Goal: Task Accomplishment & Management: Complete application form

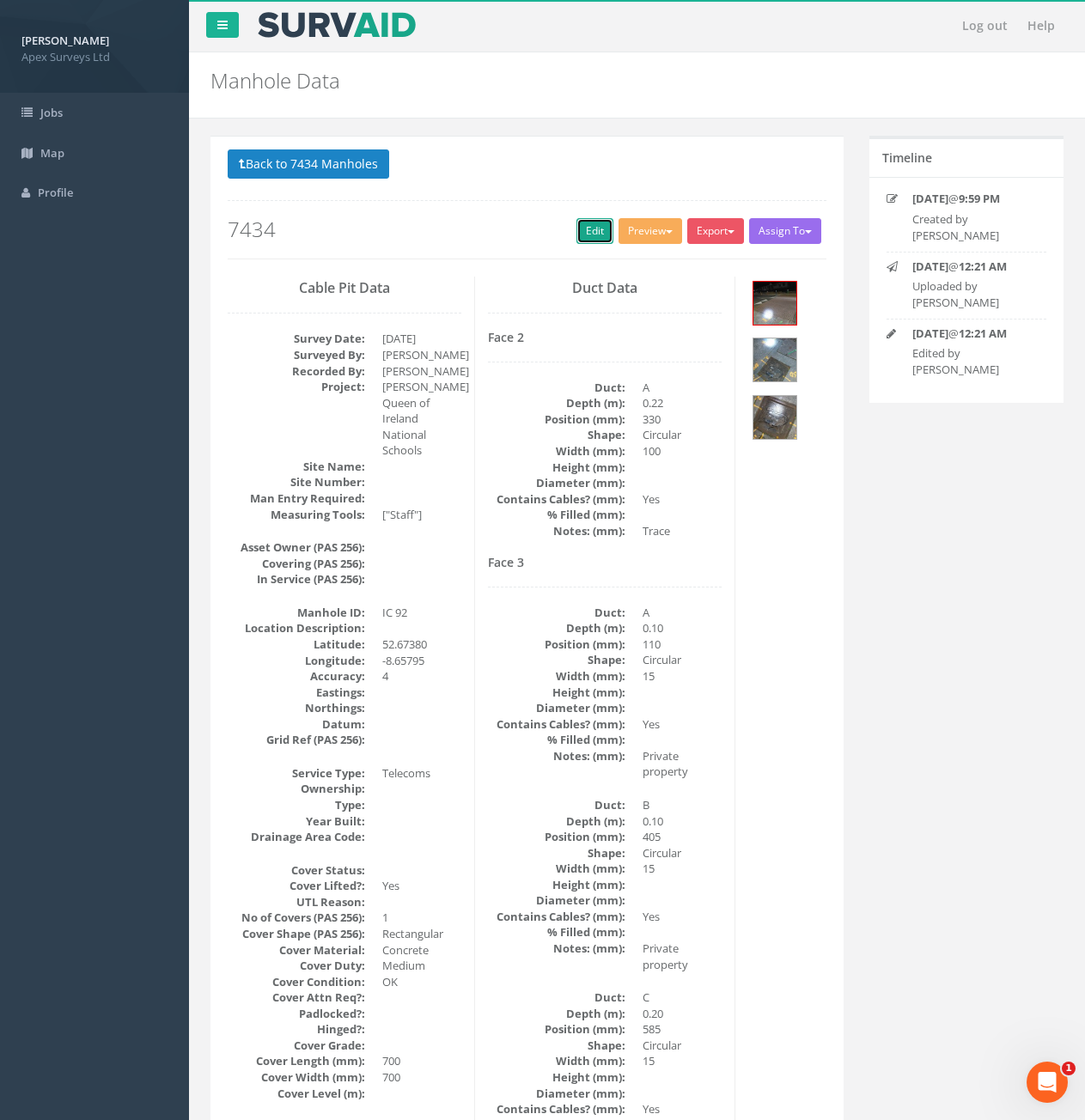
click at [584, 226] on link "Edit" at bounding box center [595, 231] width 37 height 26
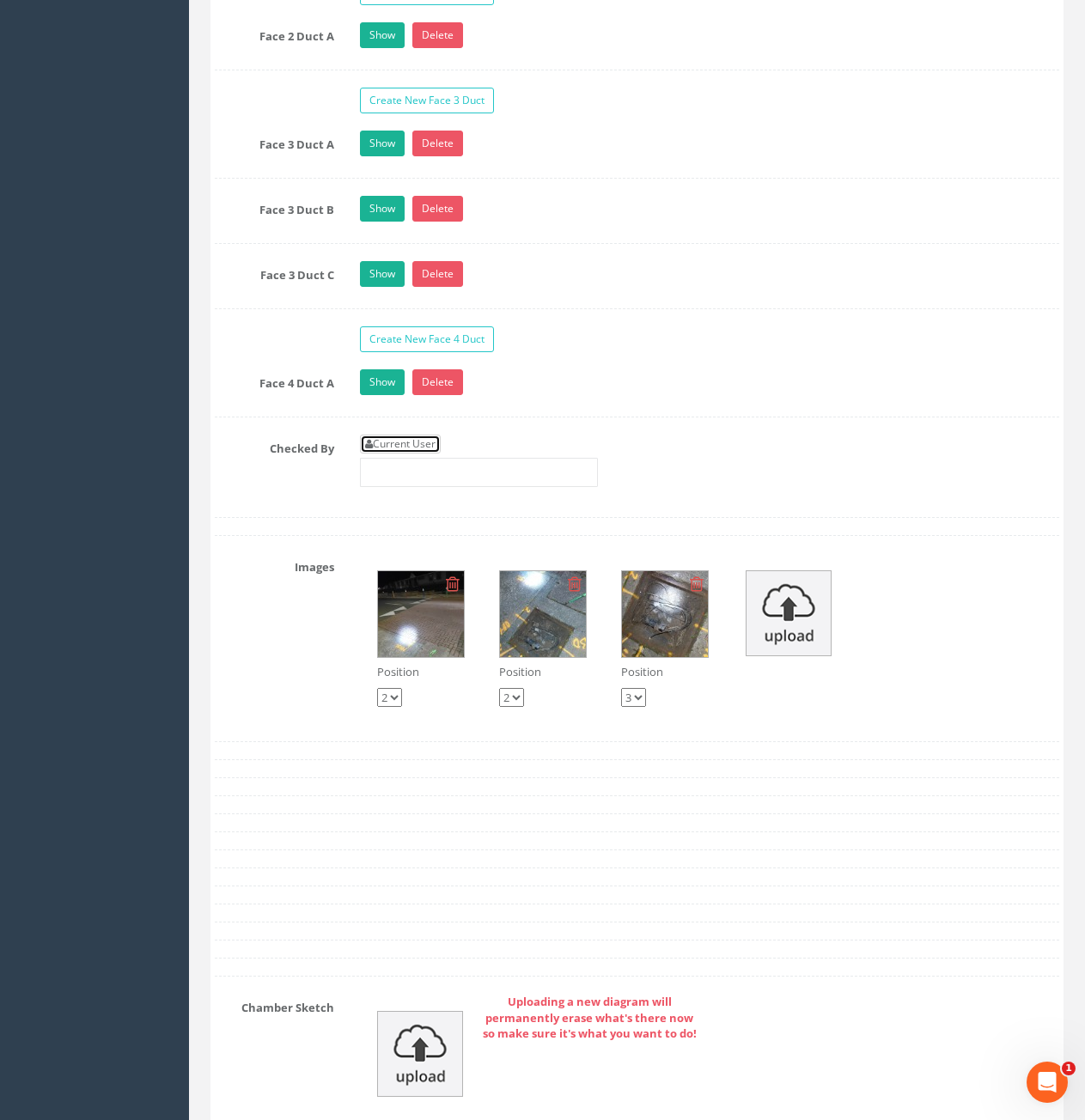
click at [430, 436] on link "Current User" at bounding box center [400, 445] width 81 height 19
type input "[PERSON_NAME]"
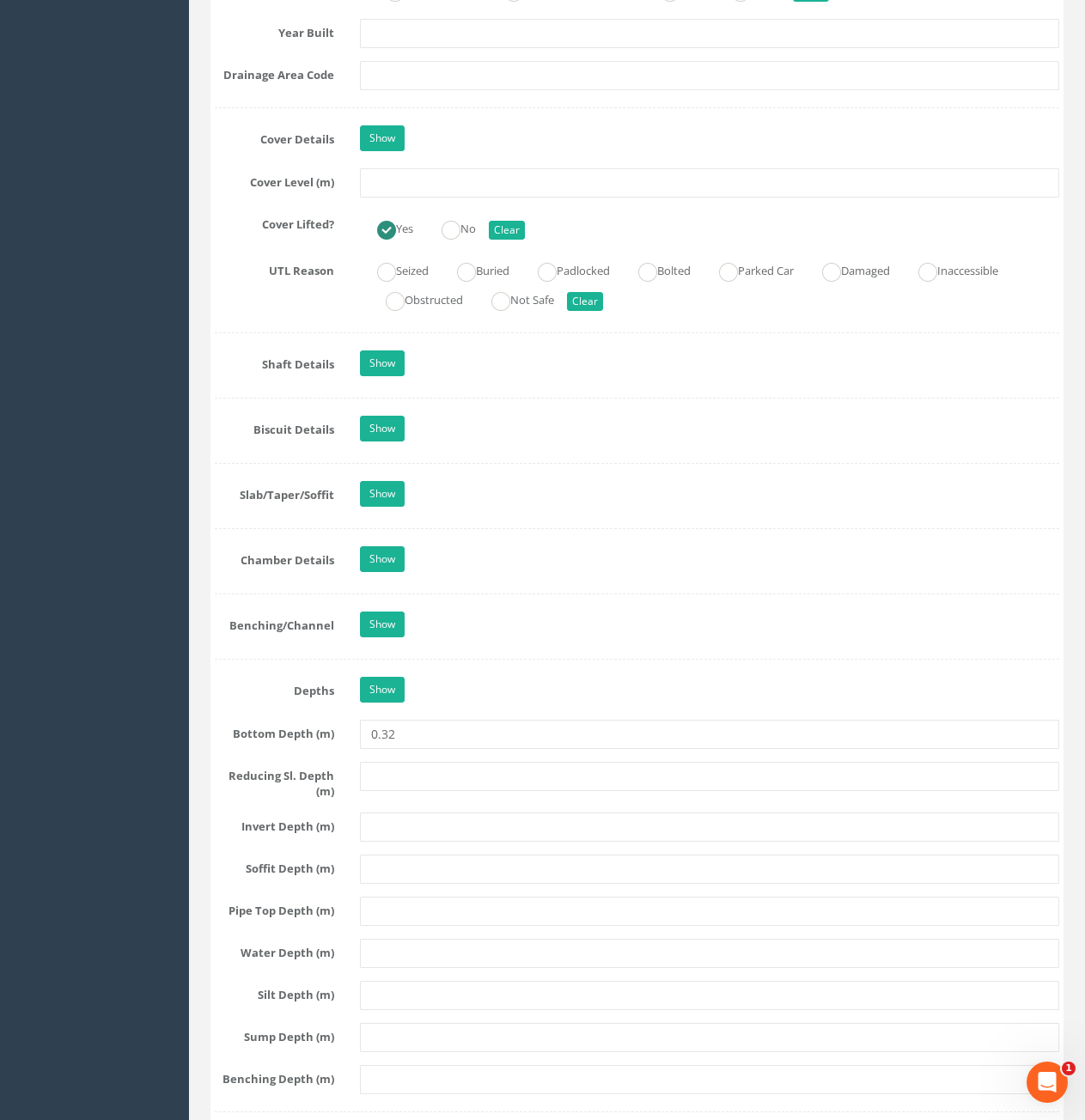
scroll to position [1289, 0]
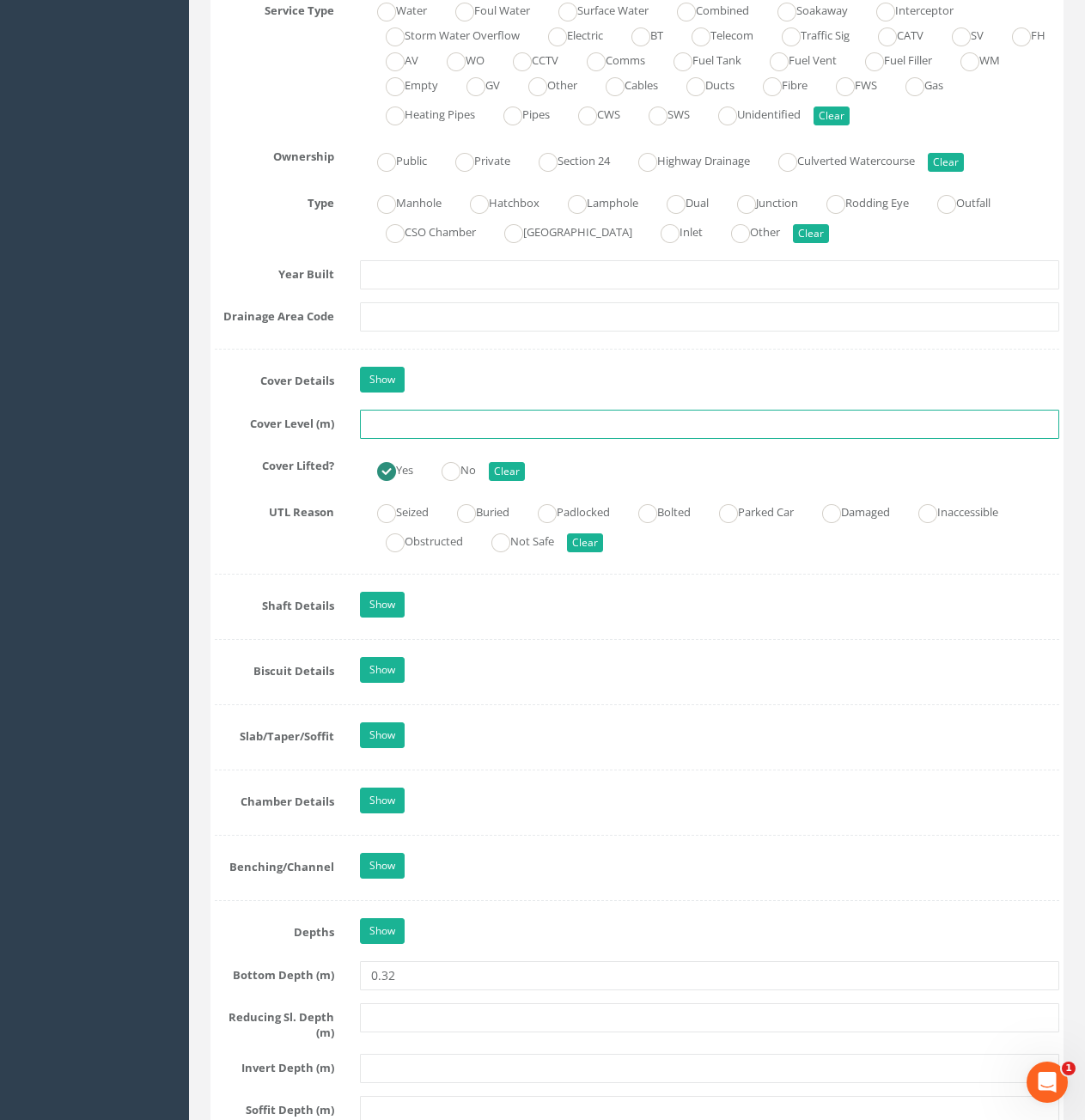
click at [438, 427] on input "text" at bounding box center [709, 424] width 699 height 29
type input "8.14"
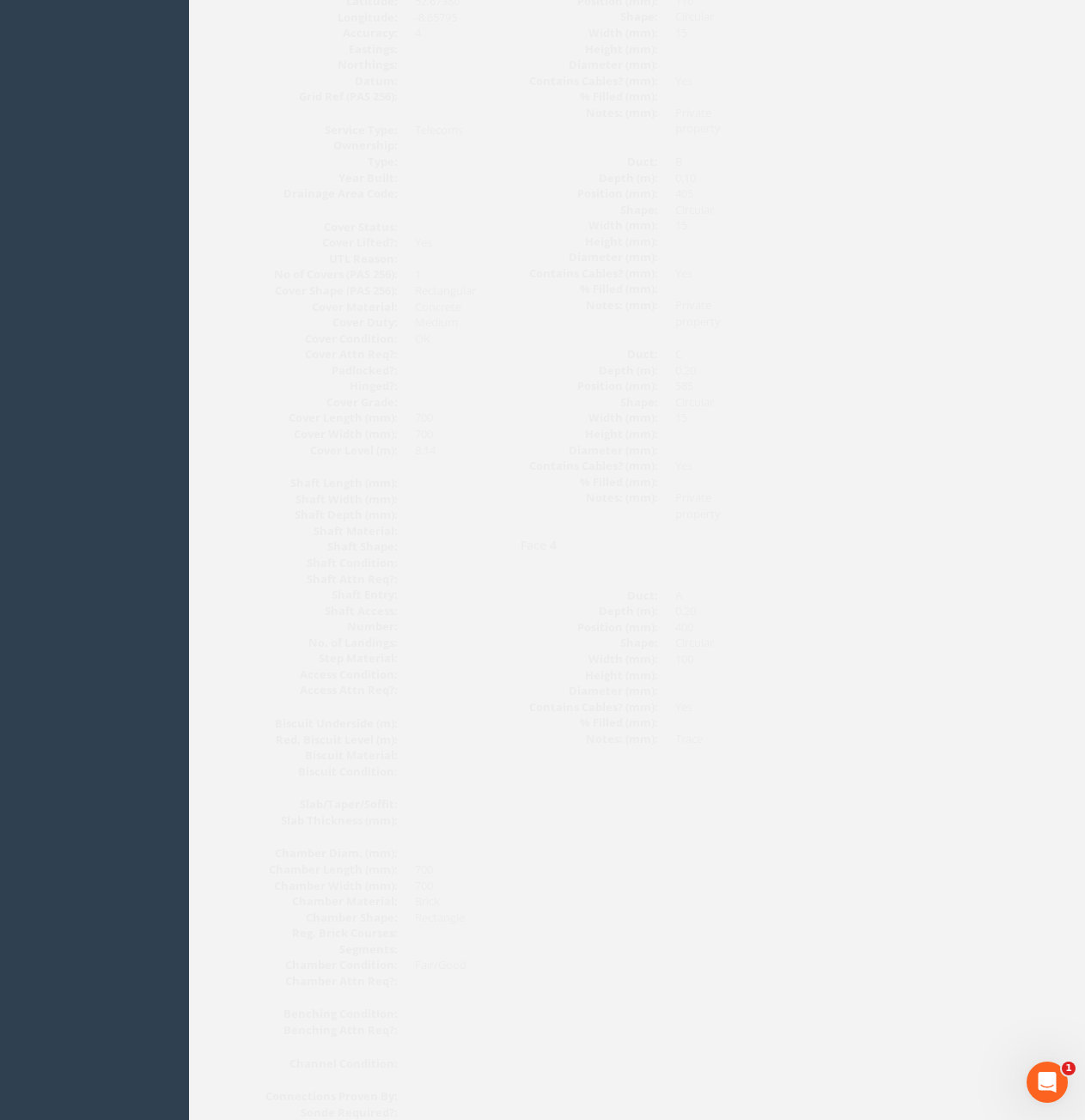
scroll to position [0, 0]
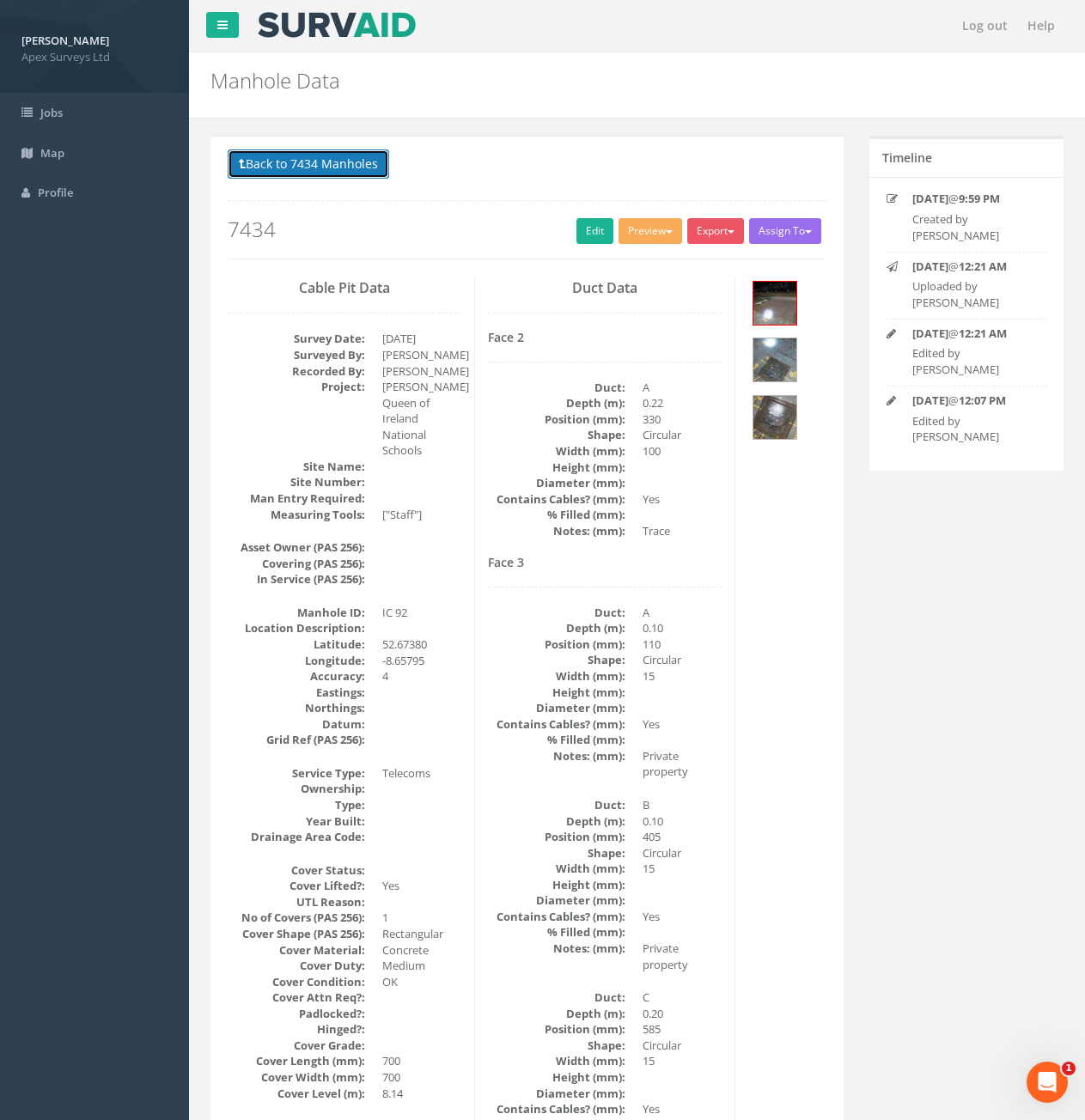
click at [339, 159] on button "Back to 7434 Manholes" at bounding box center [308, 164] width 161 height 29
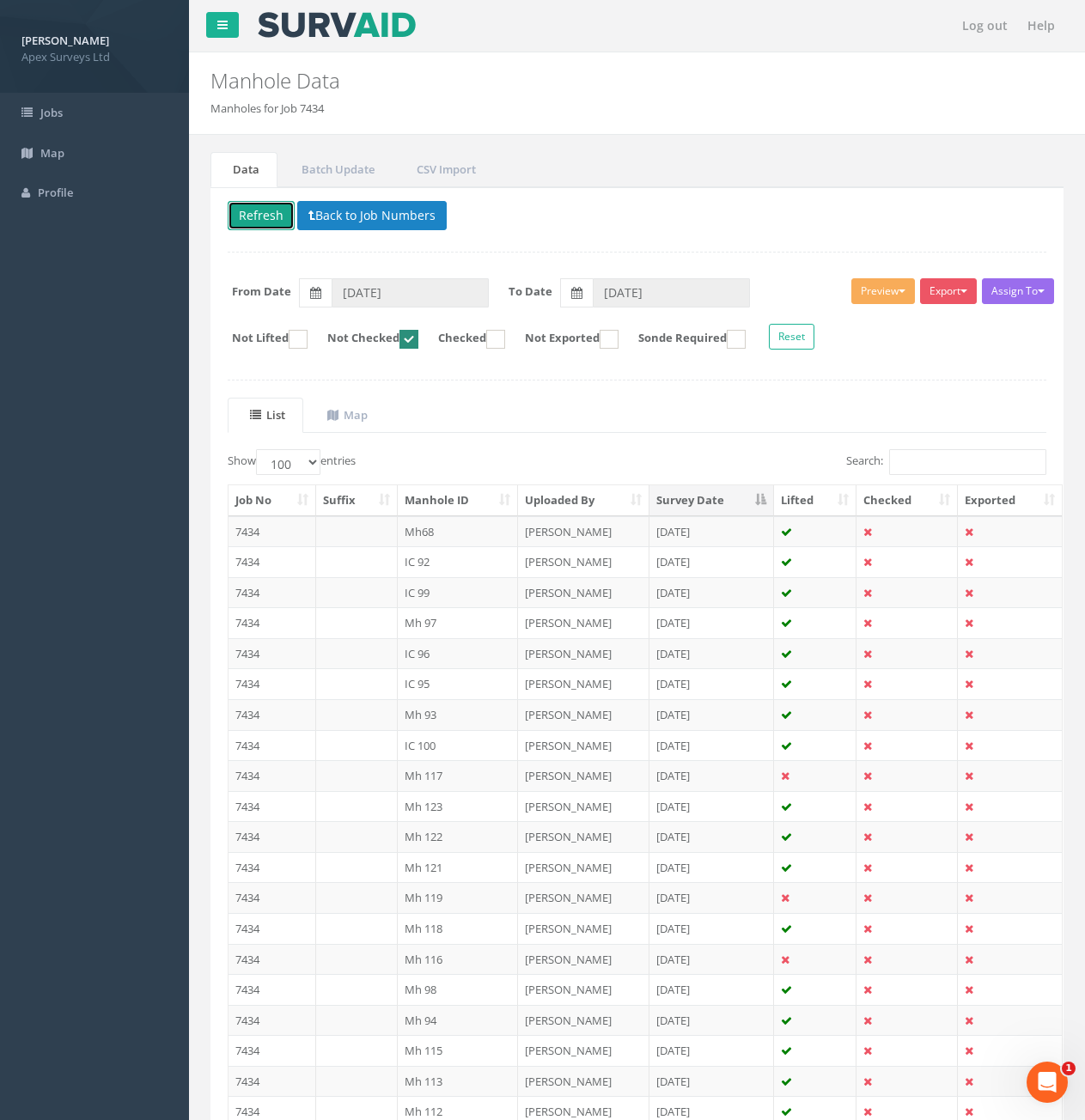
click at [278, 216] on button "Refresh" at bounding box center [260, 215] width 67 height 29
click at [278, 689] on td "7434" at bounding box center [272, 684] width 88 height 31
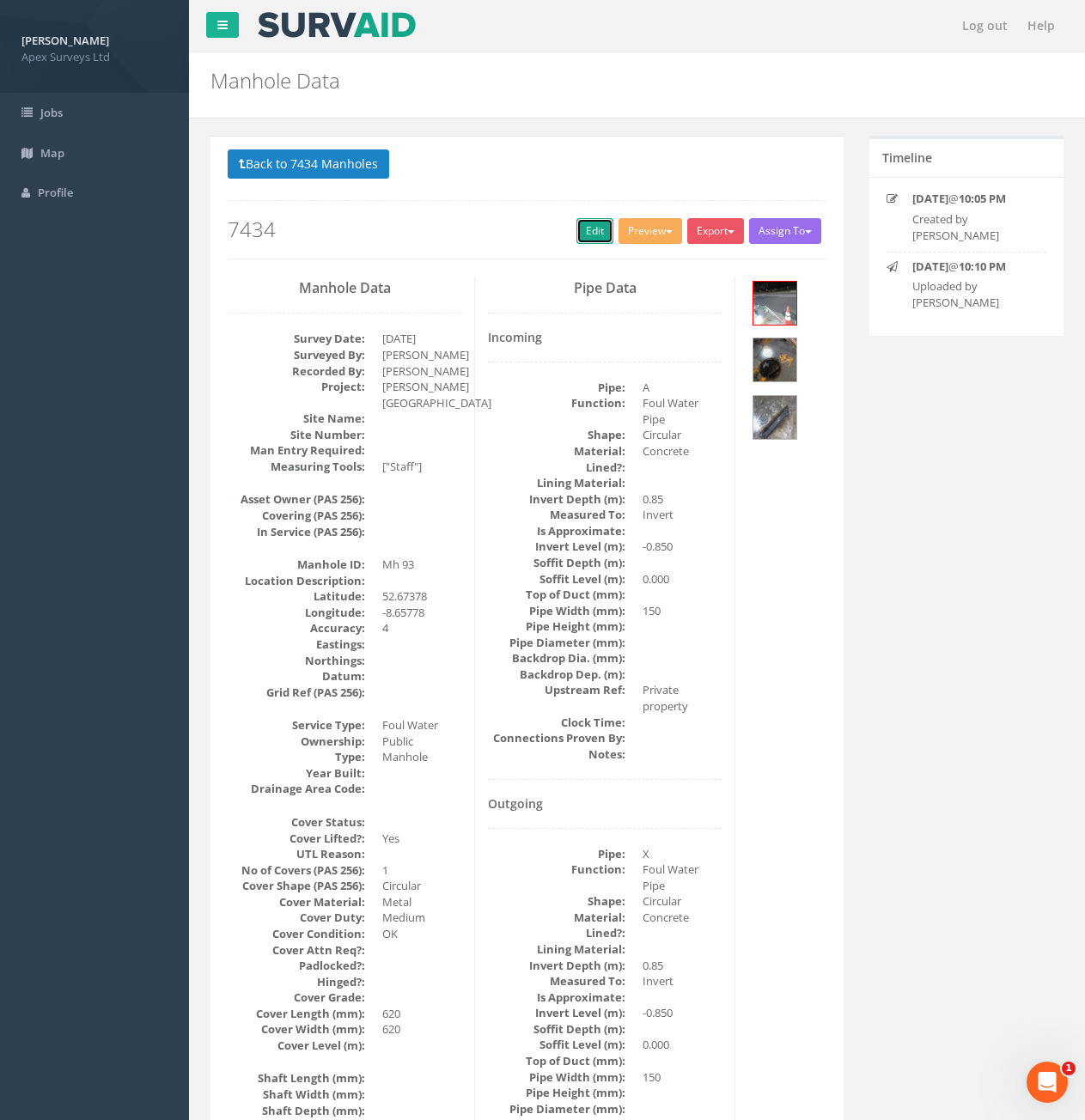
click at [582, 224] on link "Edit" at bounding box center [595, 231] width 37 height 26
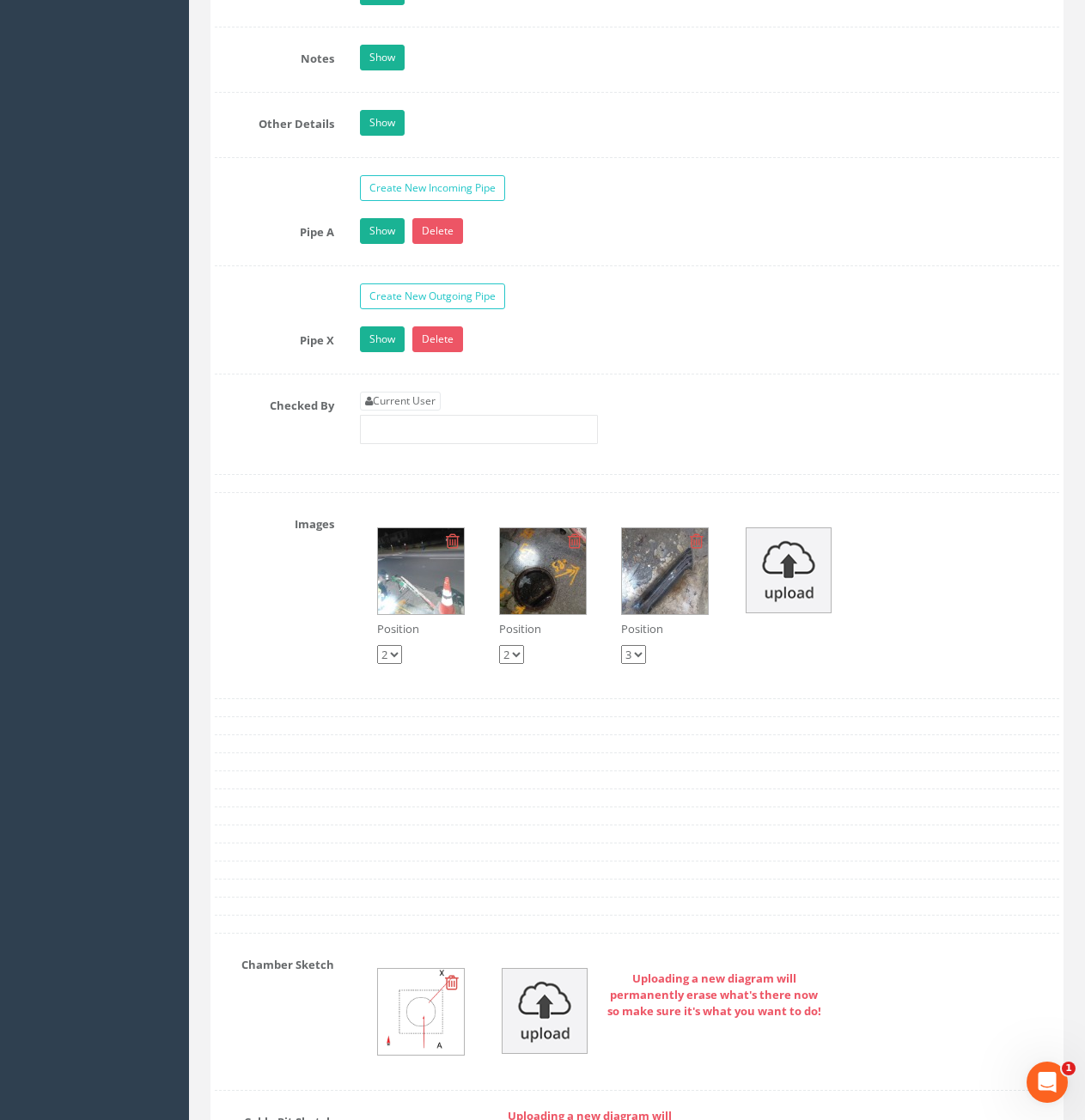
scroll to position [2749, 0]
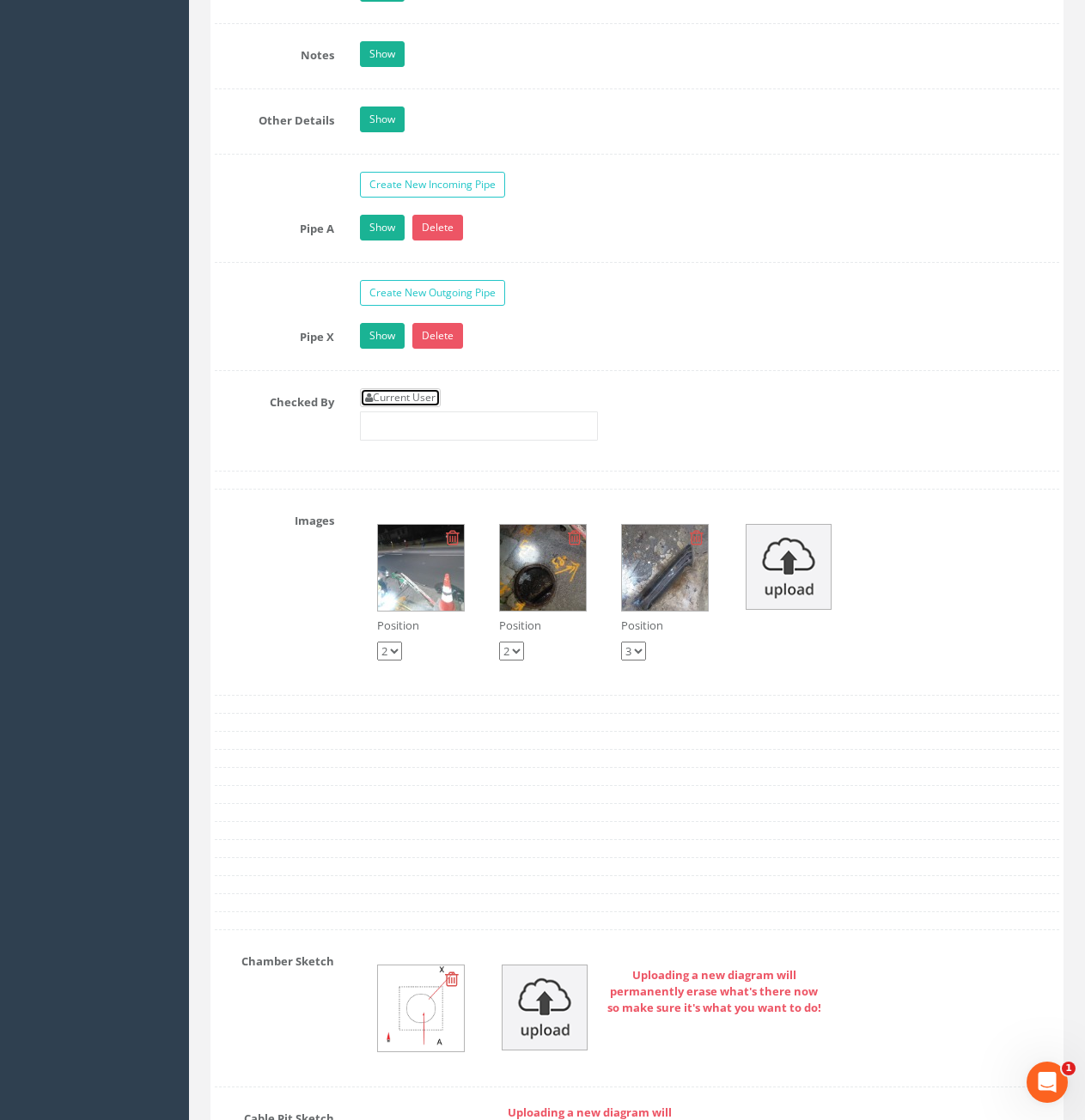
drag, startPoint x: 427, startPoint y: 403, endPoint x: 553, endPoint y: 481, distance: 148.2
click at [427, 403] on link "Current User" at bounding box center [400, 398] width 81 height 19
type input "[PERSON_NAME]"
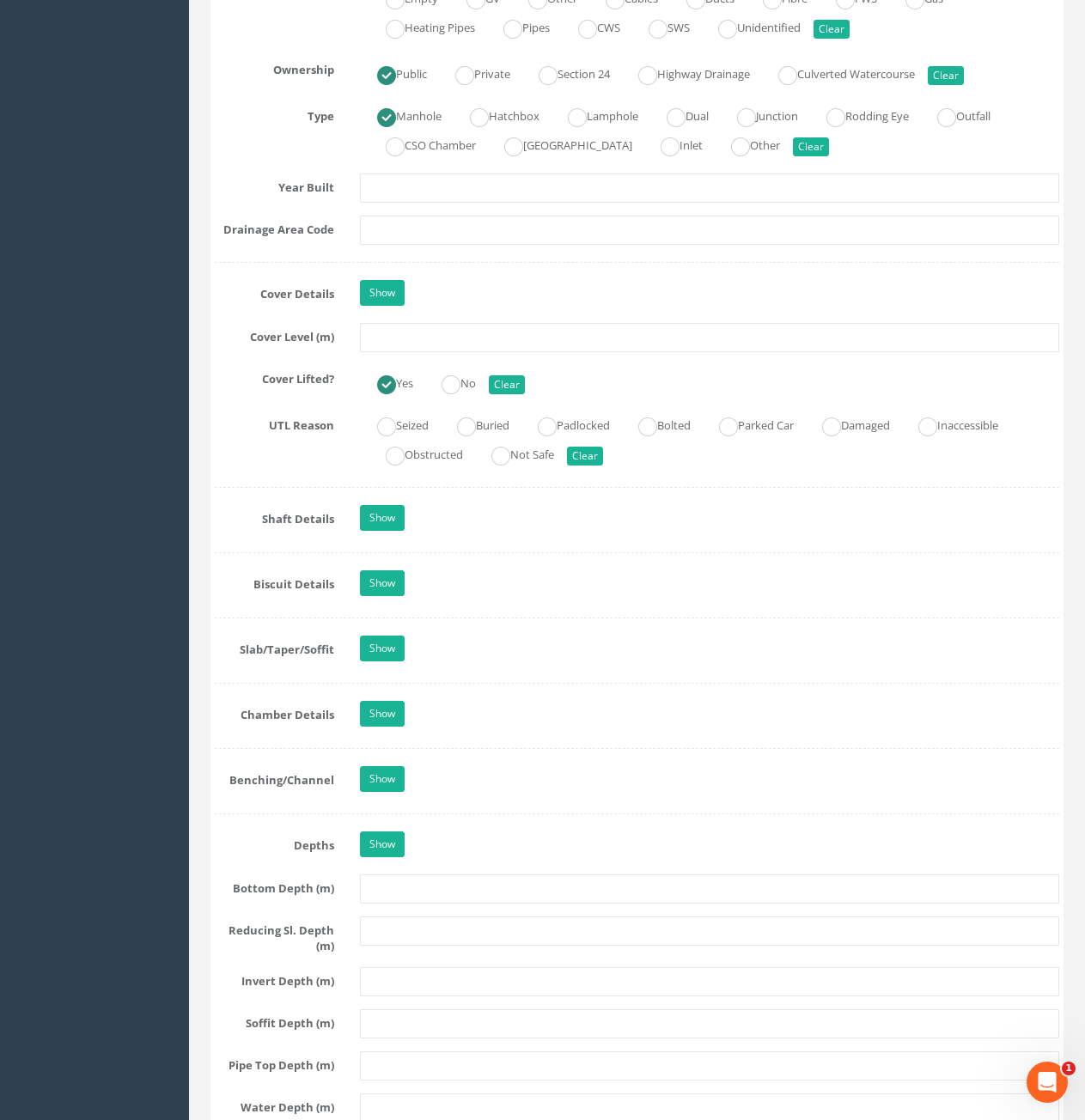
scroll to position [1375, 0]
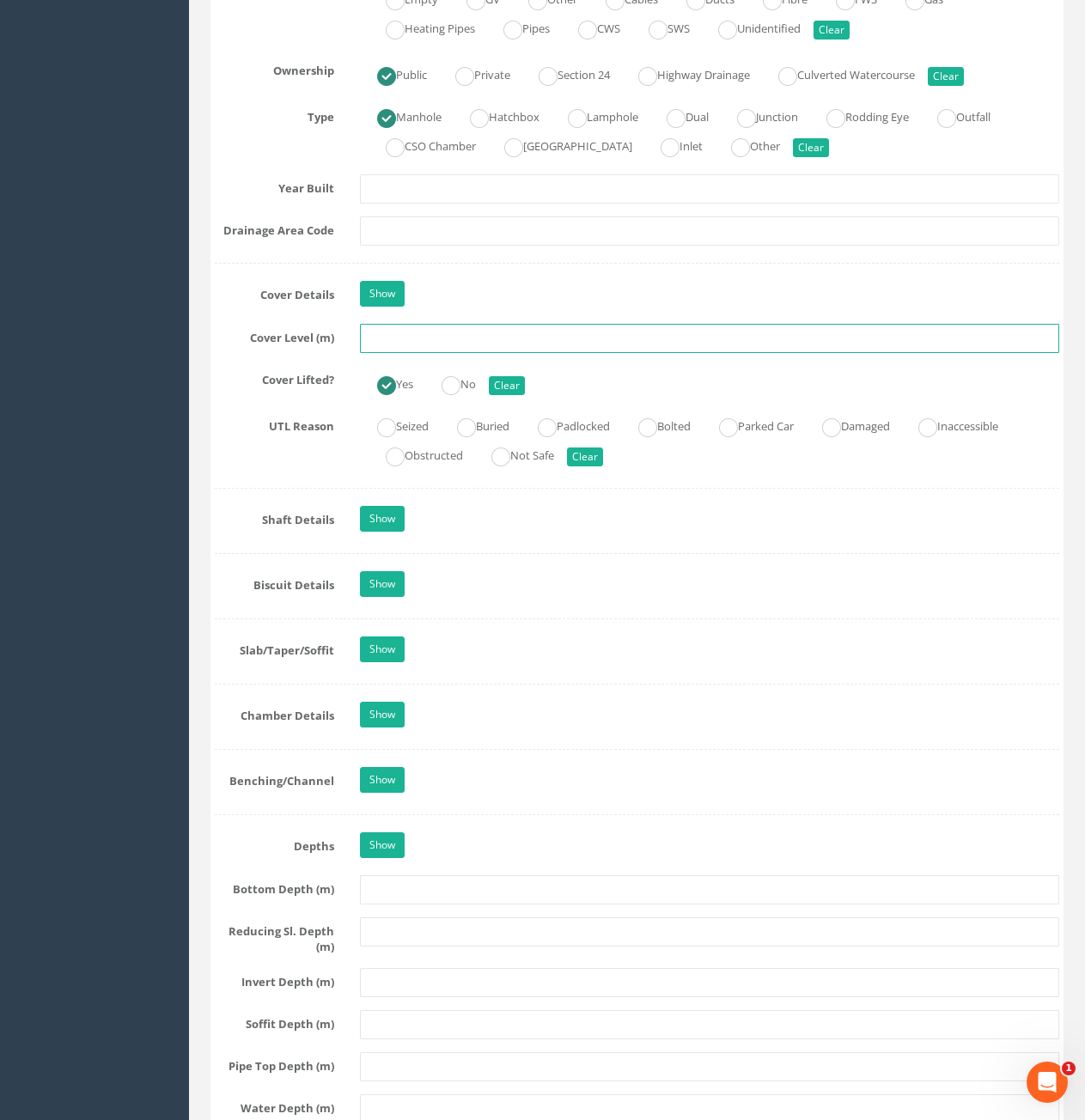
click at [531, 341] on input "text" at bounding box center [709, 339] width 699 height 29
type input "7.71"
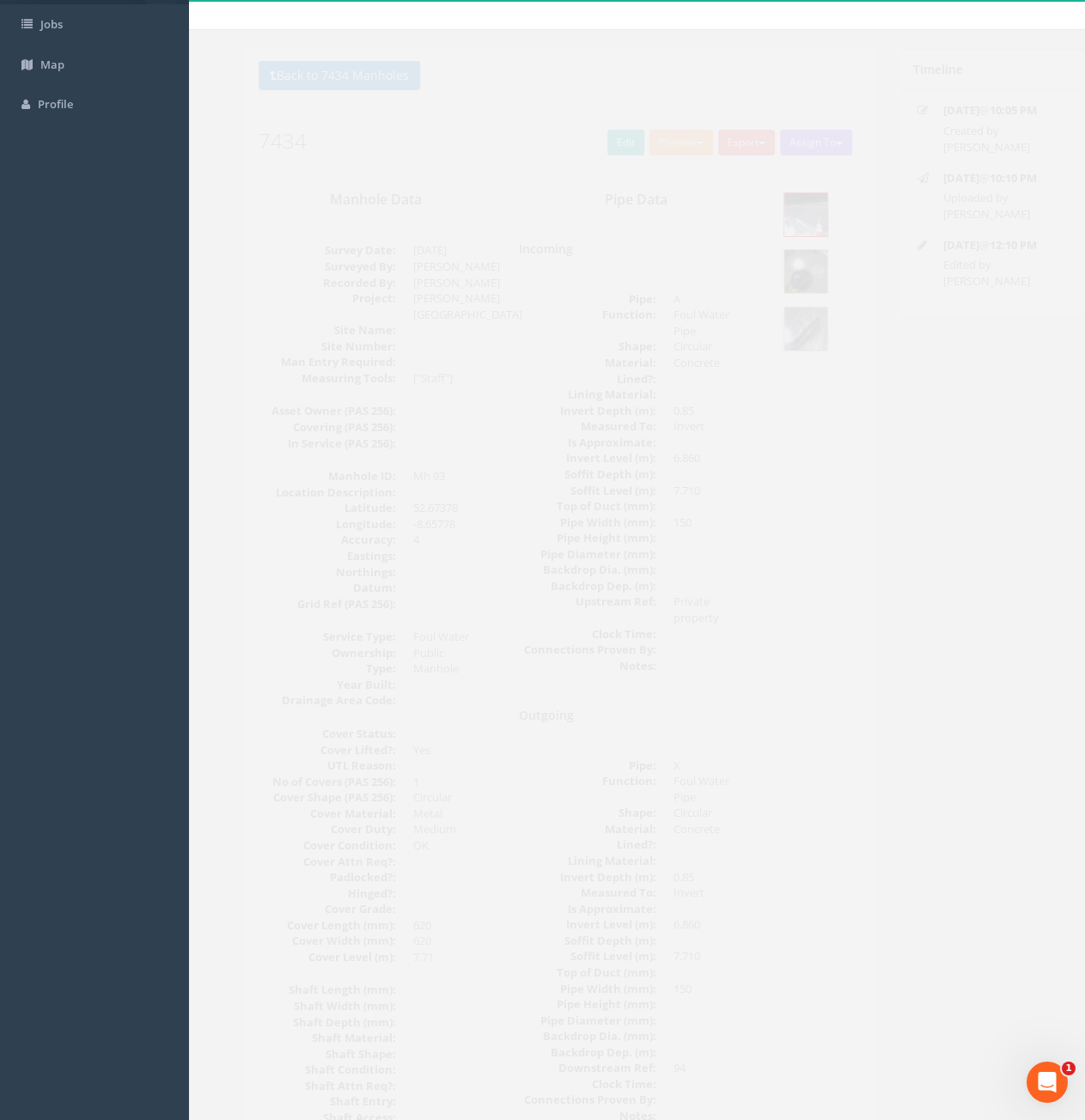
scroll to position [86, 0]
click at [251, 74] on button "Back to 7434 Manholes" at bounding box center [308, 78] width 161 height 29
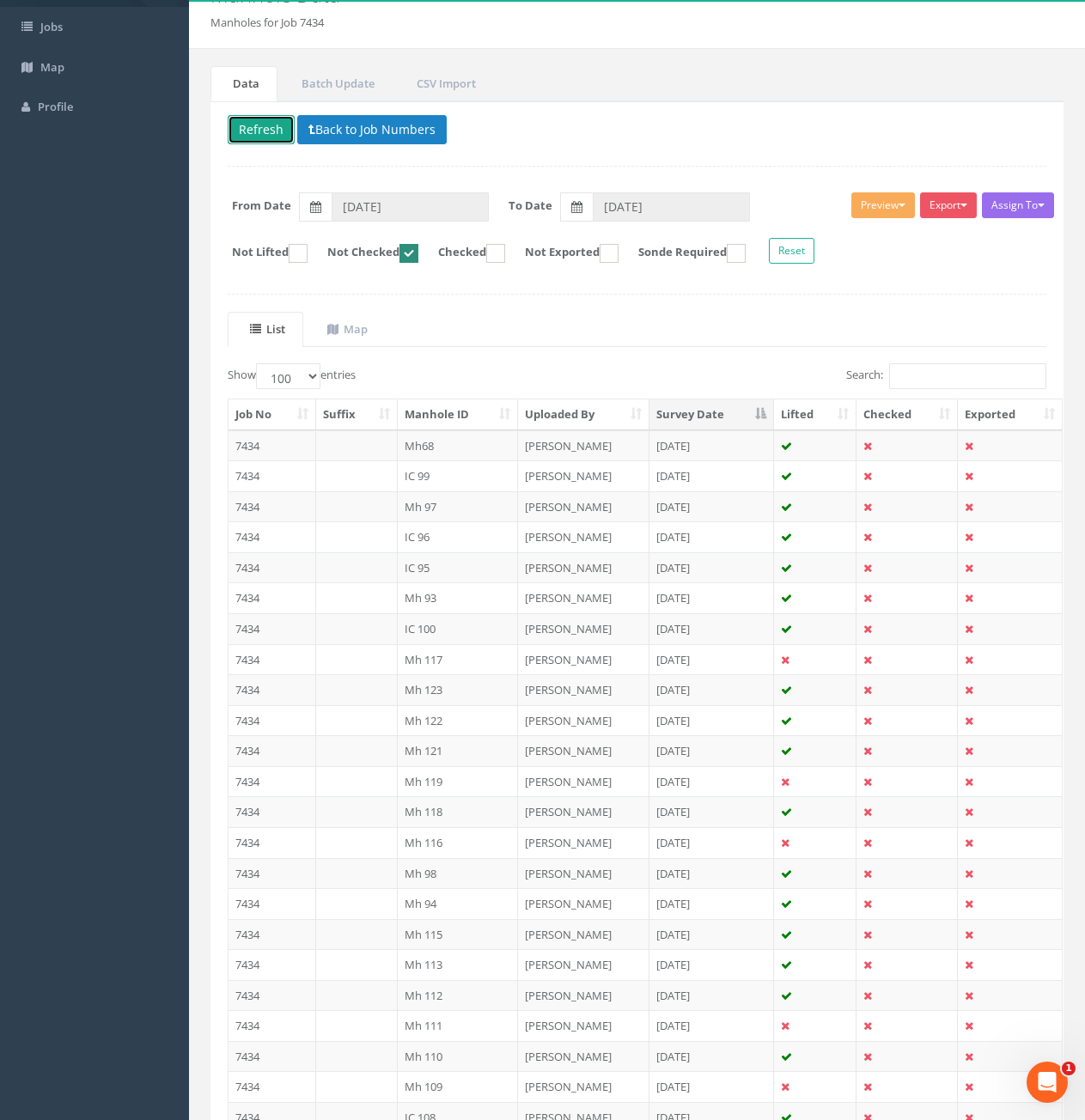
click at [263, 133] on button "Refresh" at bounding box center [260, 129] width 67 height 29
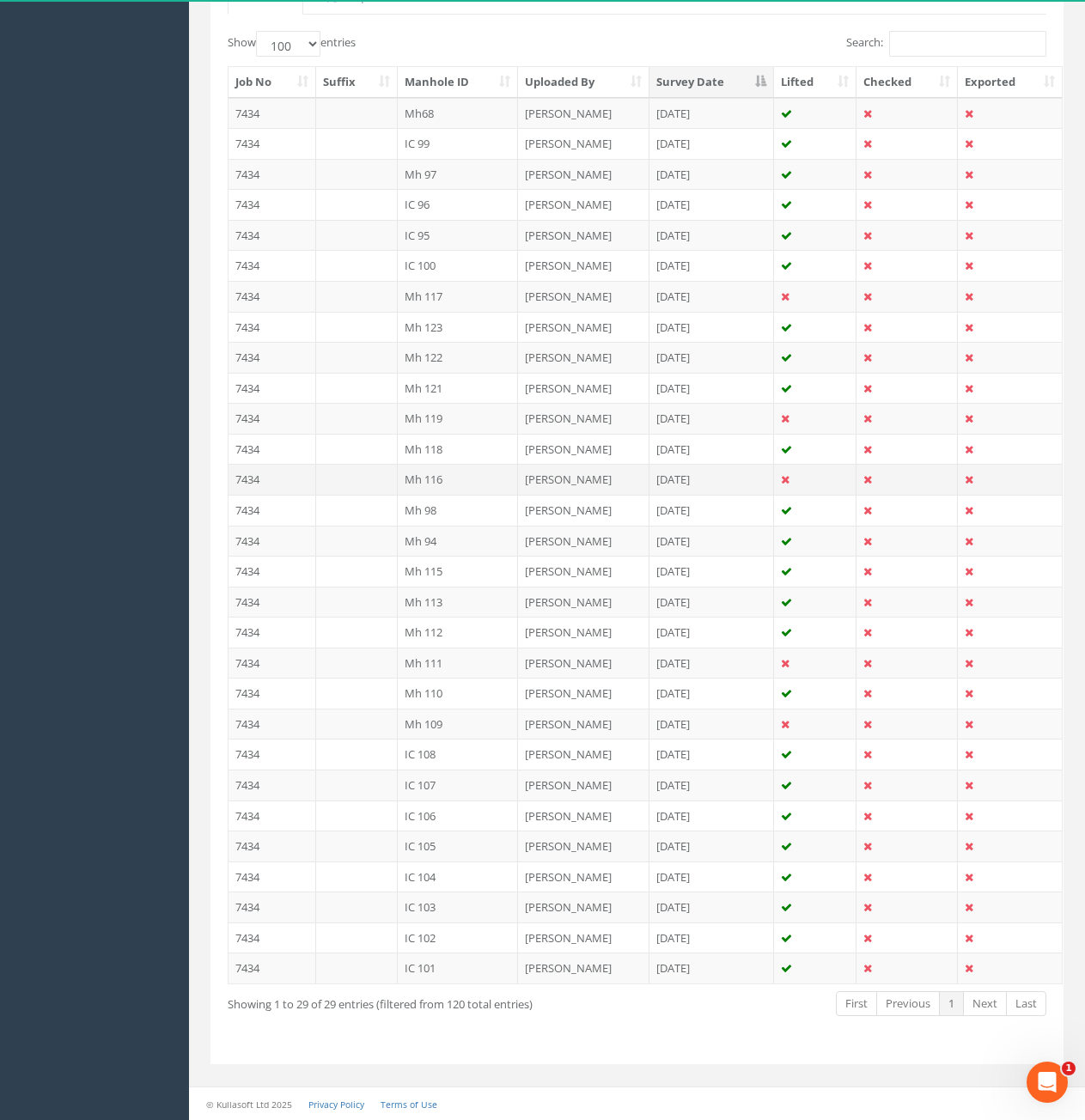
scroll to position [0, 0]
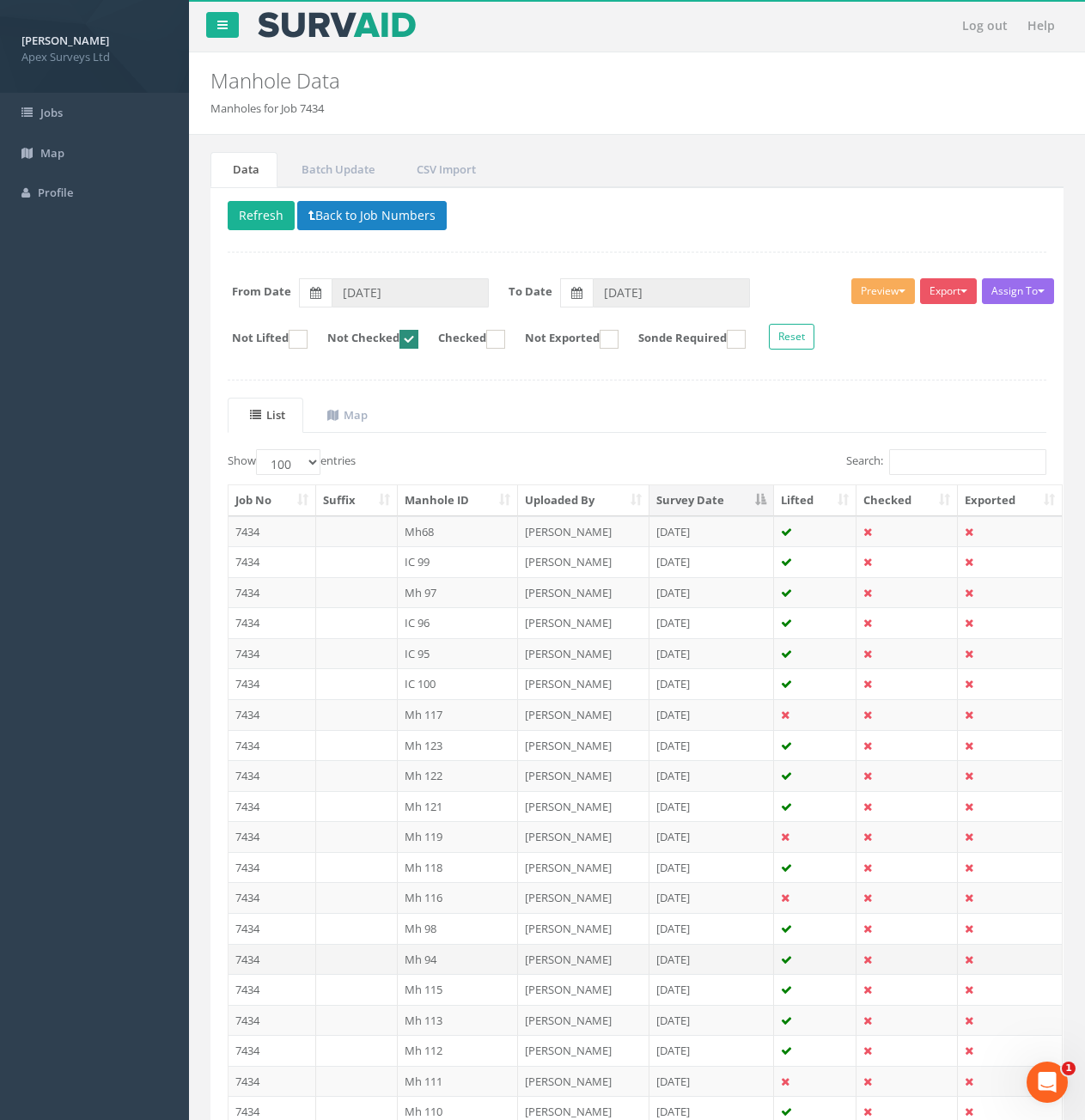
click at [294, 958] on td "7434" at bounding box center [272, 960] width 88 height 31
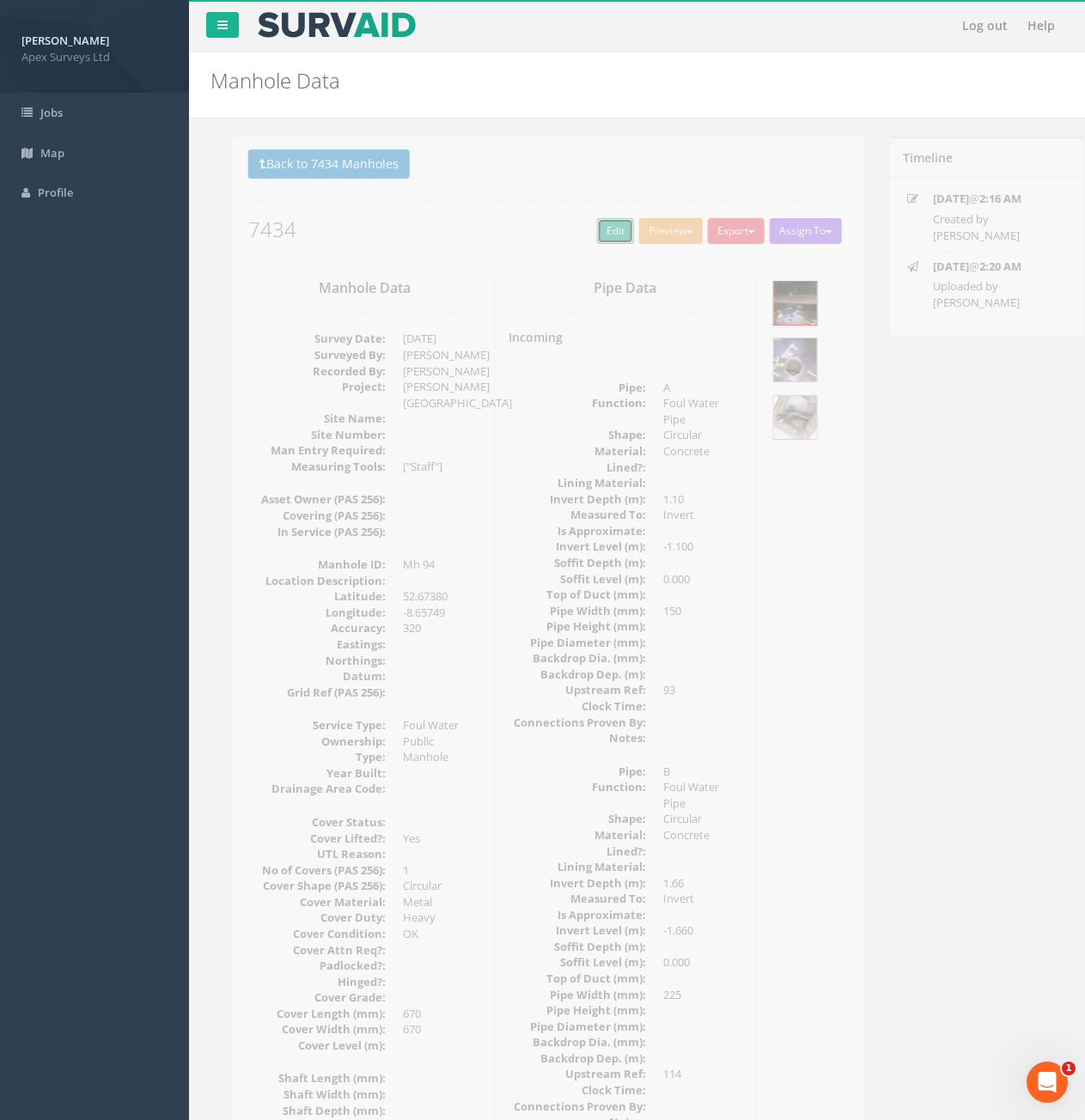
click at [582, 229] on link "Edit" at bounding box center [595, 231] width 37 height 26
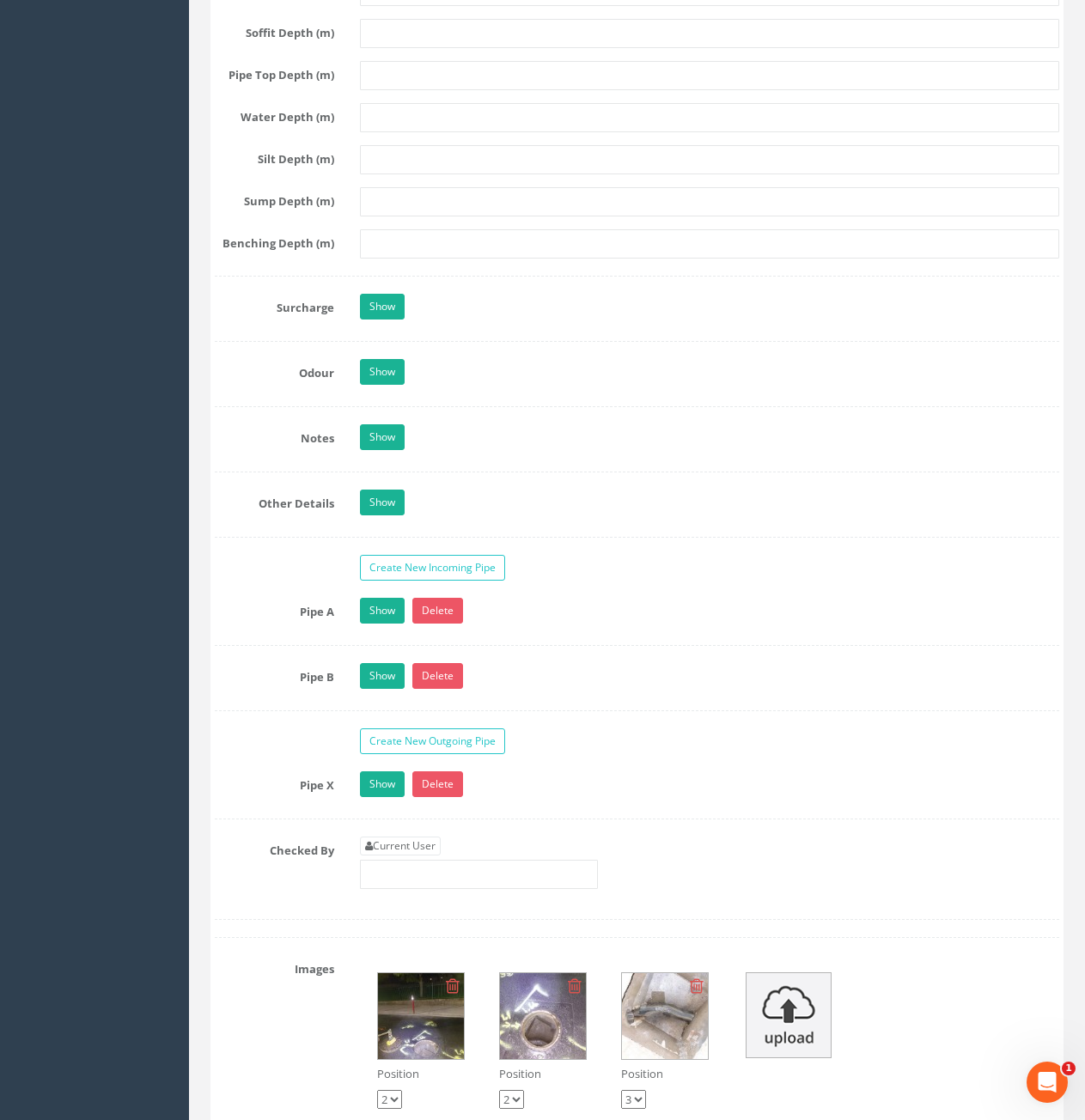
scroll to position [2406, 0]
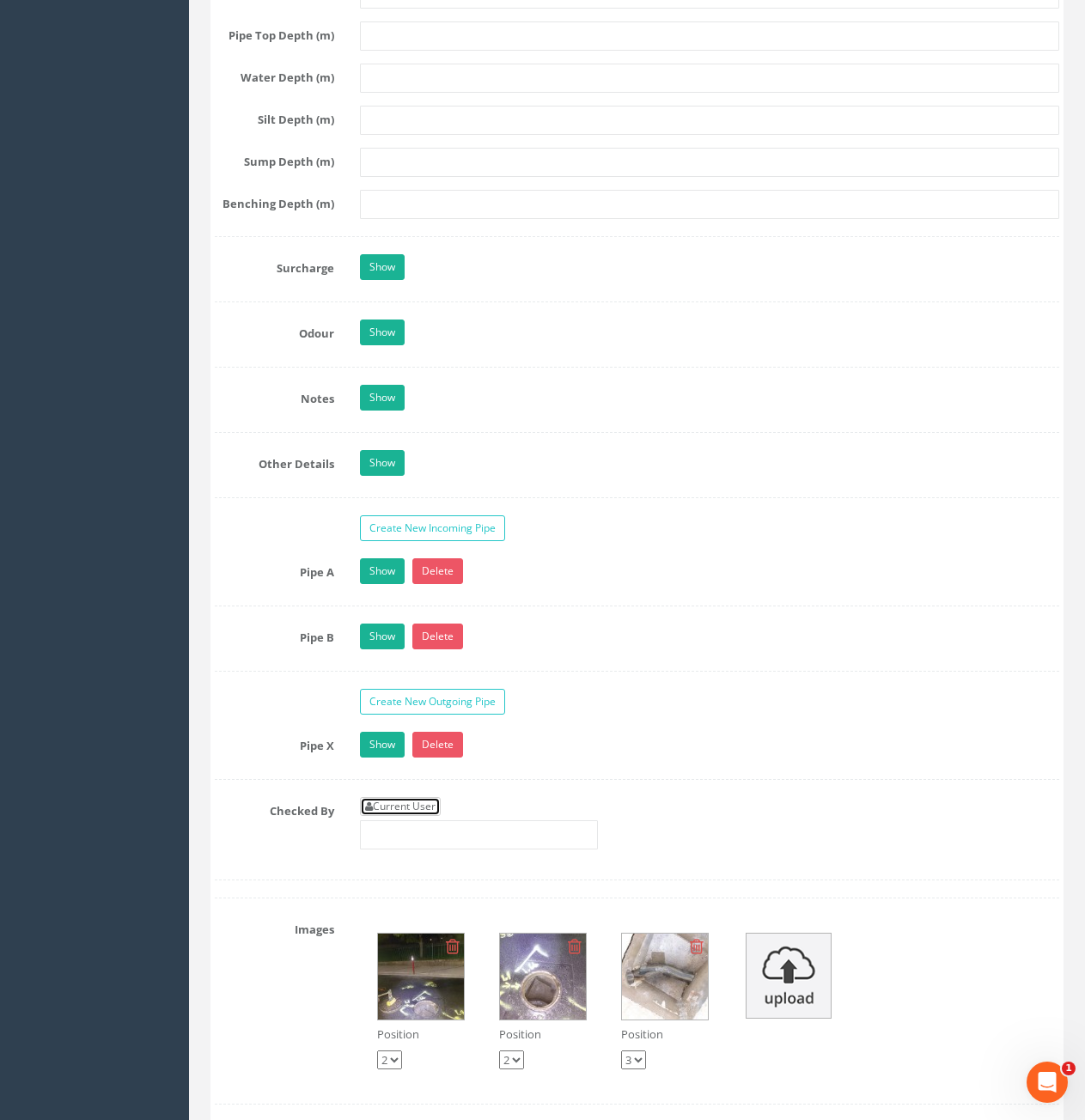
click at [423, 805] on link "Current User" at bounding box center [400, 806] width 81 height 19
type input "[PERSON_NAME]"
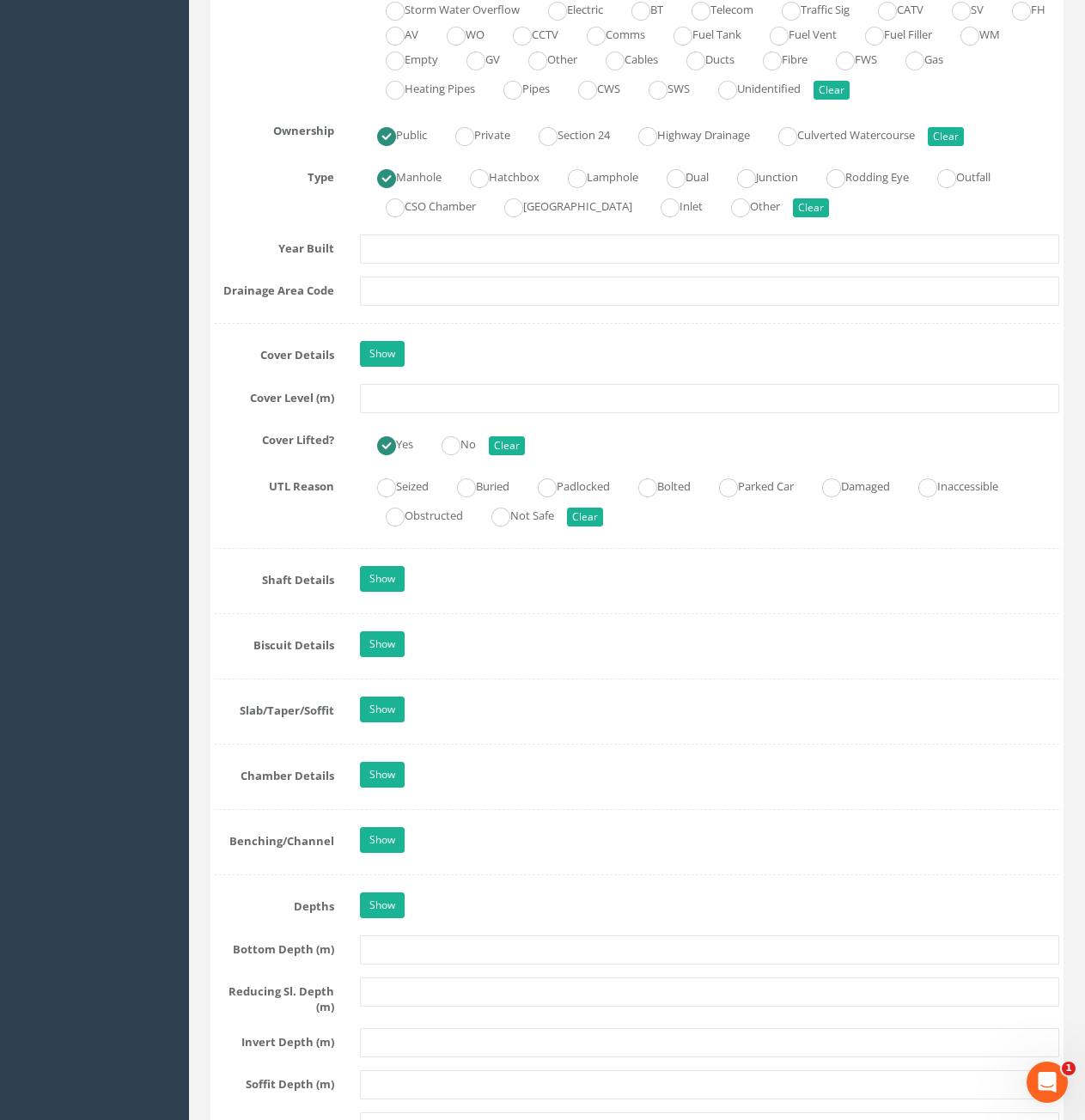
scroll to position [945, 0]
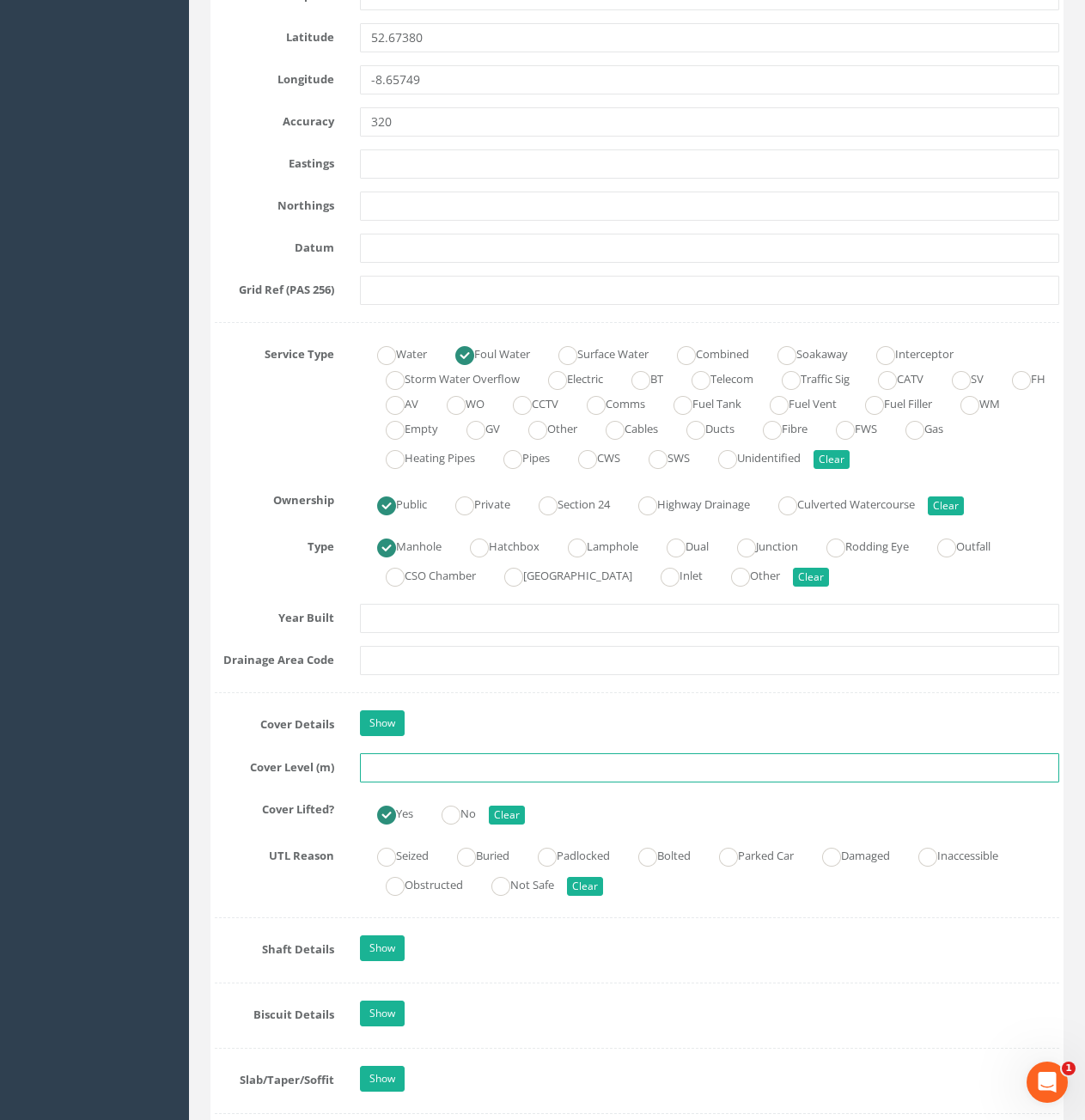
click at [477, 765] on input "text" at bounding box center [709, 768] width 699 height 29
type input "."
type input "7.18"
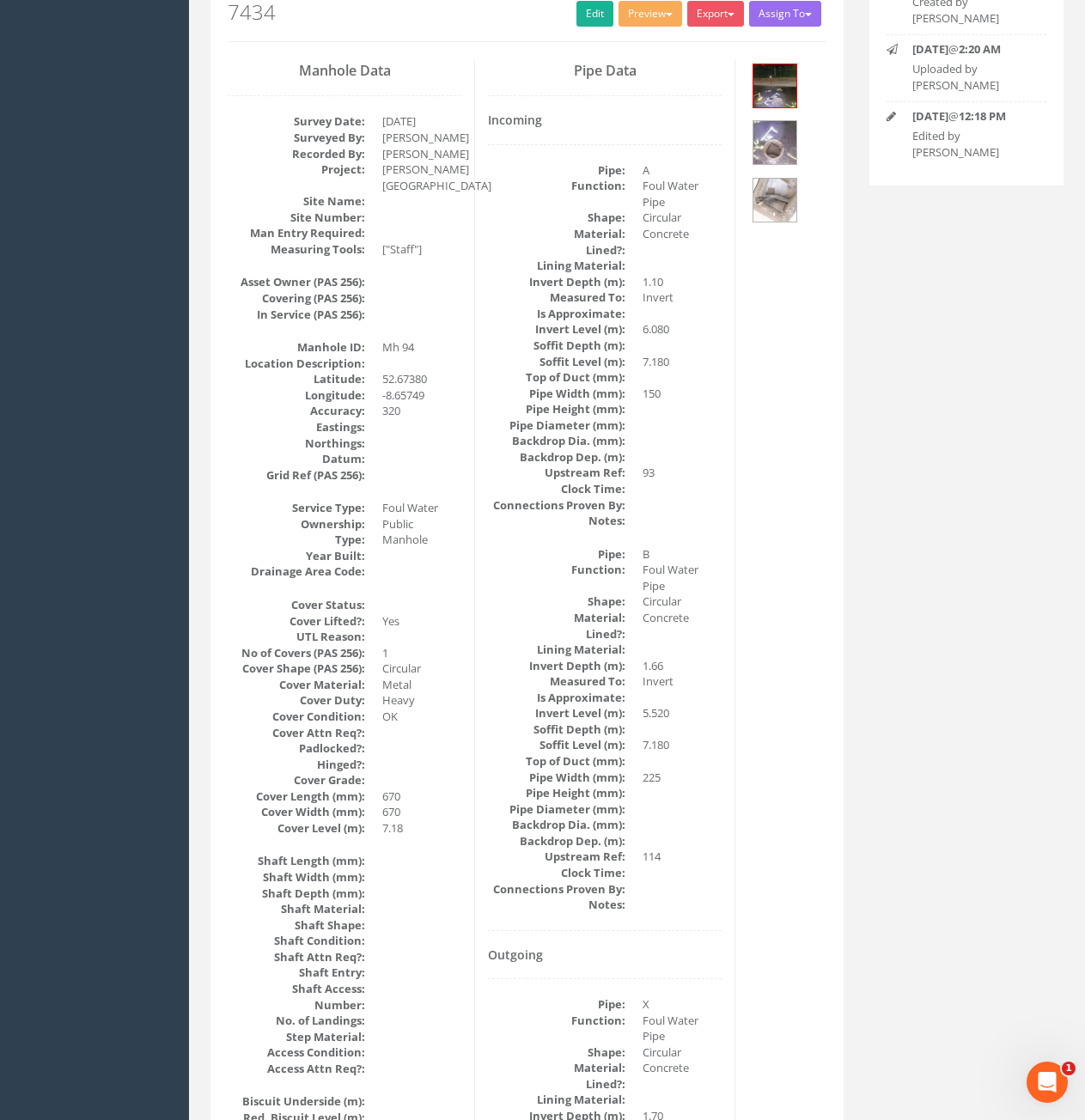
scroll to position [0, 0]
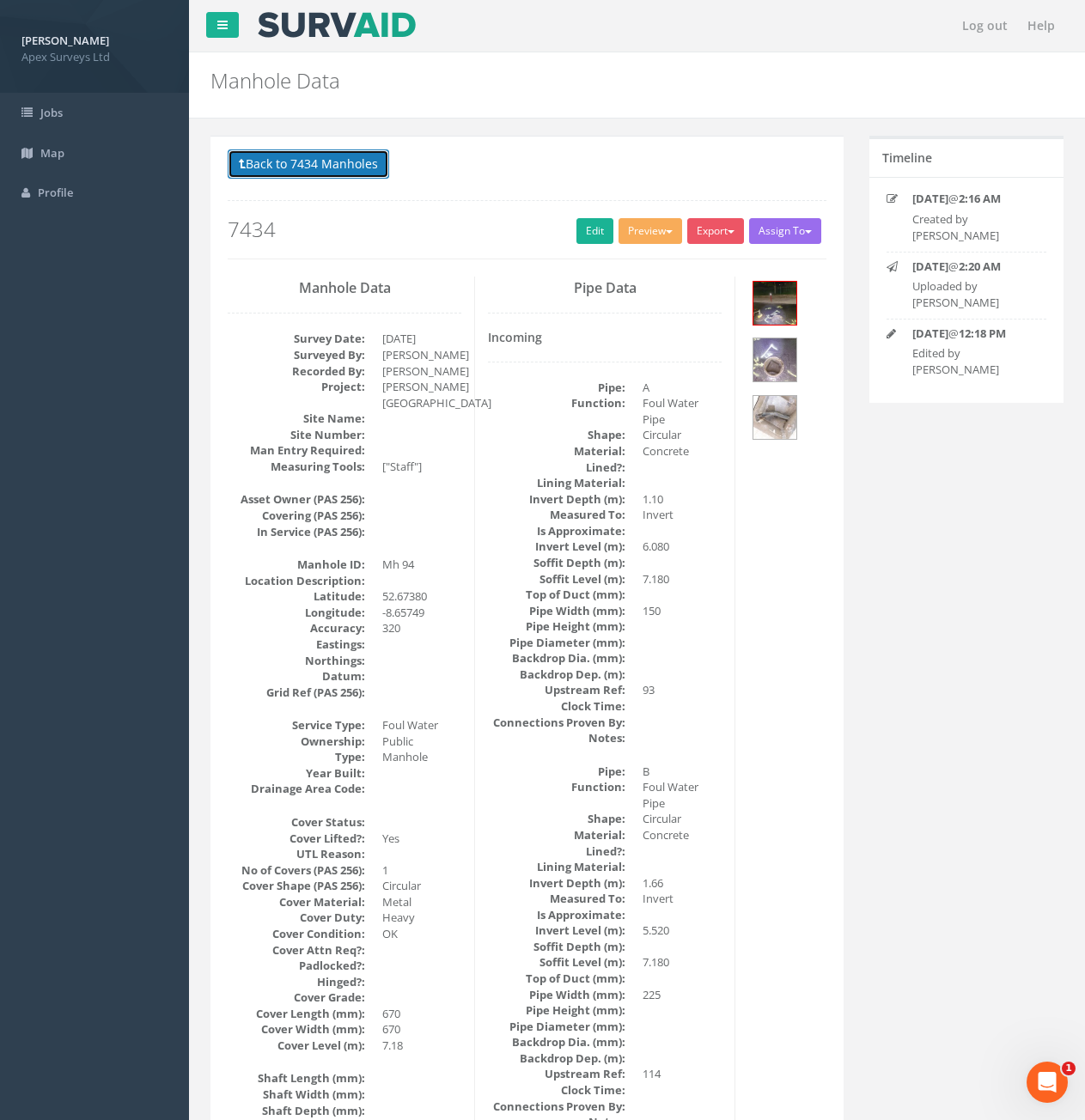
click at [345, 169] on button "Back to 7434 Manholes" at bounding box center [308, 164] width 161 height 29
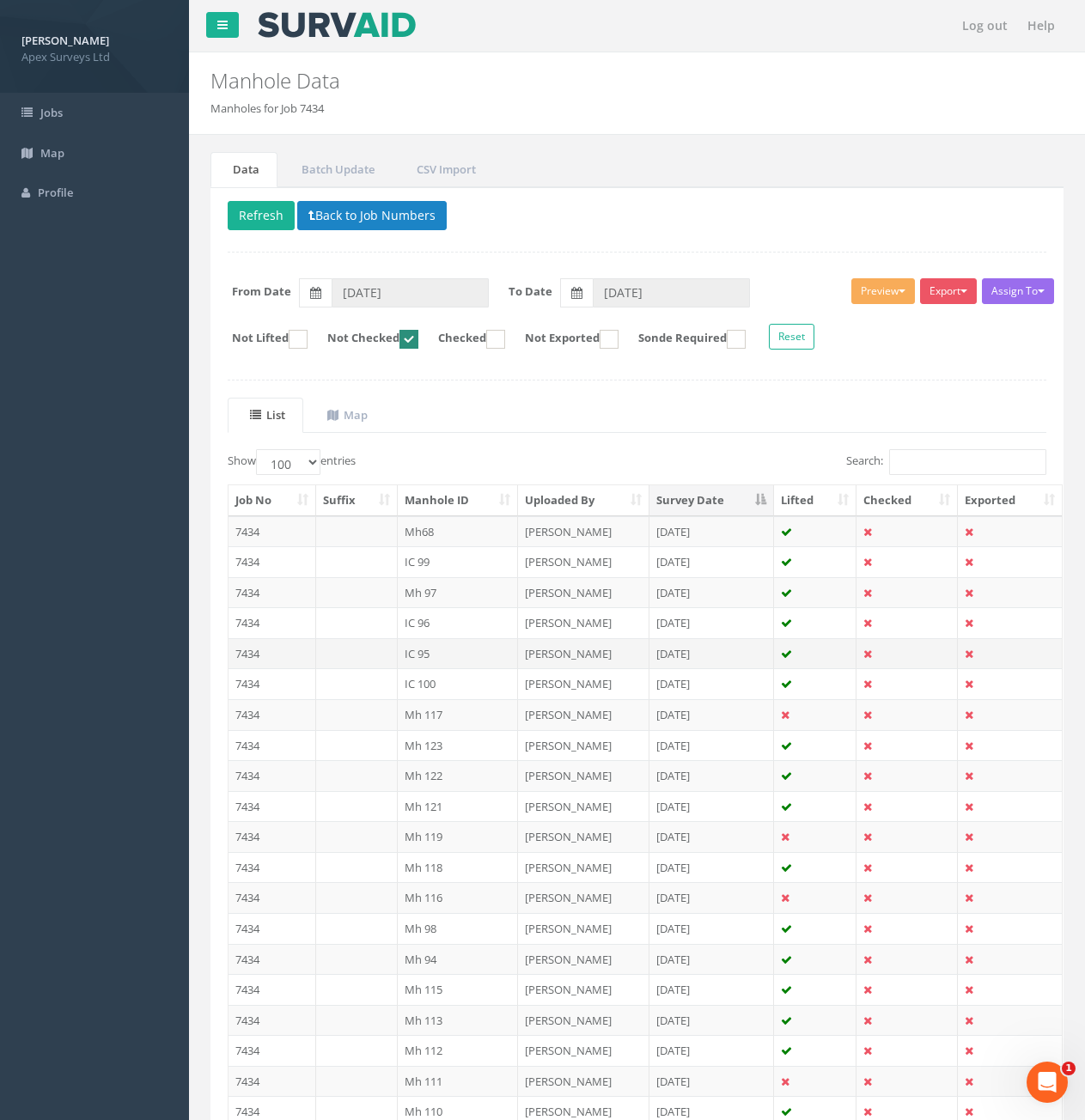
click at [273, 656] on td "7434" at bounding box center [272, 654] width 88 height 31
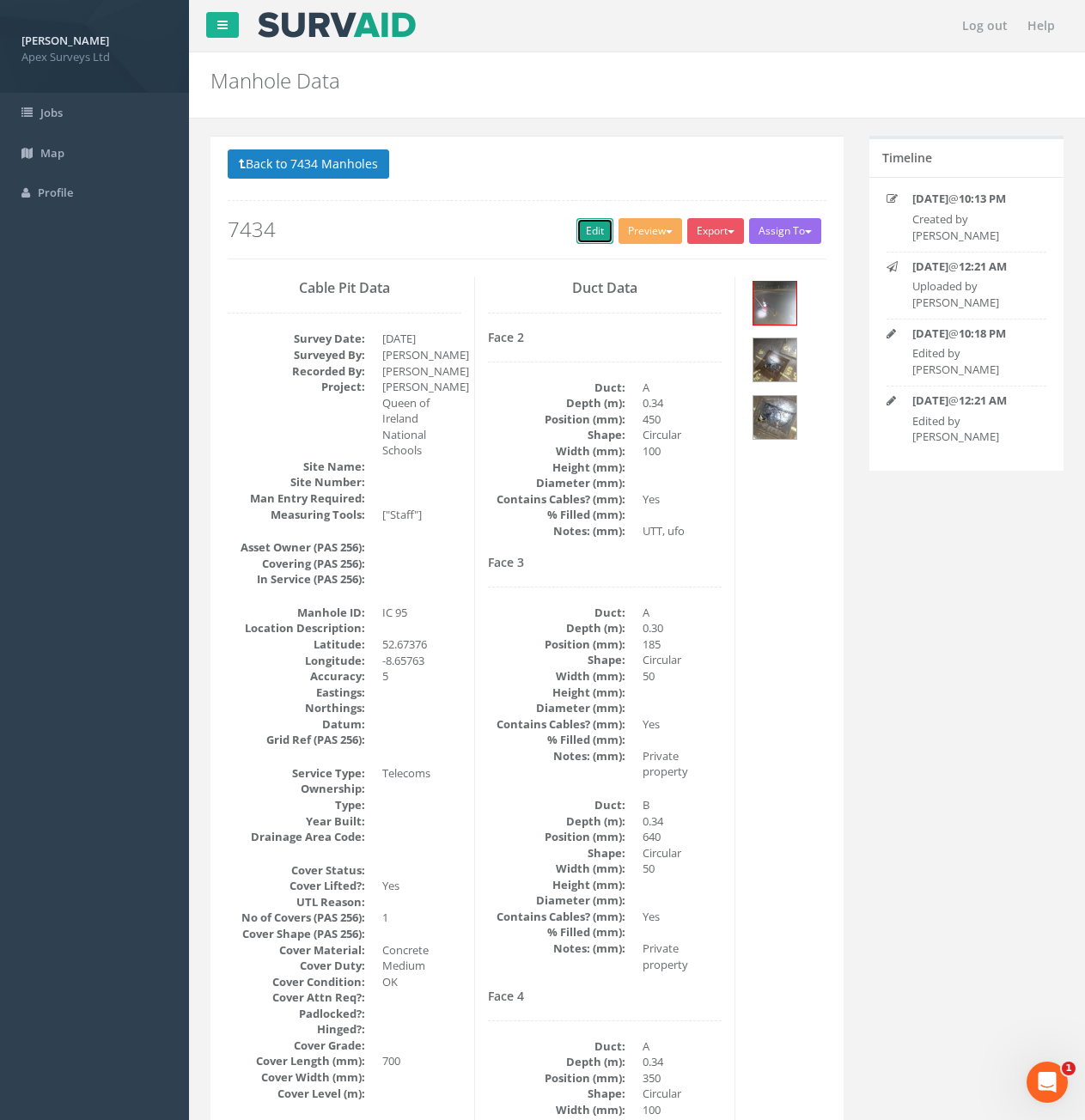
click at [581, 225] on link "Edit" at bounding box center [595, 231] width 37 height 26
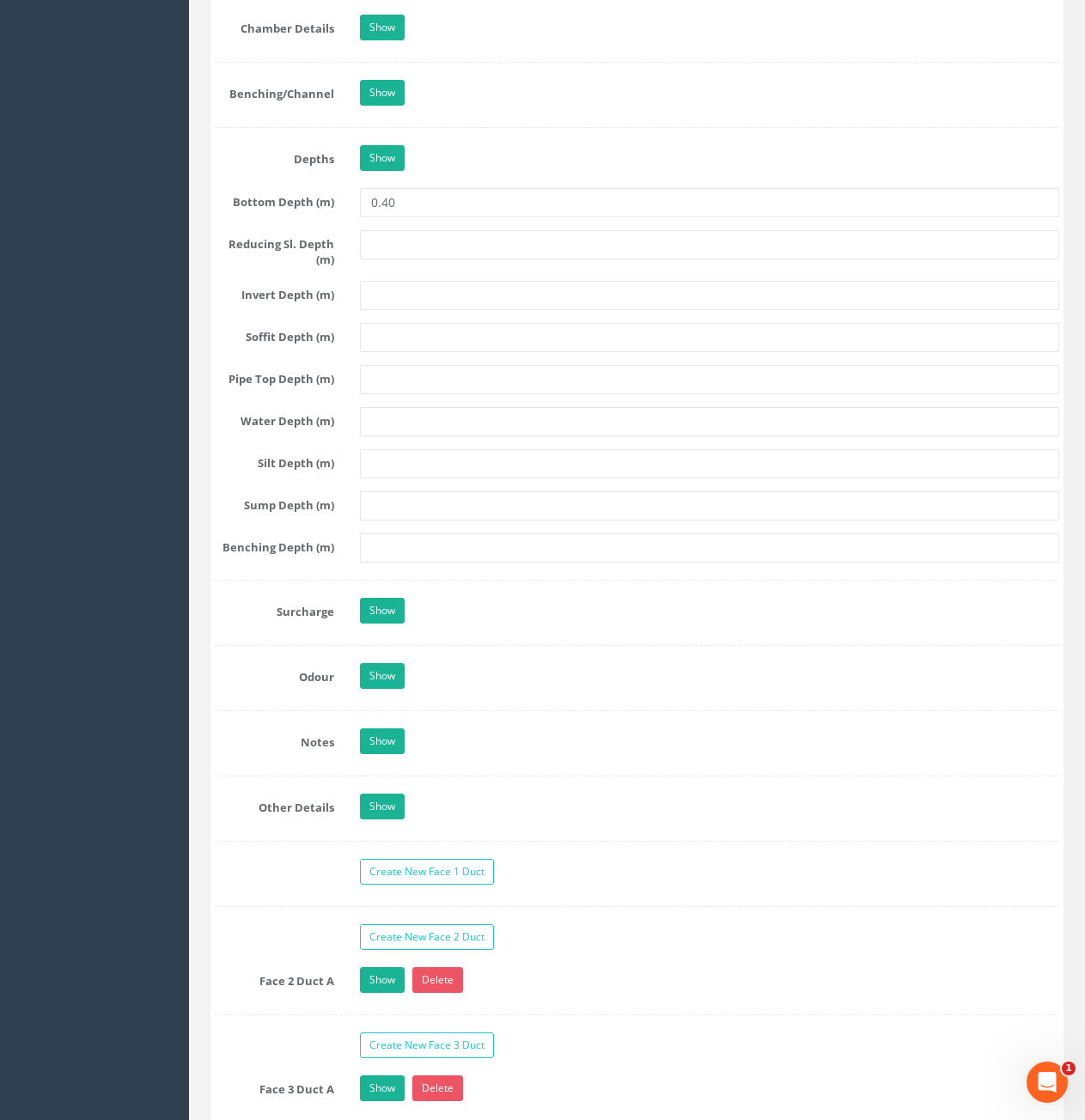
scroll to position [2749, 0]
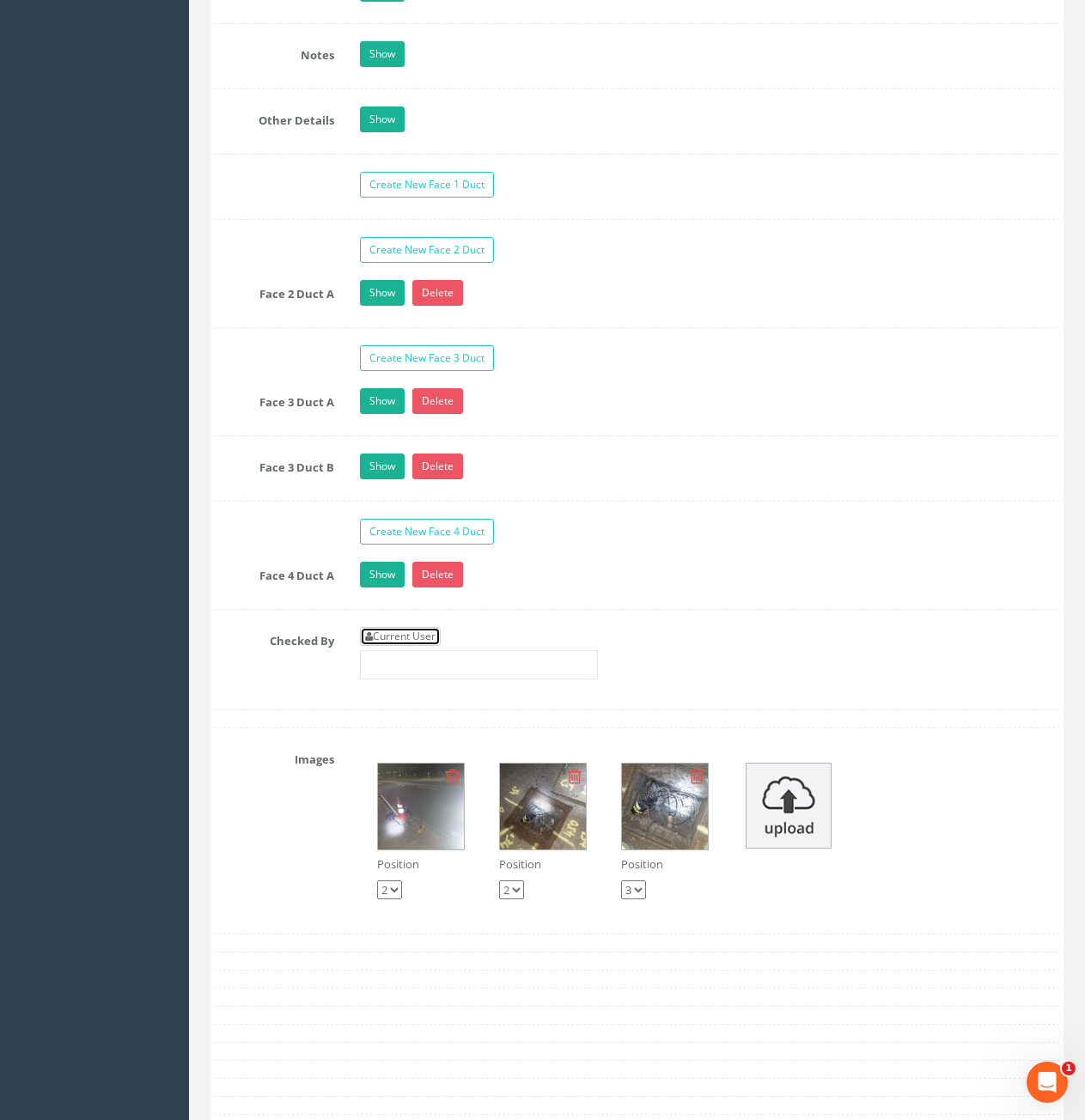
click at [389, 635] on link "Current User" at bounding box center [400, 637] width 81 height 19
type input "[PERSON_NAME]"
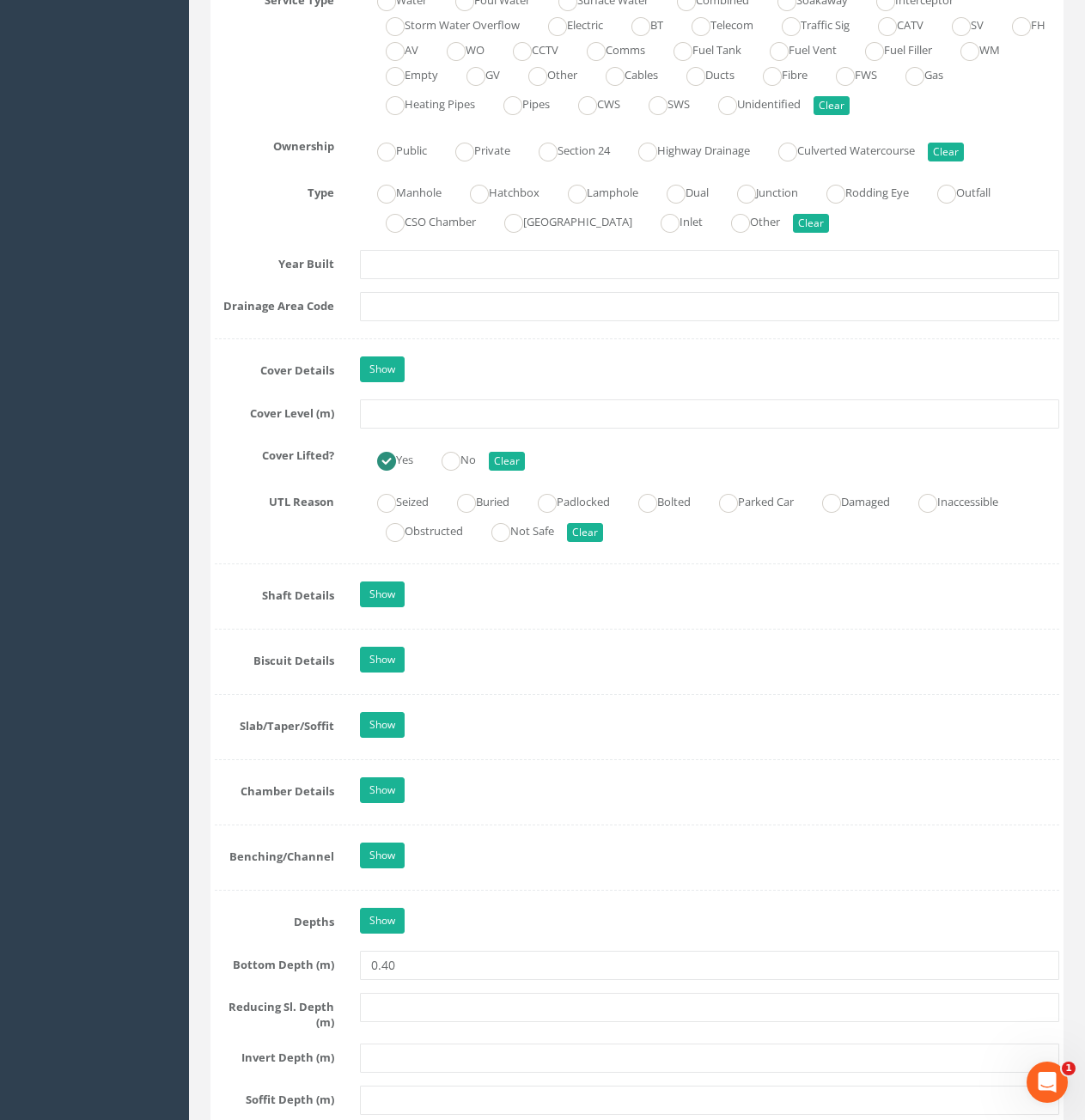
scroll to position [1289, 0]
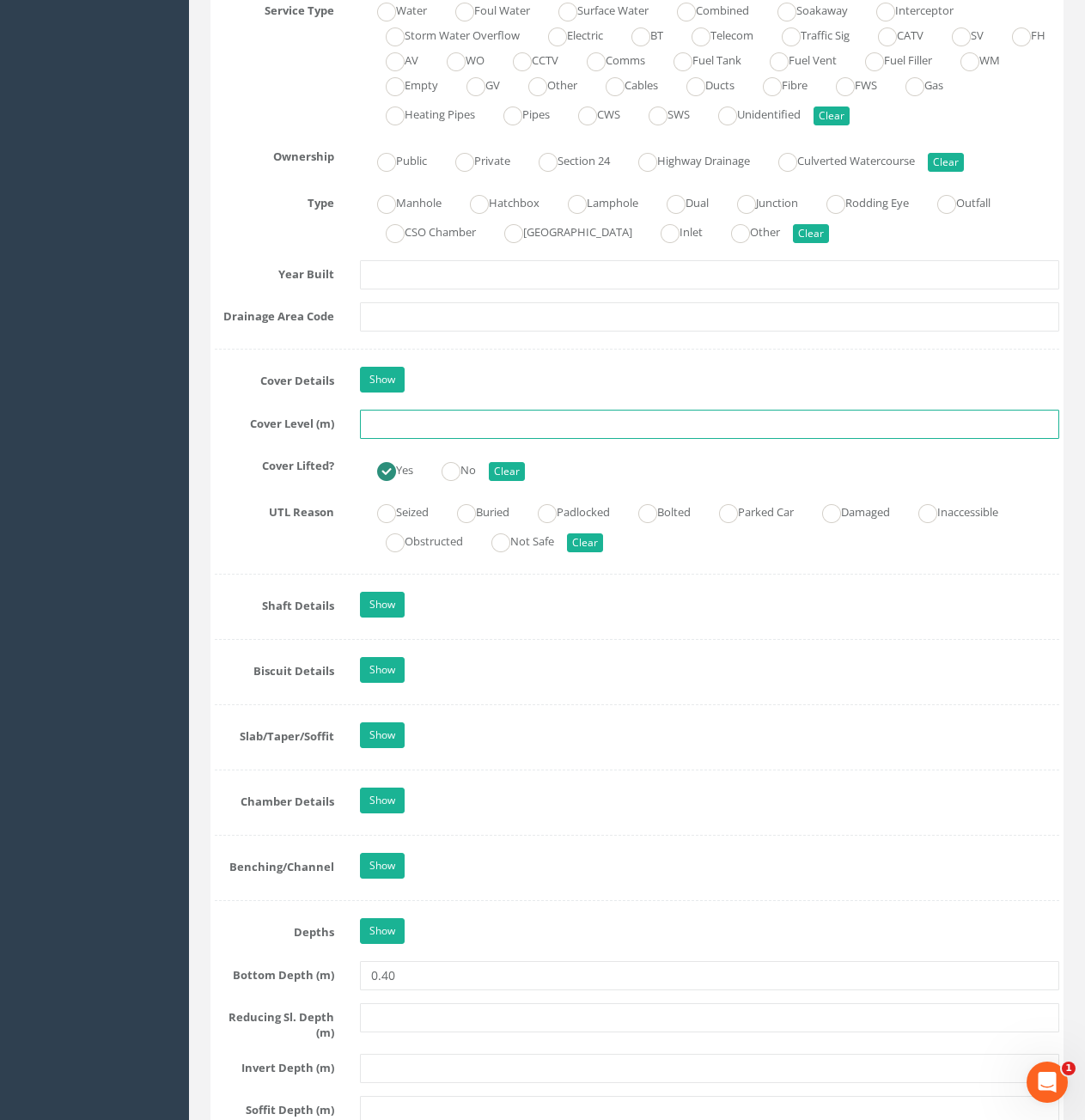
click at [485, 419] on input "text" at bounding box center [709, 424] width 699 height 29
type input "7.44"
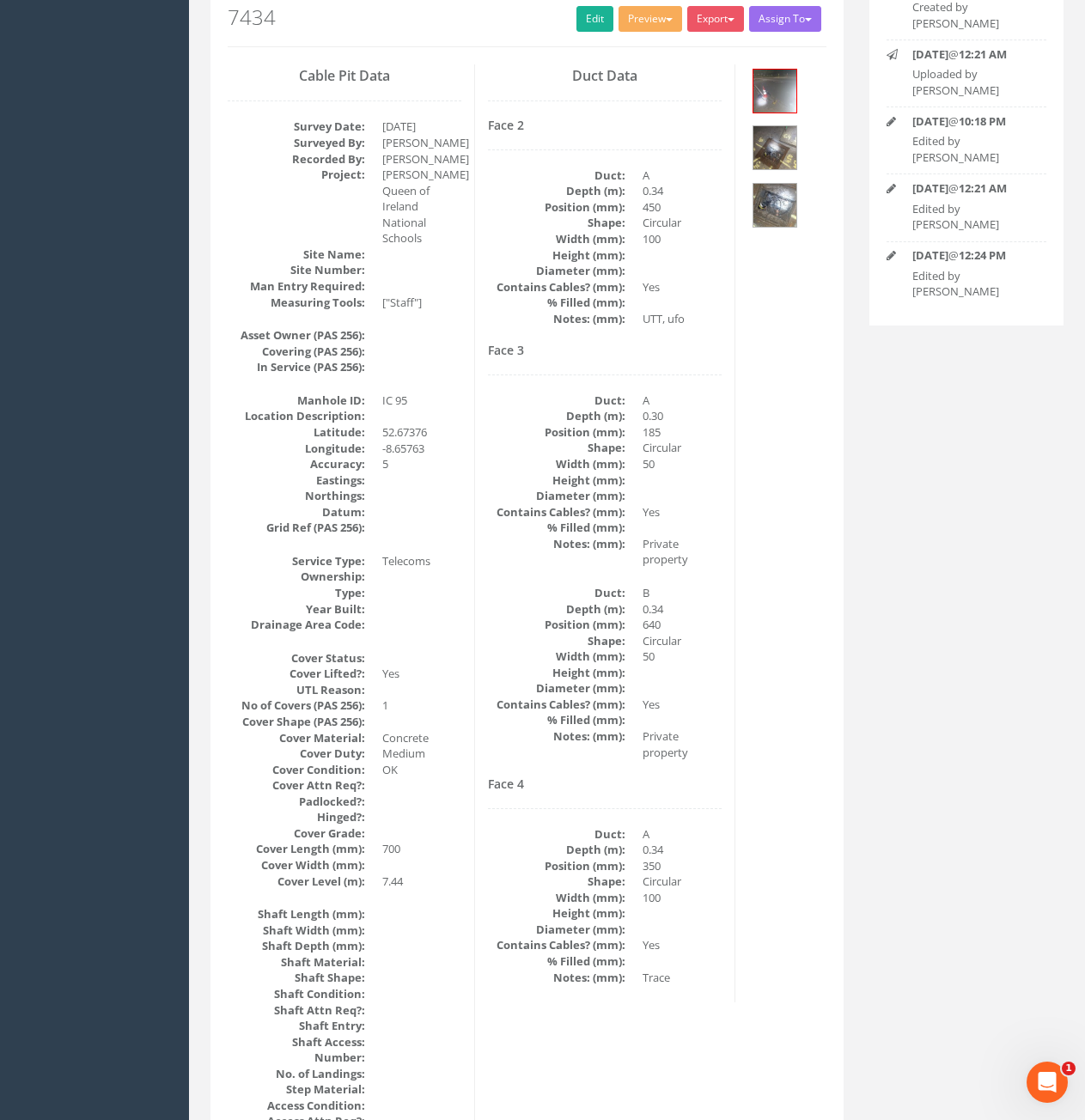
scroll to position [0, 0]
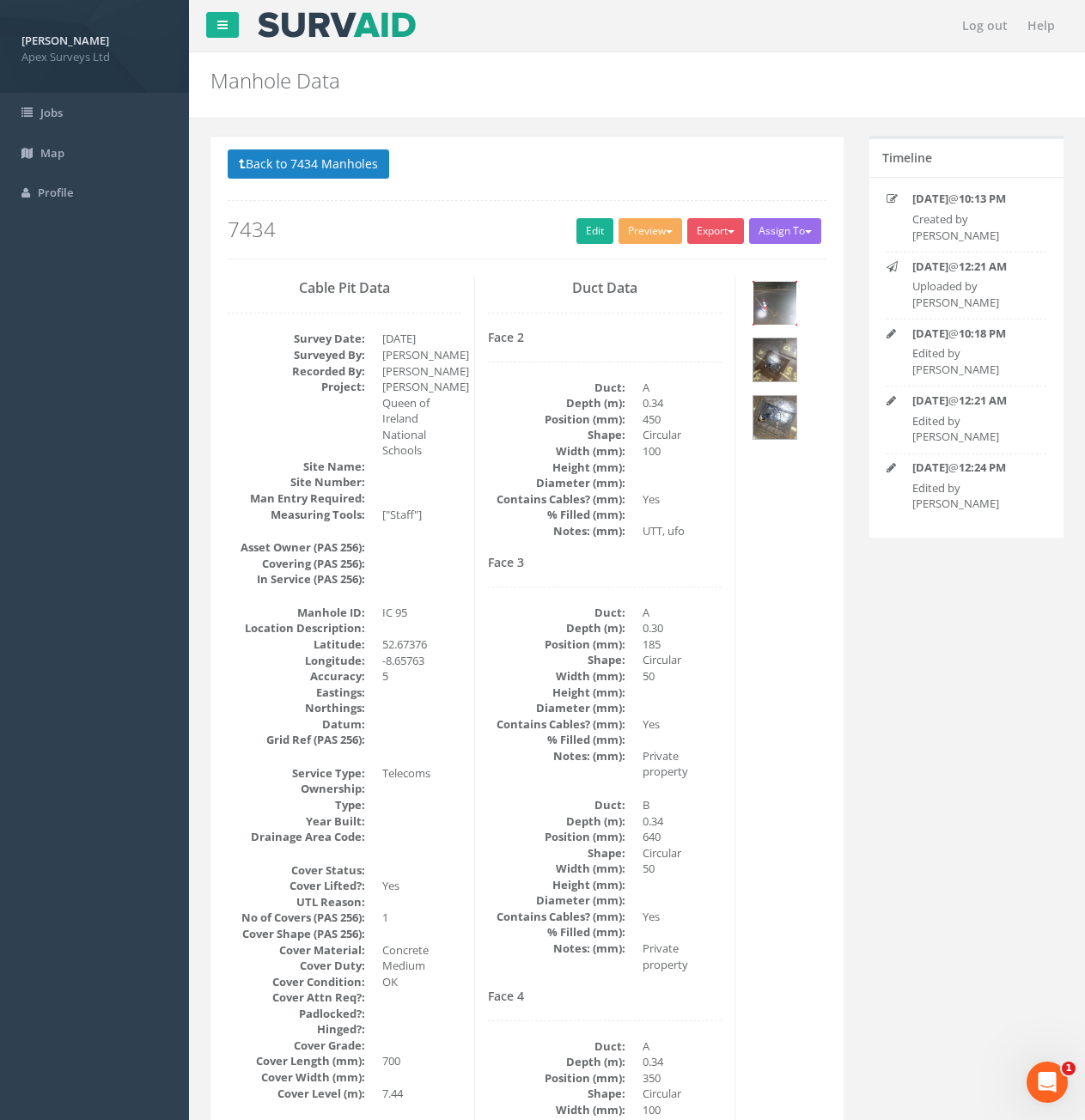
click at [785, 318] on img at bounding box center [774, 303] width 43 height 43
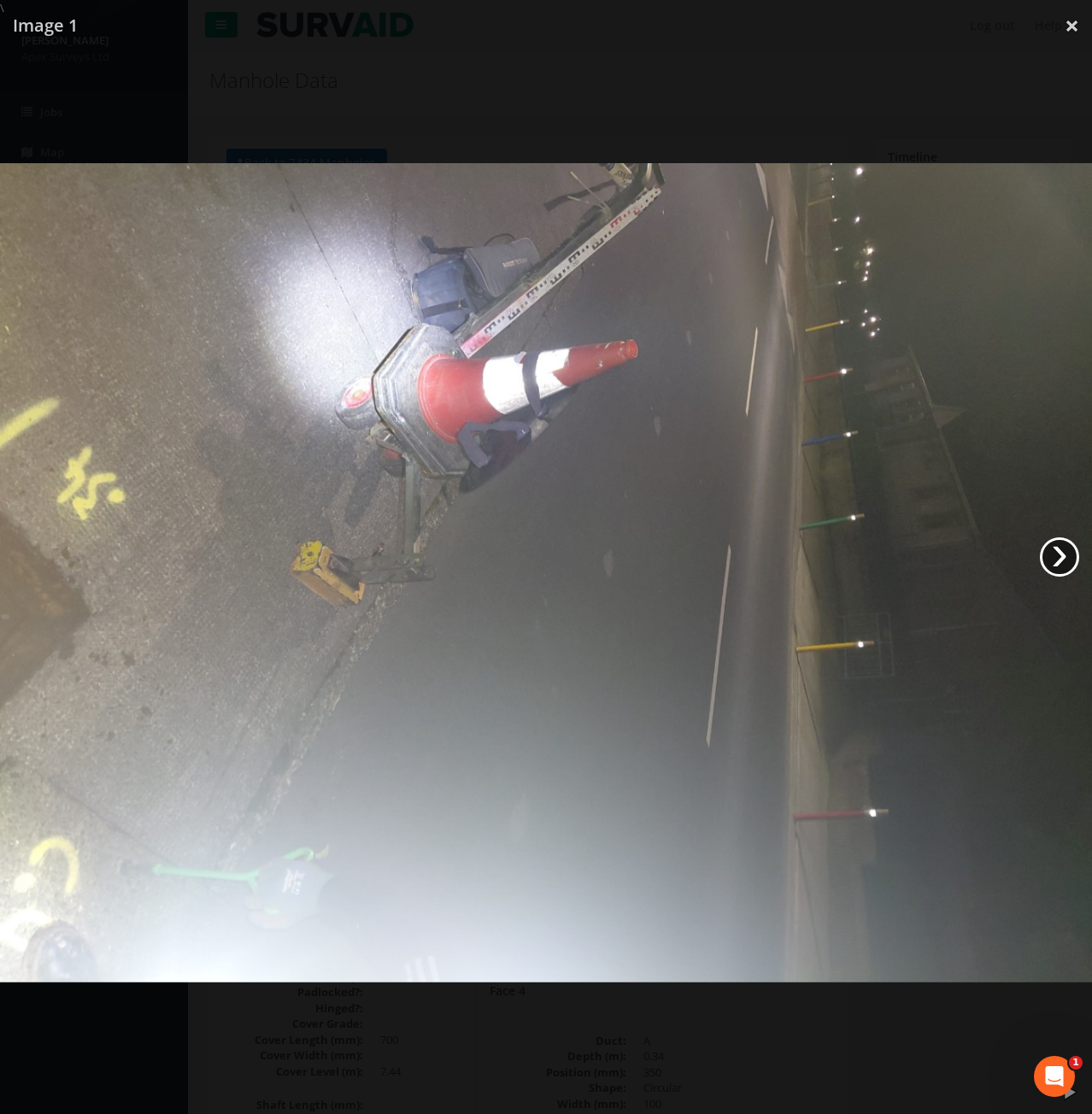
click at [1061, 563] on link "›" at bounding box center [1059, 557] width 39 height 39
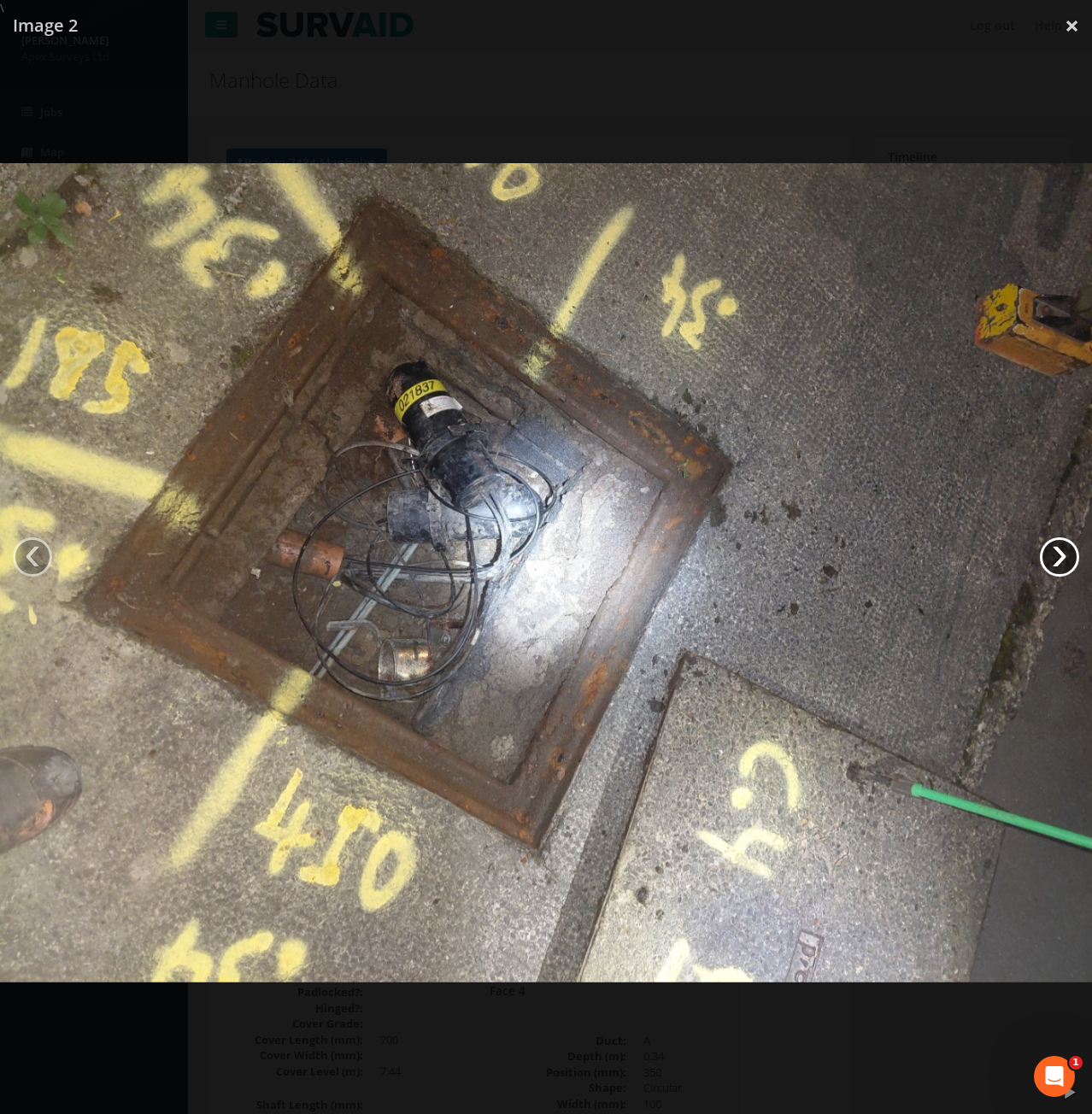
click at [1061, 563] on link "›" at bounding box center [1059, 557] width 39 height 39
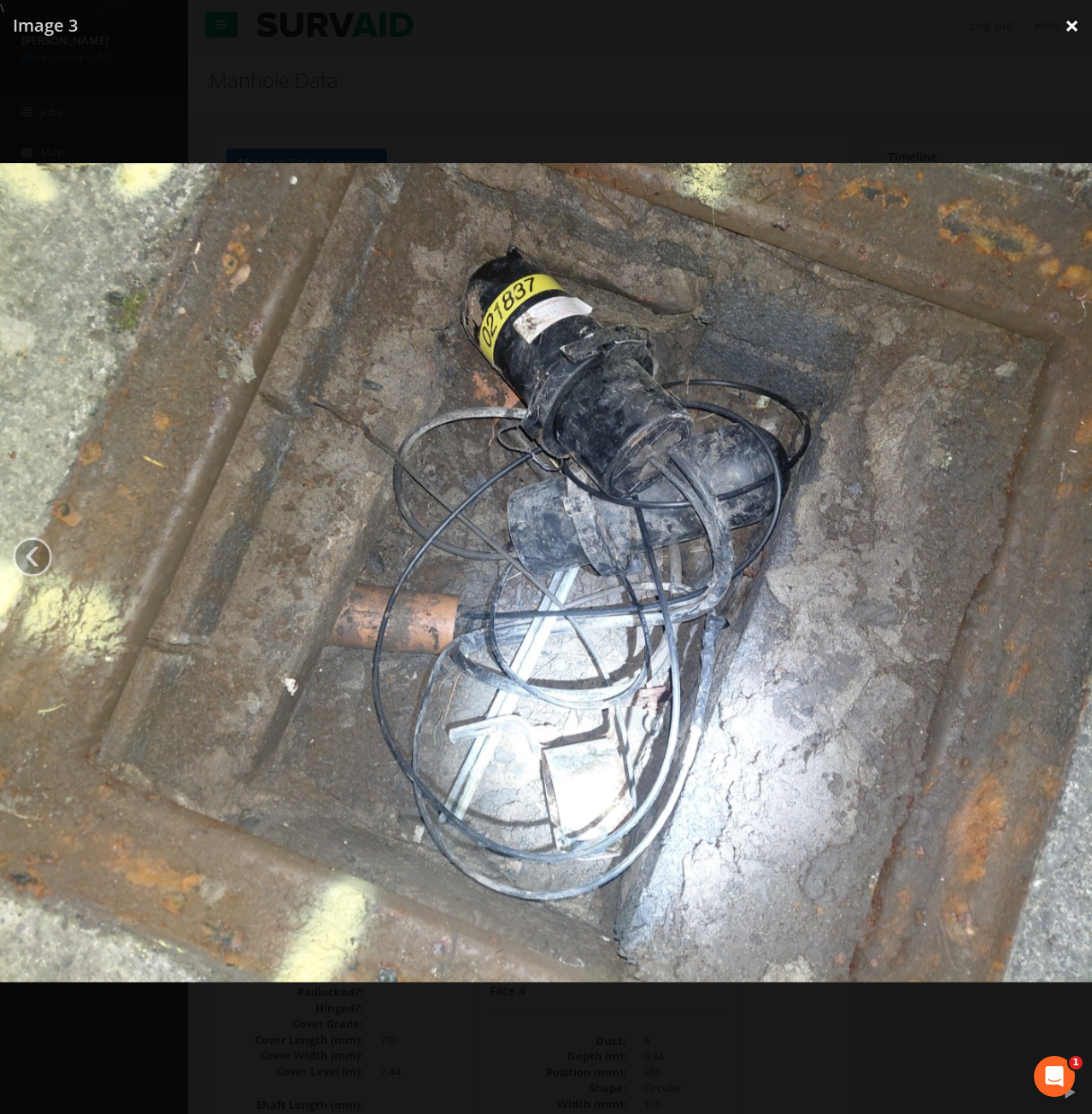
click at [1068, 26] on link "×" at bounding box center [1072, 25] width 40 height 51
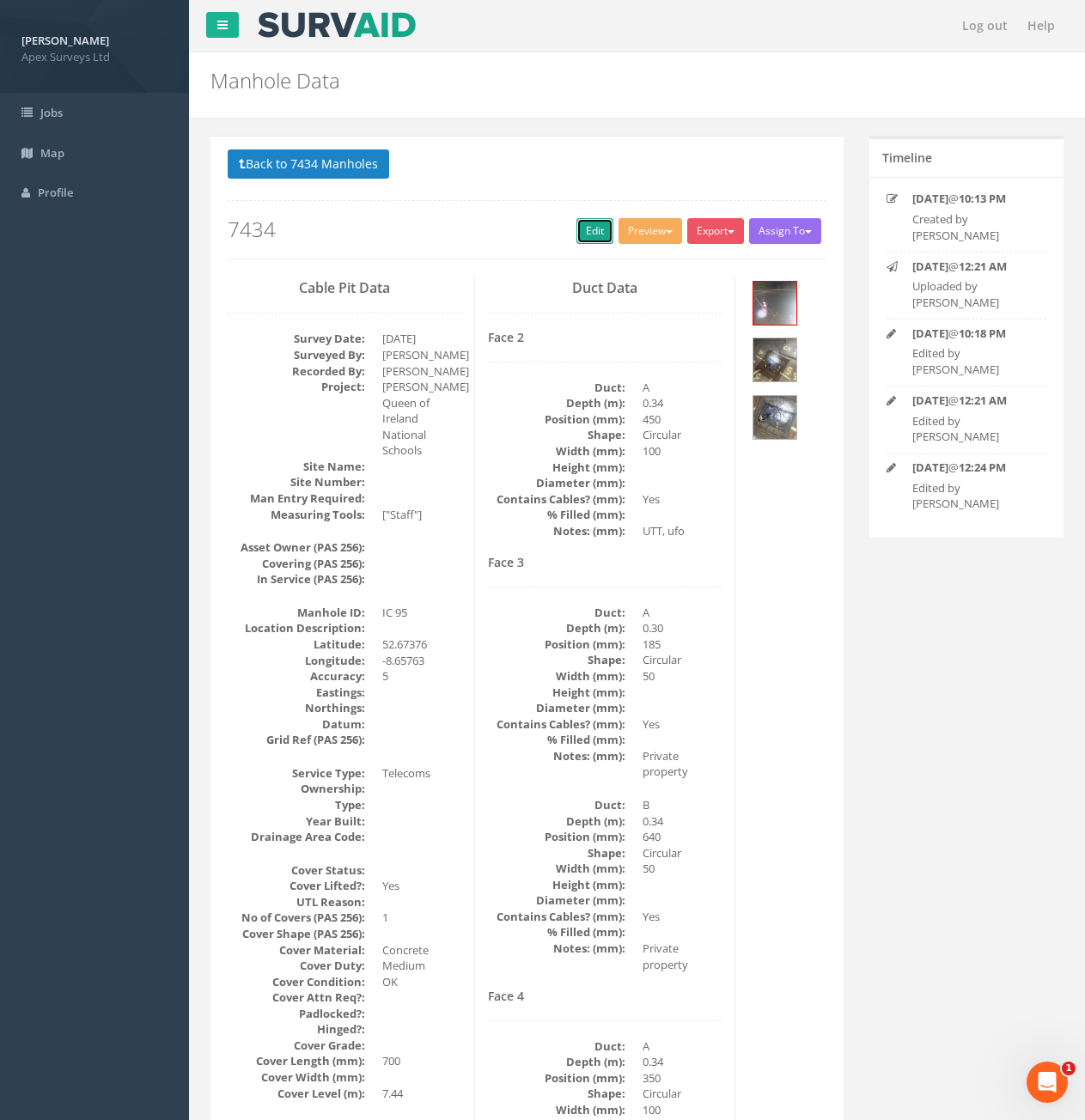
click at [606, 237] on link "Edit" at bounding box center [595, 231] width 37 height 26
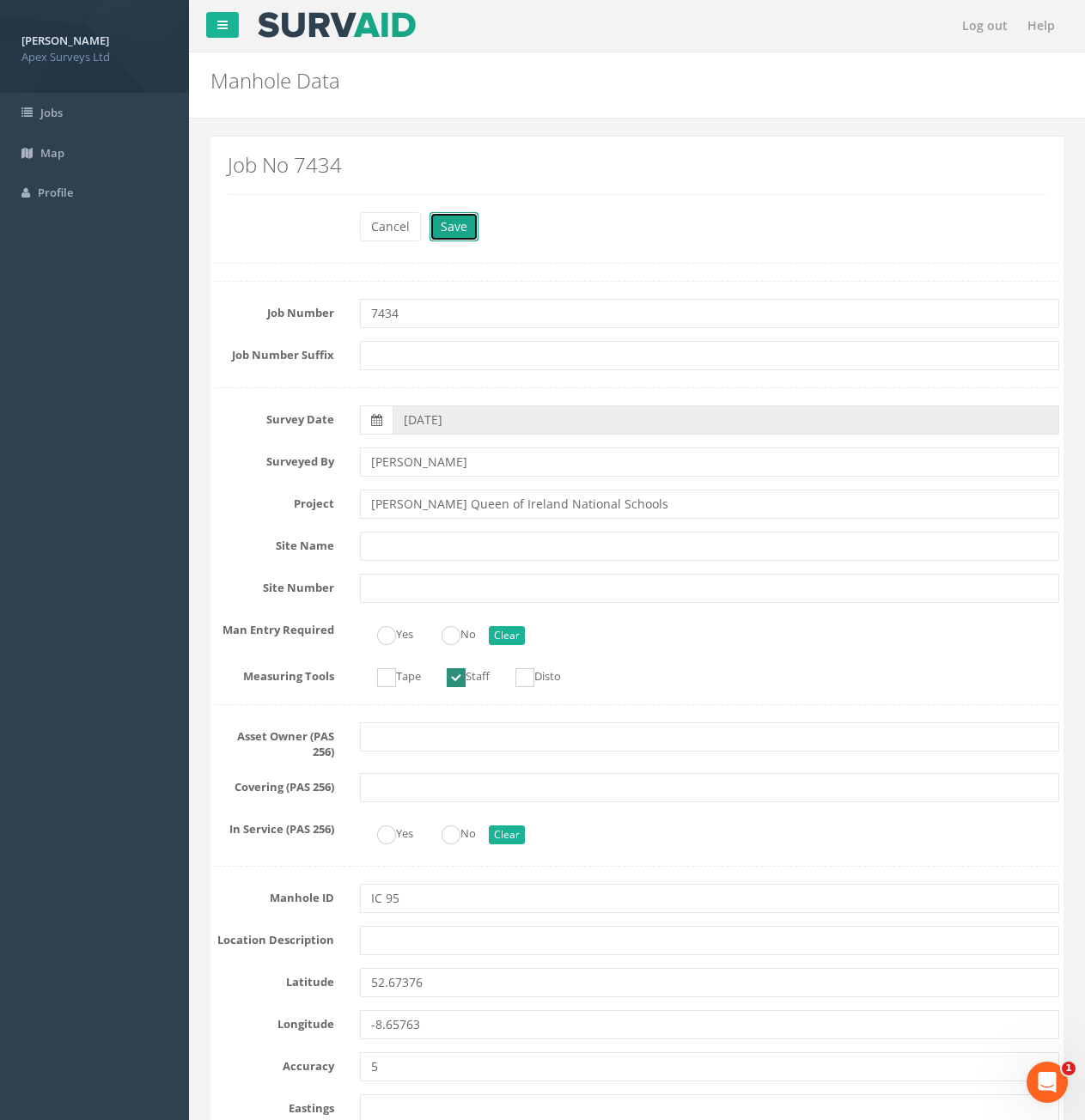
click at [469, 234] on button "Save" at bounding box center [453, 227] width 49 height 29
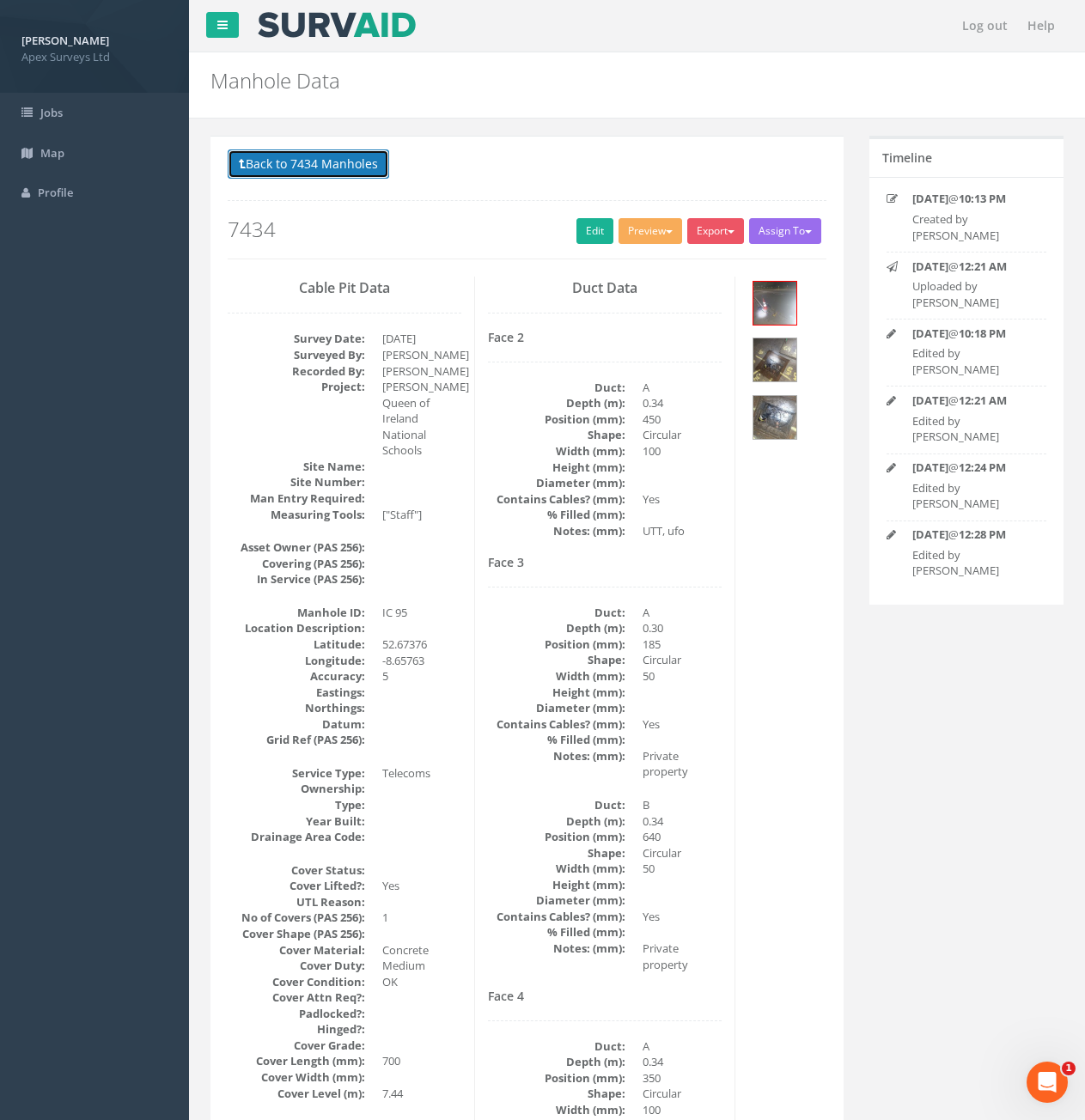
click at [352, 177] on button "Back to 7434 Manholes" at bounding box center [308, 164] width 161 height 29
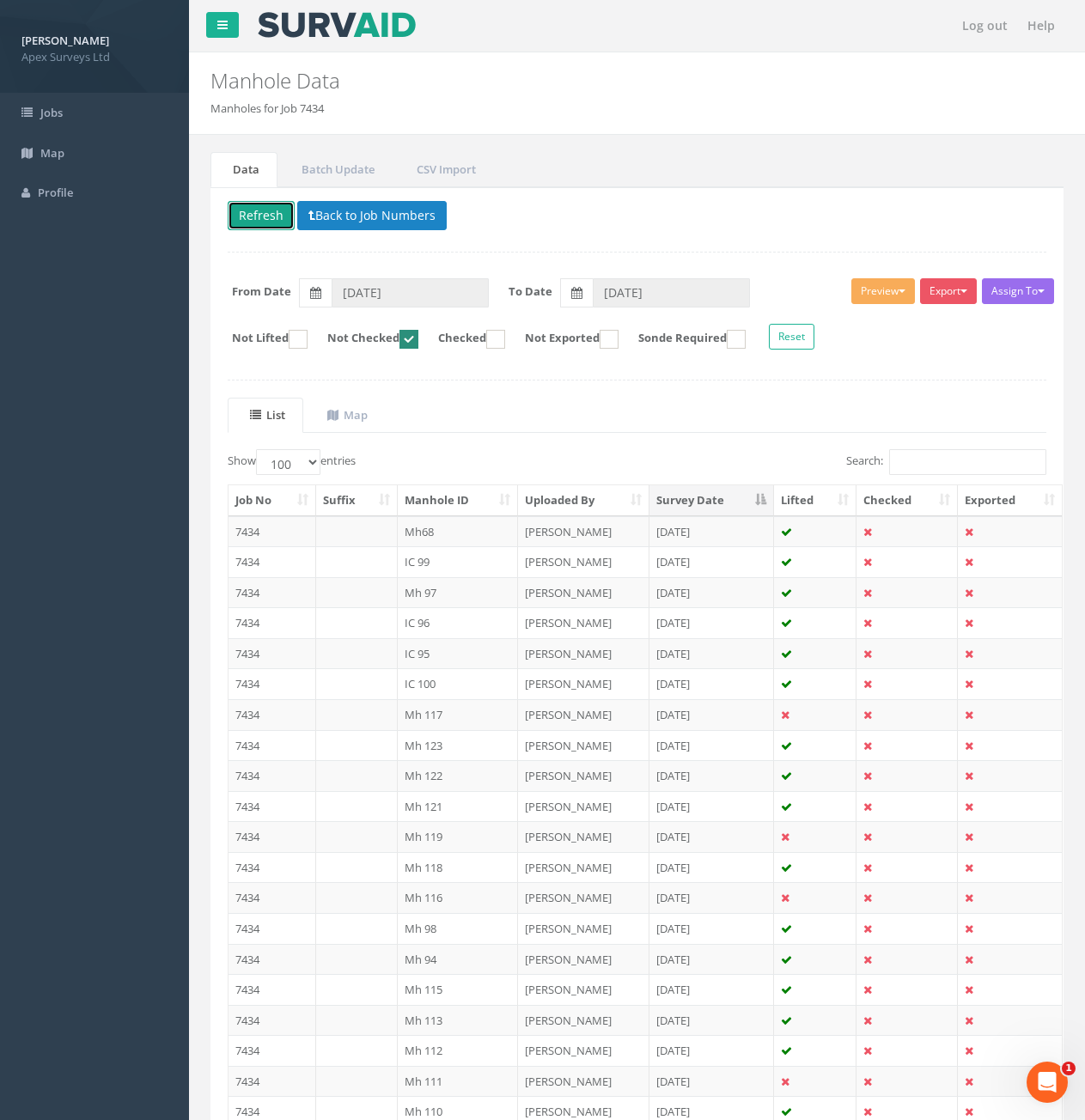
click at [238, 220] on button "Refresh" at bounding box center [260, 215] width 67 height 29
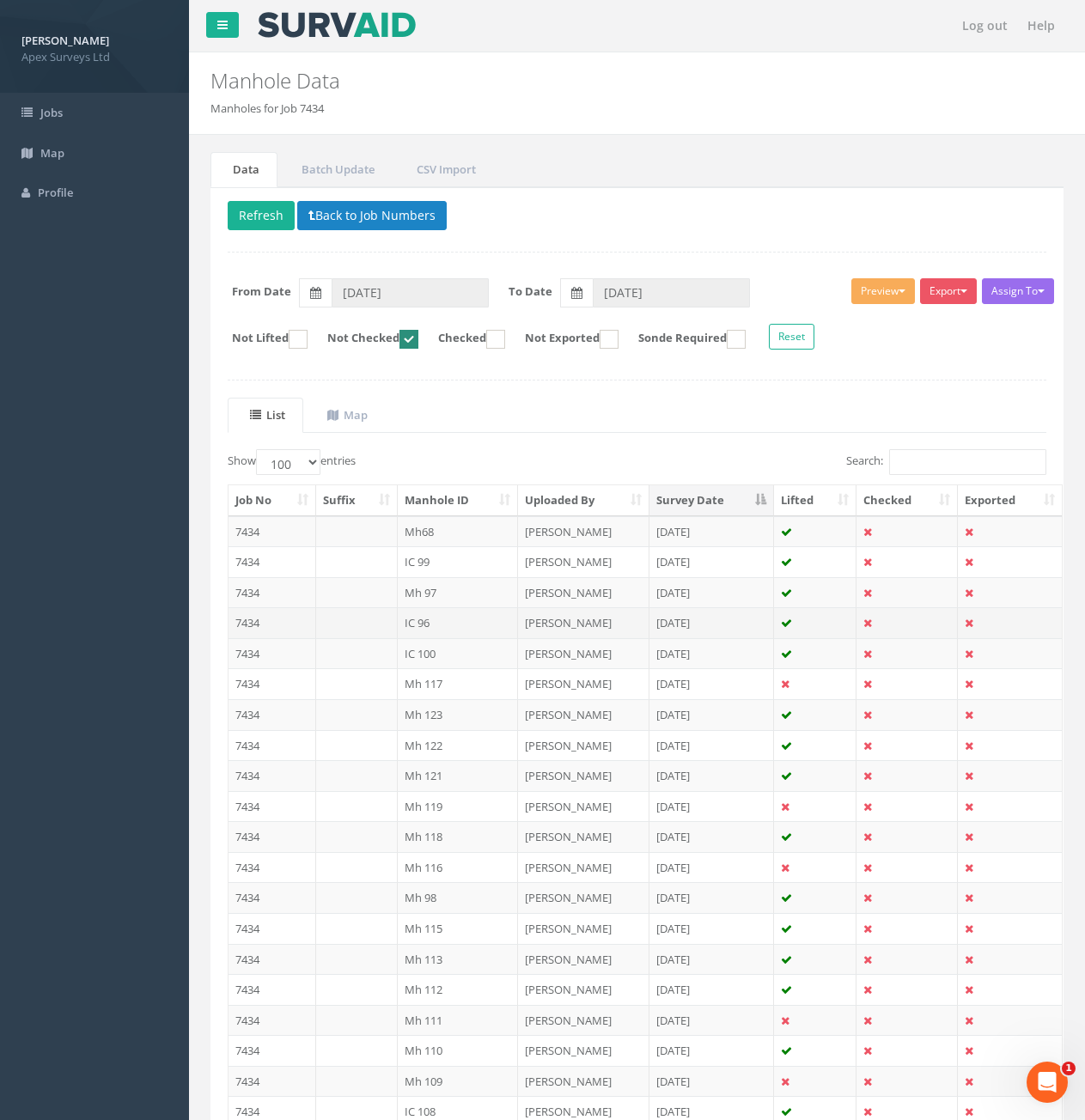
click at [285, 623] on td "7434" at bounding box center [272, 623] width 88 height 31
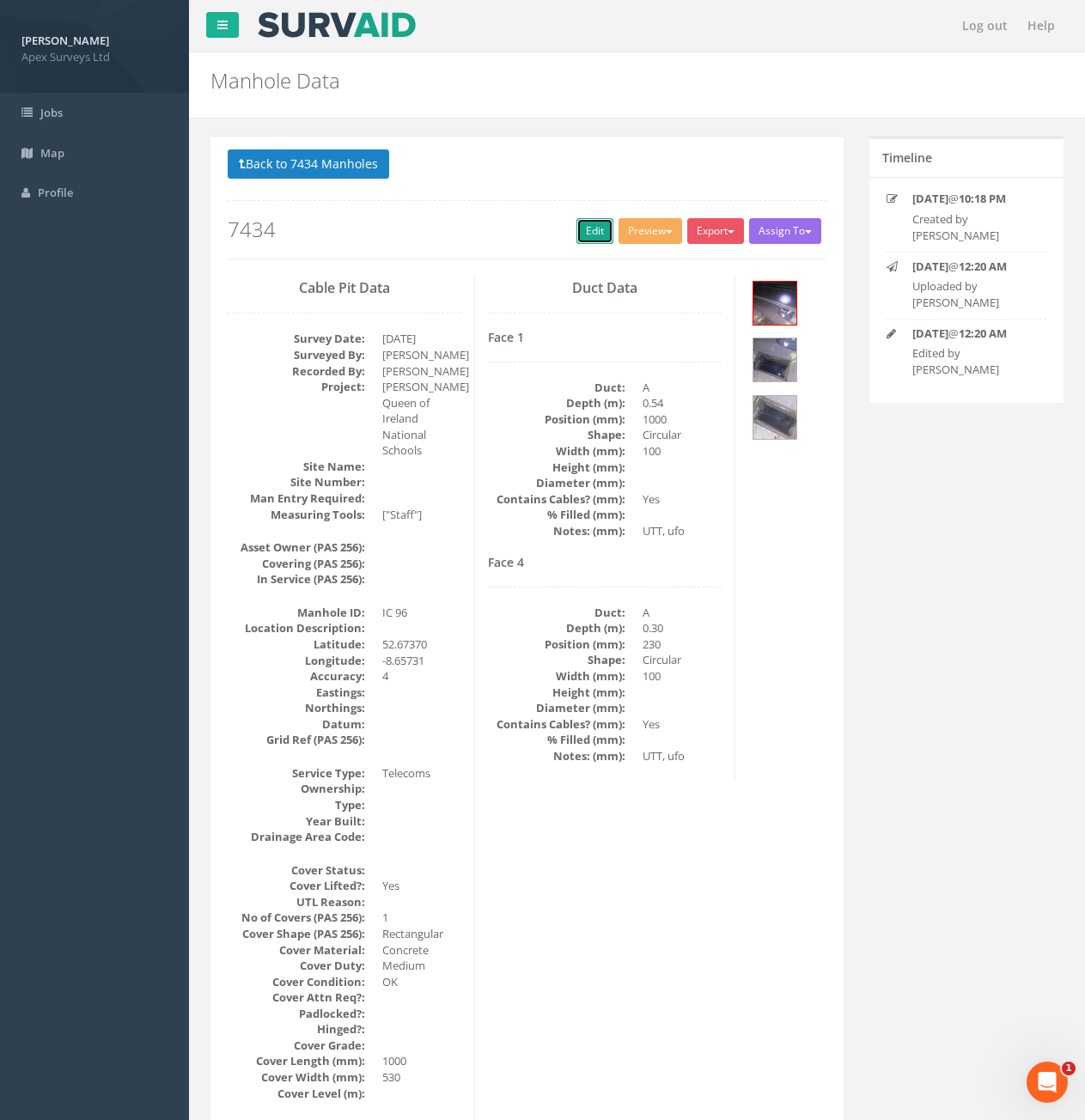
click at [592, 228] on link "Edit" at bounding box center [595, 231] width 37 height 26
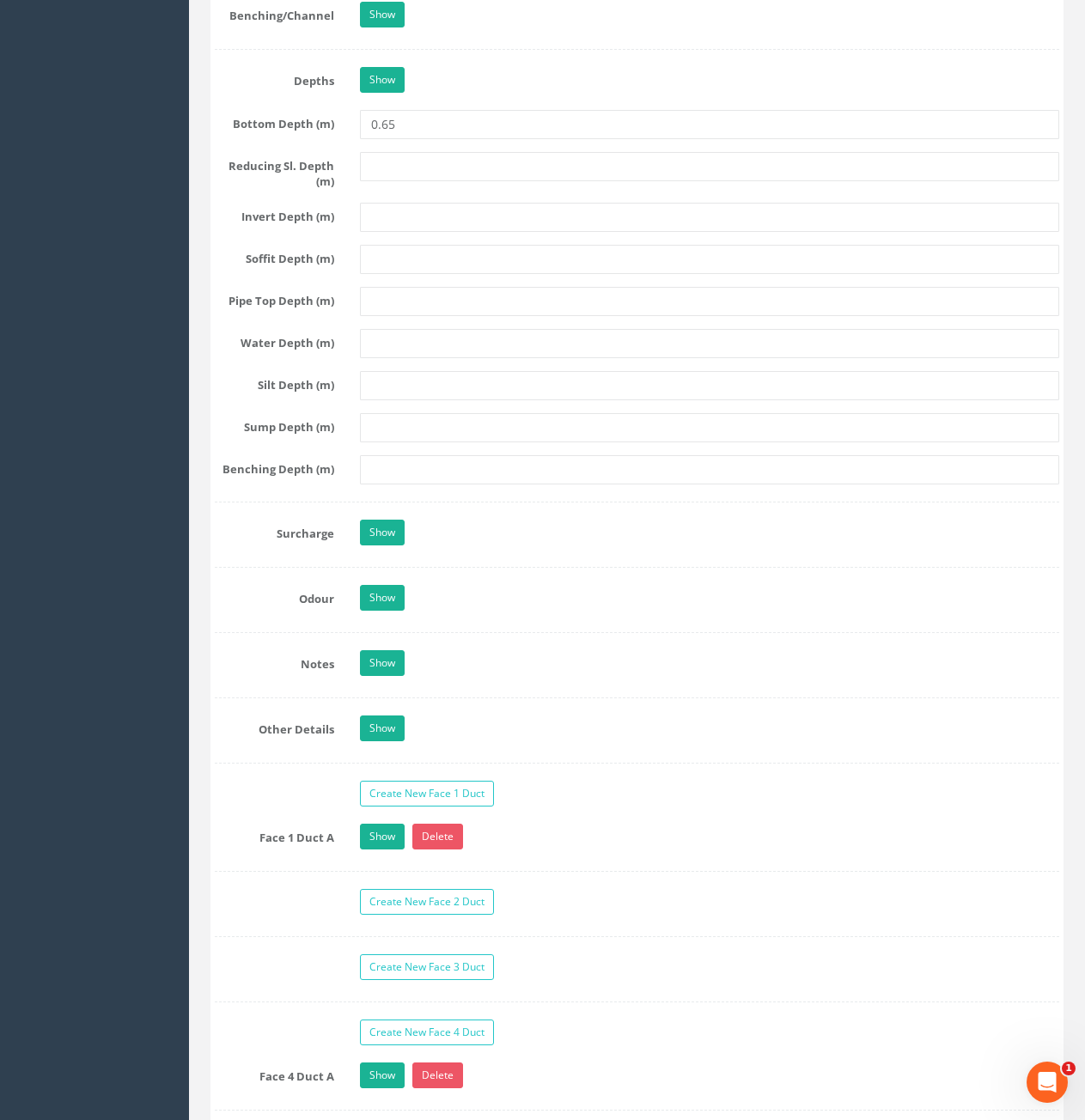
scroll to position [2663, 0]
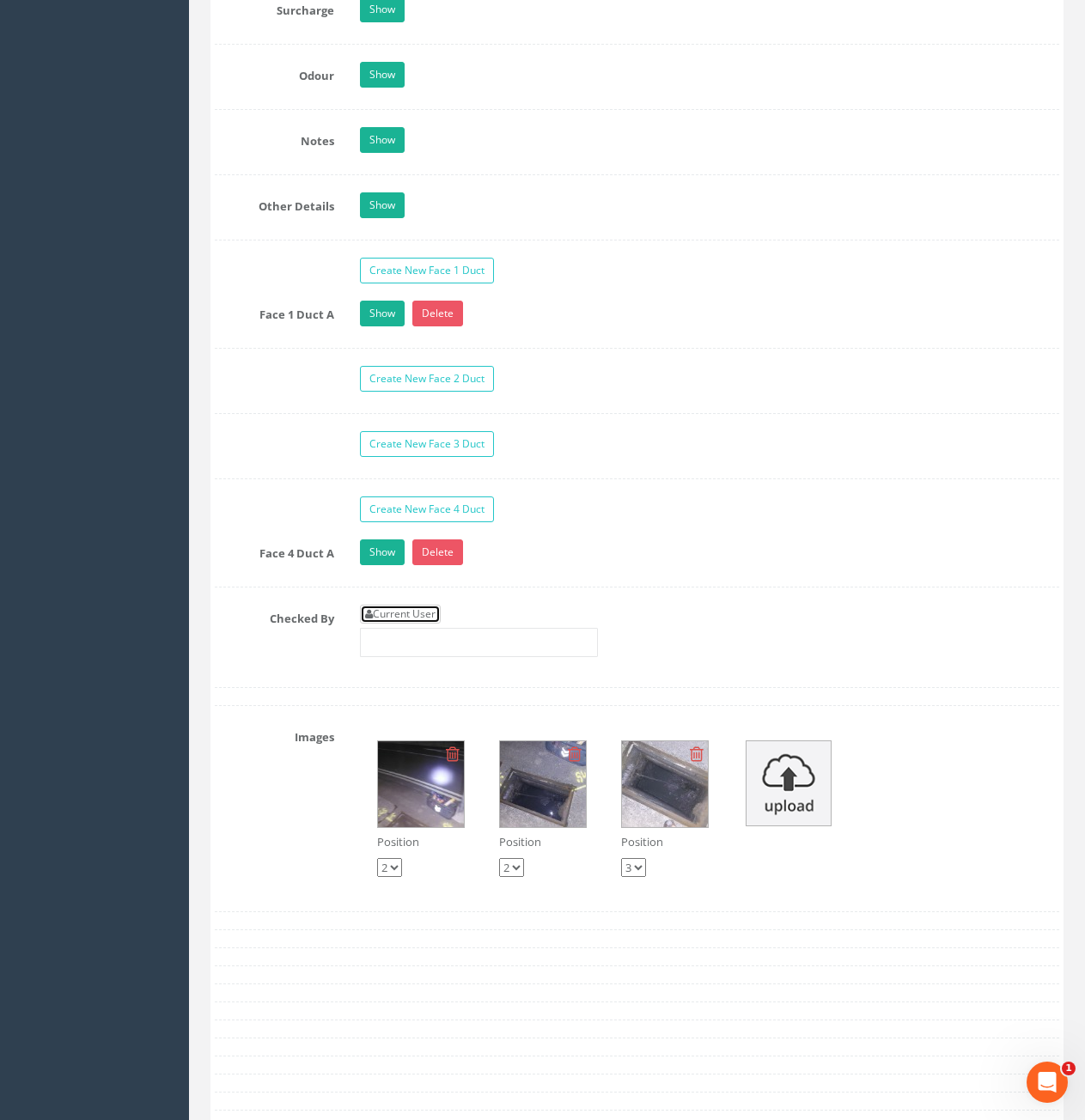
click at [434, 613] on link "Current User" at bounding box center [400, 615] width 81 height 19
type input "[PERSON_NAME]"
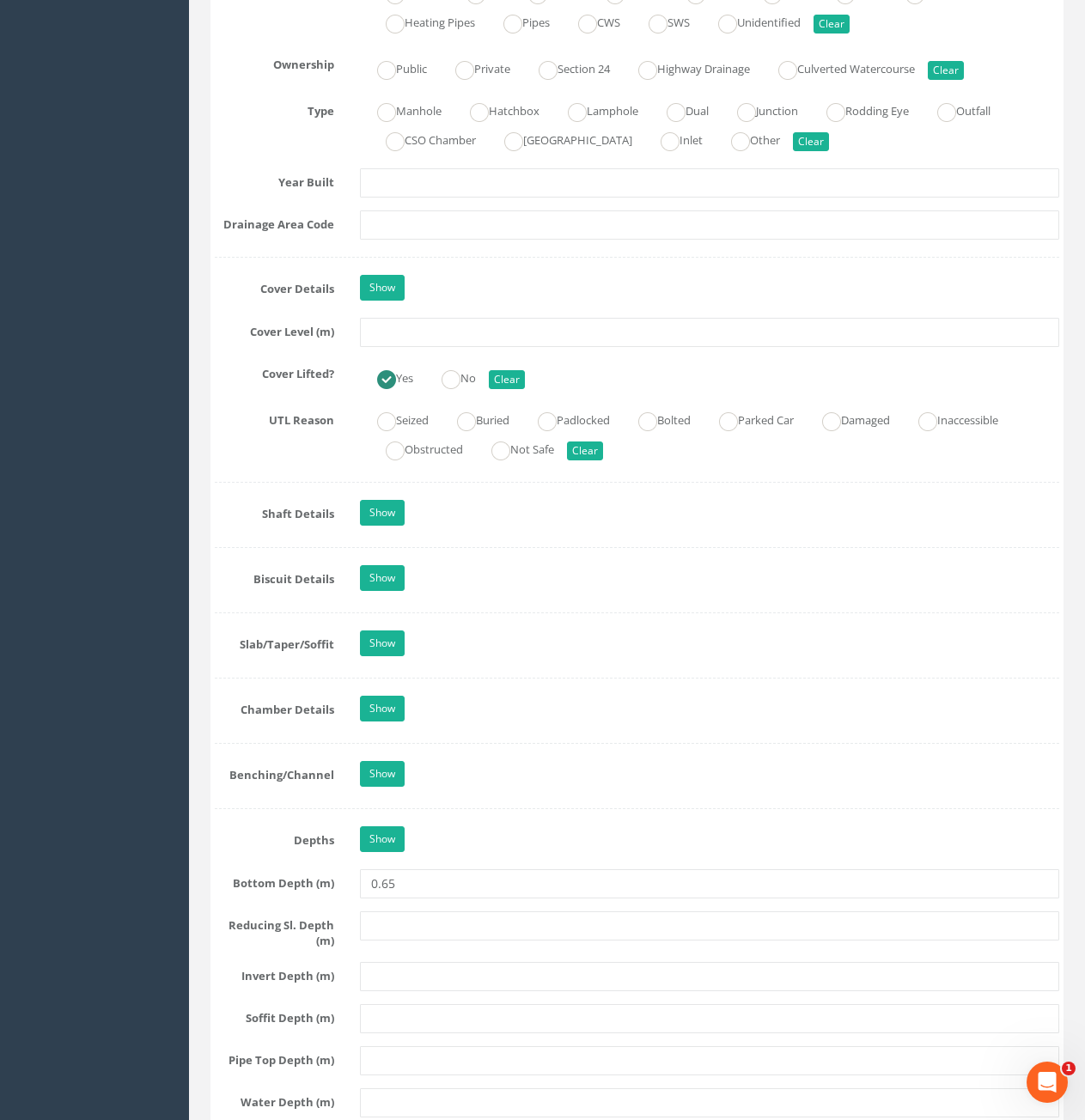
scroll to position [1375, 0]
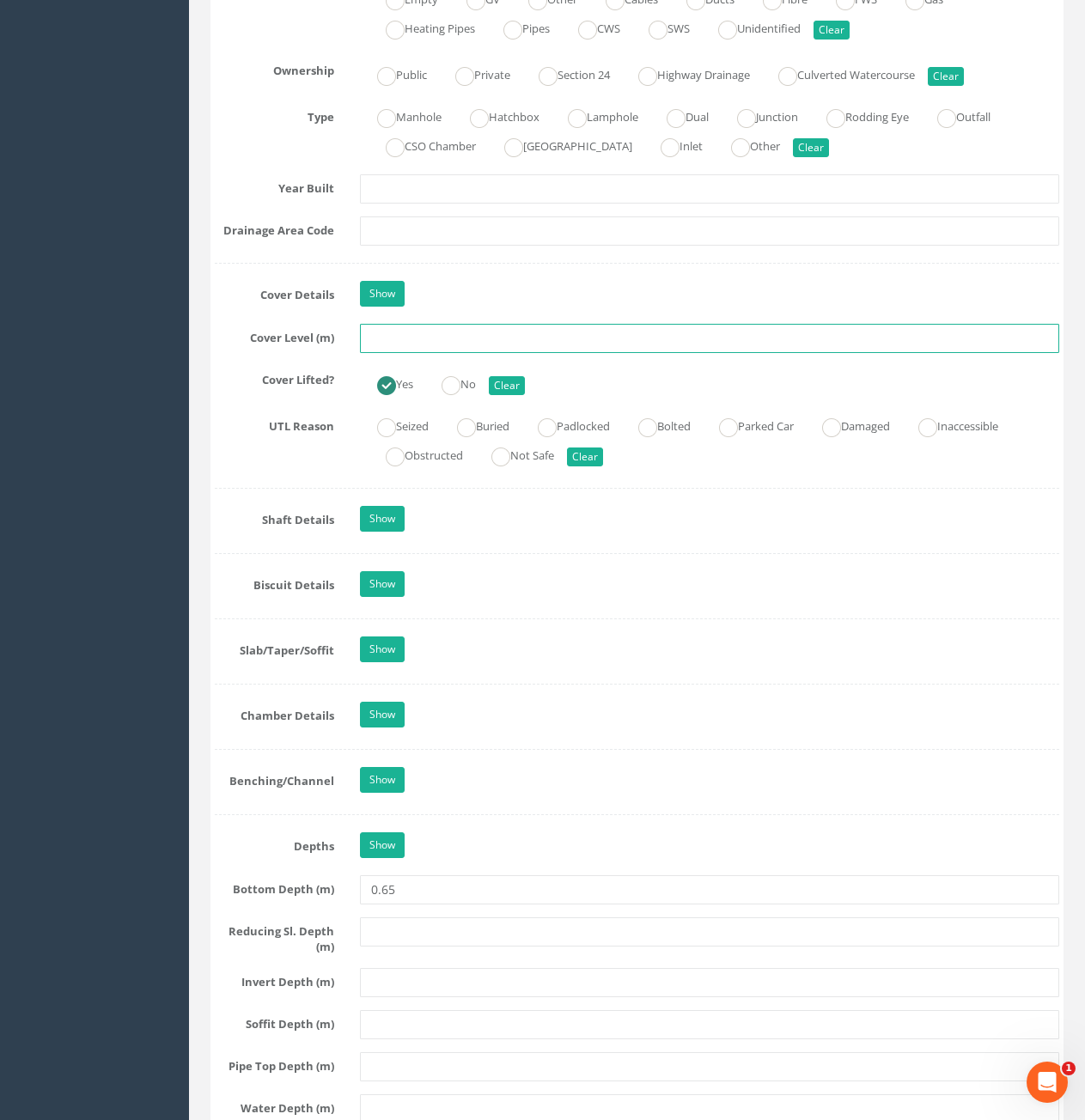
click at [425, 351] on input "text" at bounding box center [709, 339] width 699 height 29
type input "6.64"
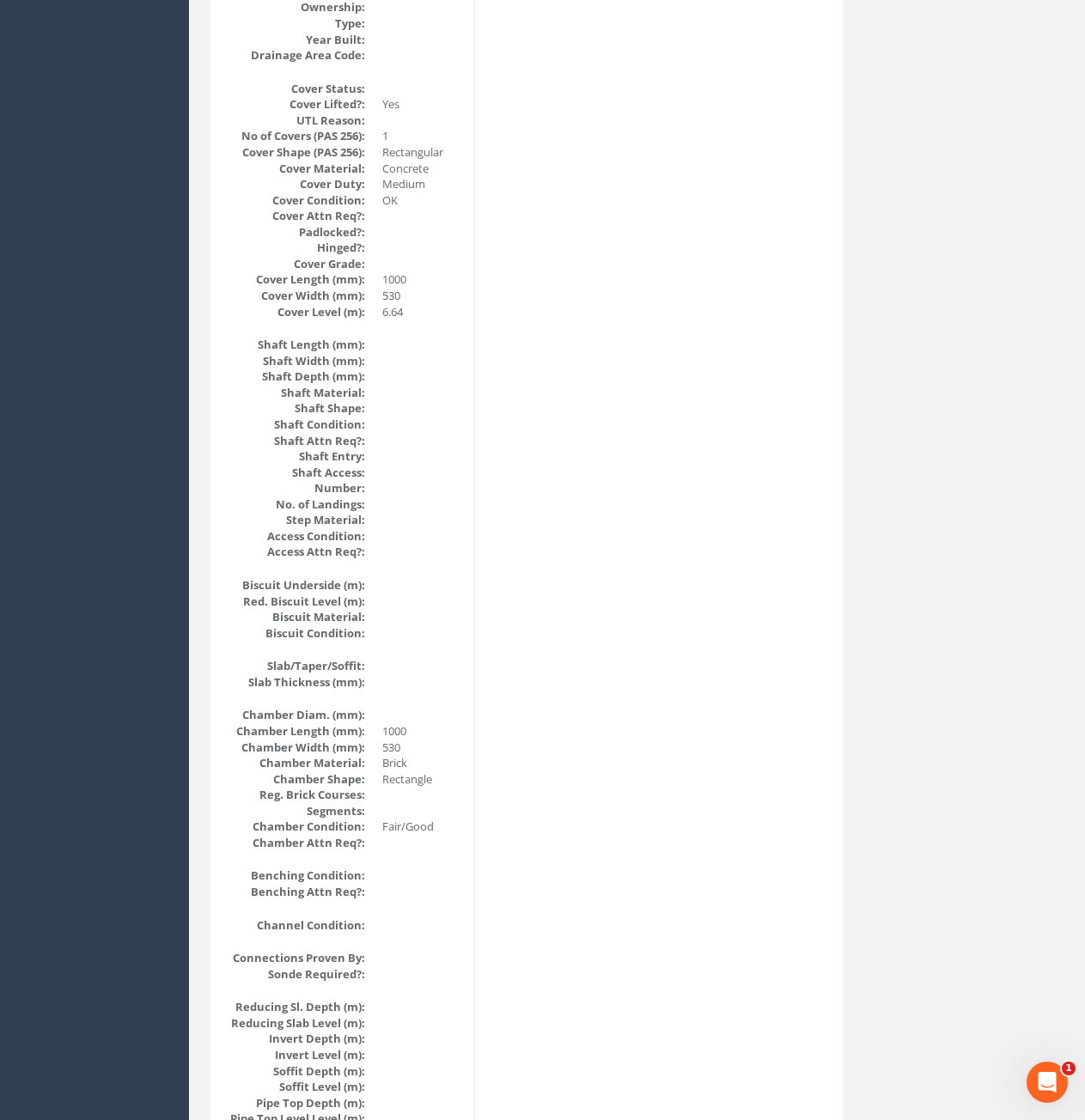
scroll to position [472, 0]
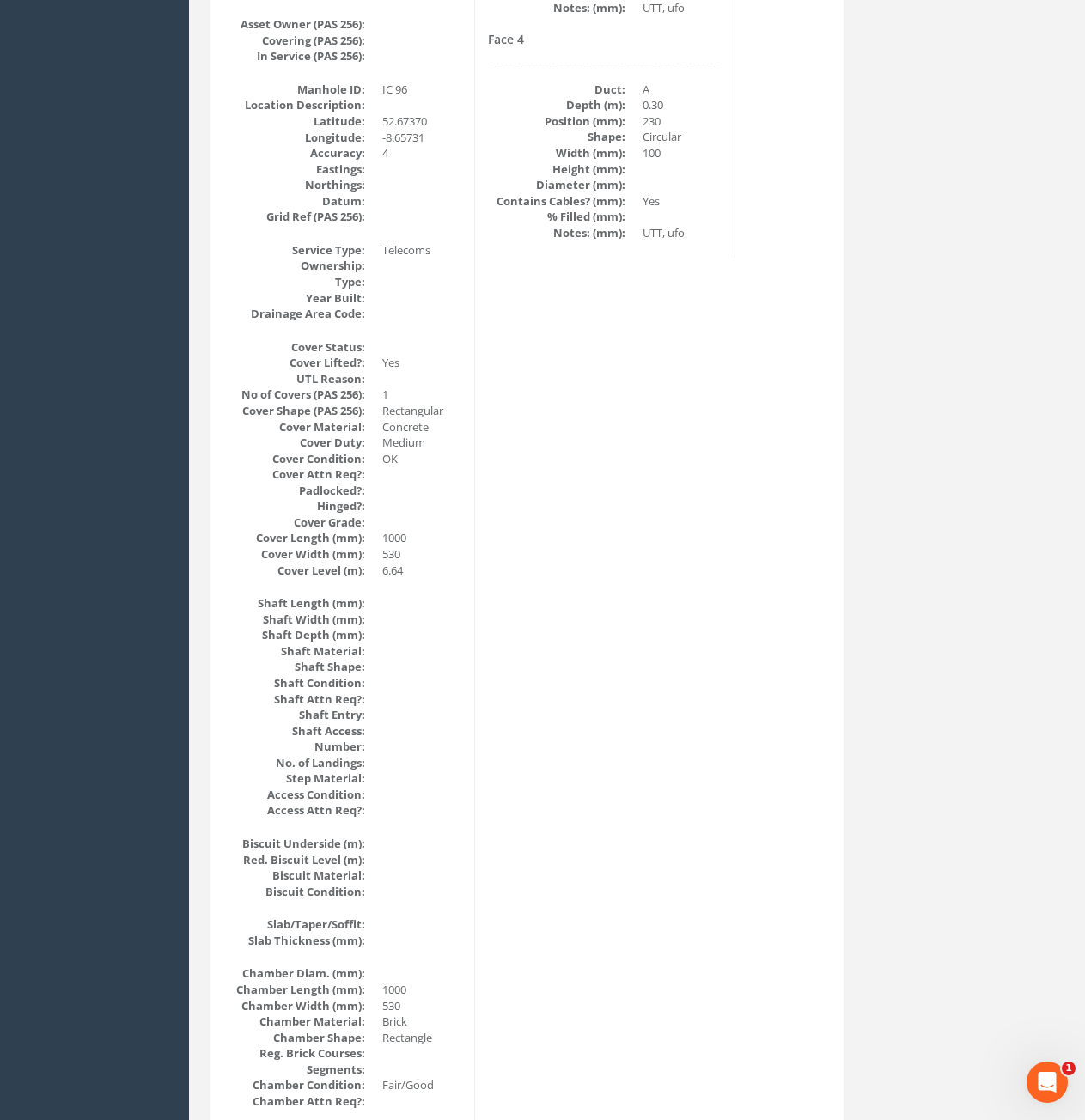
drag, startPoint x: 712, startPoint y: 418, endPoint x: 699, endPoint y: 464, distance: 47.8
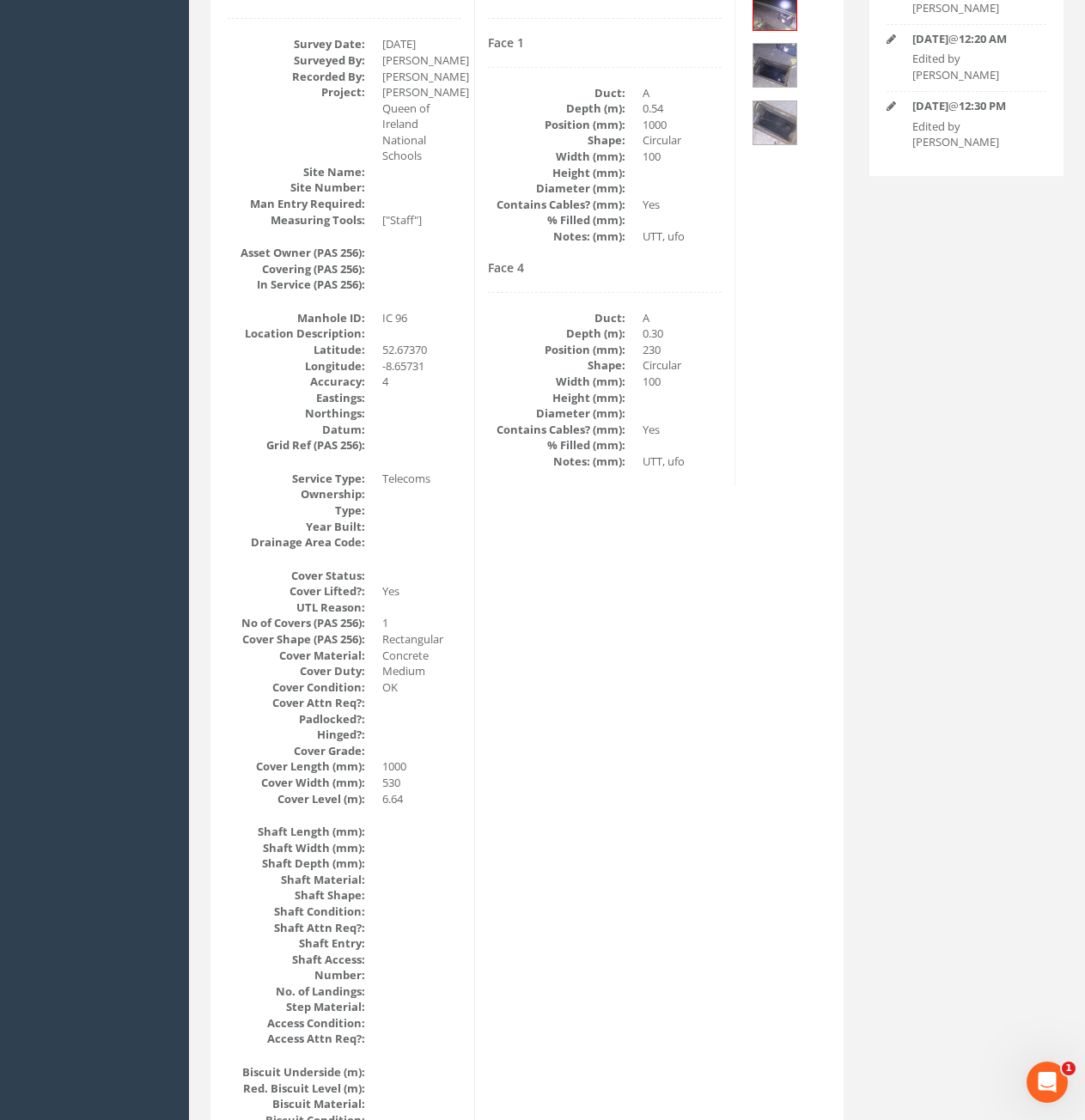
drag, startPoint x: 711, startPoint y: 453, endPoint x: 738, endPoint y: 373, distance: 84.4
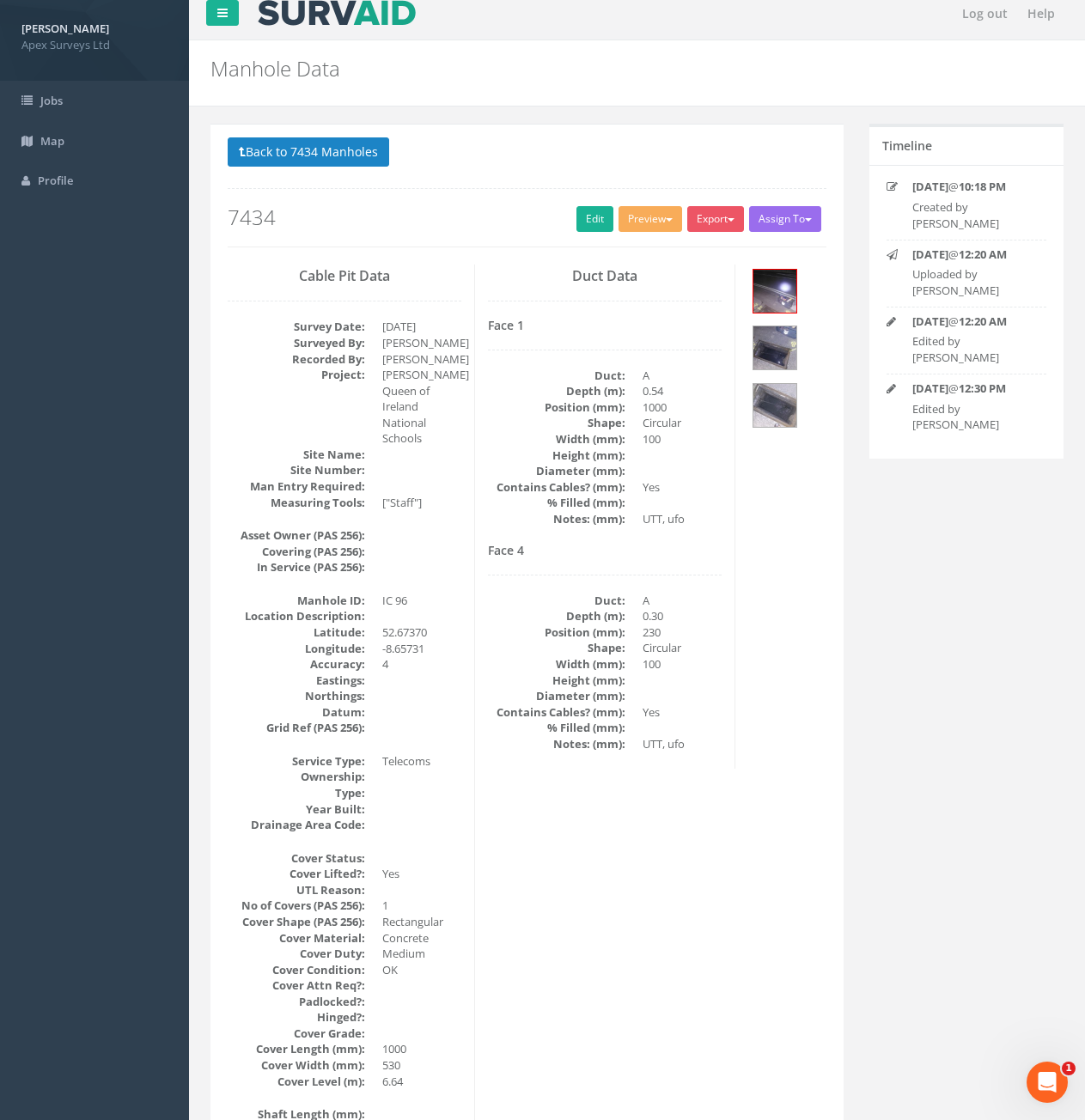
scroll to position [0, 0]
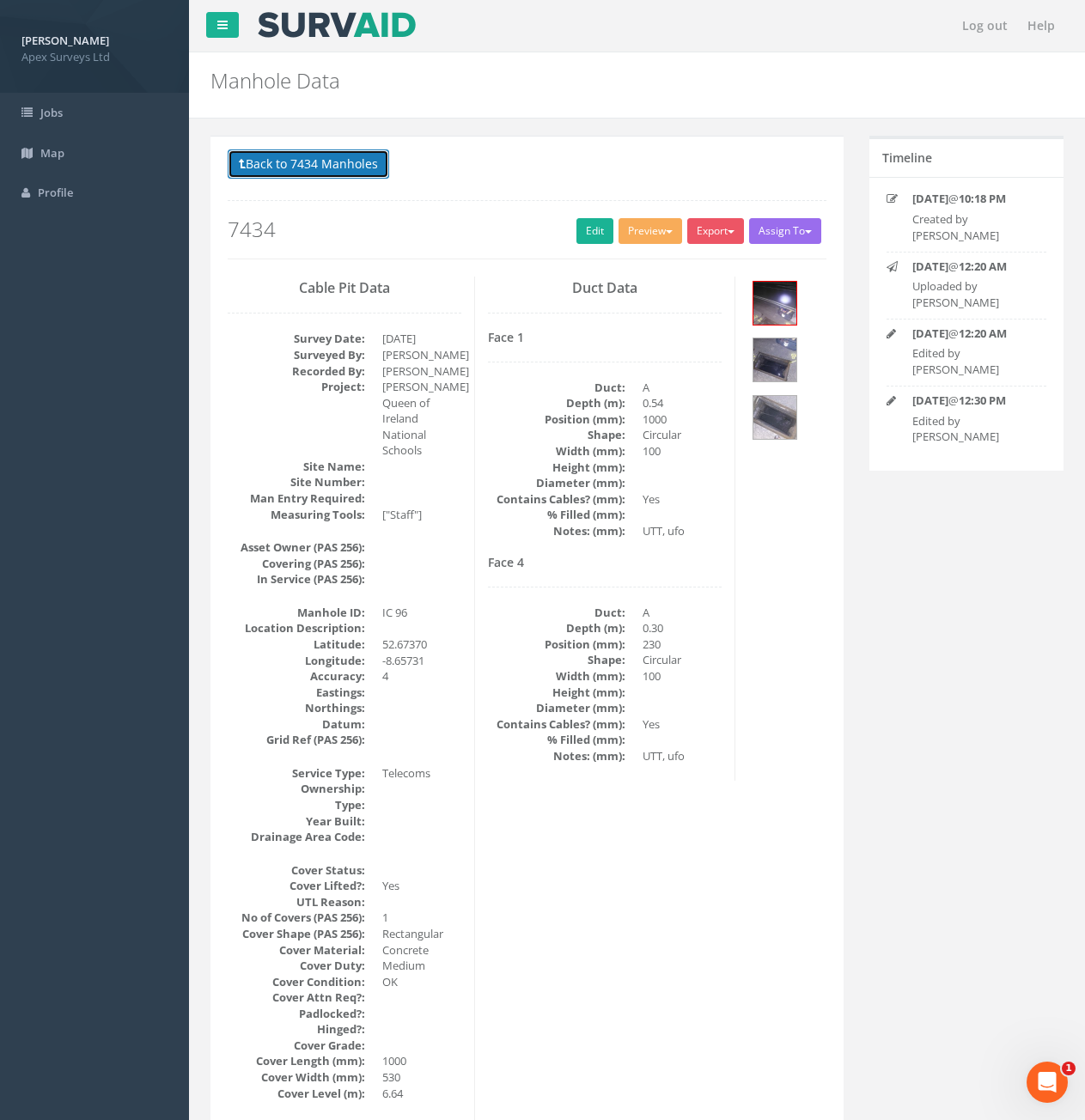
click at [311, 156] on button "Back to 7434 Manholes" at bounding box center [308, 164] width 161 height 29
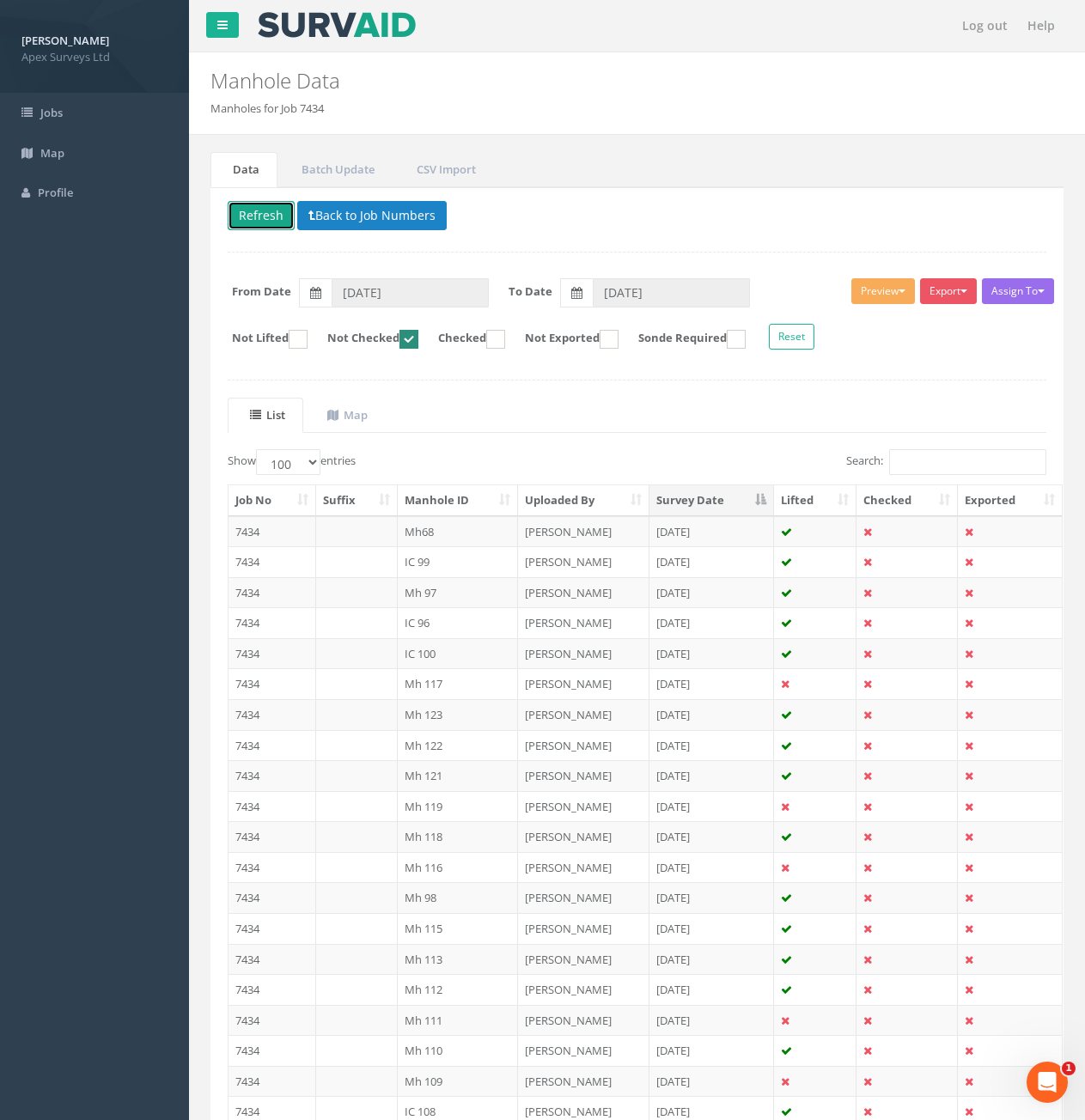
click at [270, 216] on button "Refresh" at bounding box center [260, 215] width 67 height 29
click at [294, 587] on td "7434" at bounding box center [272, 592] width 88 height 31
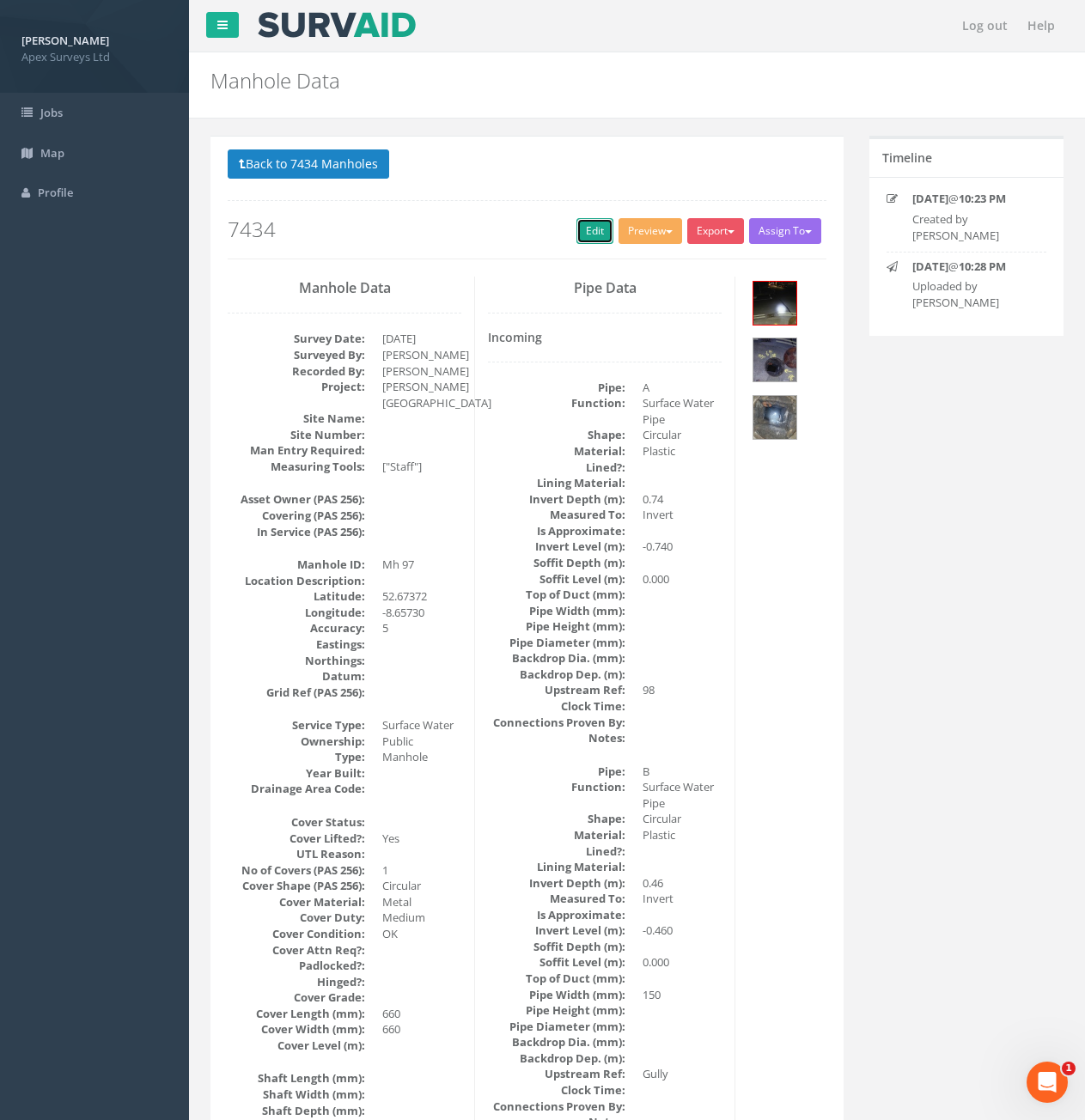
click at [577, 229] on link "Edit" at bounding box center [595, 231] width 37 height 26
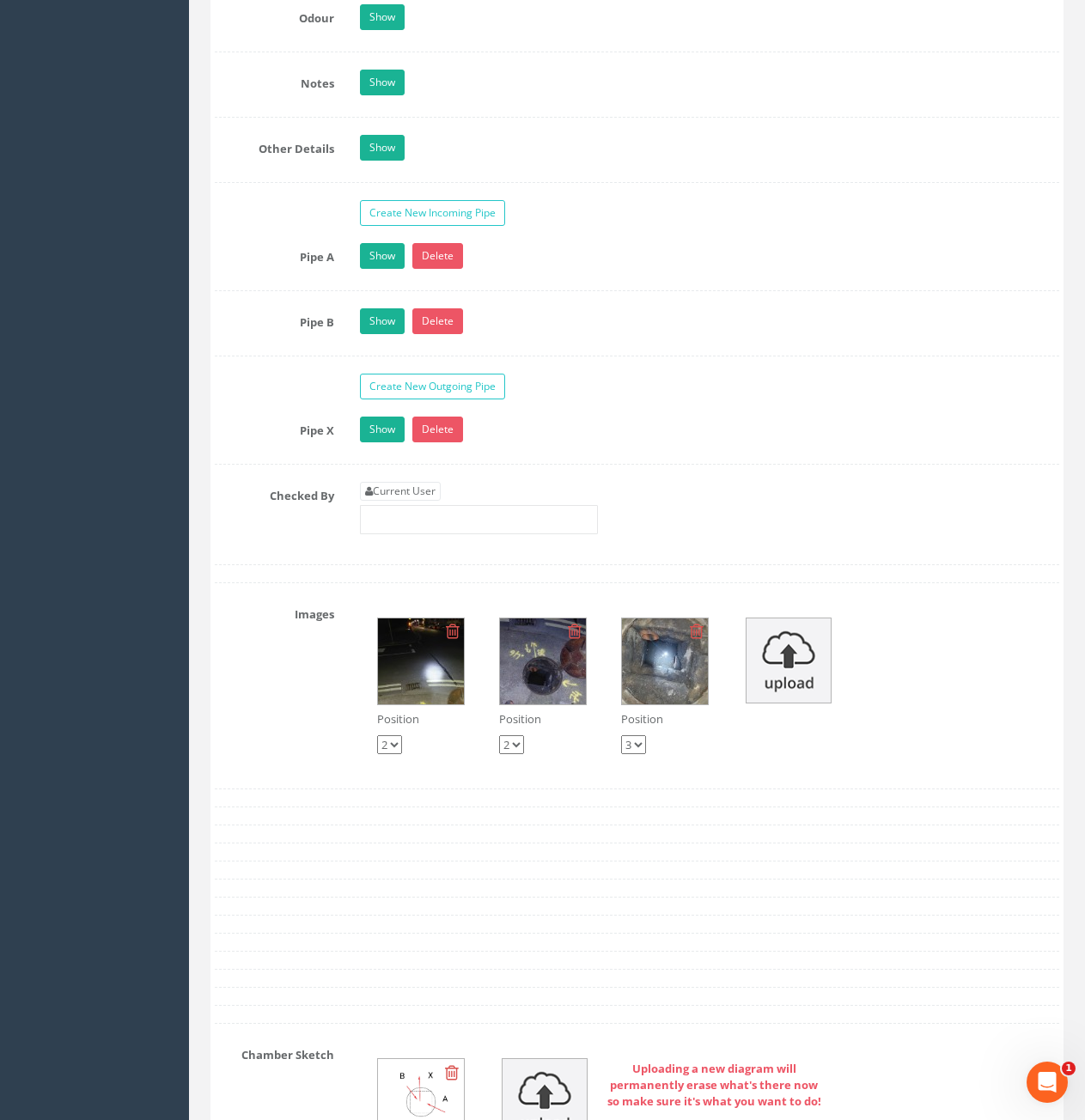
scroll to position [2749, 0]
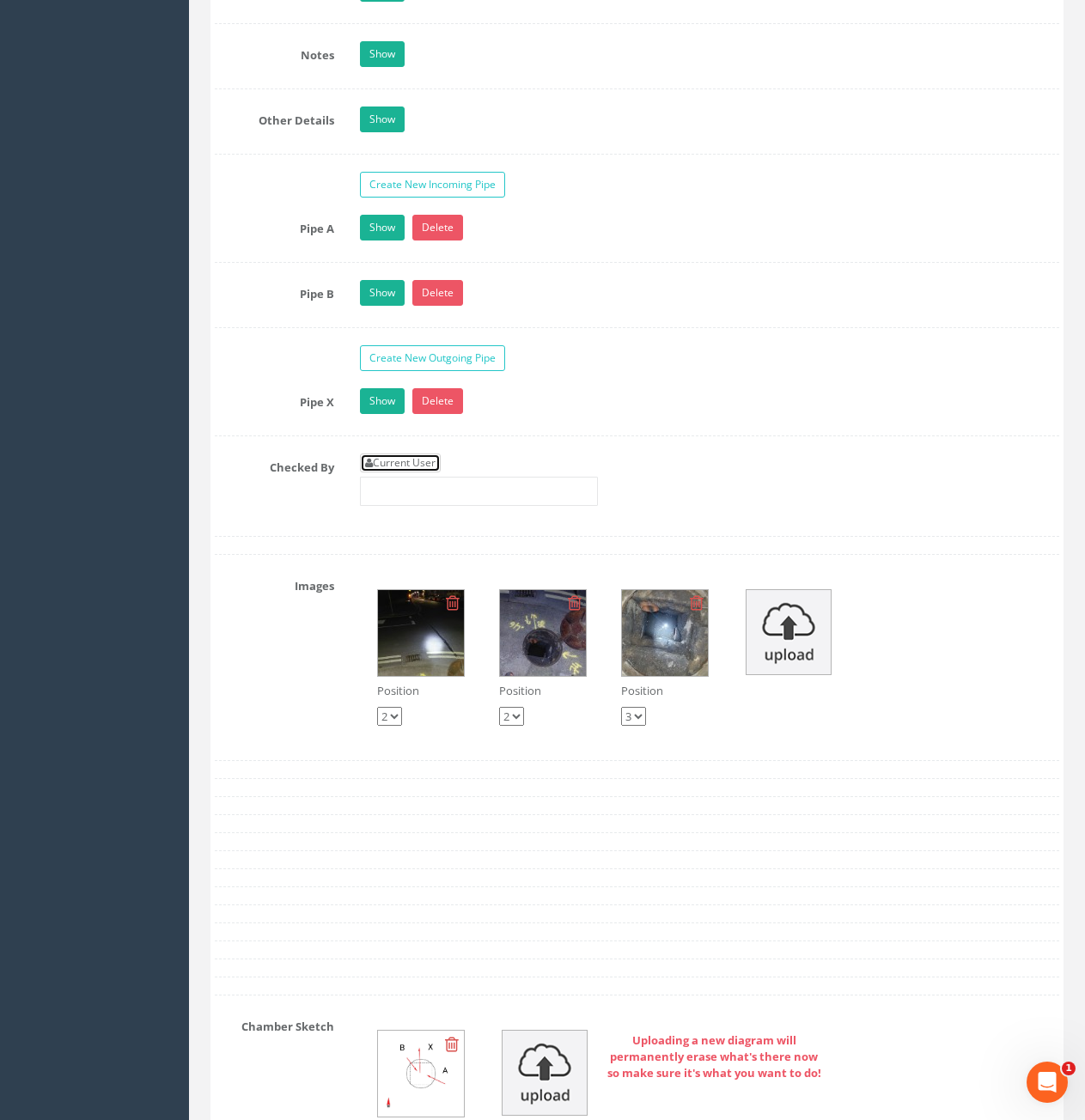
click at [421, 458] on link "Current User" at bounding box center [400, 463] width 81 height 19
type input "[PERSON_NAME]"
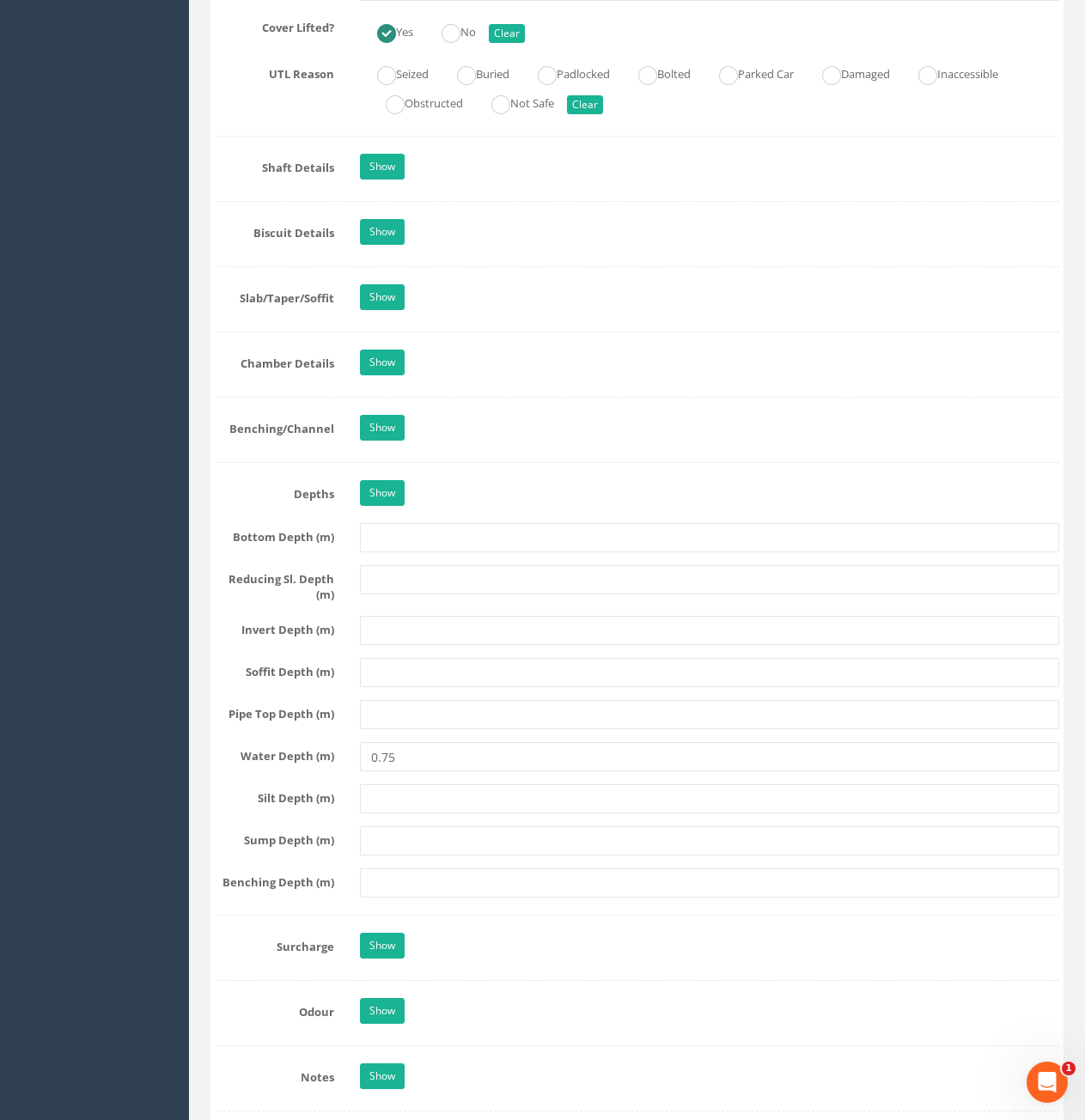
scroll to position [1461, 0]
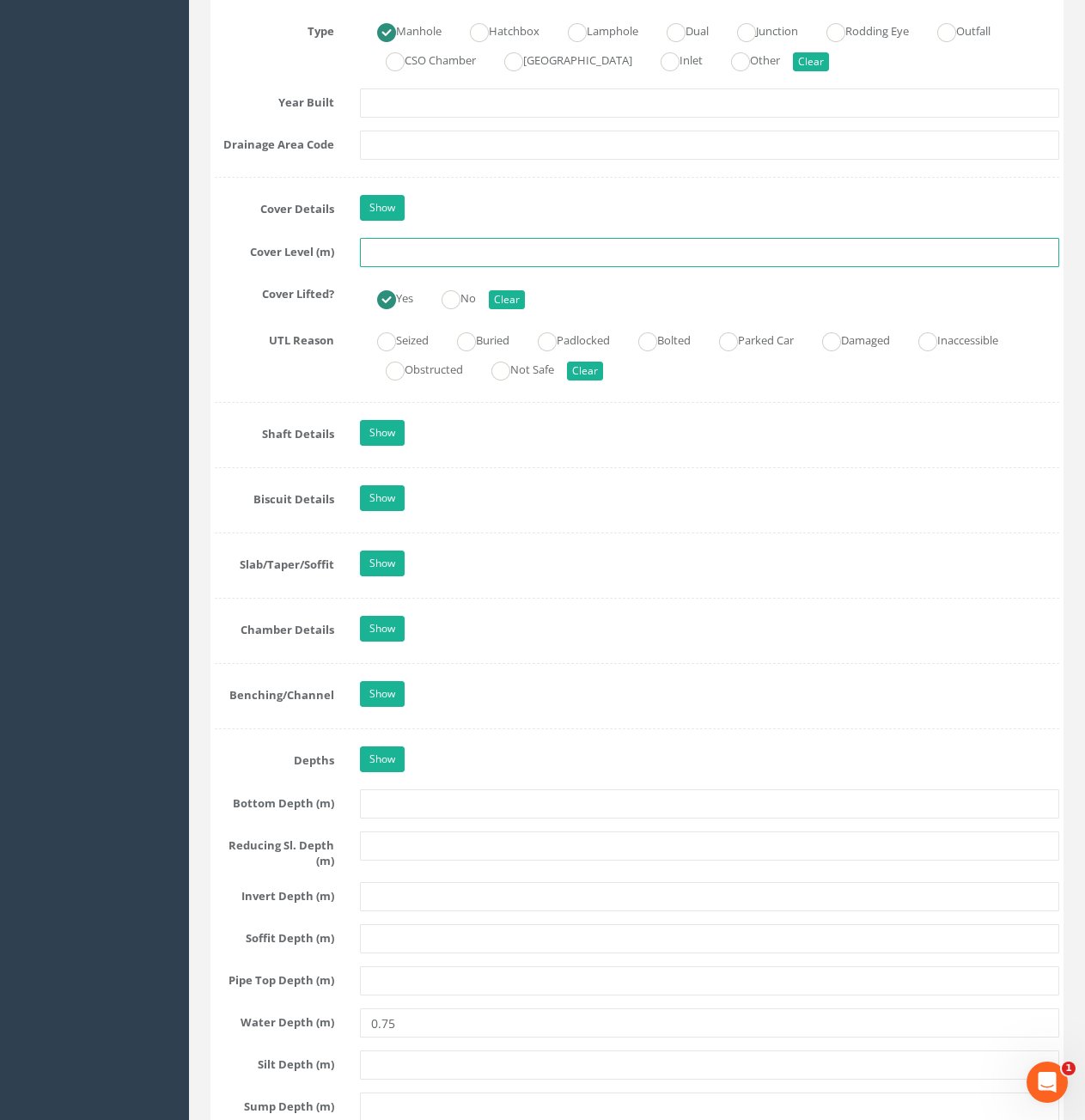
click at [571, 249] on input "text" at bounding box center [709, 253] width 699 height 29
type input "6.53"
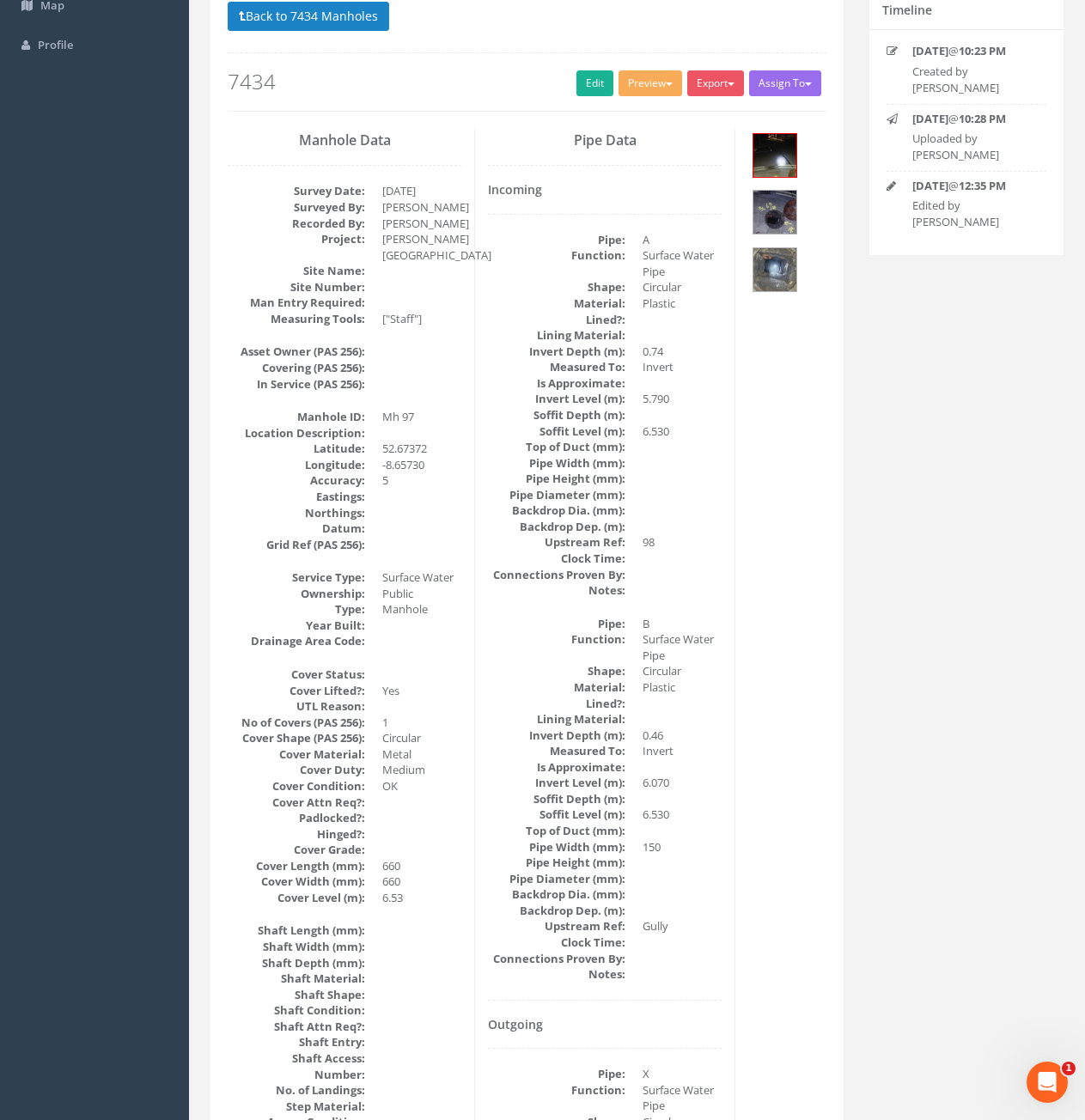
scroll to position [0, 0]
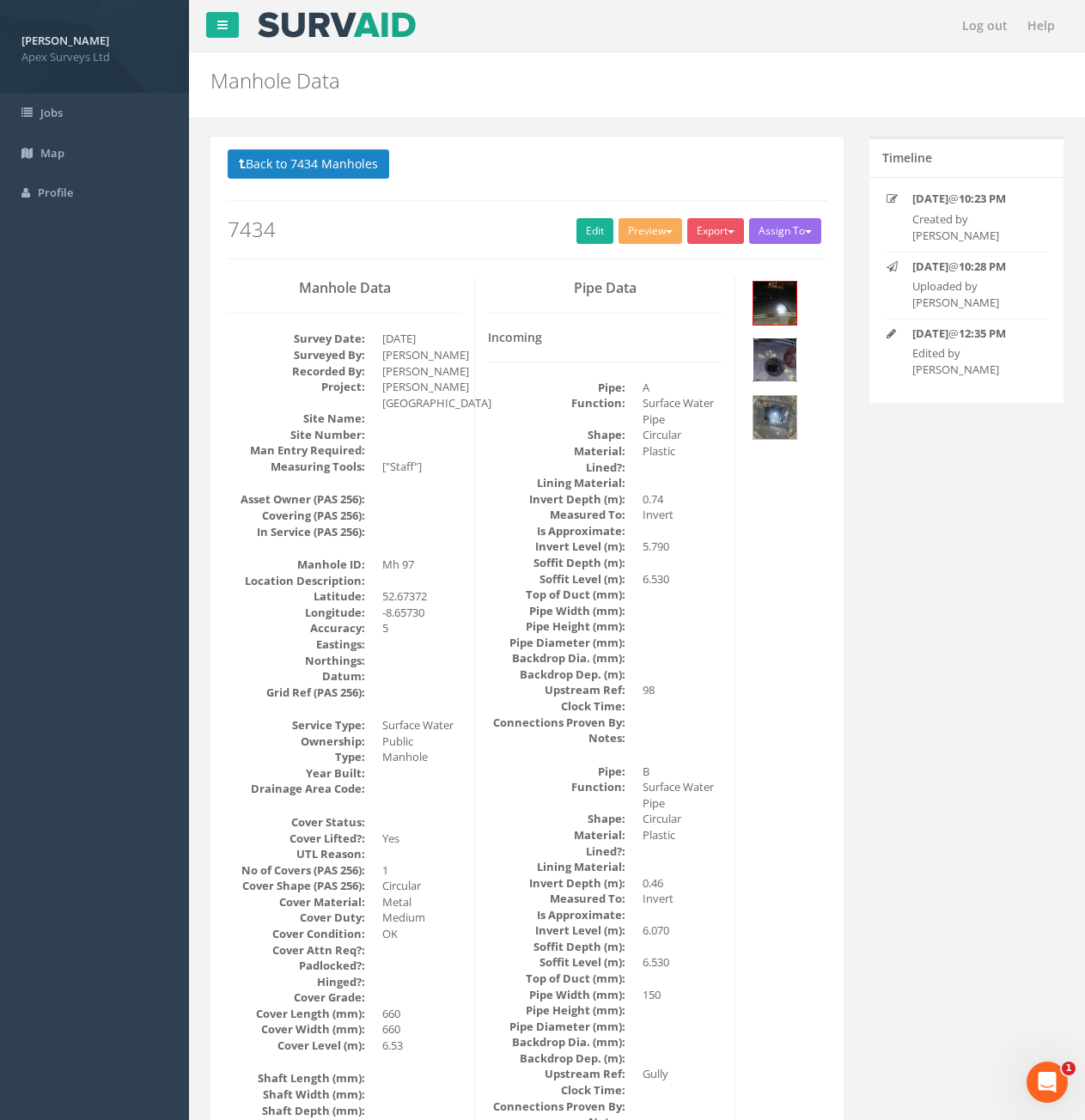
click at [774, 354] on img at bounding box center [774, 360] width 43 height 43
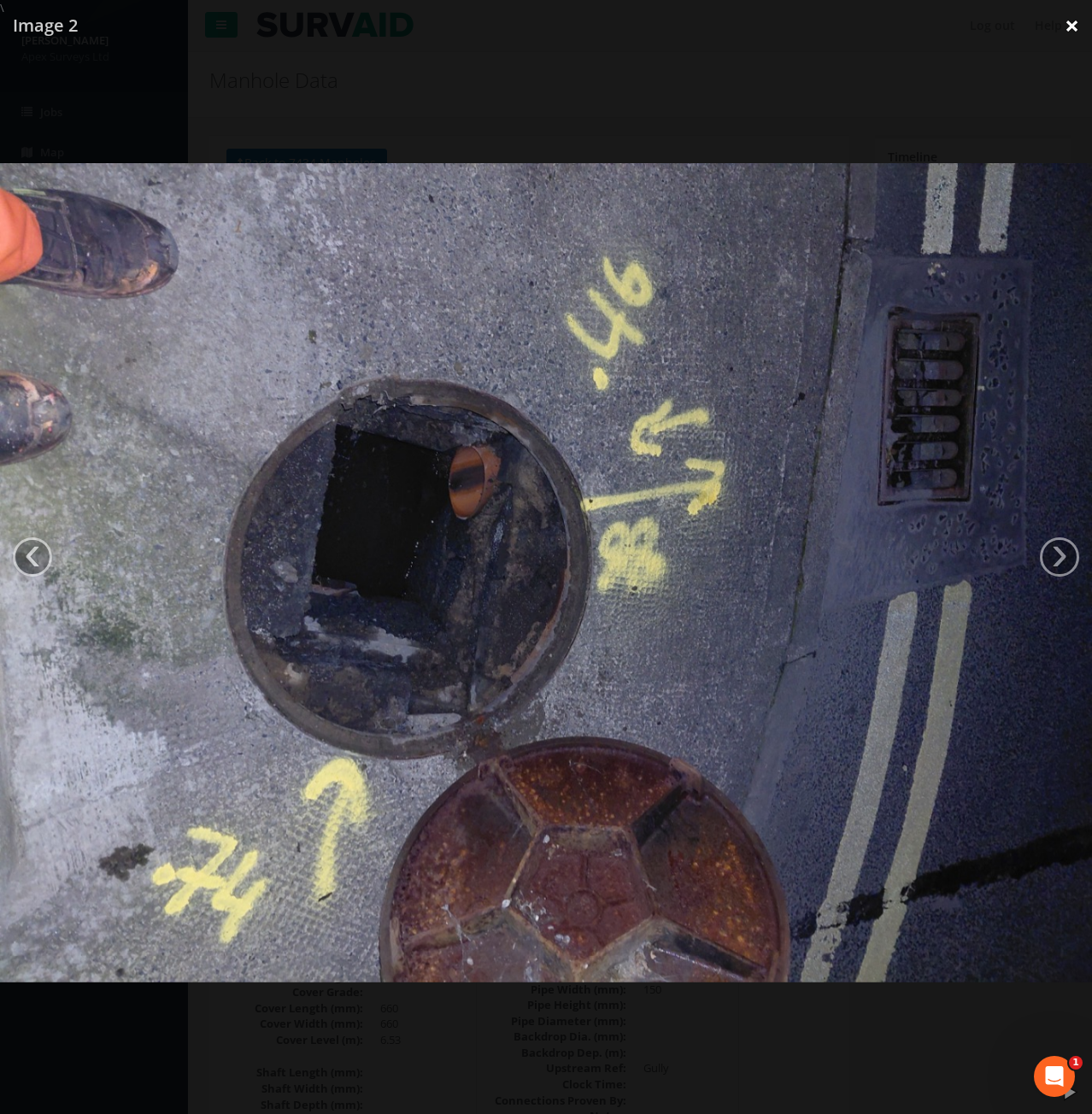
click at [1079, 36] on link "×" at bounding box center [1072, 25] width 40 height 51
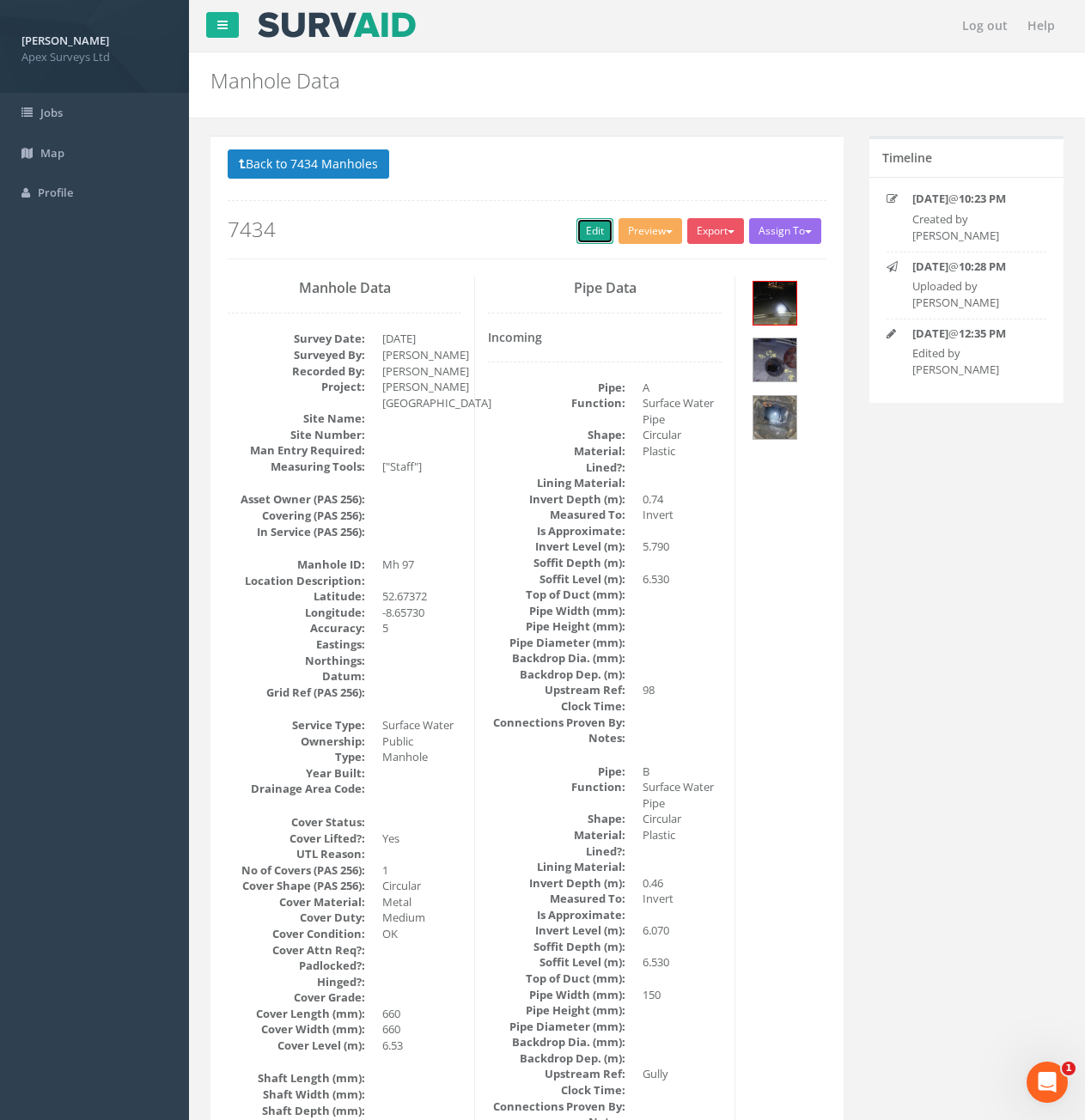
click at [579, 237] on link "Edit" at bounding box center [595, 231] width 37 height 26
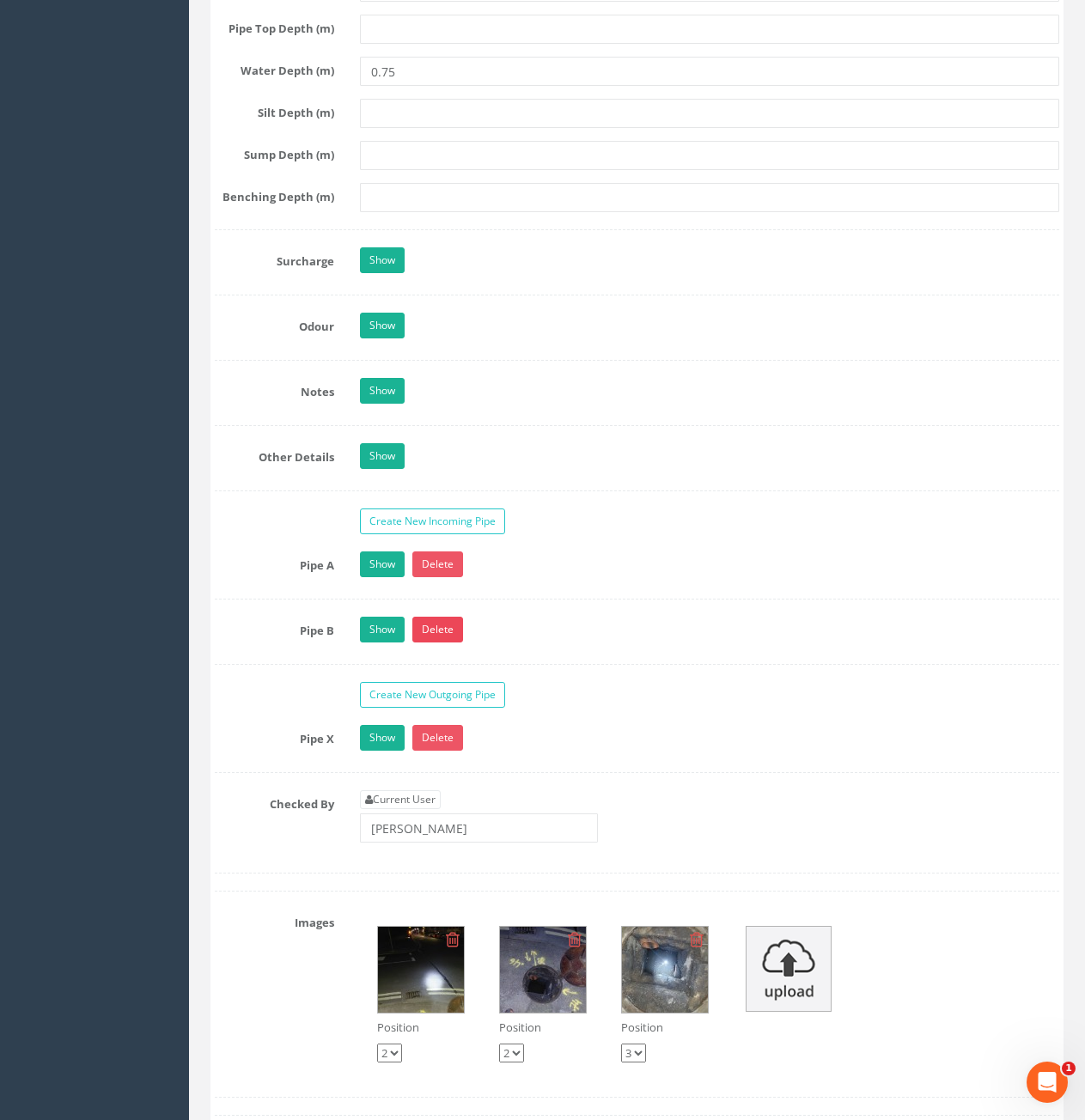
scroll to position [2492, 0]
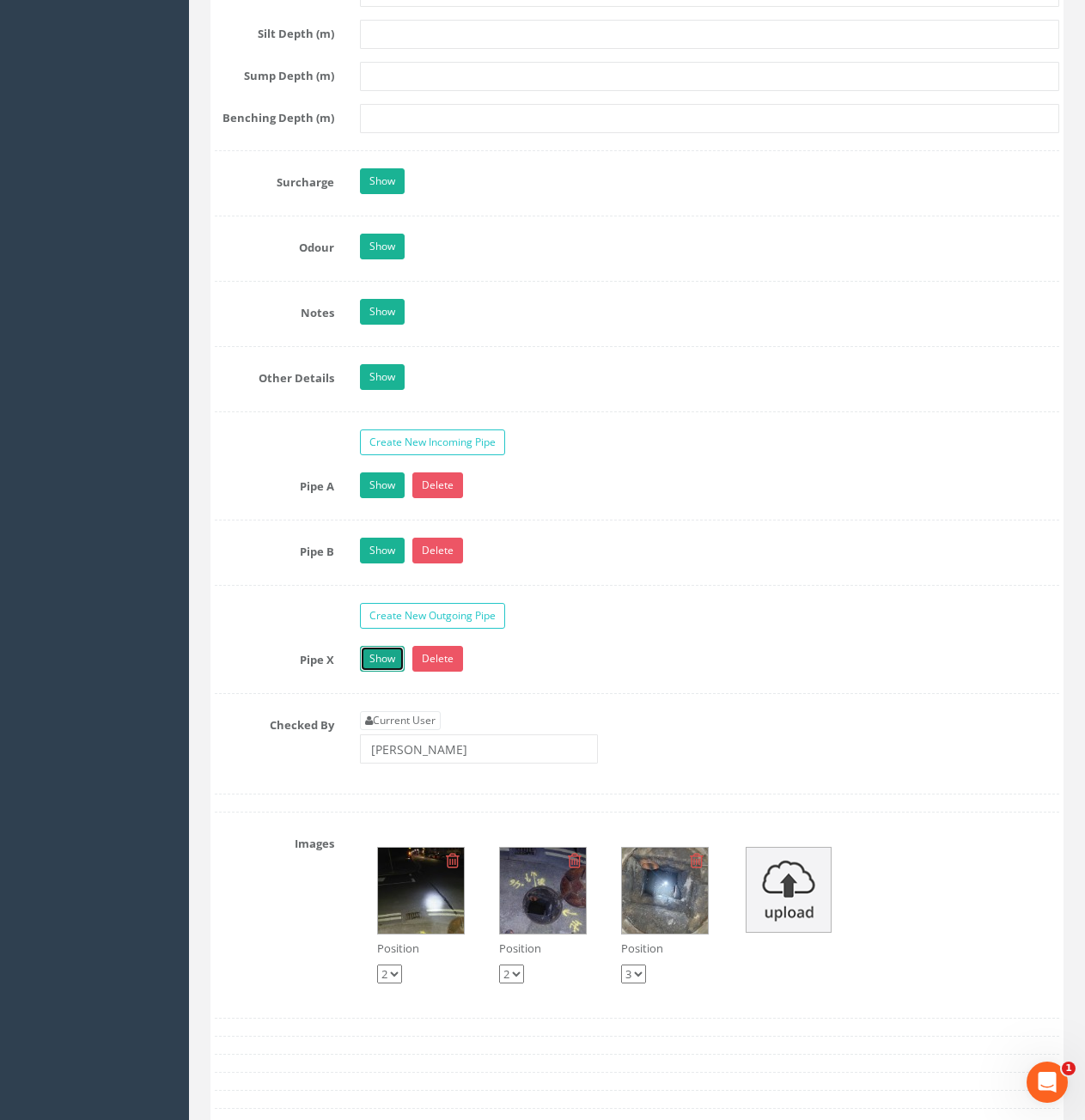
click at [374, 659] on link "Show" at bounding box center [382, 659] width 44 height 26
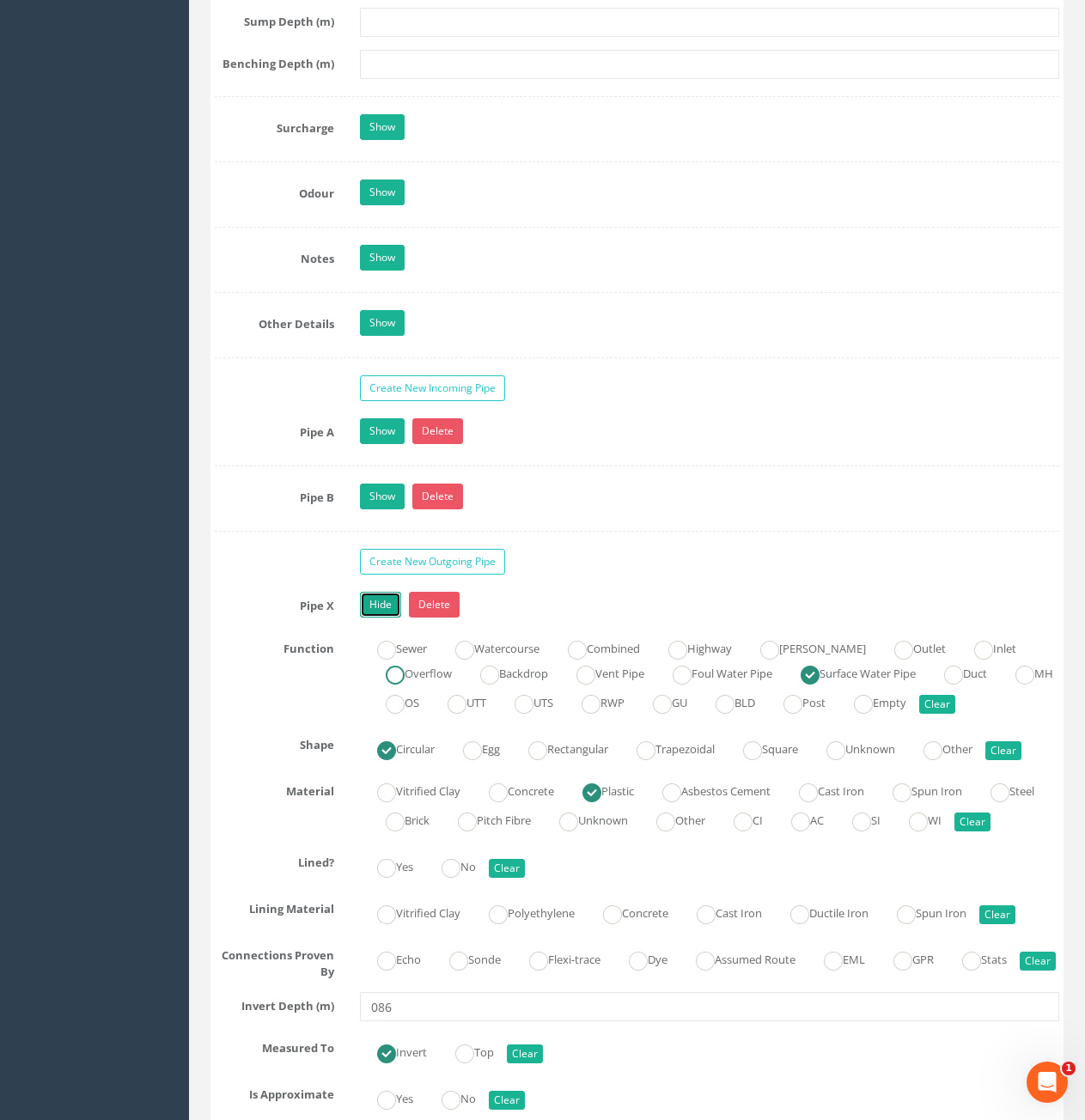
scroll to position [2921, 0]
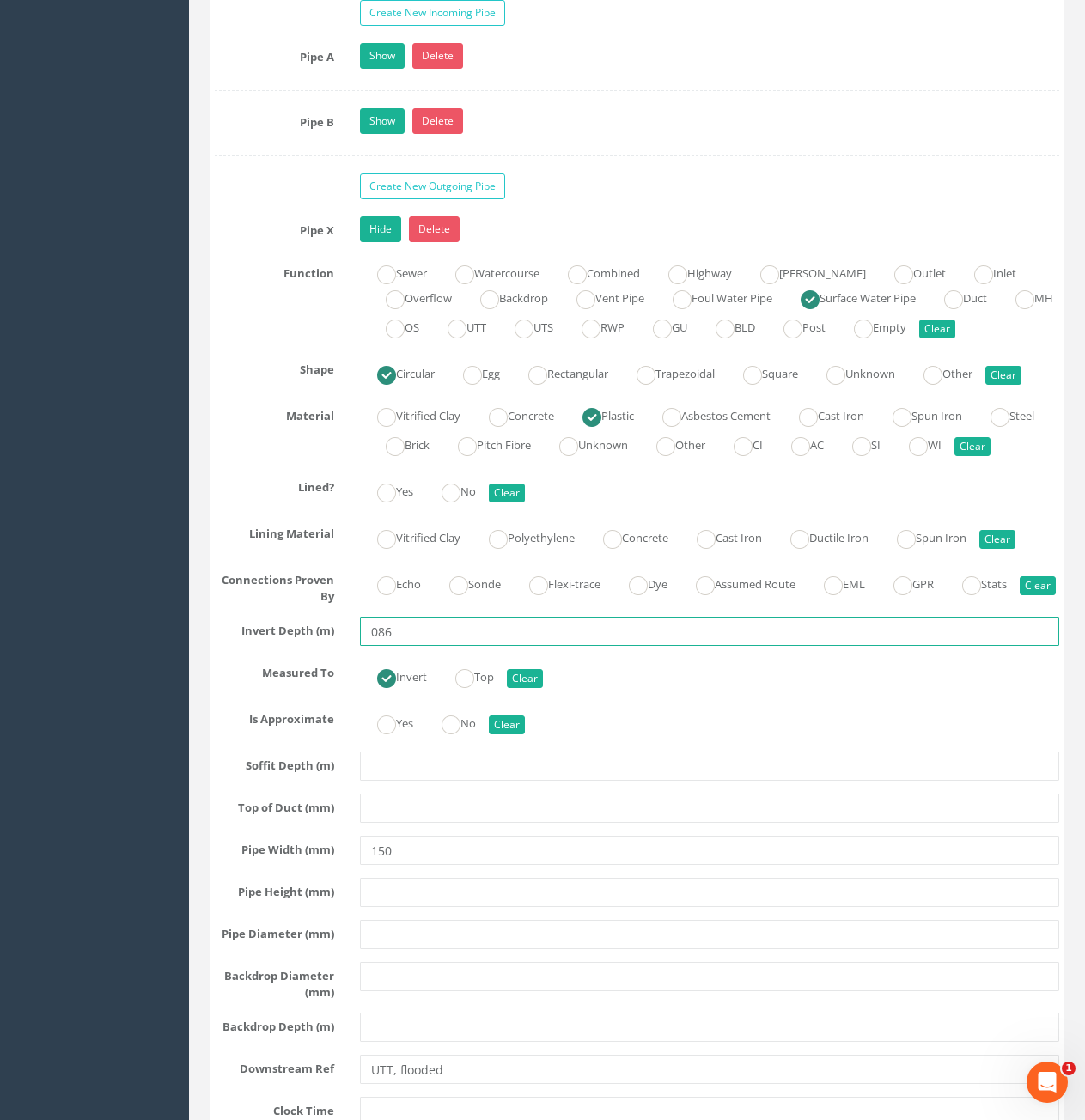
click at [378, 646] on input "086" at bounding box center [709, 631] width 699 height 29
type input "0.86"
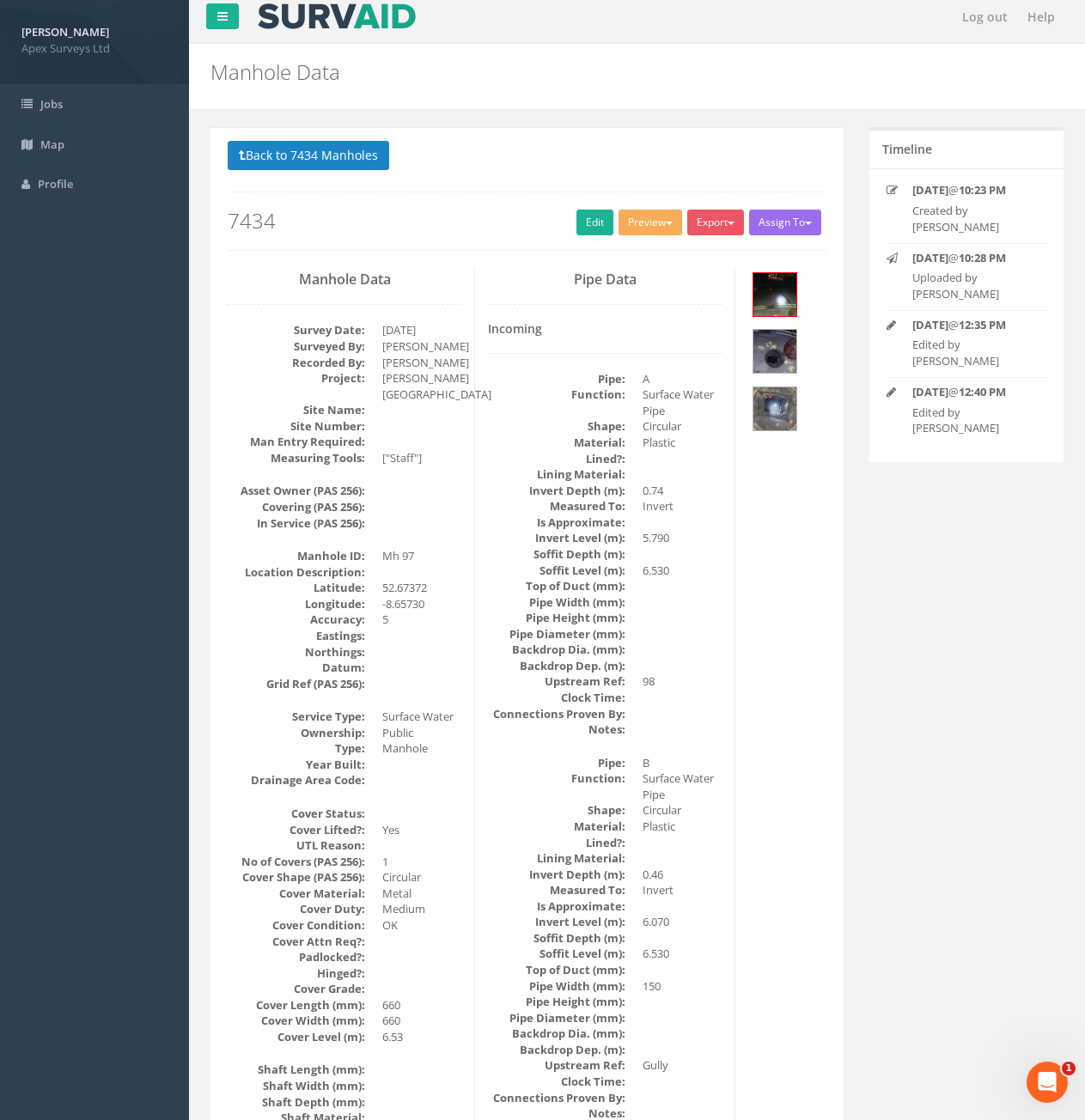
scroll to position [0, 0]
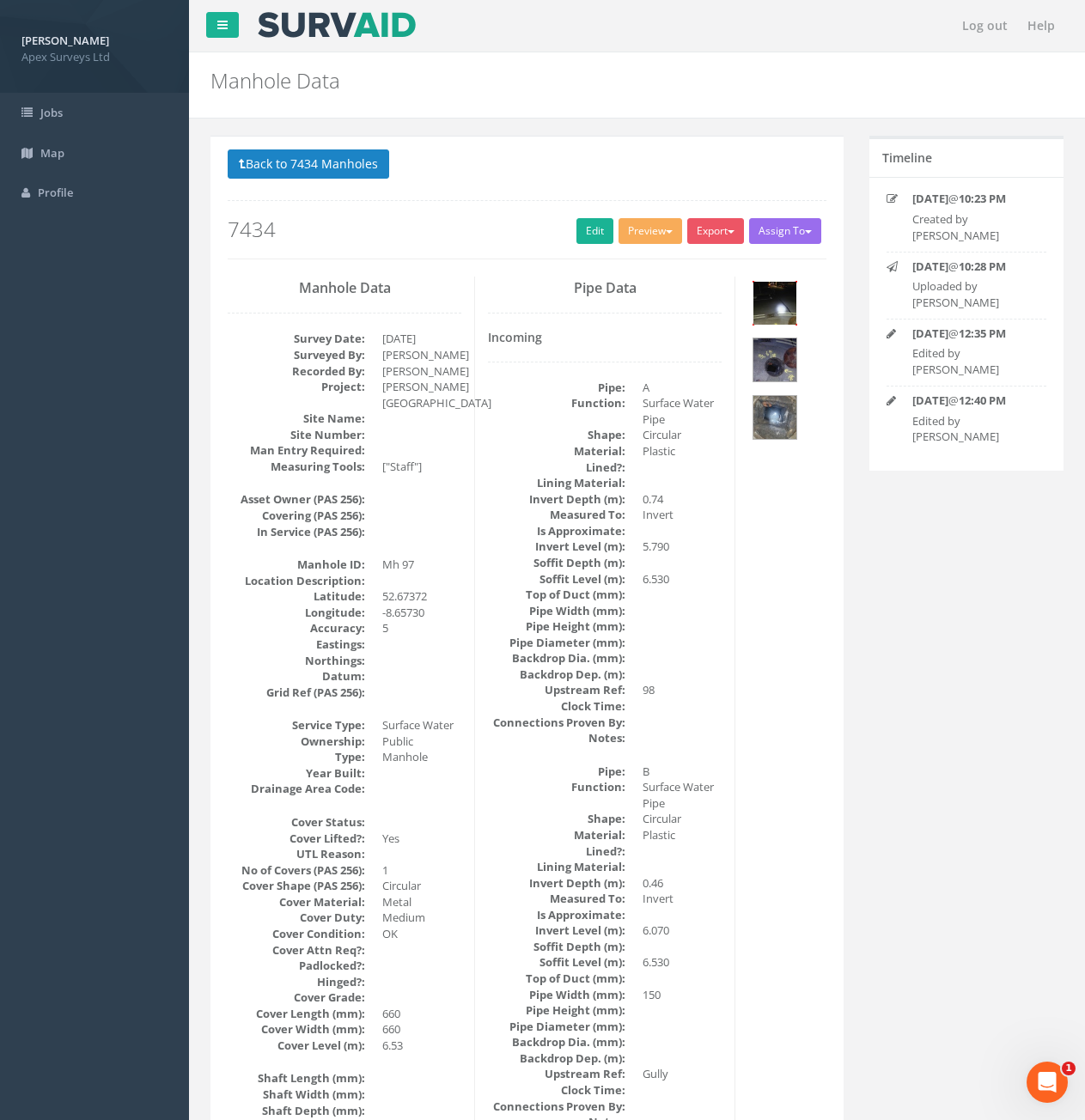
click at [779, 317] on img at bounding box center [774, 303] width 43 height 43
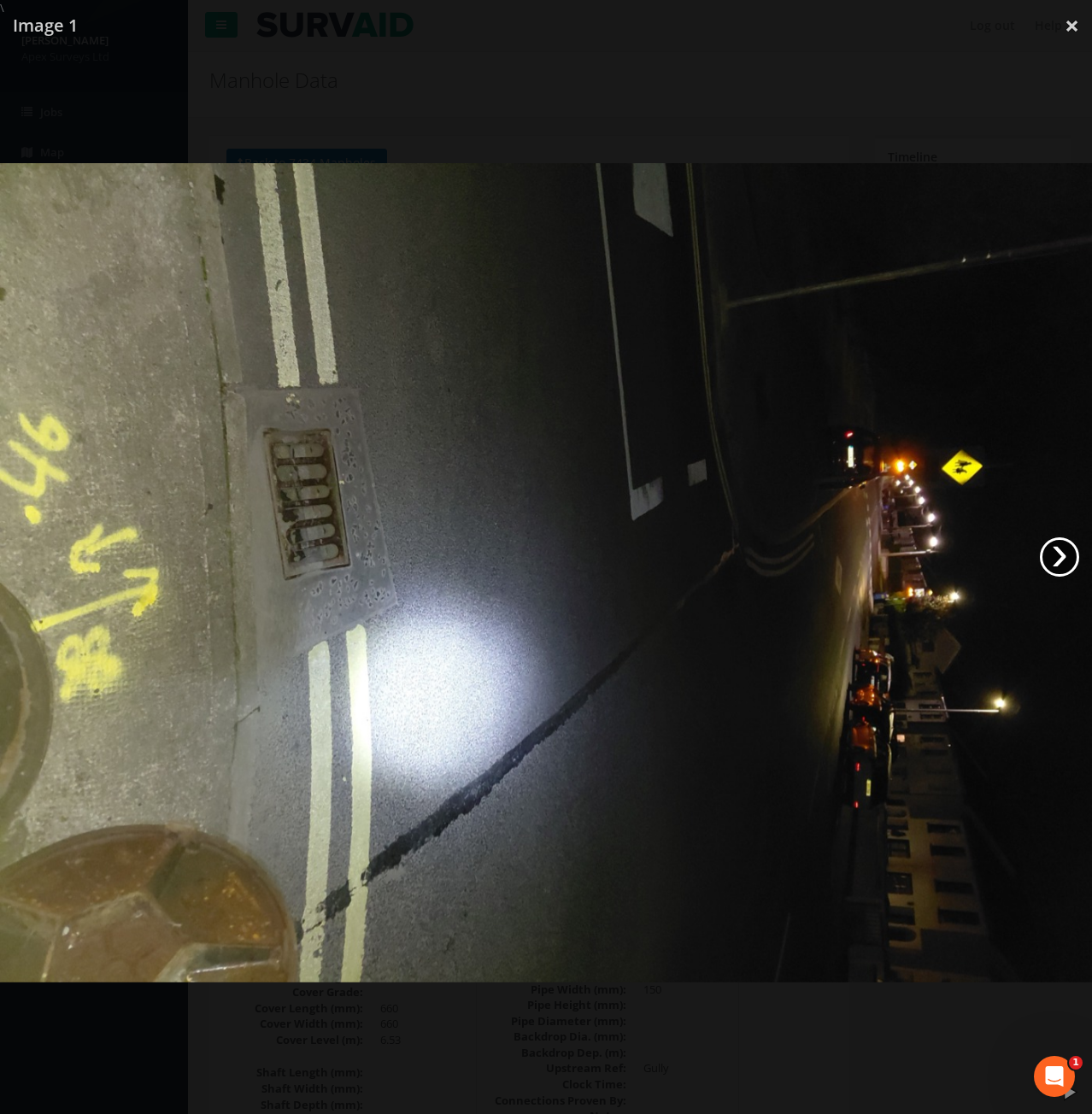
click at [1065, 560] on link "›" at bounding box center [1059, 557] width 39 height 39
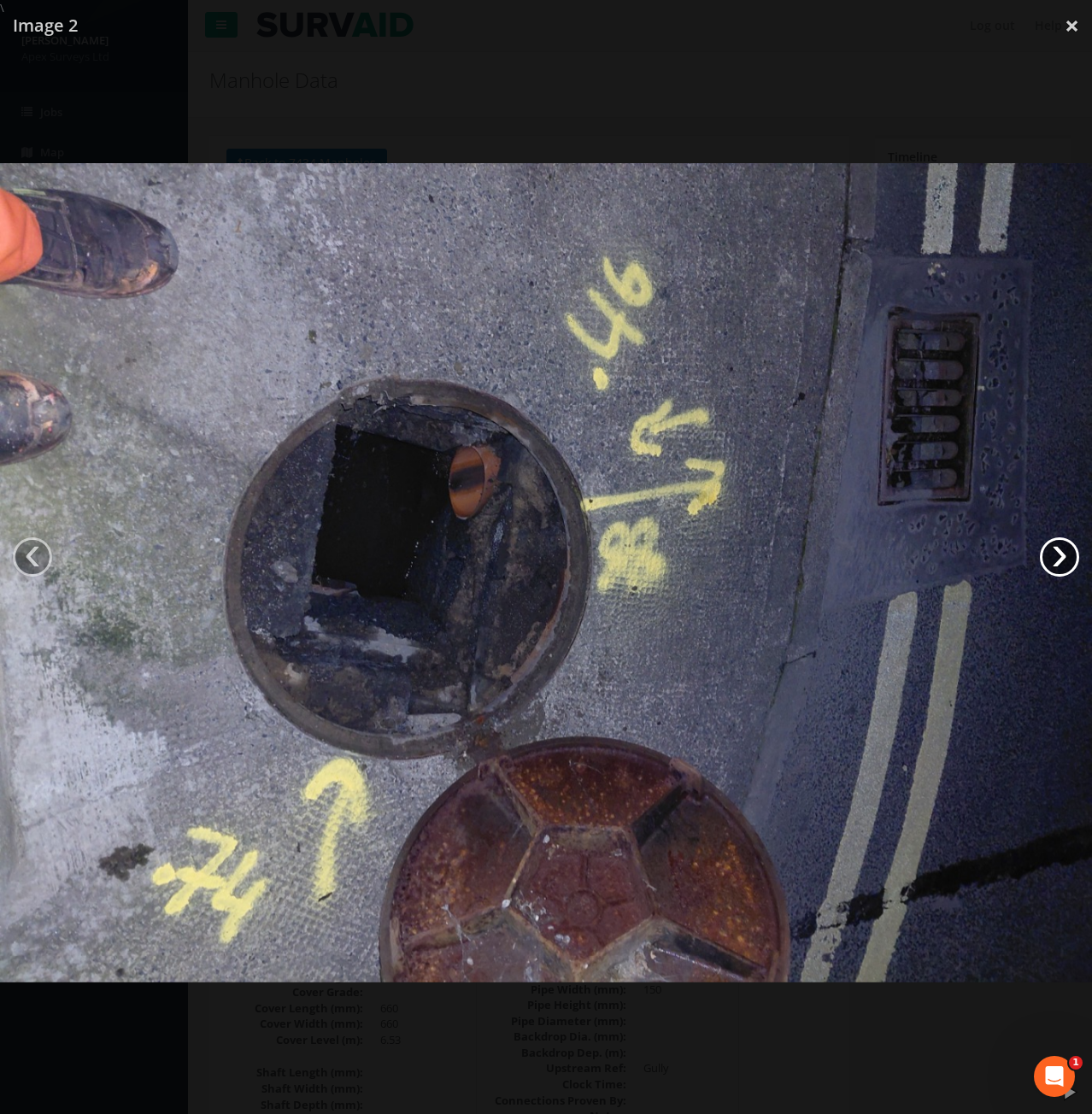
click at [1065, 560] on link "›" at bounding box center [1059, 557] width 39 height 39
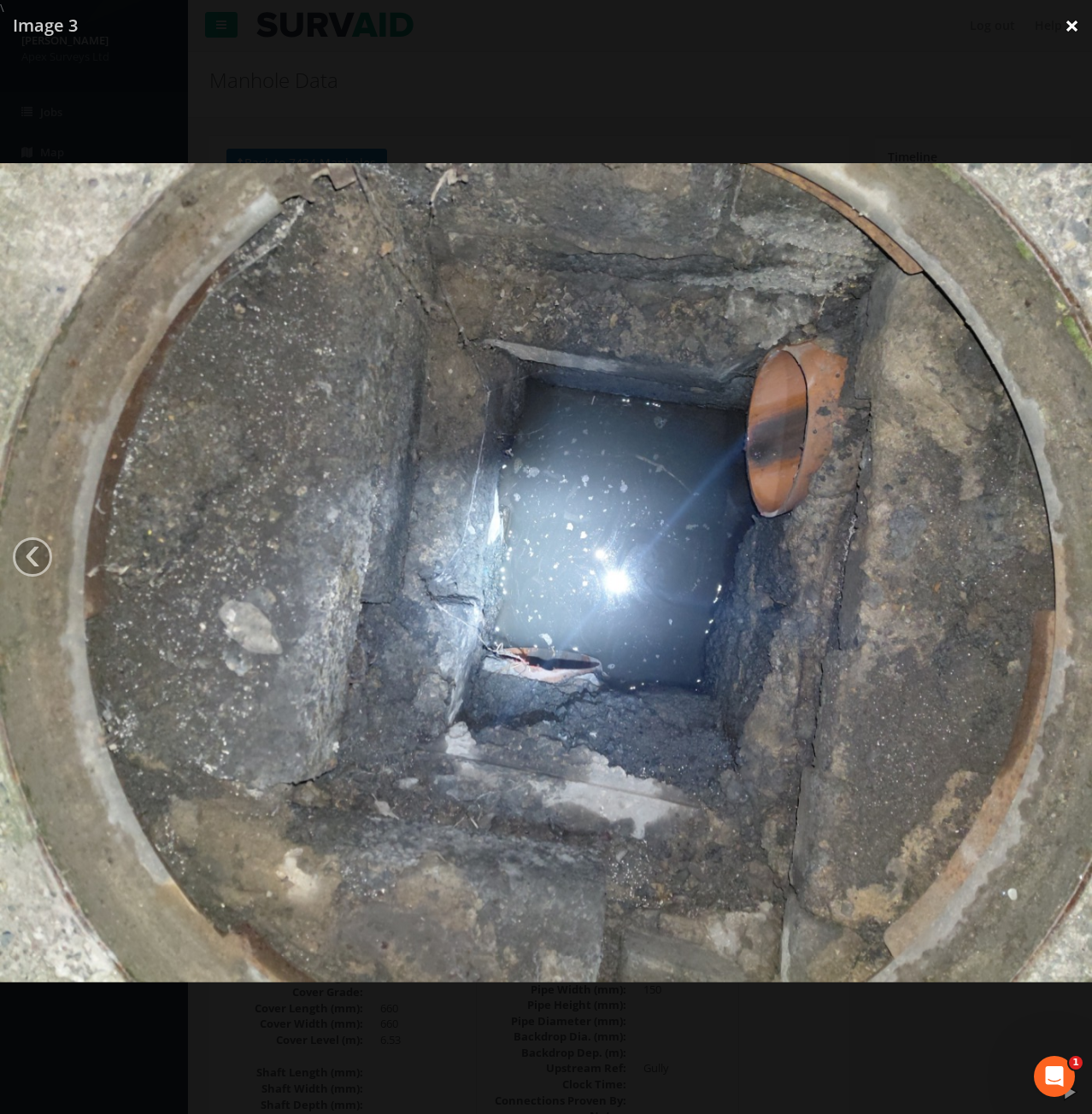
click at [1071, 25] on link "×" at bounding box center [1072, 25] width 40 height 51
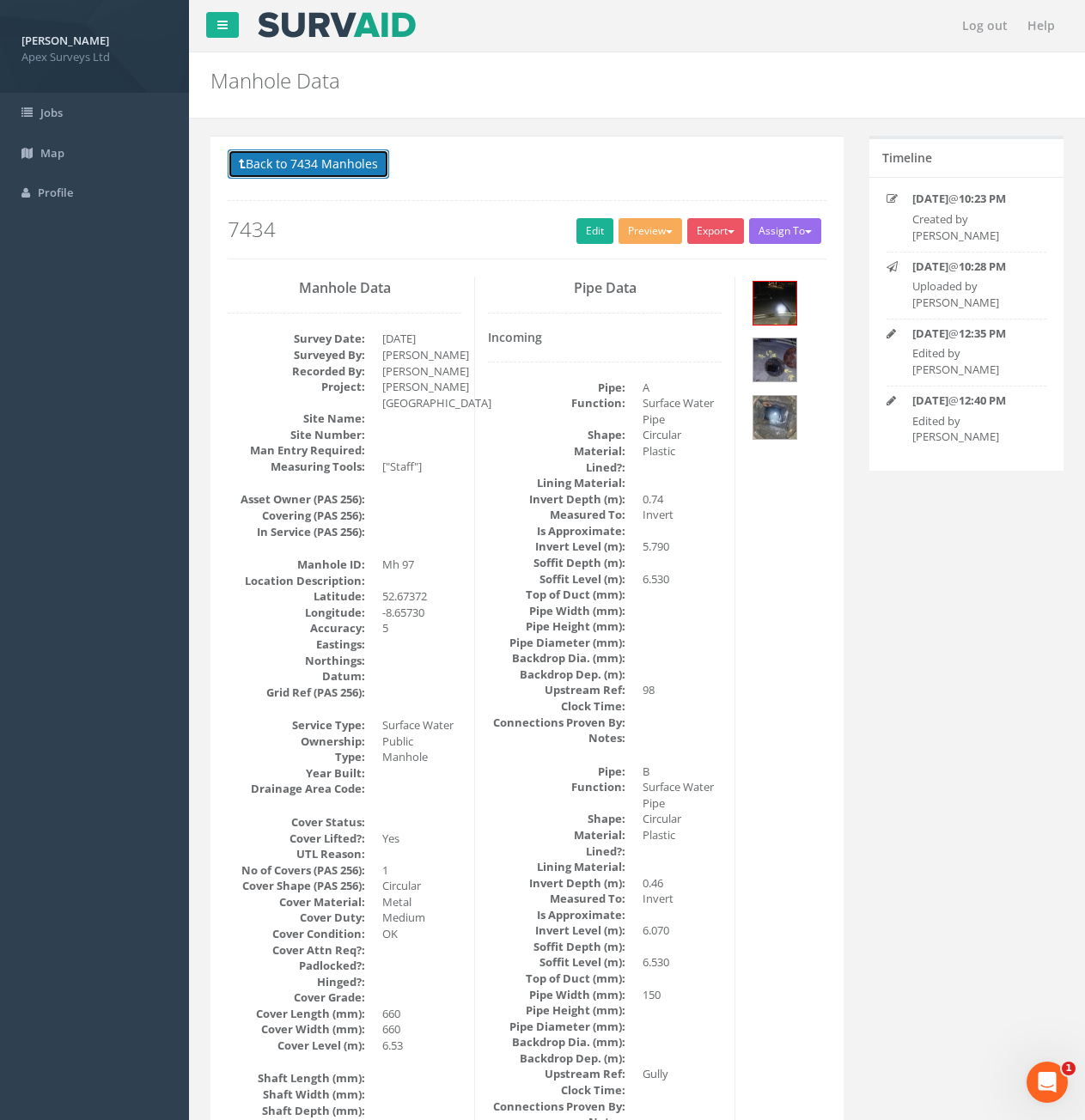
click at [314, 171] on button "Back to 7434 Manholes" at bounding box center [308, 164] width 161 height 29
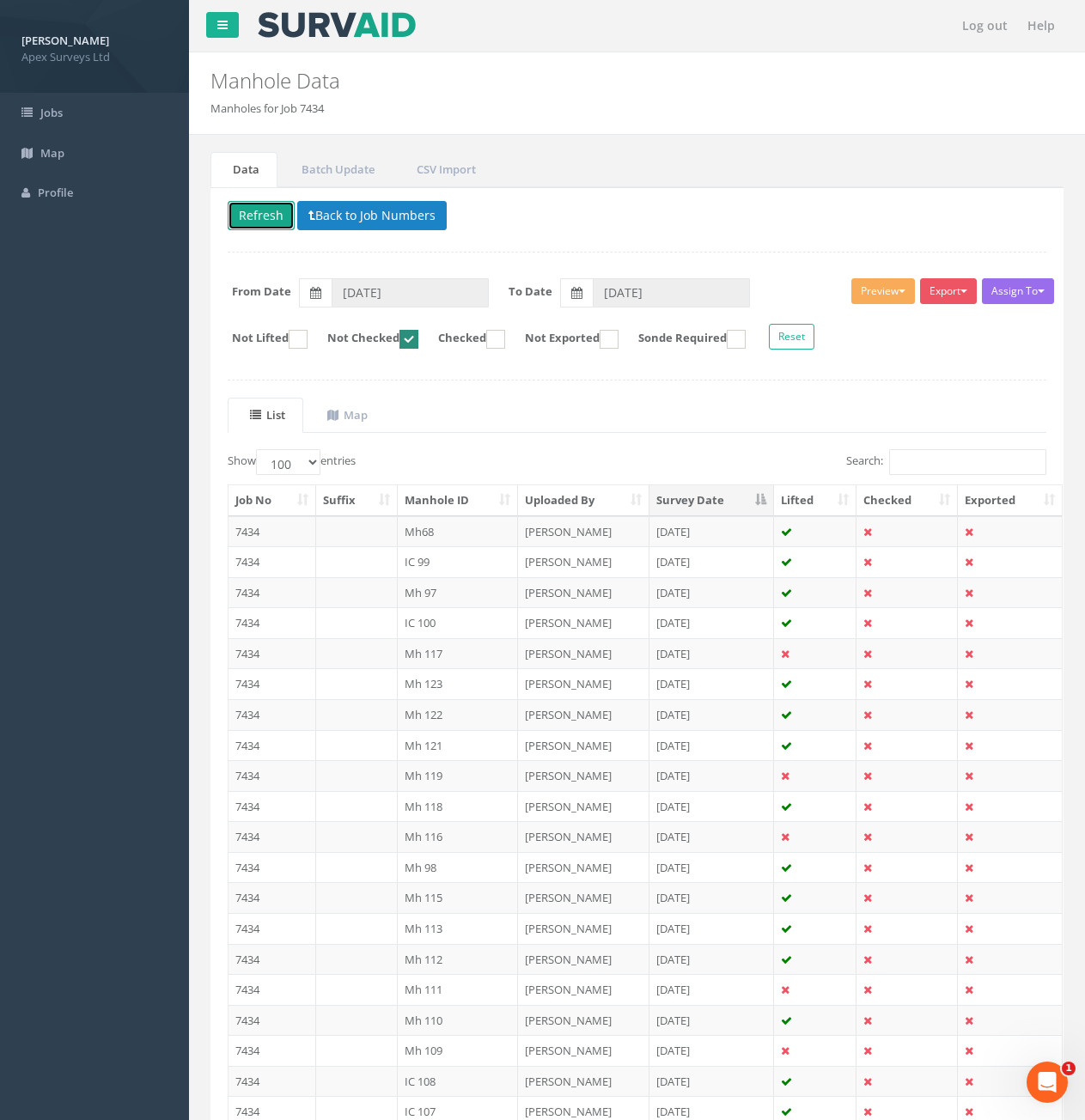
click at [256, 212] on button "Refresh" at bounding box center [260, 215] width 67 height 29
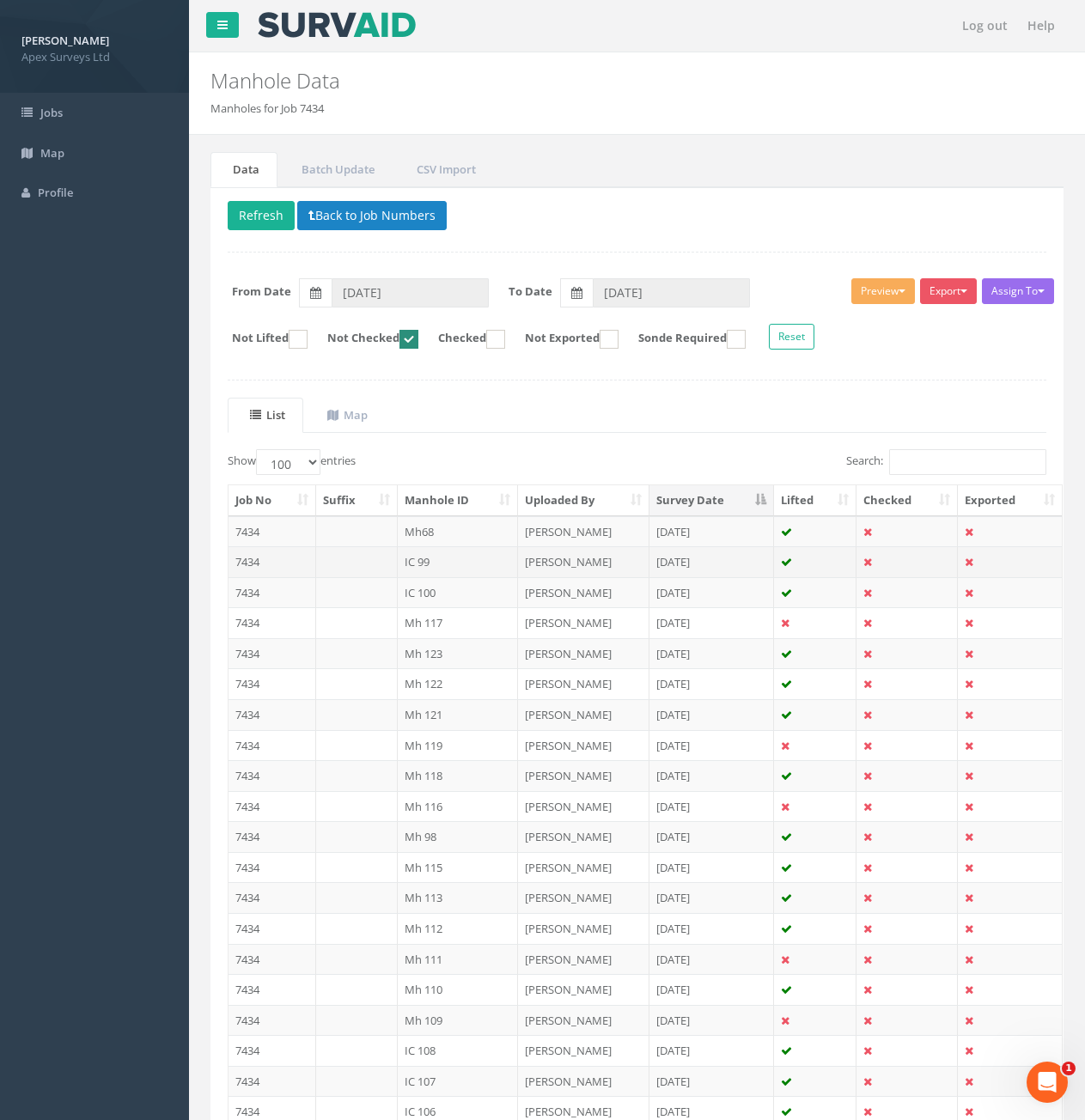
click at [262, 560] on td "7434" at bounding box center [272, 561] width 88 height 31
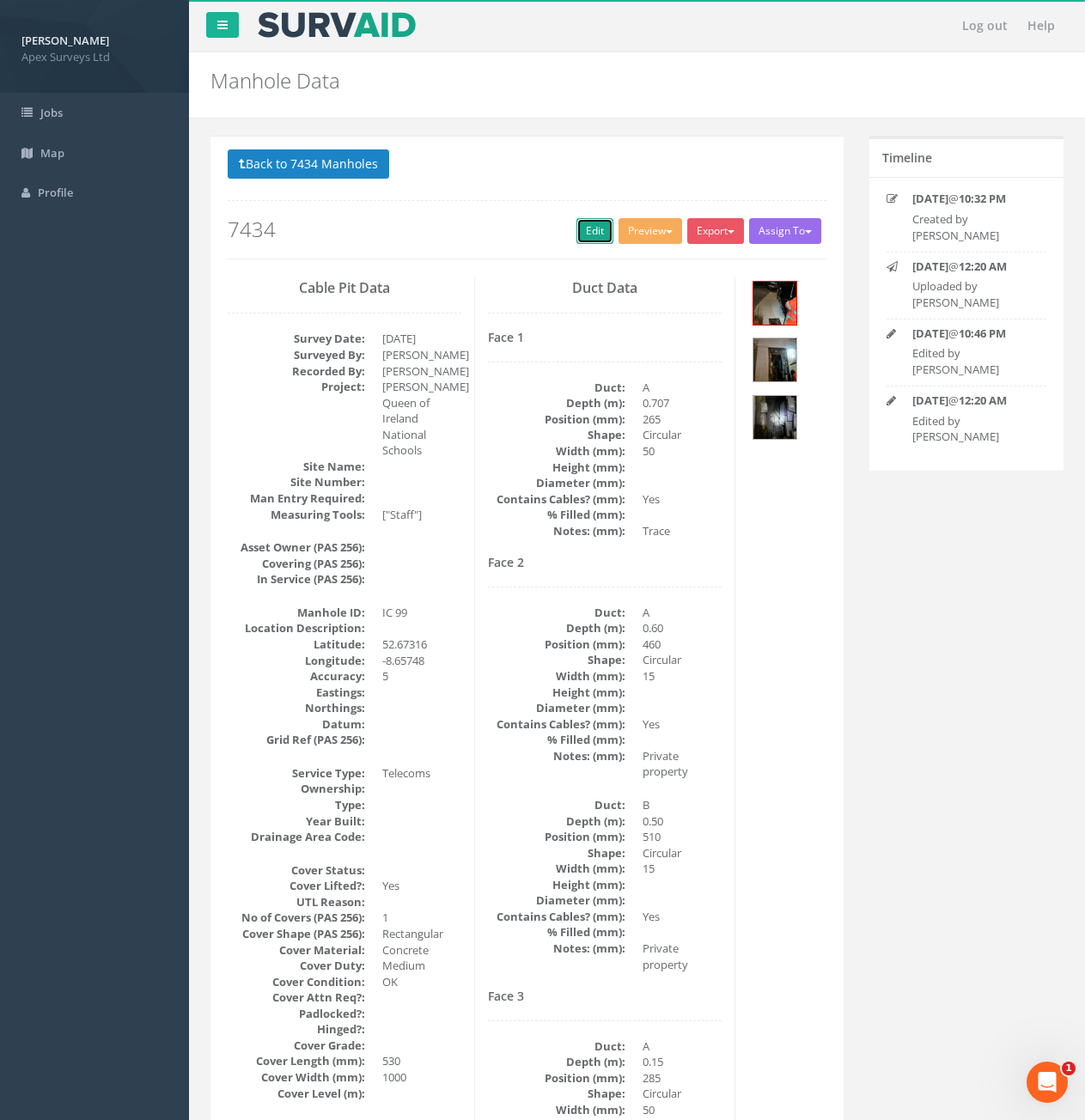
click at [597, 230] on link "Edit" at bounding box center [595, 231] width 37 height 26
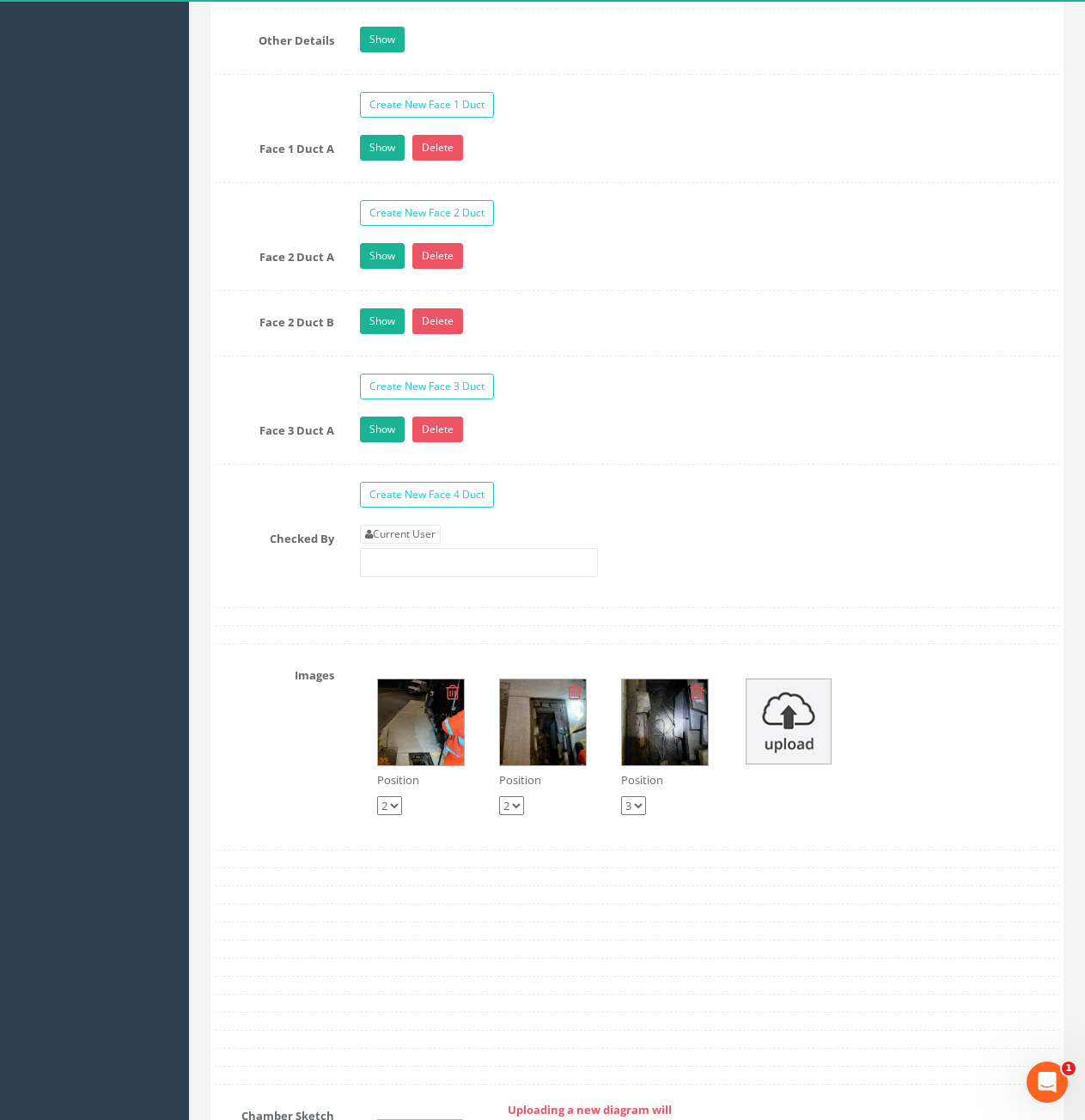
scroll to position [2835, 0]
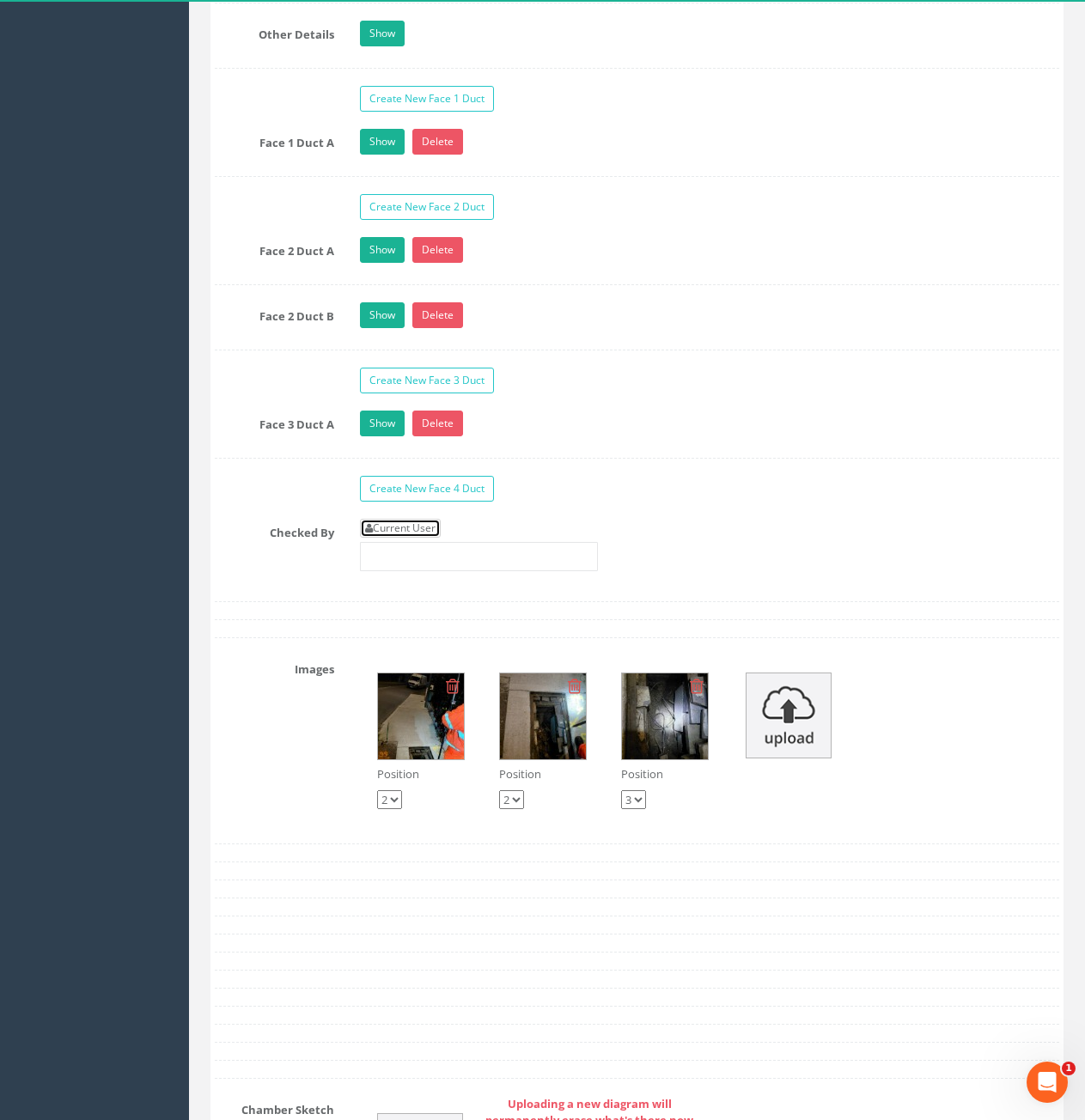
drag, startPoint x: 432, startPoint y: 530, endPoint x: 505, endPoint y: 523, distance: 73.3
click at [432, 530] on link "Current User" at bounding box center [400, 529] width 81 height 19
type input "[PERSON_NAME]"
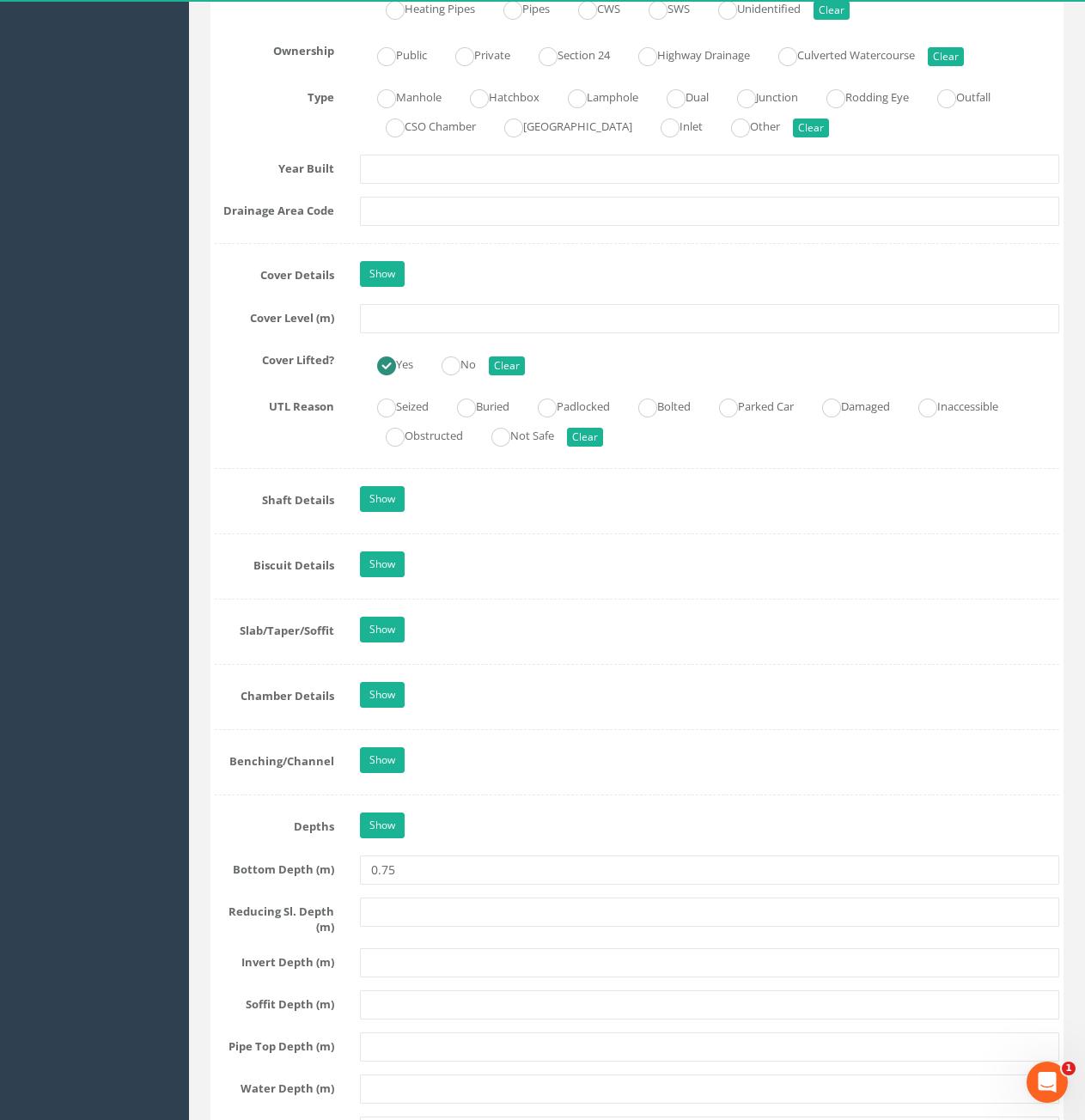
scroll to position [1031, 0]
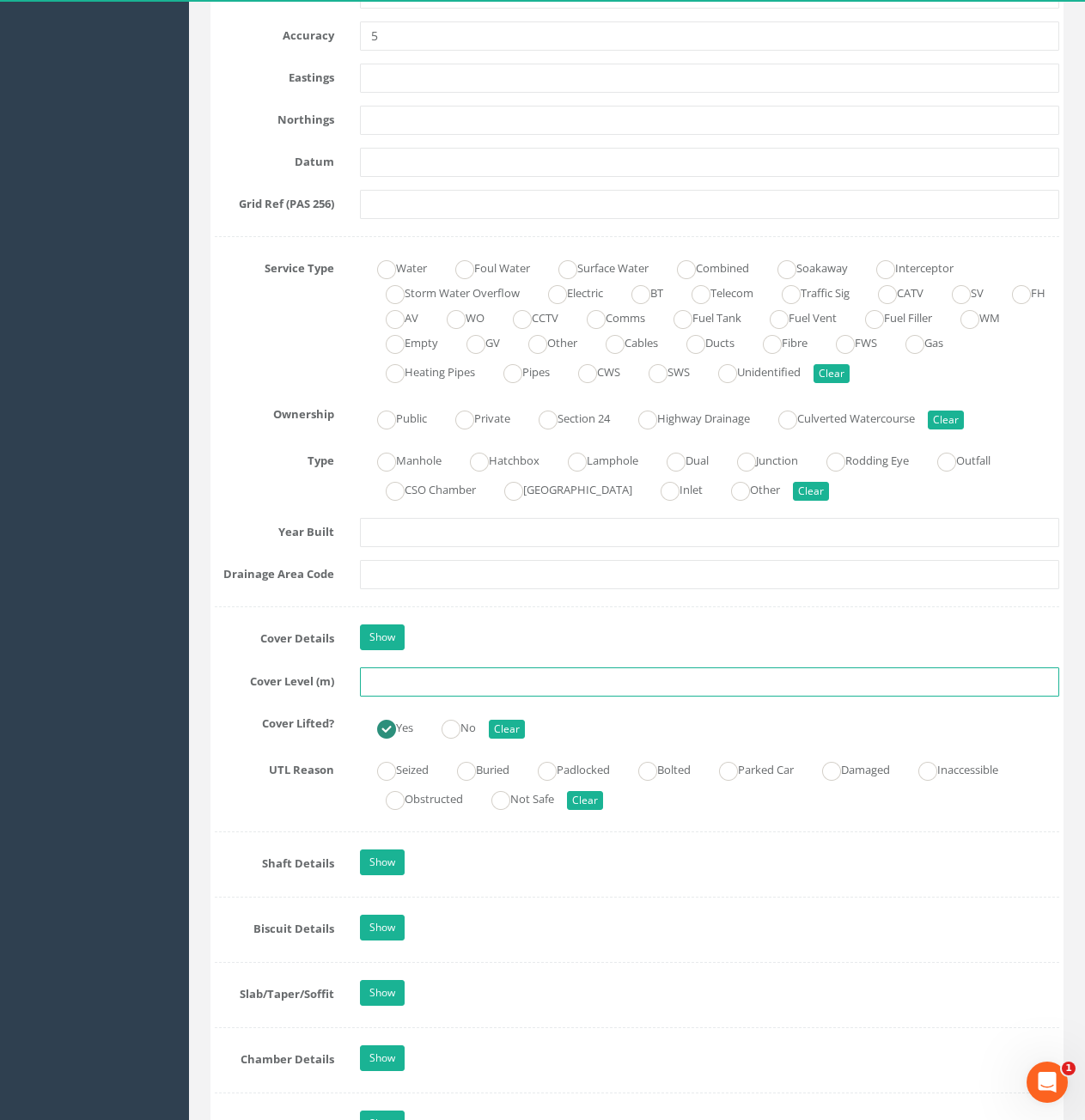
click at [538, 686] on input "text" at bounding box center [709, 682] width 699 height 29
type input "5.87"
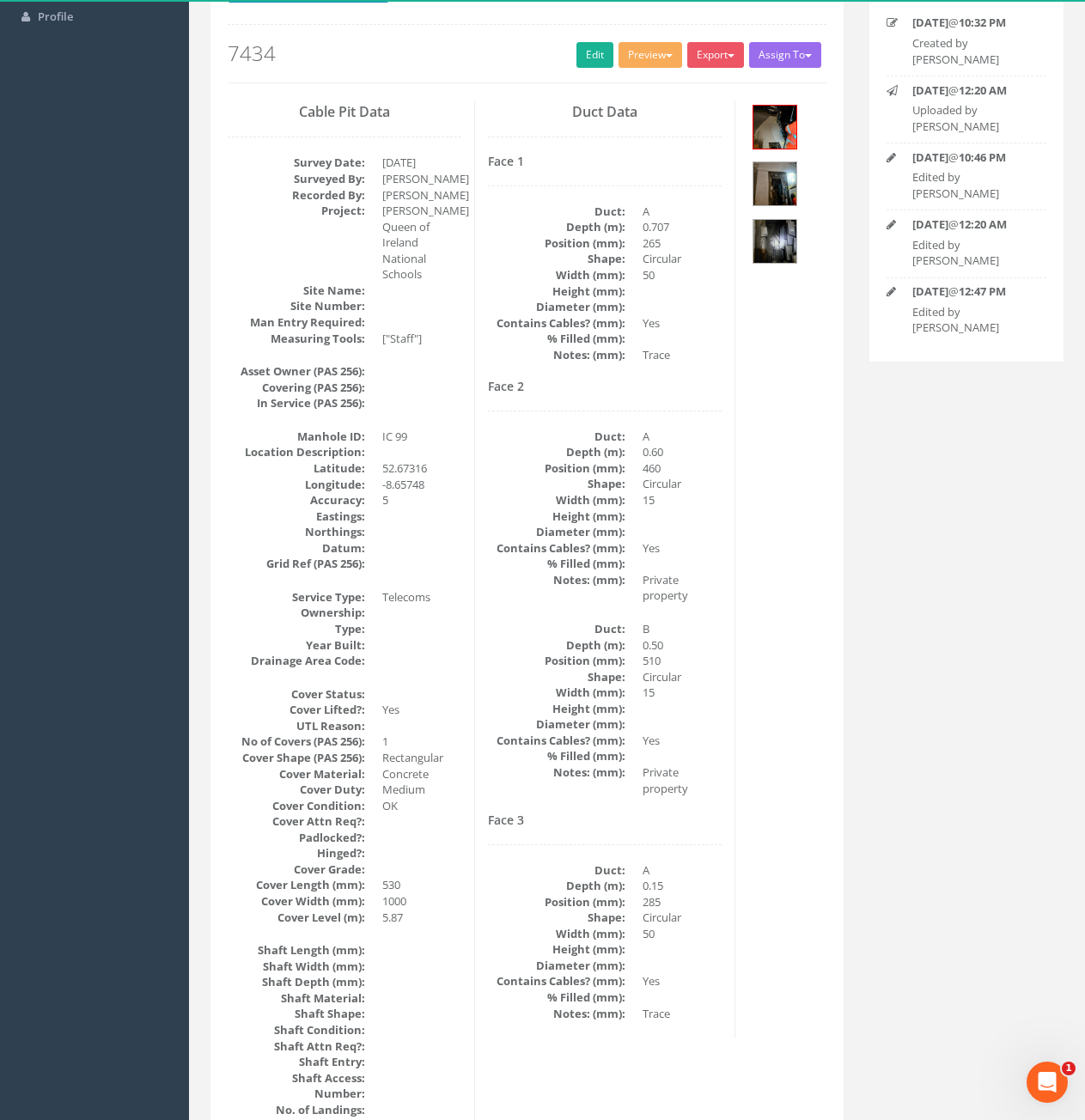
scroll to position [0, 0]
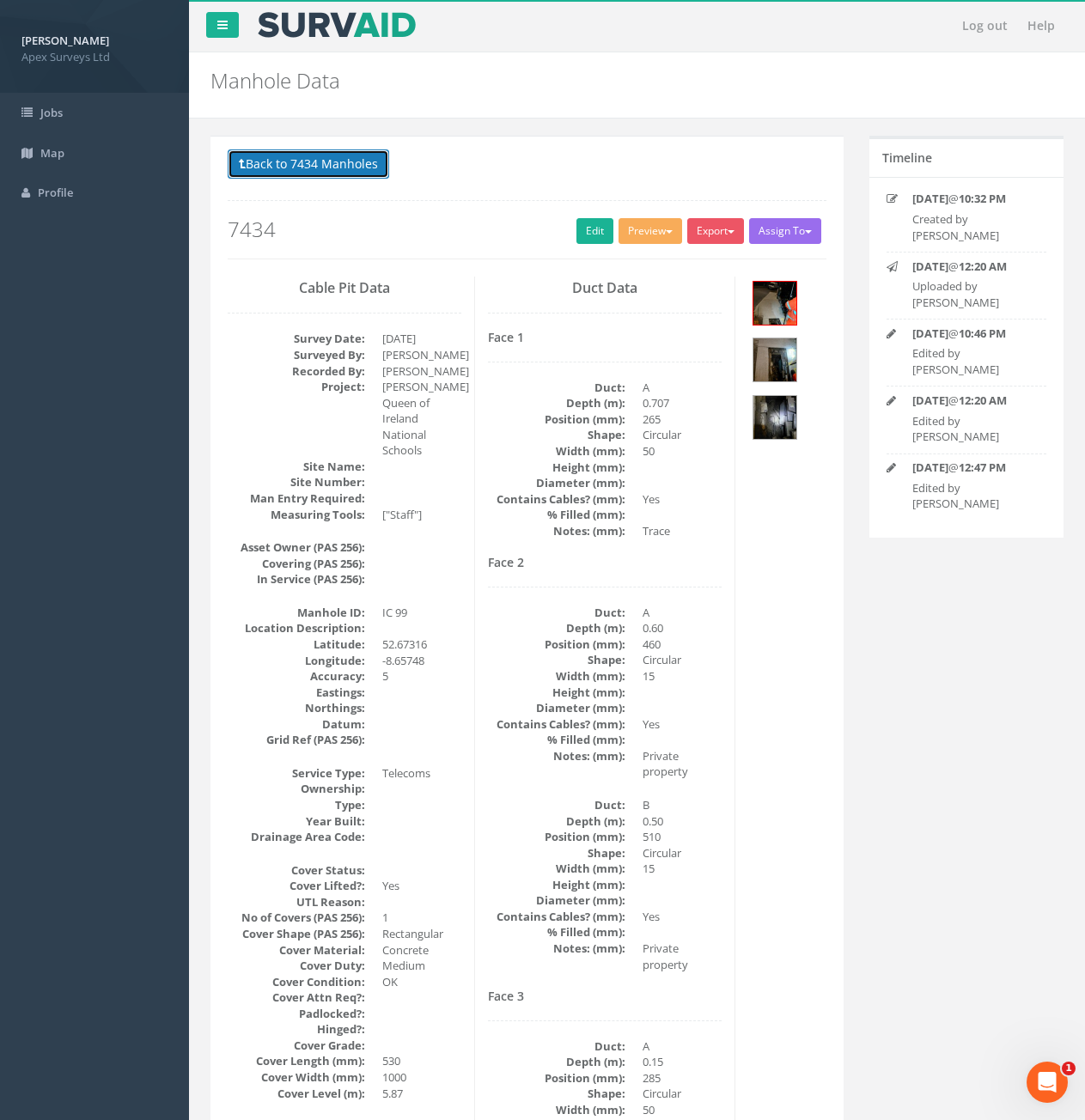
click at [305, 155] on button "Back to 7434 Manholes" at bounding box center [308, 164] width 161 height 29
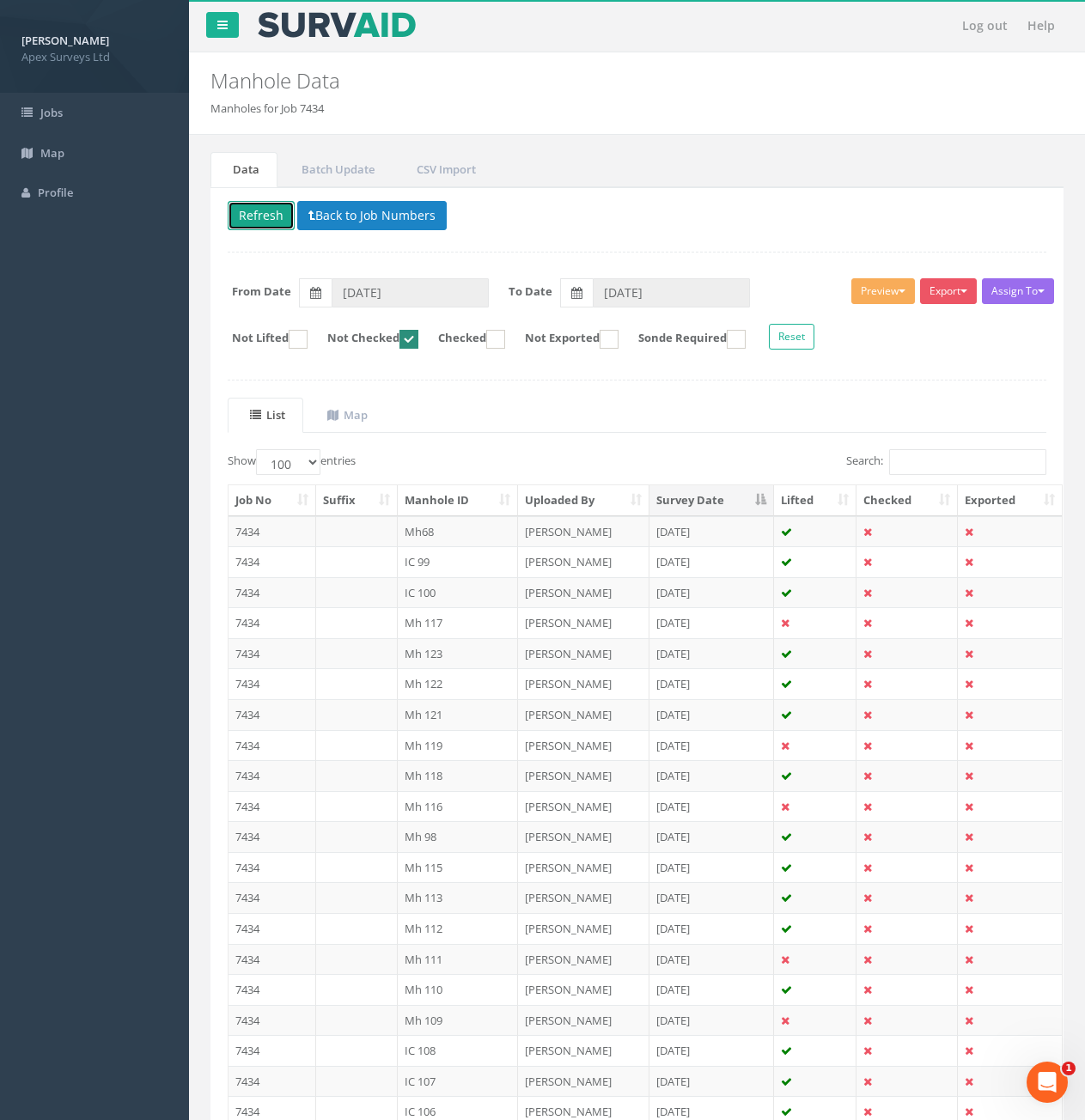
click at [267, 220] on button "Refresh" at bounding box center [260, 215] width 67 height 29
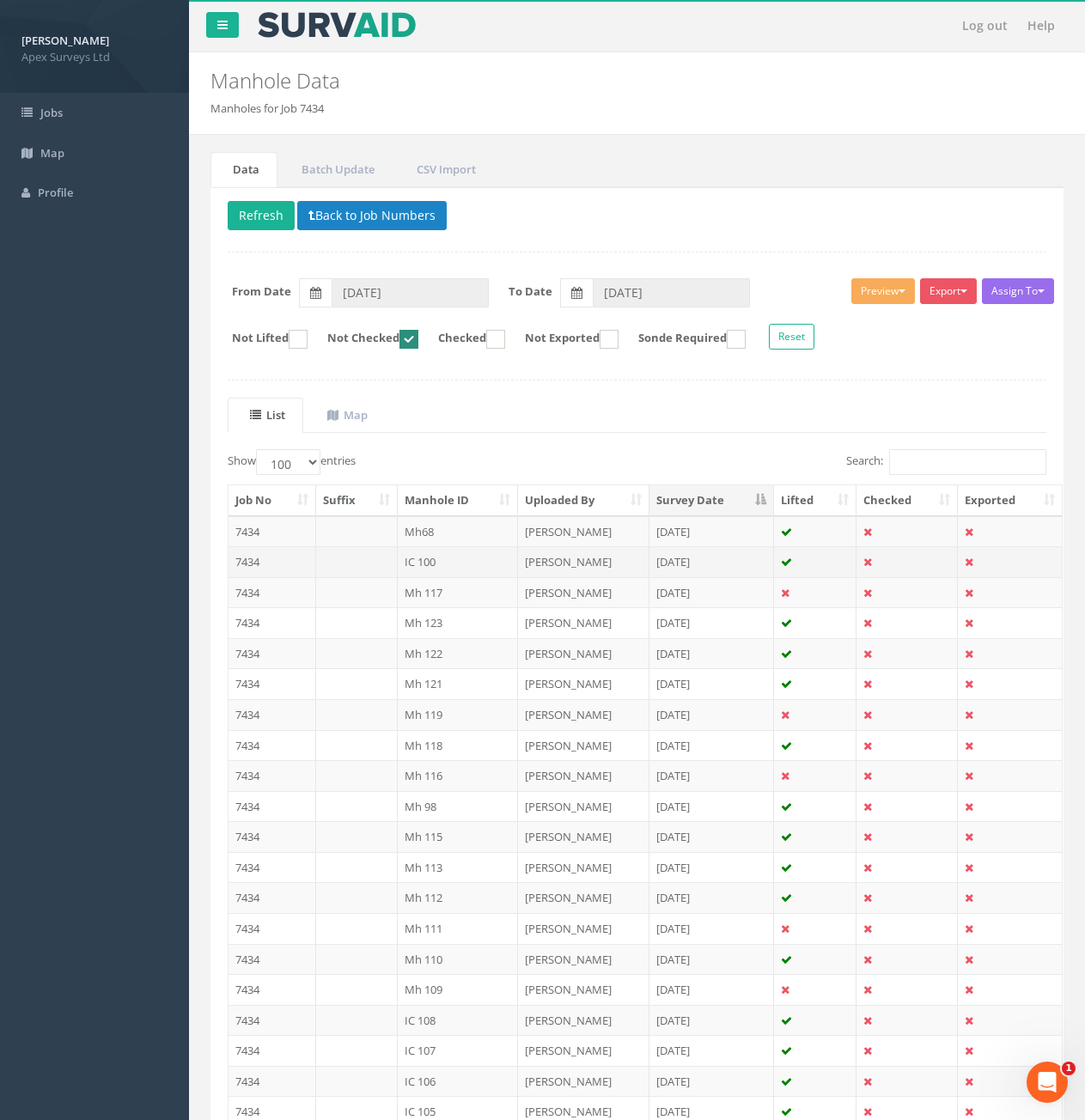
click at [273, 565] on td "7434" at bounding box center [272, 561] width 88 height 31
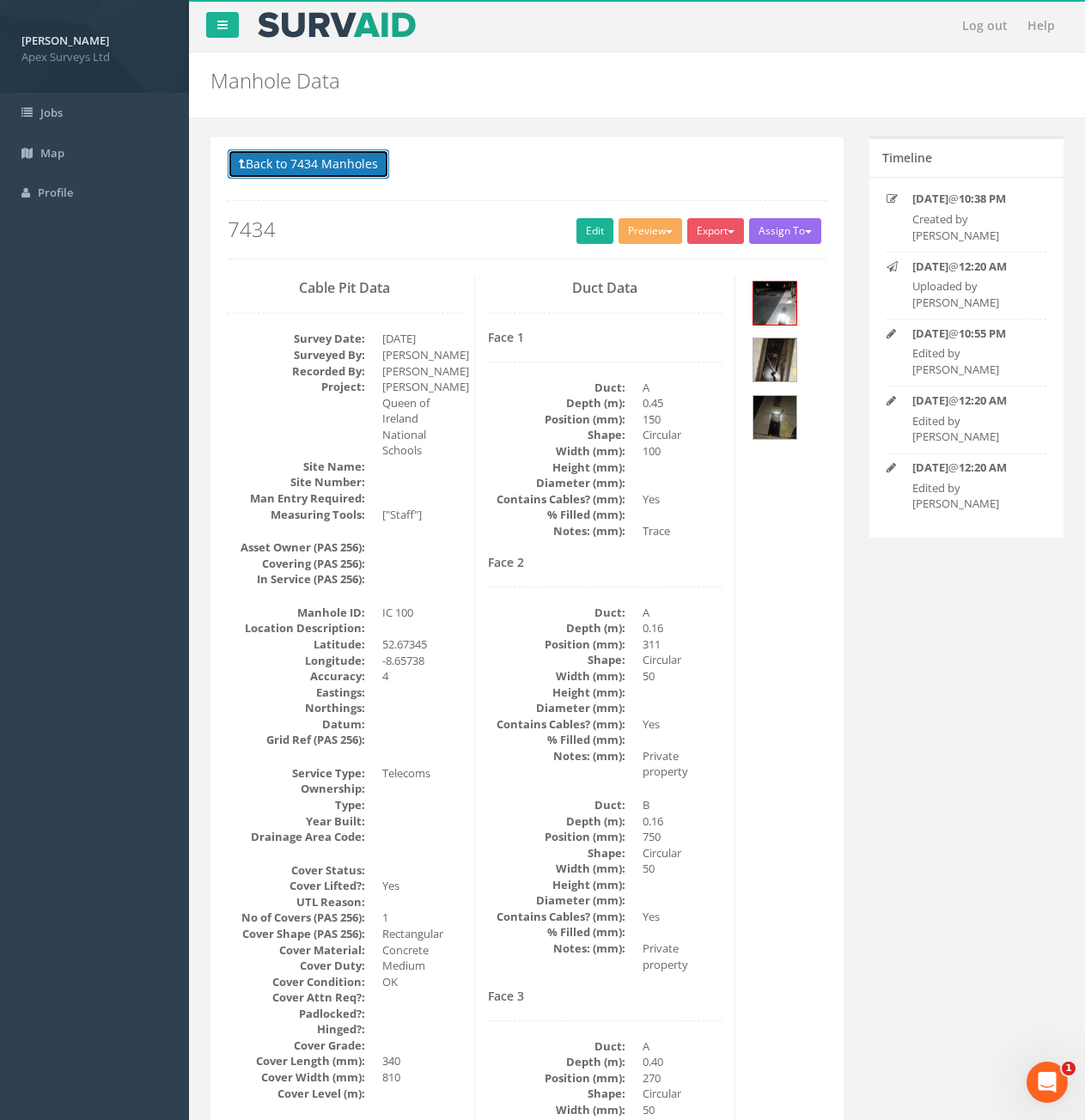
click at [331, 168] on button "Back to 7434 Manholes" at bounding box center [308, 164] width 161 height 29
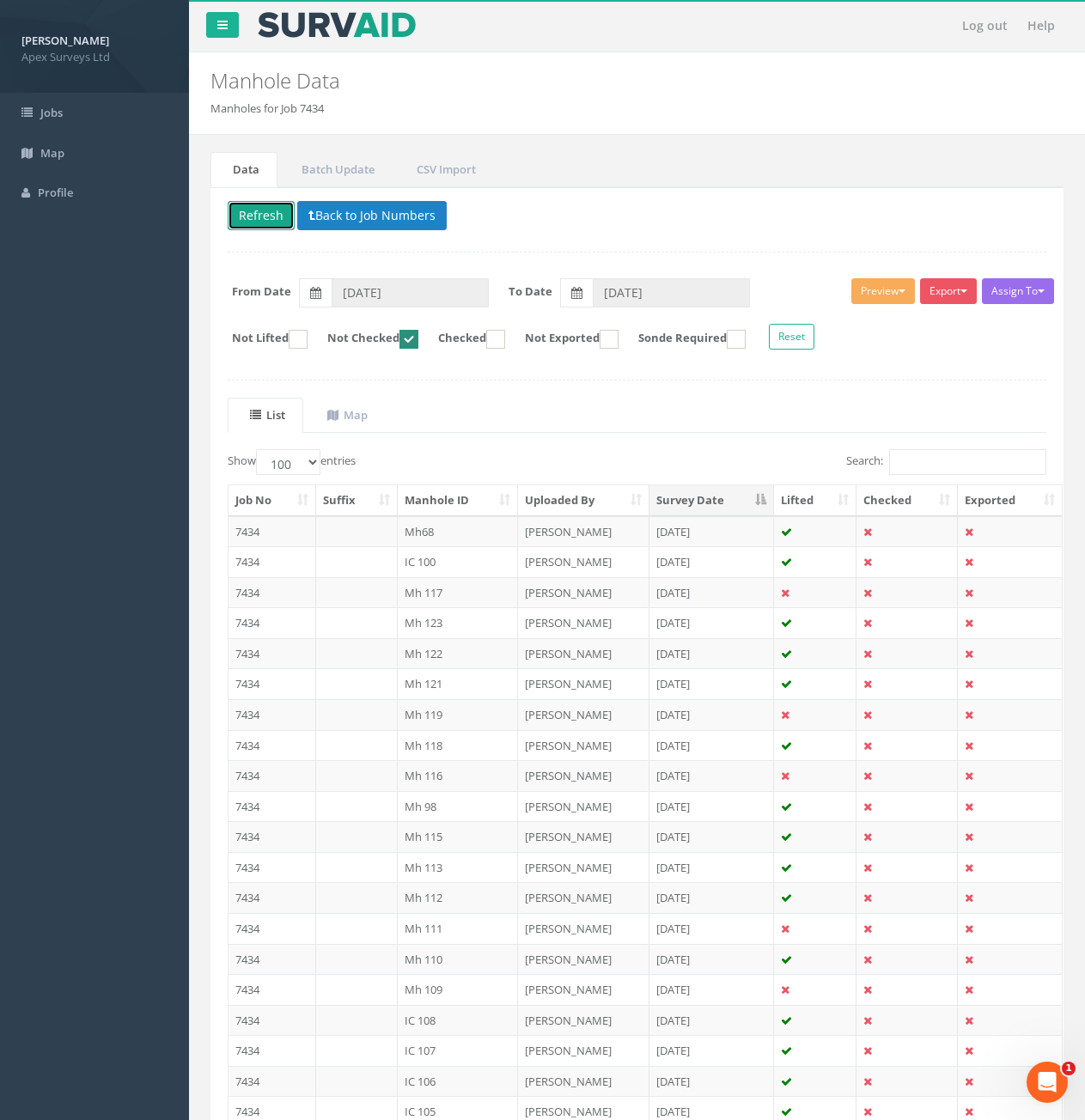
click at [270, 212] on button "Refresh" at bounding box center [260, 215] width 67 height 29
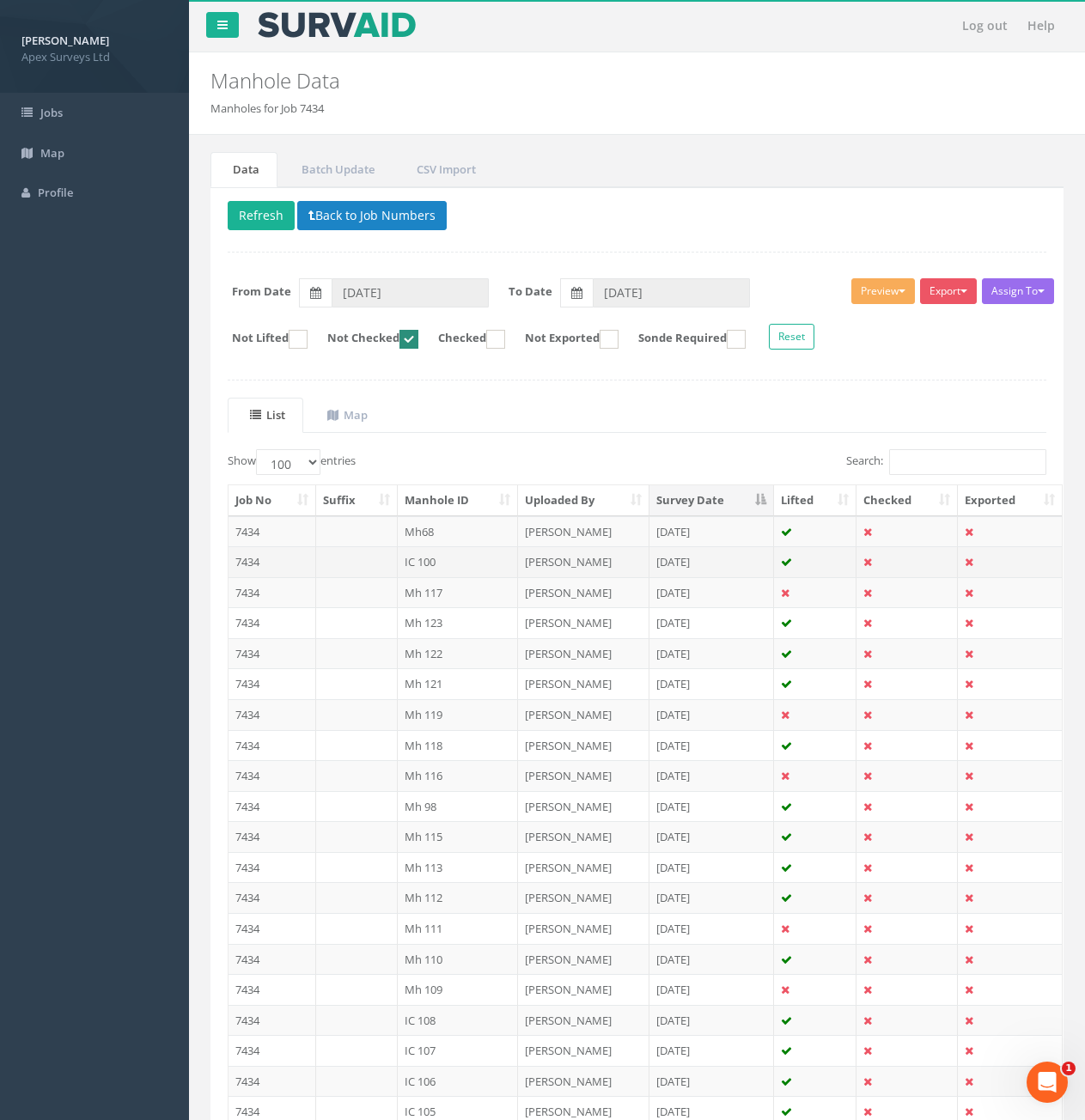
click at [279, 565] on td "7434" at bounding box center [272, 561] width 88 height 31
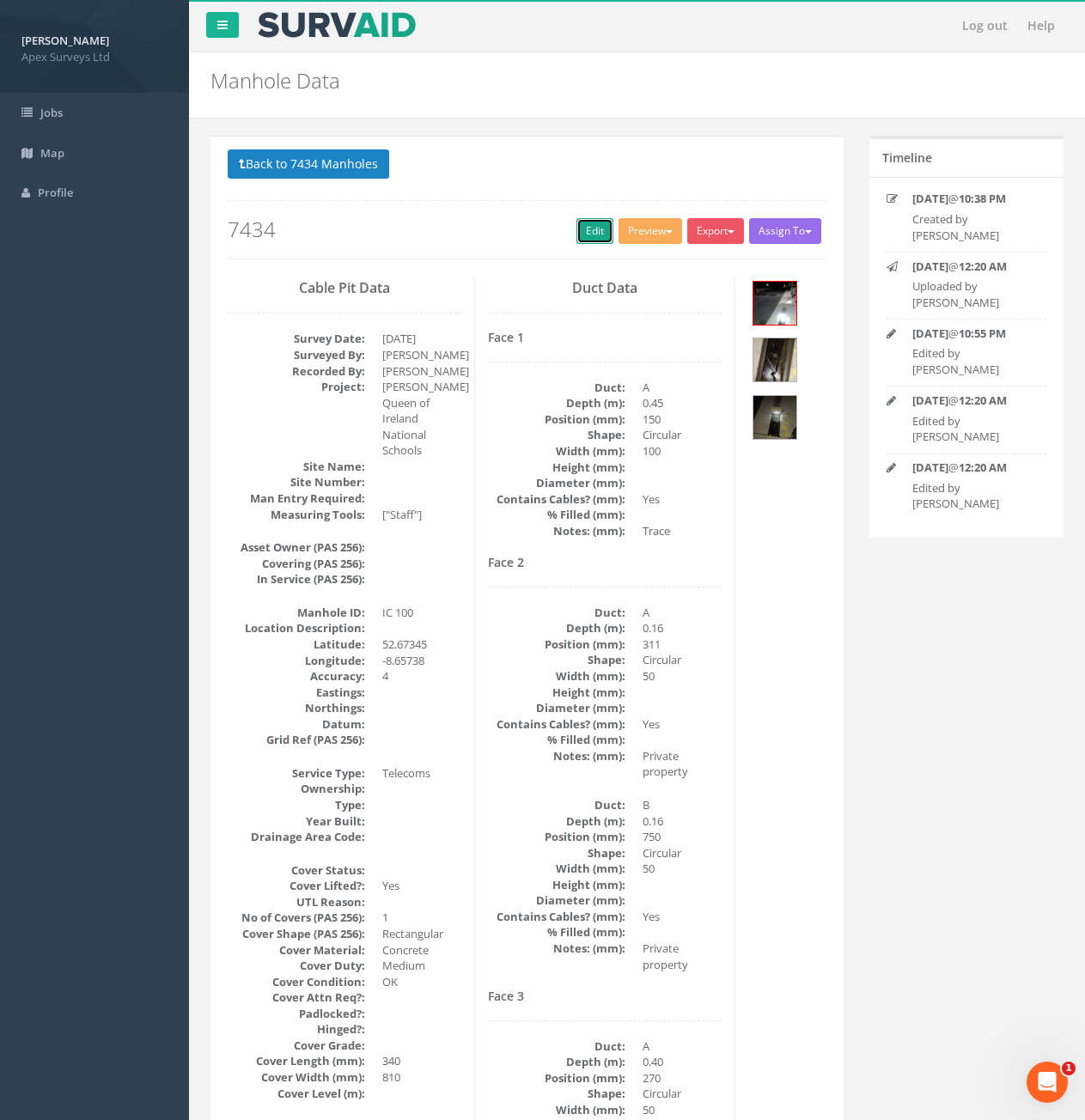
click at [593, 240] on link "Edit" at bounding box center [595, 231] width 37 height 26
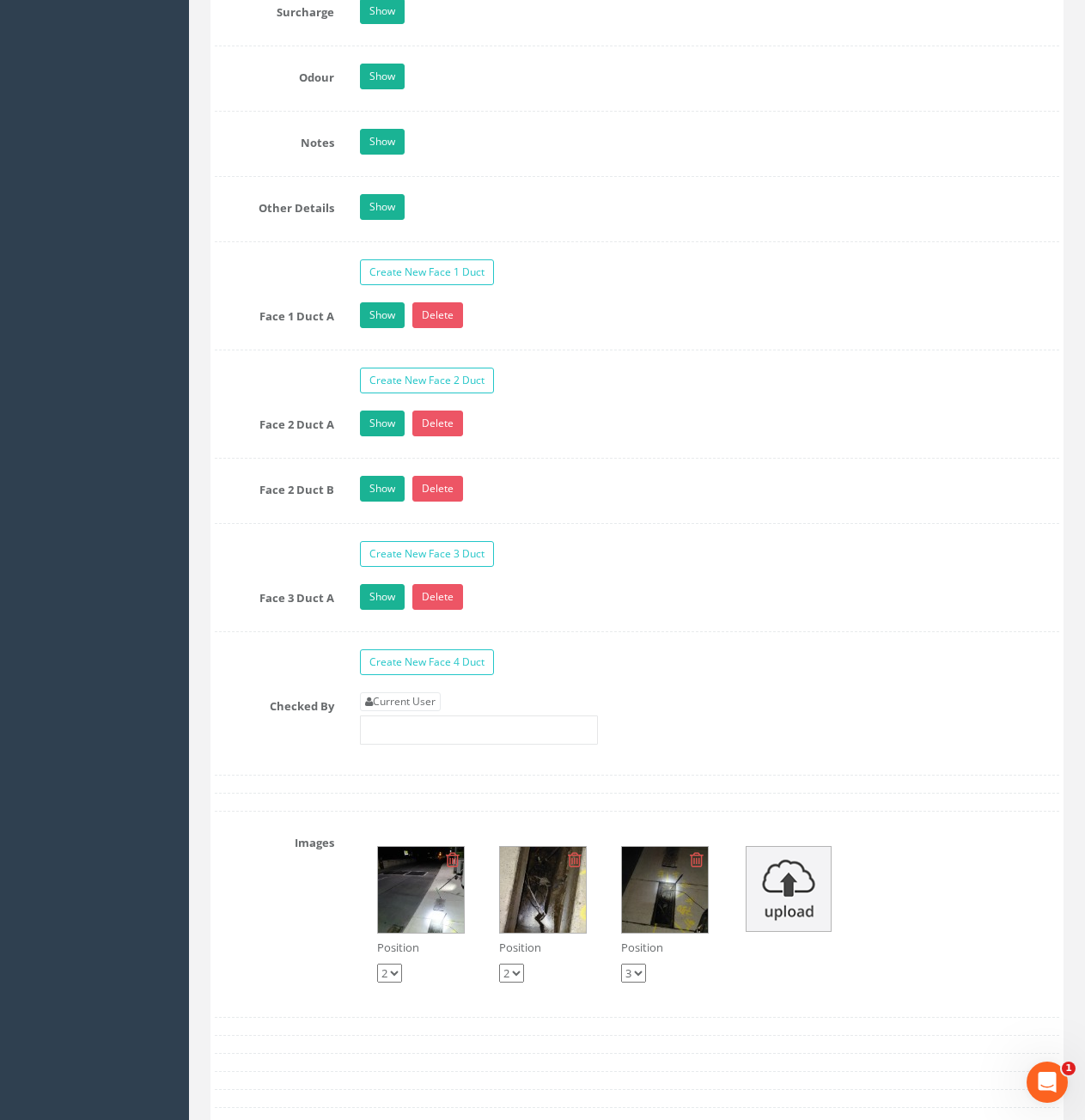
scroll to position [2663, 0]
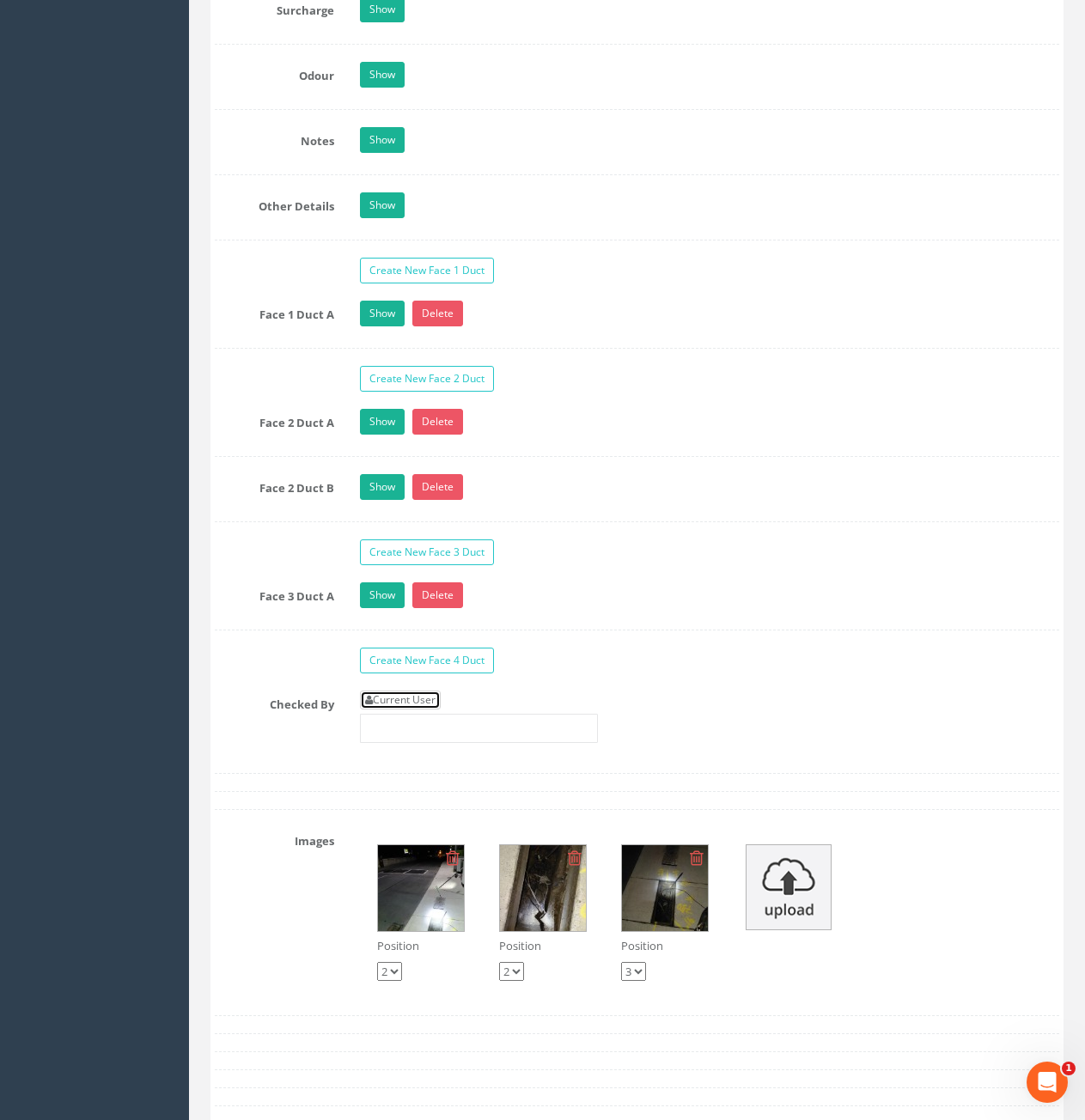
click at [410, 695] on link "Current User" at bounding box center [400, 700] width 81 height 19
type input "[PERSON_NAME]"
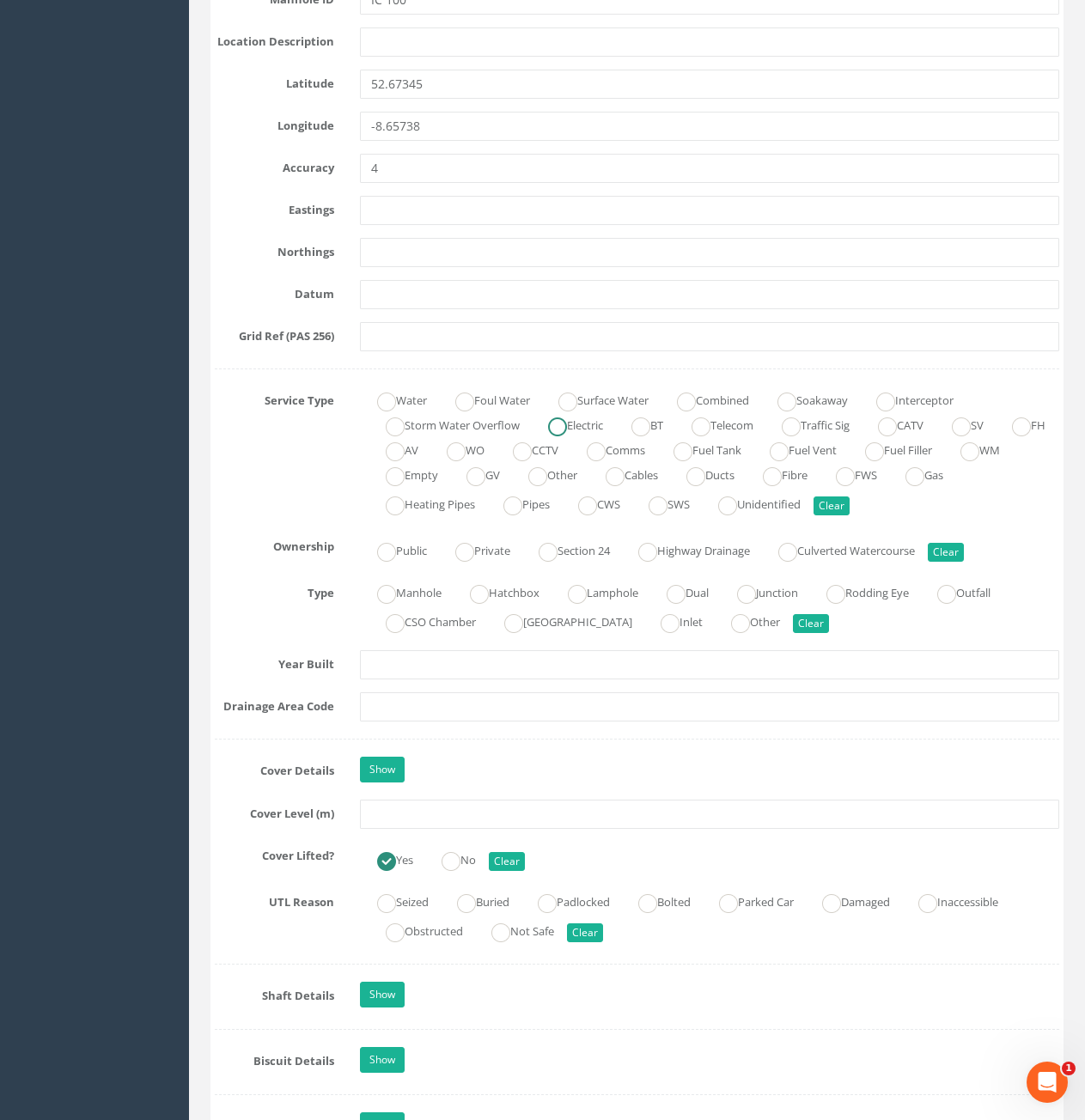
scroll to position [945, 0]
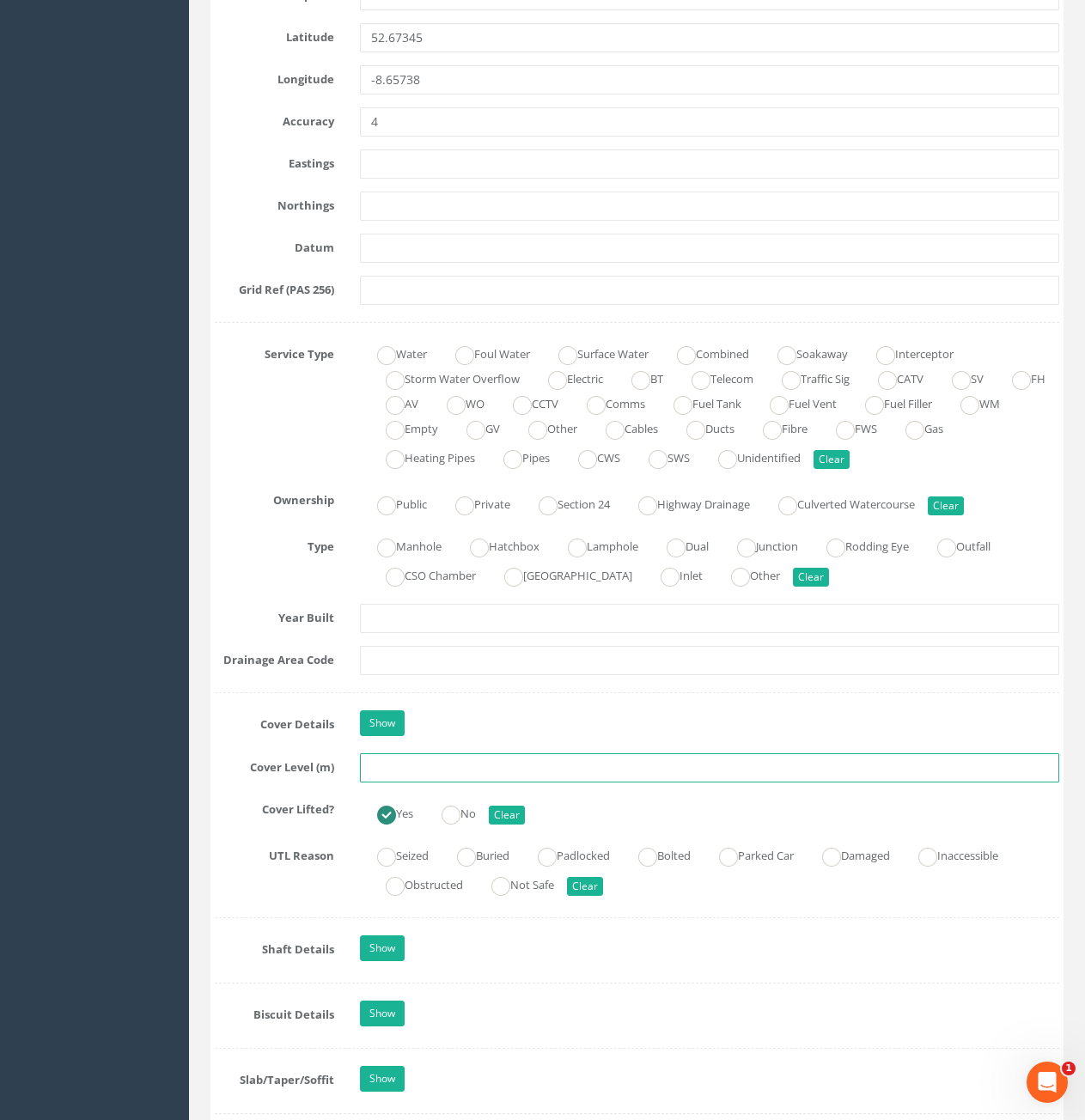
click at [515, 775] on input "text" at bounding box center [709, 768] width 699 height 29
type input "6.18"
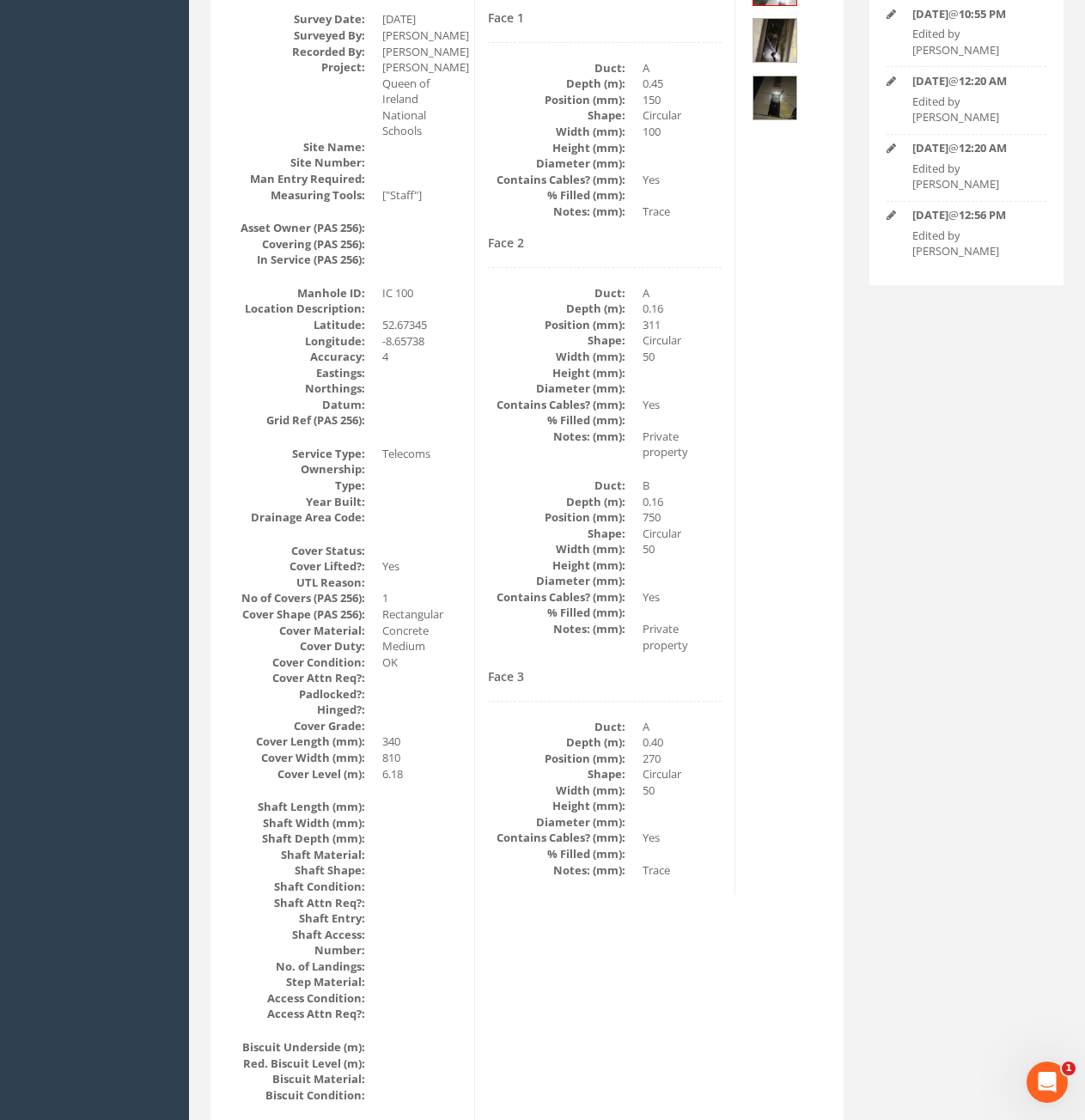
scroll to position [0, 0]
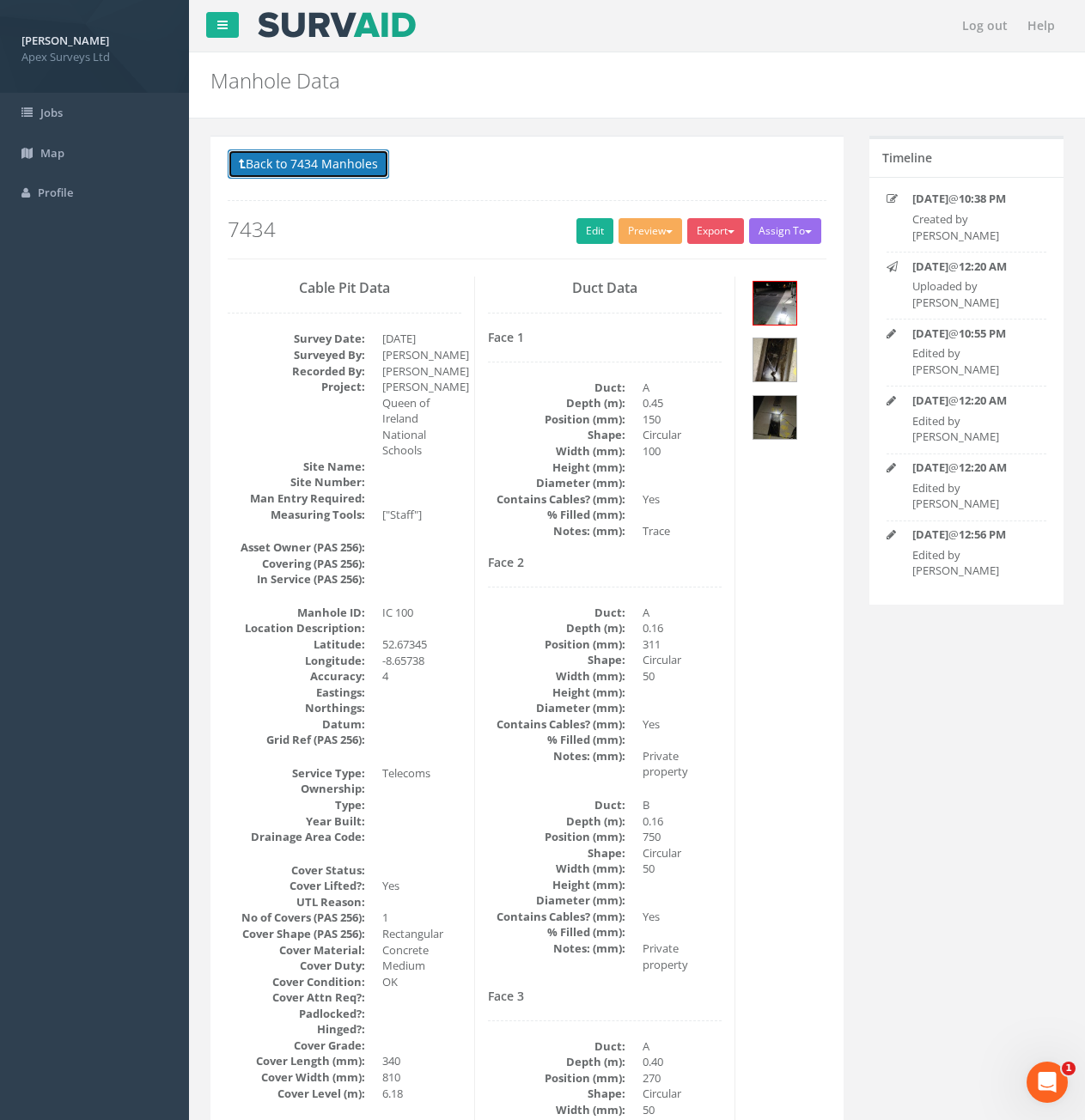
click at [256, 158] on button "Back to 7434 Manholes" at bounding box center [308, 164] width 161 height 29
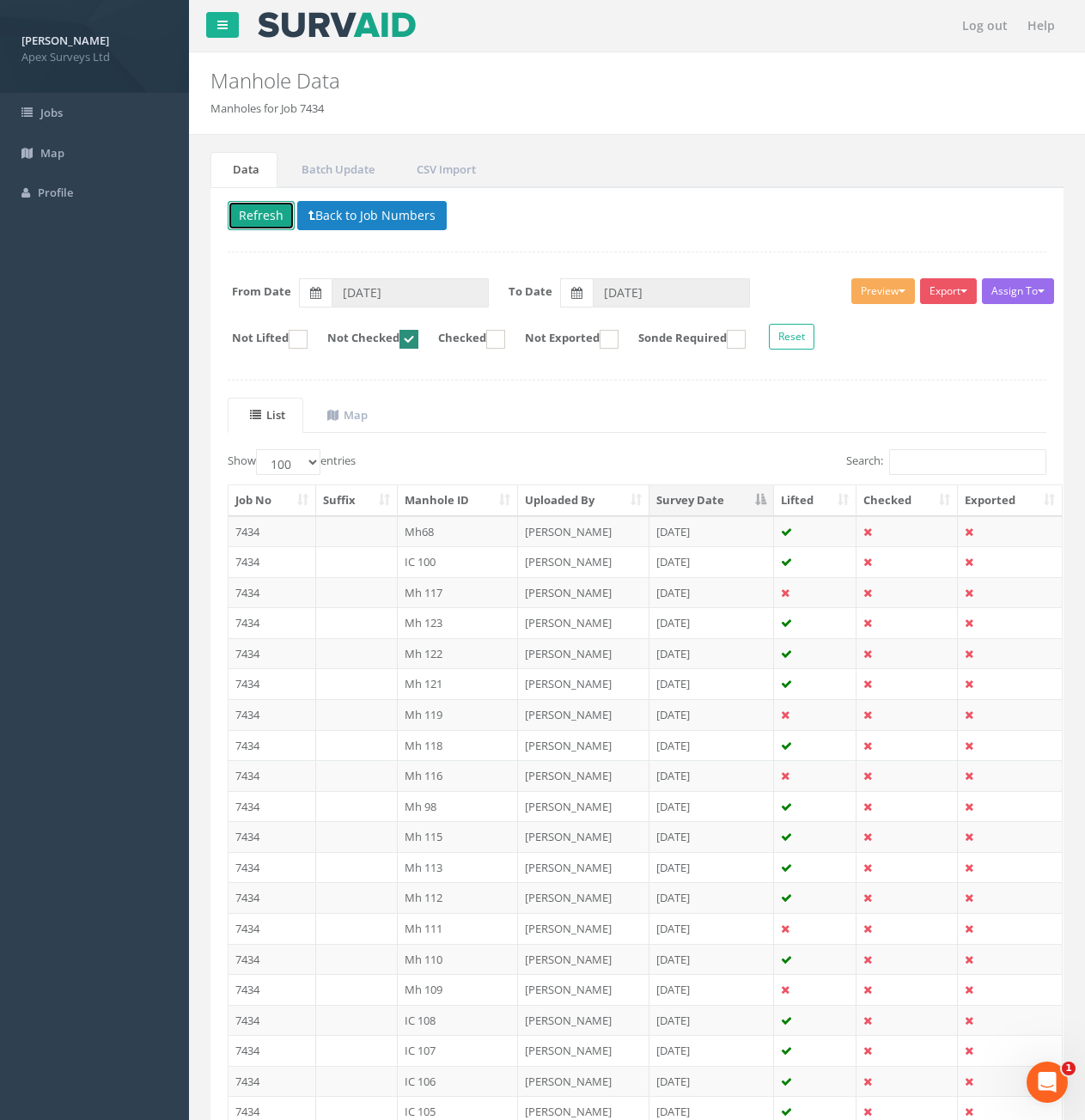
click at [275, 227] on button "Refresh" at bounding box center [260, 215] width 67 height 29
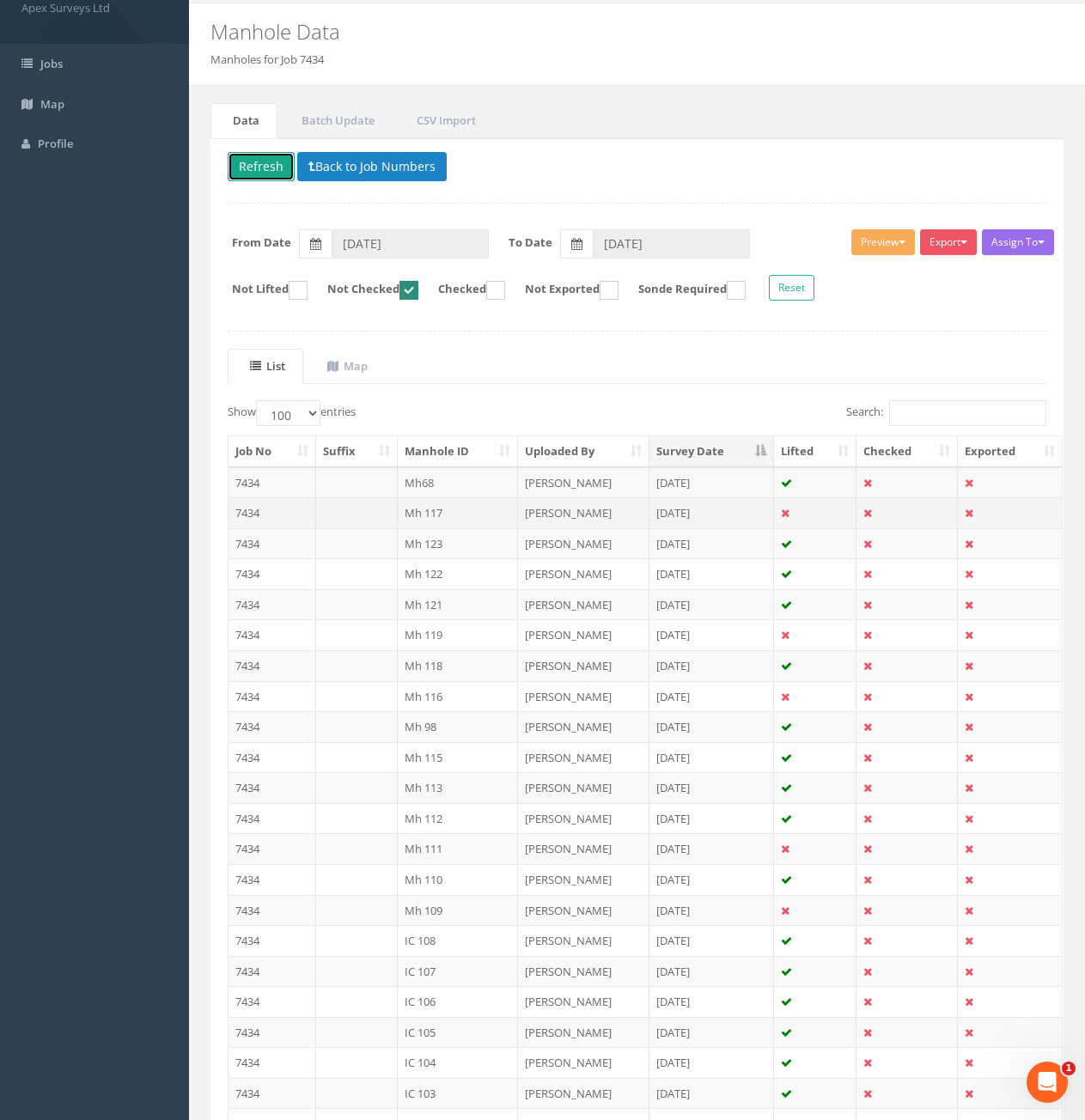
scroll to position [235, 0]
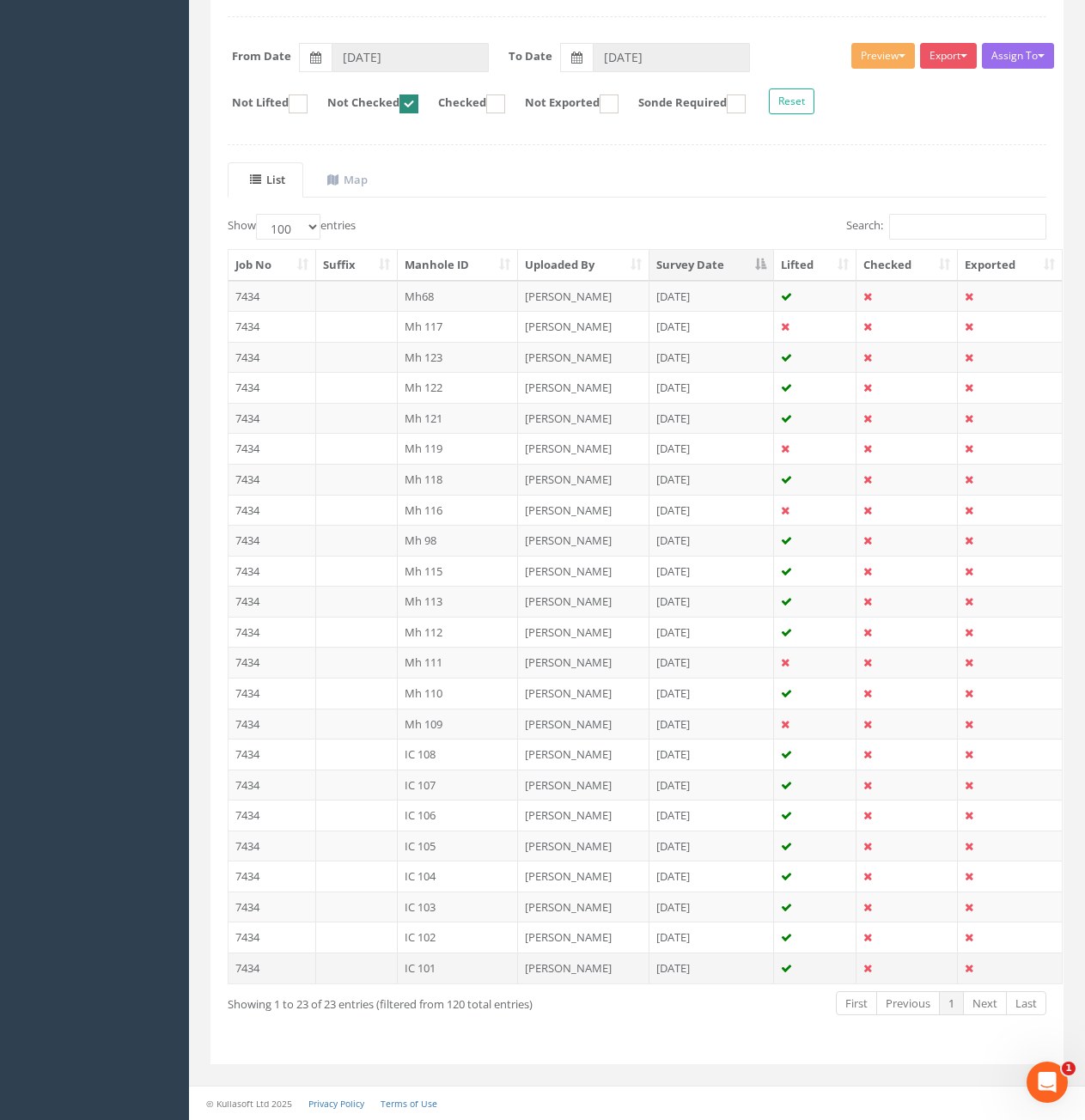
click at [288, 967] on td "7434" at bounding box center [272, 969] width 88 height 31
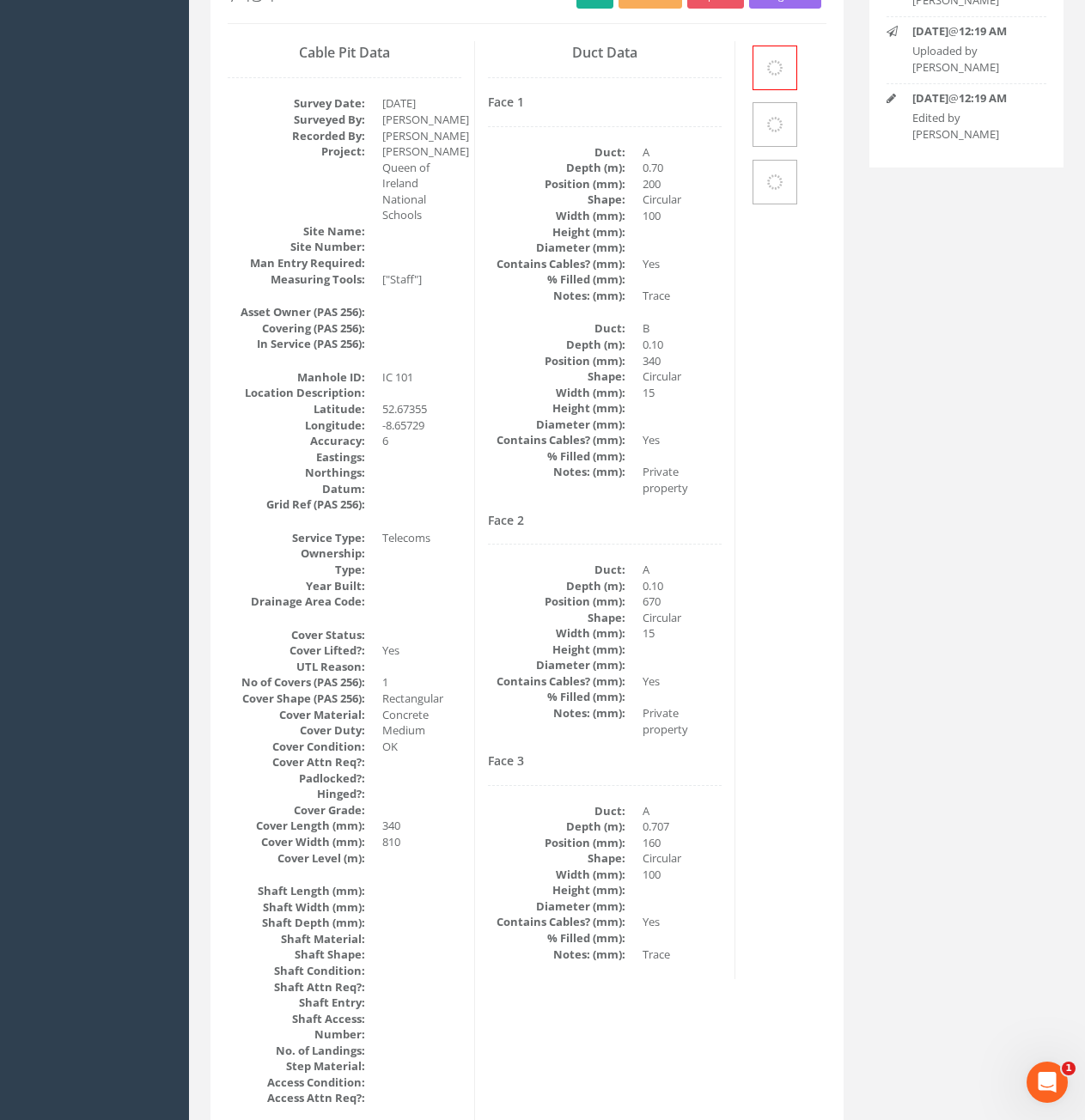
scroll to position [0, 0]
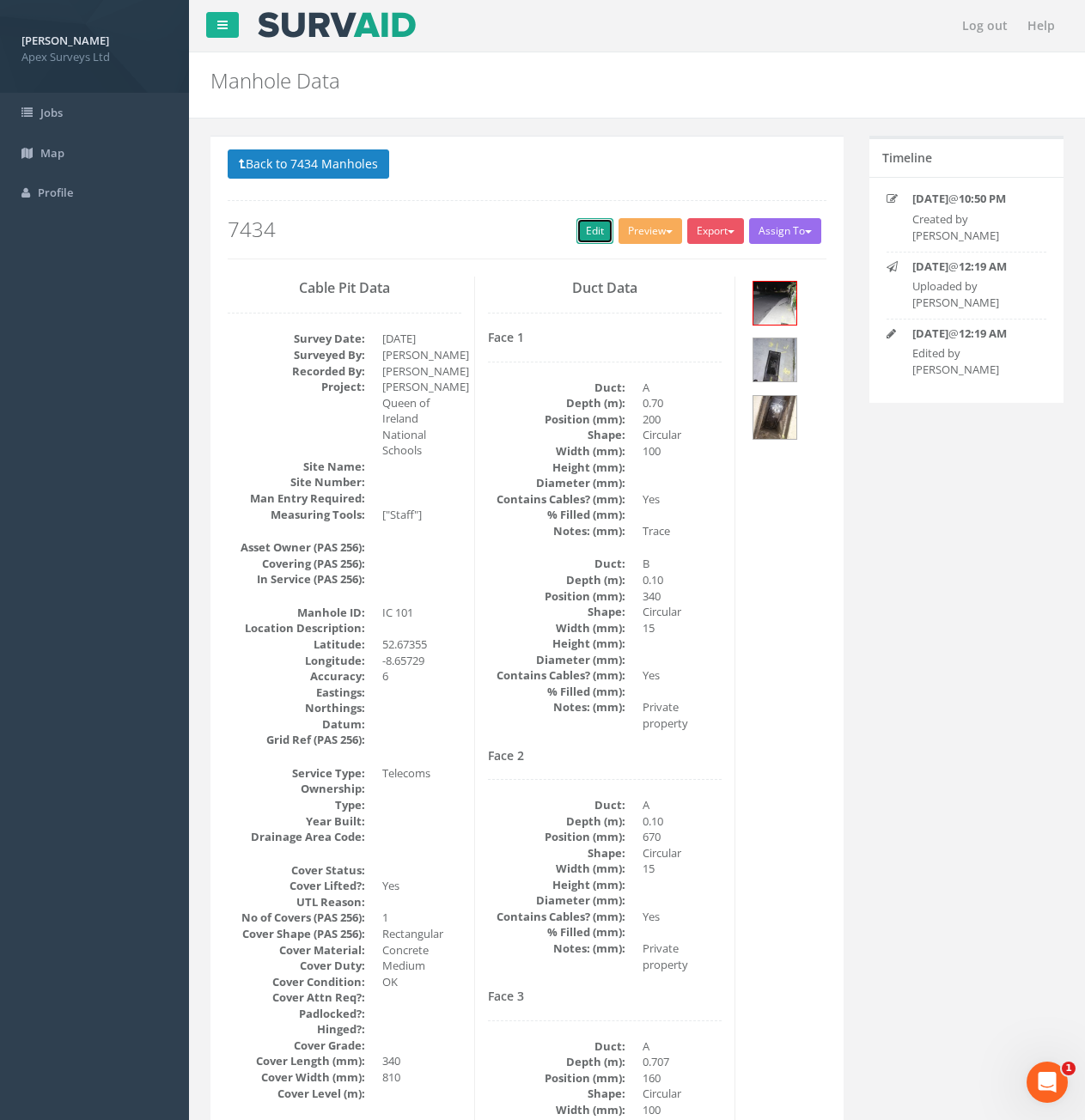
click at [593, 228] on link "Edit" at bounding box center [595, 231] width 37 height 26
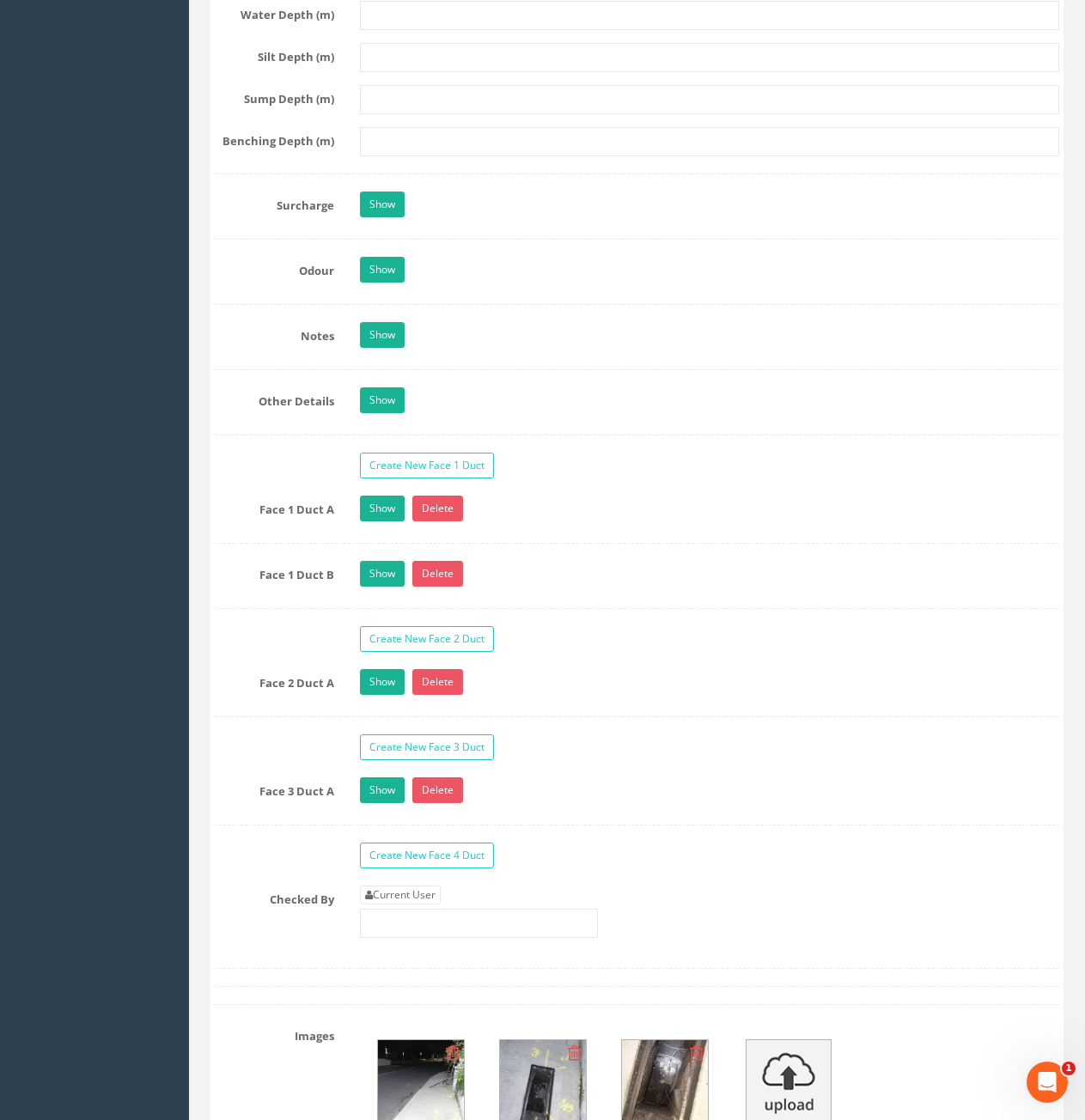
scroll to position [2921, 0]
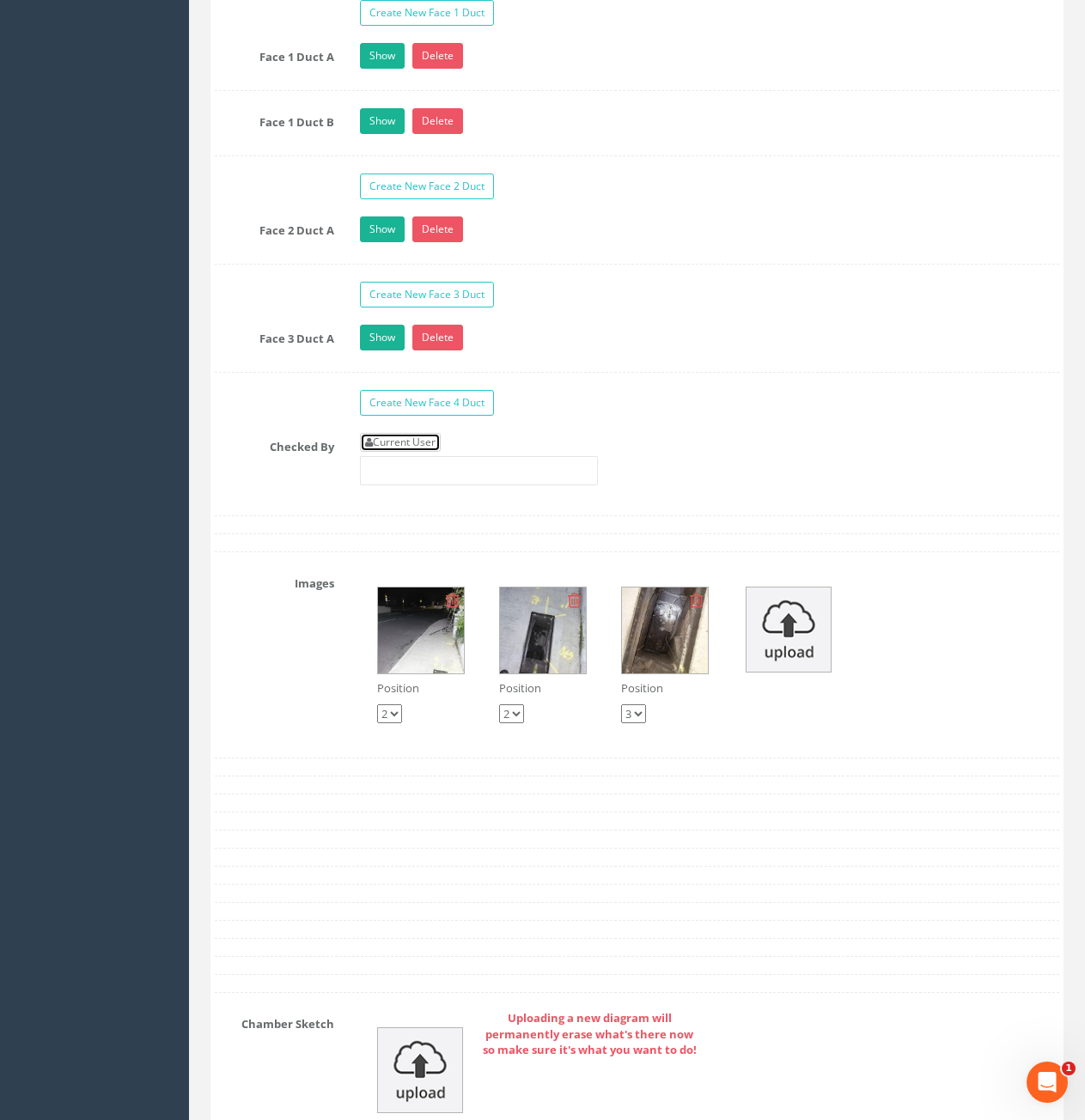
click at [416, 446] on link "Current User" at bounding box center [400, 443] width 81 height 19
type input "[PERSON_NAME]"
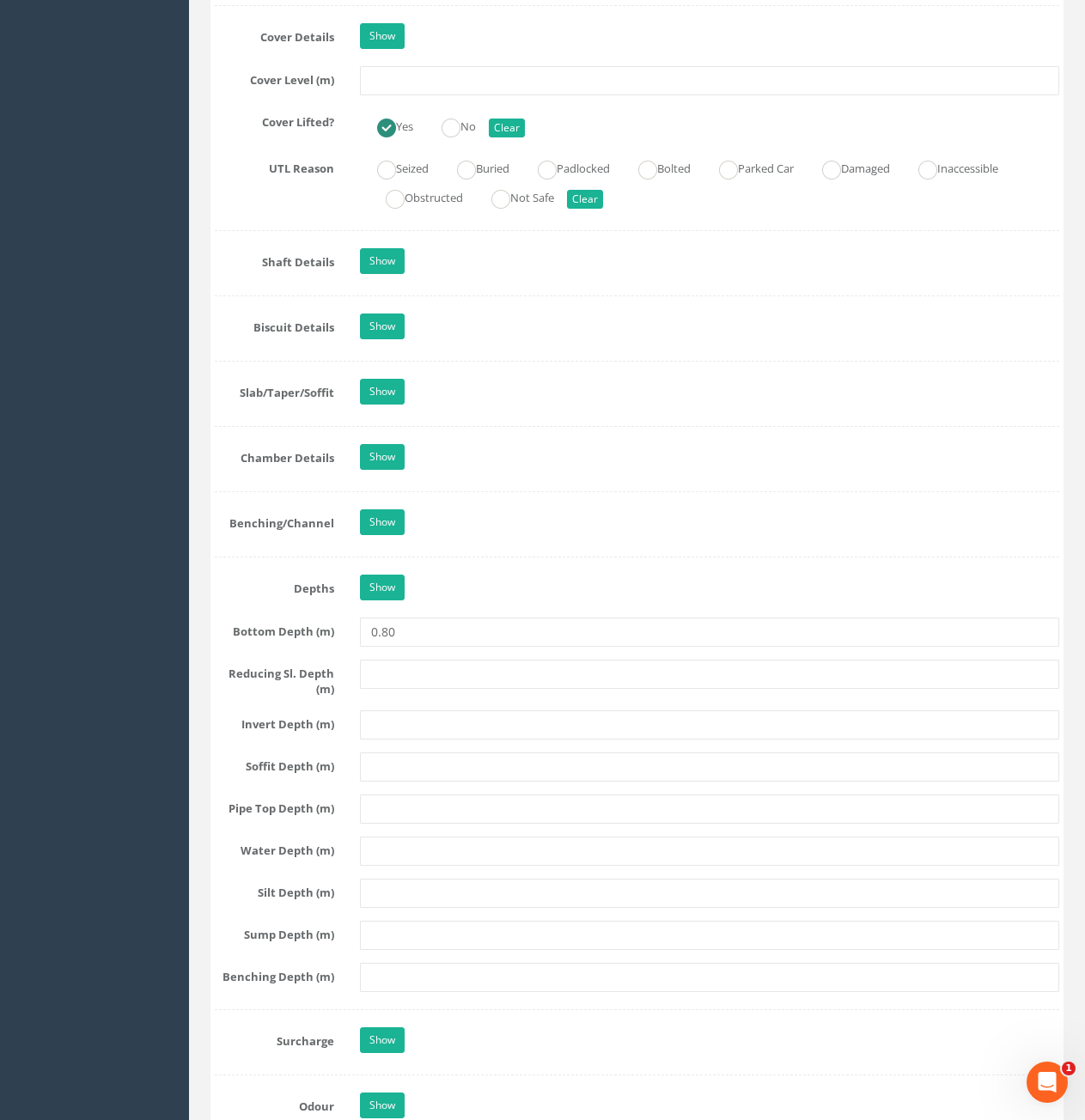
scroll to position [1203, 0]
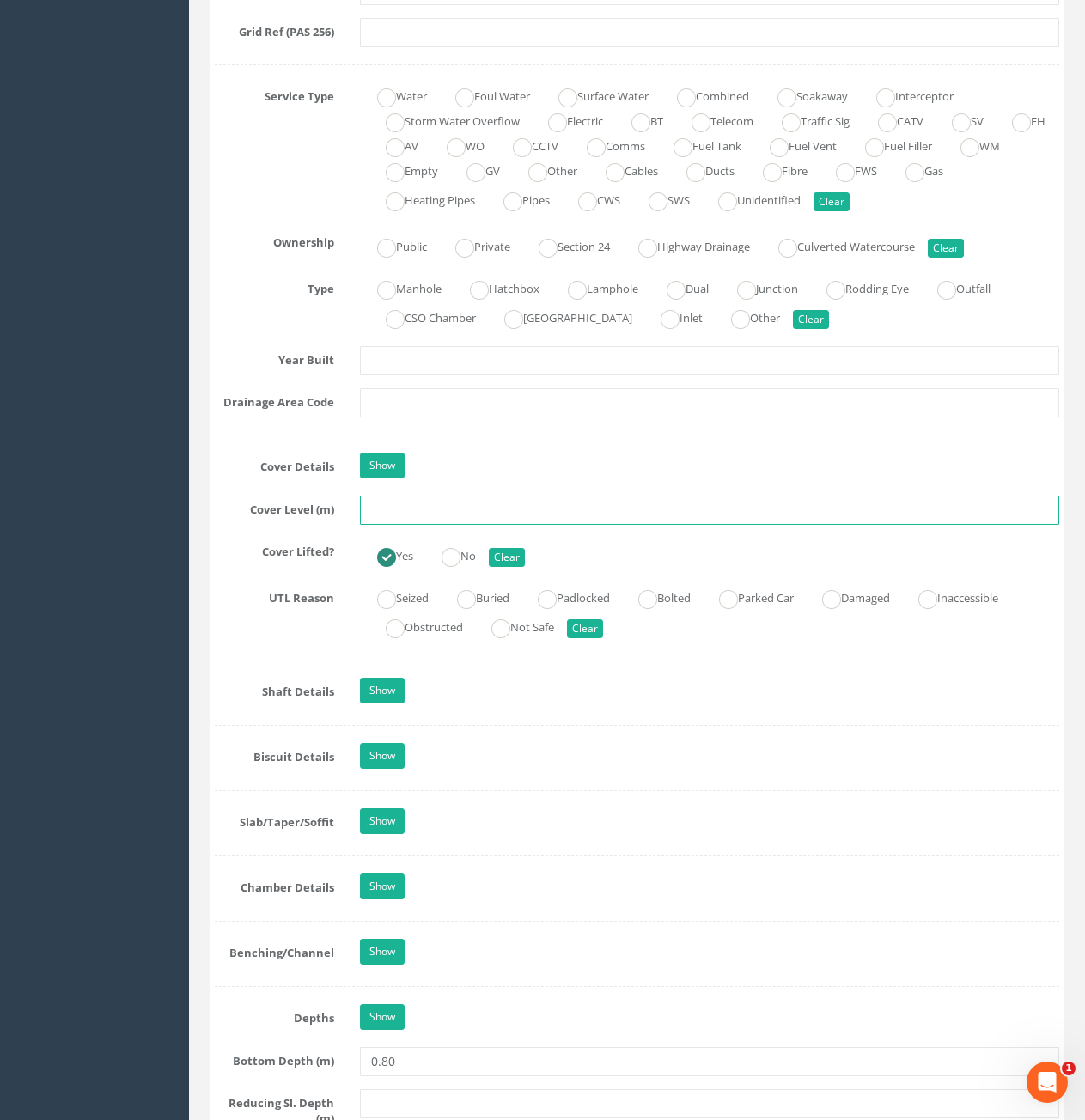
click at [443, 516] on input "text" at bounding box center [709, 510] width 699 height 29
type input "6.29"
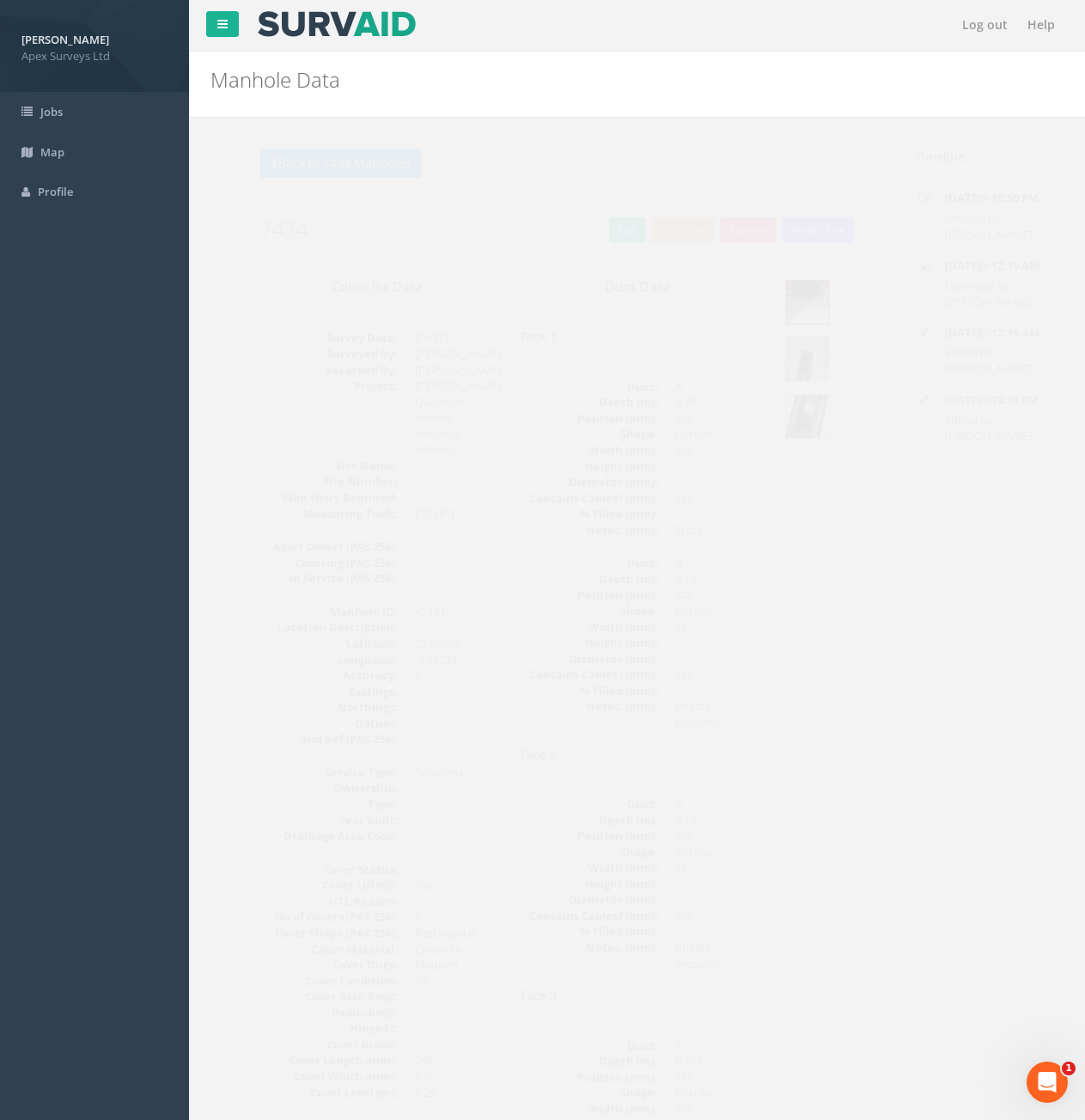
scroll to position [0, 0]
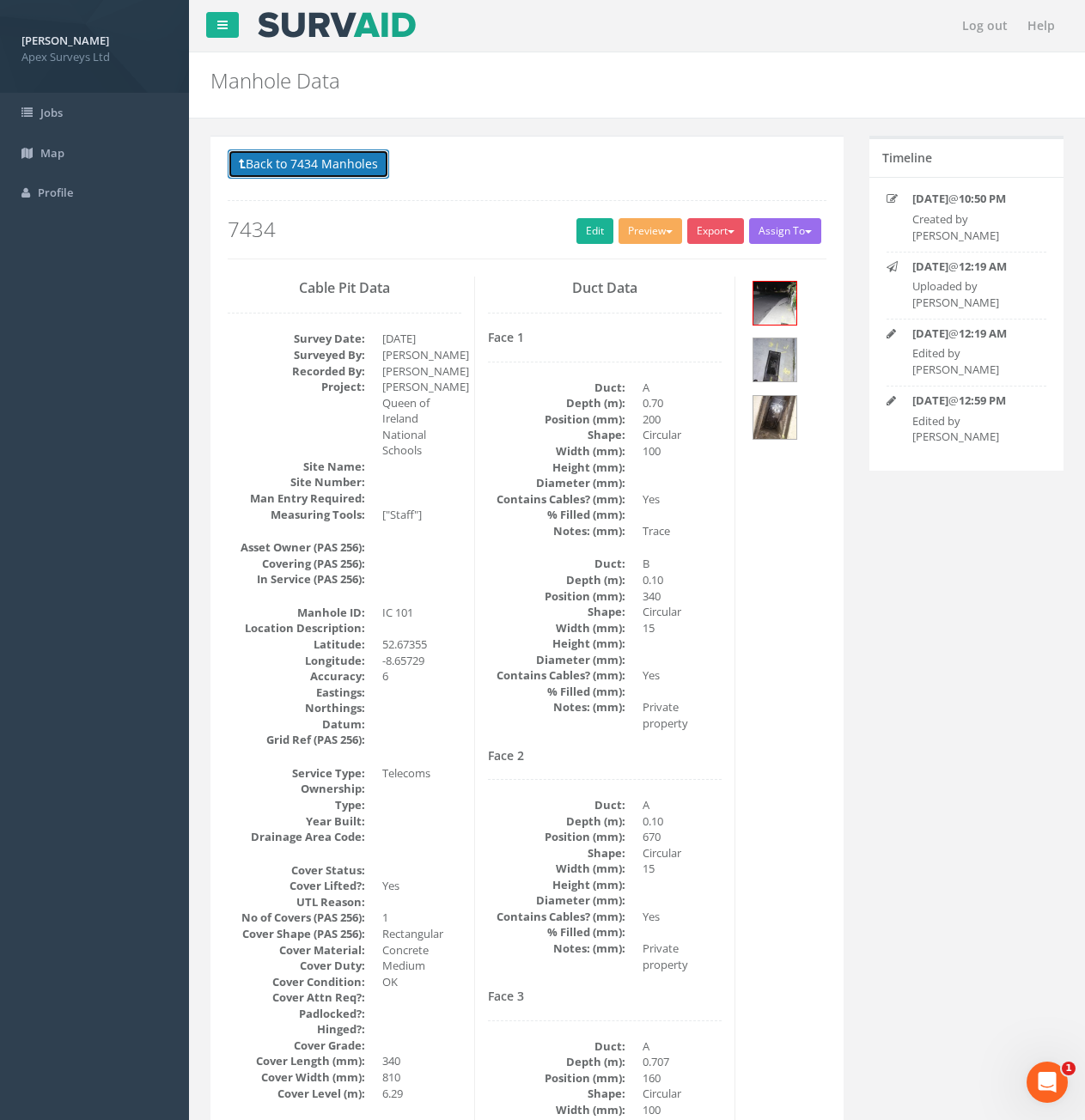
click at [306, 177] on button "Back to 7434 Manholes" at bounding box center [308, 164] width 161 height 29
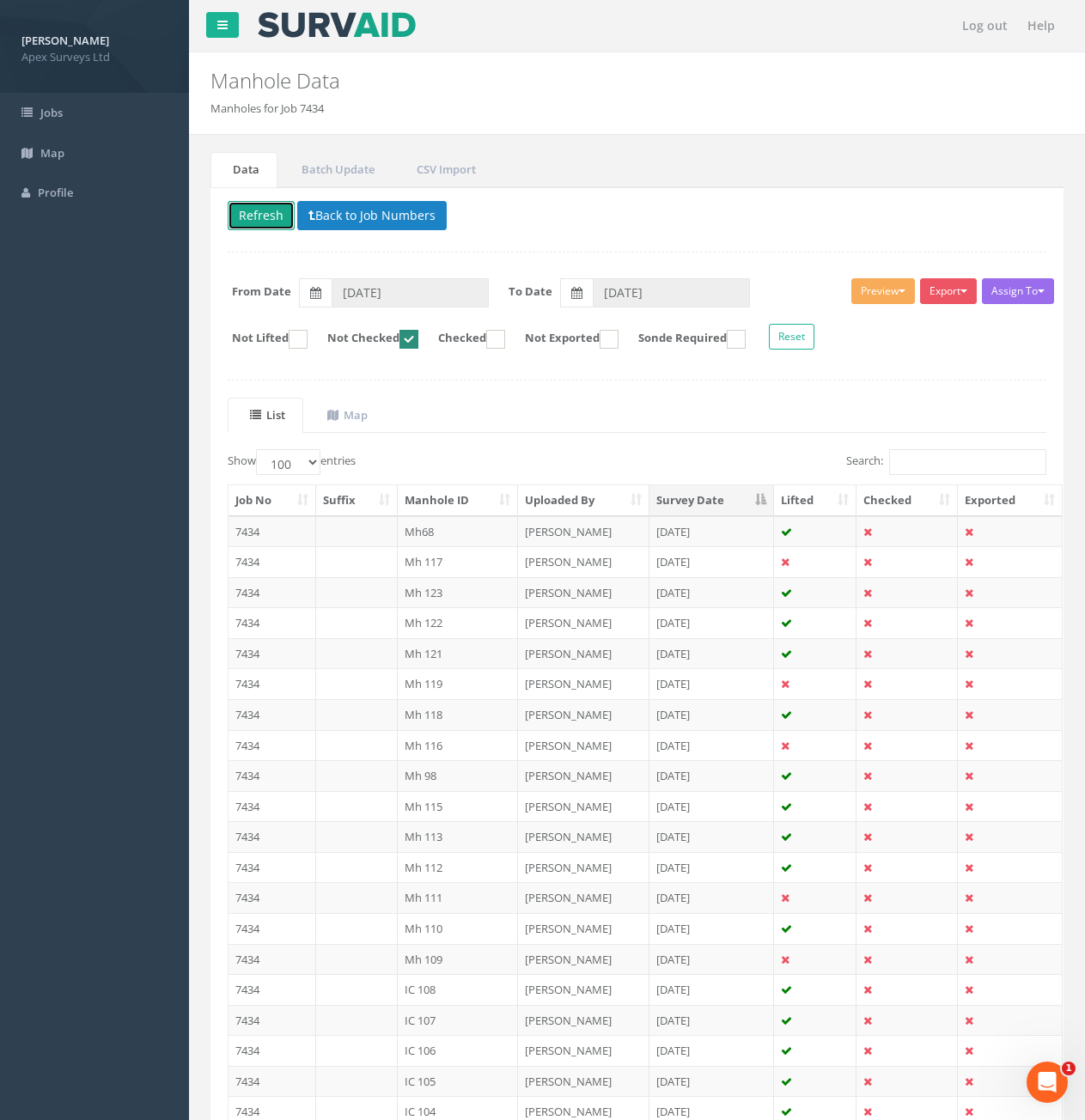
click at [260, 214] on button "Refresh" at bounding box center [260, 215] width 67 height 29
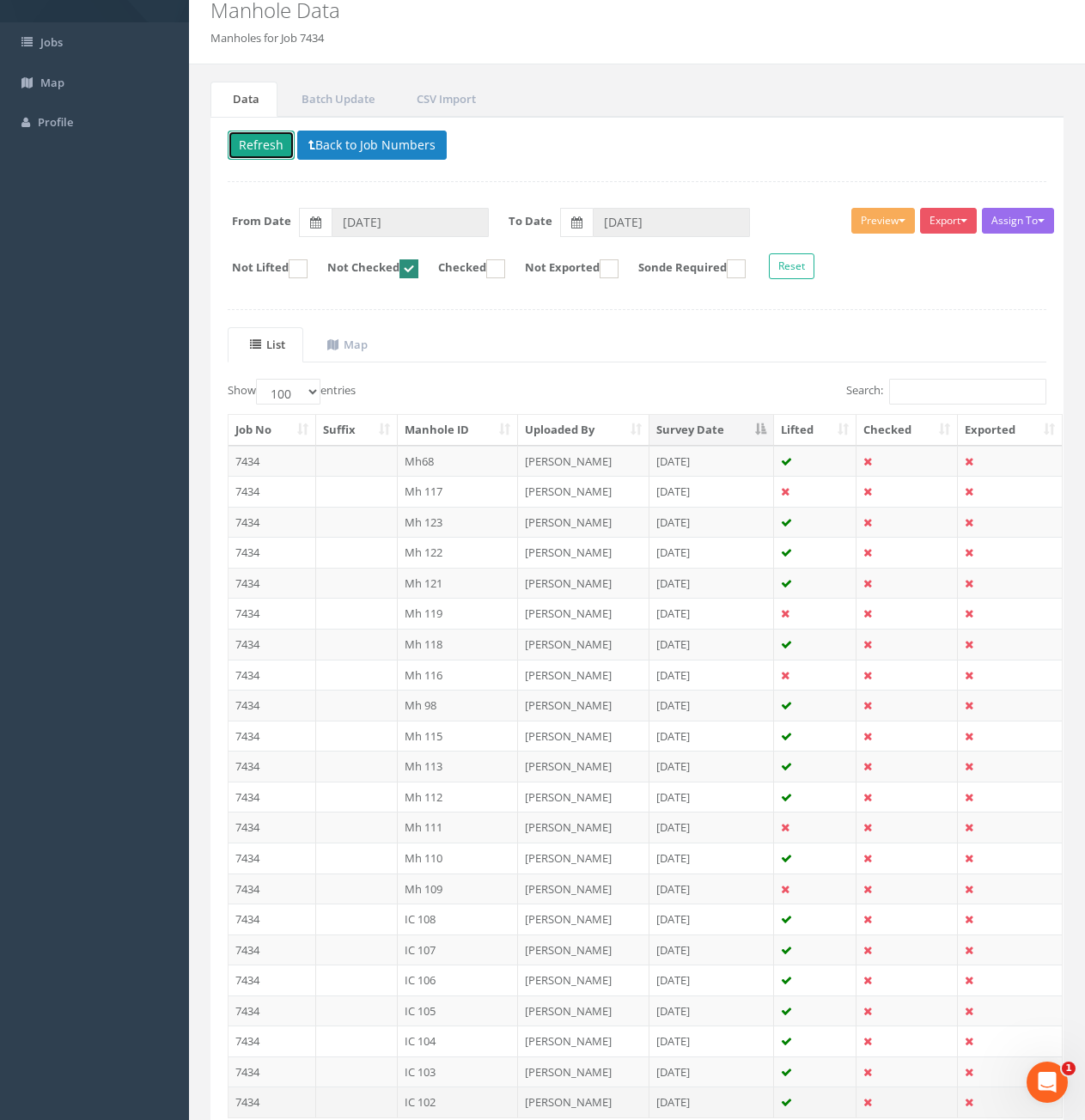
scroll to position [172, 0]
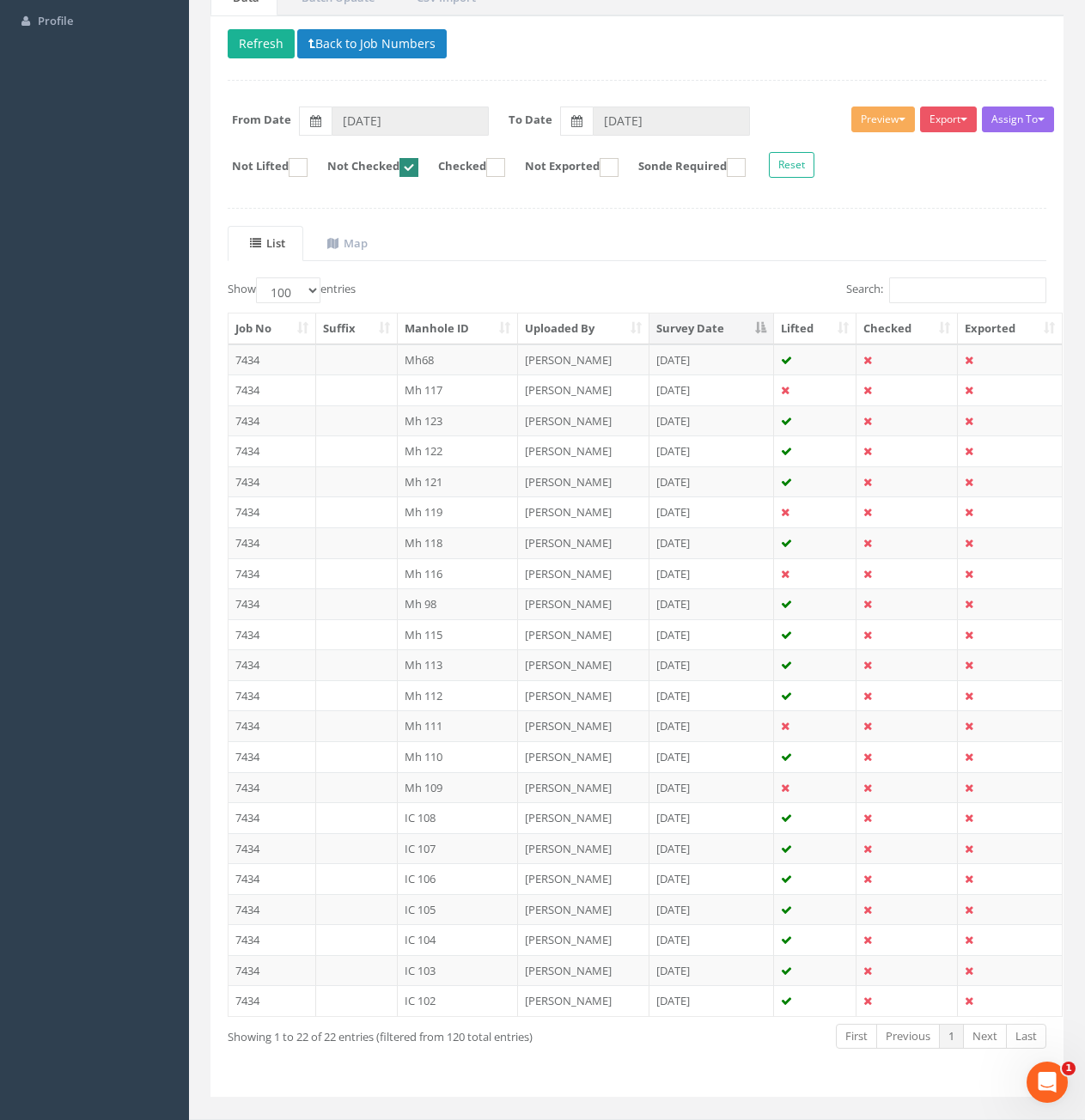
click at [475, 318] on th "Manhole ID" at bounding box center [458, 329] width 122 height 31
click at [270, 363] on td "7434" at bounding box center [272, 360] width 88 height 31
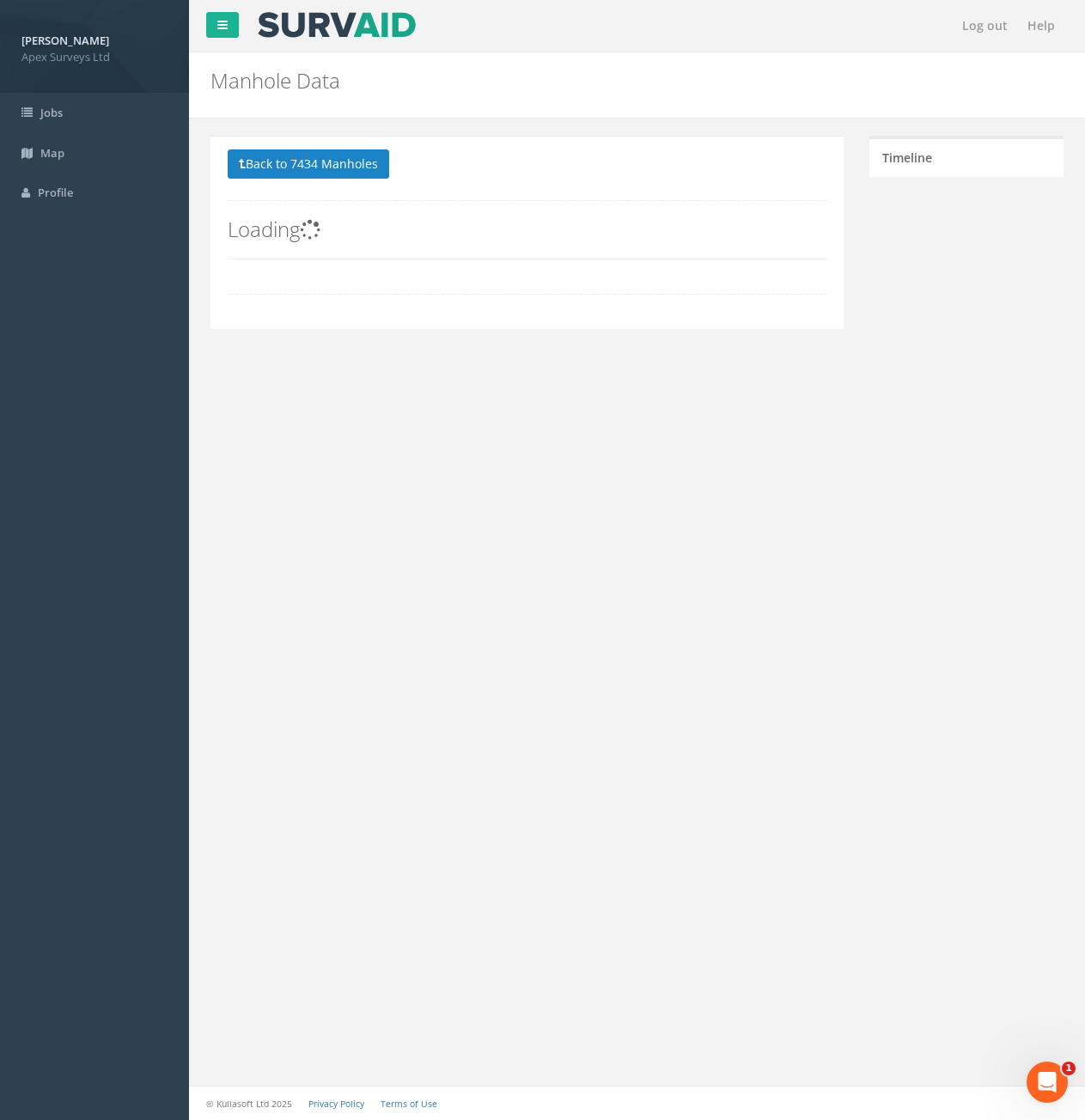
scroll to position [0, 0]
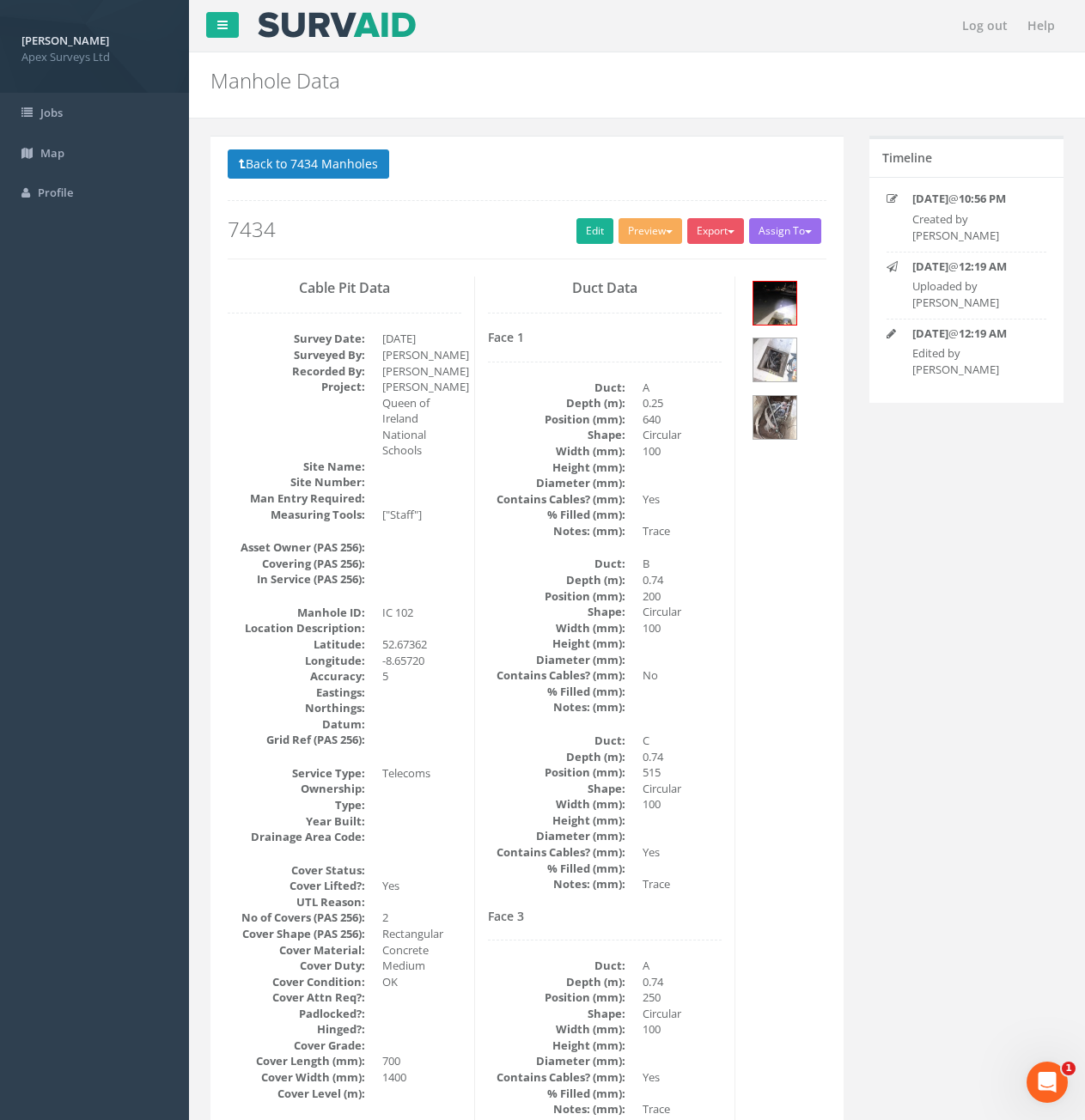
click at [554, 233] on h2 "7434" at bounding box center [527, 229] width 599 height 22
click at [577, 234] on link "Edit" at bounding box center [595, 231] width 37 height 26
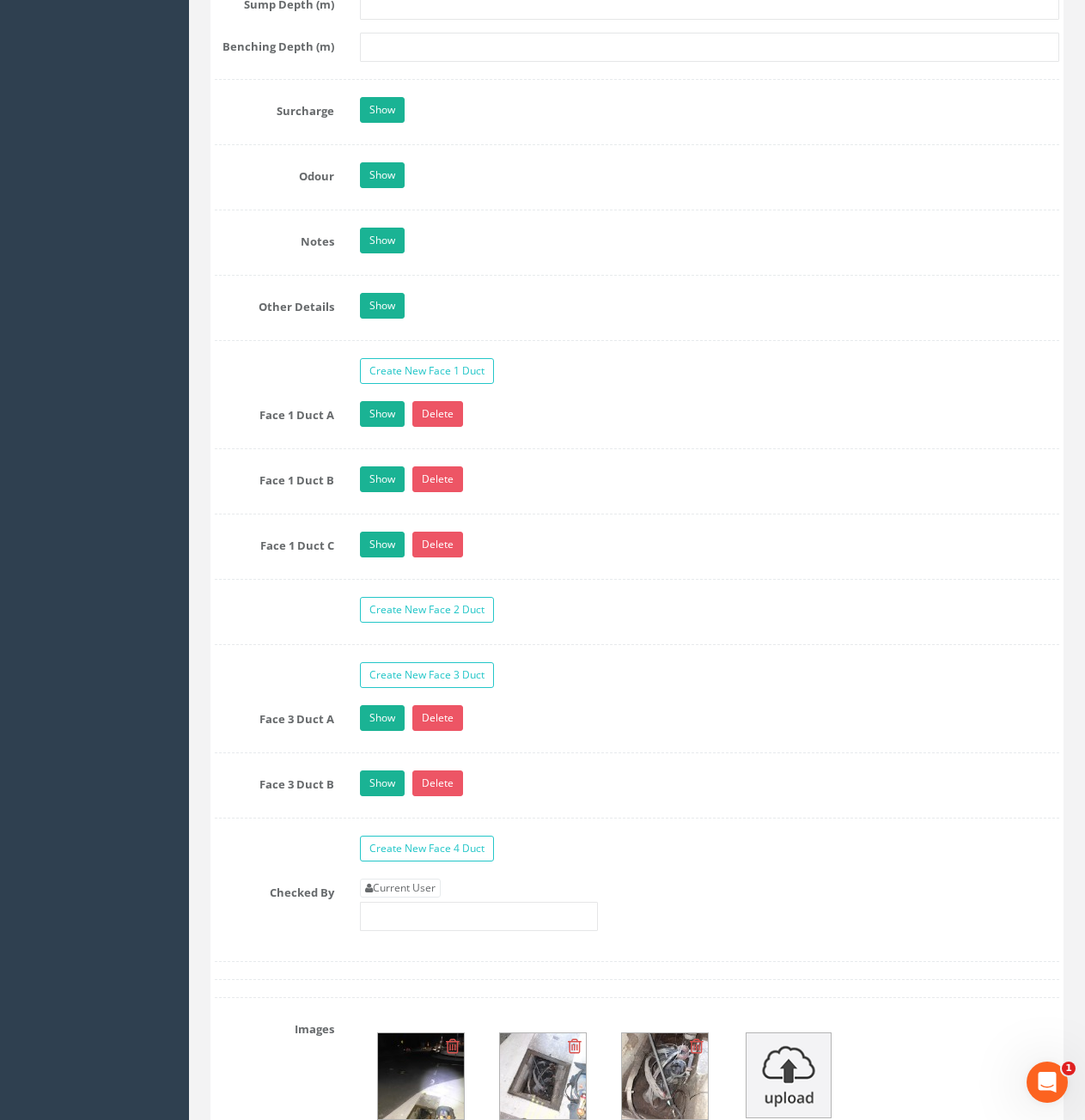
scroll to position [2835, 0]
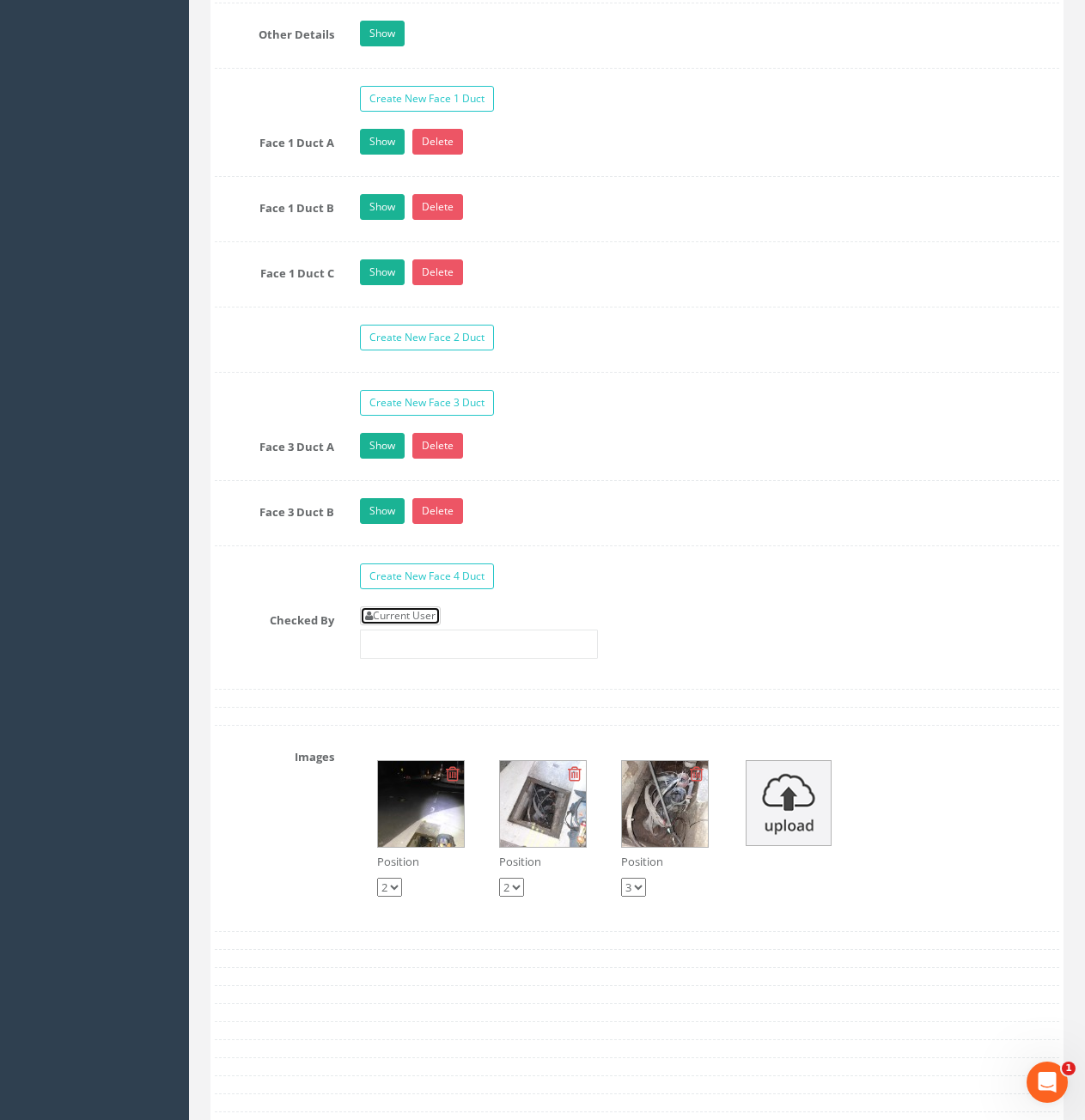
click at [441, 613] on link "Current User" at bounding box center [400, 616] width 81 height 19
type input "[PERSON_NAME]"
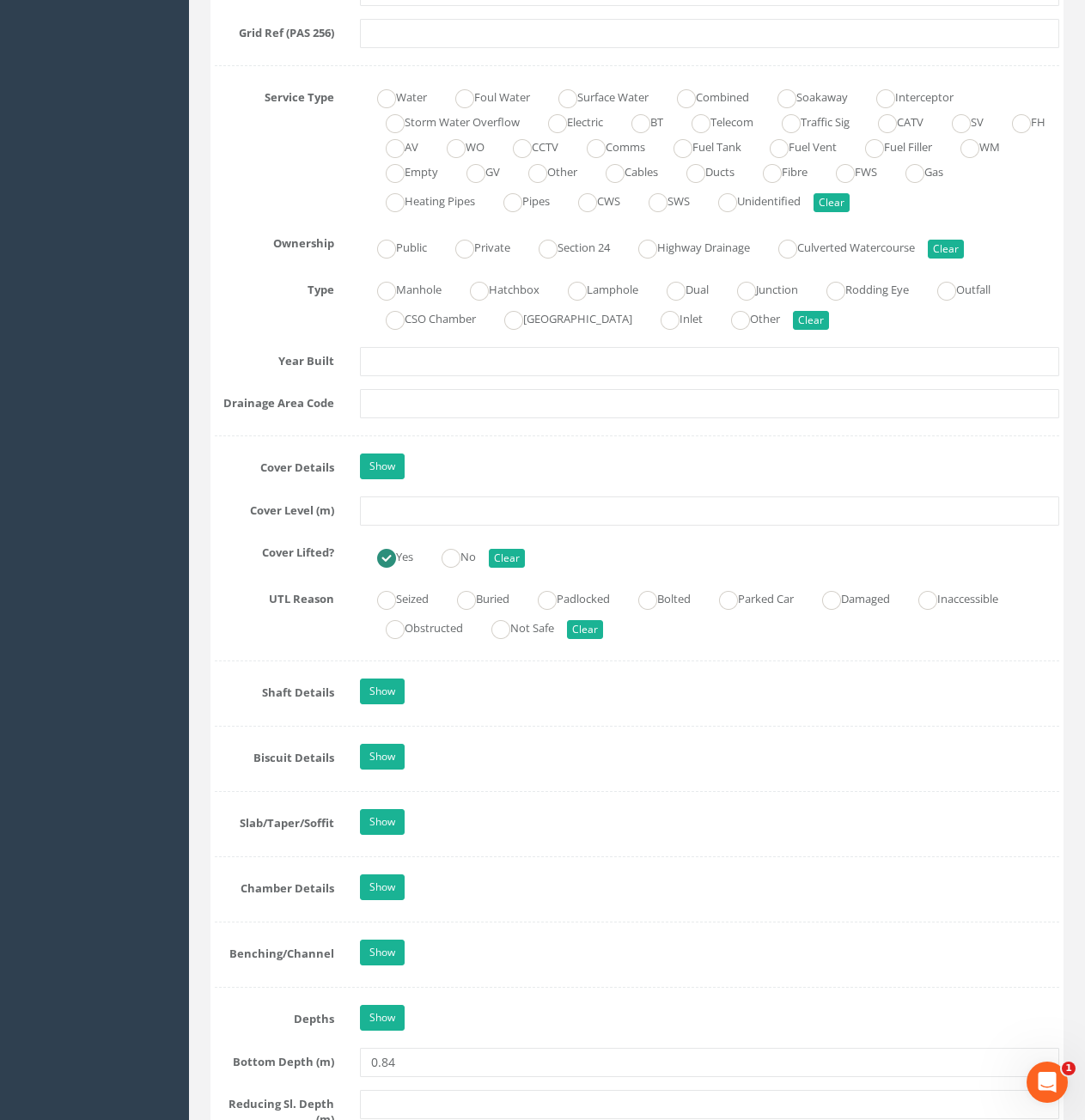
scroll to position [945, 0]
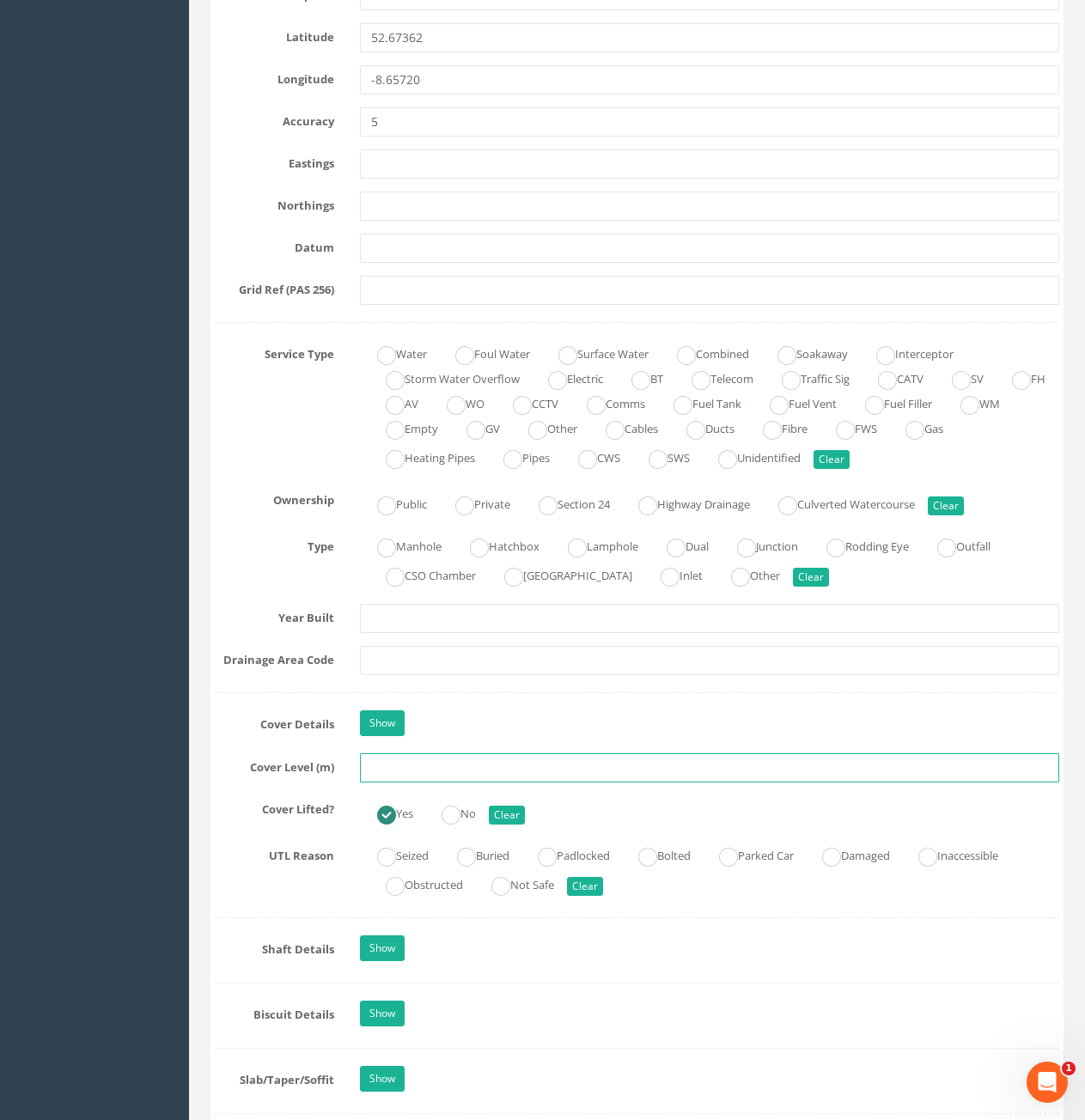
click at [520, 764] on input "text" at bounding box center [709, 768] width 699 height 29
type input "6.24"
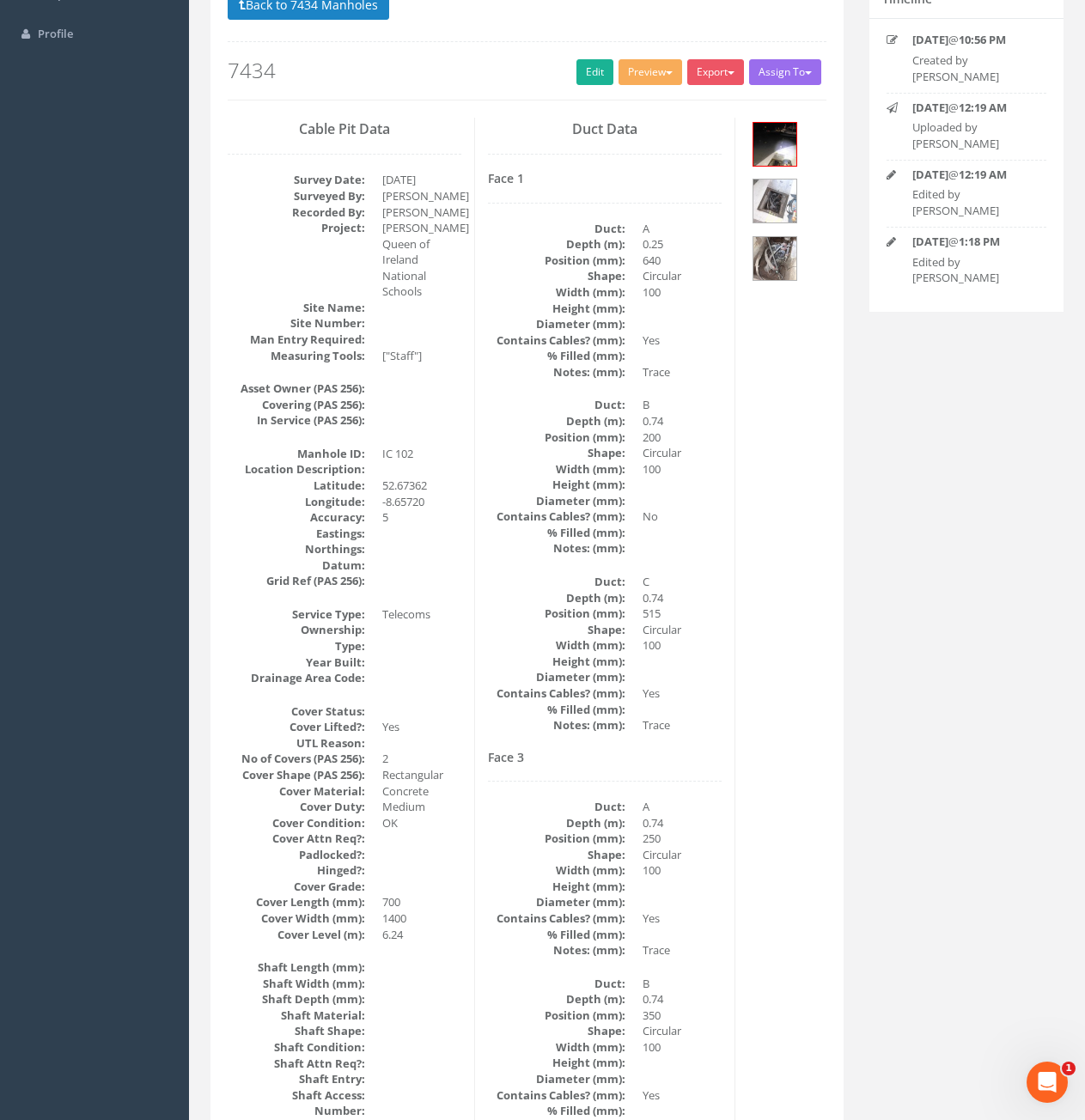
scroll to position [0, 0]
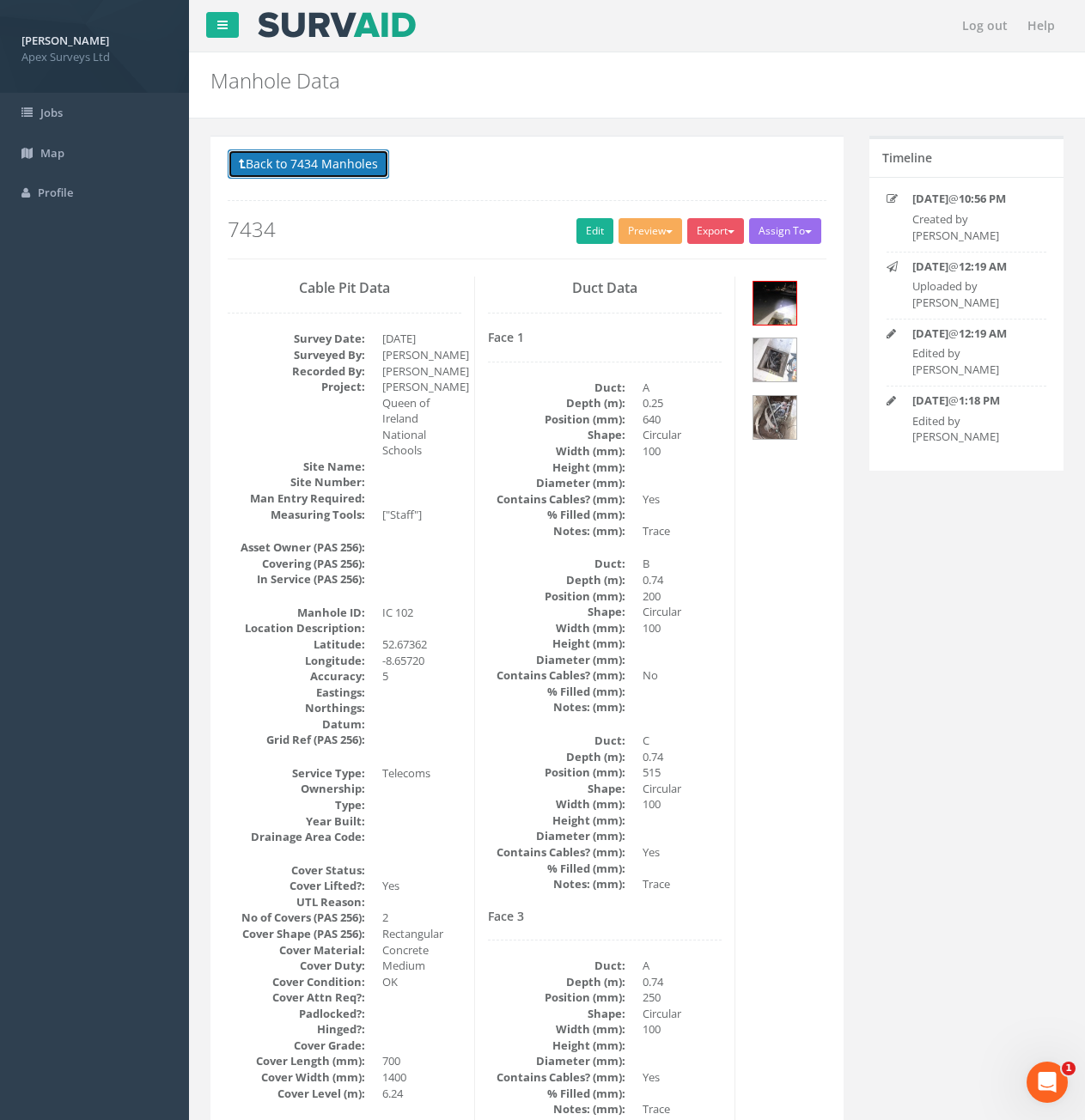
click at [280, 170] on button "Back to 7434 Manholes" at bounding box center [308, 164] width 161 height 29
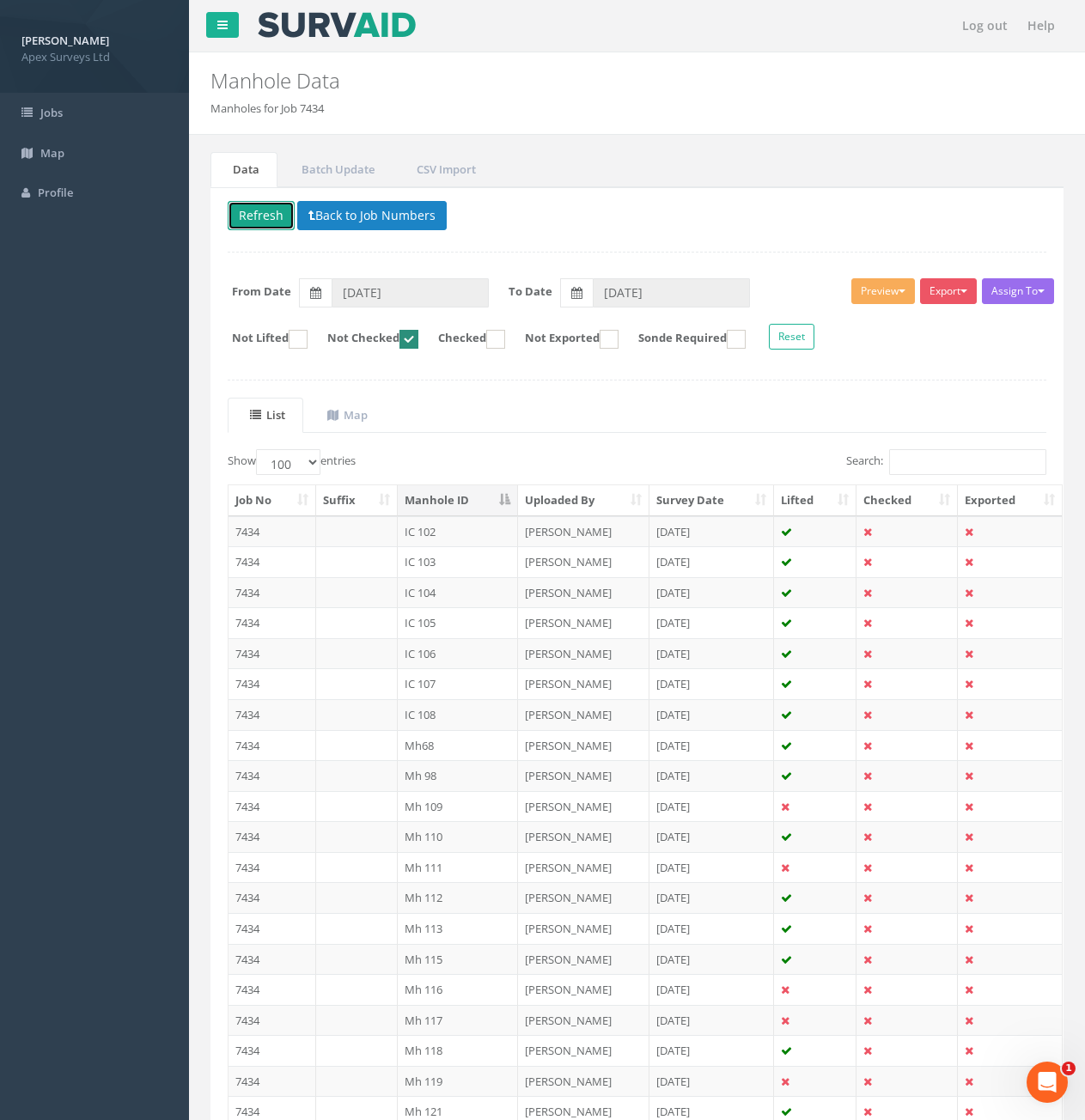
click at [274, 212] on button "Refresh" at bounding box center [260, 215] width 67 height 29
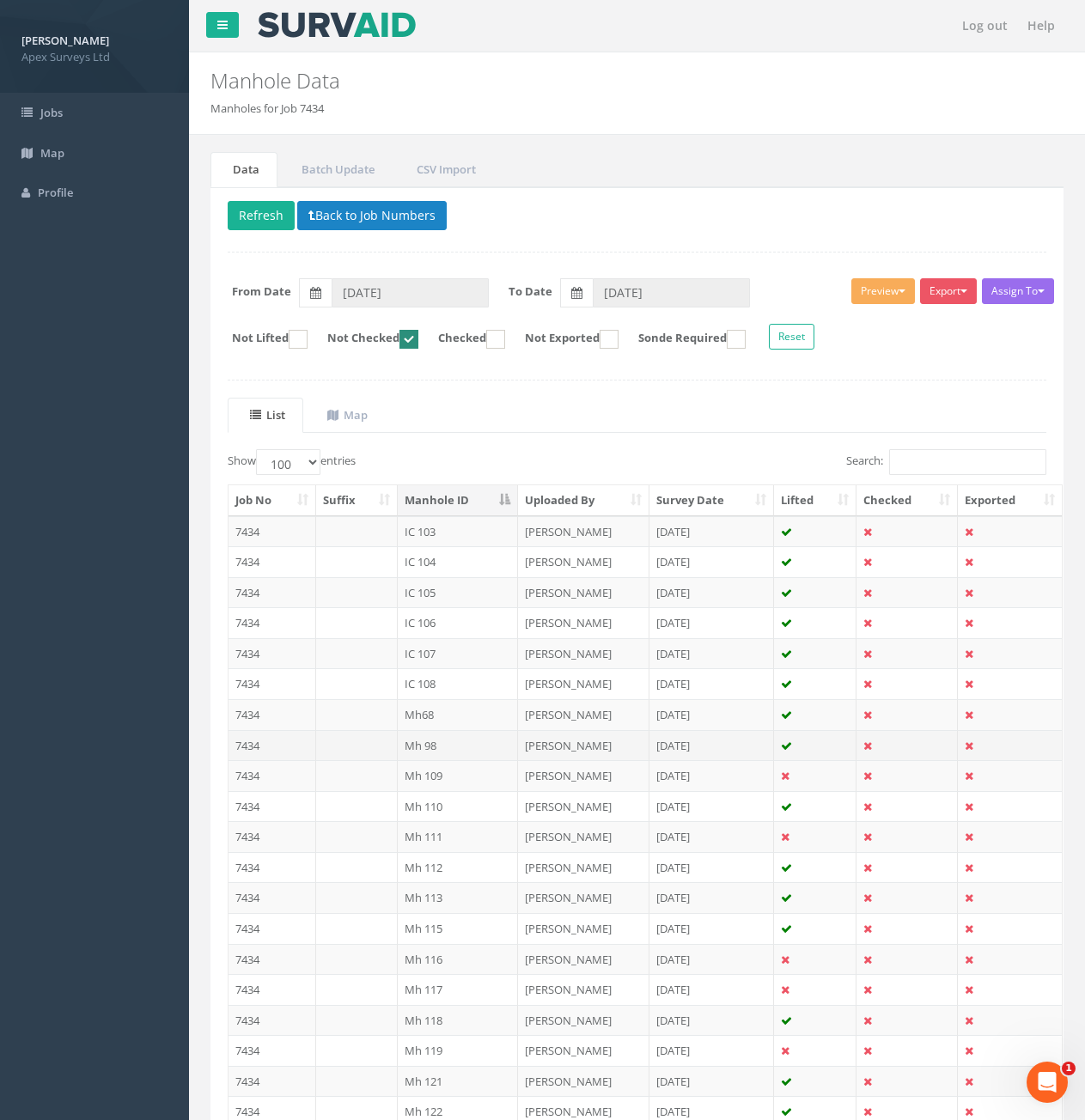
click at [352, 748] on td at bounding box center [357, 746] width 82 height 31
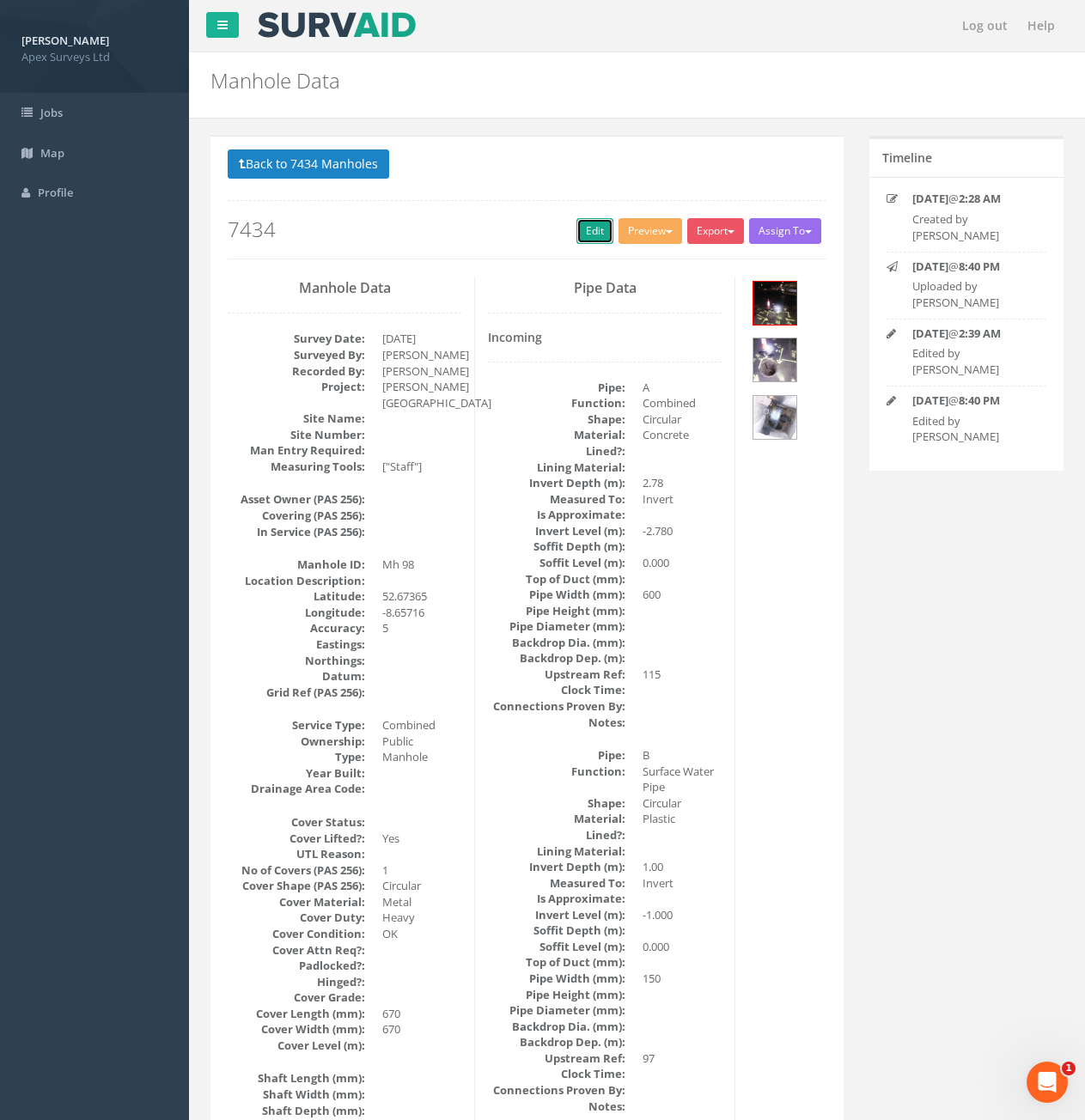
click at [588, 236] on link "Edit" at bounding box center [595, 231] width 37 height 26
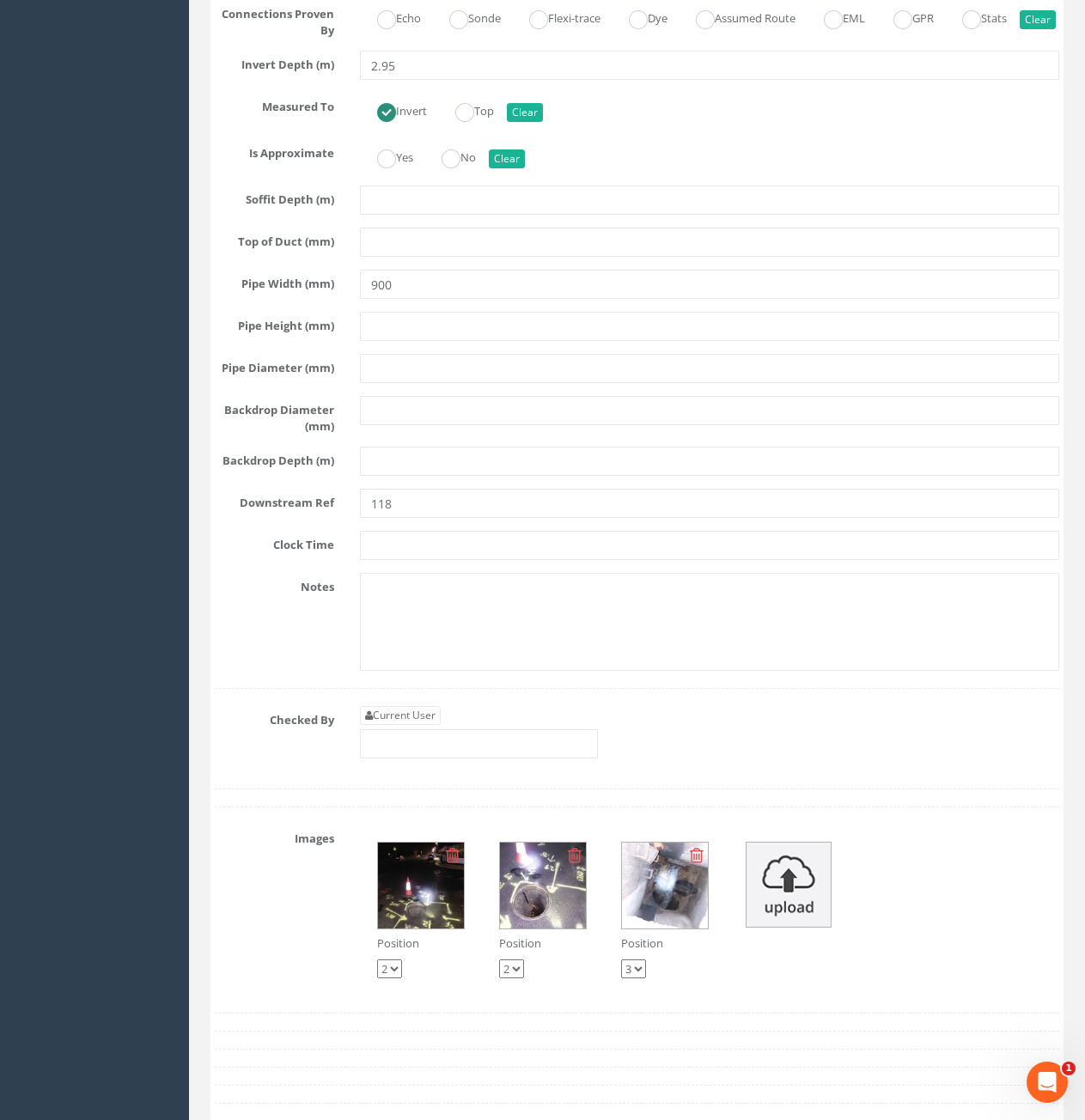
scroll to position [3952, 0]
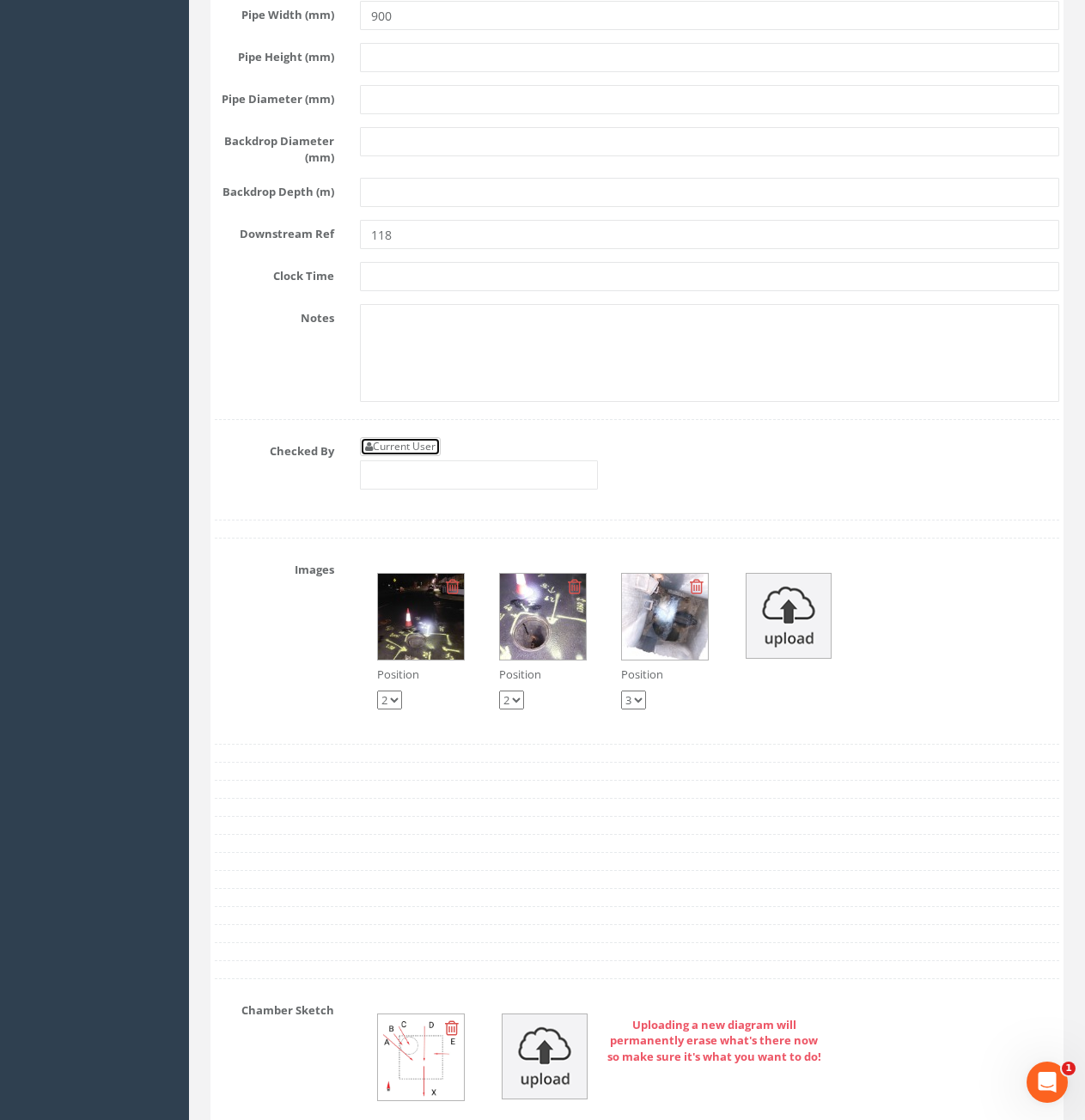
click at [398, 456] on link "Current User" at bounding box center [400, 447] width 81 height 19
type input "[PERSON_NAME]"
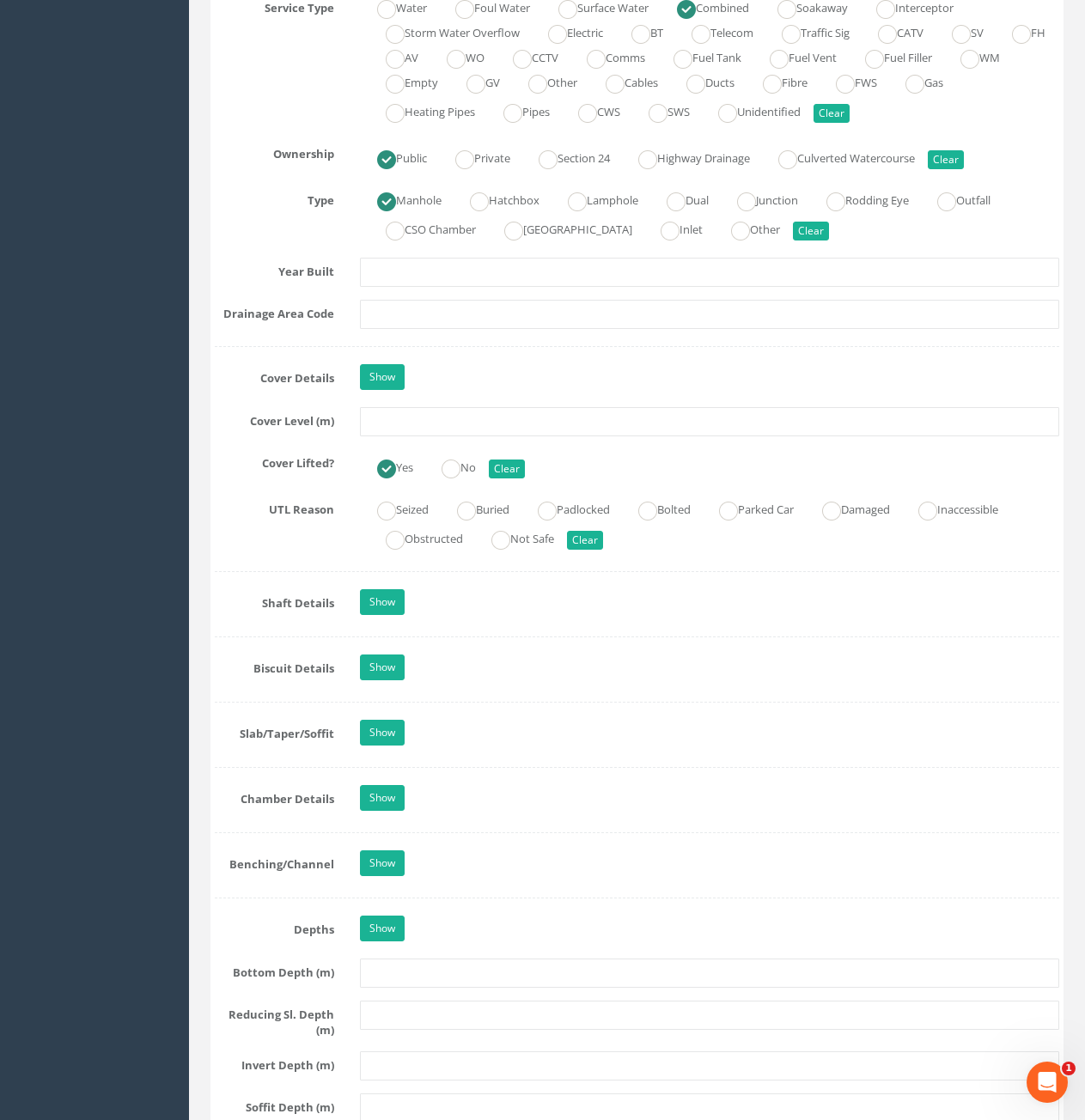
scroll to position [1289, 0]
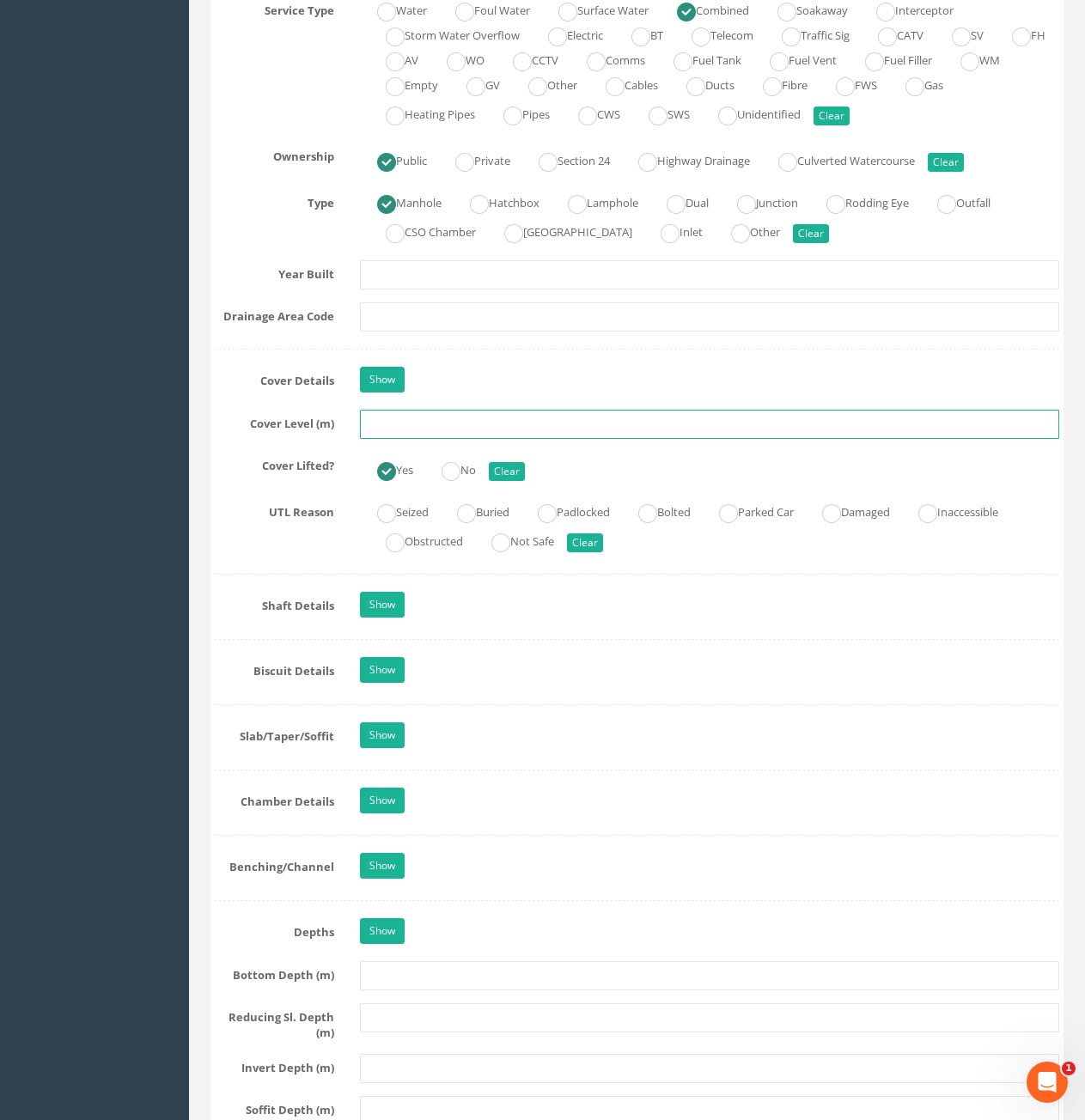
click at [549, 434] on input "text" at bounding box center [709, 424] width 699 height 29
type input "6.35"
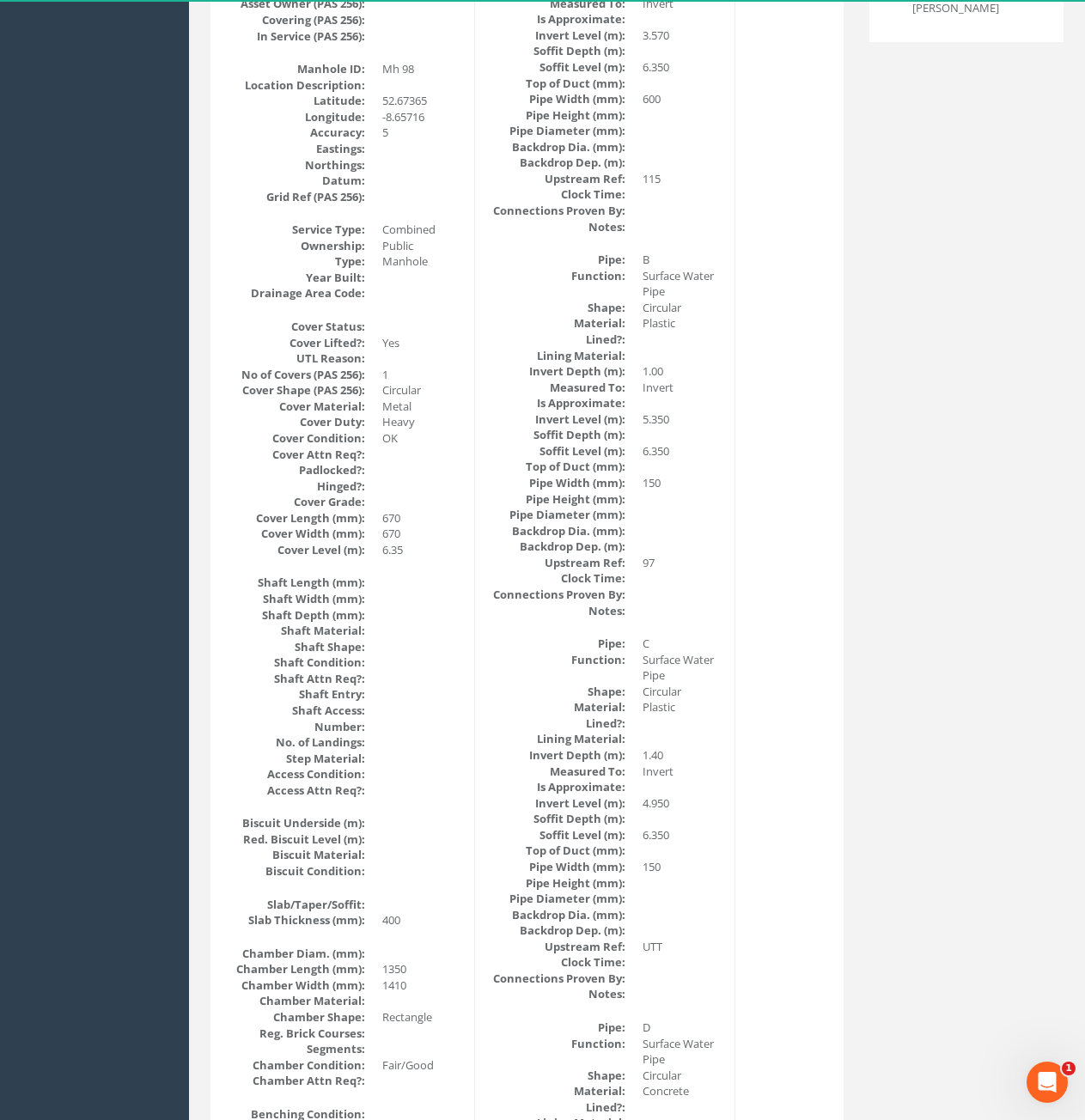
scroll to position [0, 0]
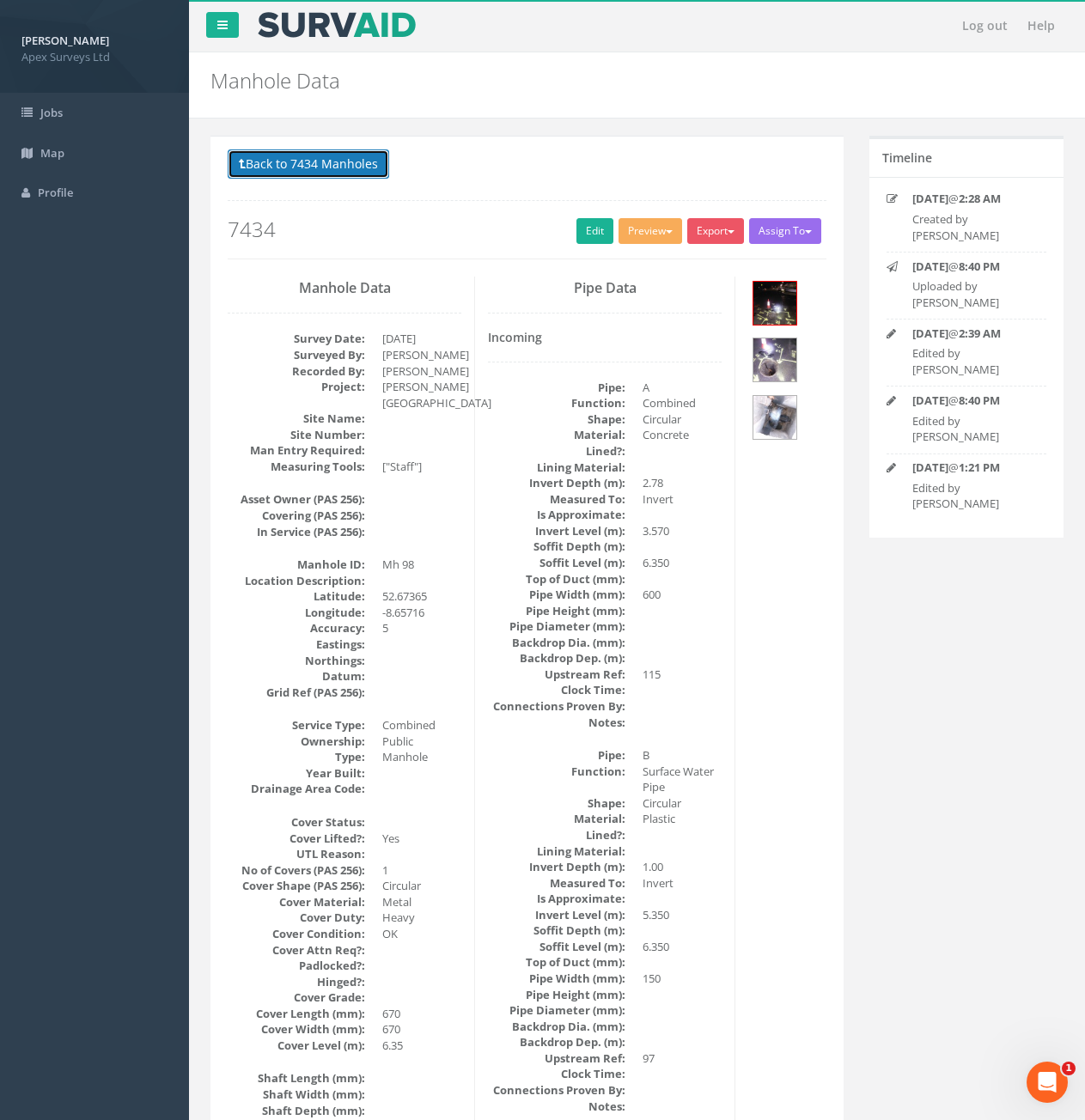
click at [291, 168] on button "Back to 7434 Manholes" at bounding box center [308, 164] width 161 height 29
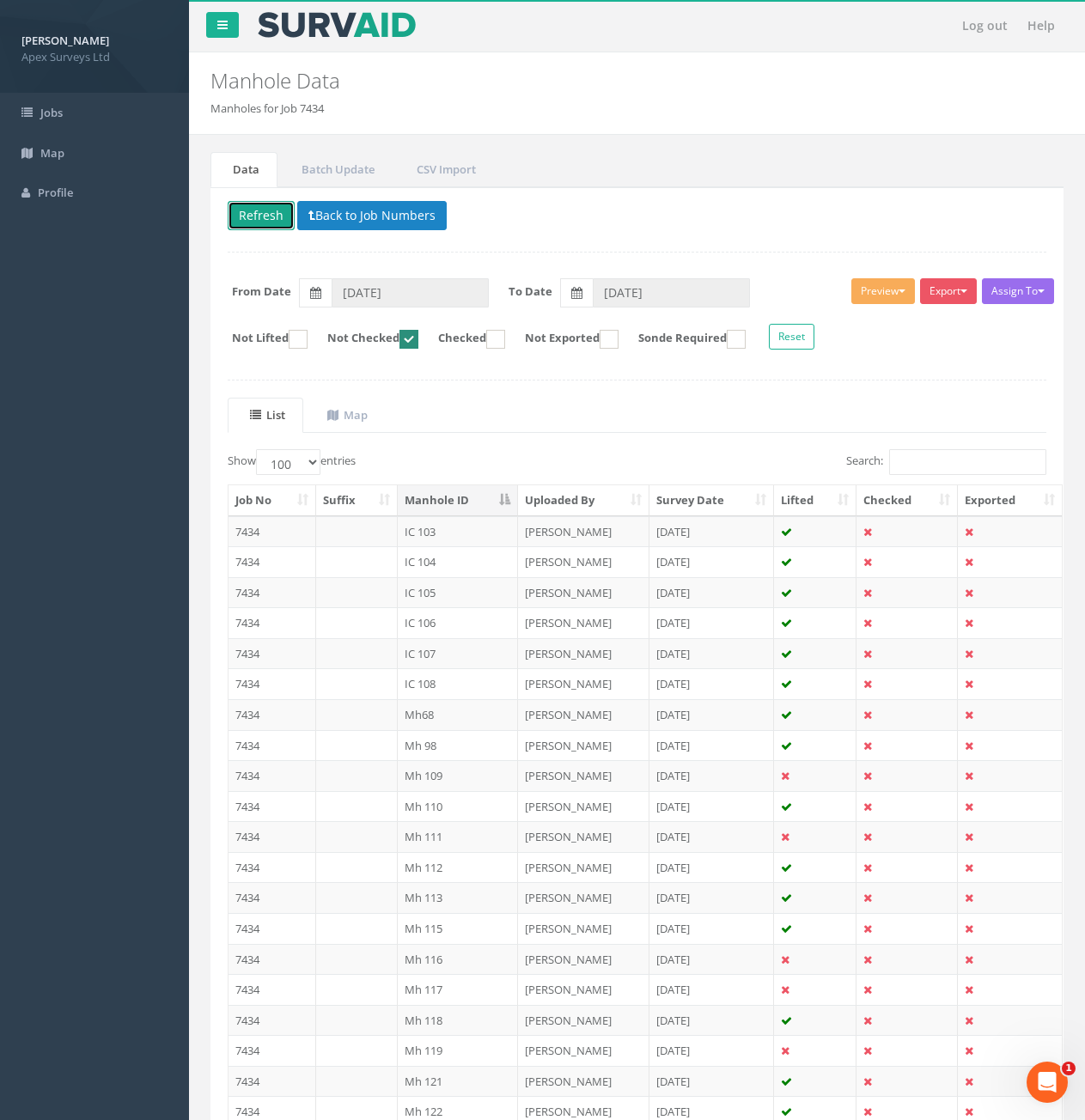
click at [268, 215] on button "Refresh" at bounding box center [260, 215] width 67 height 29
click at [281, 532] on td "7434" at bounding box center [272, 532] width 88 height 31
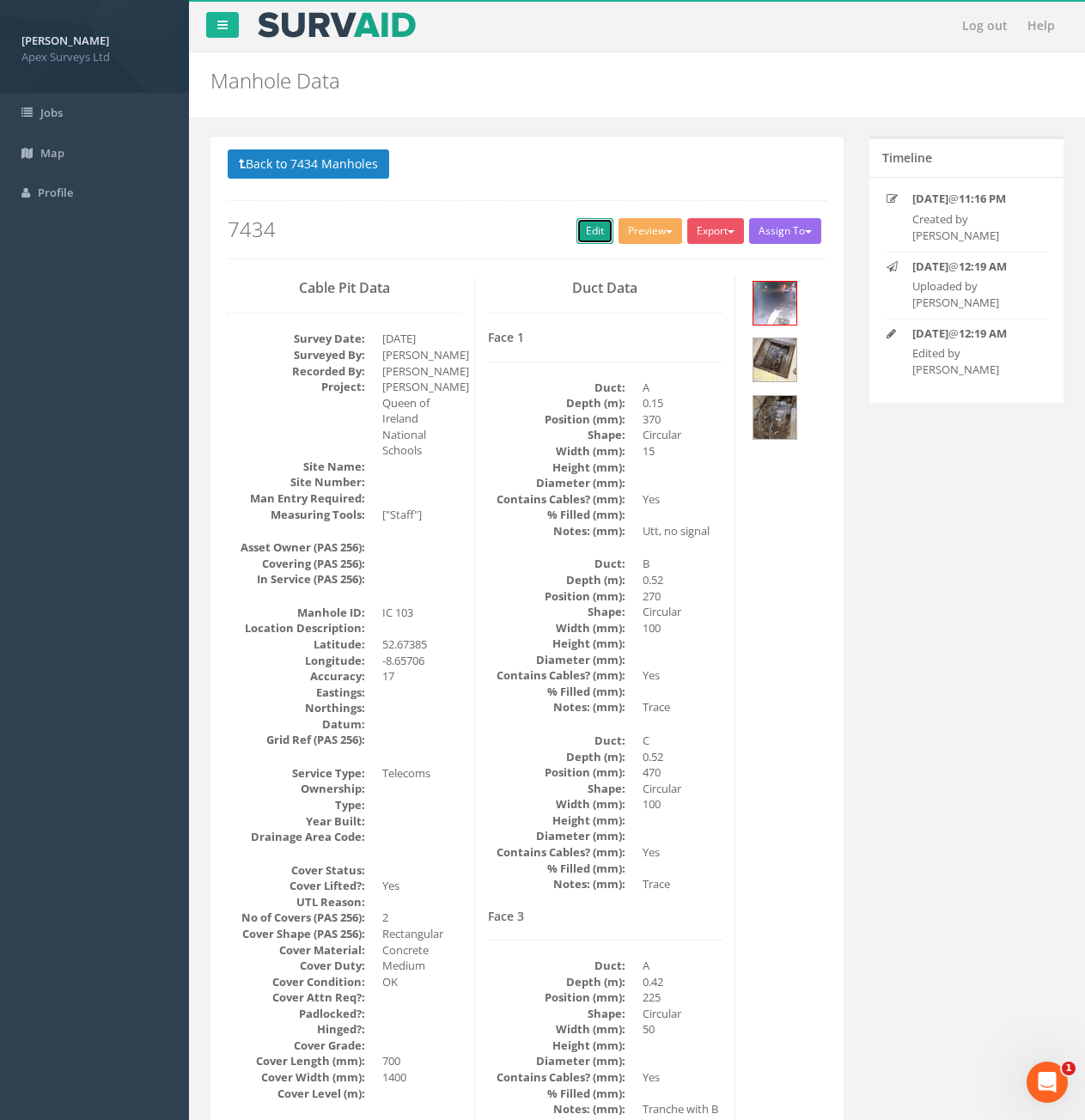
click at [585, 234] on link "Edit" at bounding box center [595, 231] width 37 height 26
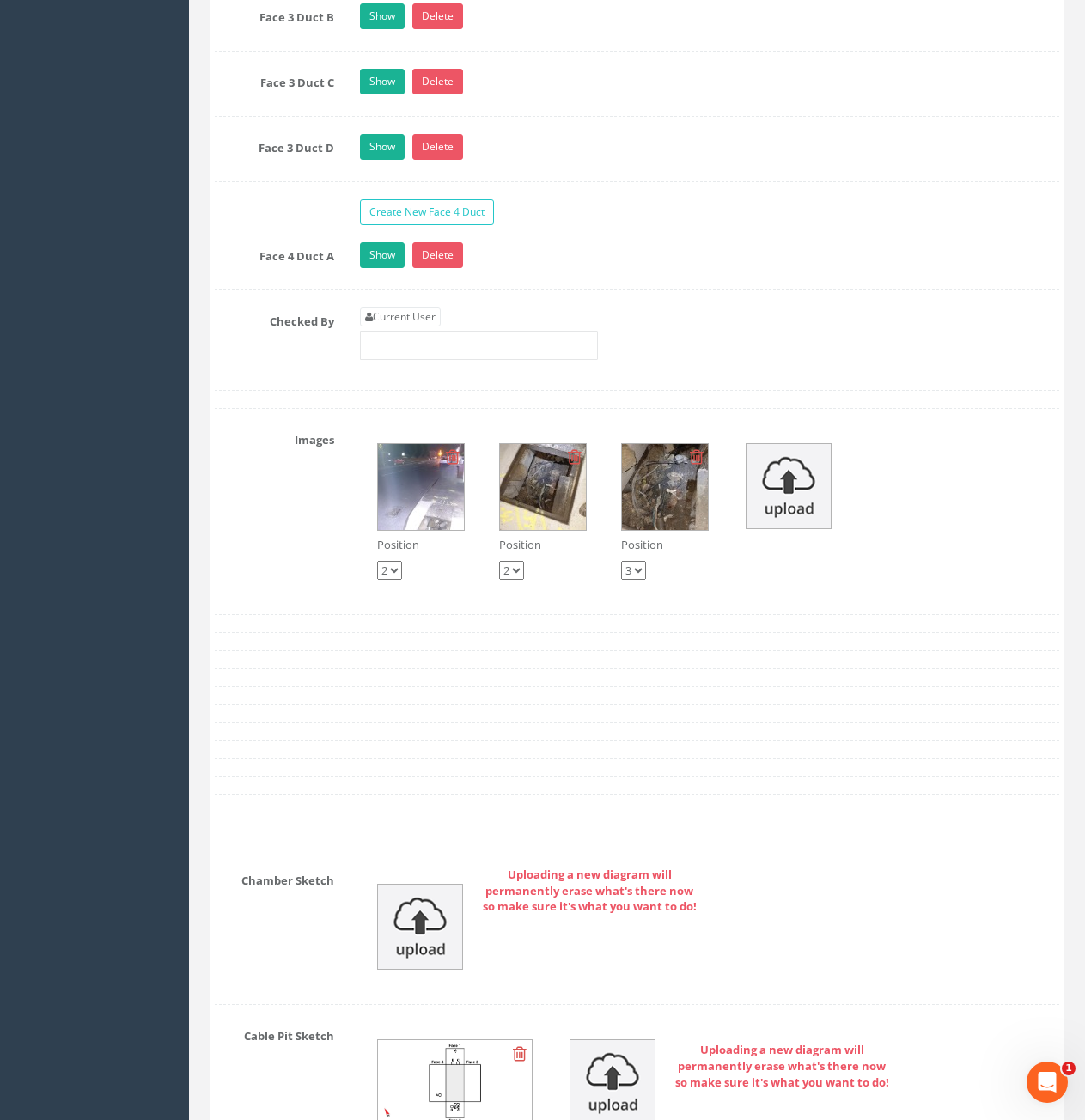
scroll to position [3350, 0]
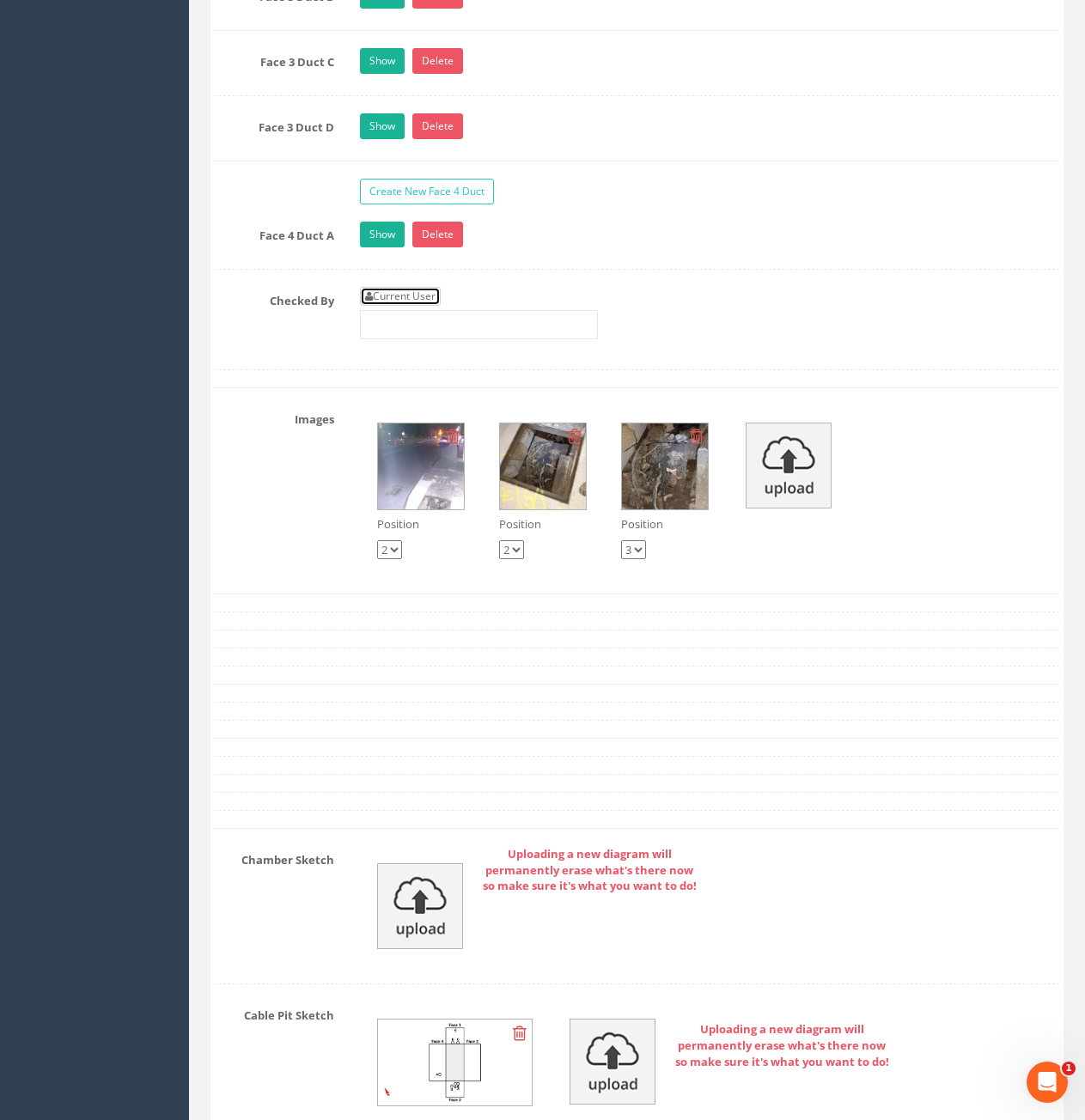
click at [425, 304] on link "Current User" at bounding box center [400, 296] width 81 height 19
type input "[PERSON_NAME]"
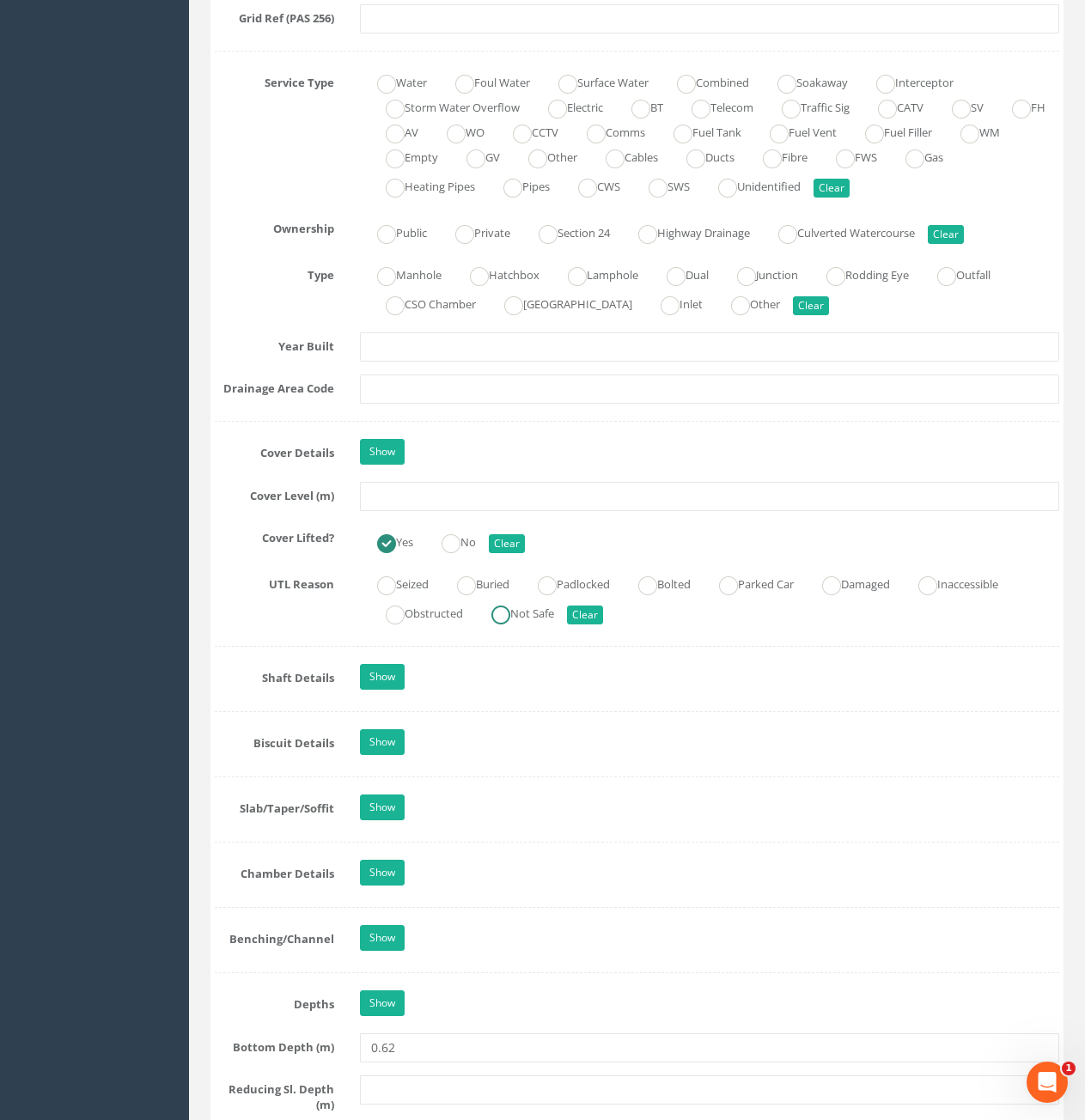
scroll to position [1203, 0]
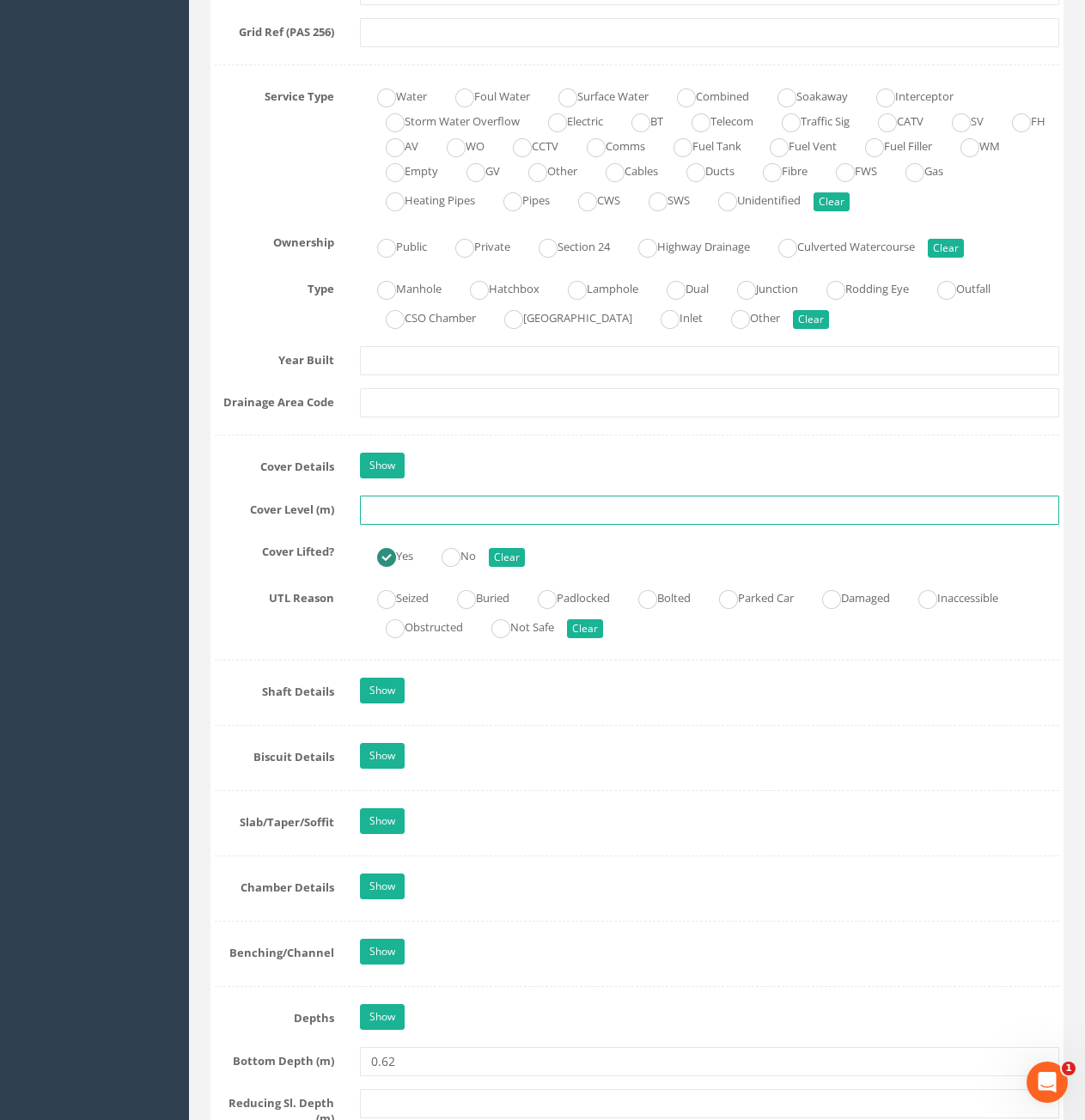
click at [437, 506] on input "text" at bounding box center [709, 510] width 699 height 29
type input "6.43"
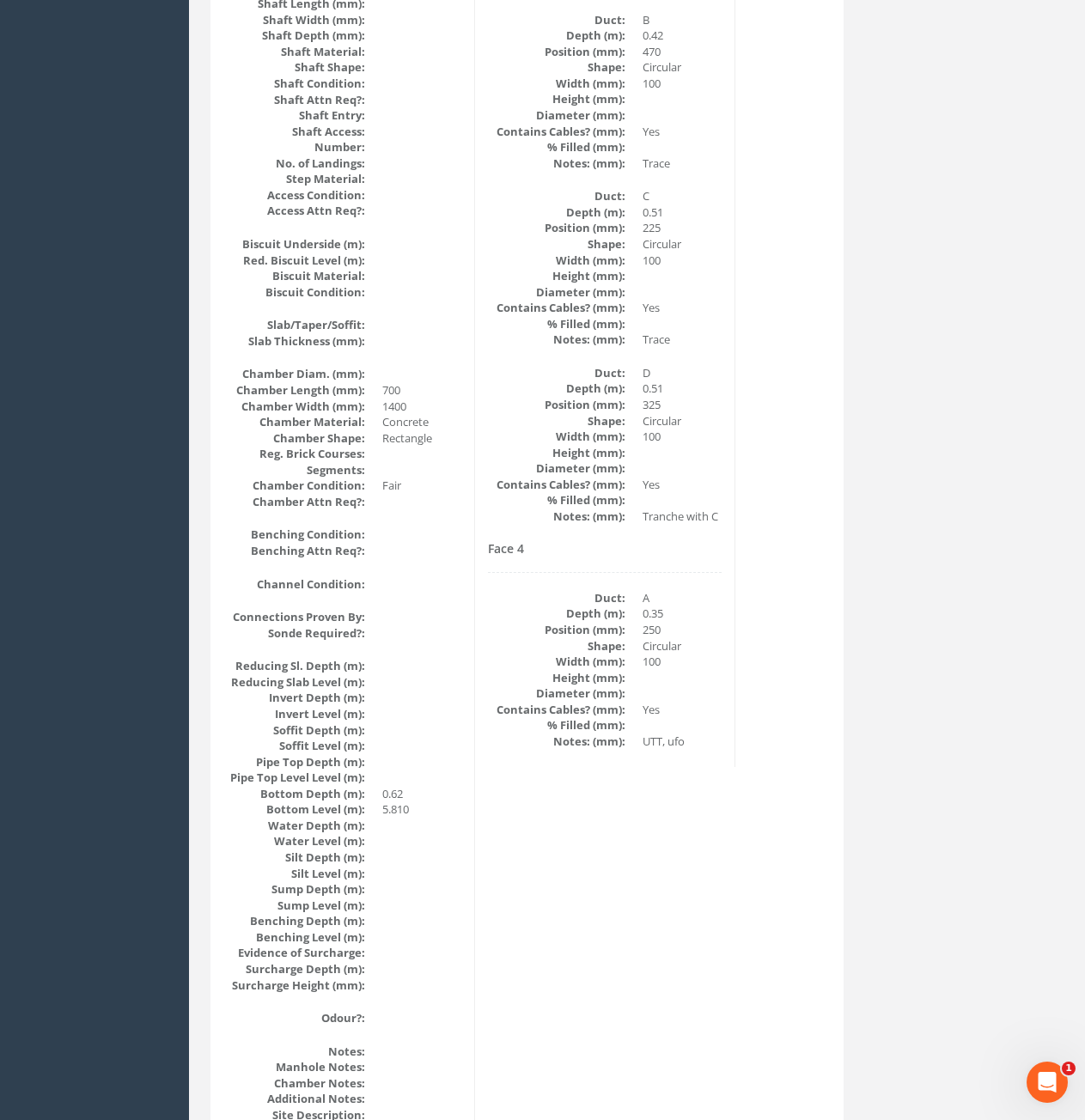
scroll to position [1609, 0]
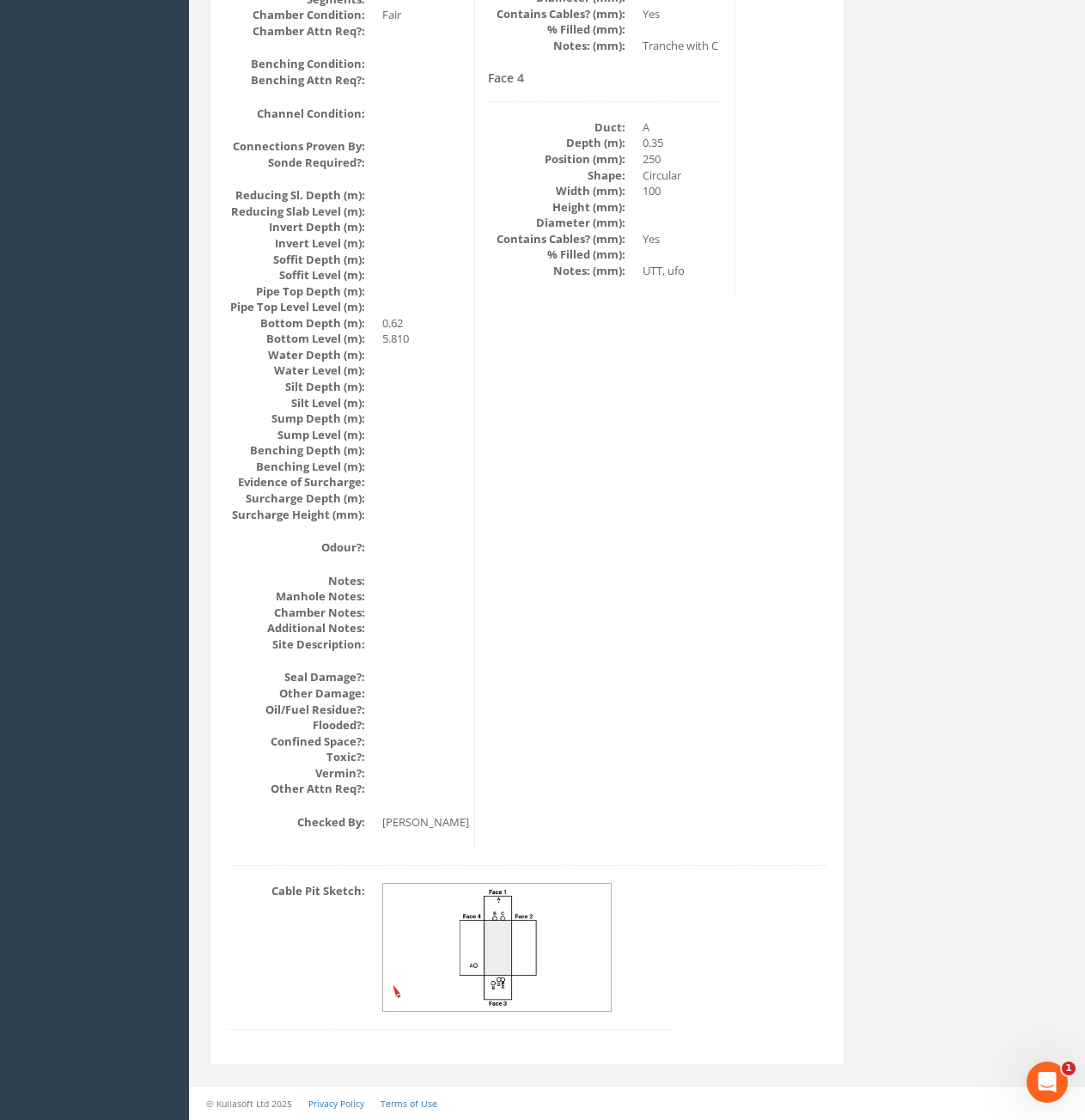
click at [527, 936] on img at bounding box center [498, 947] width 230 height 128
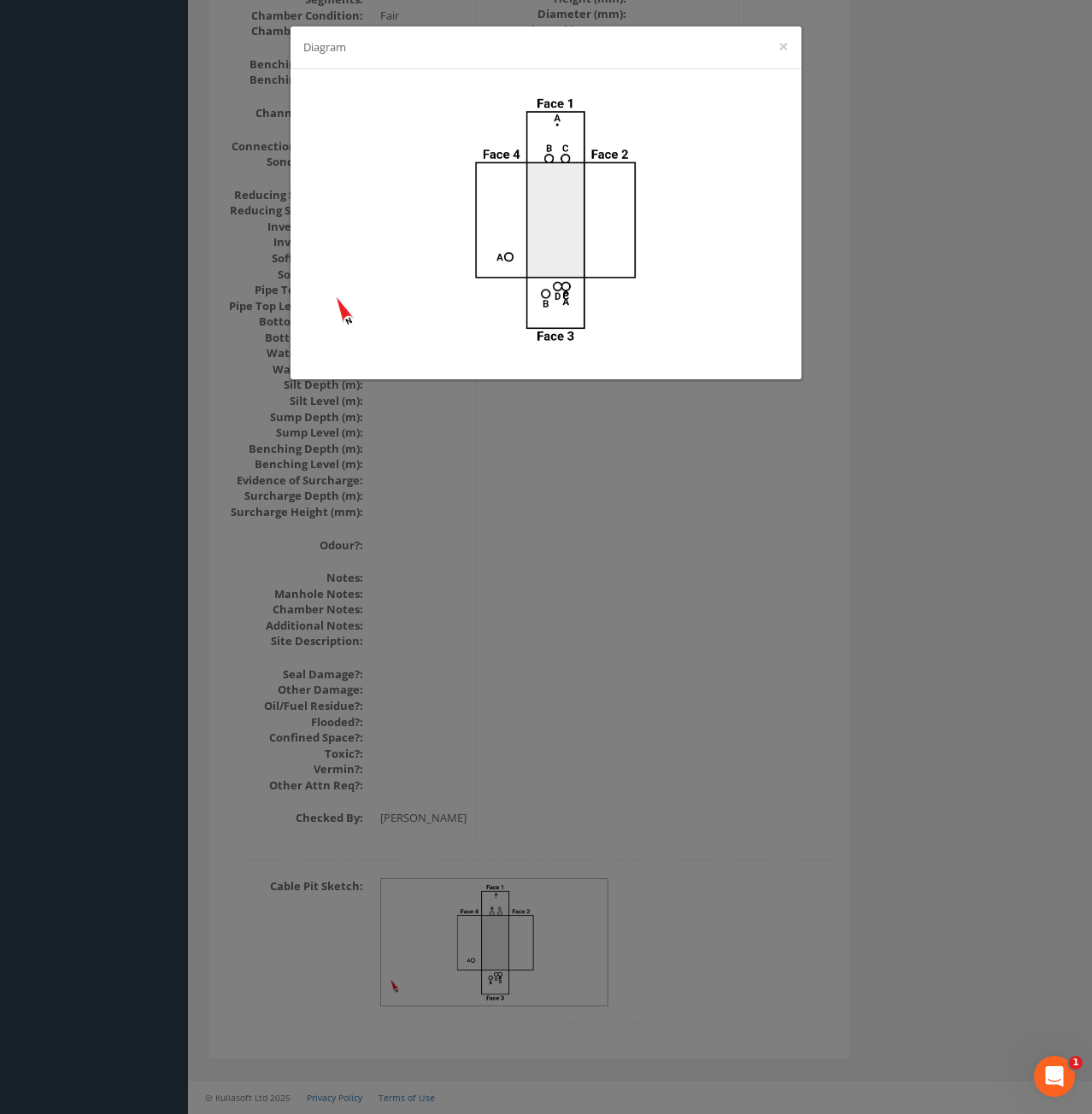
click at [961, 155] on div "Diagram ×" at bounding box center [546, 557] width 1092 height 1114
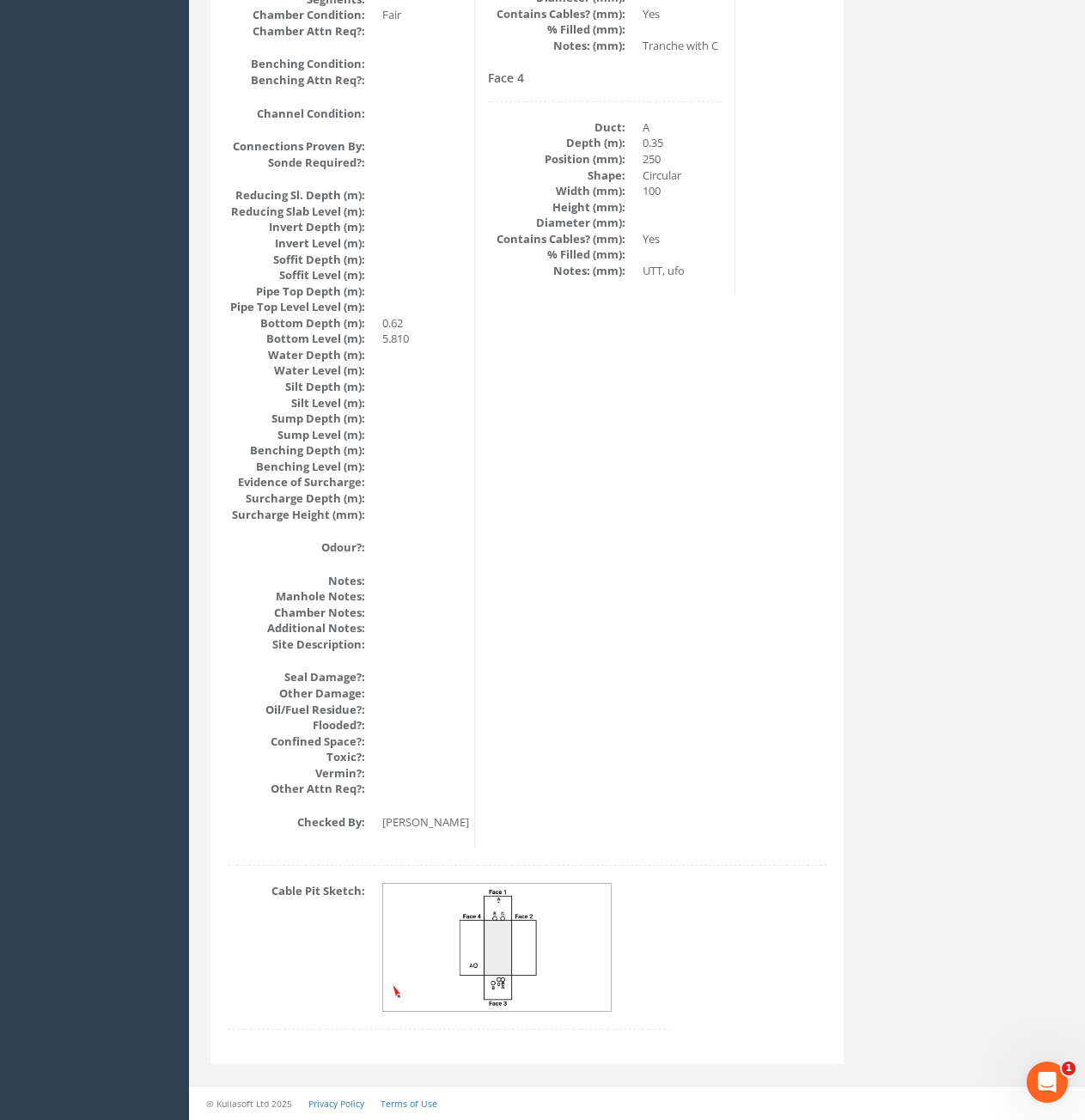
click at [561, 967] on img at bounding box center [498, 947] width 230 height 128
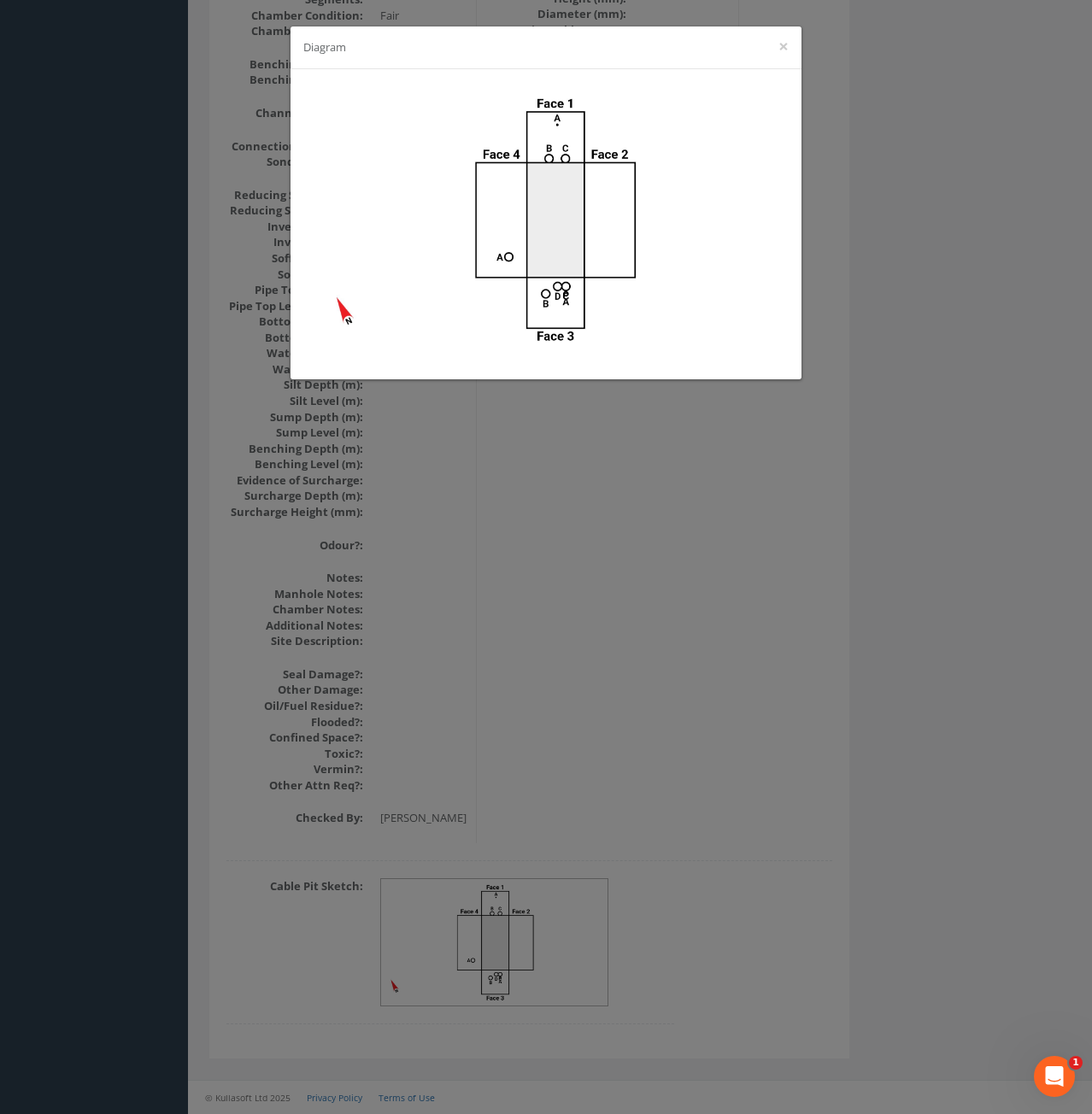
click at [970, 621] on div "Diagram ×" at bounding box center [546, 557] width 1092 height 1114
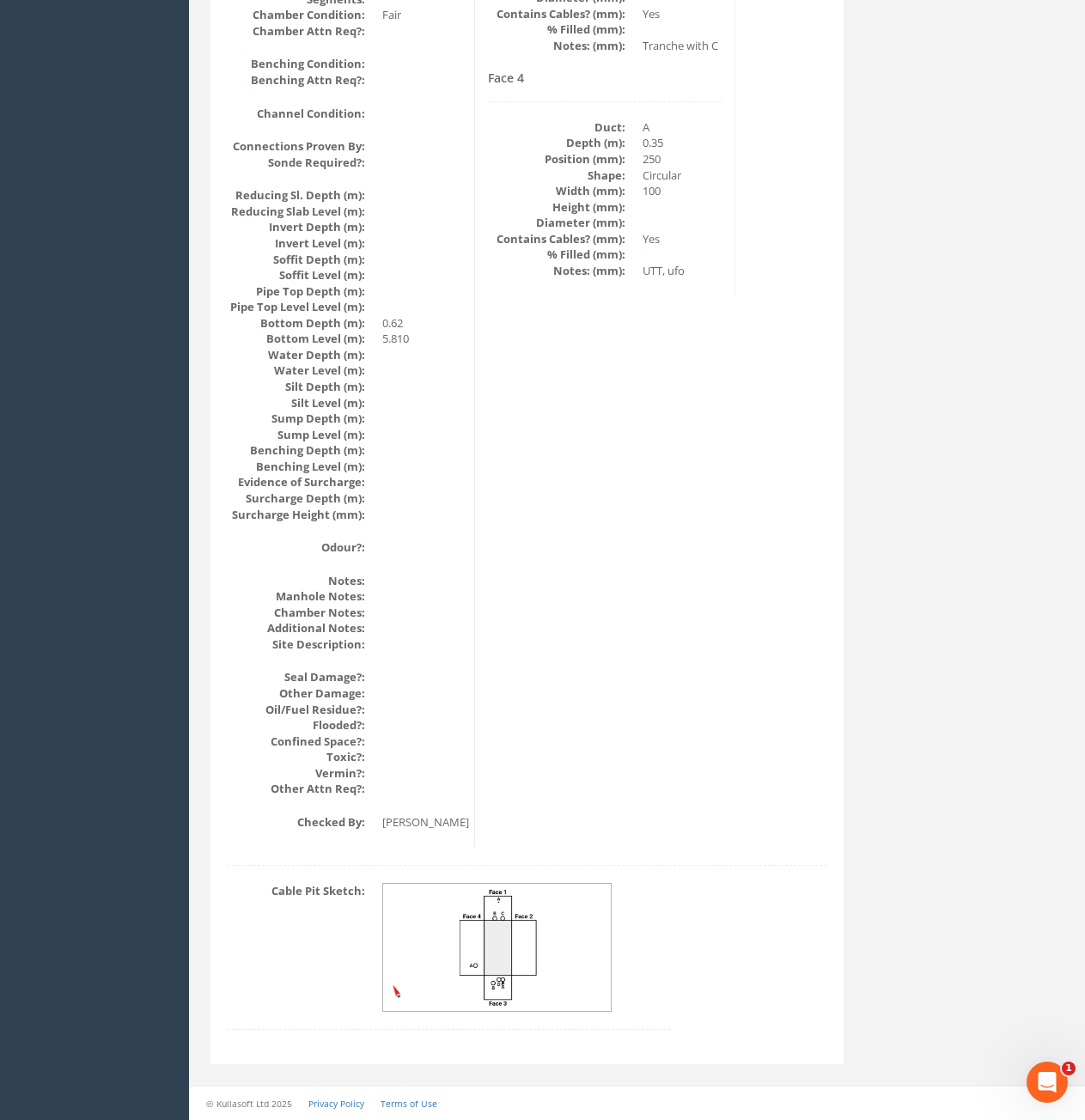
click at [510, 954] on img at bounding box center [498, 947] width 230 height 128
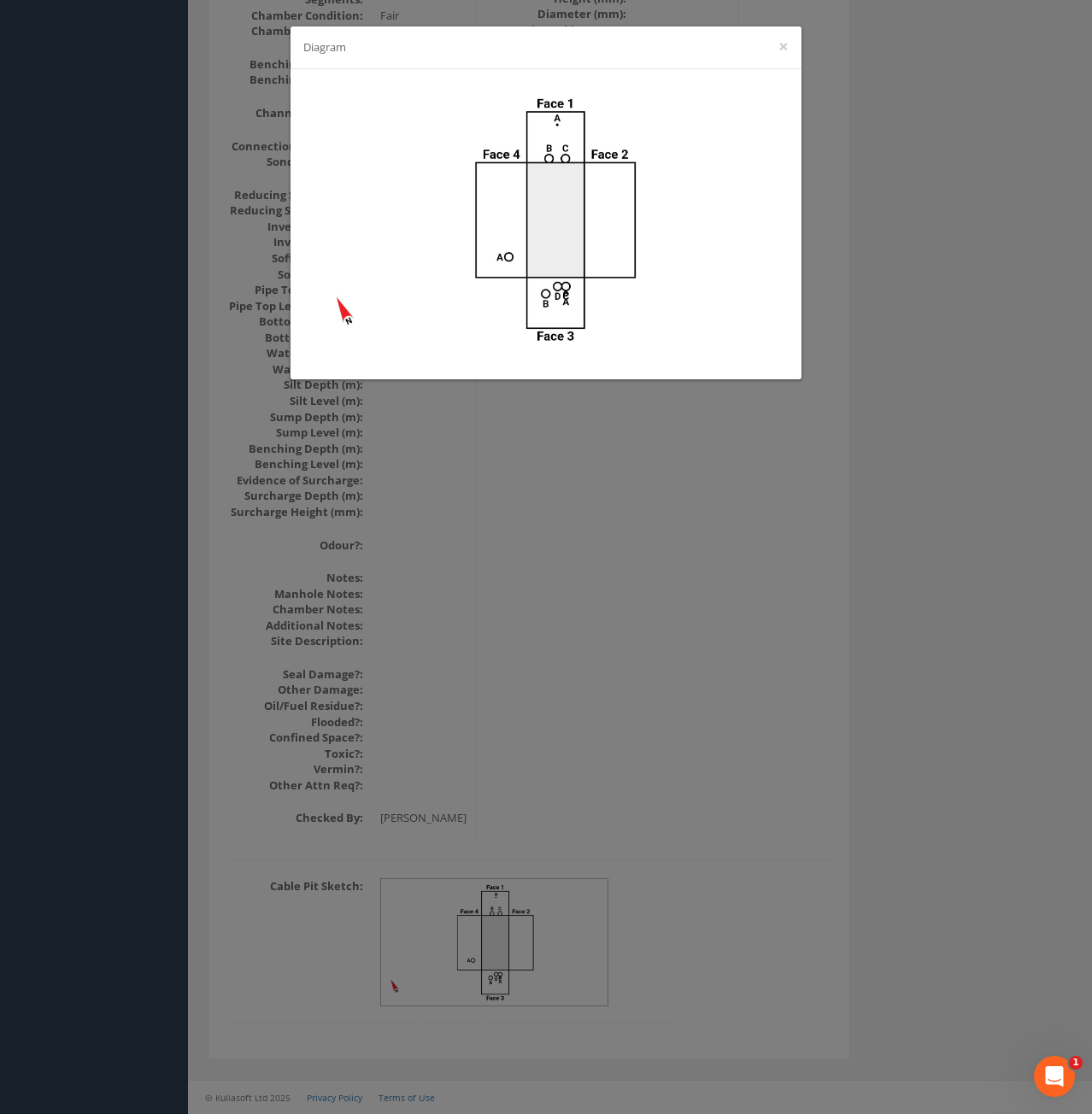
click at [972, 178] on div "Diagram ×" at bounding box center [546, 557] width 1092 height 1114
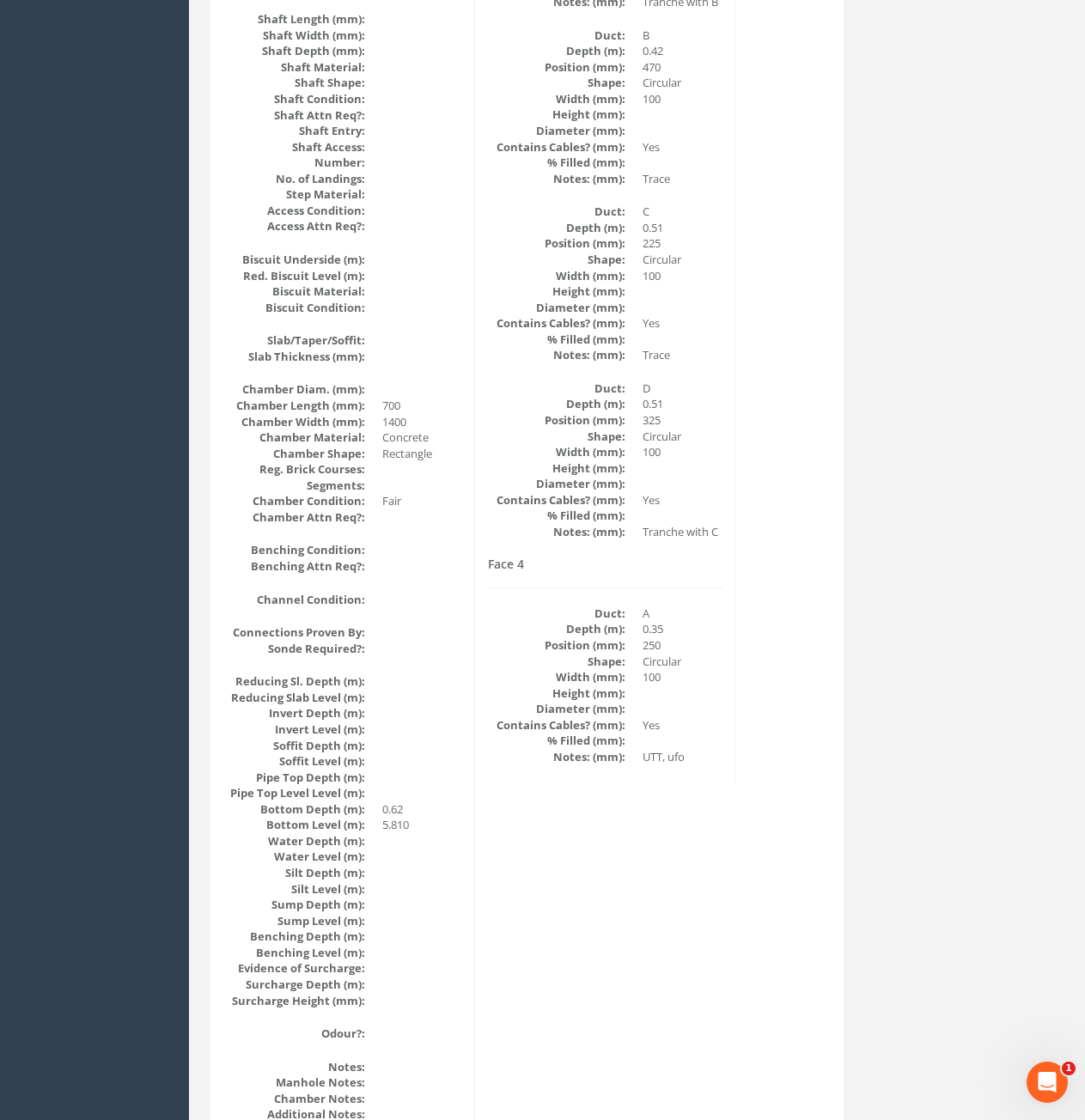
scroll to position [1523, 0]
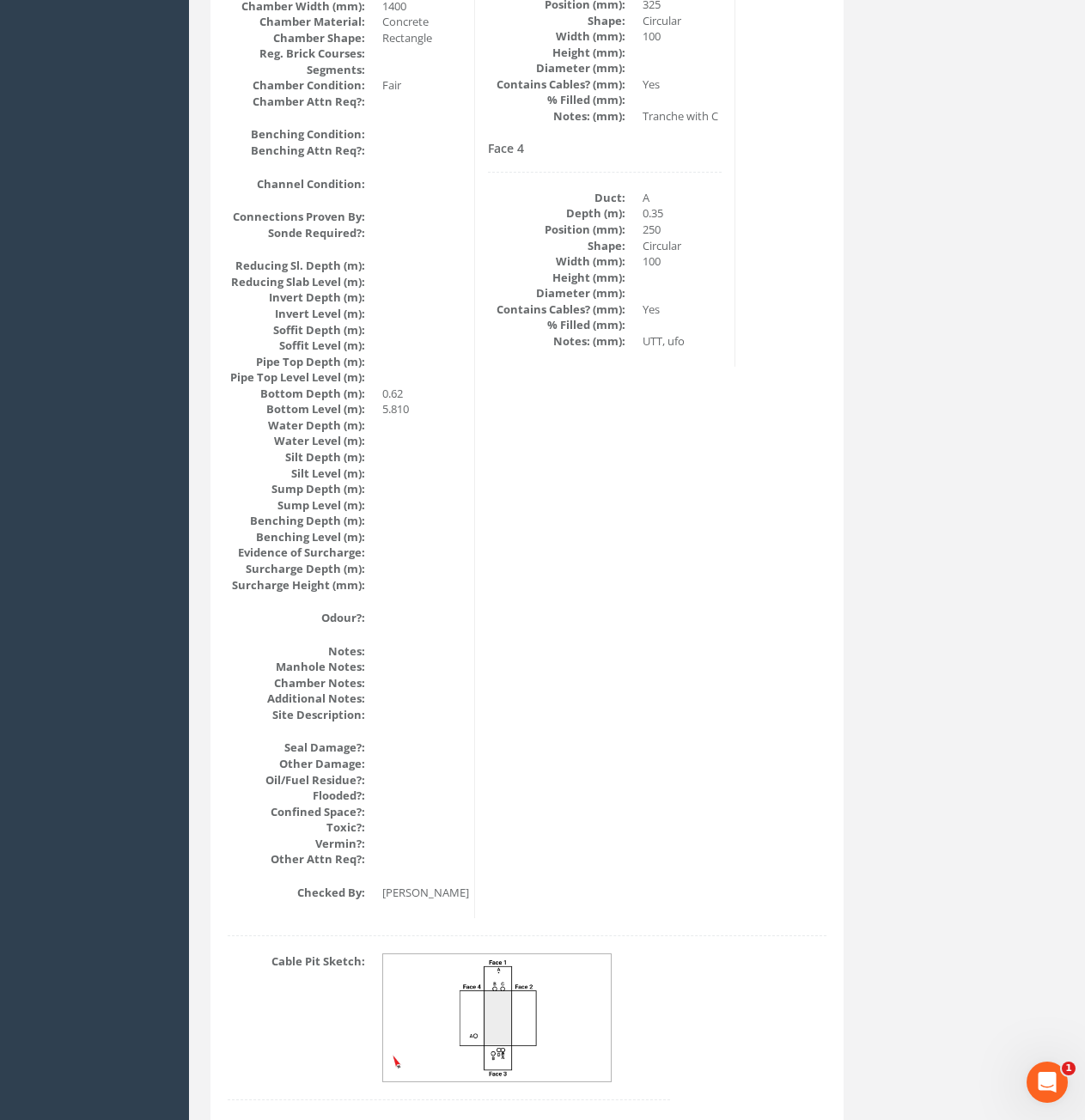
click at [533, 1057] on img at bounding box center [498, 1018] width 230 height 128
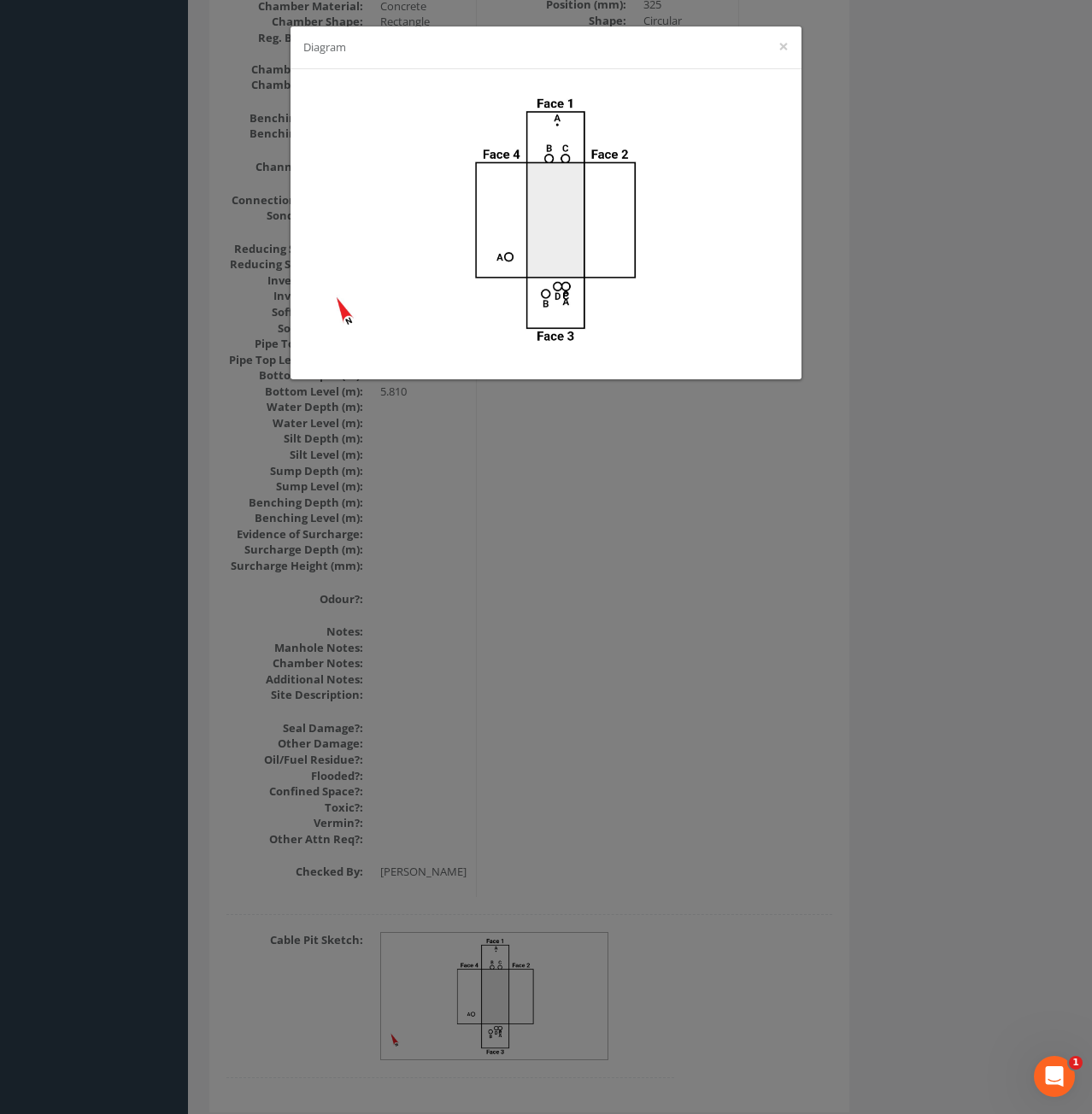
click at [913, 648] on div "Diagram ×" at bounding box center [546, 557] width 1092 height 1114
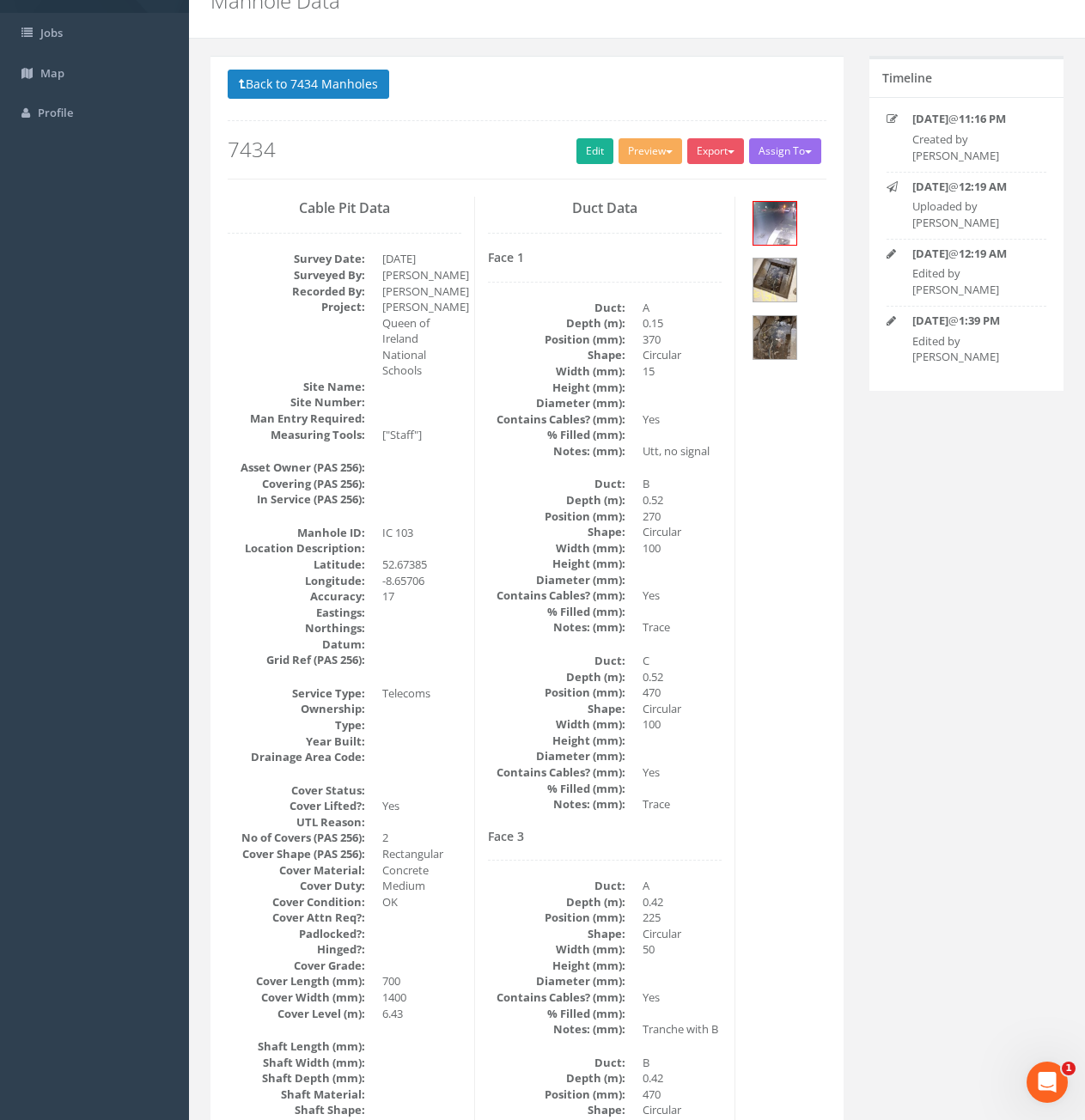
scroll to position [0, 0]
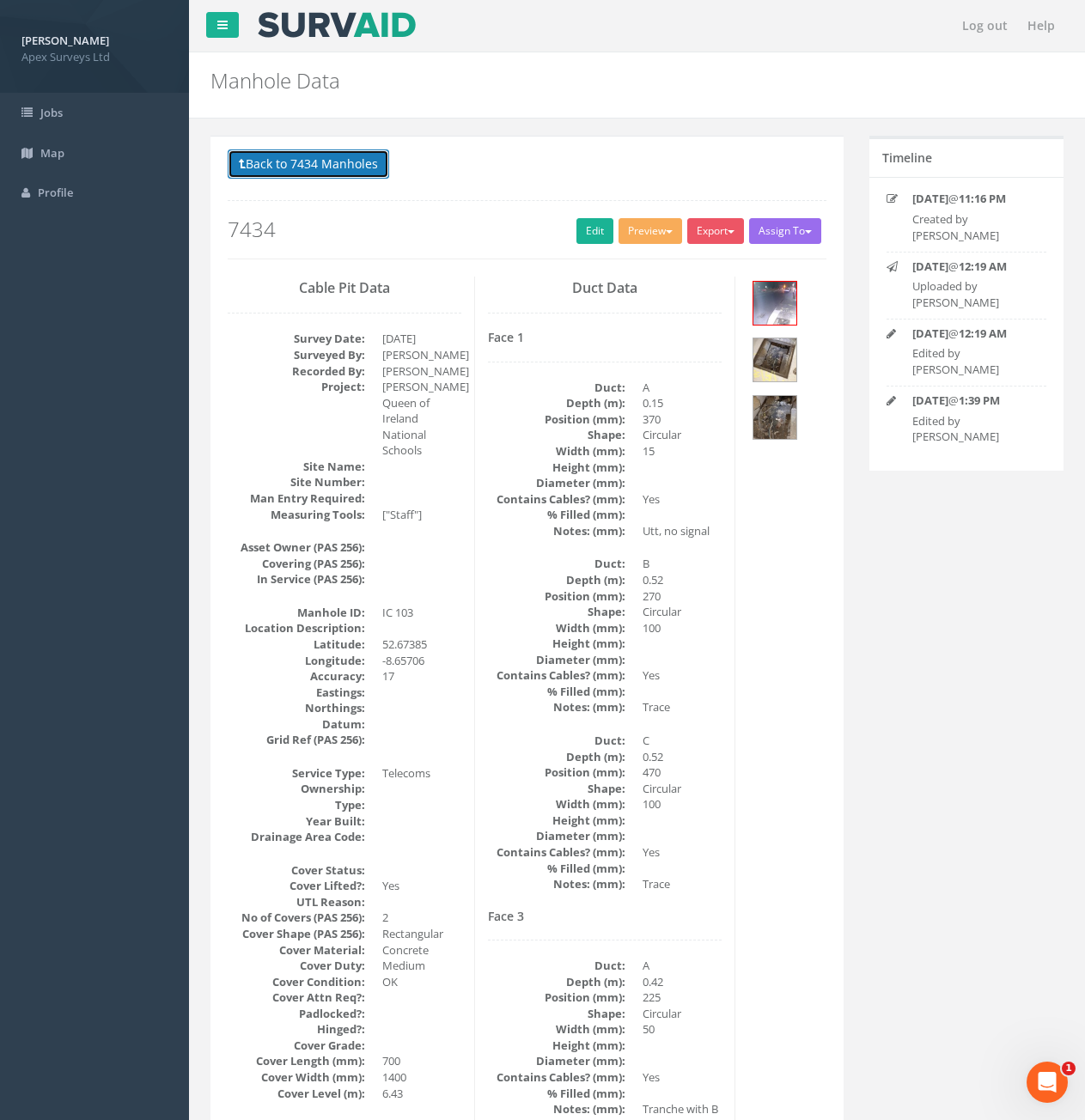
click at [359, 166] on button "Back to 7434 Manholes" at bounding box center [308, 164] width 161 height 29
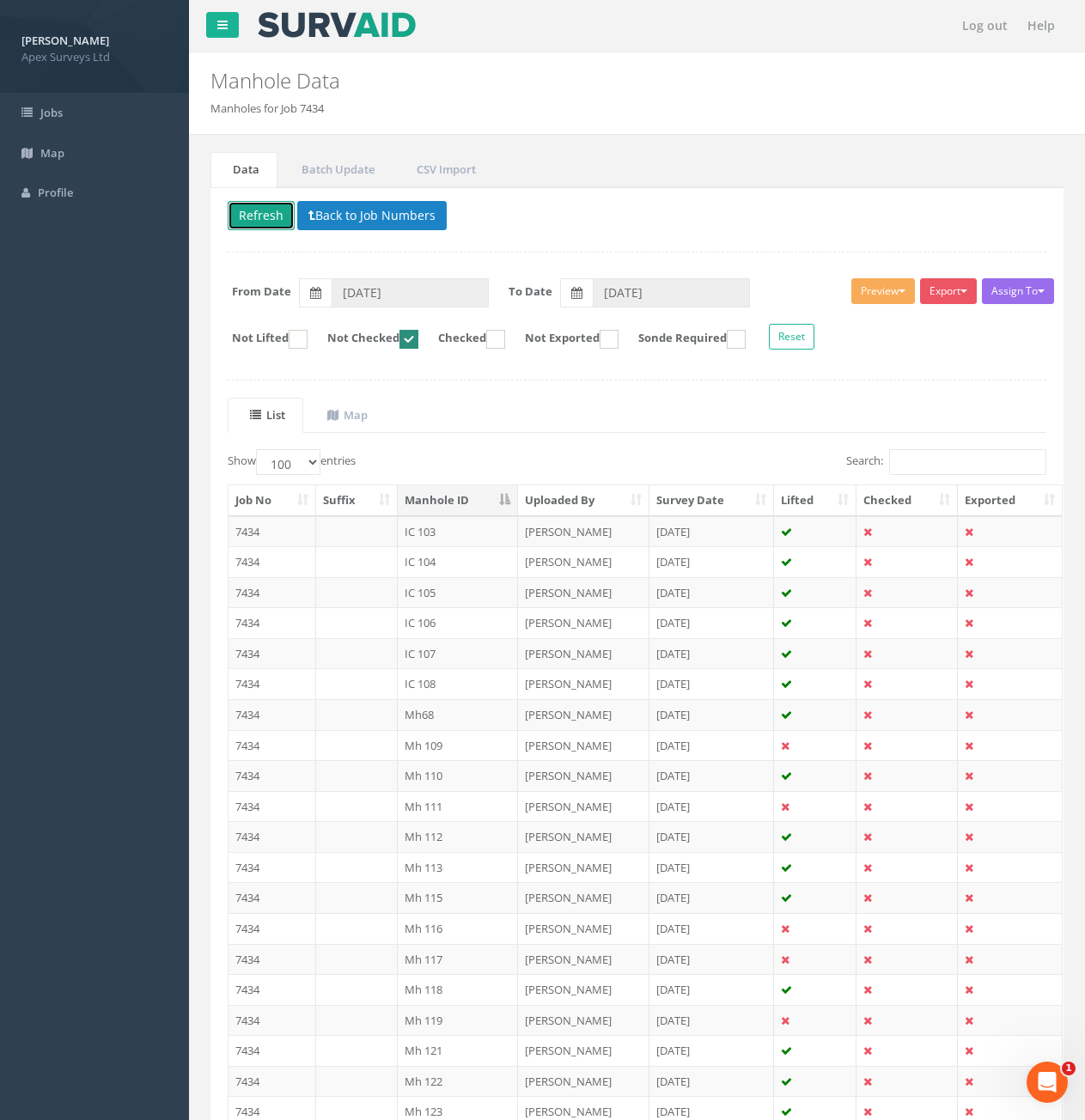
click at [264, 218] on button "Refresh" at bounding box center [260, 215] width 67 height 29
click at [280, 523] on td "7434" at bounding box center [272, 532] width 88 height 31
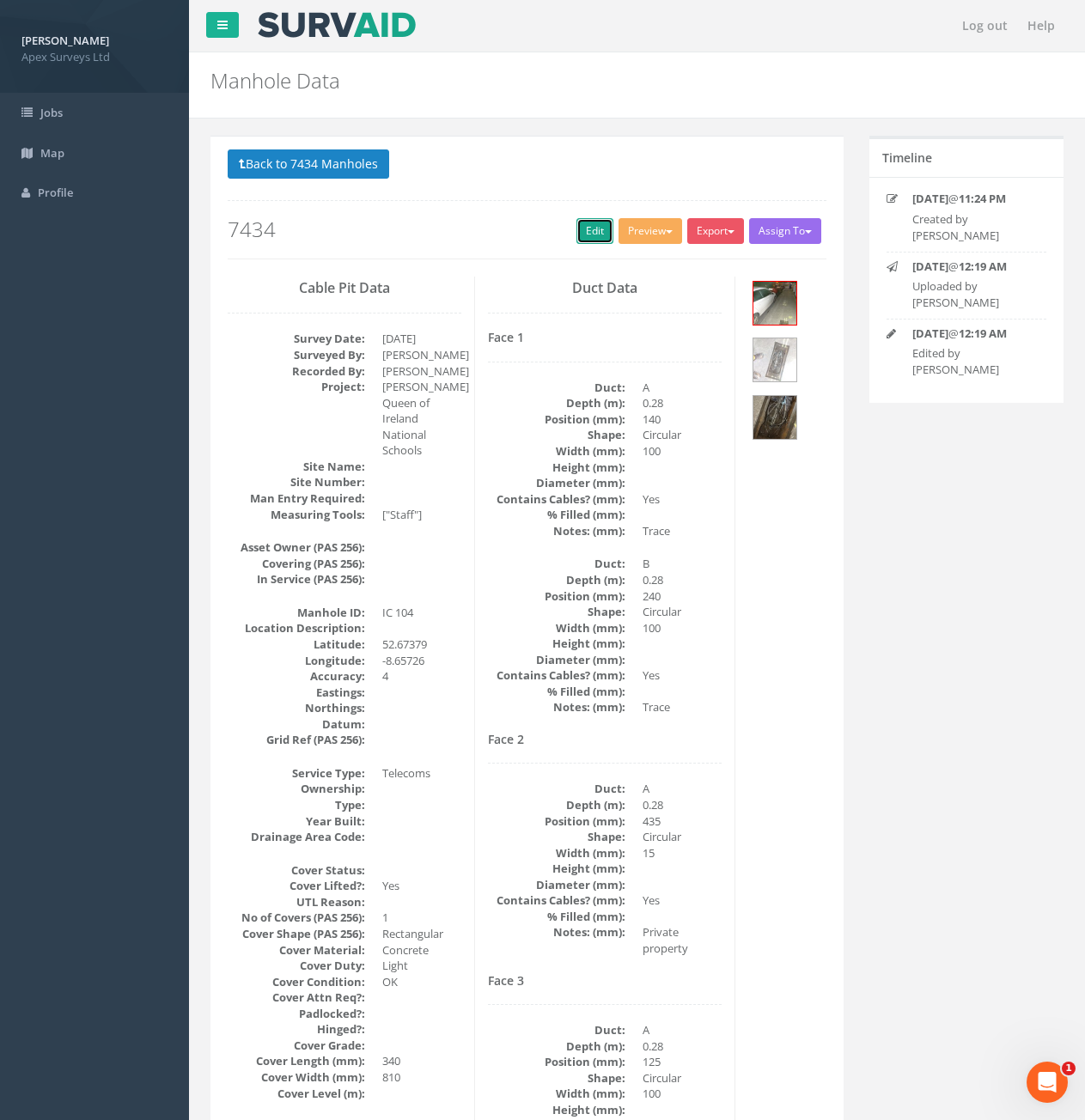
click at [595, 232] on link "Edit" at bounding box center [595, 231] width 37 height 26
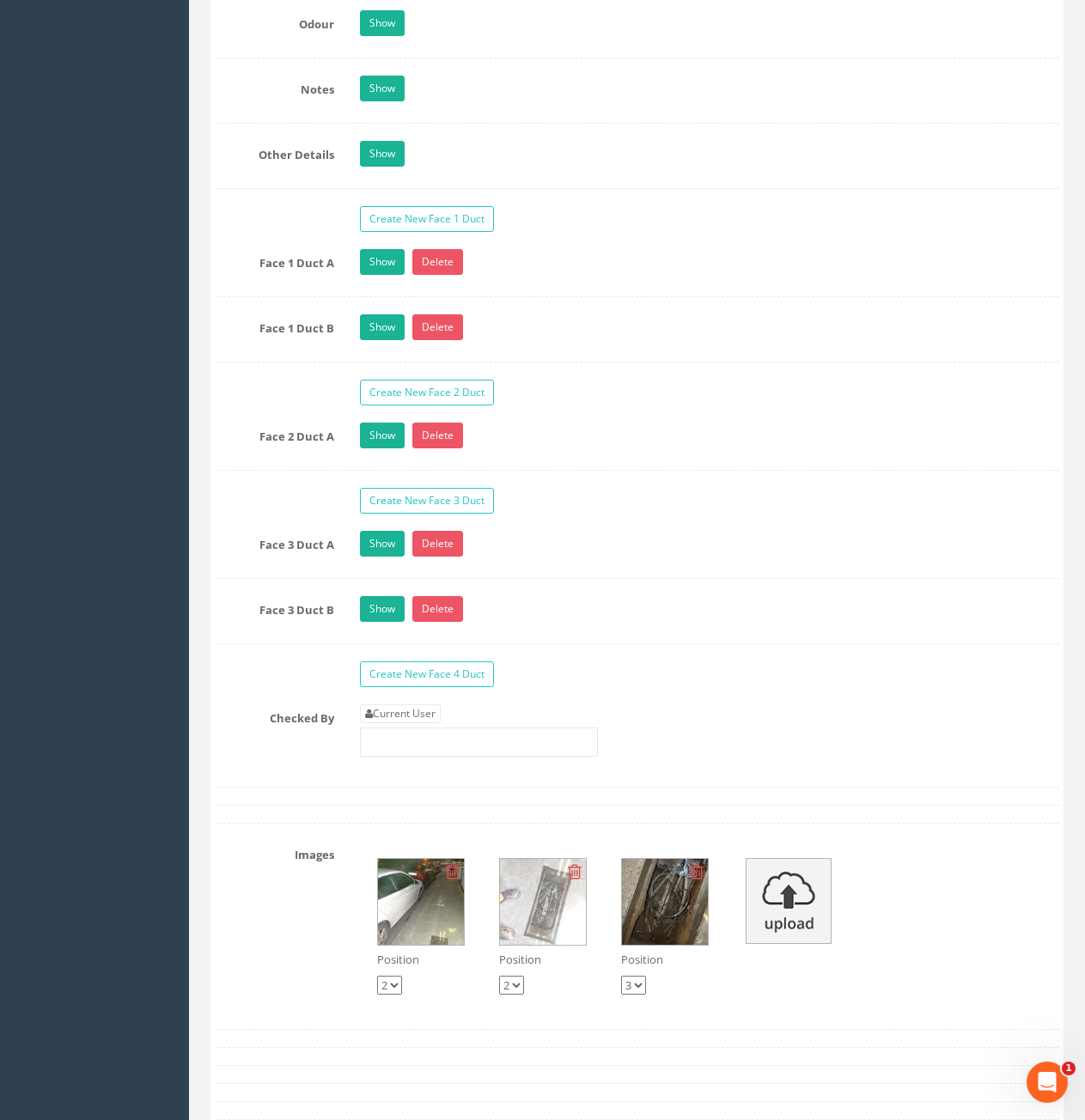
scroll to position [2749, 0]
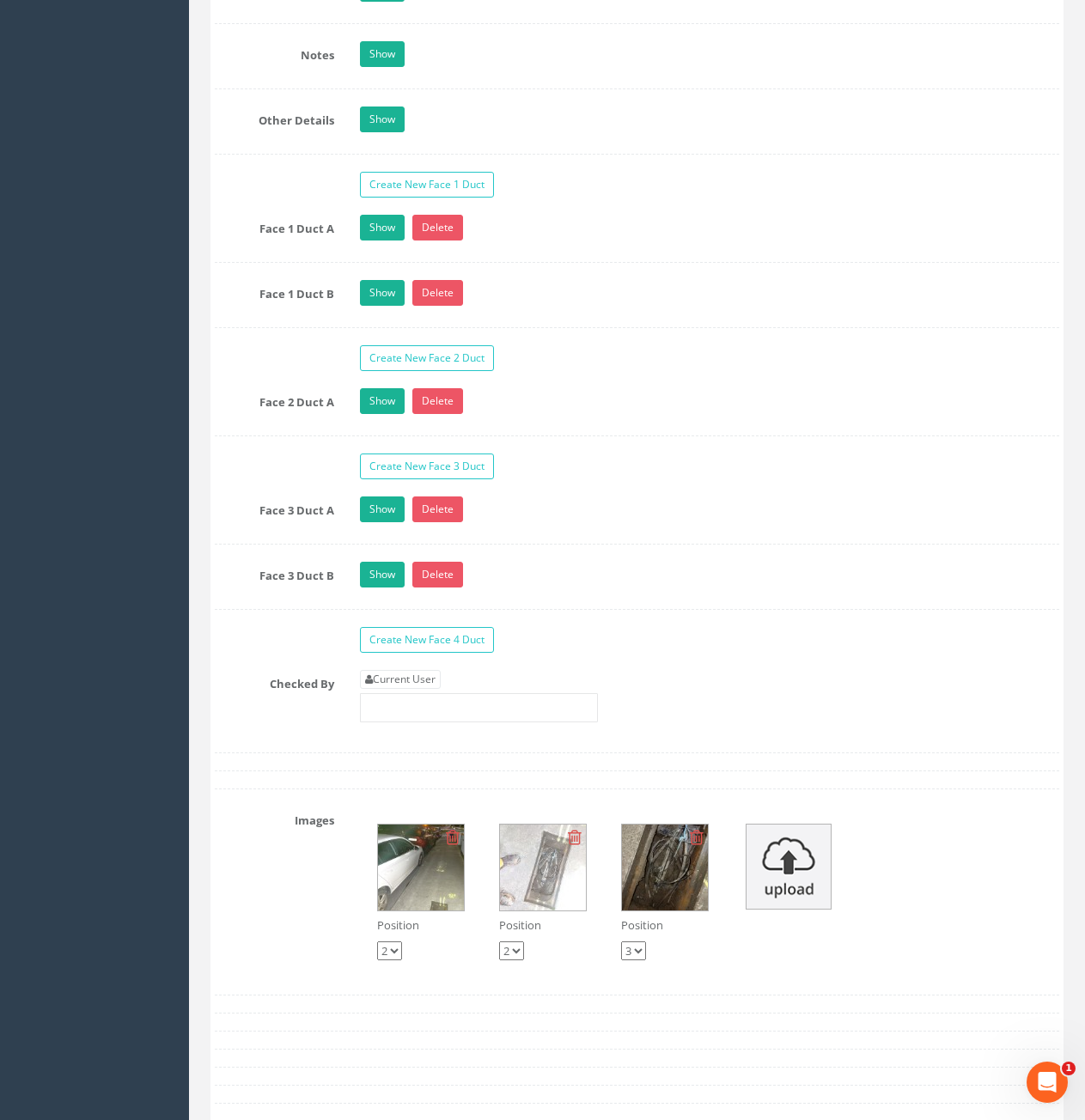
click at [417, 678] on link "Current User" at bounding box center [400, 680] width 81 height 19
type input "[PERSON_NAME]"
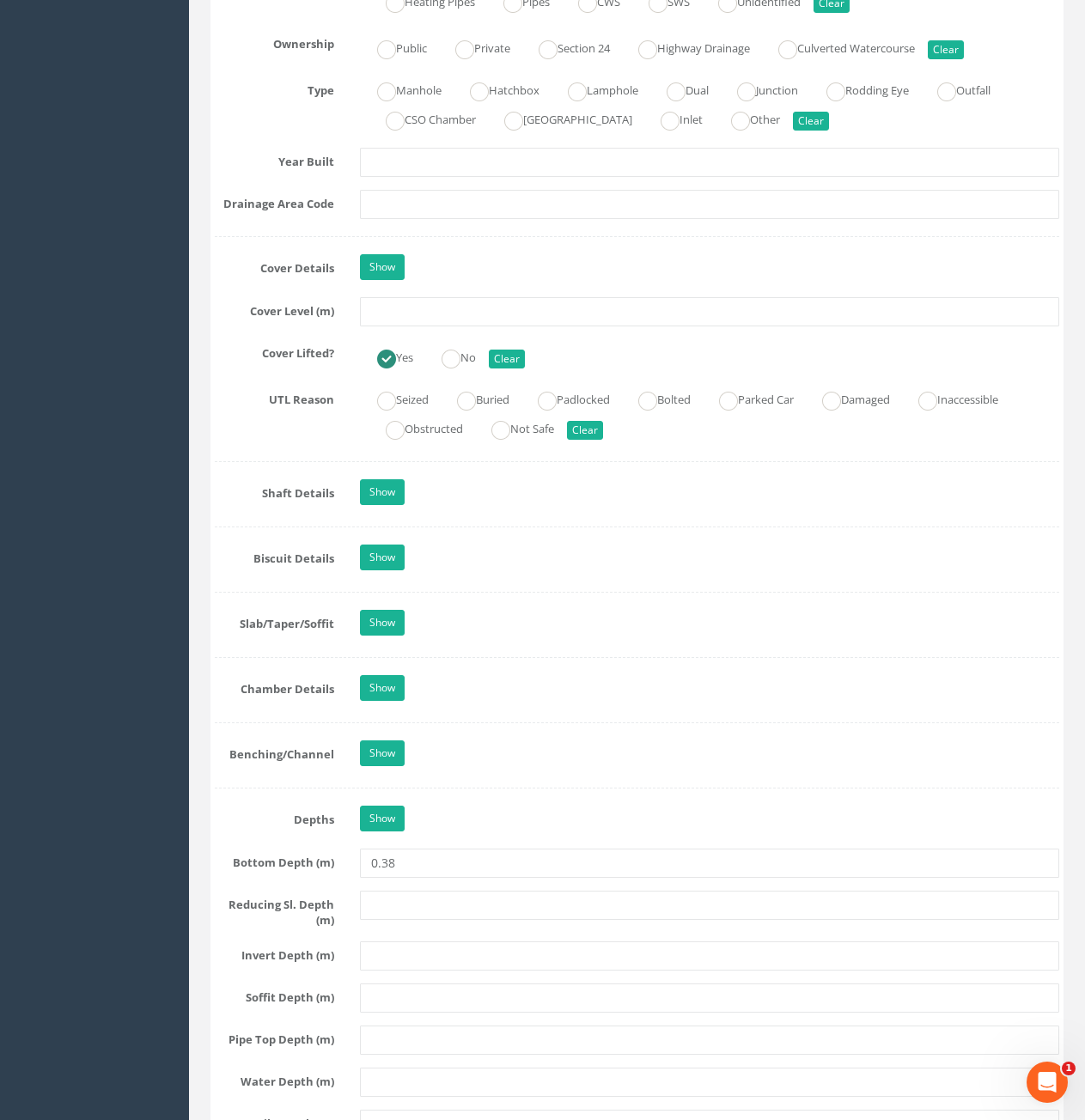
scroll to position [1031, 0]
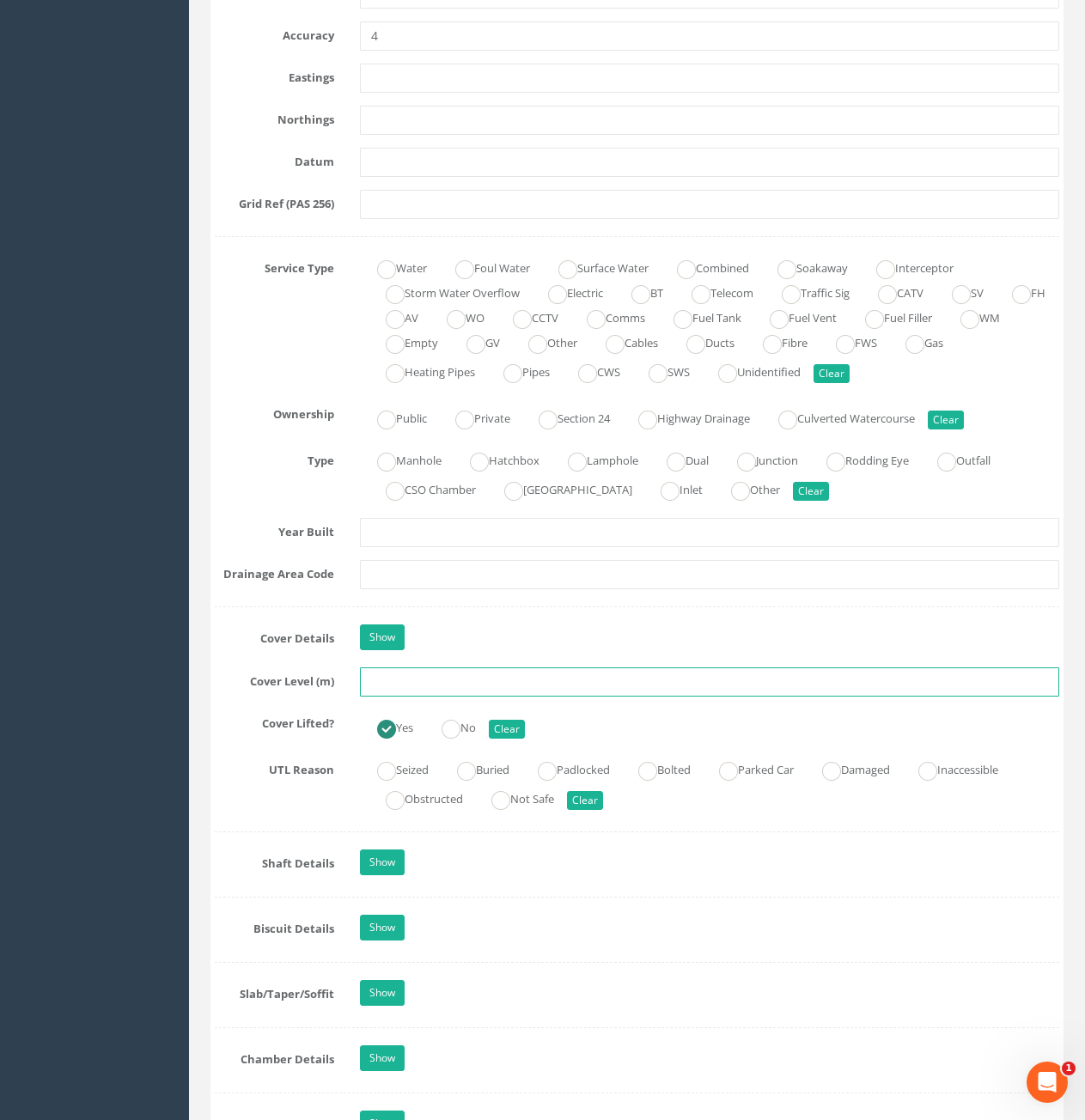
click at [511, 679] on input "text" at bounding box center [709, 682] width 699 height 29
type input "6.57"
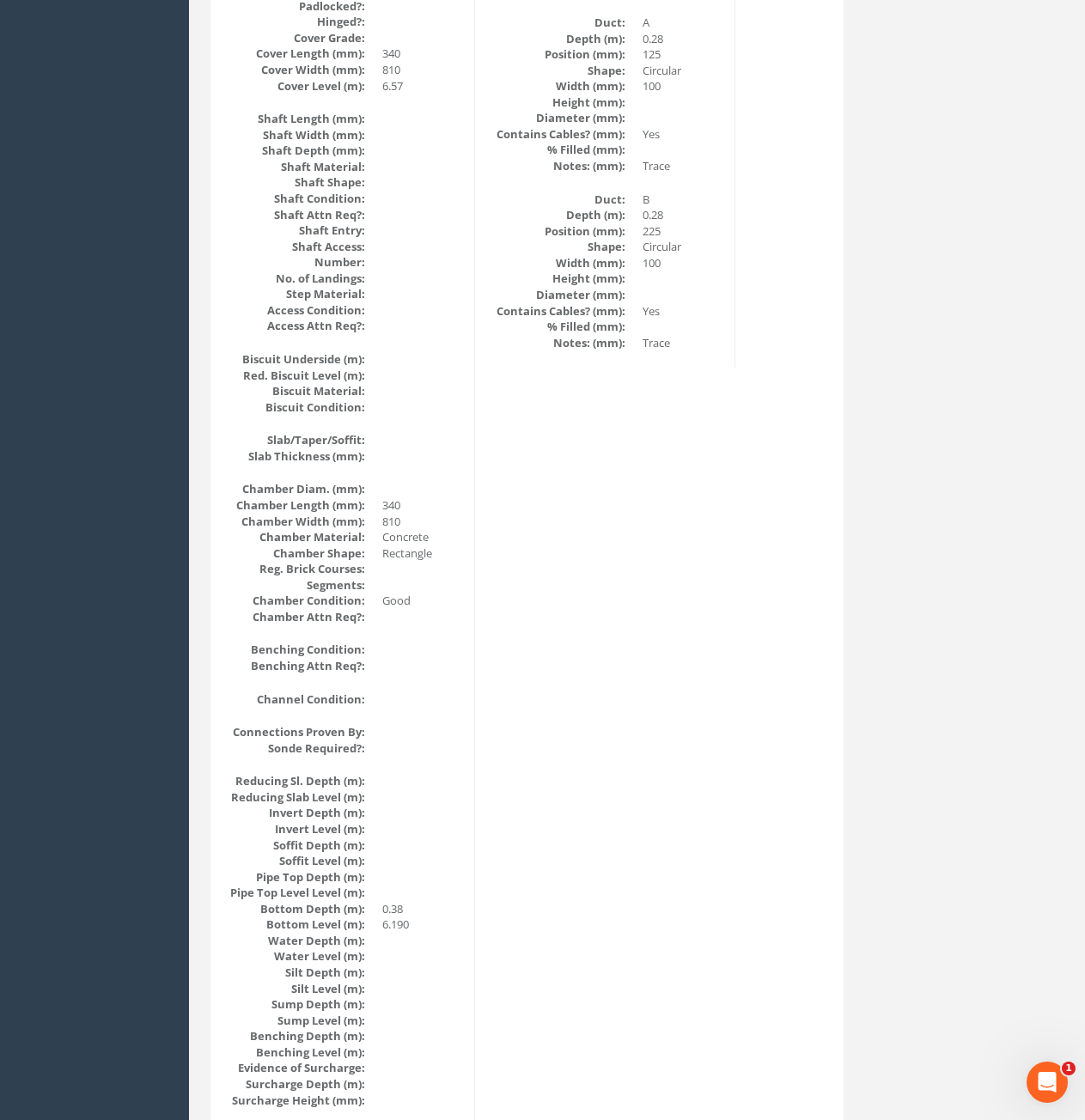
scroll to position [1609, 0]
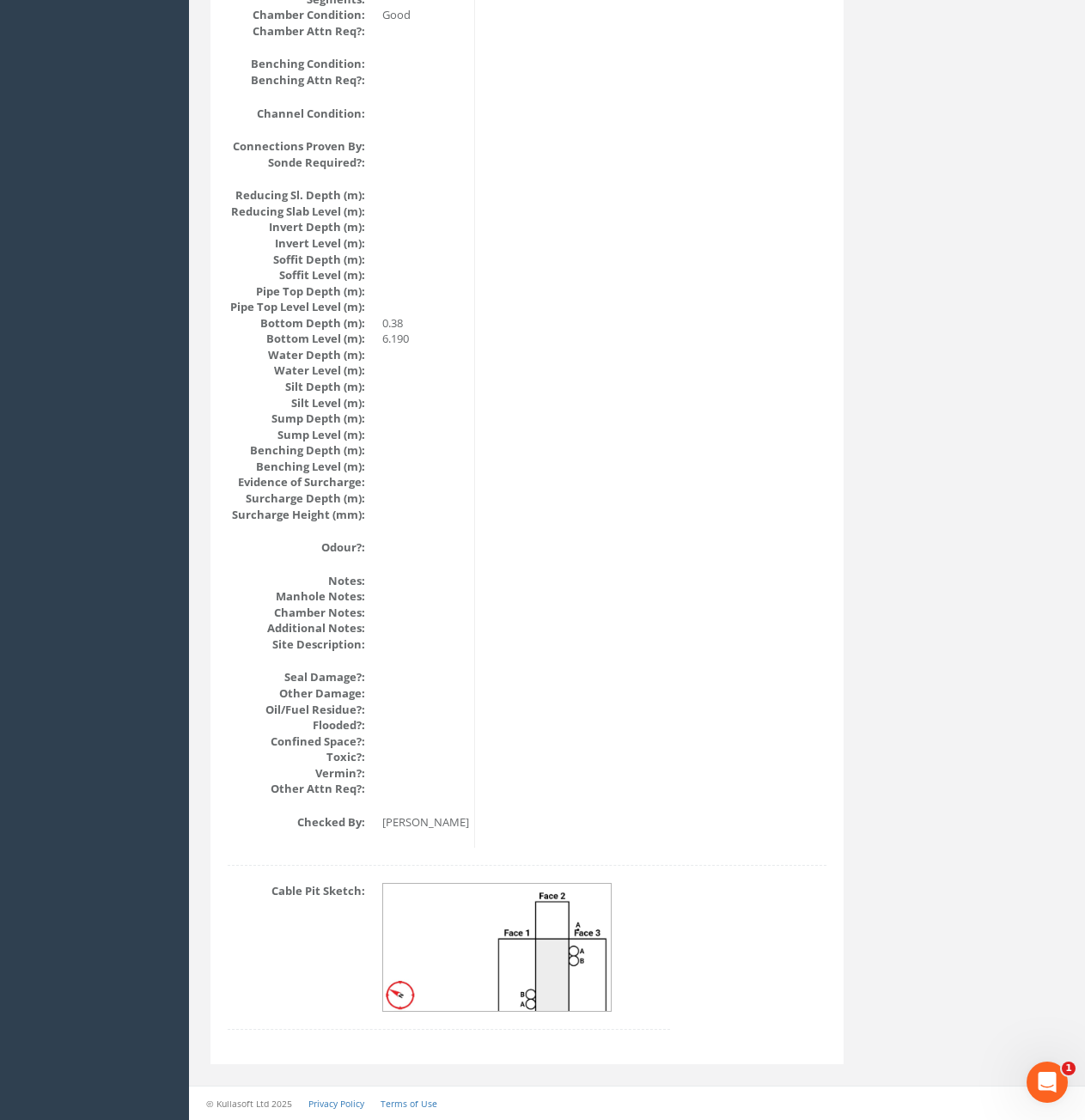
click at [527, 922] on img at bounding box center [498, 947] width 230 height 128
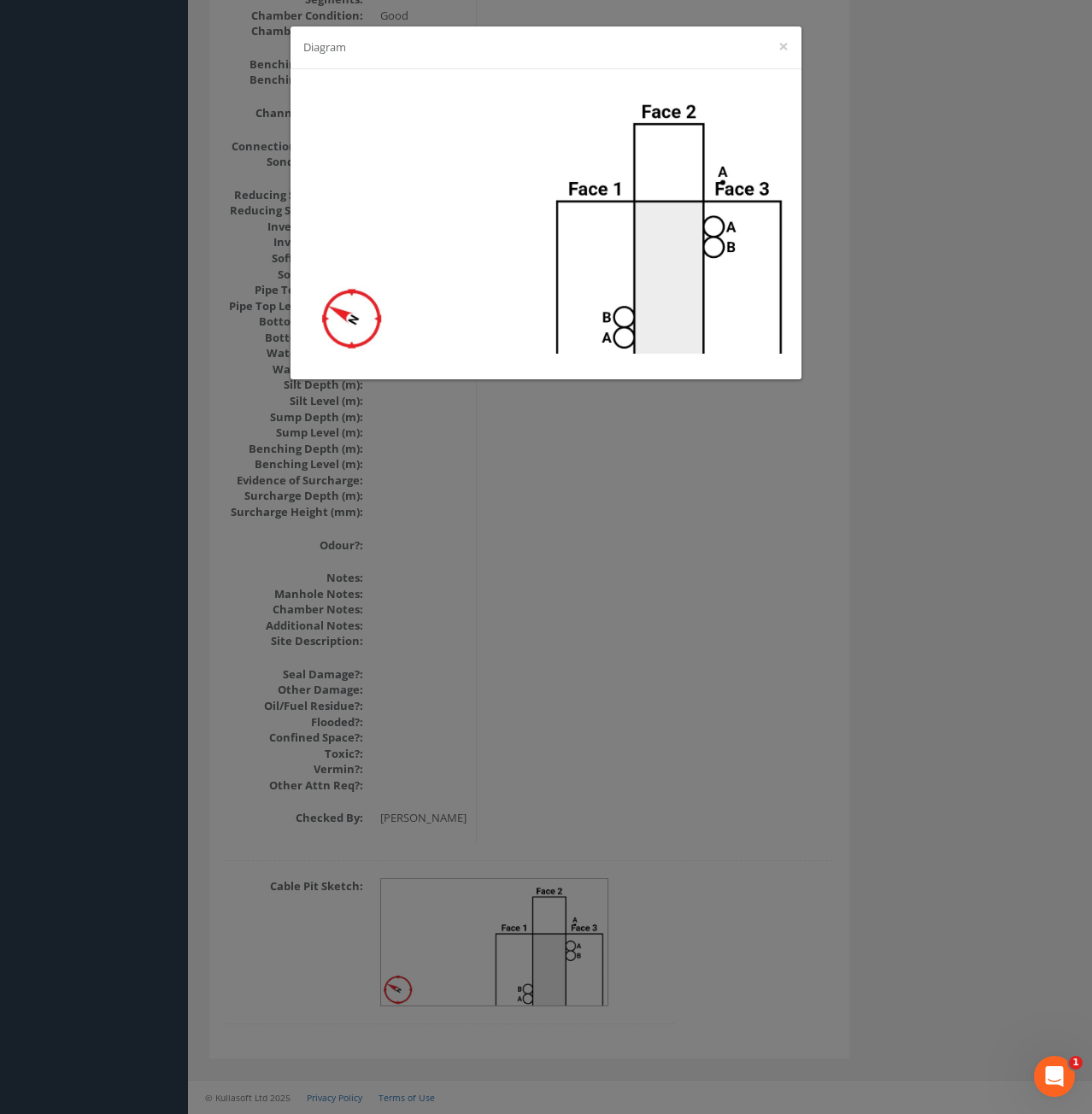
click at [674, 570] on div "Diagram ×" at bounding box center [546, 557] width 1092 height 1114
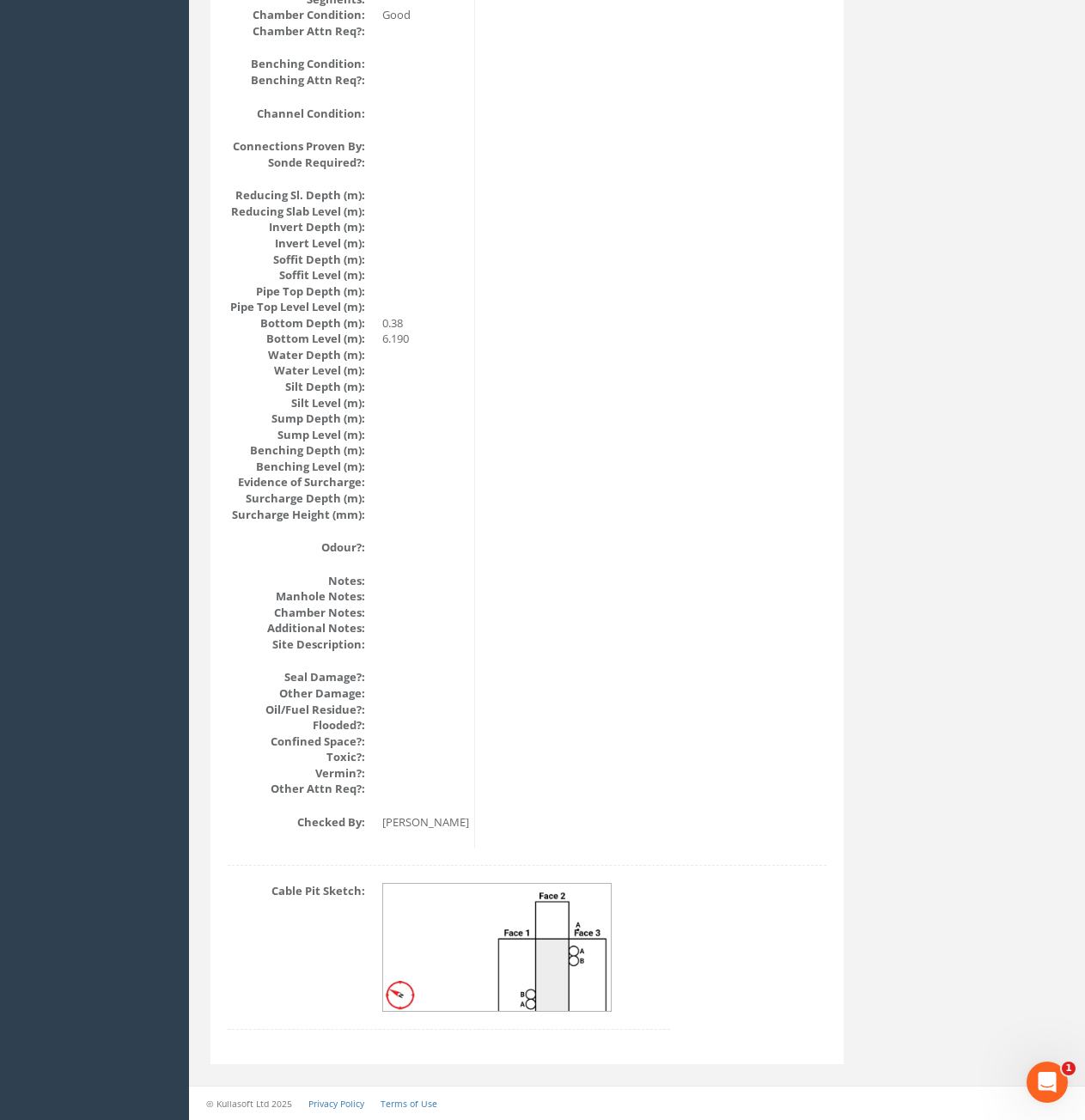
drag, startPoint x: 789, startPoint y: 334, endPoint x: 785, endPoint y: 349, distance: 15.5
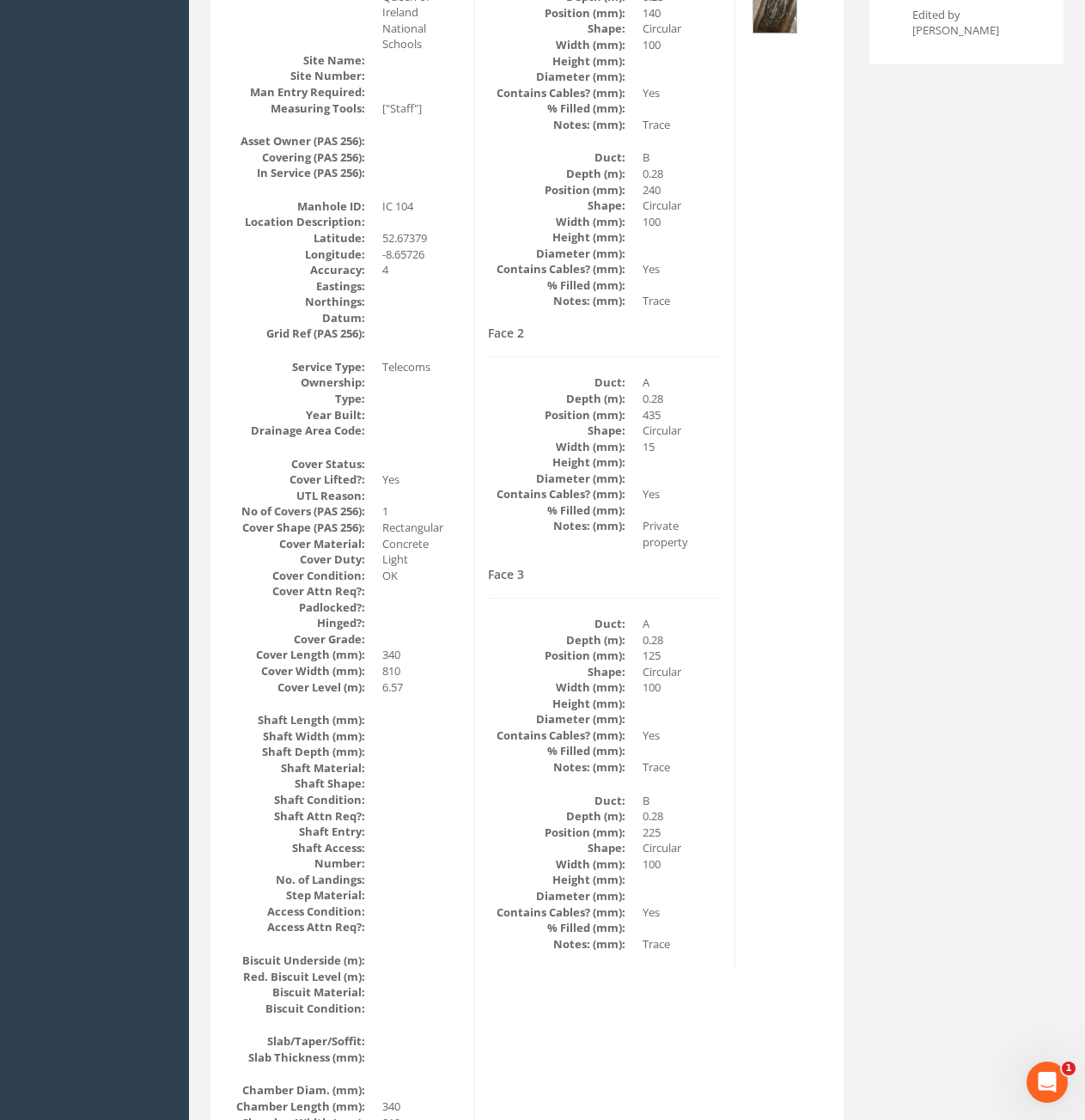
scroll to position [0, 0]
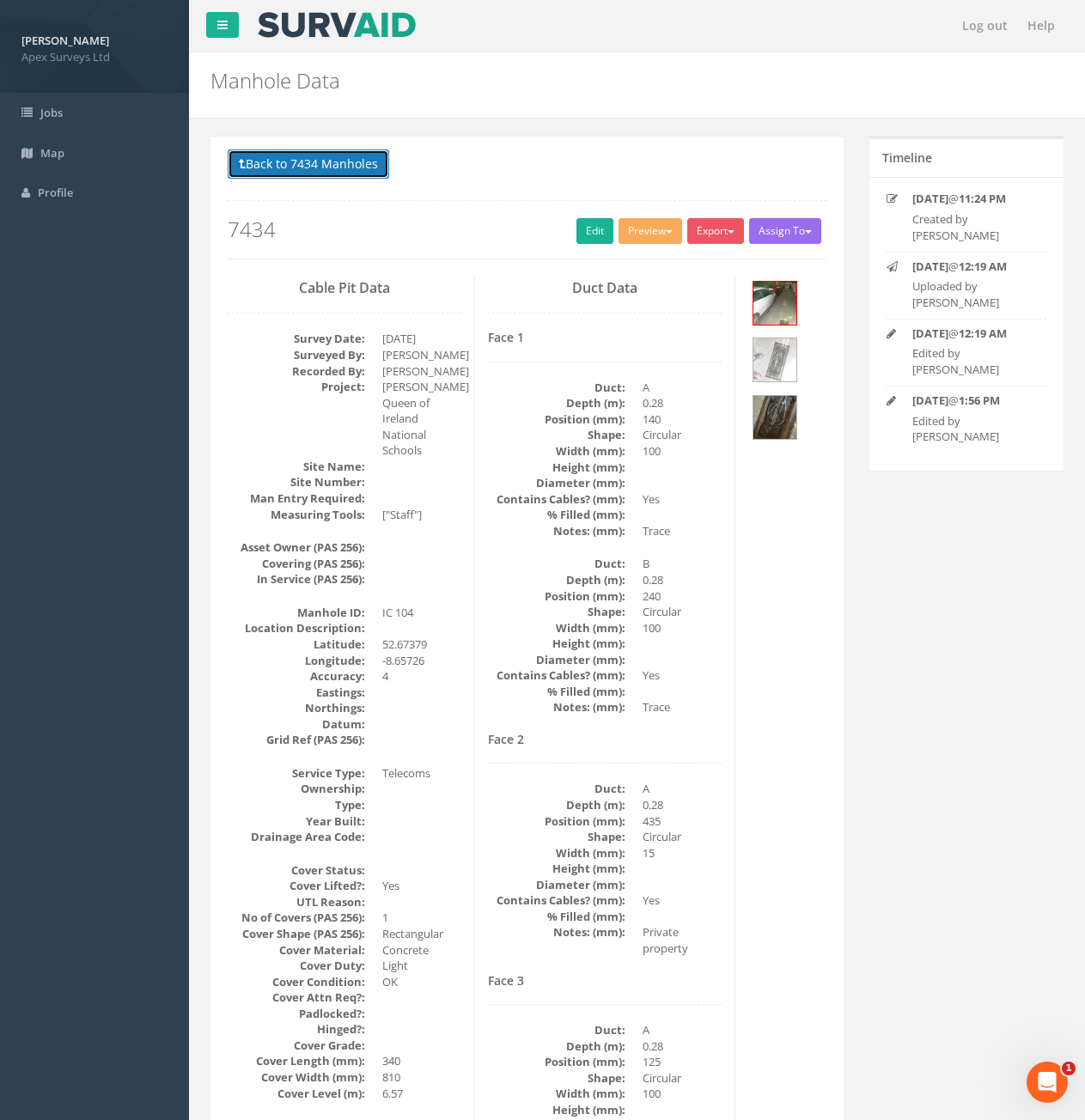
click at [311, 174] on button "Back to 7434 Manholes" at bounding box center [308, 164] width 161 height 29
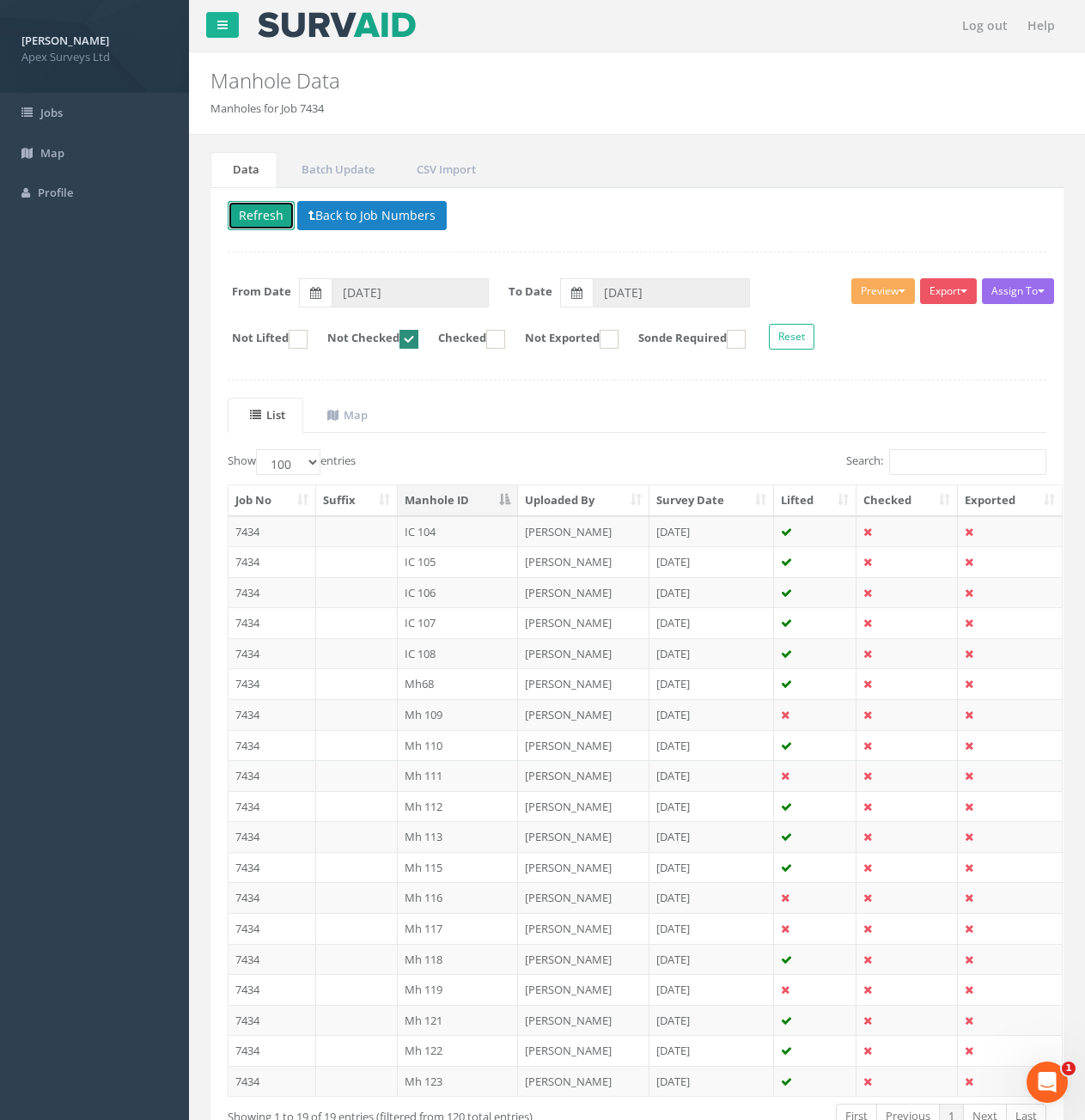
drag, startPoint x: 275, startPoint y: 221, endPoint x: 262, endPoint y: 227, distance: 14.3
click at [275, 221] on button "Refresh" at bounding box center [260, 215] width 67 height 29
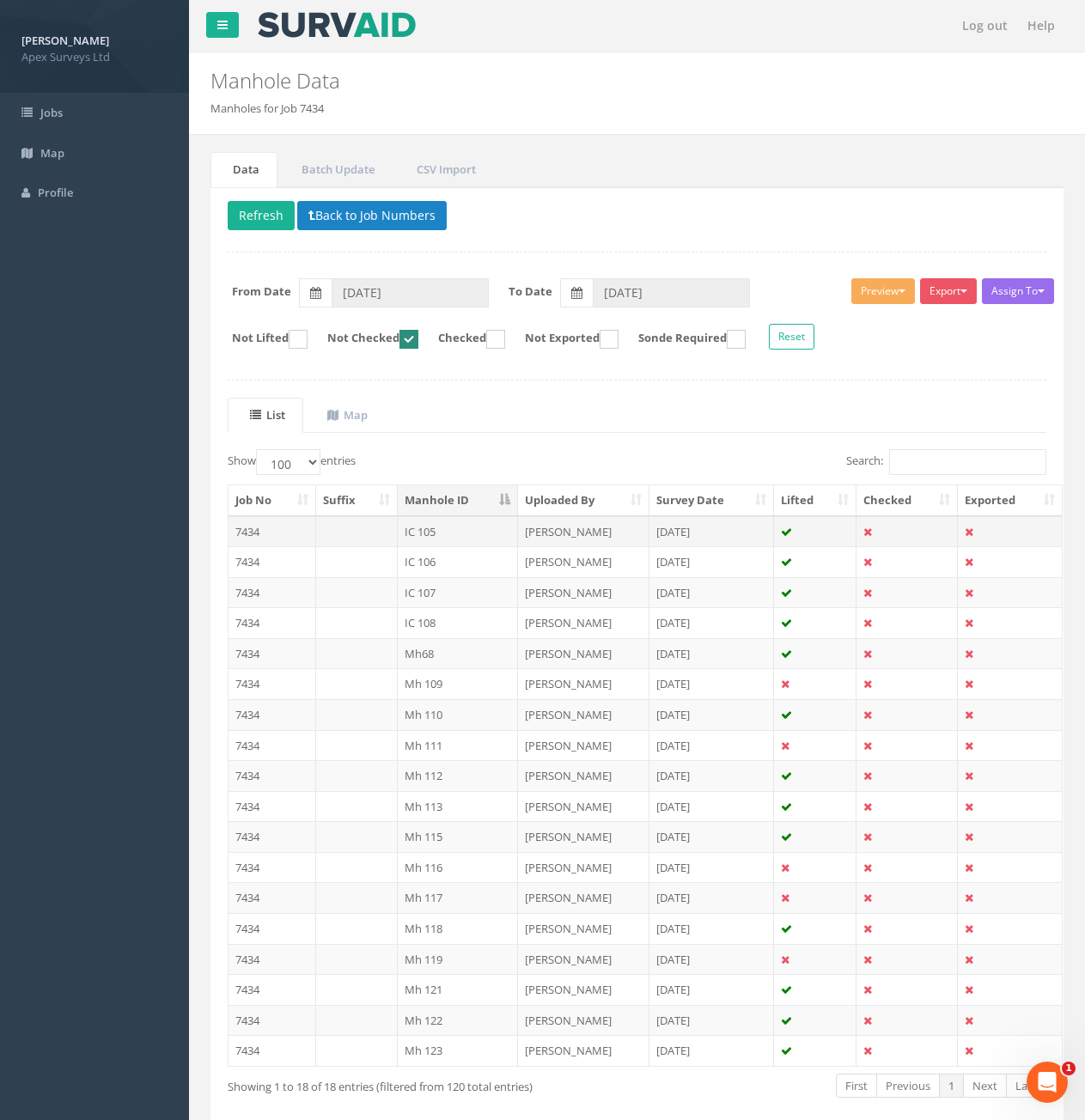
click at [296, 532] on td "7434" at bounding box center [272, 532] width 88 height 31
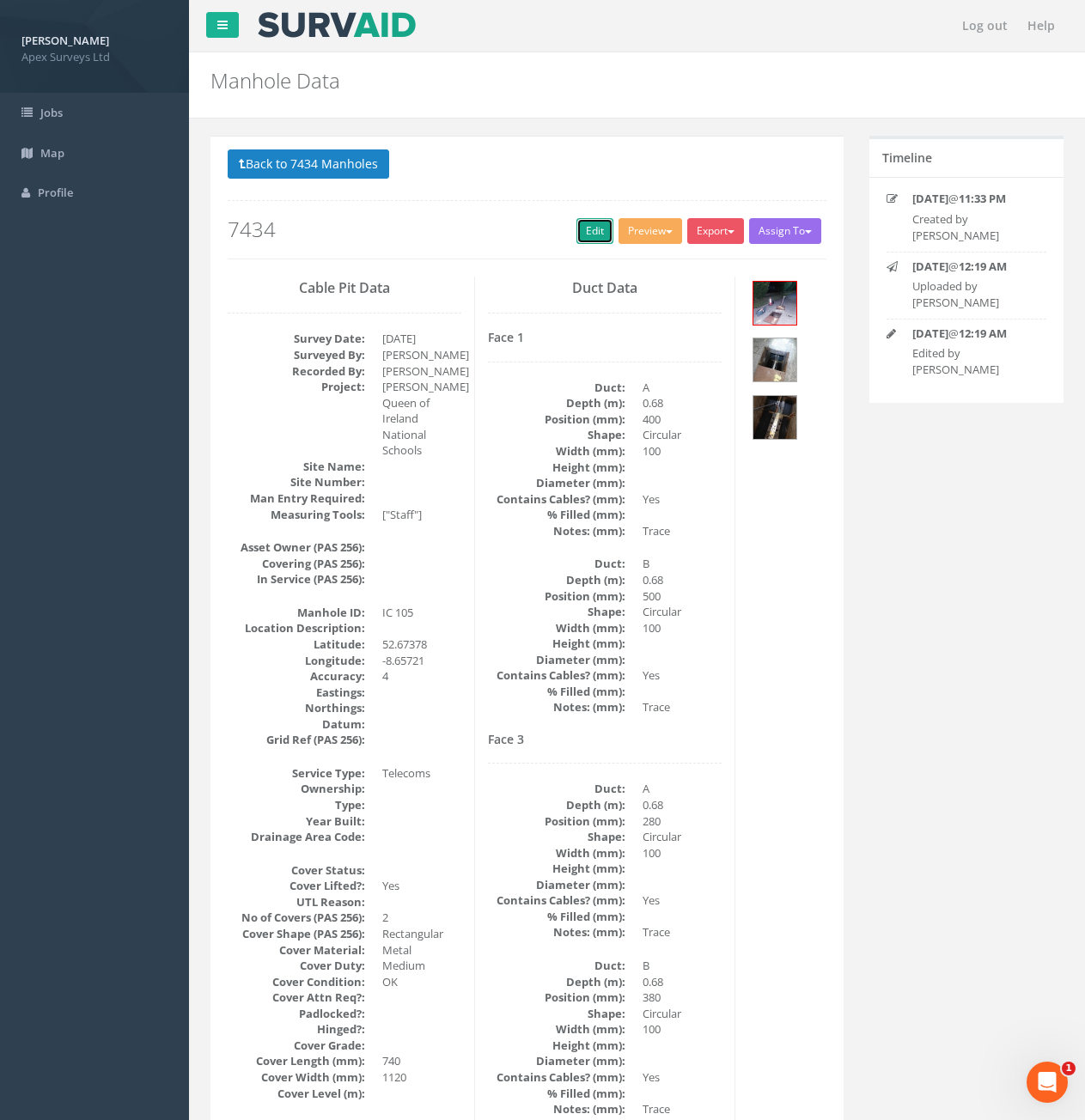
click at [584, 227] on link "Edit" at bounding box center [595, 231] width 37 height 26
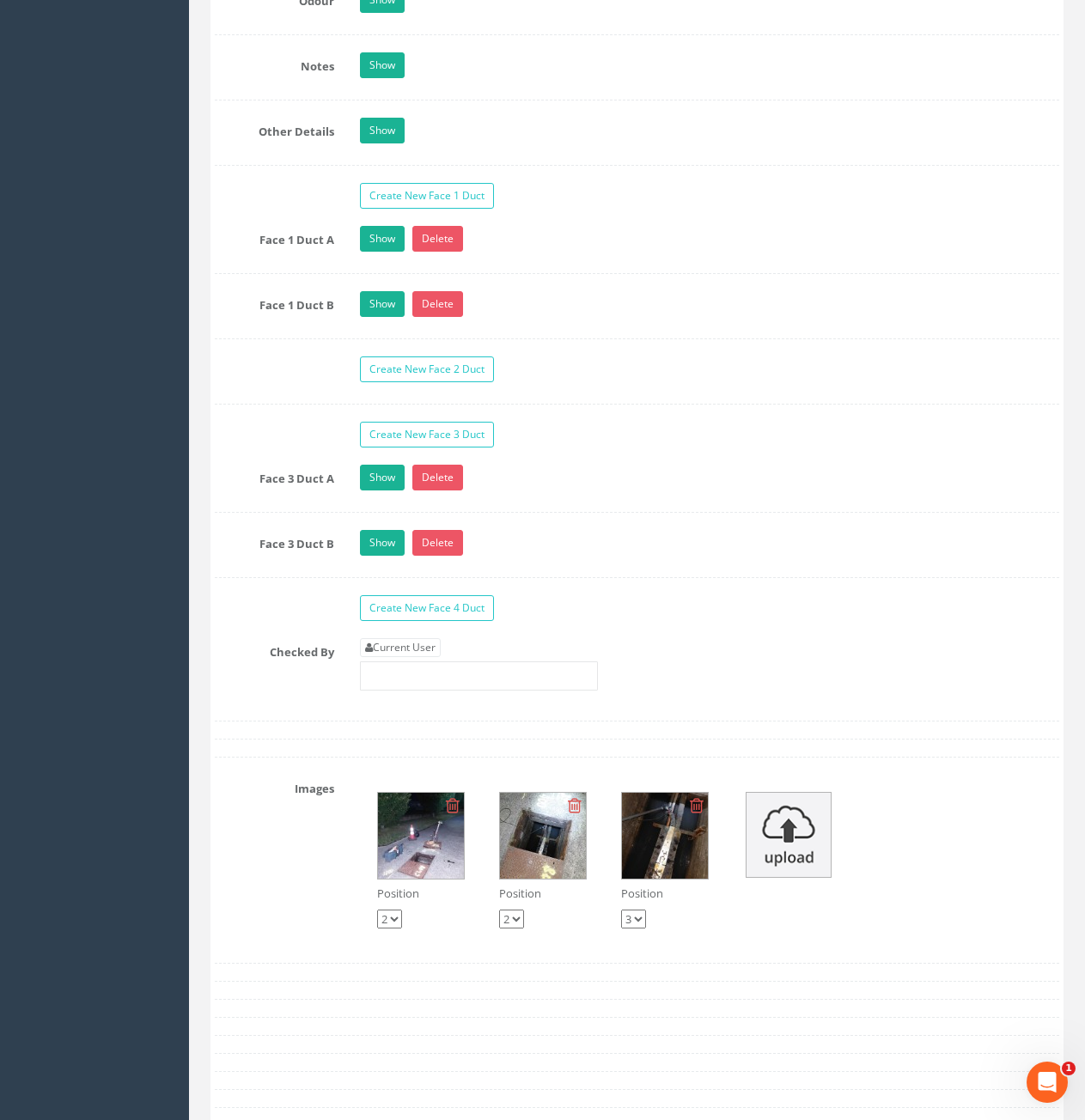
scroll to position [2749, 0]
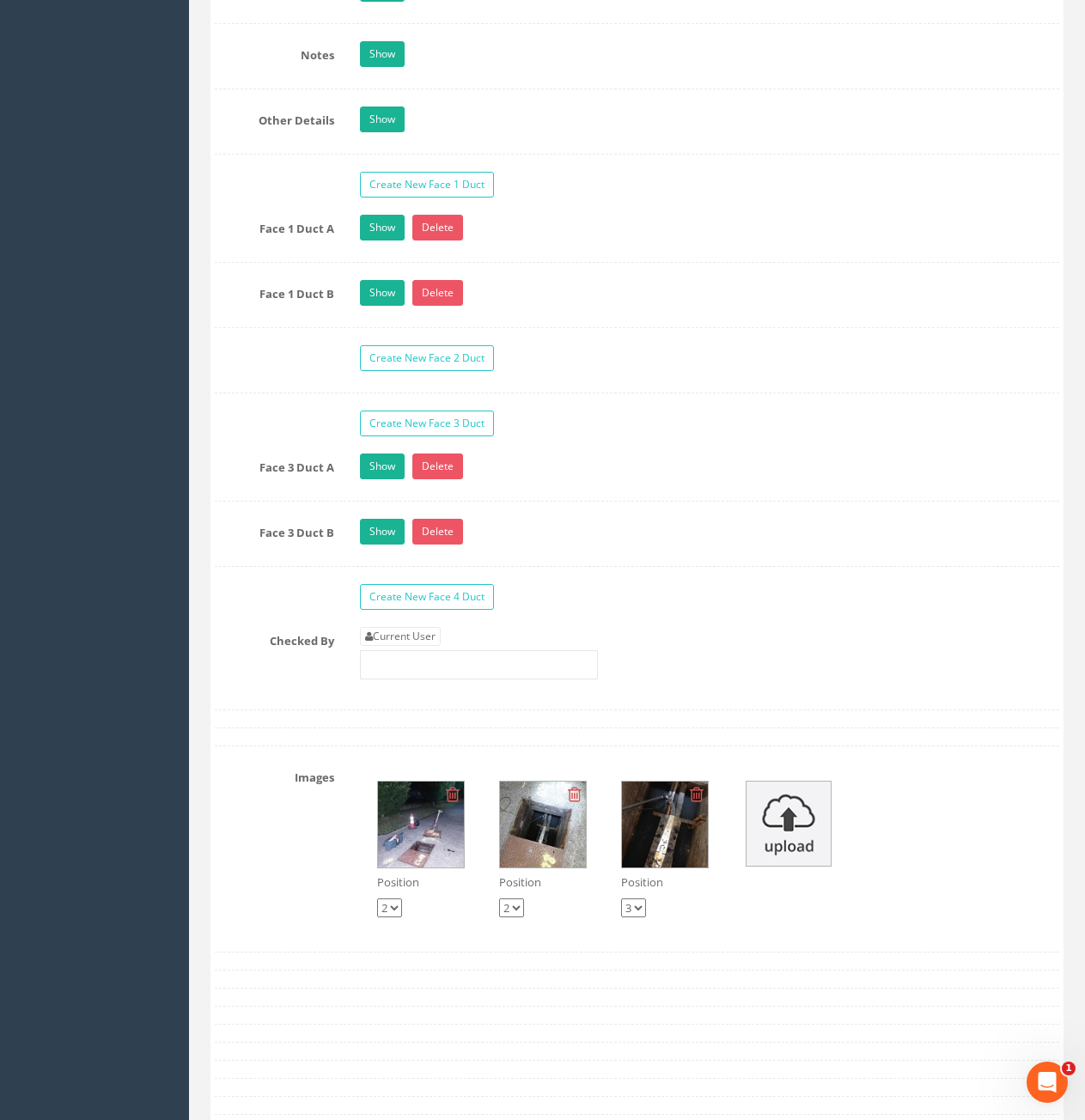
click at [424, 632] on link "Current User" at bounding box center [400, 637] width 81 height 19
type input "[PERSON_NAME]"
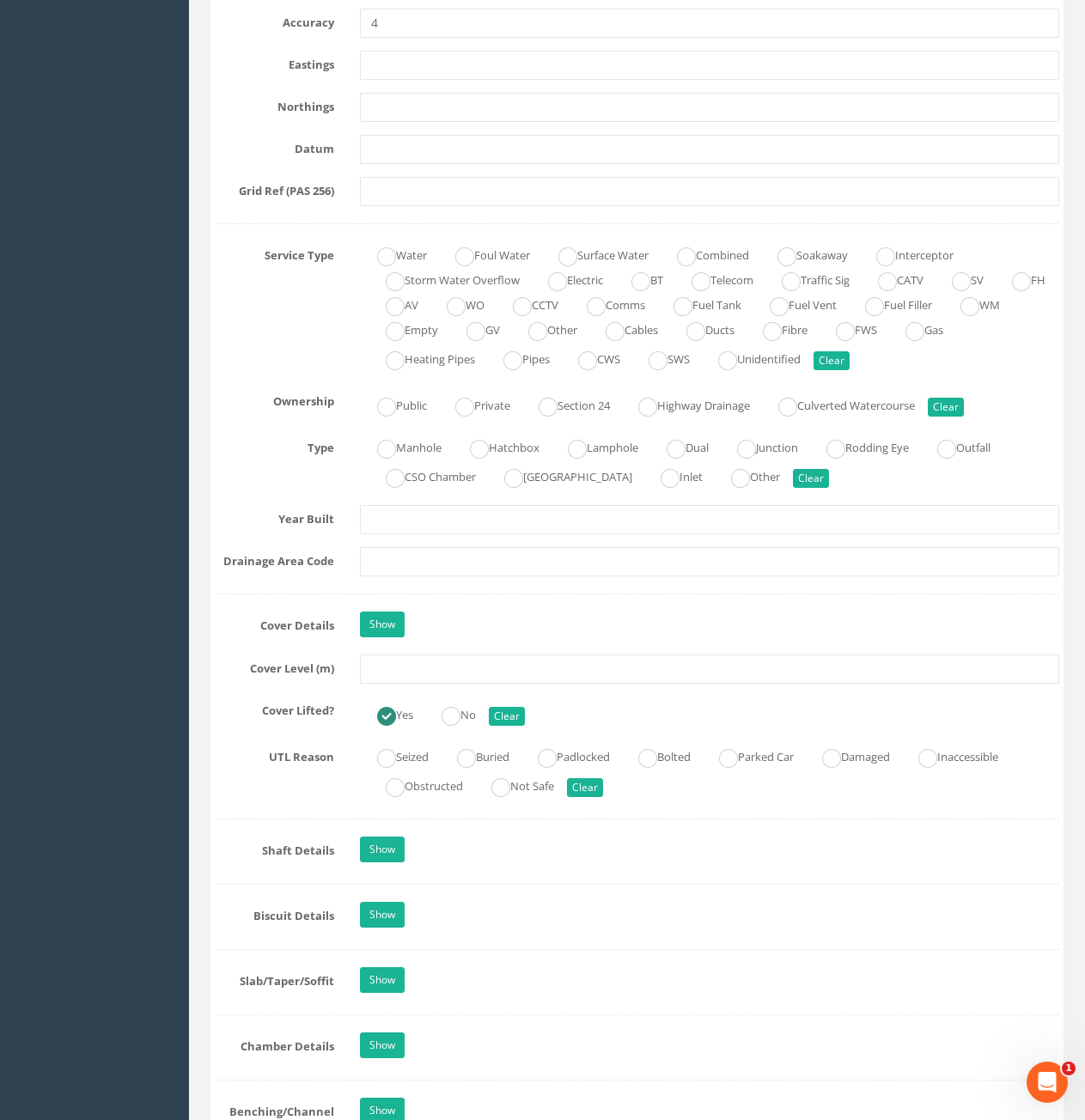
scroll to position [1031, 0]
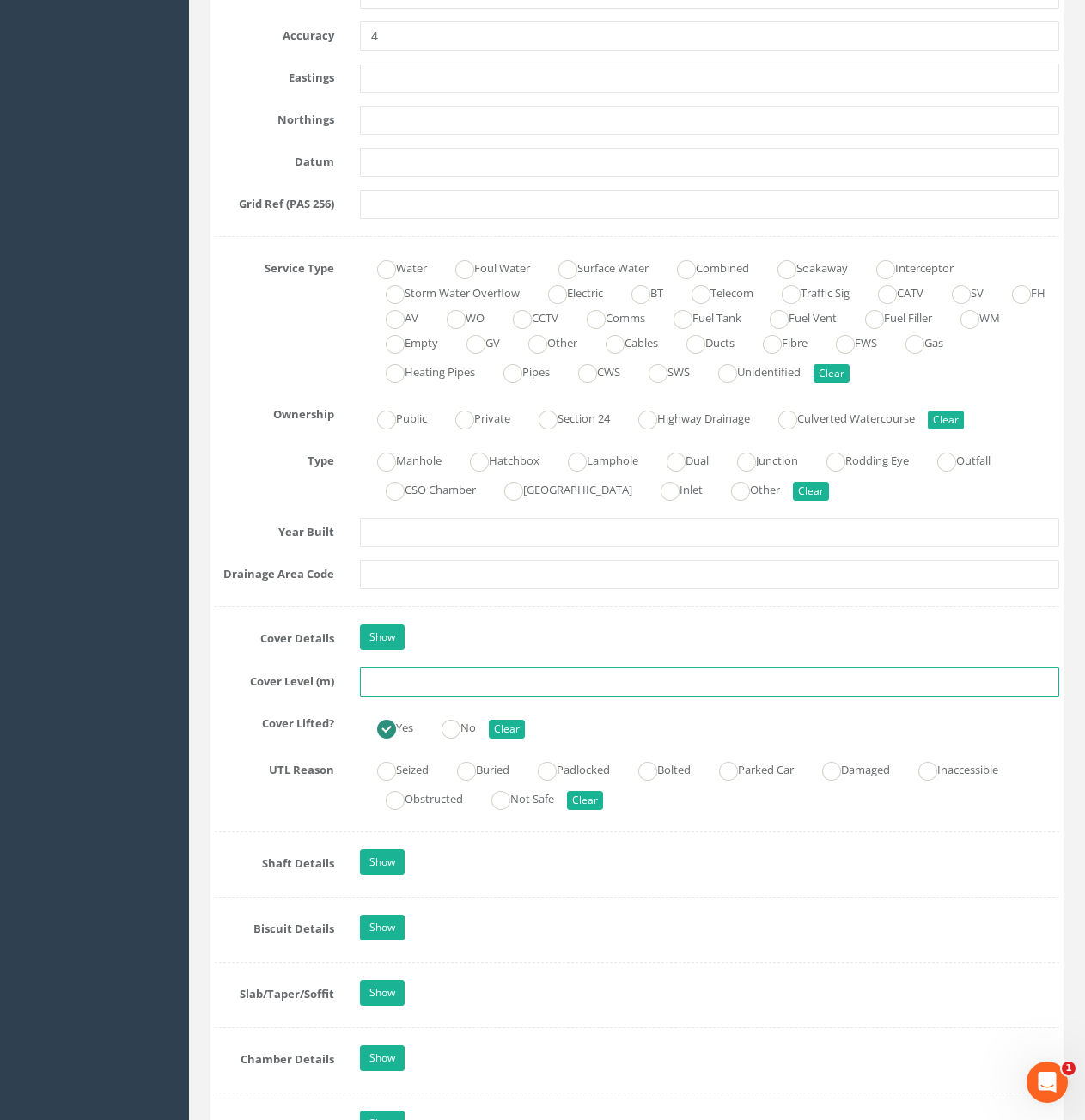
click at [451, 679] on input "text" at bounding box center [709, 682] width 699 height 29
type input "6.69"
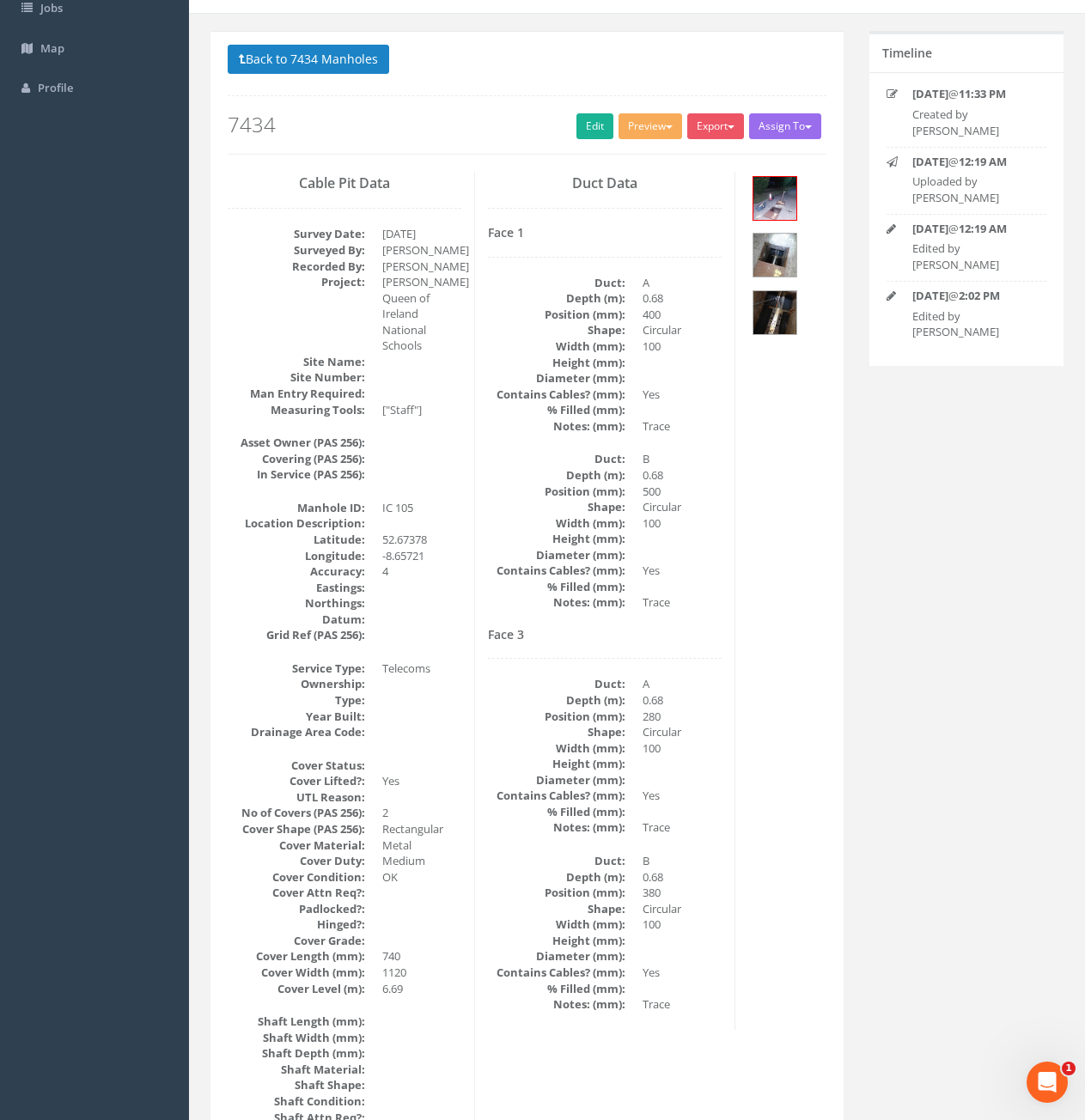
scroll to position [0, 0]
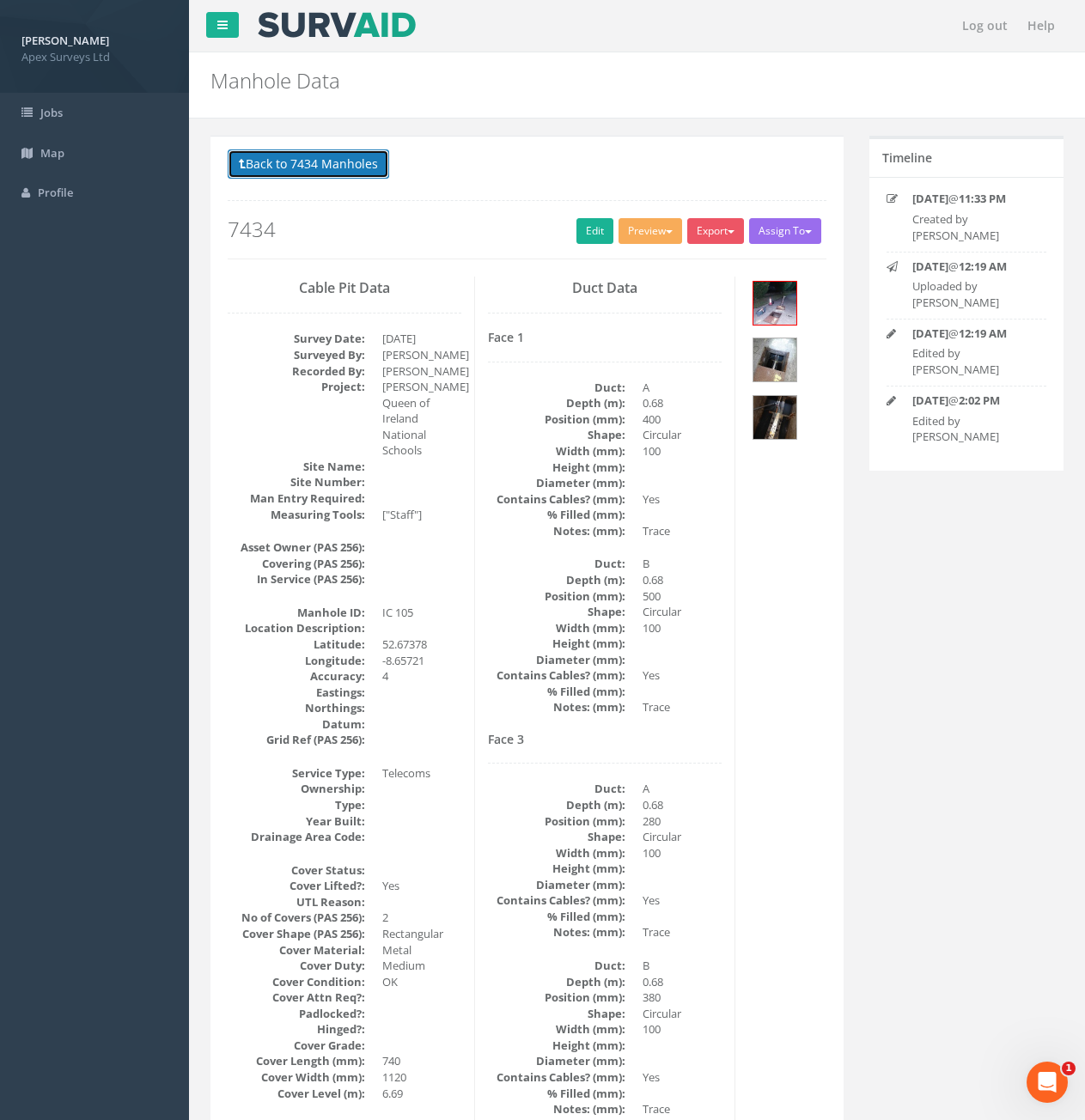
click at [318, 160] on button "Back to 7434 Manholes" at bounding box center [308, 164] width 161 height 29
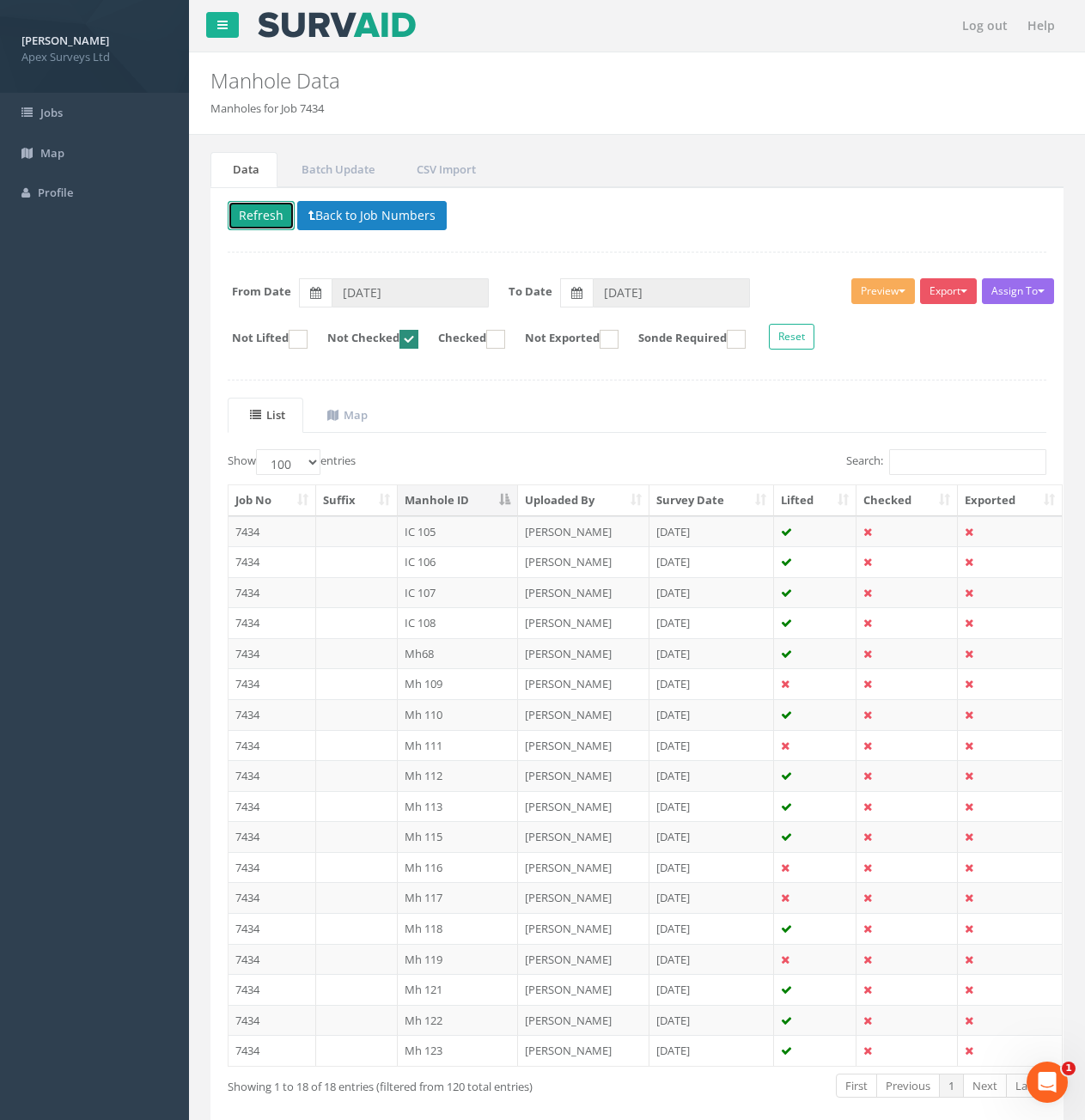
click at [247, 215] on button "Refresh" at bounding box center [260, 215] width 67 height 29
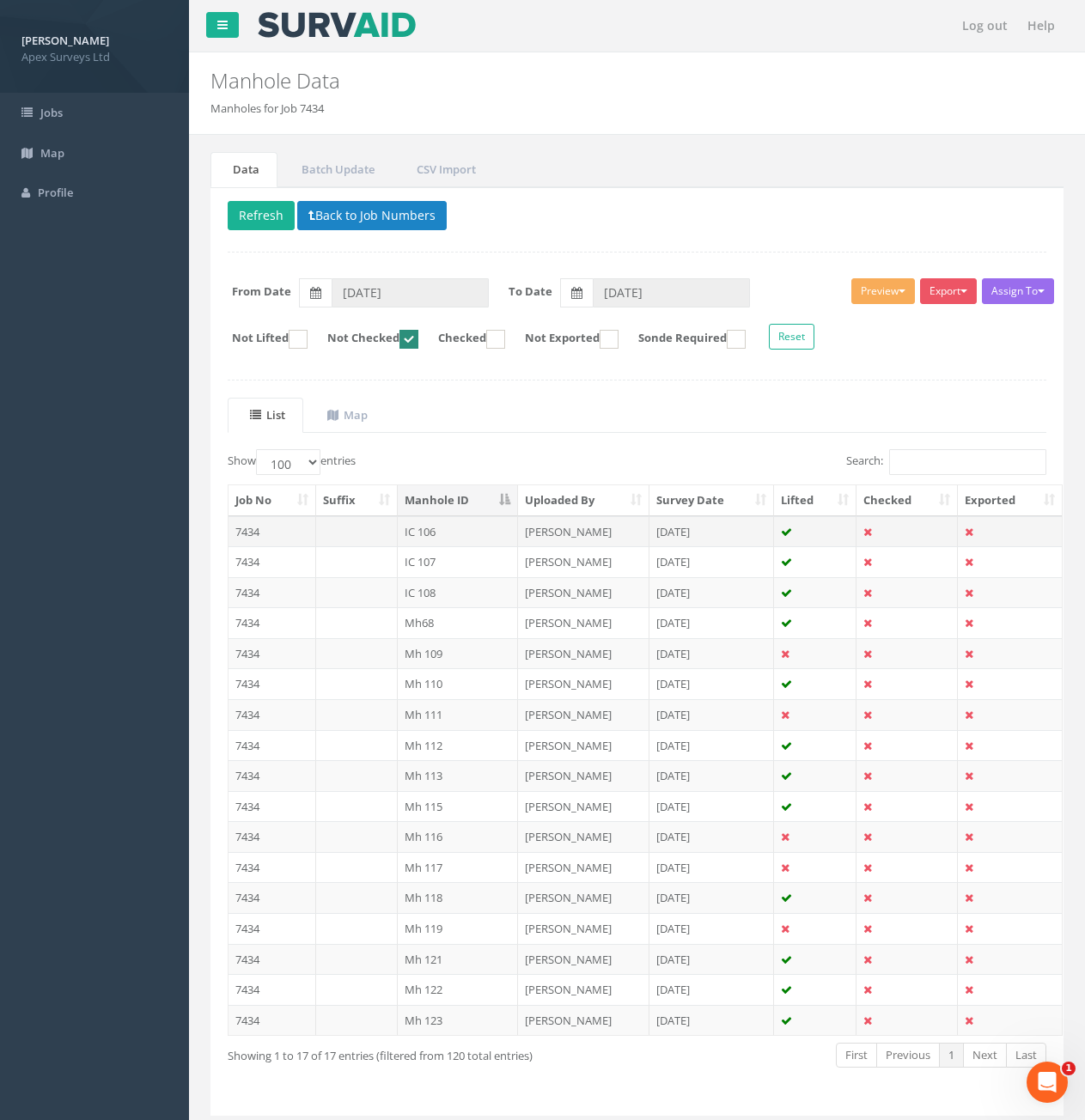
click at [290, 531] on td "7434" at bounding box center [272, 532] width 88 height 31
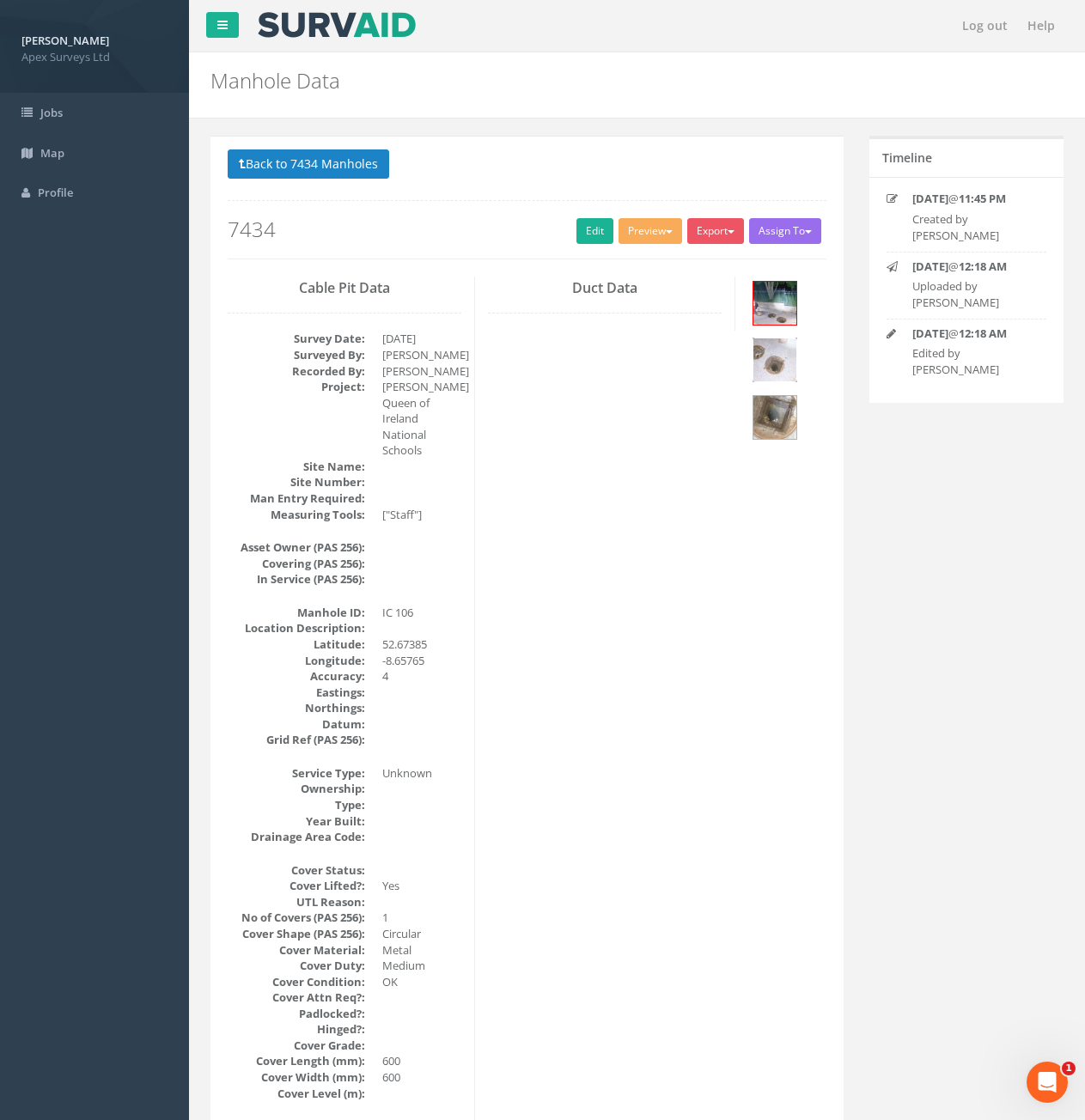
click at [785, 368] on img at bounding box center [774, 360] width 43 height 43
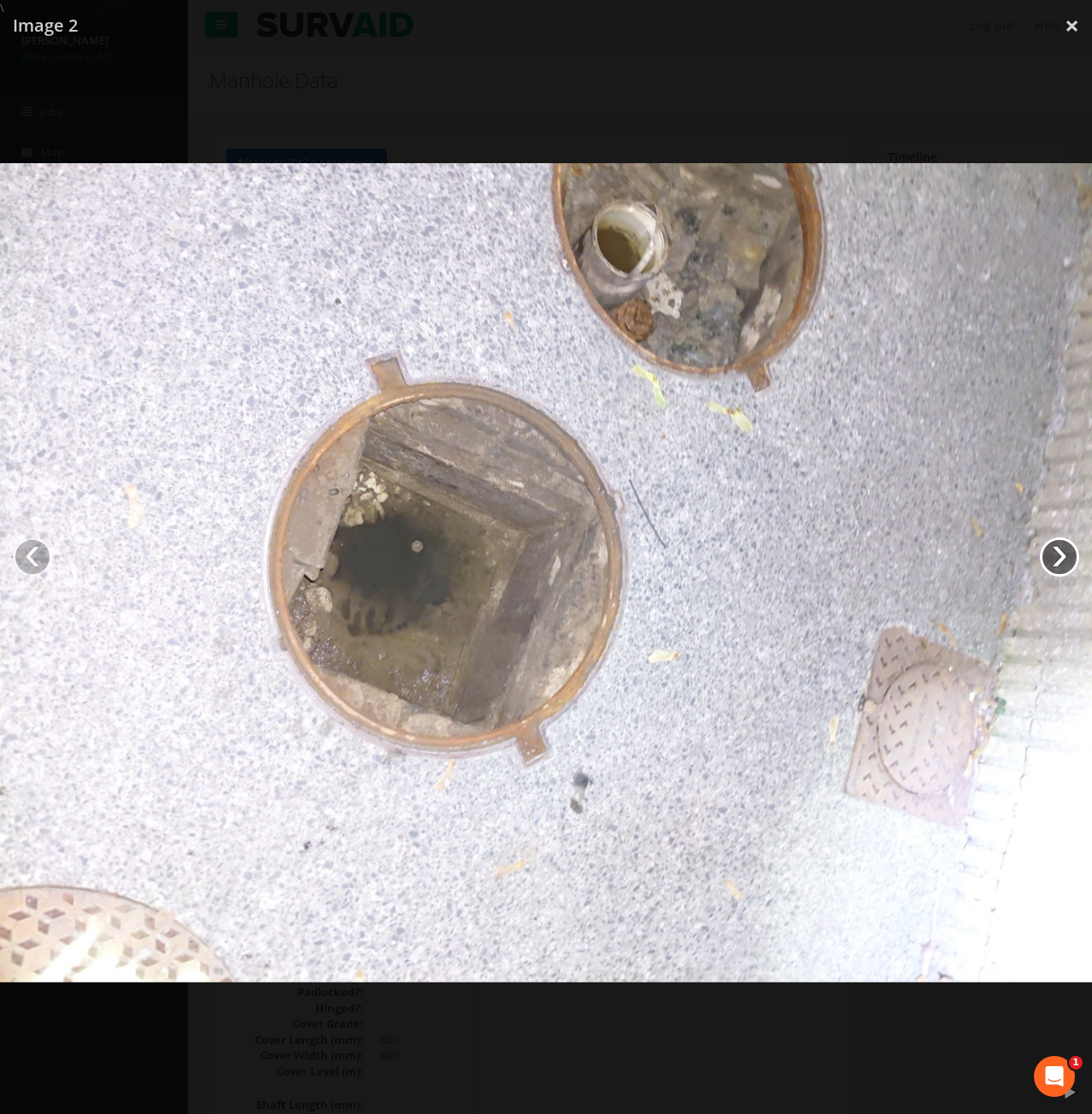
click at [1066, 559] on link "›" at bounding box center [1059, 557] width 39 height 39
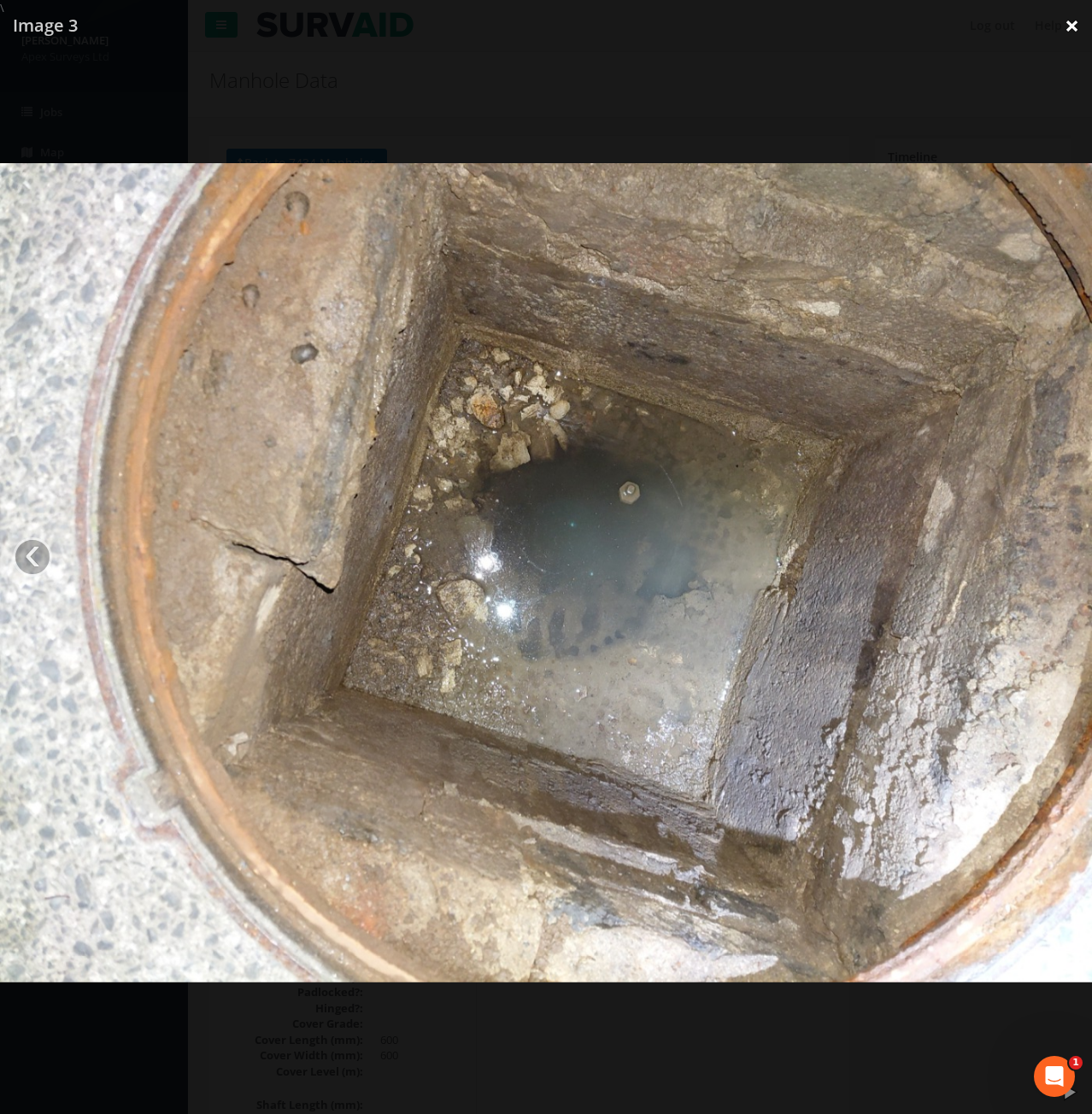
click at [1068, 27] on link "×" at bounding box center [1072, 25] width 40 height 51
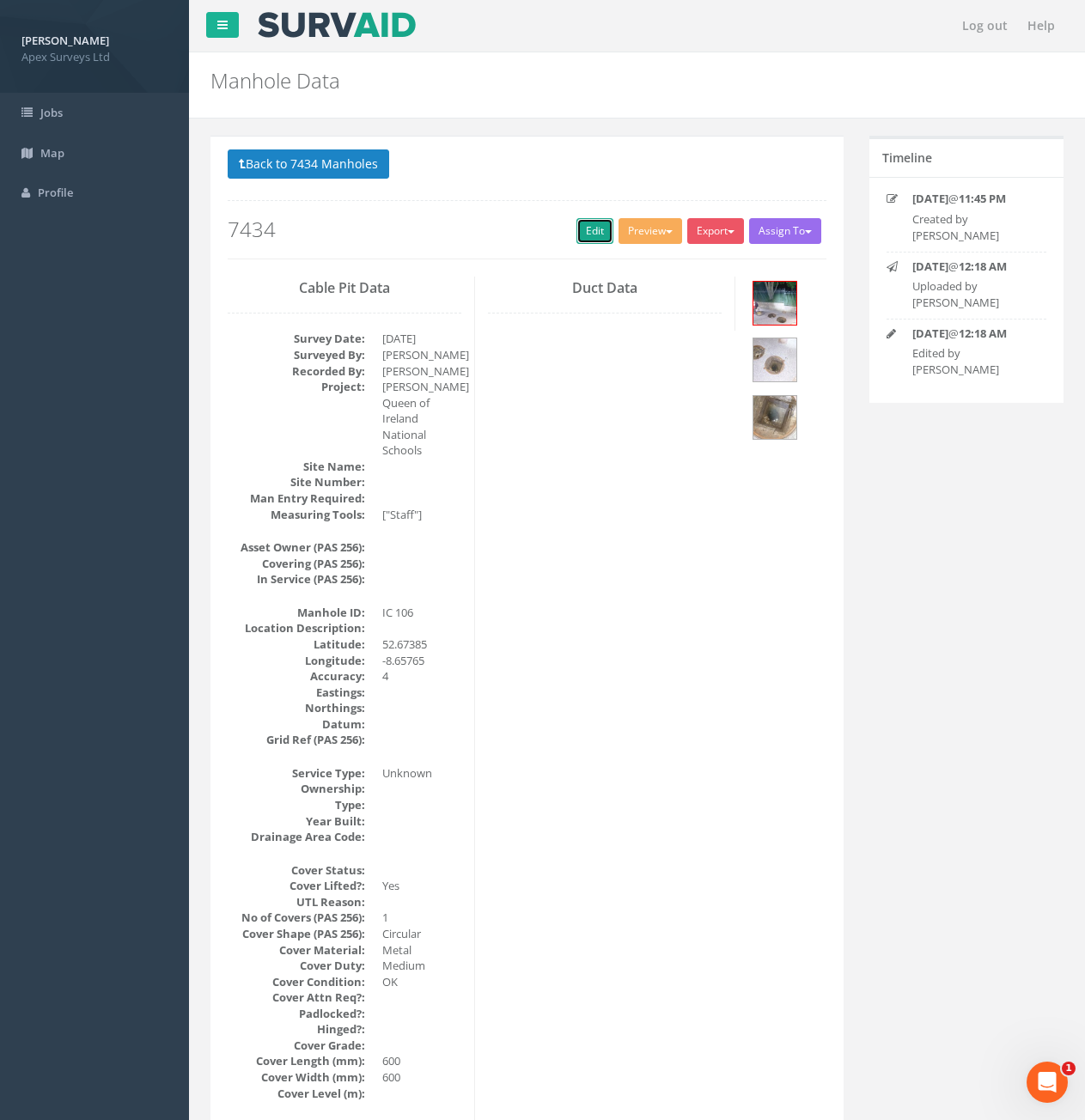
click at [580, 229] on link "Edit" at bounding box center [595, 231] width 37 height 26
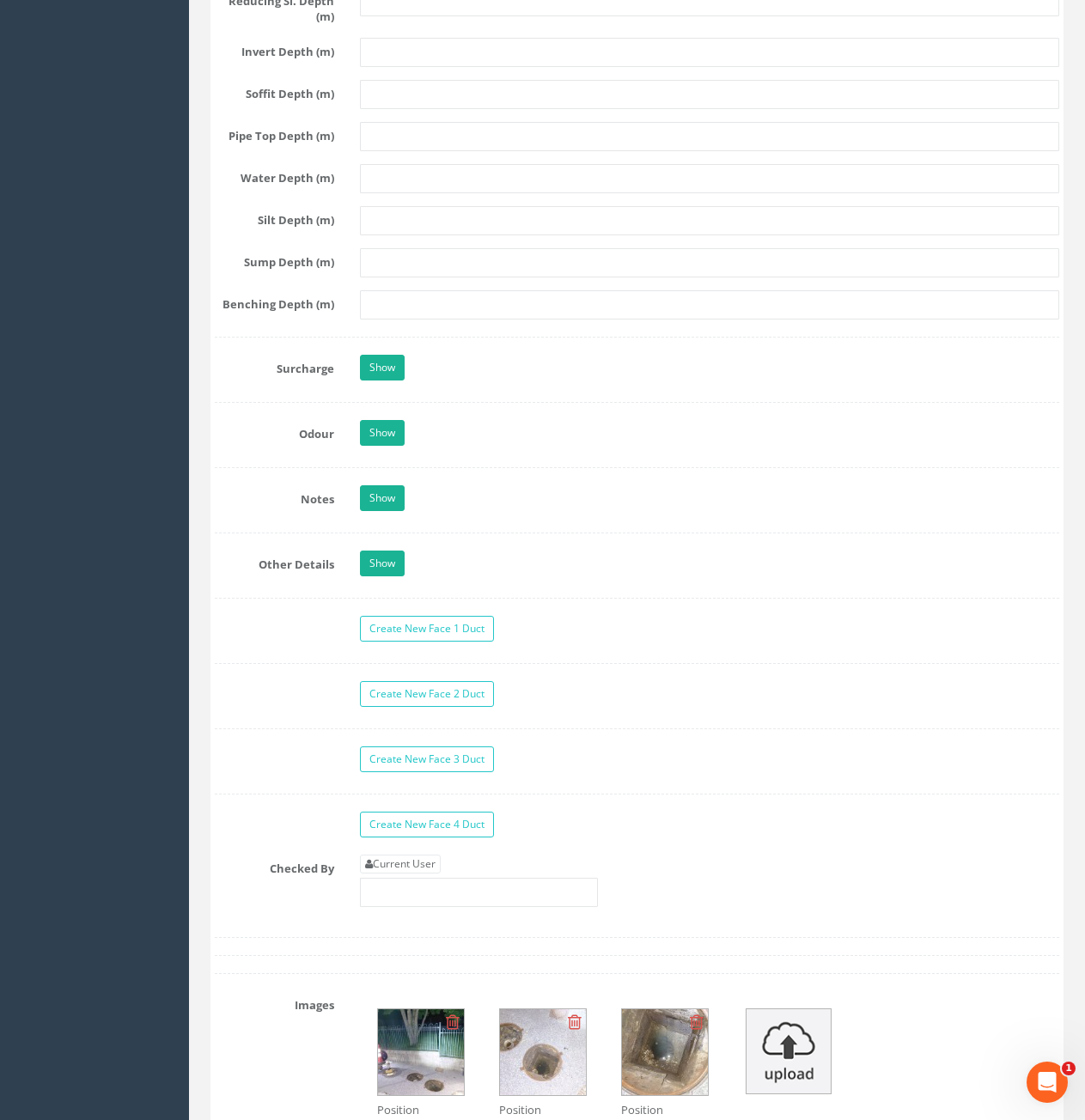
scroll to position [2406, 0]
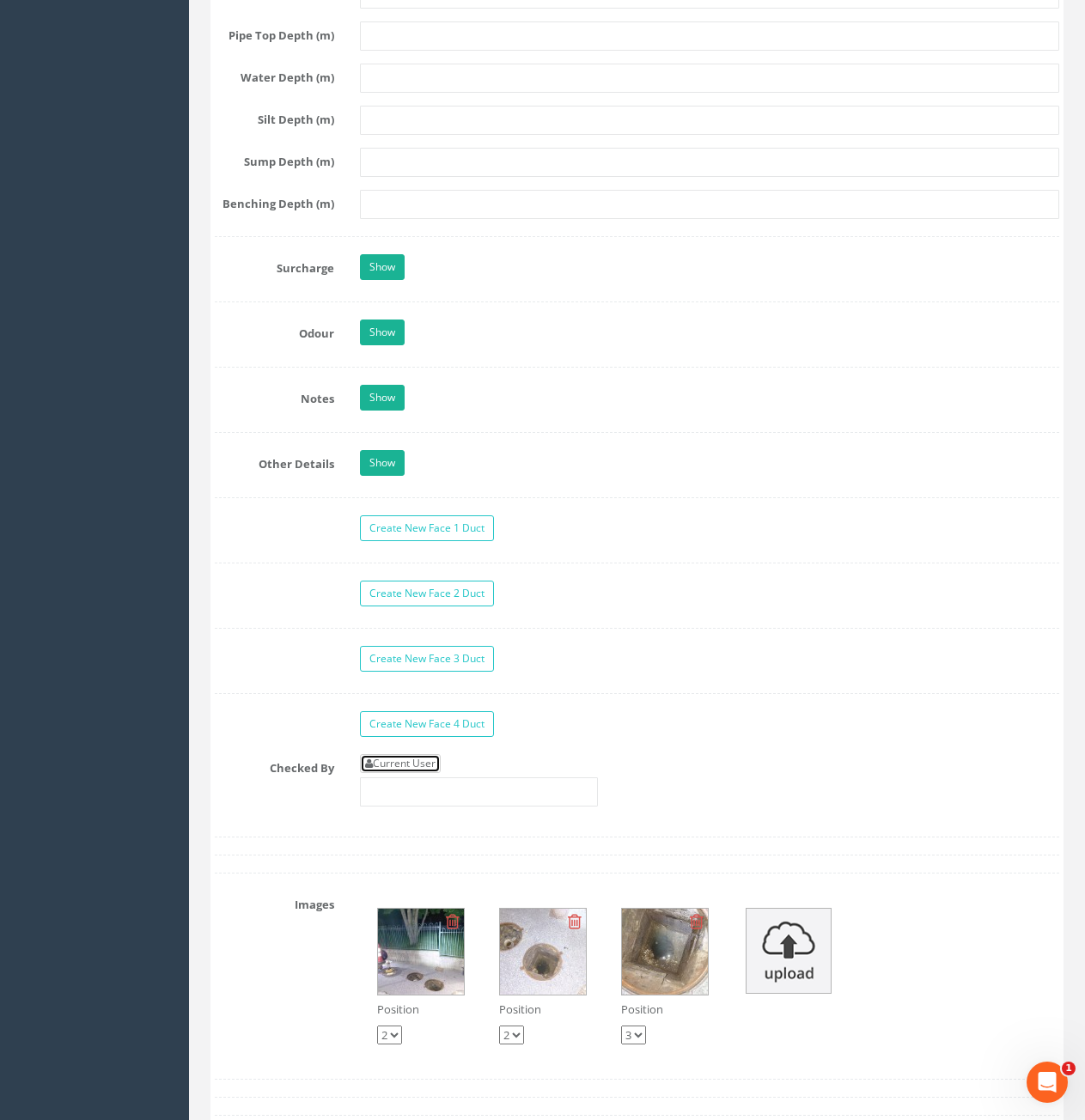
click at [417, 758] on link "Current User" at bounding box center [400, 764] width 81 height 19
type input "[PERSON_NAME]"
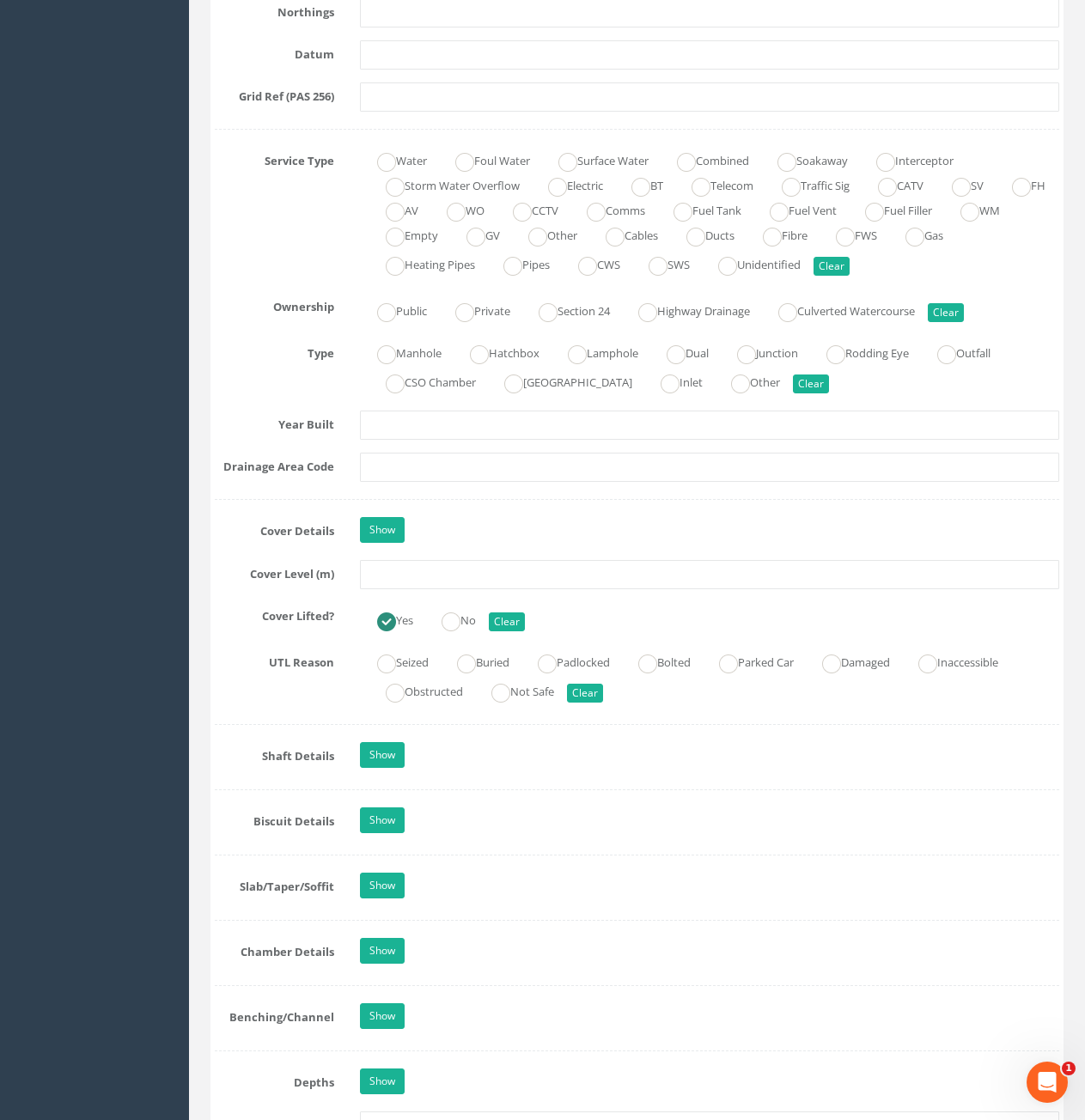
scroll to position [1117, 0]
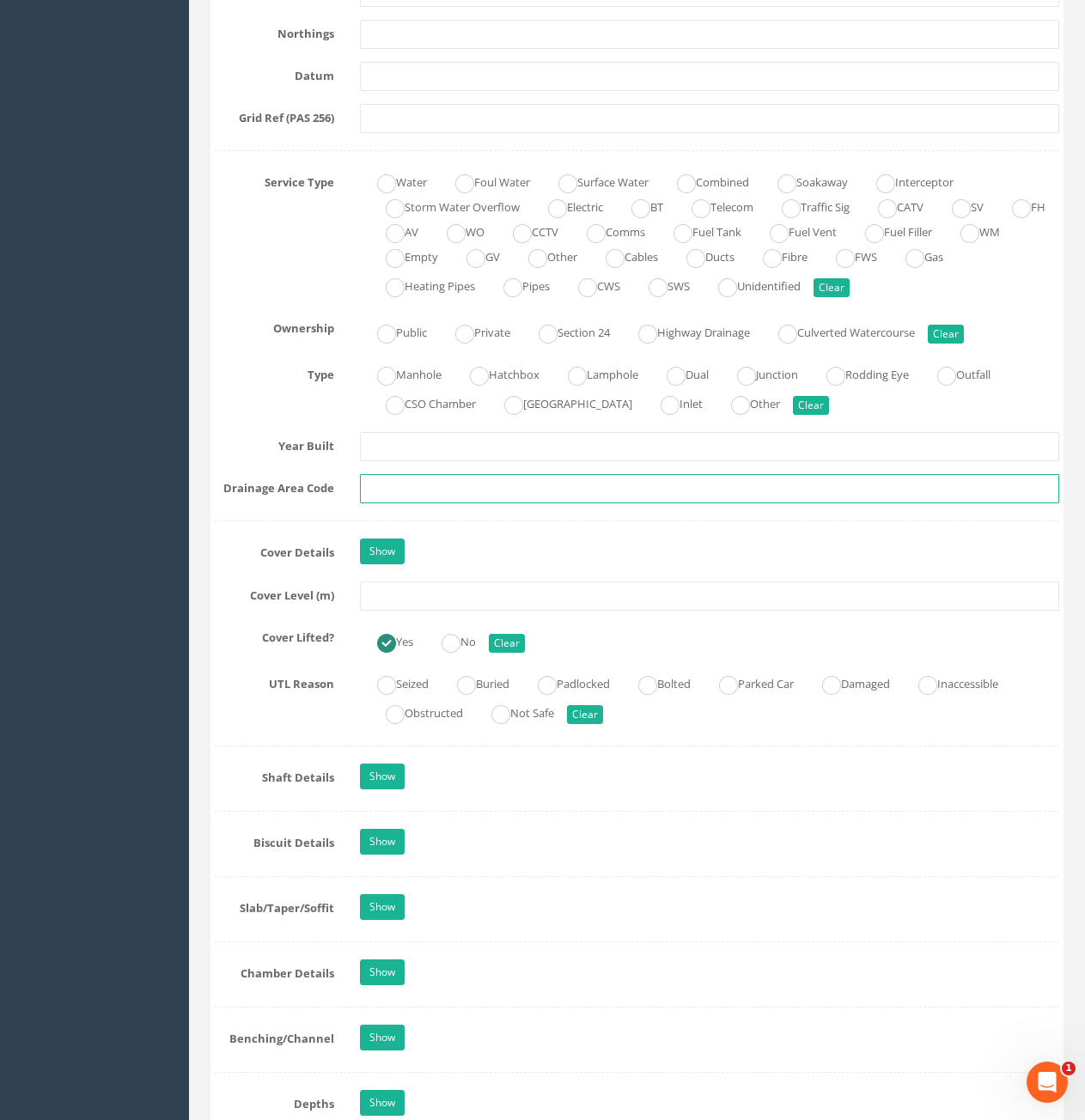
click at [493, 482] on input "text" at bounding box center [709, 489] width 699 height 29
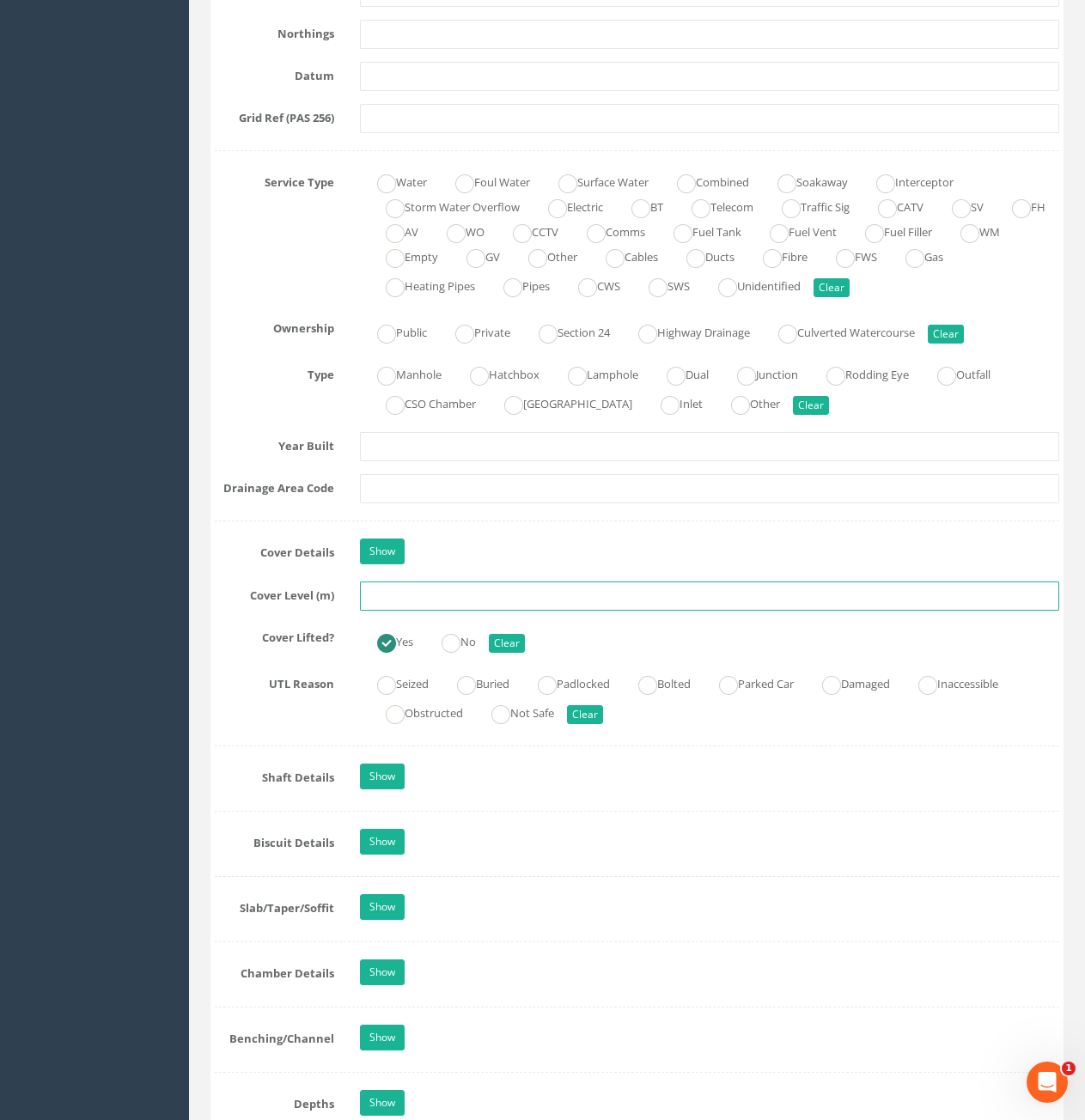
click at [493, 585] on input "text" at bounding box center [709, 596] width 699 height 29
type input "7.43"
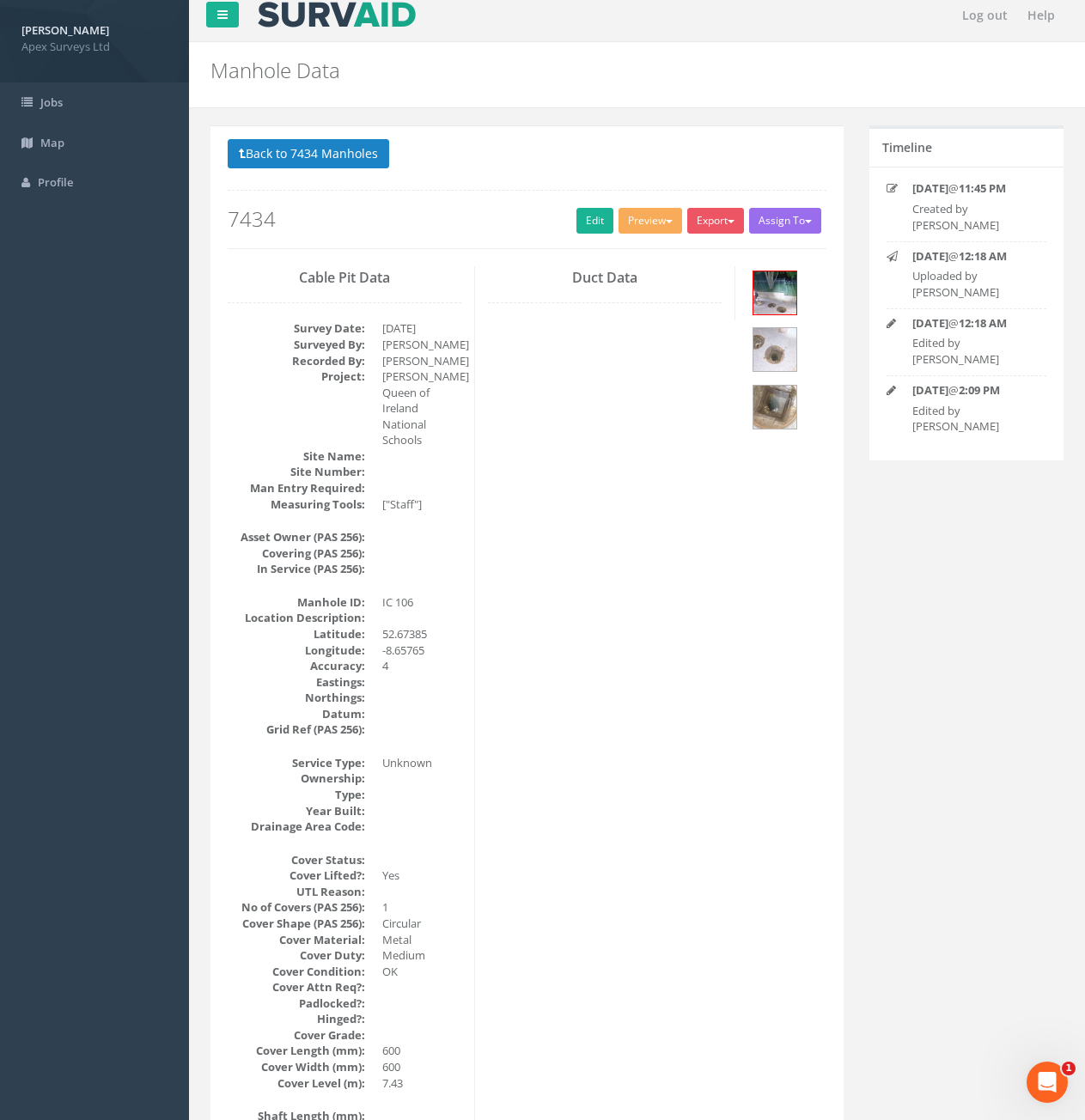
scroll to position [0, 0]
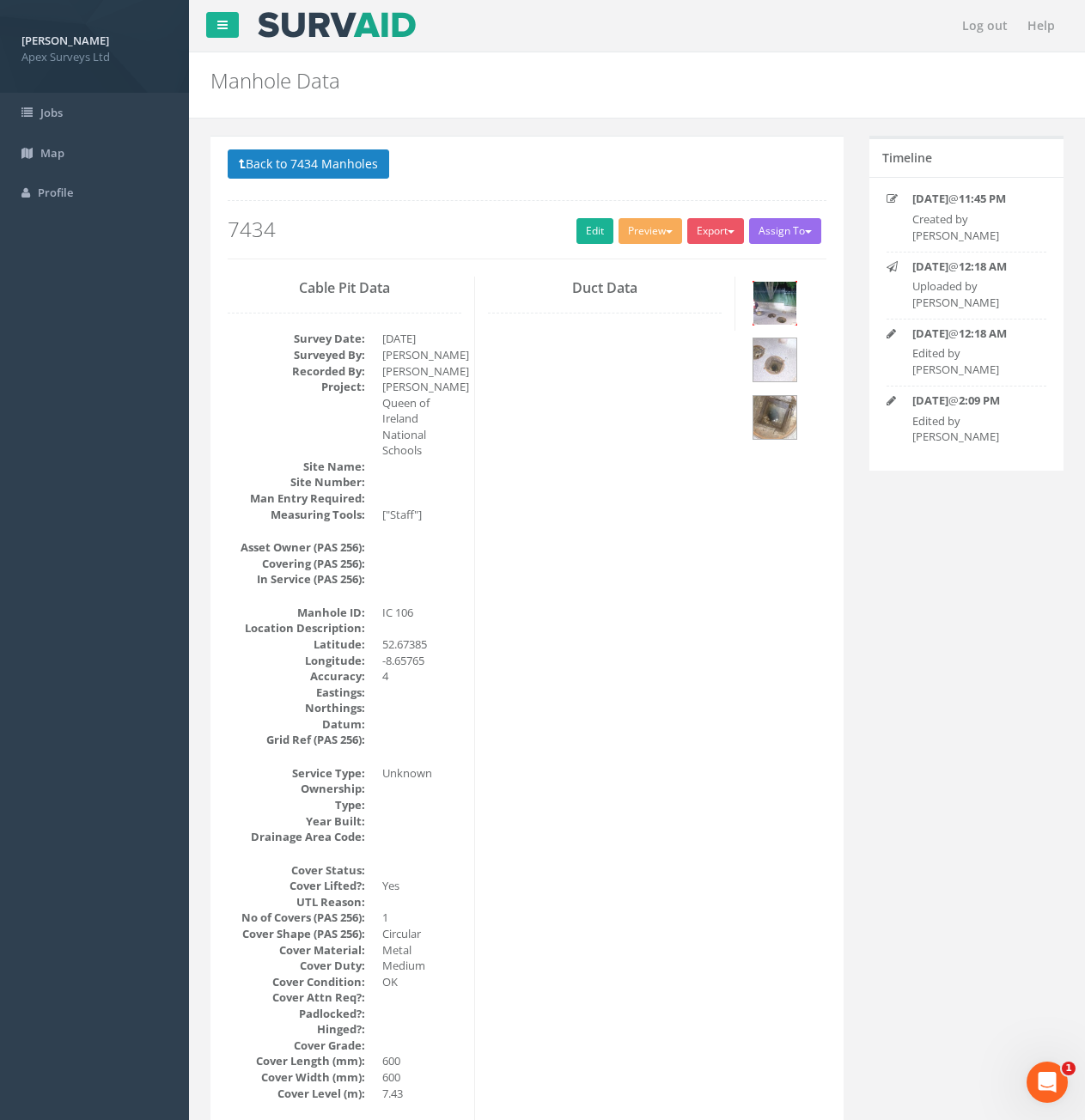
click at [779, 309] on img at bounding box center [774, 303] width 43 height 43
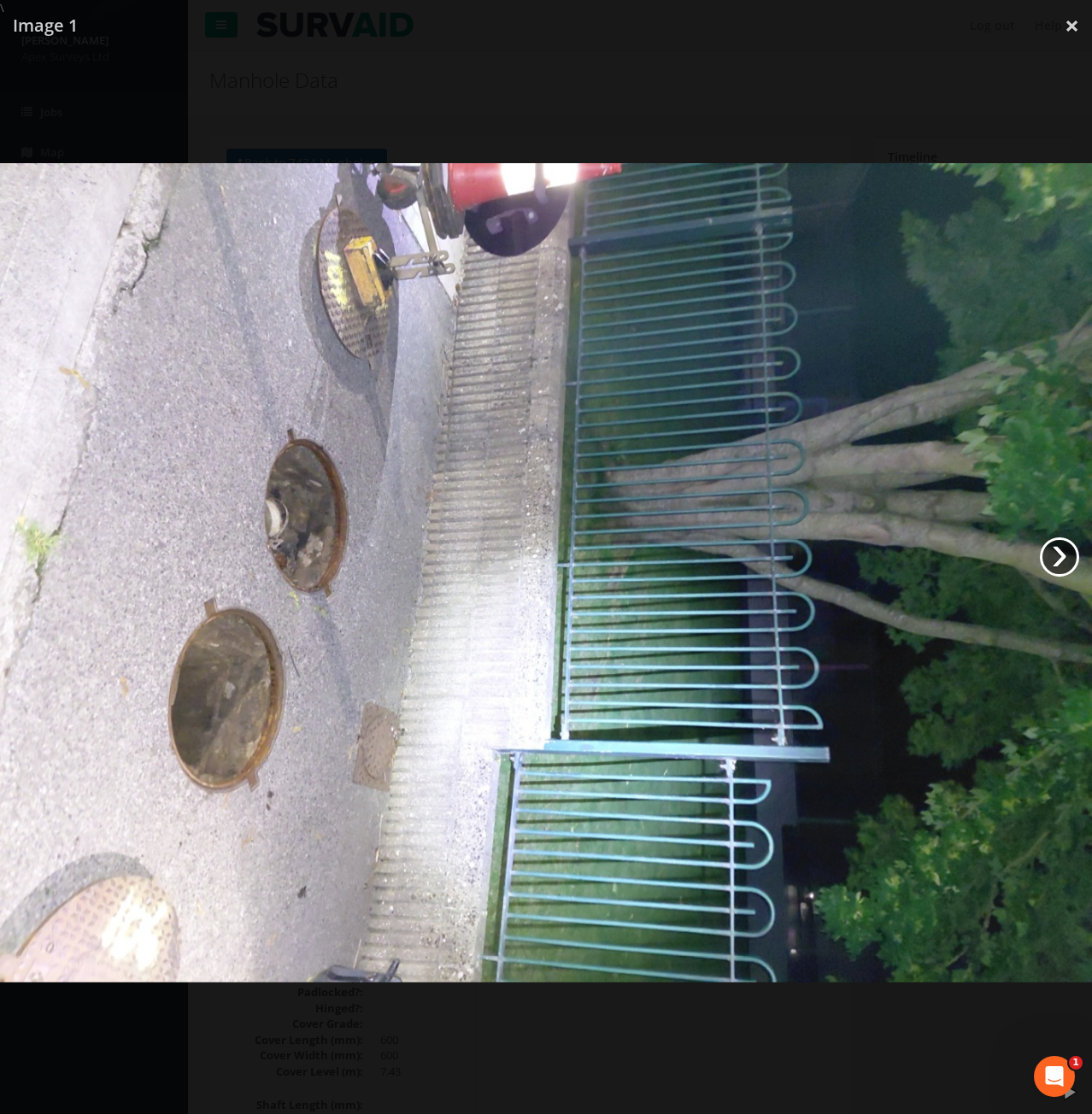
click at [1066, 557] on link "›" at bounding box center [1059, 557] width 39 height 39
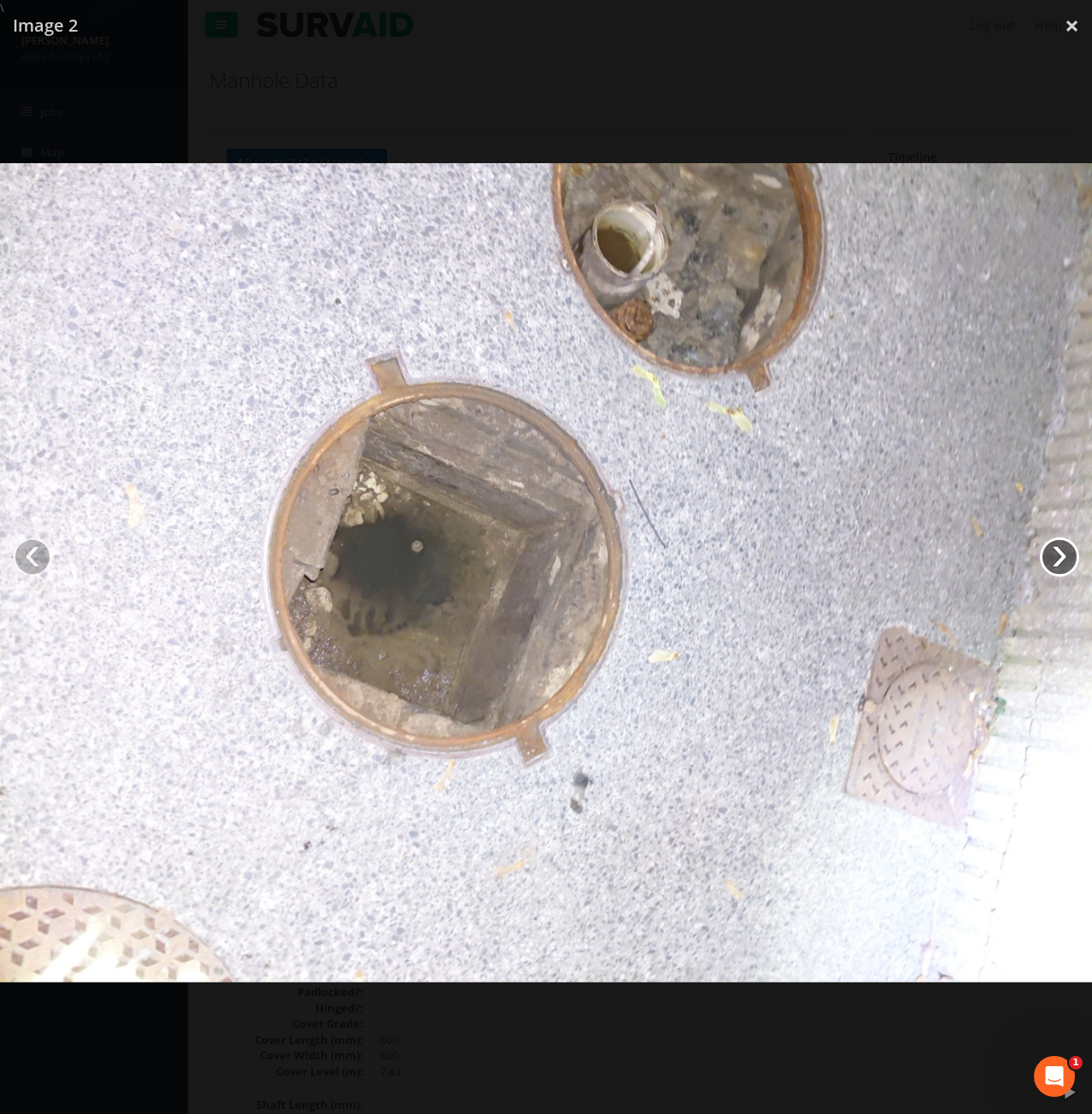
click at [1066, 557] on link "›" at bounding box center [1059, 557] width 39 height 39
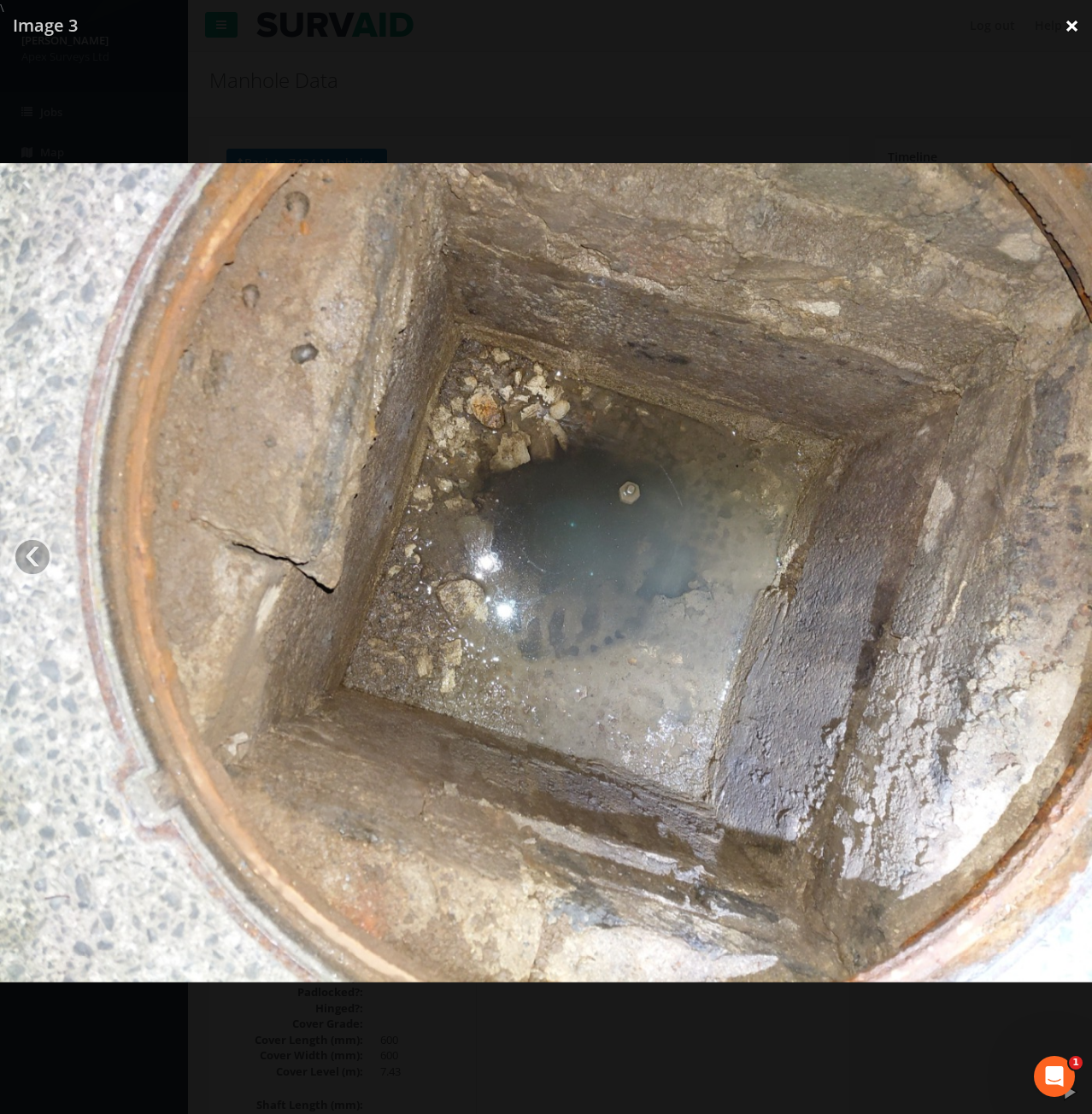
click at [1065, 33] on link "×" at bounding box center [1072, 25] width 40 height 51
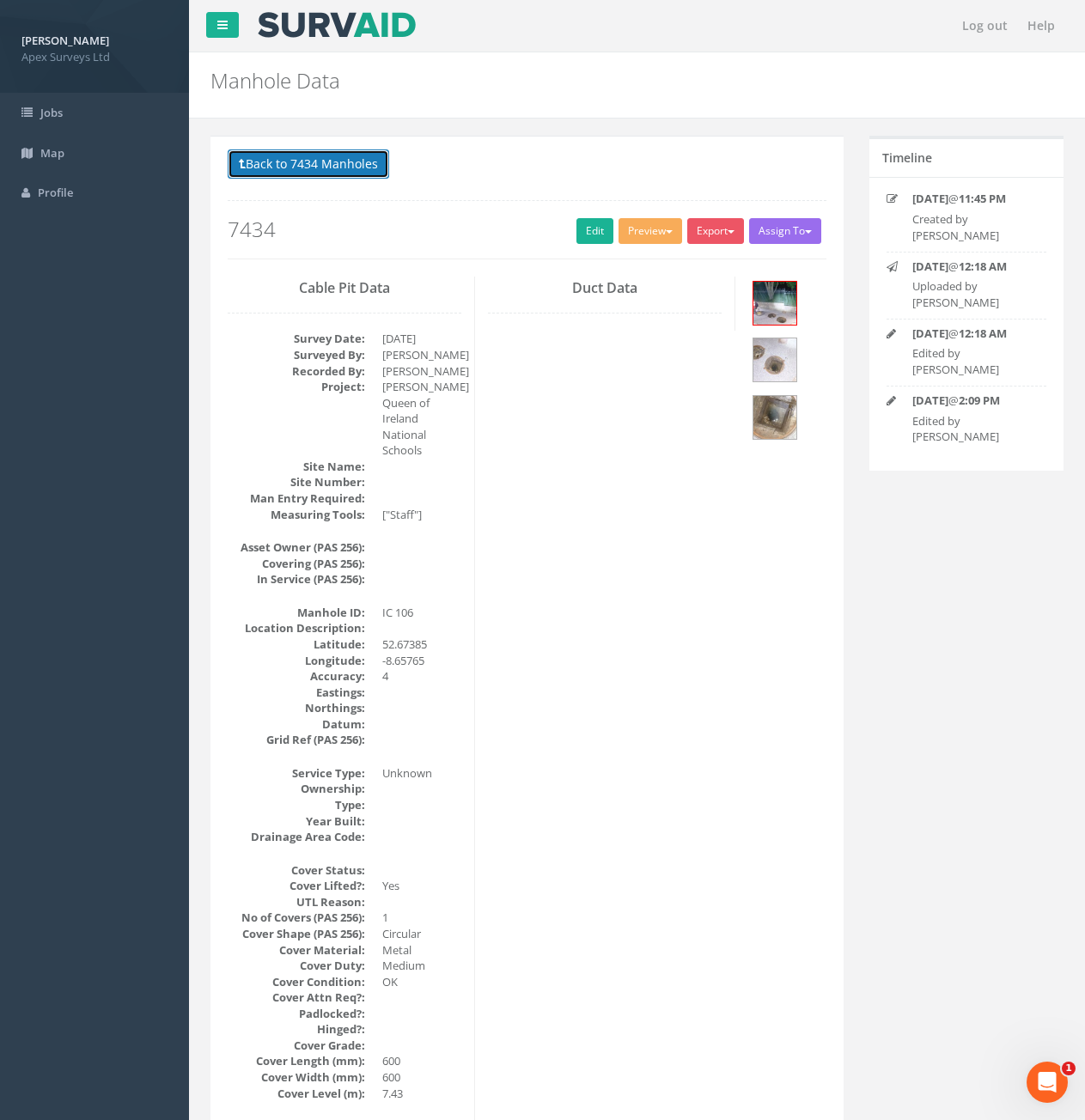
click at [321, 161] on button "Back to 7434 Manholes" at bounding box center [308, 164] width 161 height 29
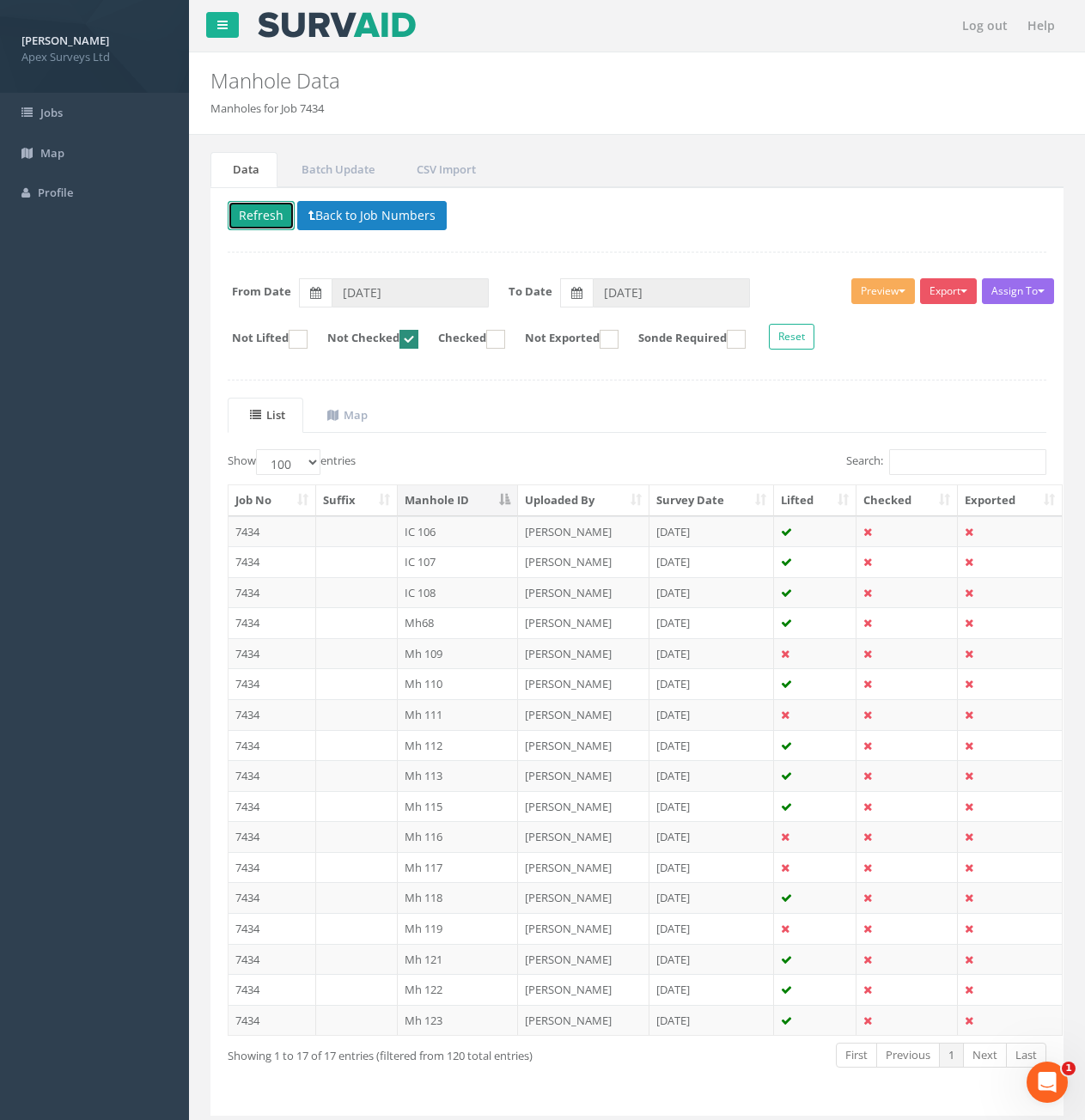
click at [263, 224] on button "Refresh" at bounding box center [260, 215] width 67 height 29
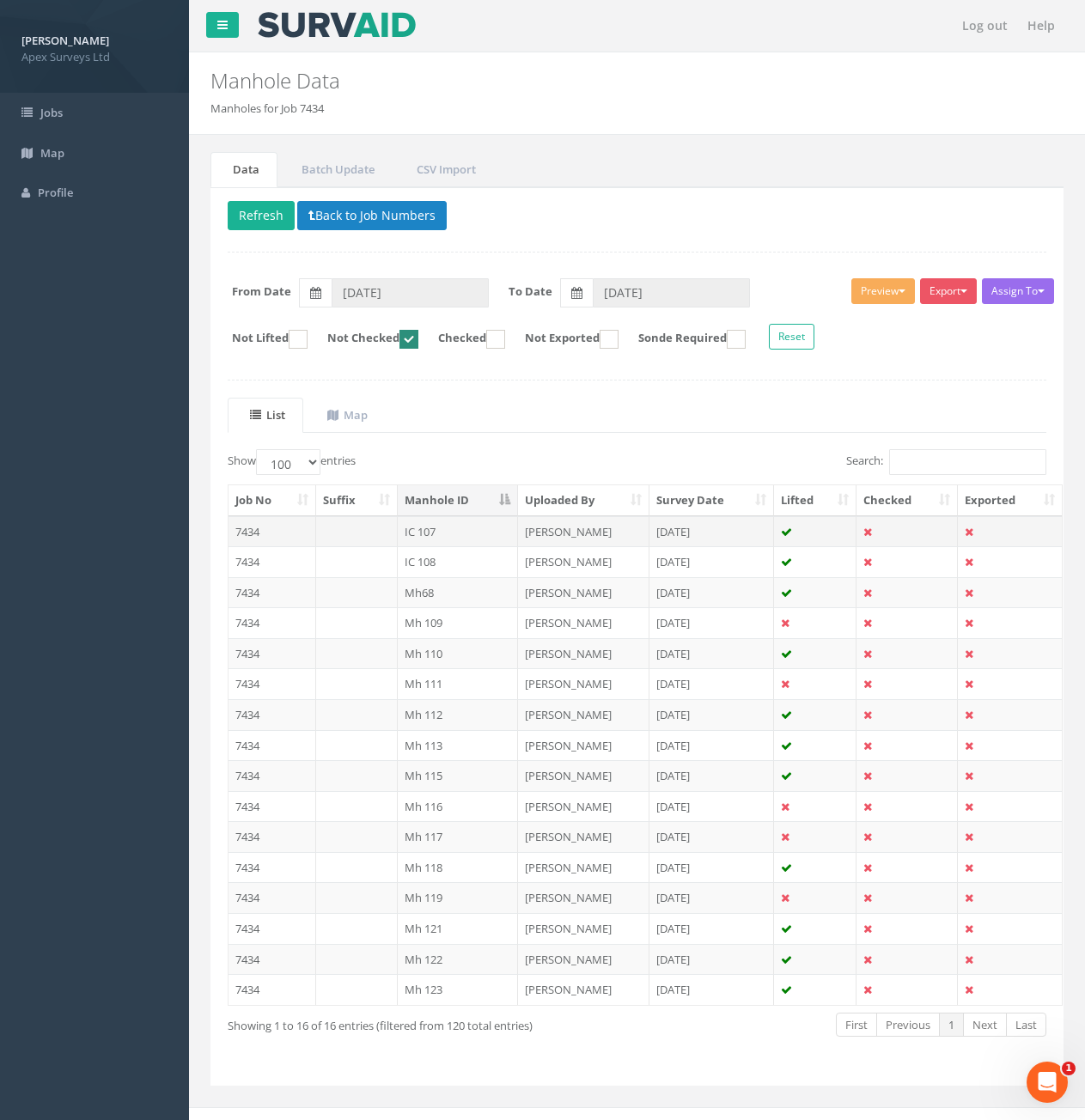
click at [272, 535] on td "7434" at bounding box center [272, 532] width 88 height 31
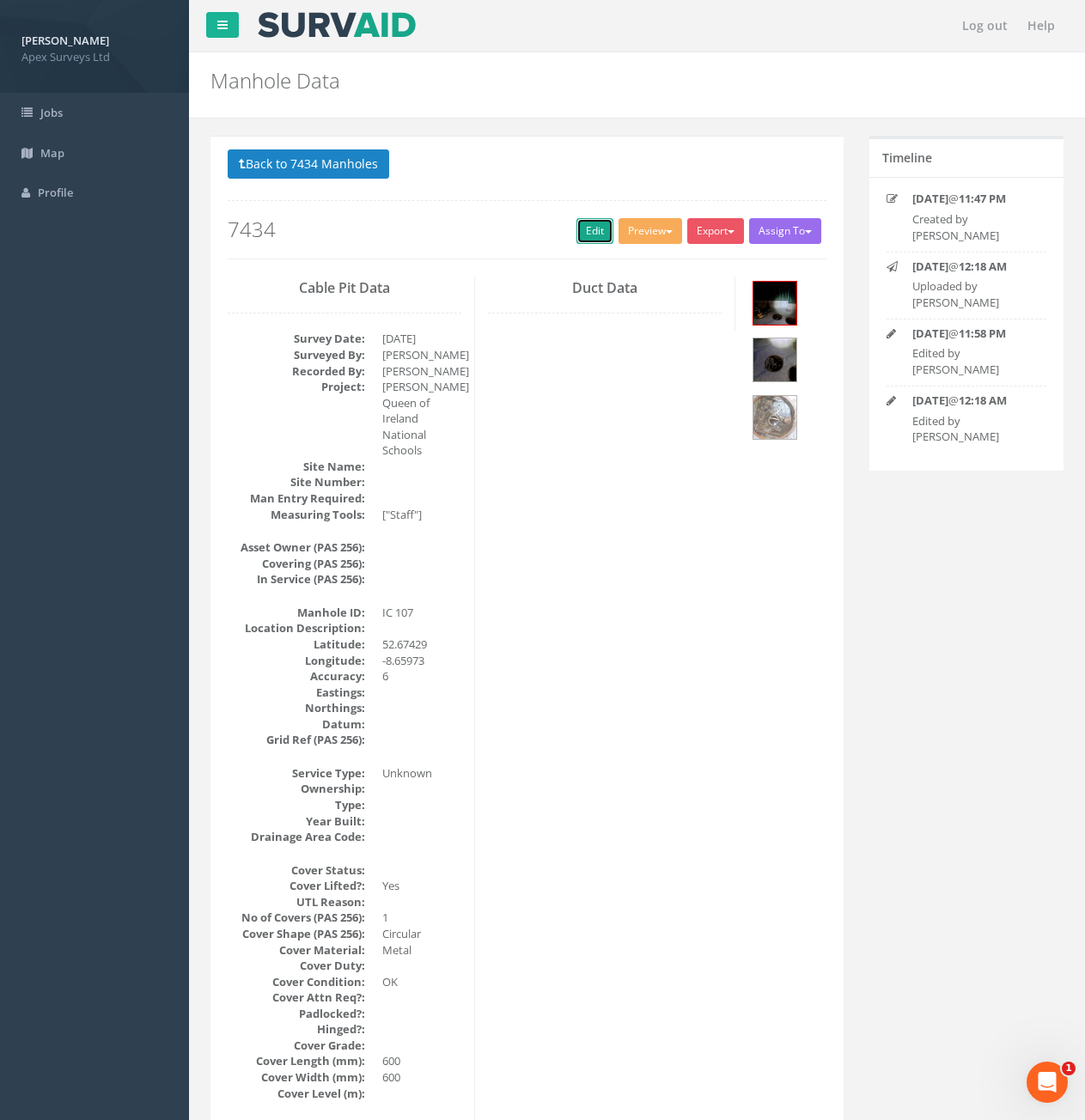
click at [585, 236] on link "Edit" at bounding box center [595, 231] width 37 height 26
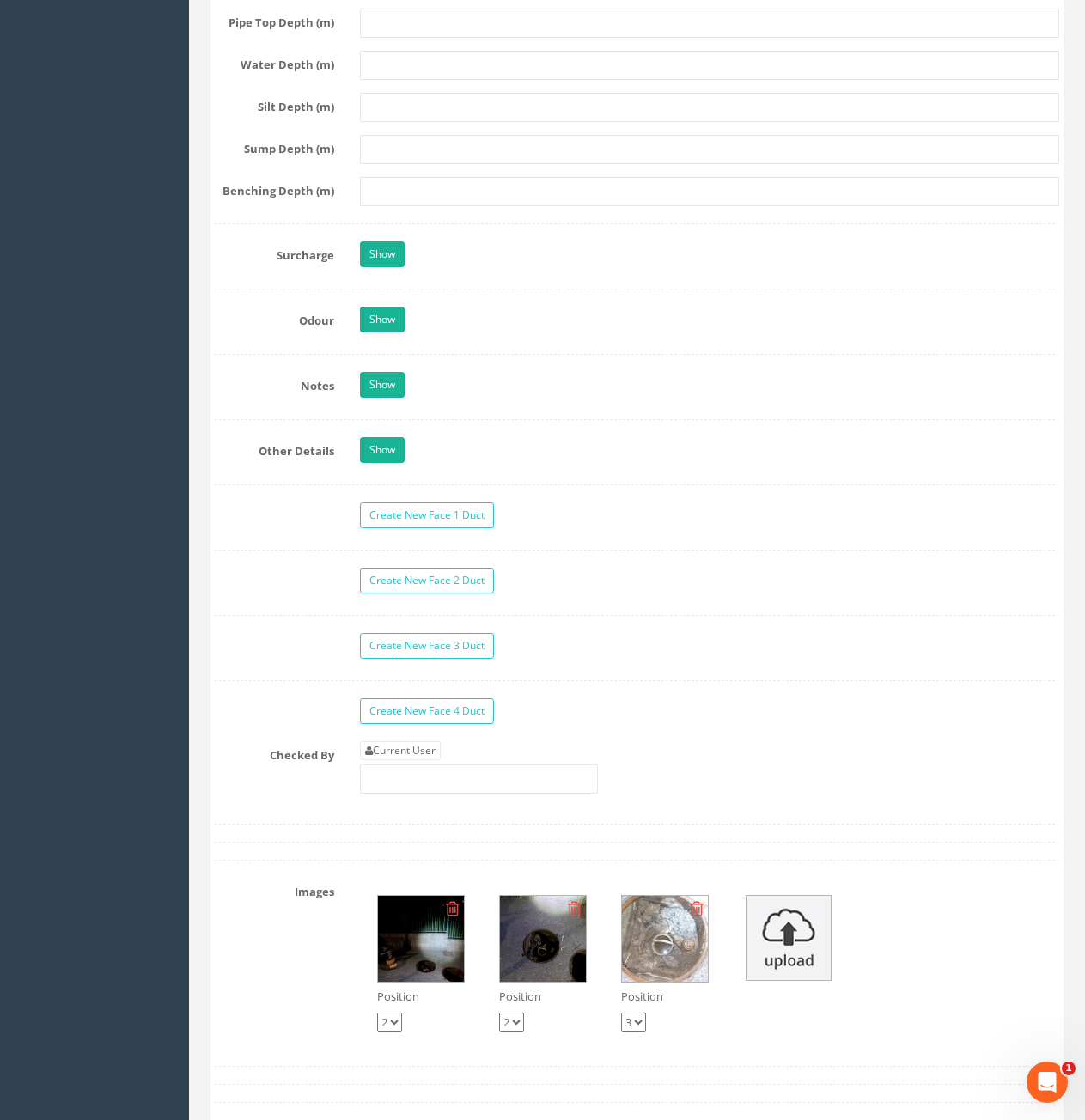
scroll to position [2749, 0]
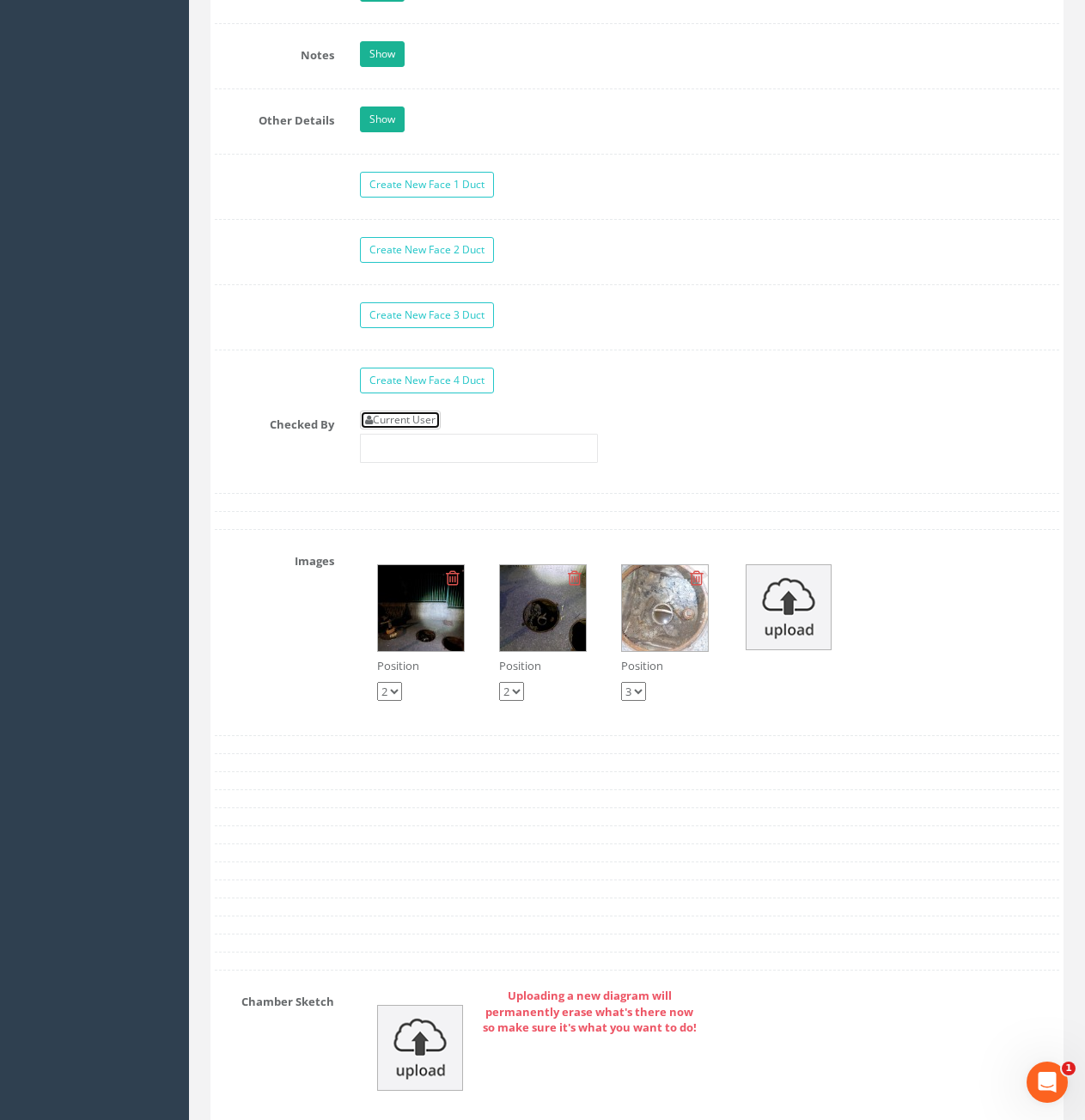
click at [395, 417] on link "Current User" at bounding box center [400, 421] width 81 height 19
type input "[PERSON_NAME]"
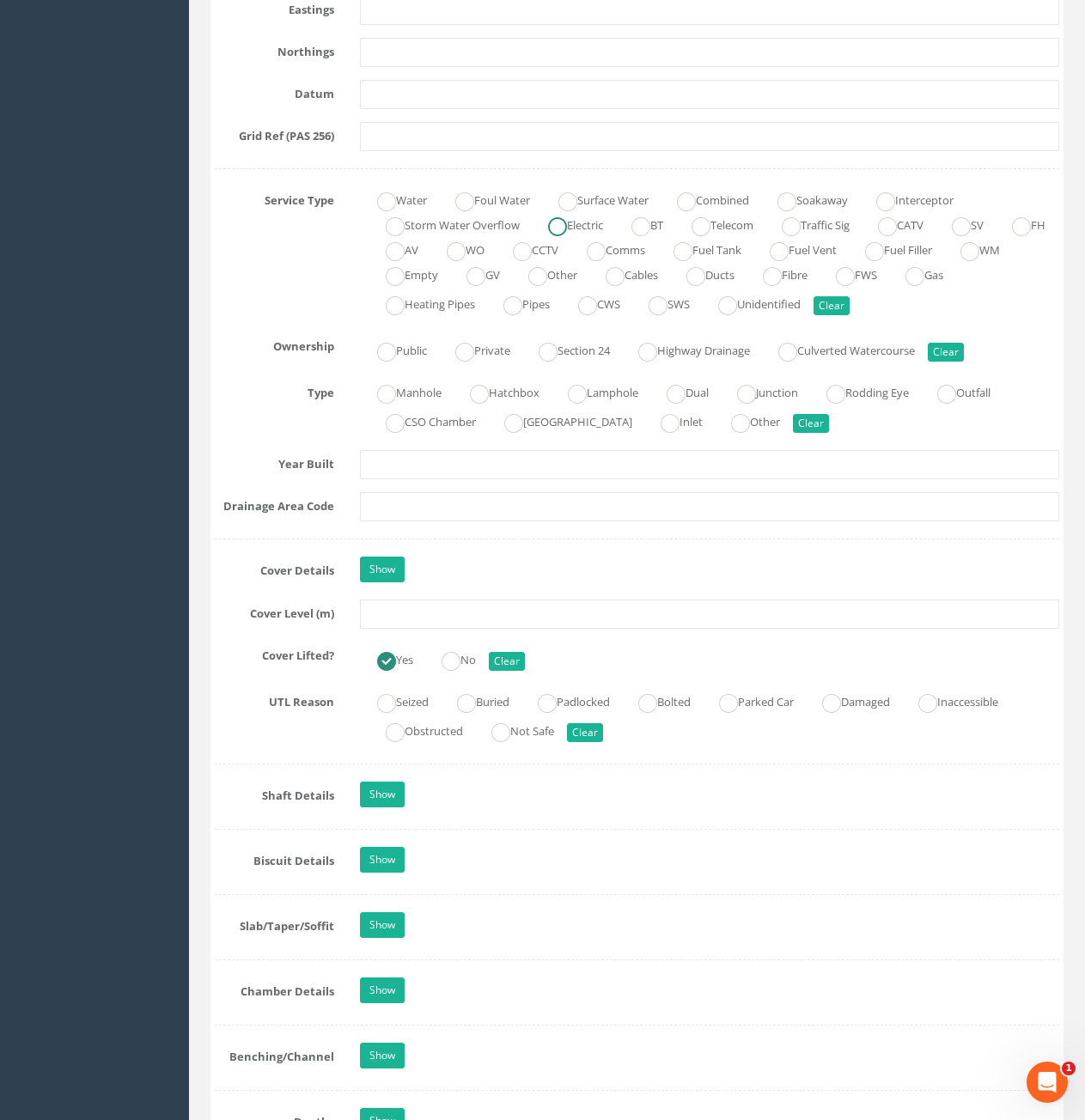
scroll to position [1117, 0]
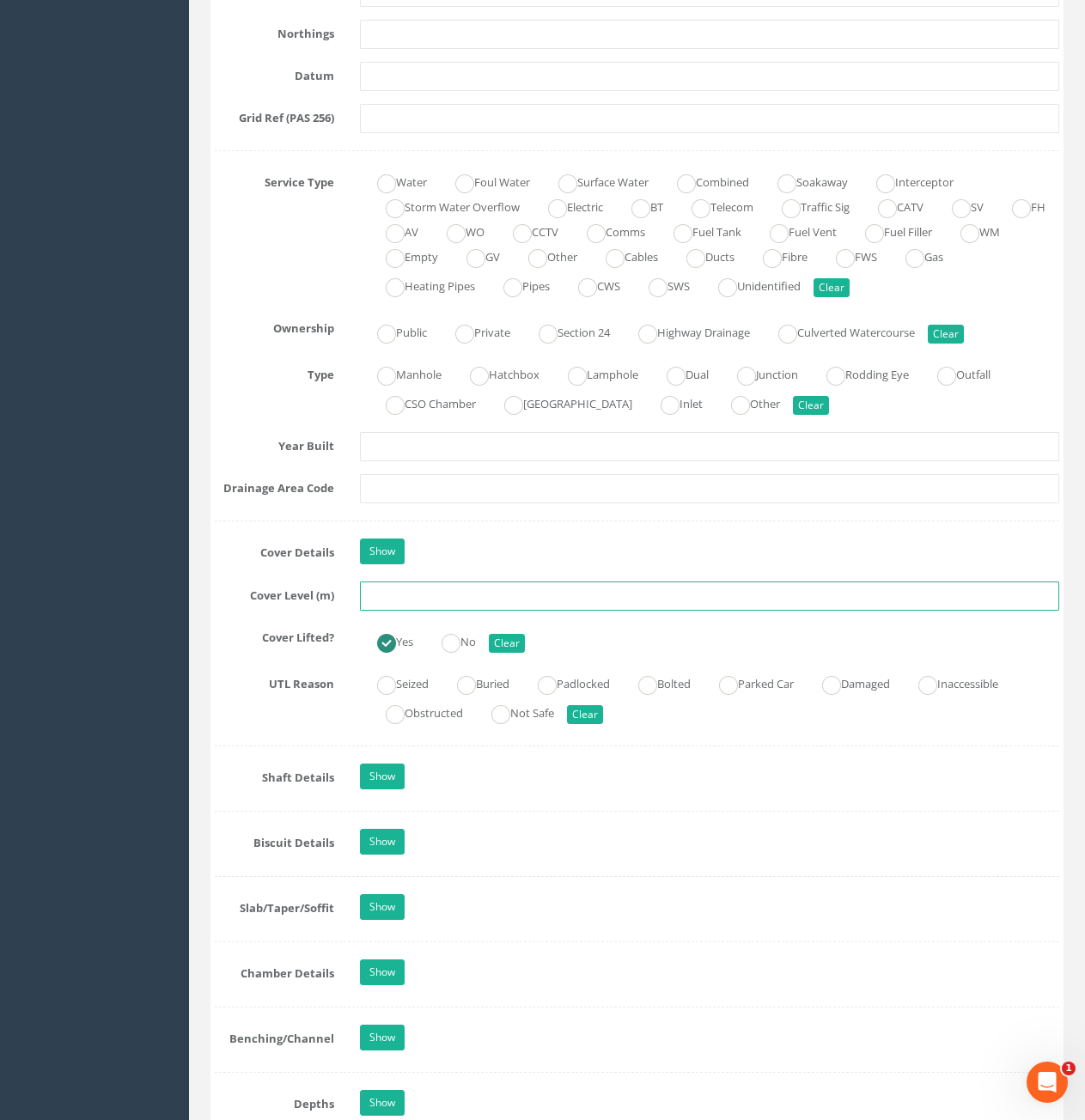
click at [505, 597] on input "text" at bounding box center [709, 596] width 699 height 29
type input "7.47"
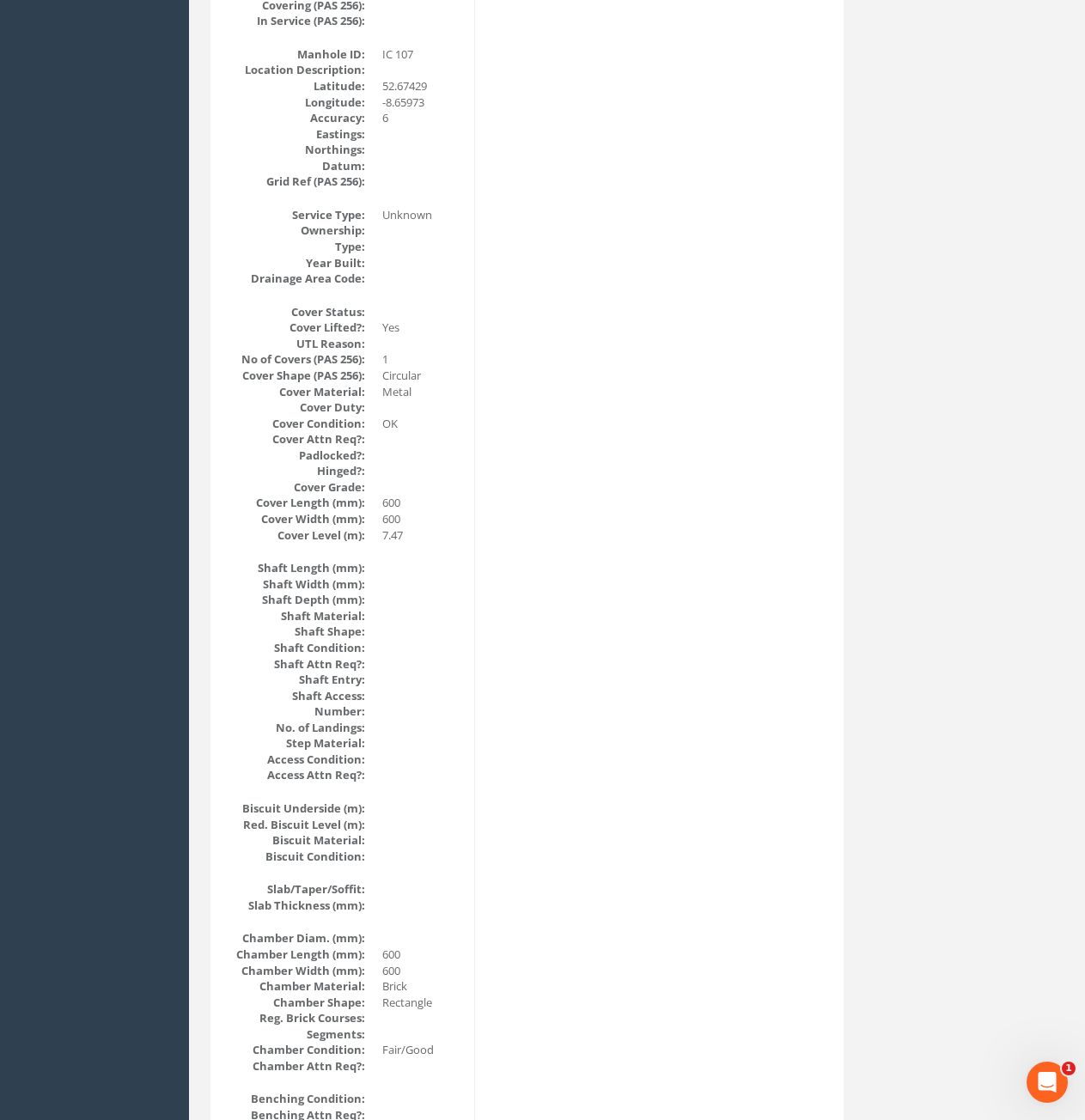
scroll to position [0, 0]
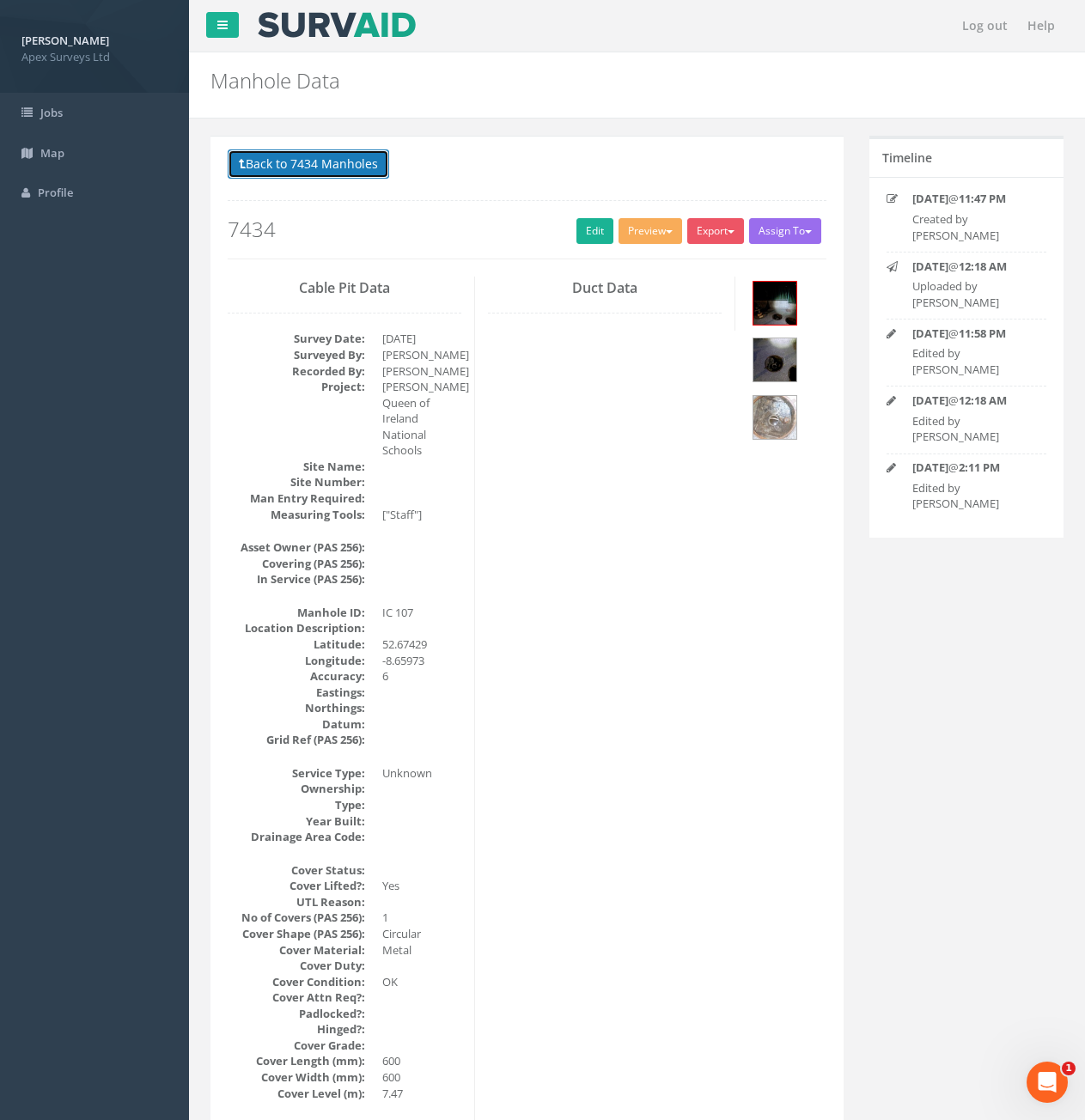
click at [340, 176] on button "Back to 7434 Manholes" at bounding box center [308, 164] width 161 height 29
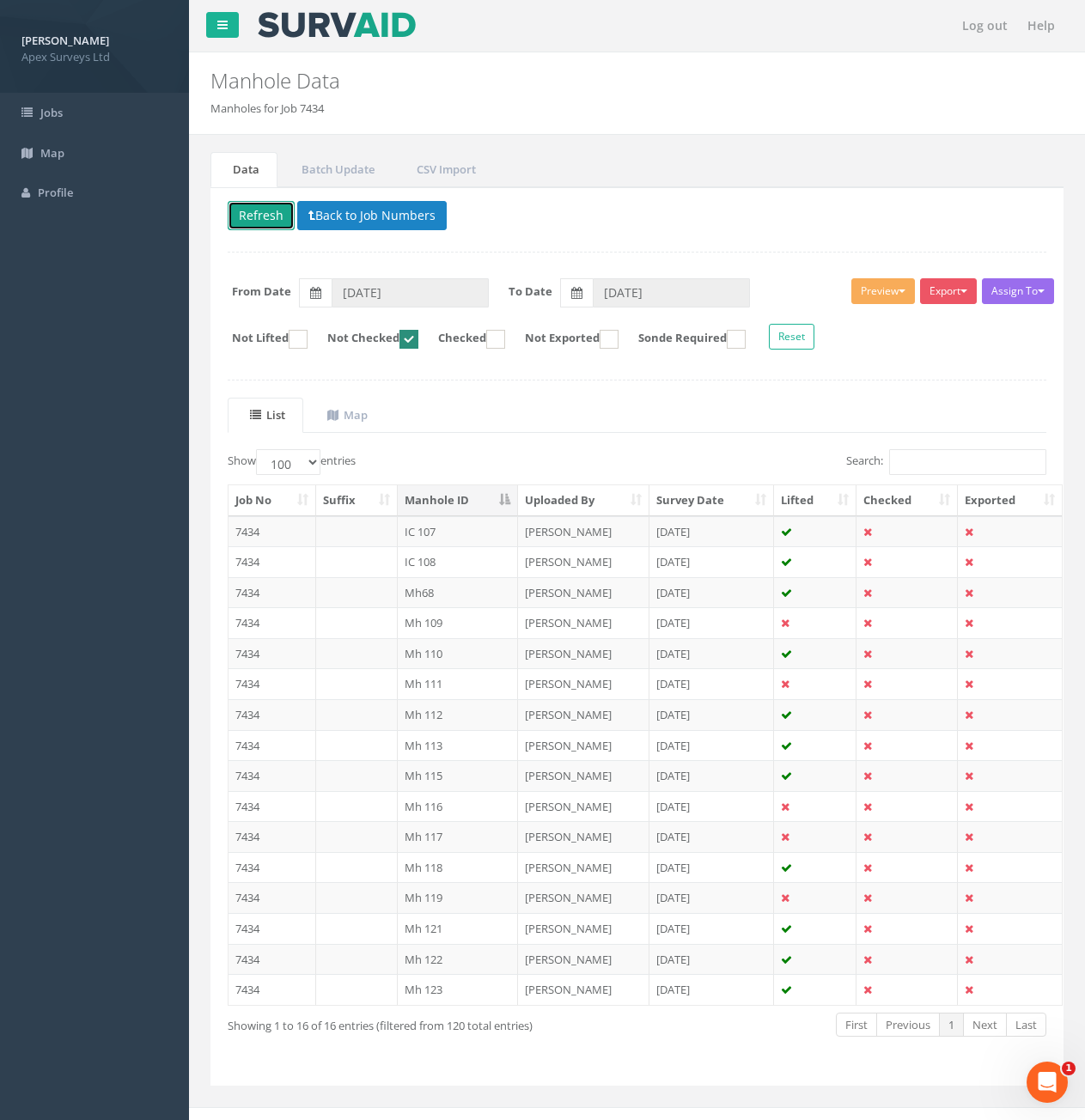
click at [271, 216] on button "Refresh" at bounding box center [260, 215] width 67 height 29
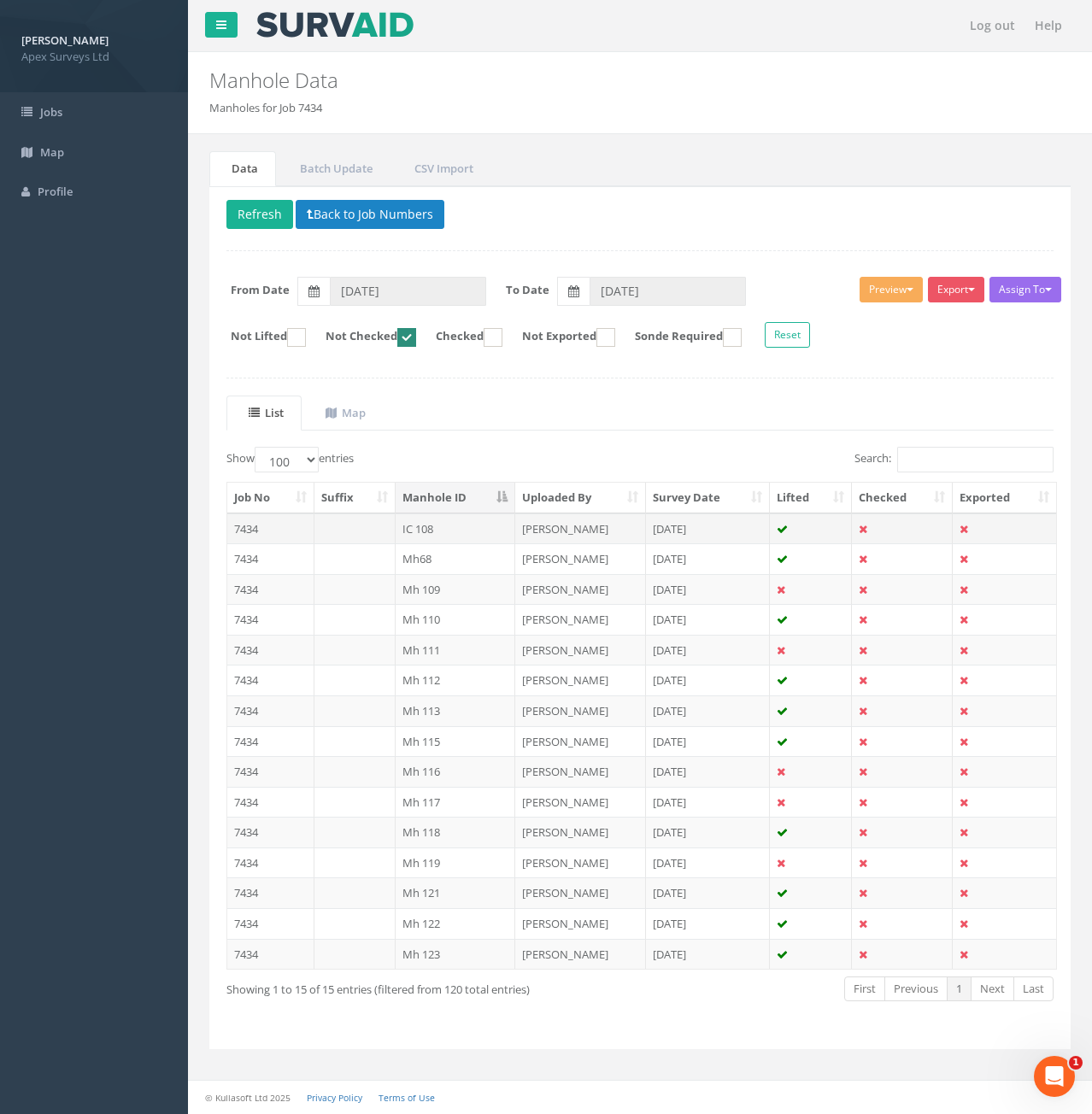
click at [300, 528] on td "7434" at bounding box center [271, 529] width 87 height 31
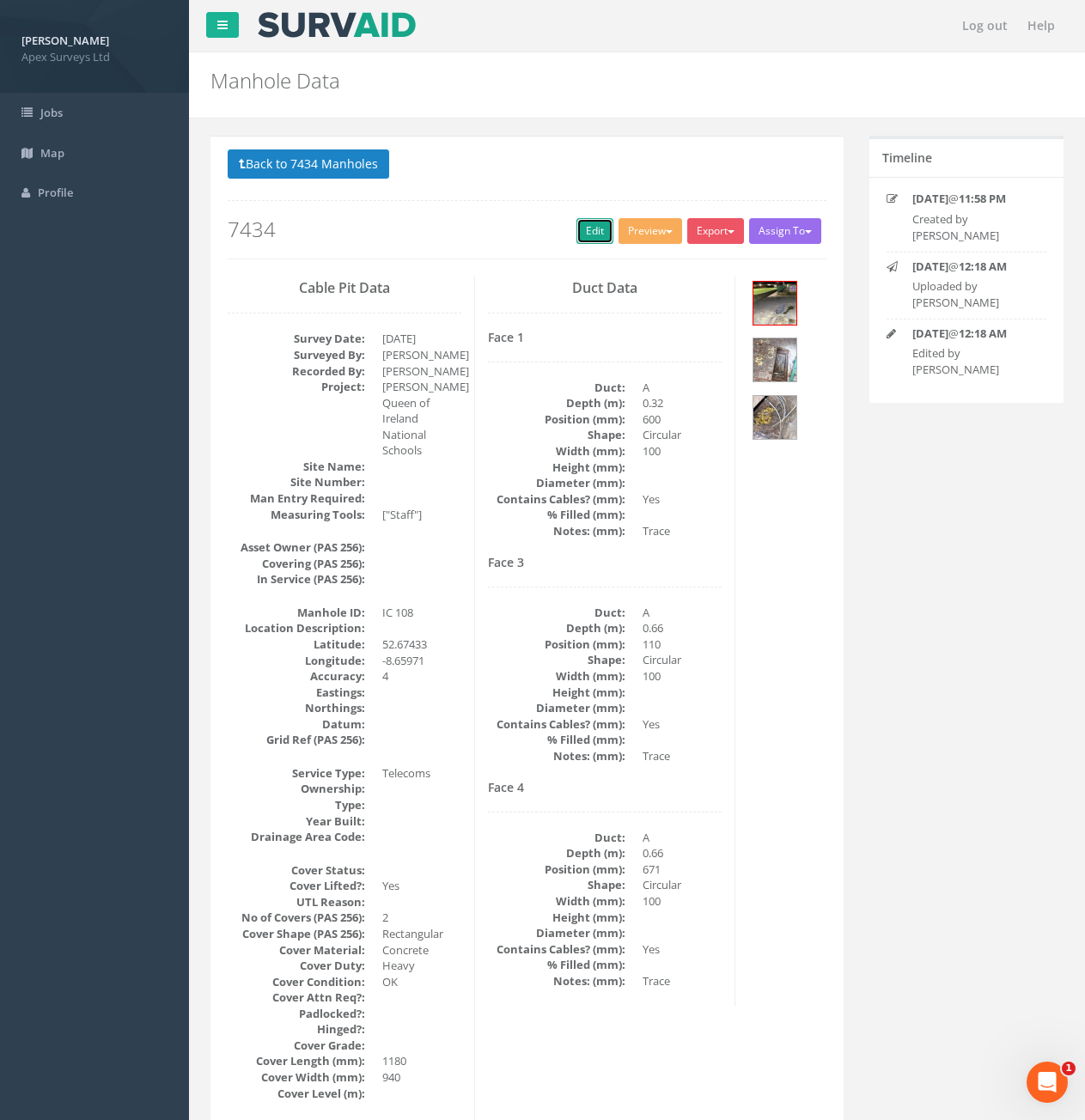
click at [577, 232] on link "Edit" at bounding box center [595, 231] width 37 height 26
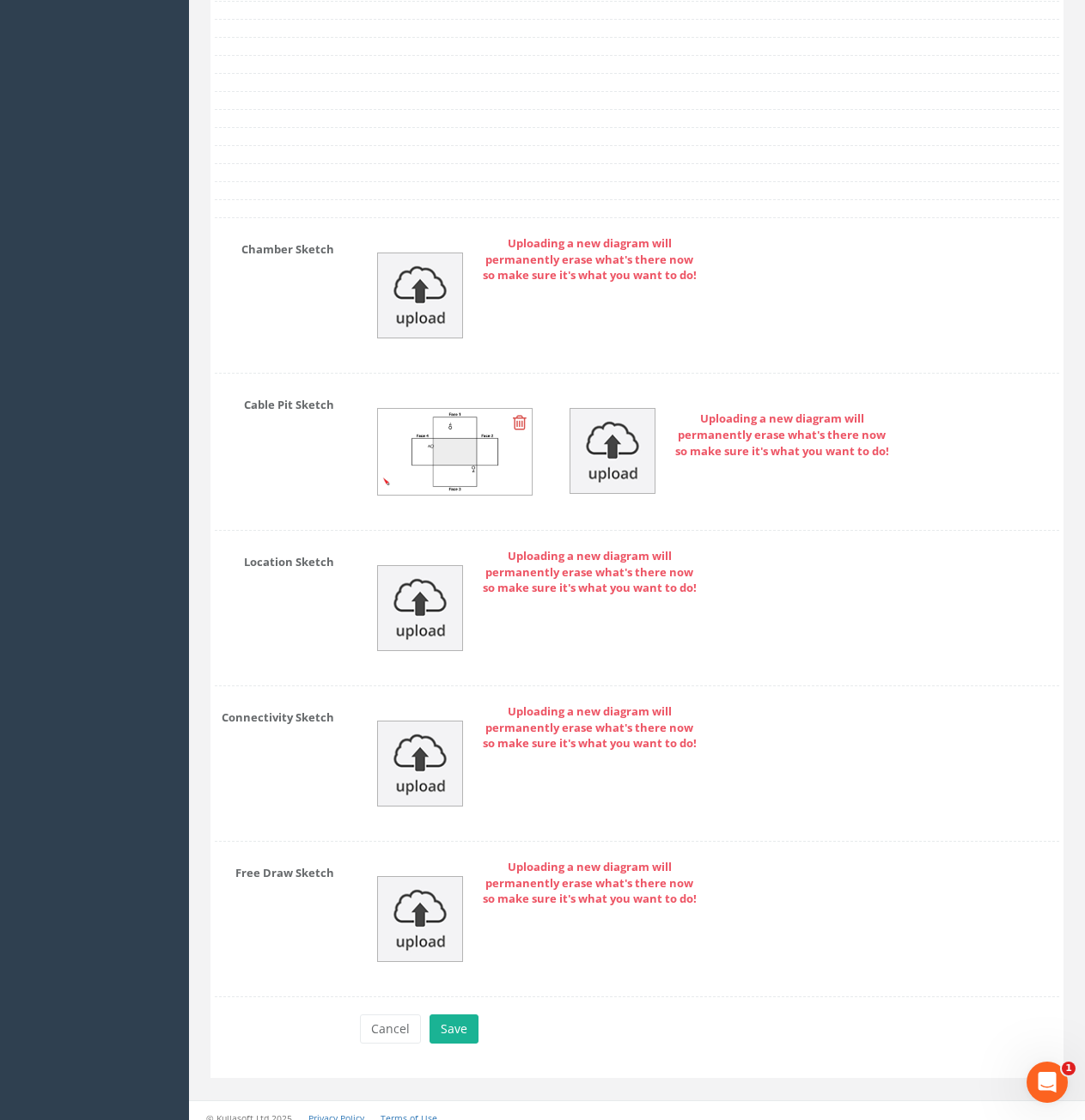
scroll to position [2962, 0]
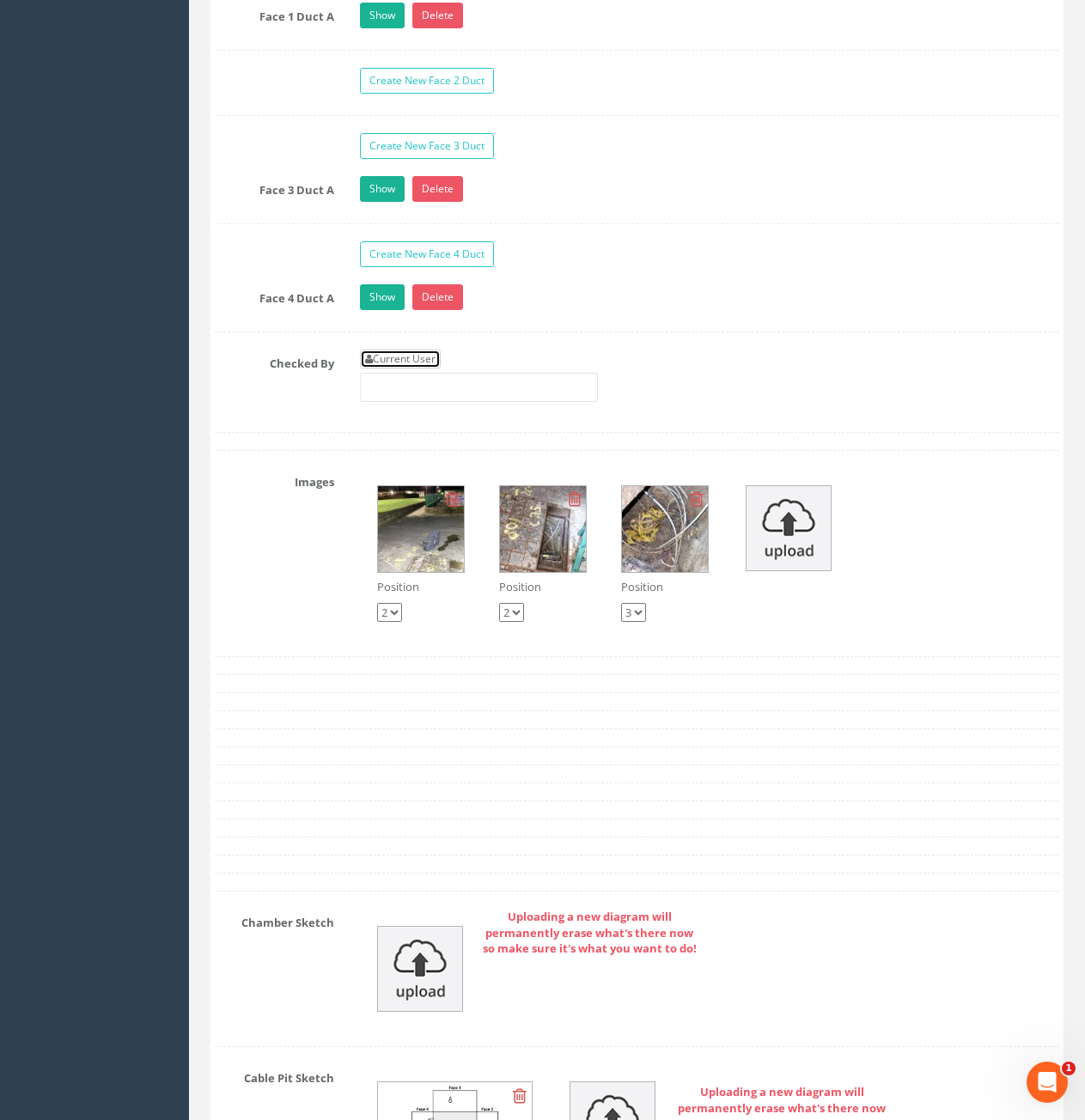
click at [401, 361] on link "Current User" at bounding box center [400, 359] width 81 height 19
type input "[PERSON_NAME]"
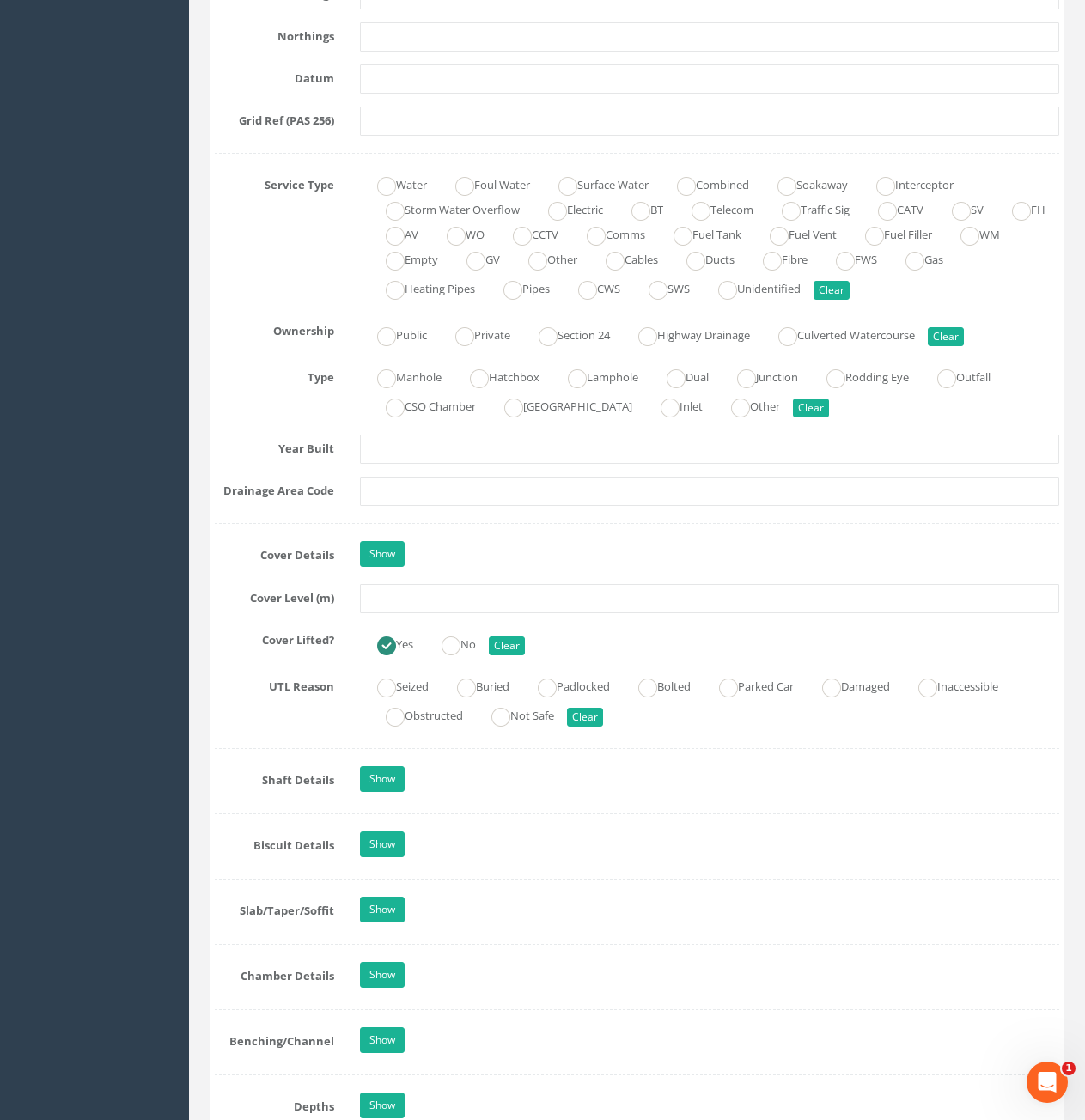
scroll to position [986, 0]
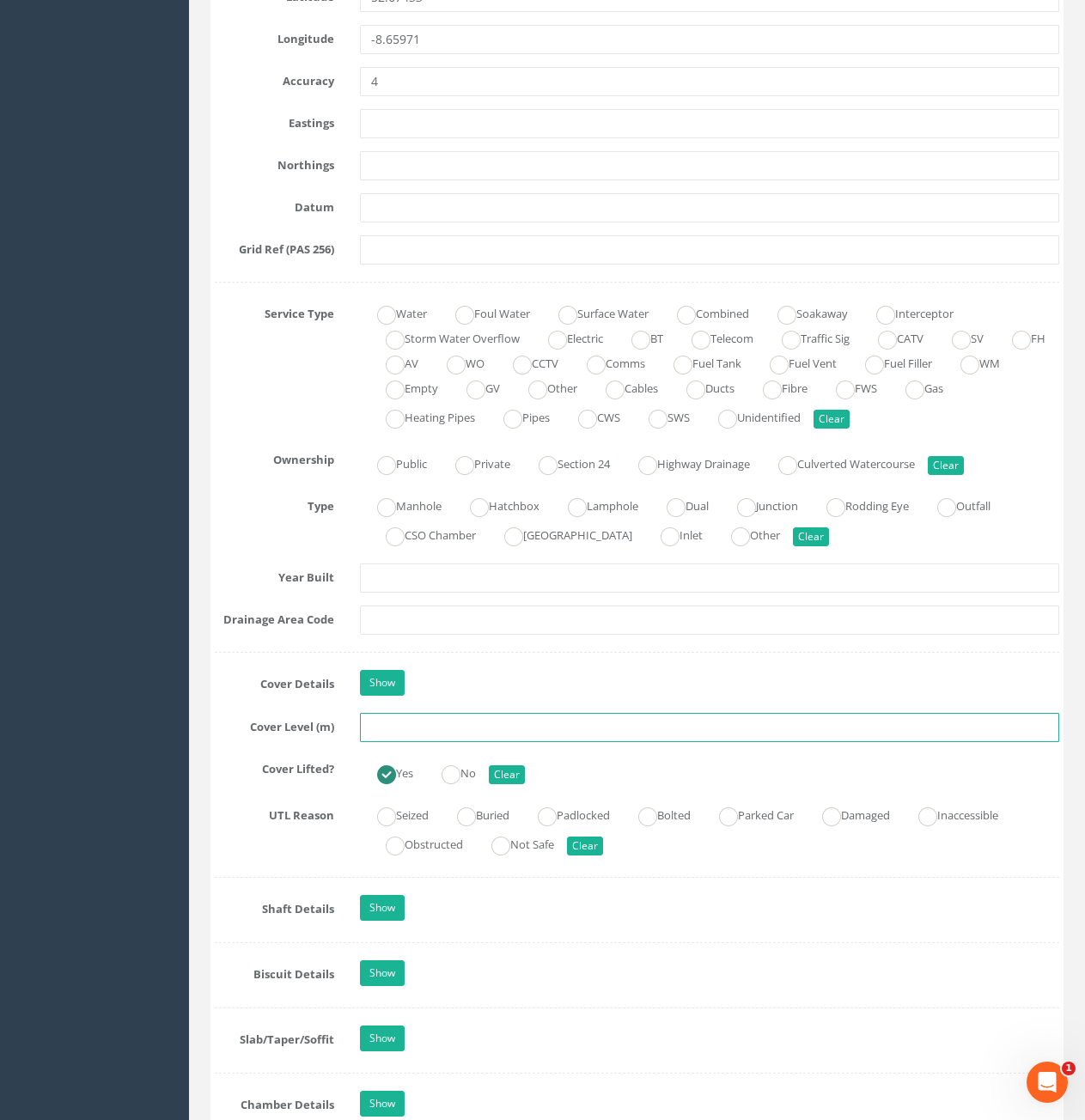
click at [511, 734] on input "text" at bounding box center [709, 727] width 699 height 29
type input "10.72"
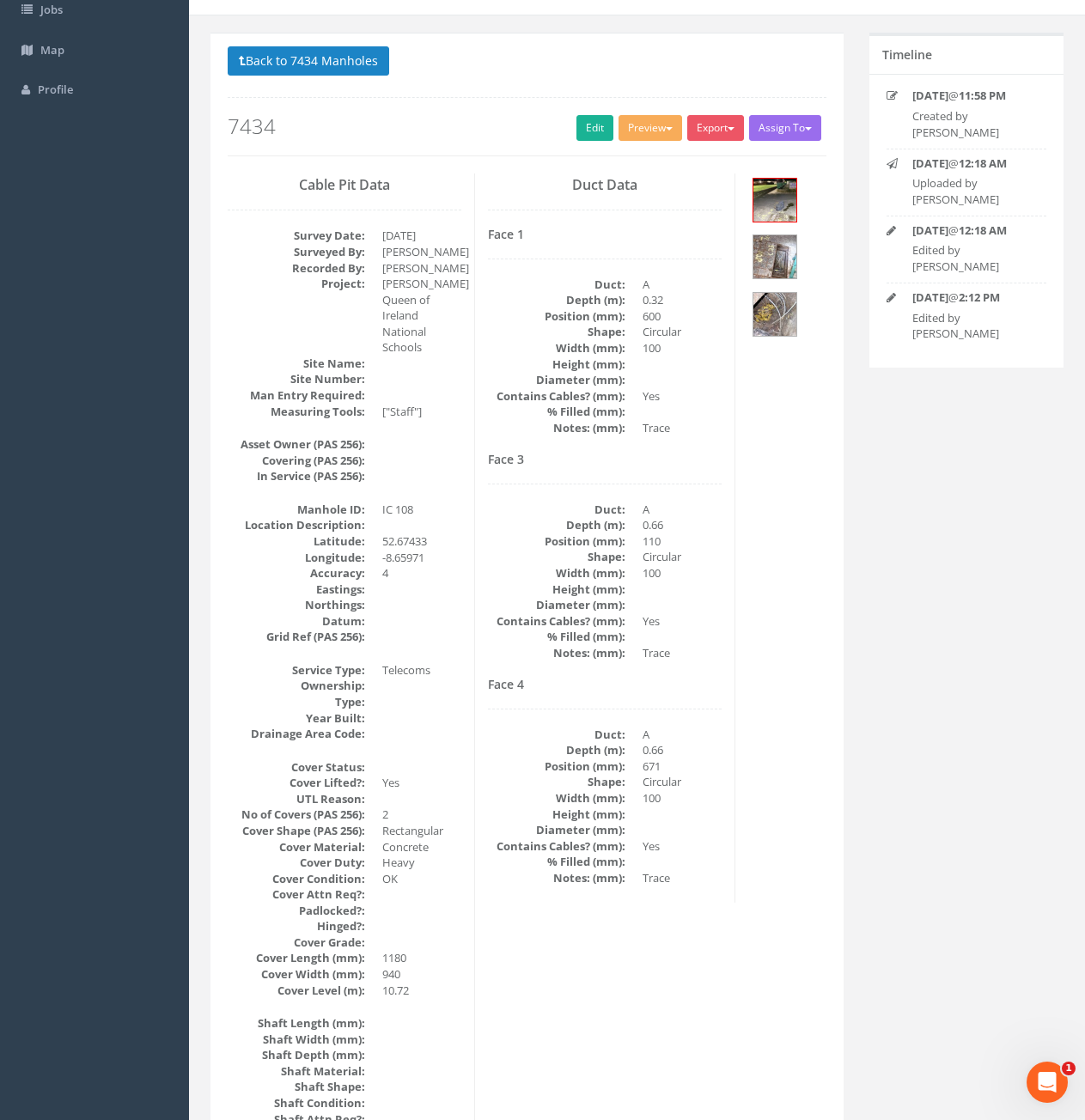
scroll to position [0, 0]
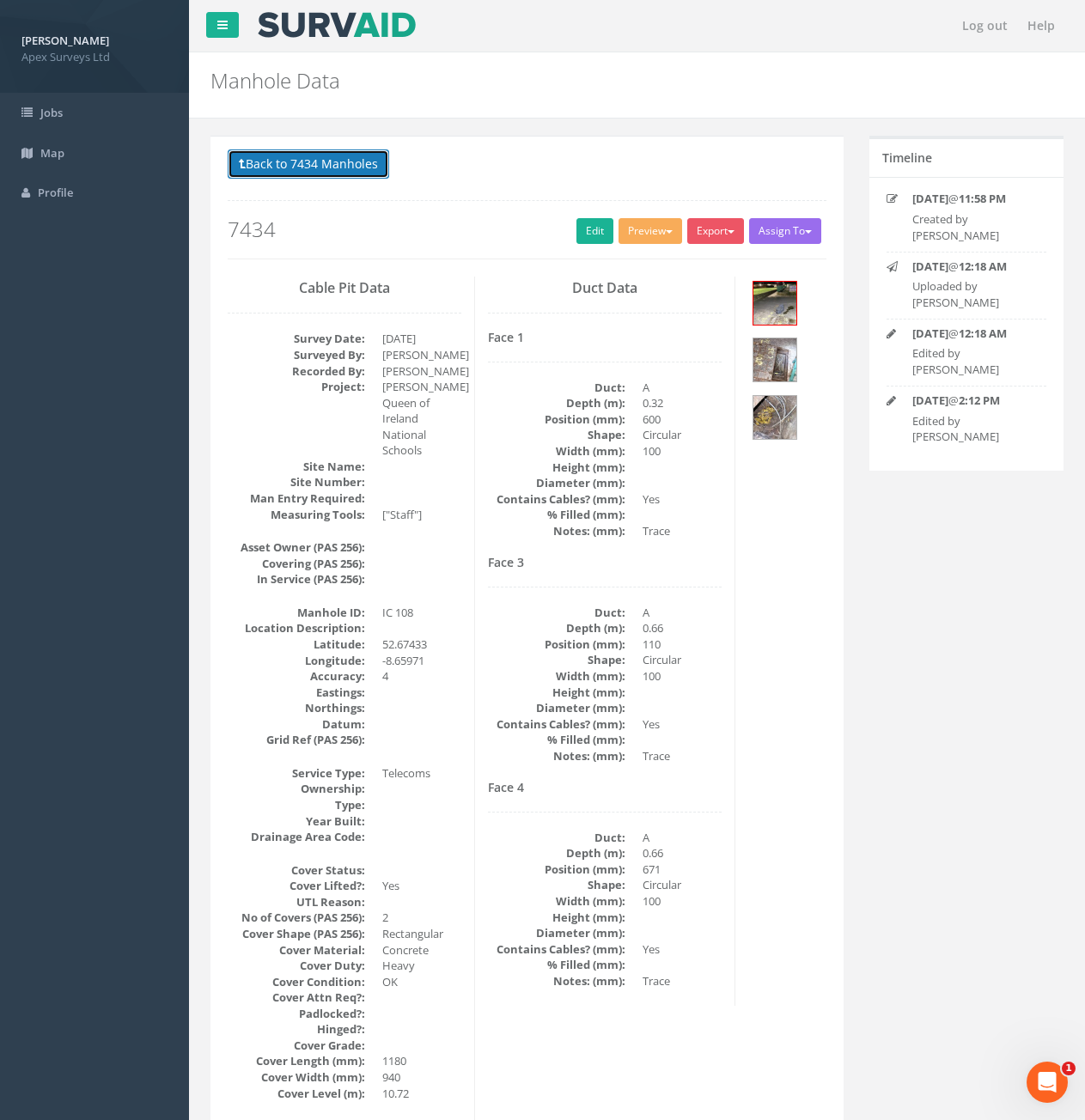
click at [303, 169] on button "Back to 7434 Manholes" at bounding box center [308, 164] width 161 height 29
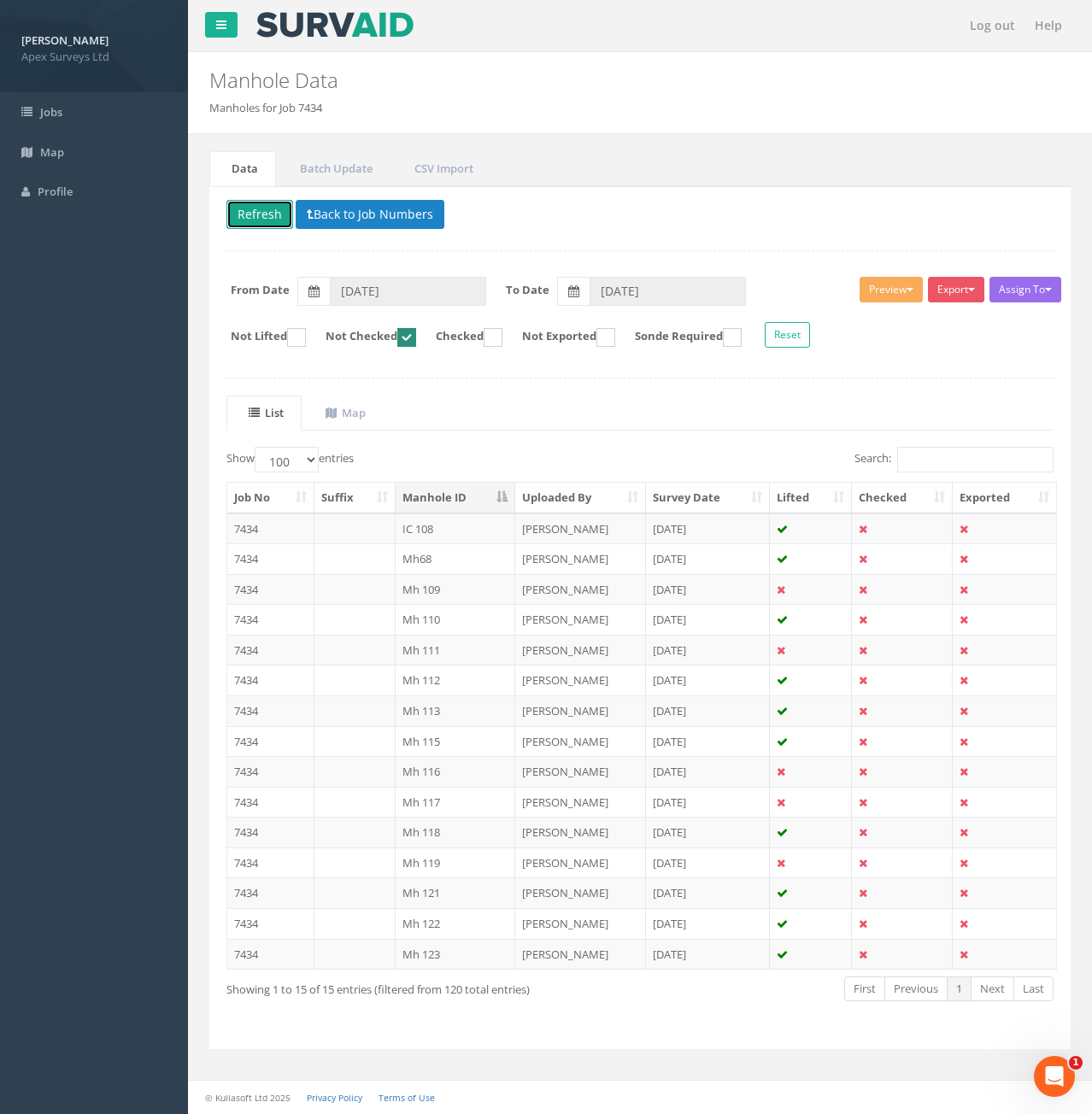
click at [266, 210] on button "Refresh" at bounding box center [259, 214] width 66 height 29
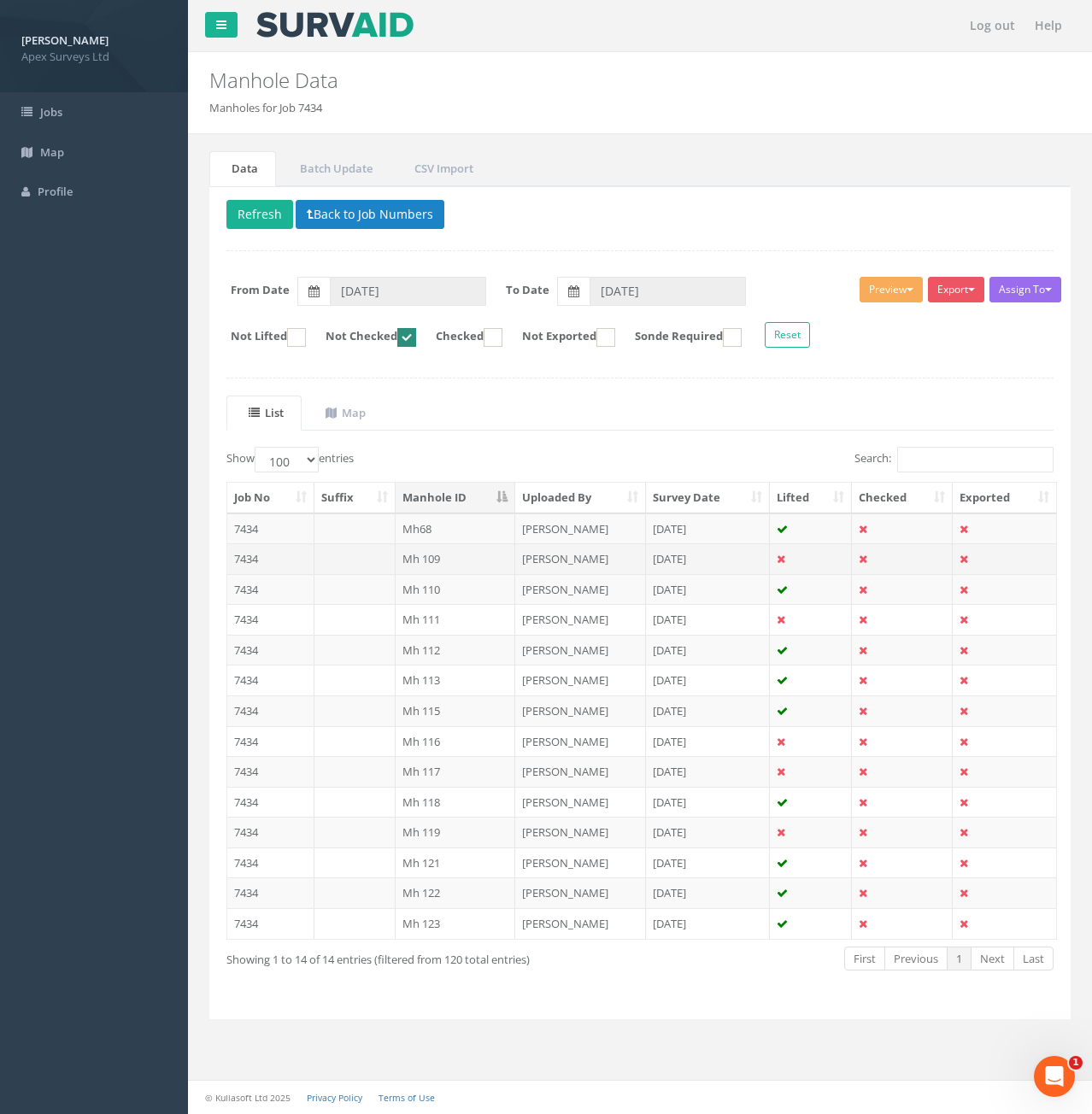
click at [356, 557] on td at bounding box center [355, 558] width 82 height 31
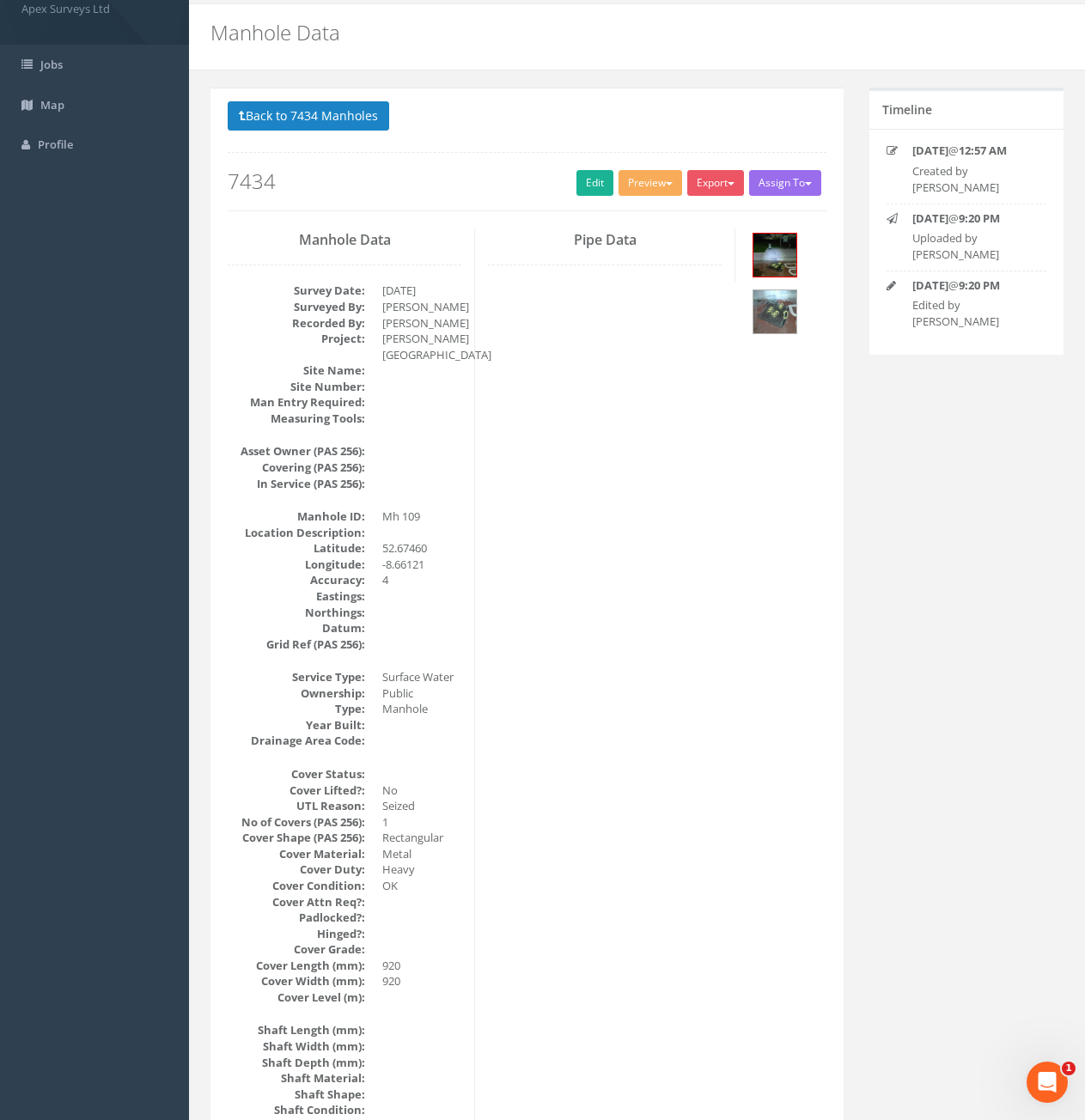
scroll to position [86, 0]
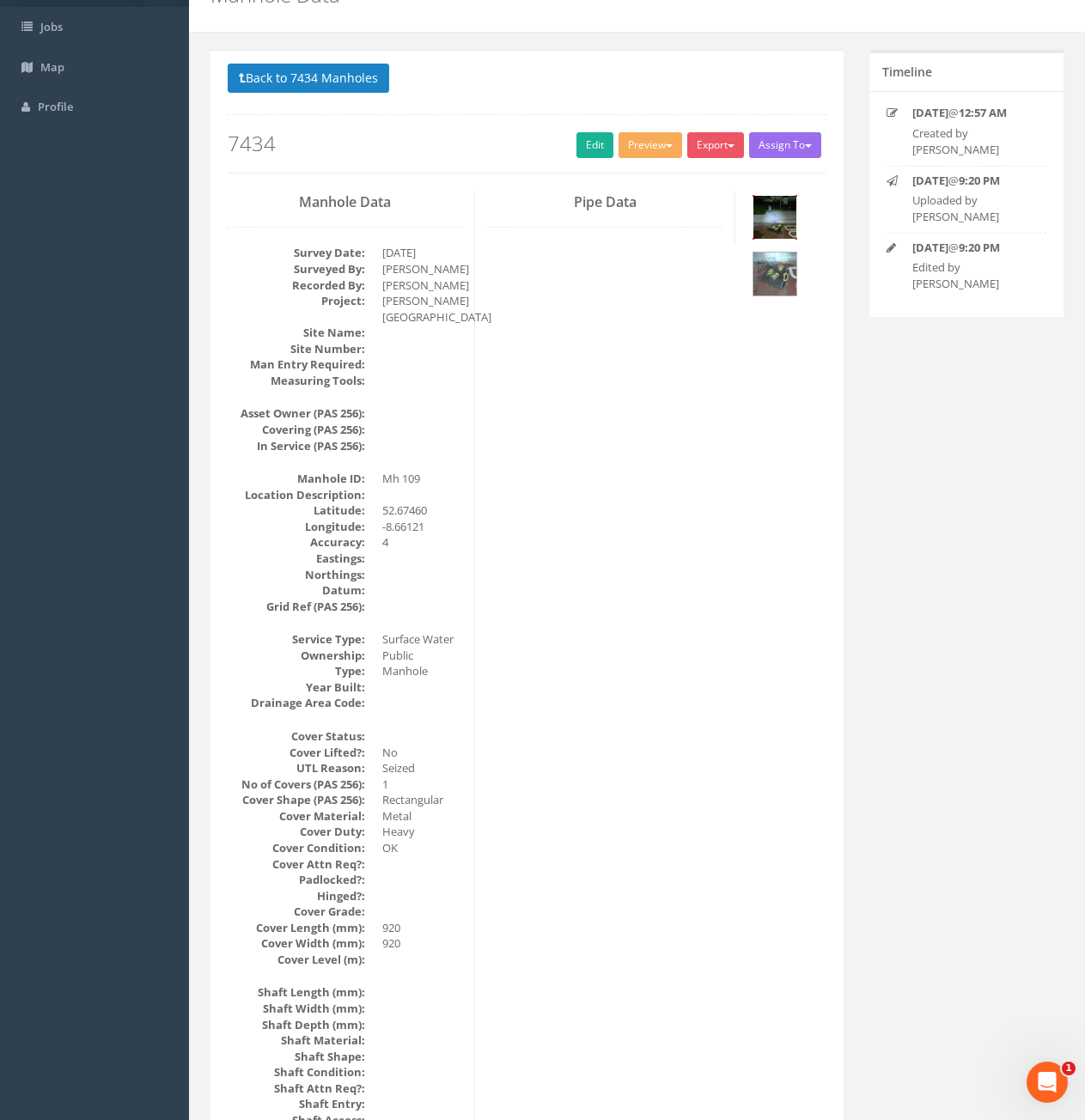
click at [781, 229] on img at bounding box center [774, 217] width 43 height 43
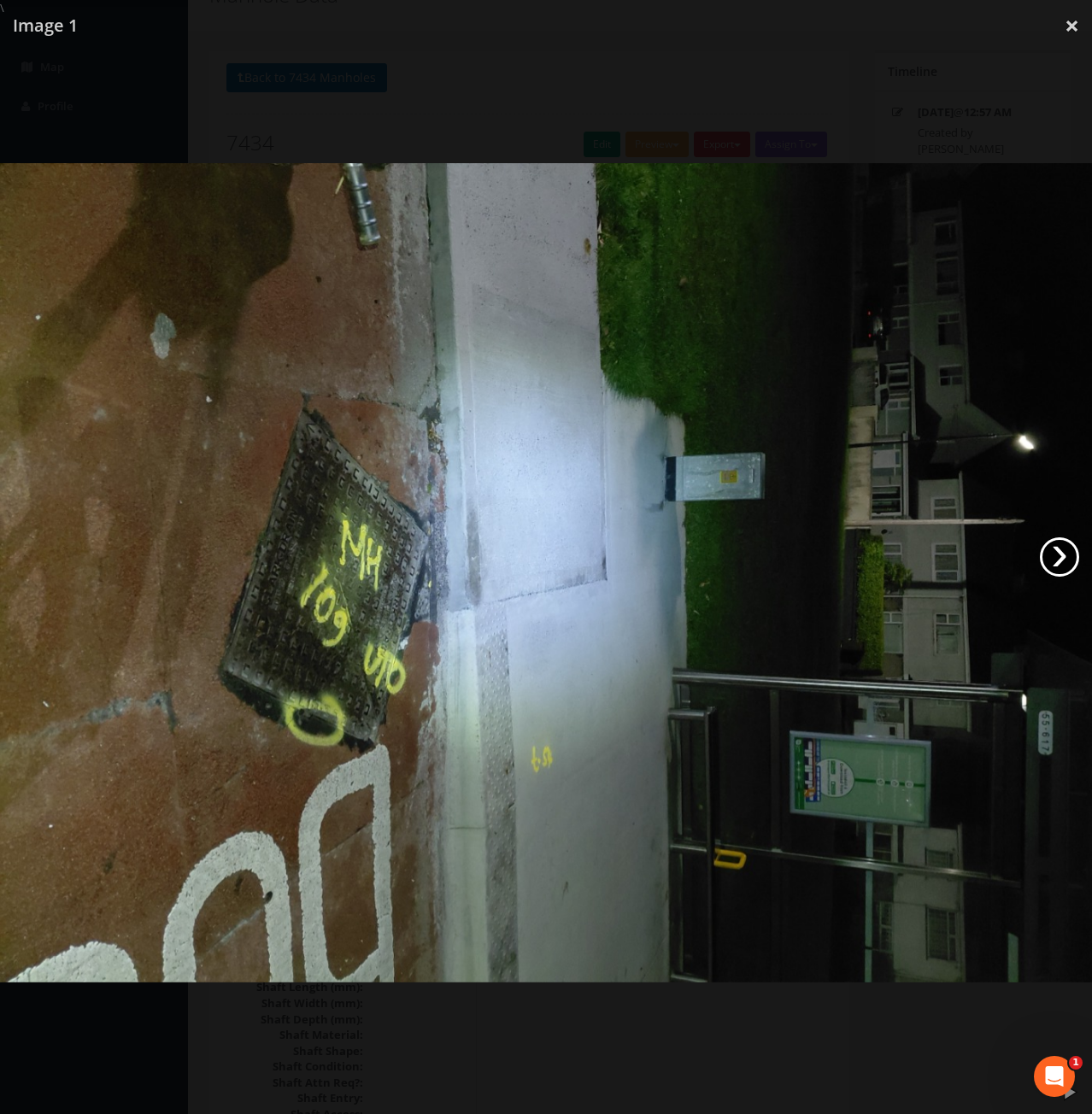
click at [1053, 572] on link "›" at bounding box center [1059, 557] width 39 height 39
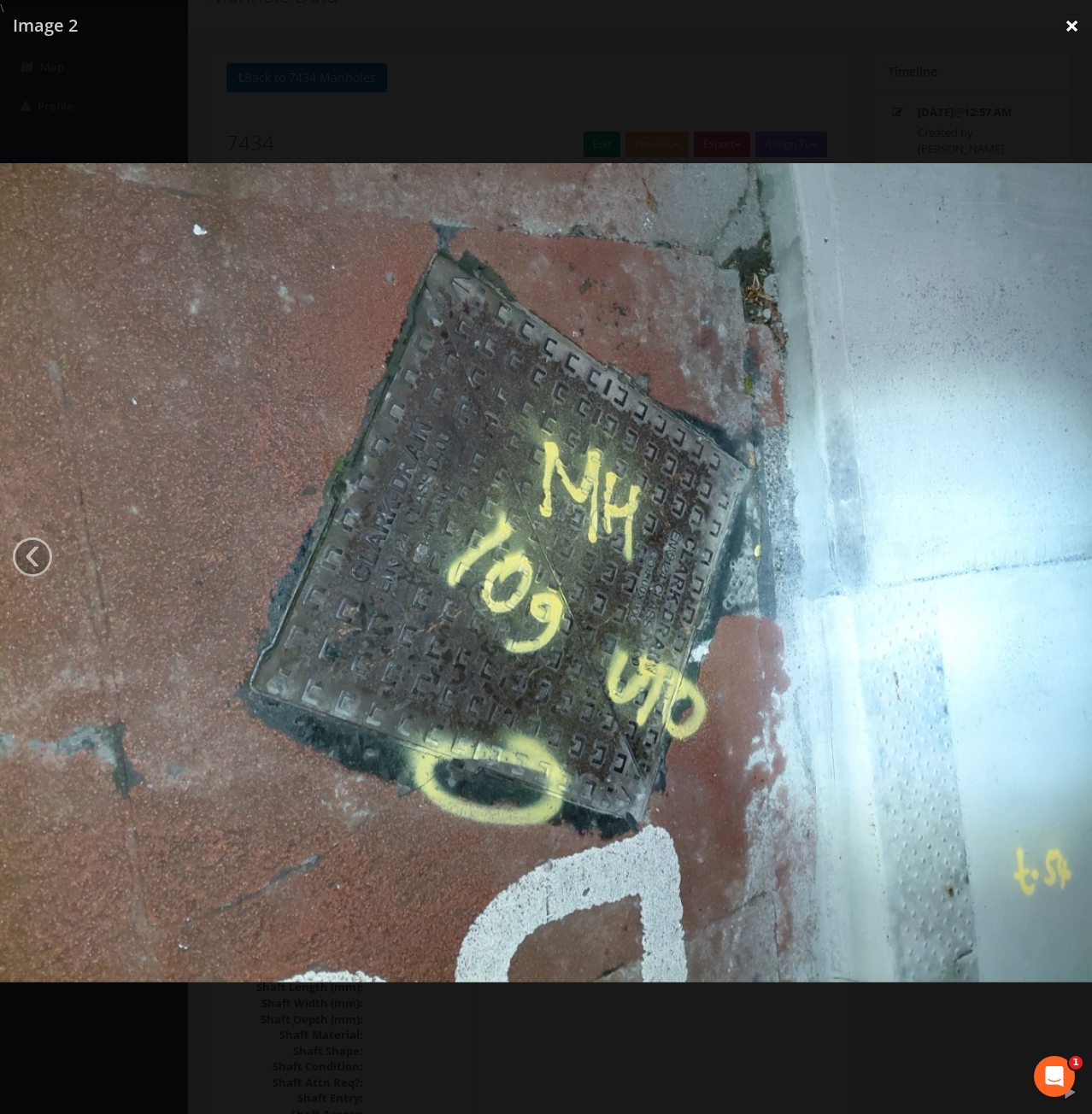
click at [1062, 20] on link "×" at bounding box center [1072, 25] width 40 height 51
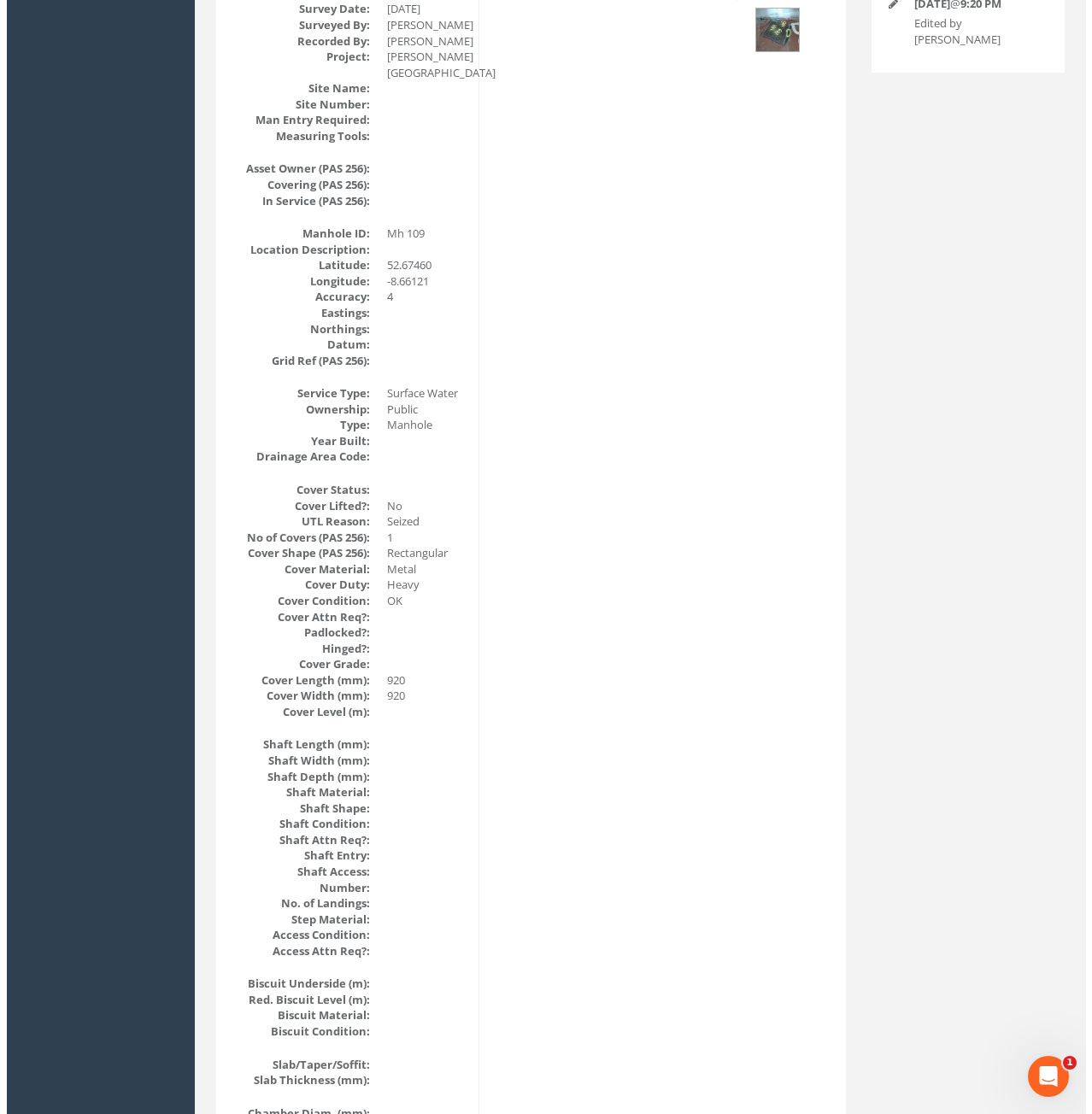
scroll to position [0, 0]
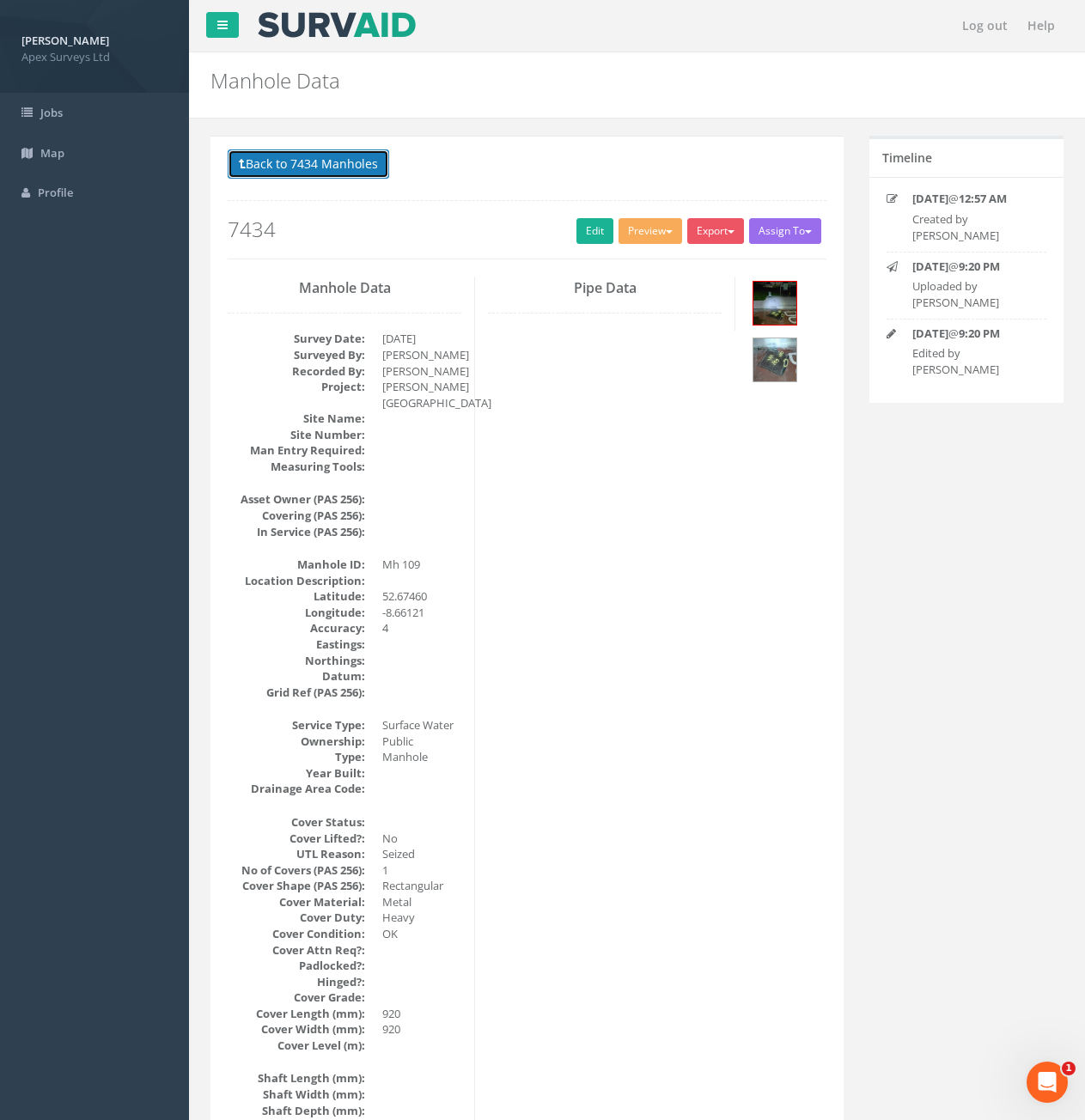
click at [269, 173] on button "Back to 7434 Manholes" at bounding box center [308, 164] width 161 height 29
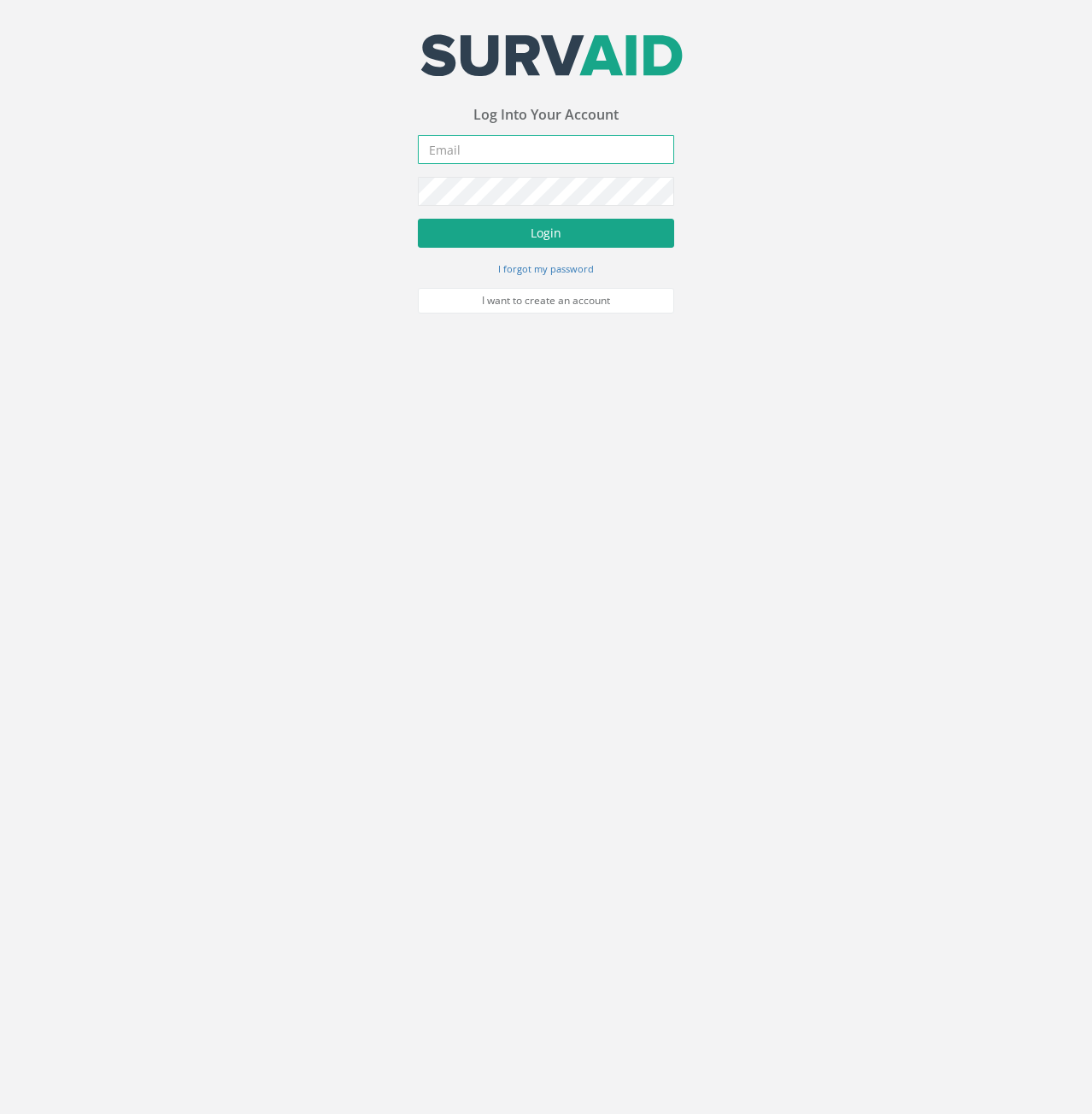
type input "[PERSON_NAME][EMAIL_ADDRESS][PERSON_NAME][DOMAIN_NAME]"
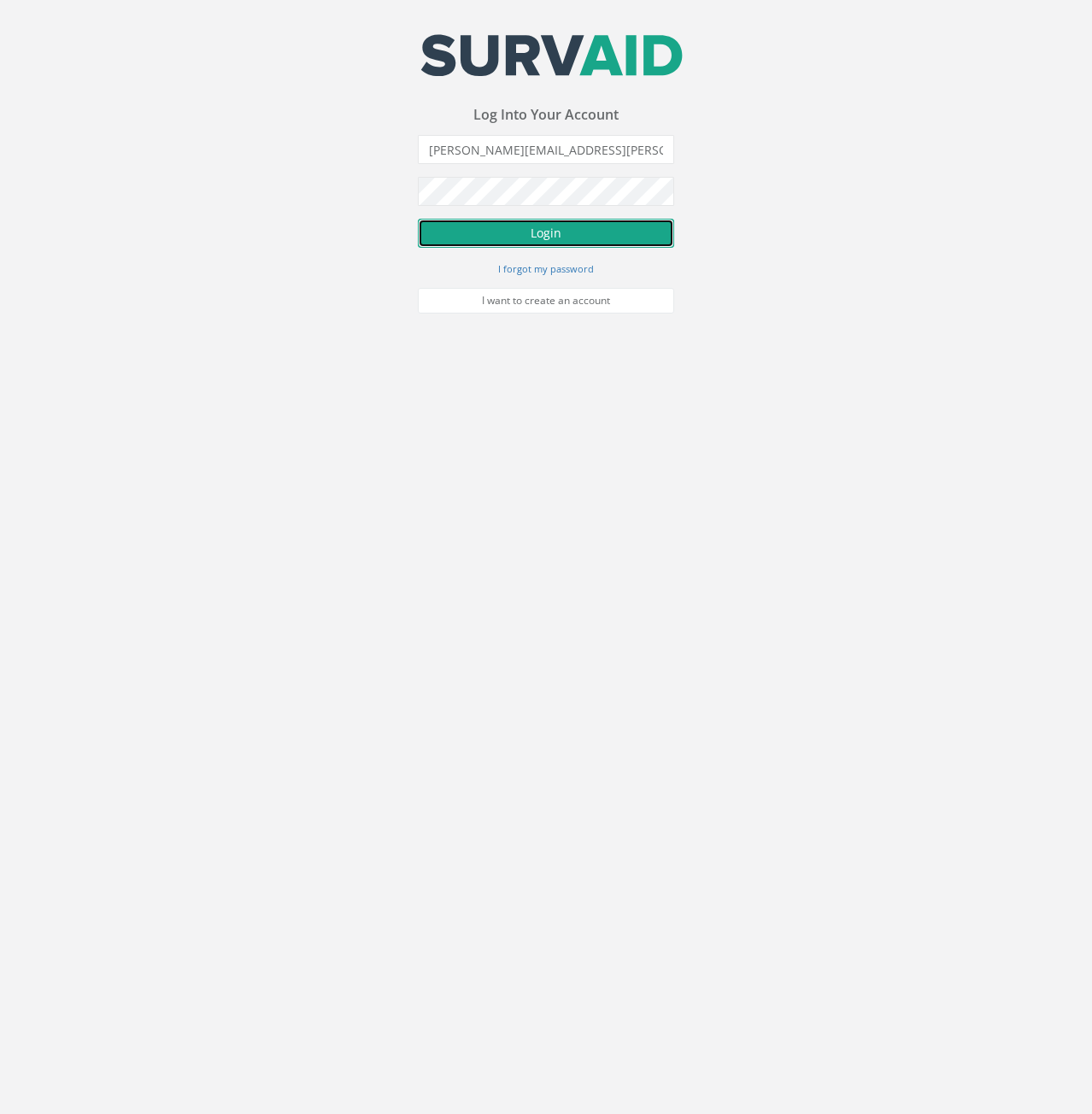
click at [511, 237] on button "Login" at bounding box center [546, 233] width 256 height 29
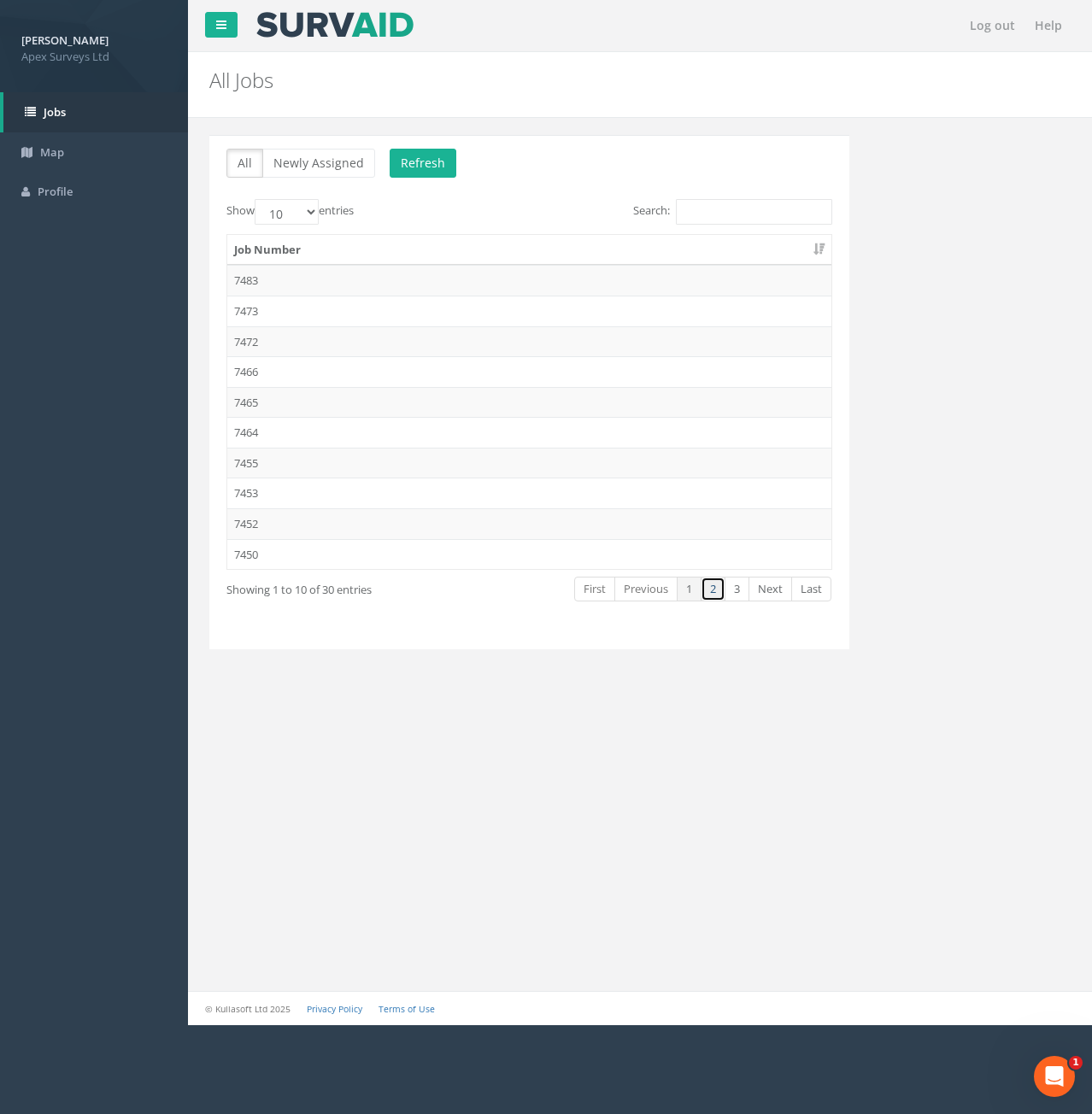
click at [721, 588] on link "2" at bounding box center [713, 589] width 25 height 25
click at [259, 519] on td "7434" at bounding box center [530, 524] width 605 height 31
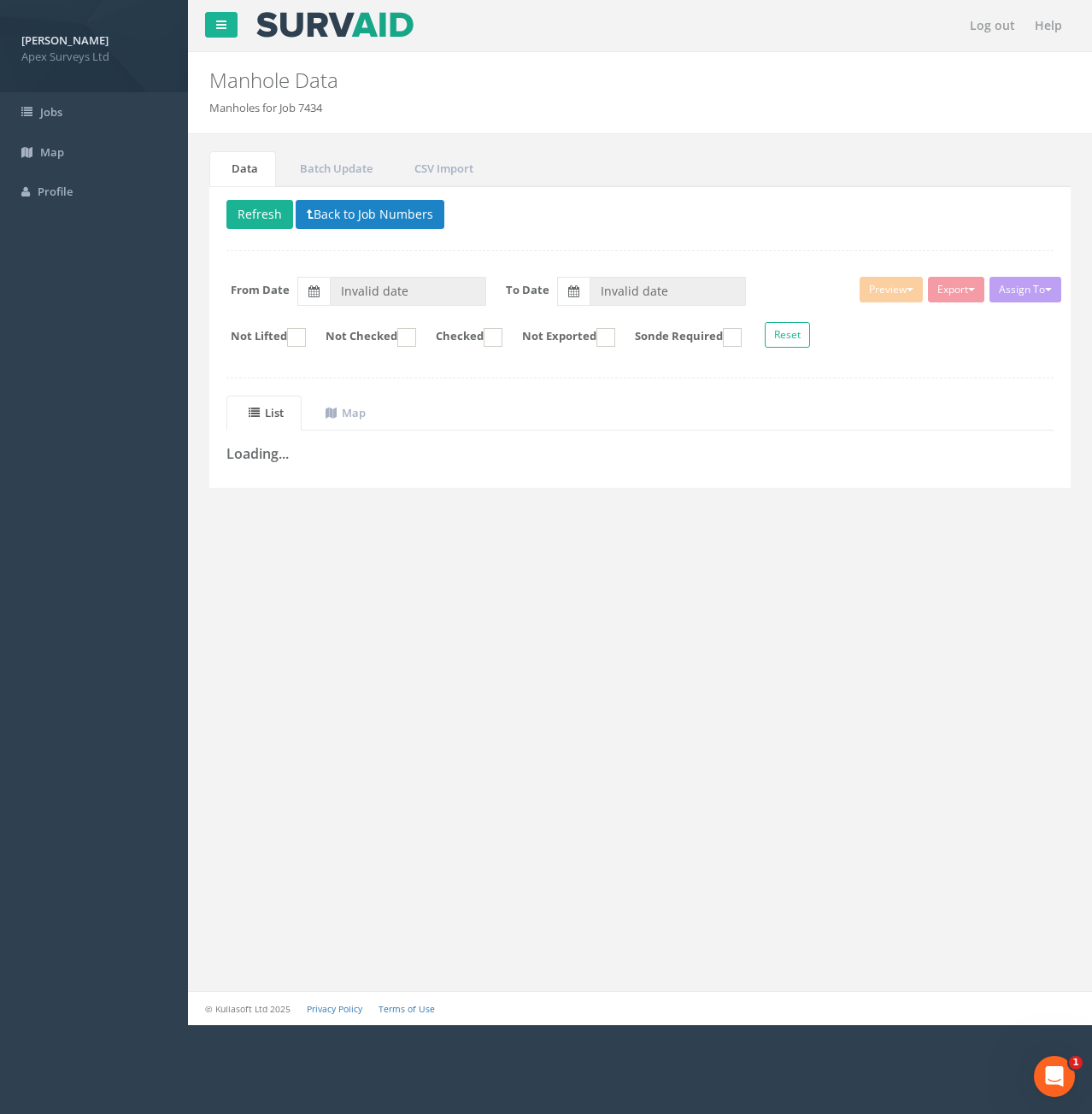
type input "[DATE]"
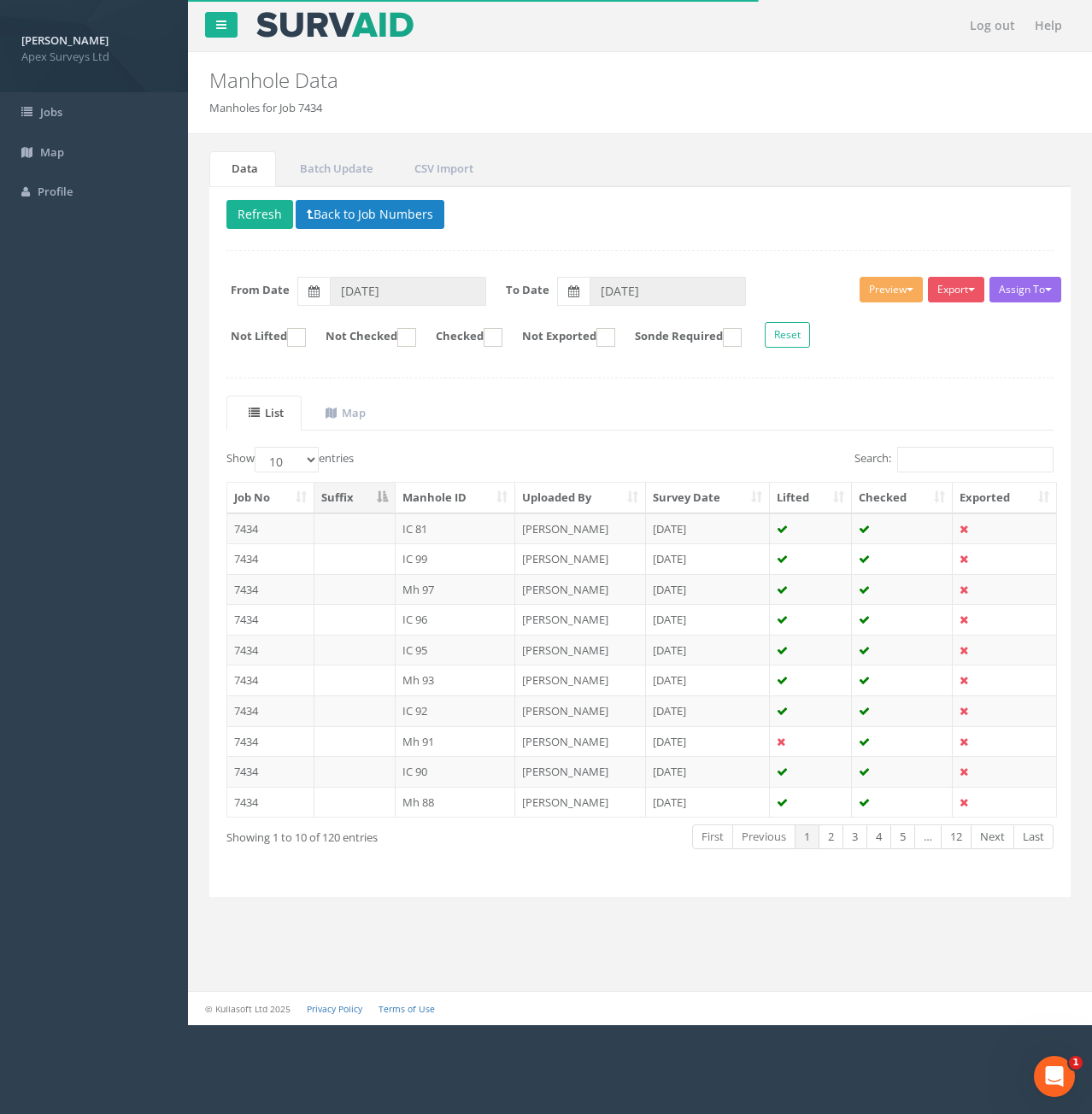
click at [441, 502] on th "Manhole ID" at bounding box center [456, 498] width 121 height 31
click at [317, 211] on button "Back to Job Numbers" at bounding box center [369, 214] width 149 height 29
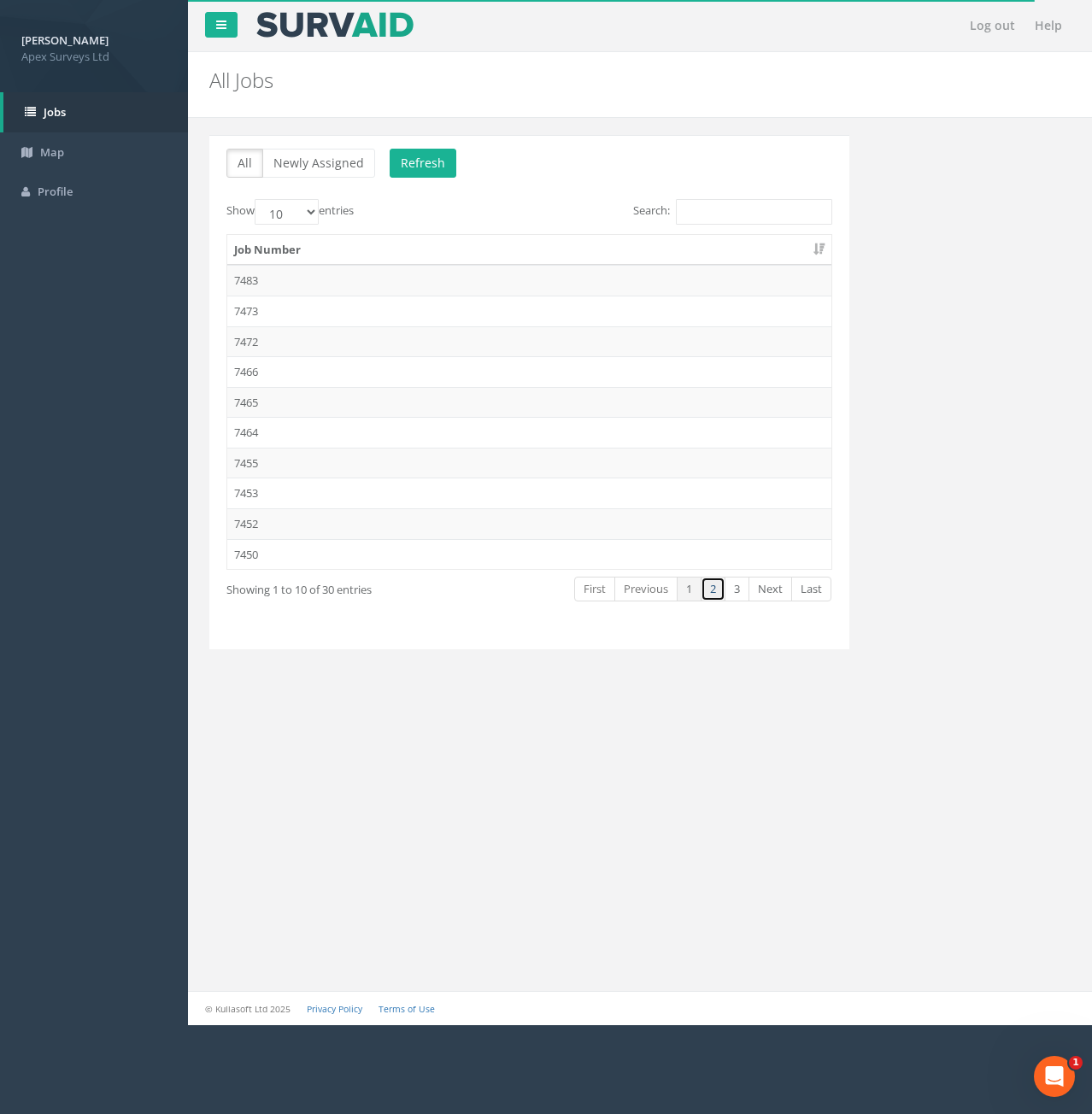
click at [712, 591] on link "2" at bounding box center [713, 589] width 25 height 25
click at [260, 520] on td "7434" at bounding box center [530, 524] width 605 height 31
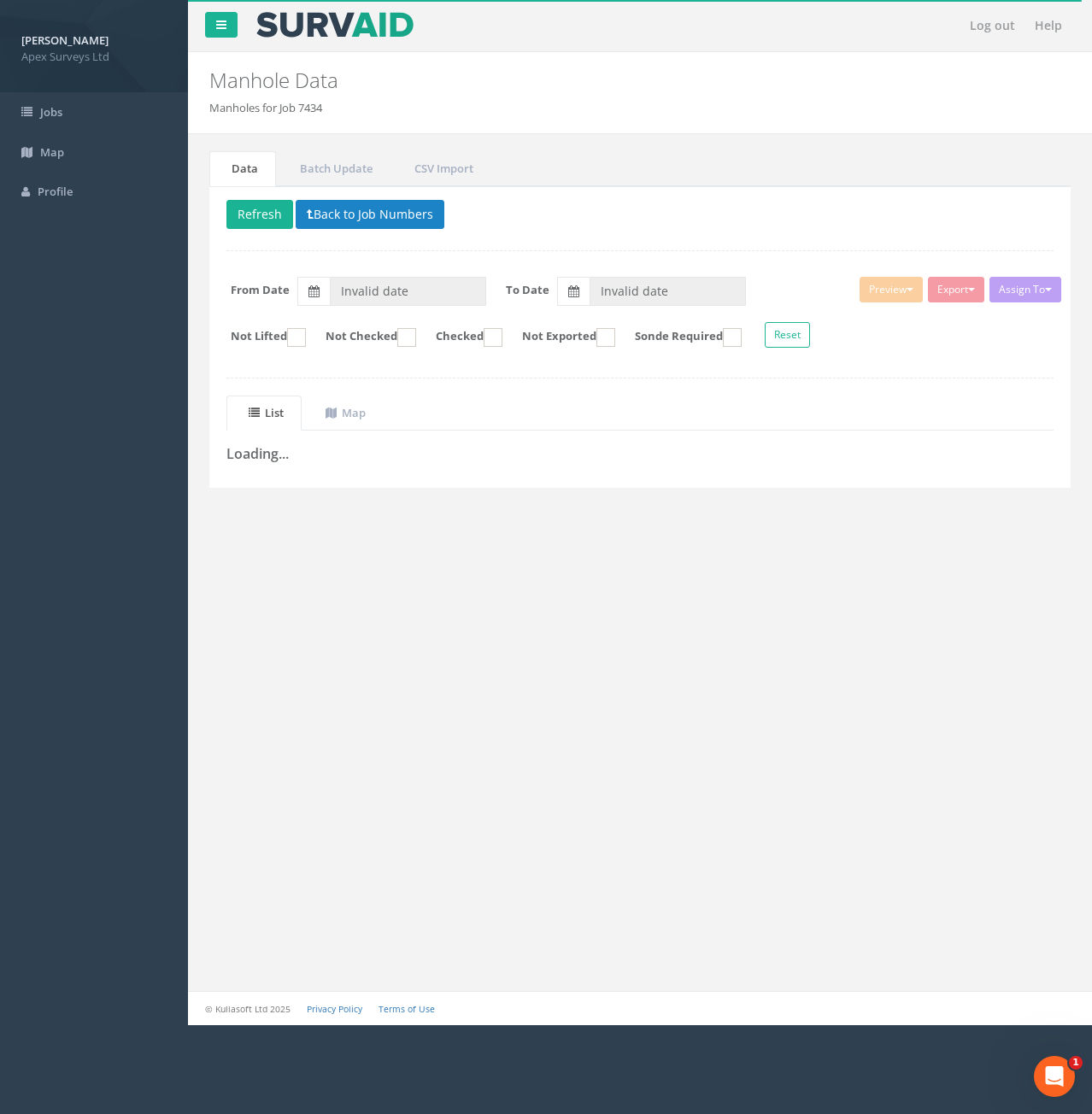
type input "[DATE]"
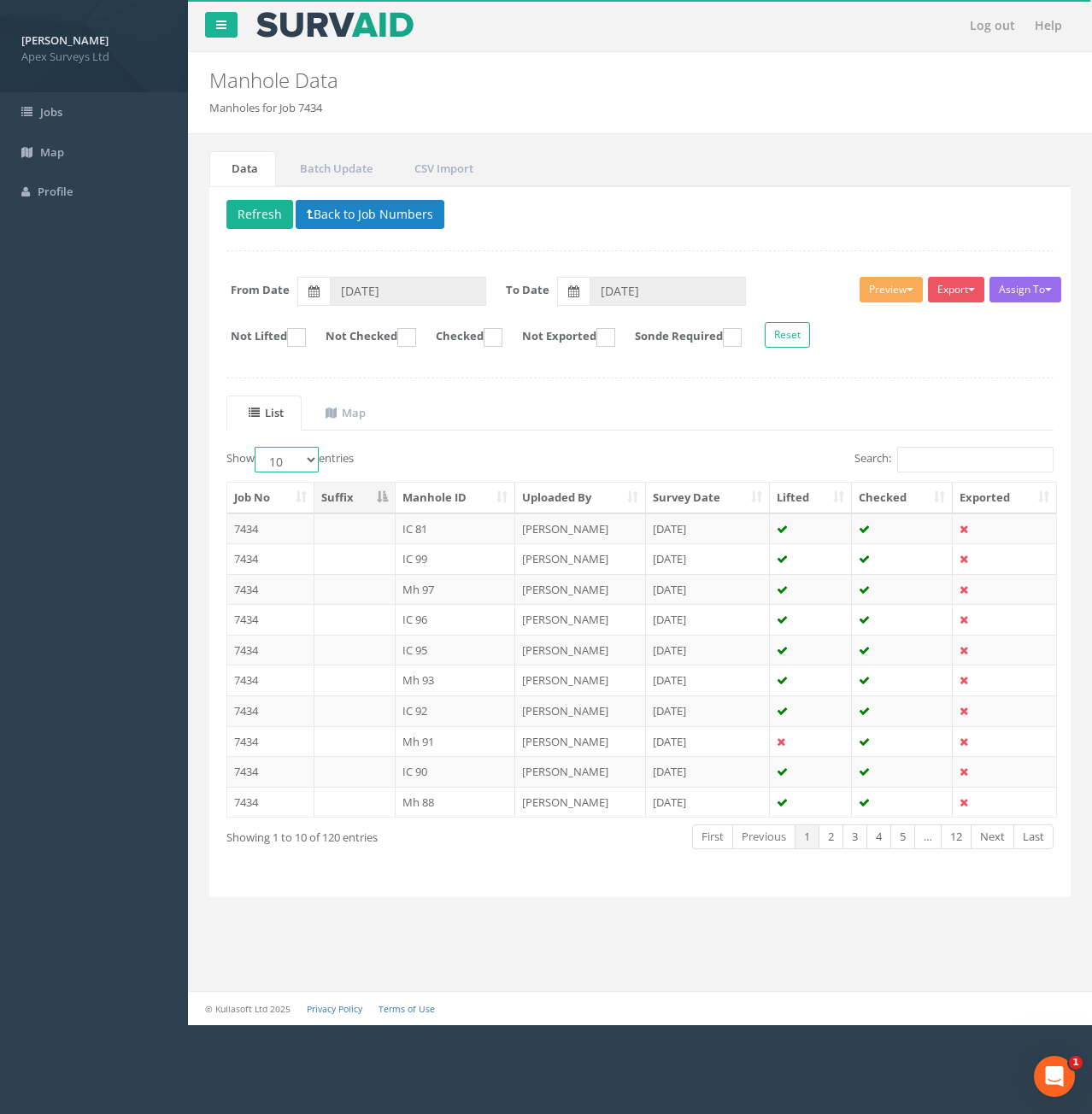
click at [312, 458] on select "10 25 50 100" at bounding box center [286, 460] width 64 height 26
select select "100"
click at [257, 447] on select "10 25 50 100" at bounding box center [286, 460] width 64 height 26
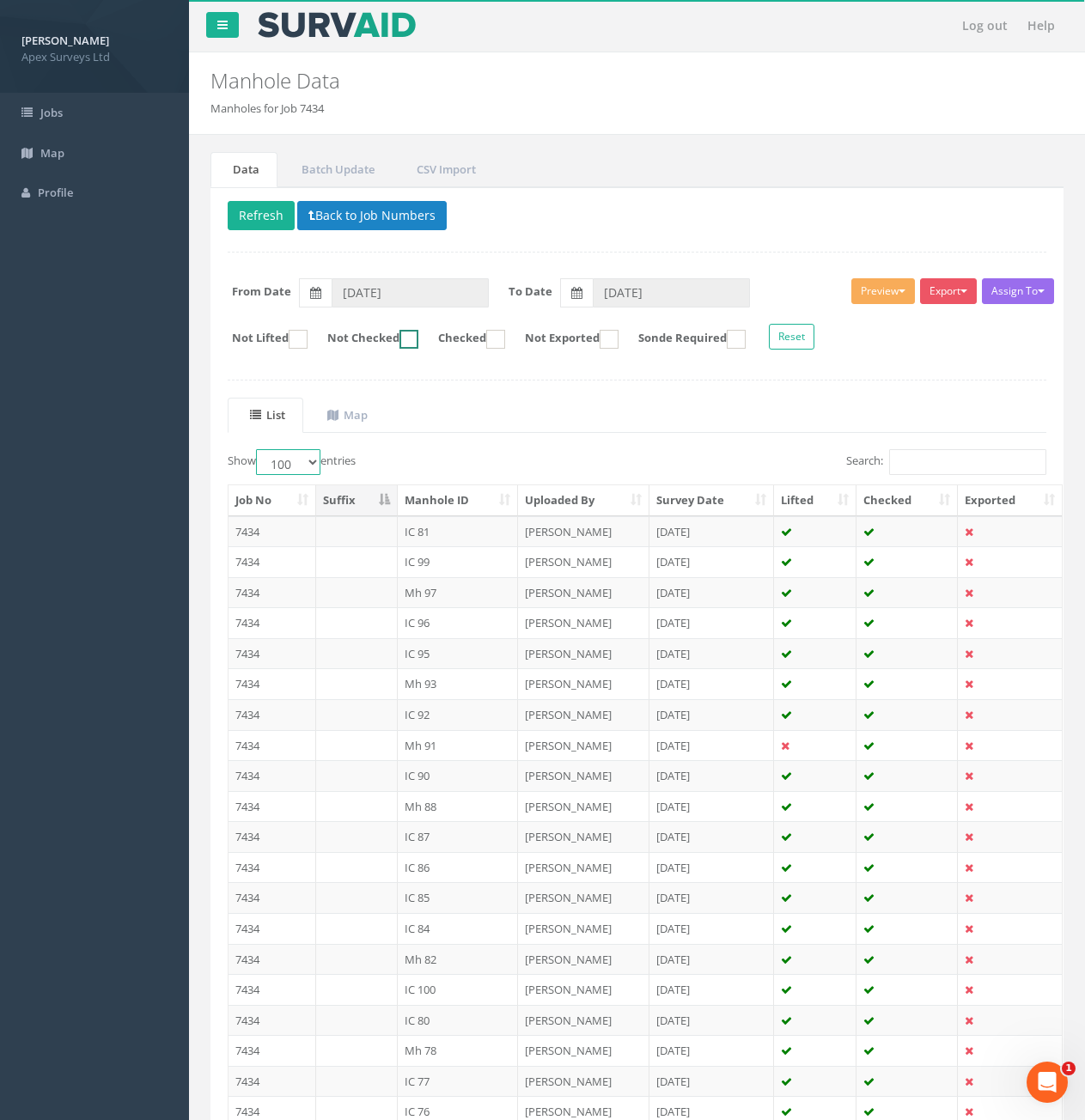
click at [419, 341] on ins at bounding box center [409, 340] width 19 height 19
checkbox input "true"
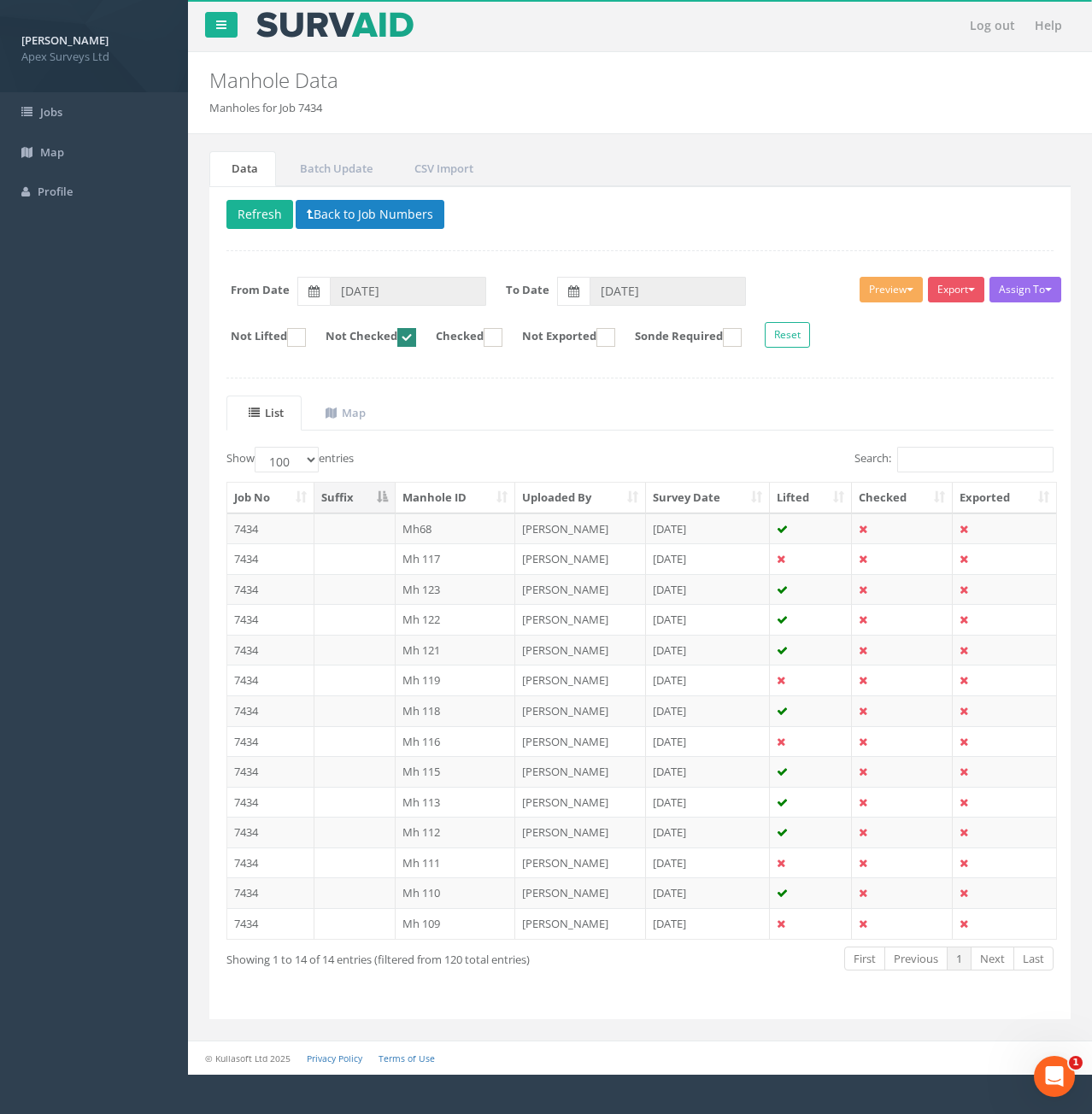
click at [451, 501] on th "Manhole ID" at bounding box center [456, 498] width 121 height 31
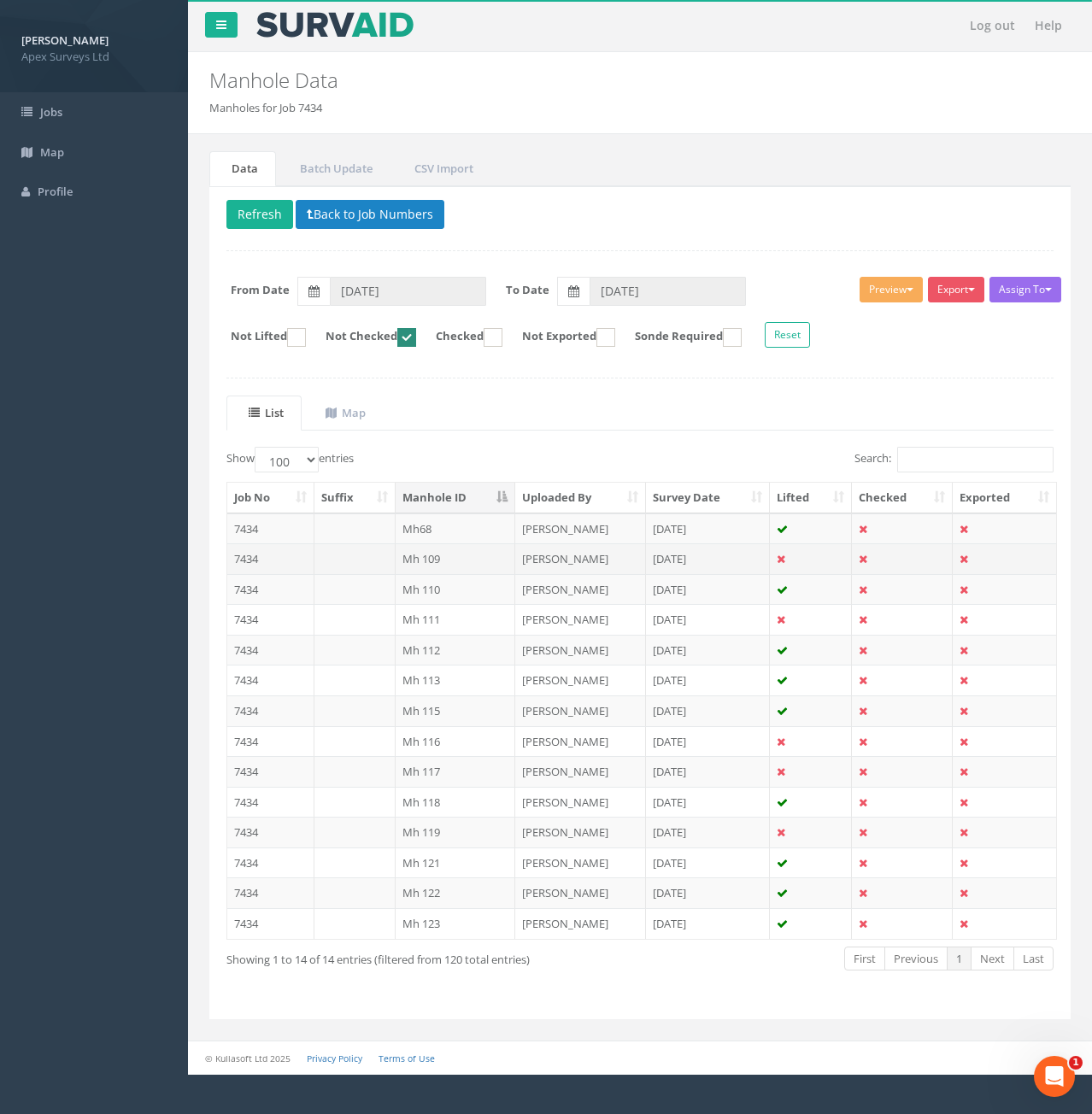
click at [362, 560] on td at bounding box center [355, 558] width 82 height 31
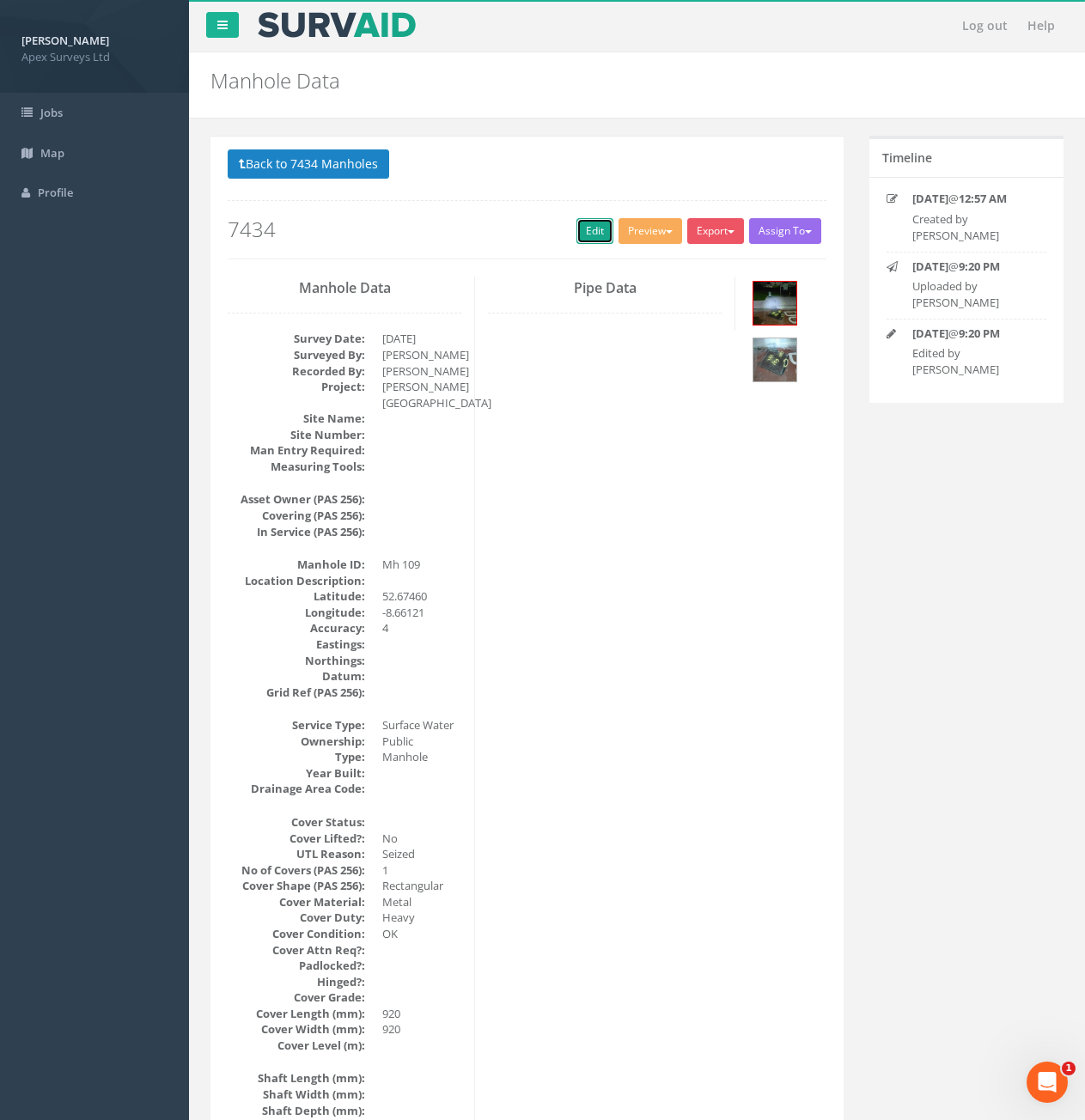
click at [581, 226] on link "Edit" at bounding box center [595, 231] width 37 height 26
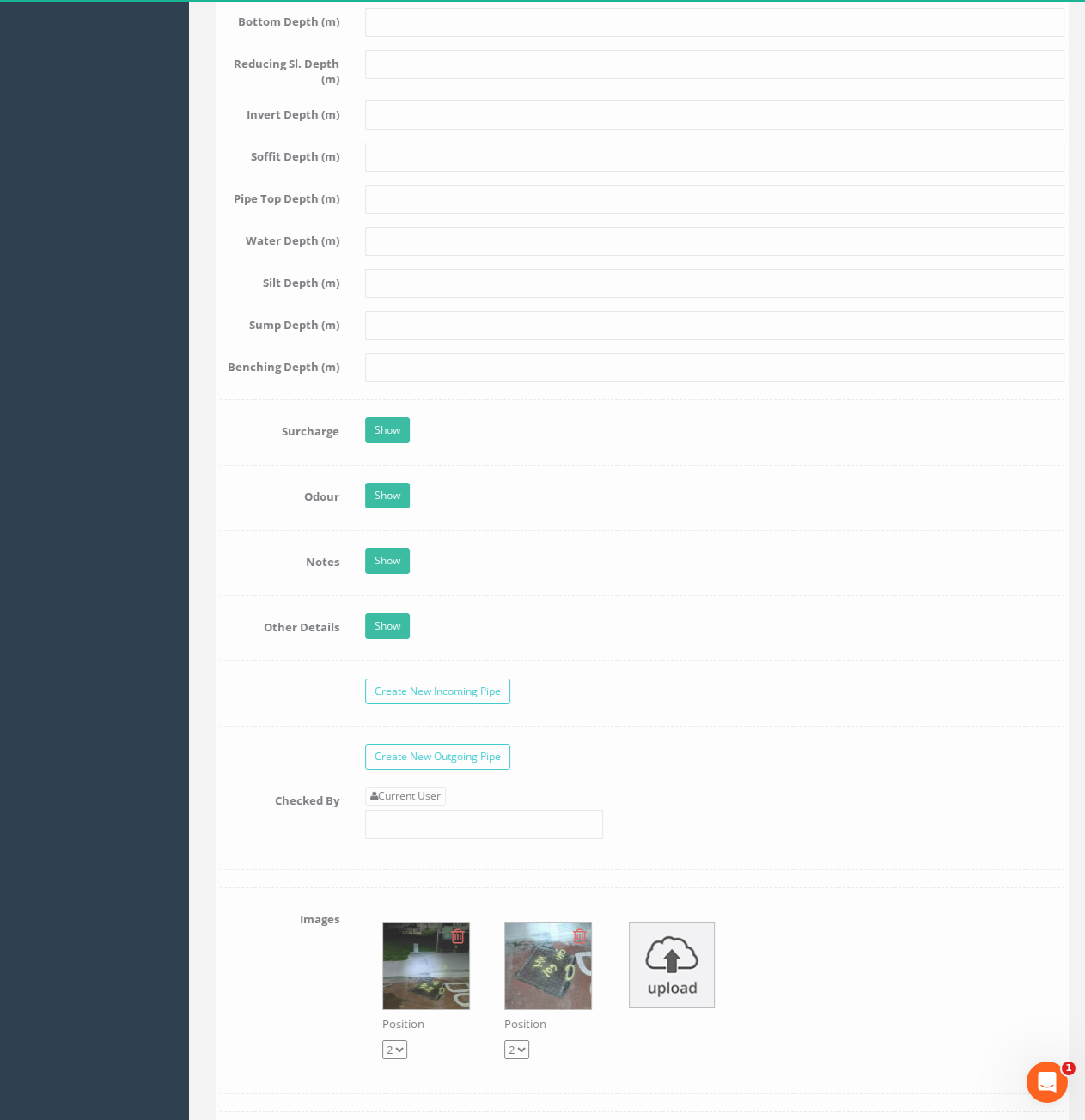
scroll to position [2663, 0]
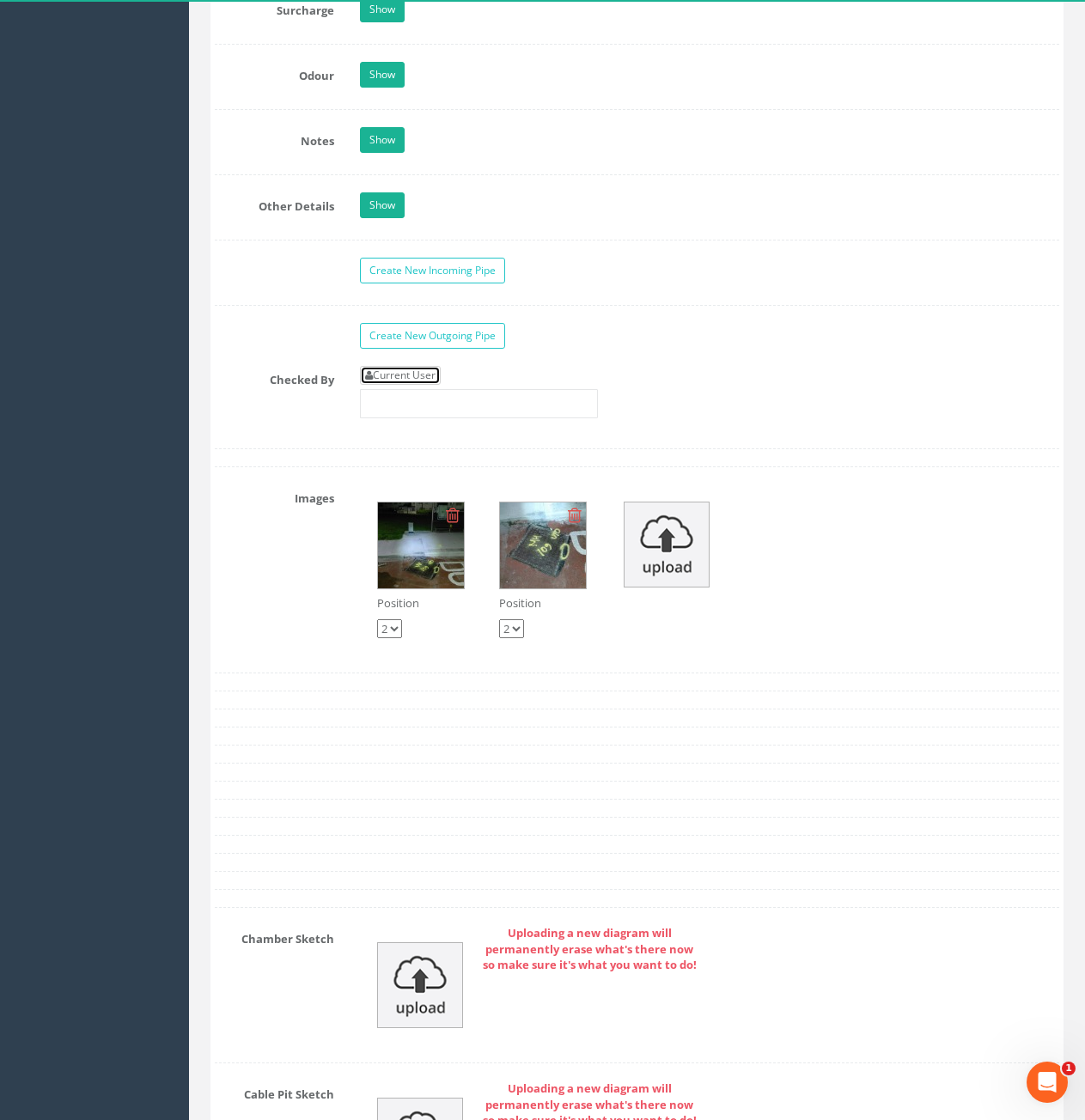
click at [402, 381] on link "Current User" at bounding box center [400, 375] width 81 height 19
type input "[PERSON_NAME]"
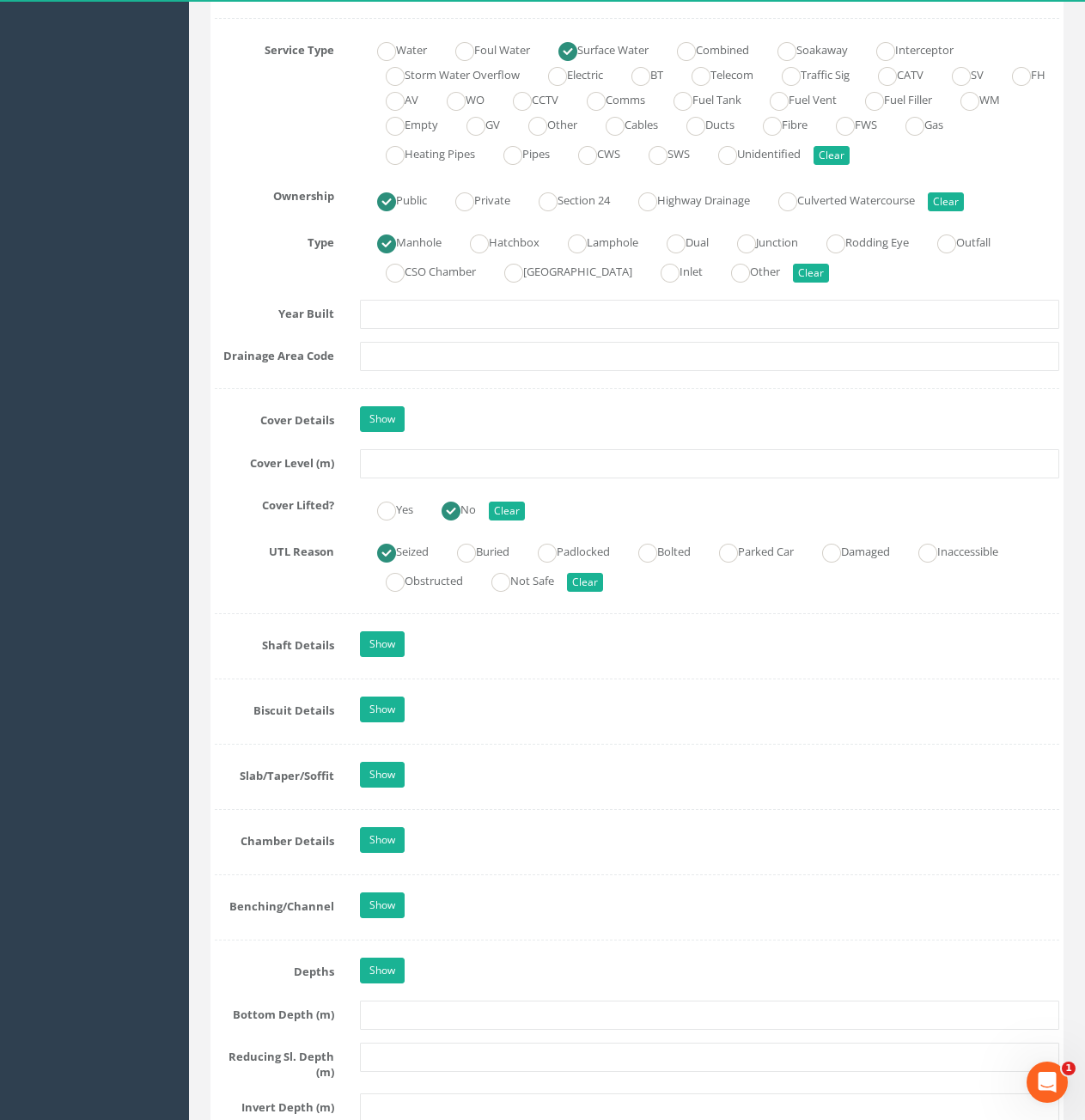
scroll to position [1203, 0]
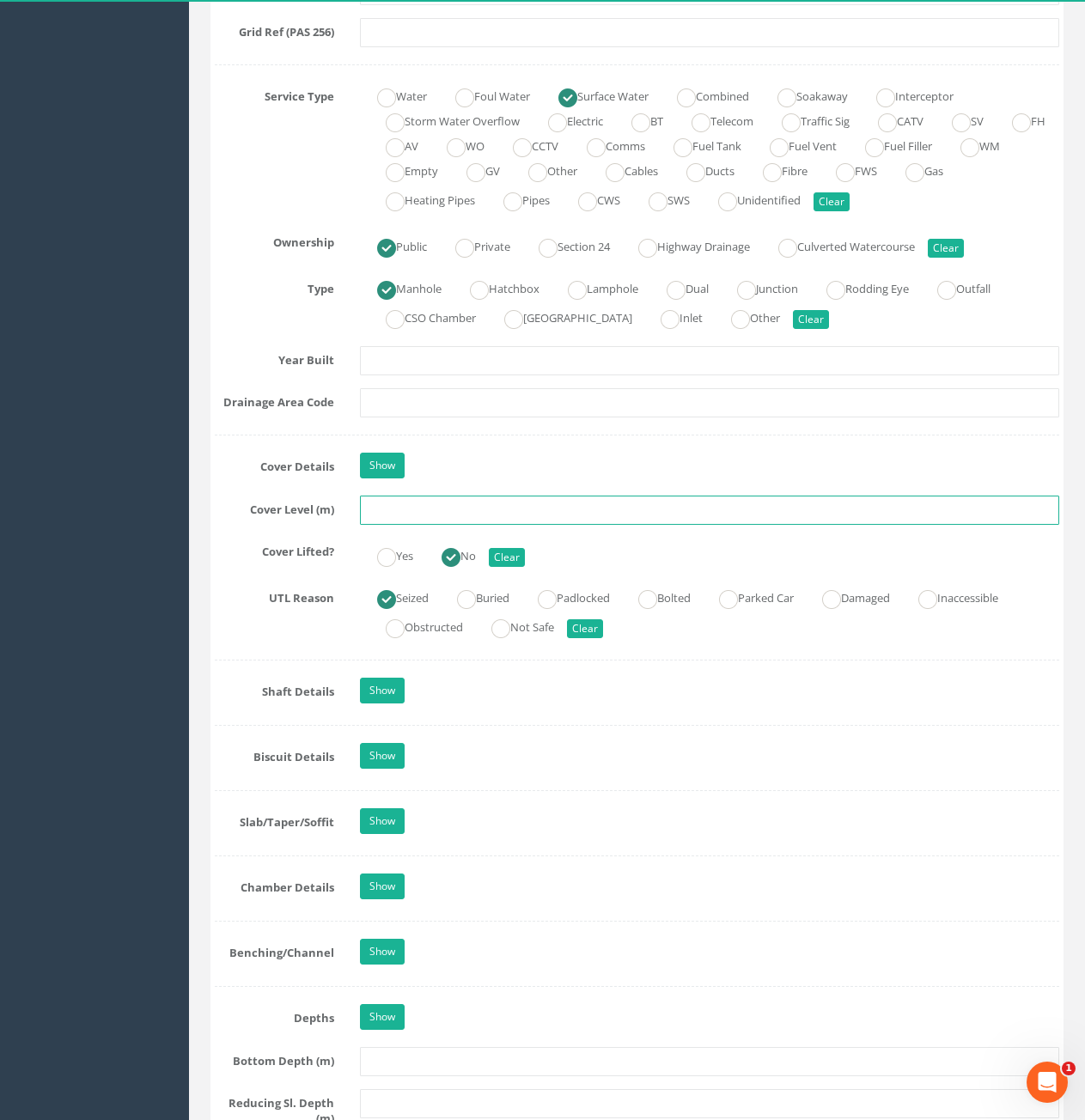
click at [492, 520] on input "text" at bounding box center [709, 510] width 699 height 29
type input "11.14"
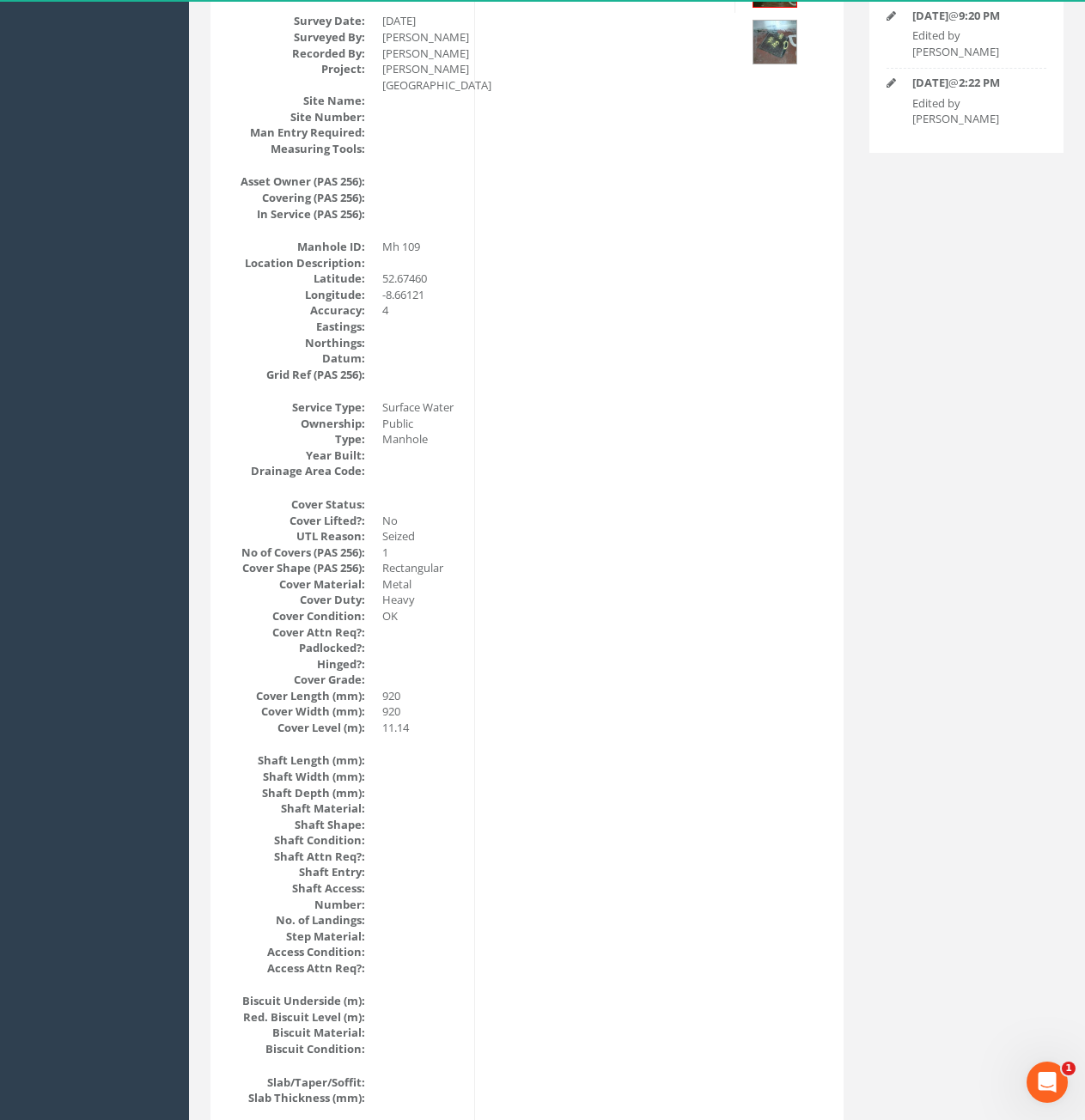
scroll to position [0, 0]
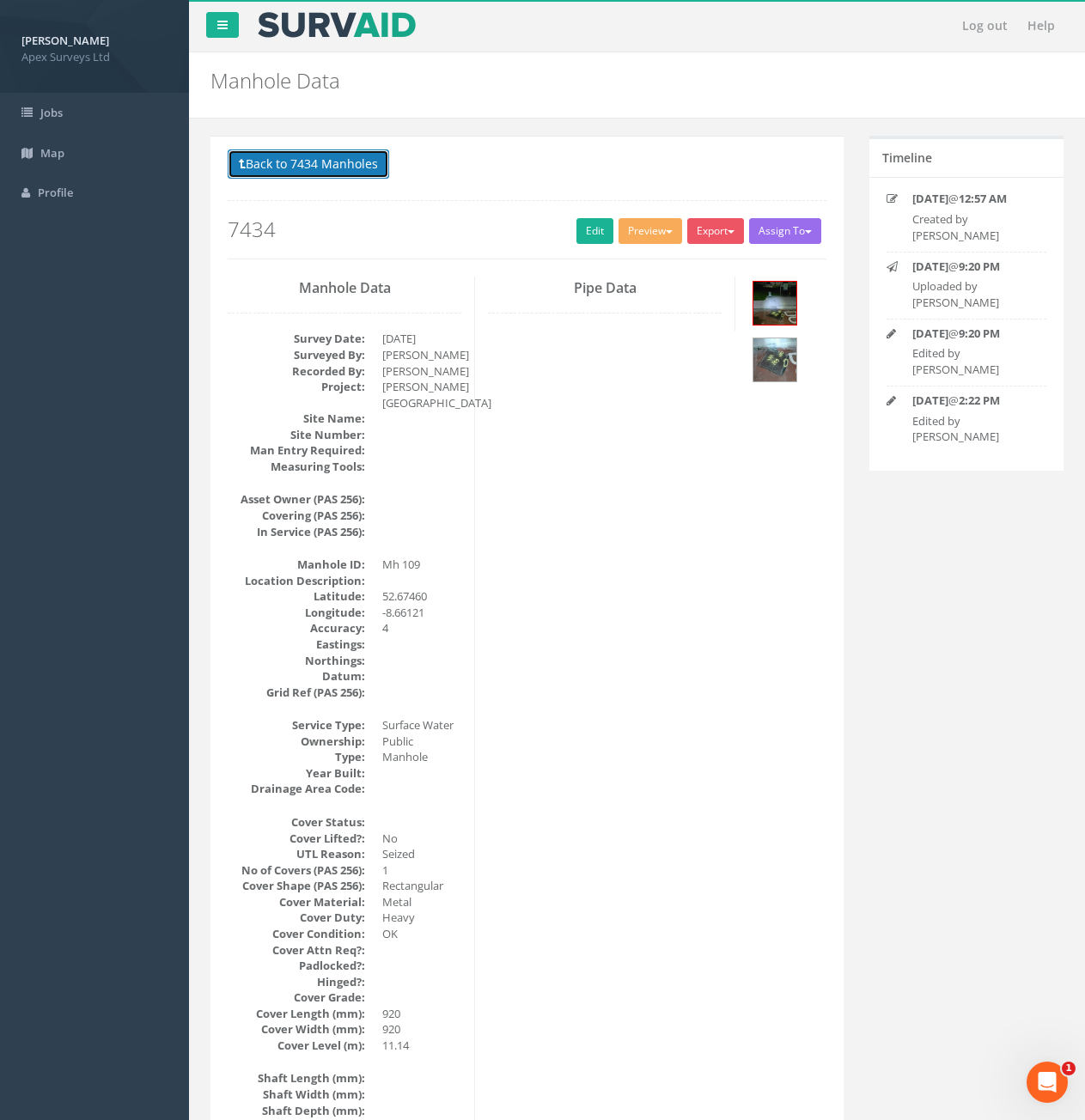
click at [331, 159] on button "Back to 7434 Manholes" at bounding box center [308, 164] width 161 height 29
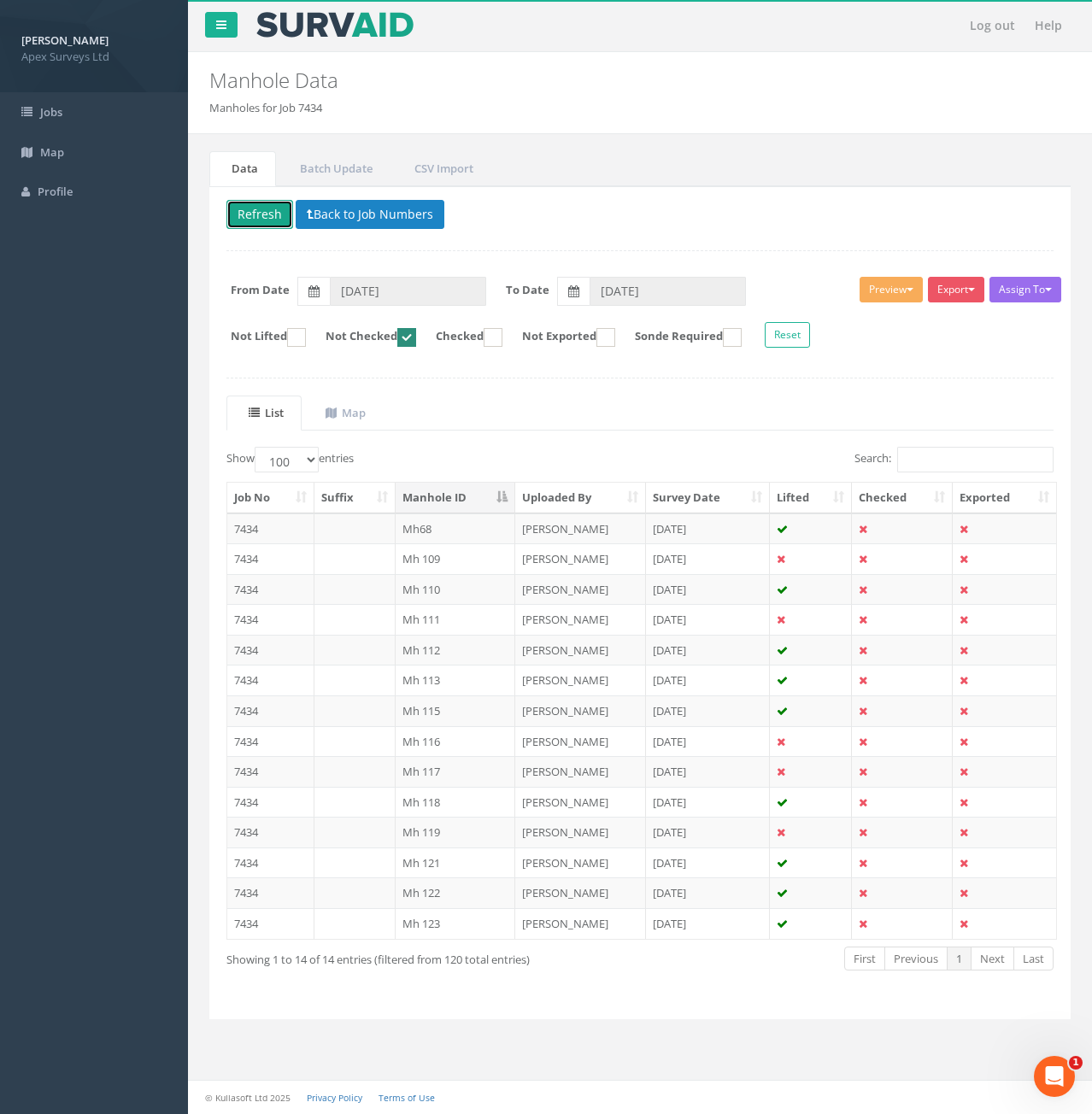
click at [260, 215] on button "Refresh" at bounding box center [259, 214] width 66 height 29
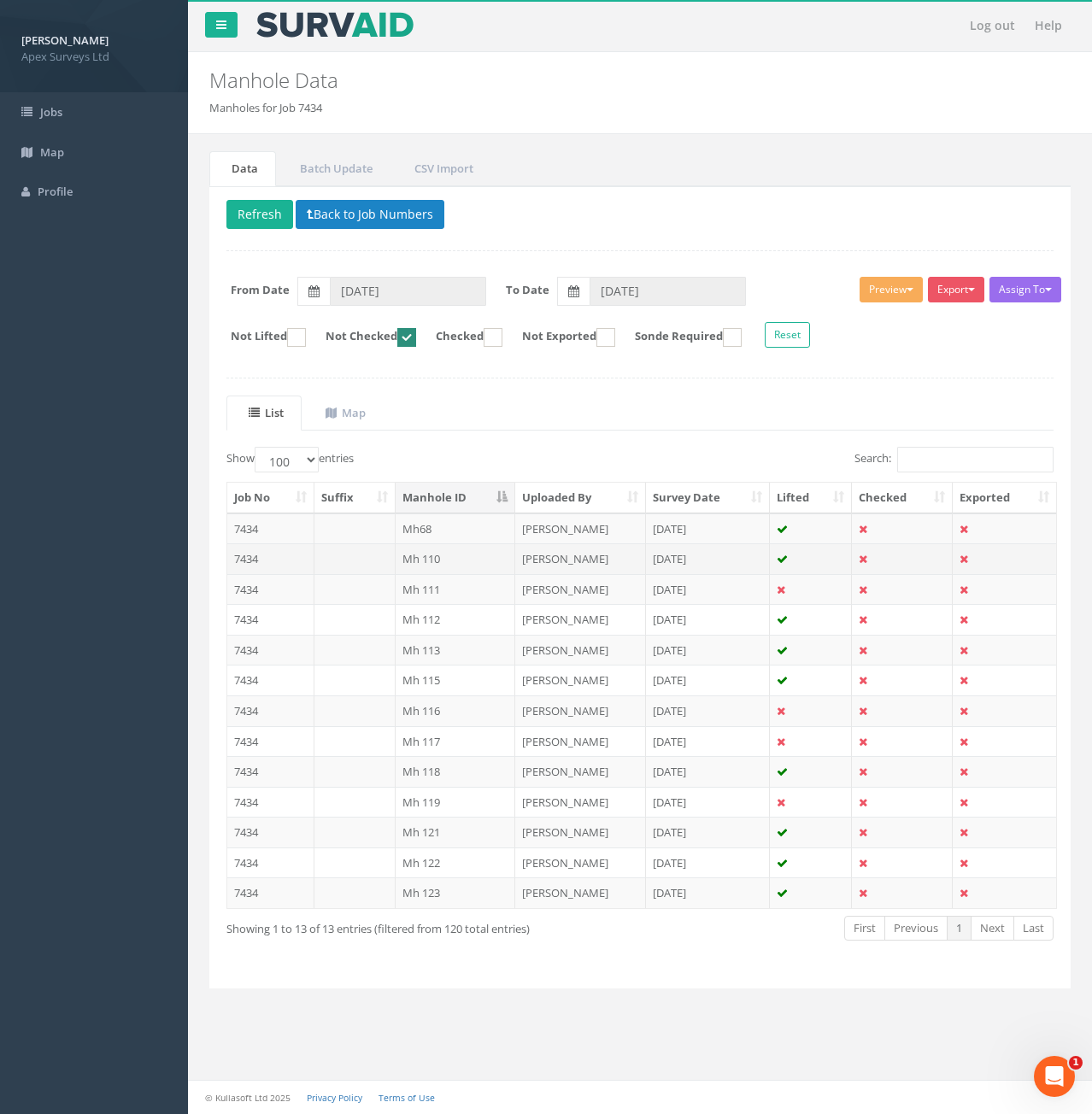
click at [270, 563] on td "7434" at bounding box center [271, 558] width 87 height 31
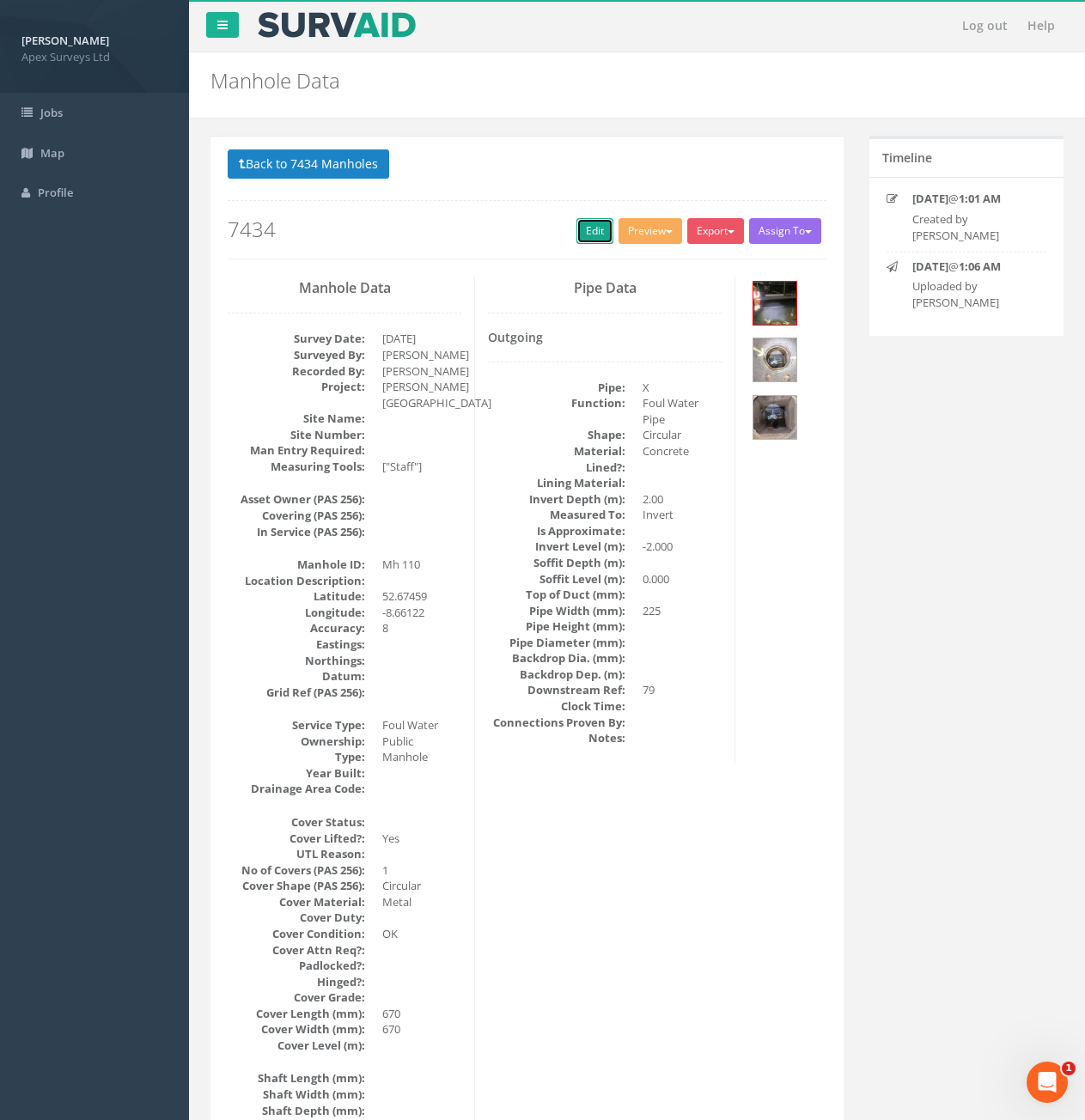
click at [583, 242] on link "Edit" at bounding box center [595, 231] width 37 height 26
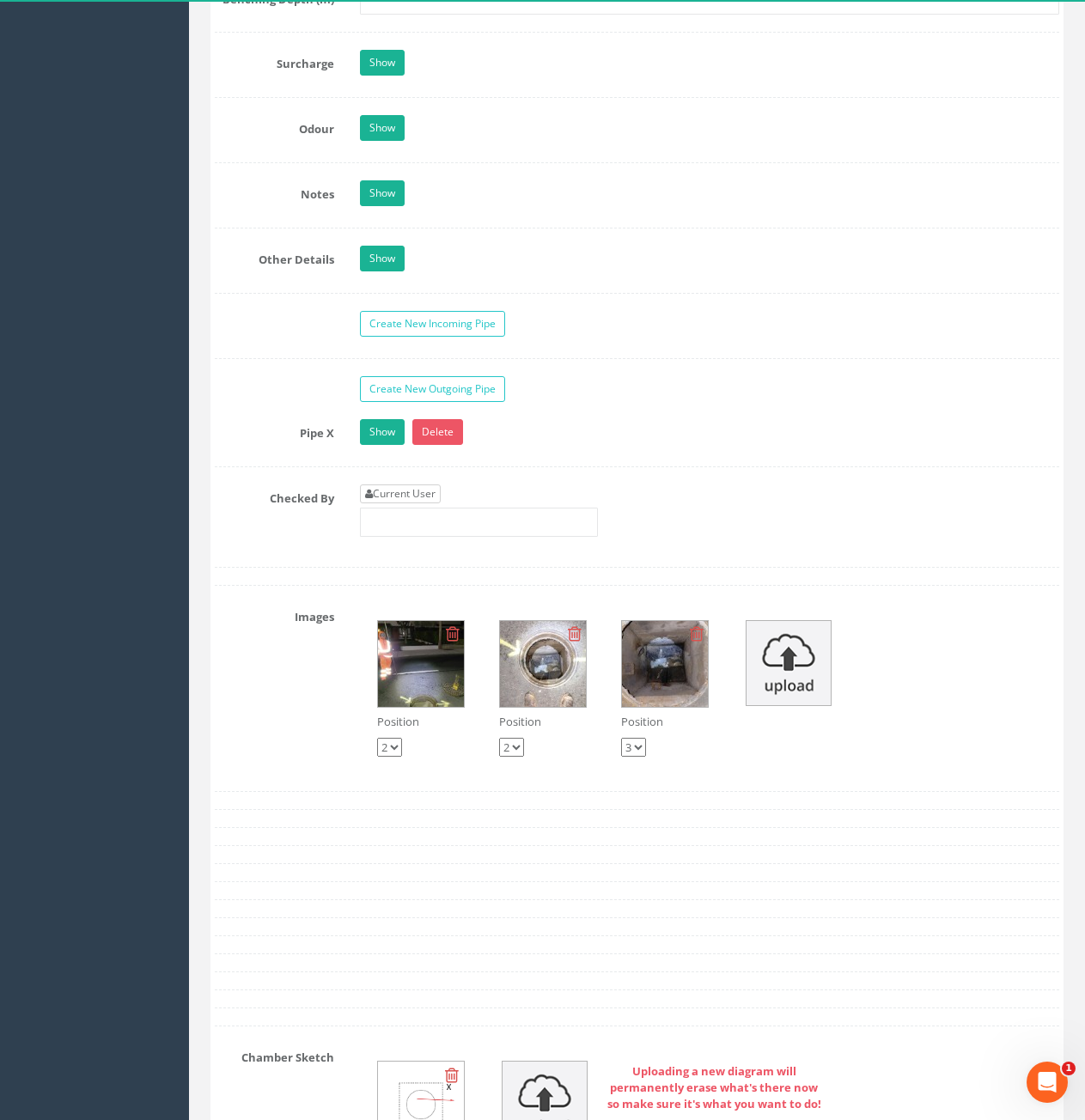
scroll to position [2578, 0]
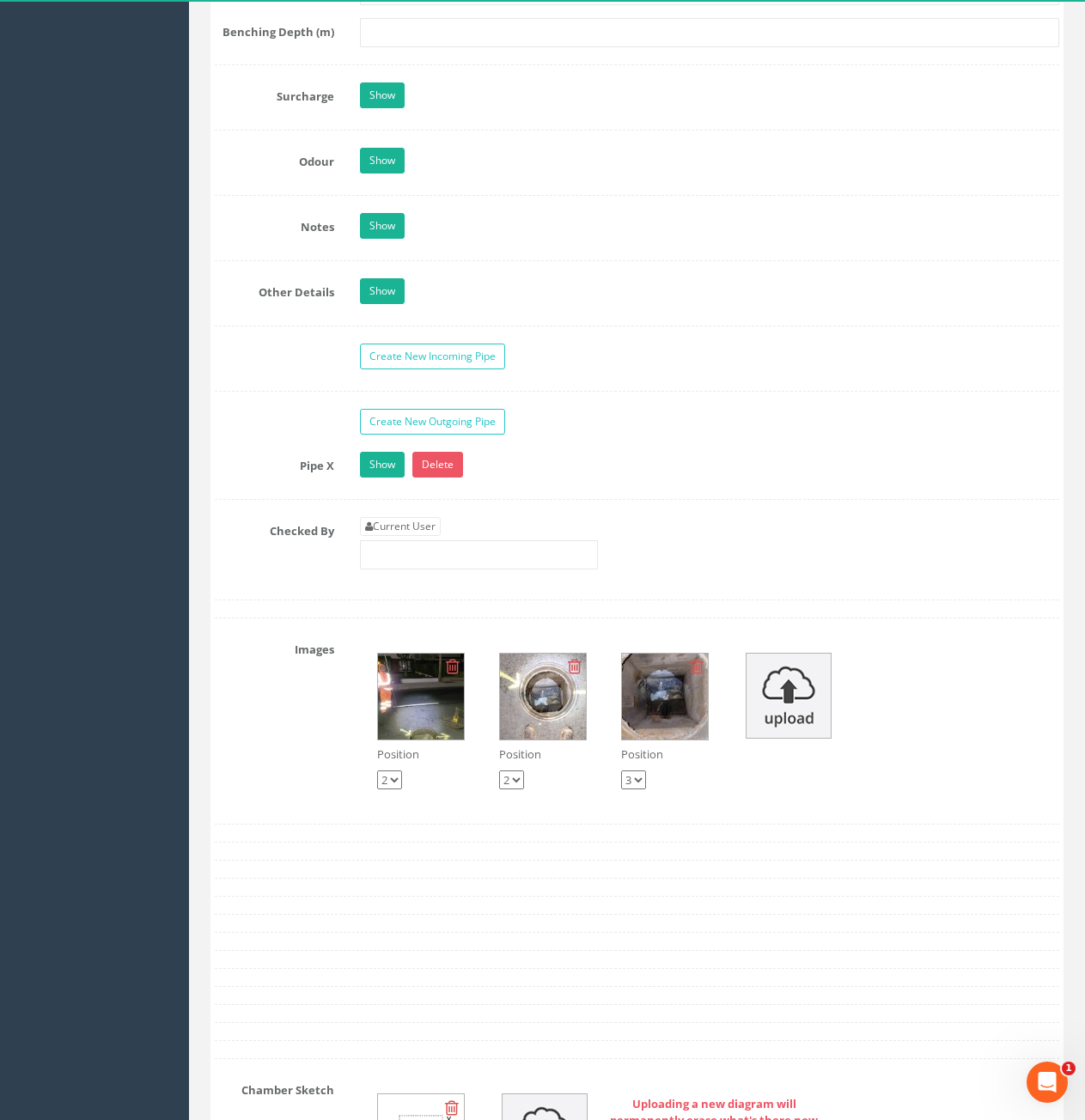
click at [432, 526] on link "Current User" at bounding box center [400, 527] width 81 height 19
type input "[PERSON_NAME]"
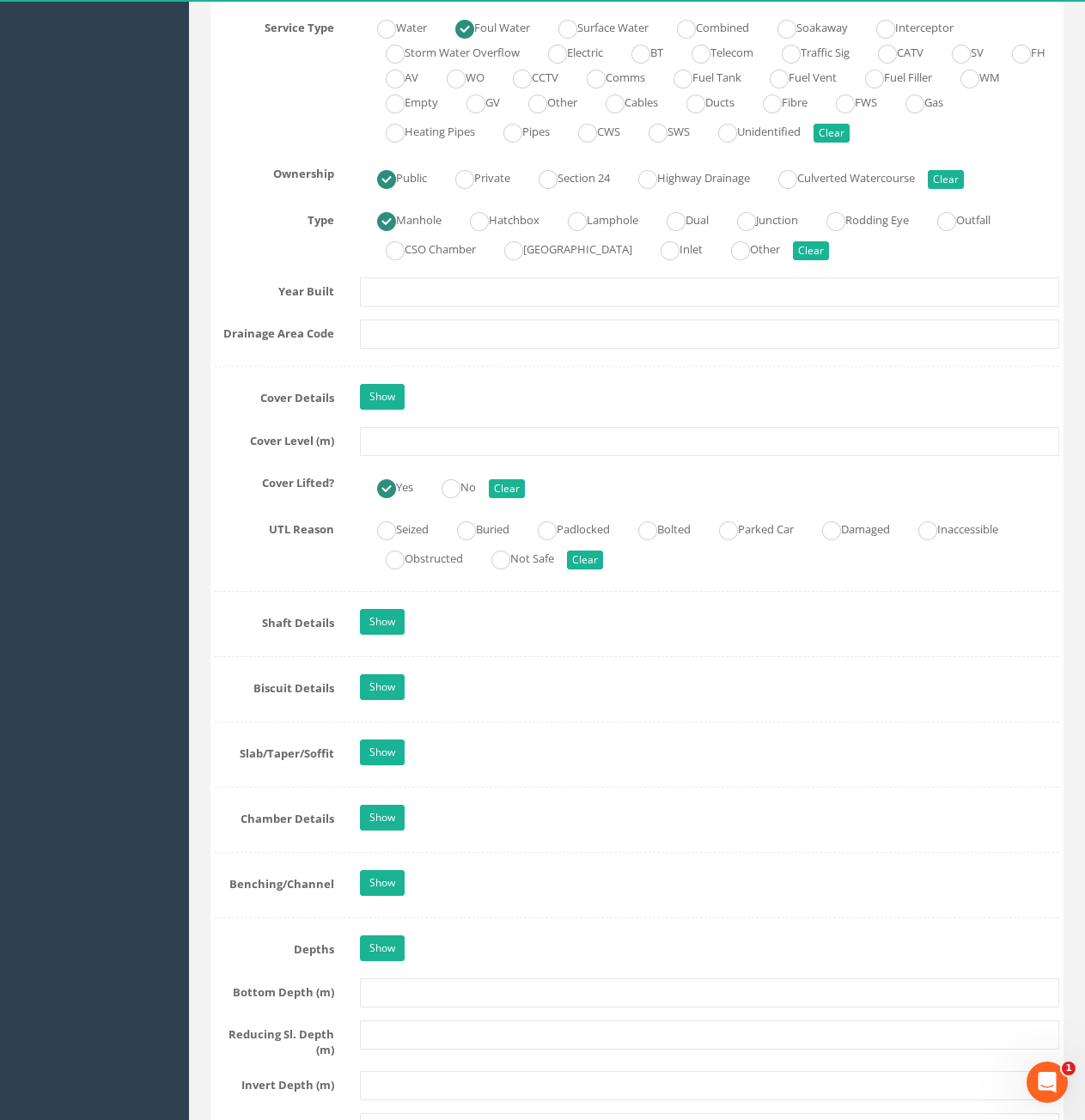
scroll to position [1203, 0]
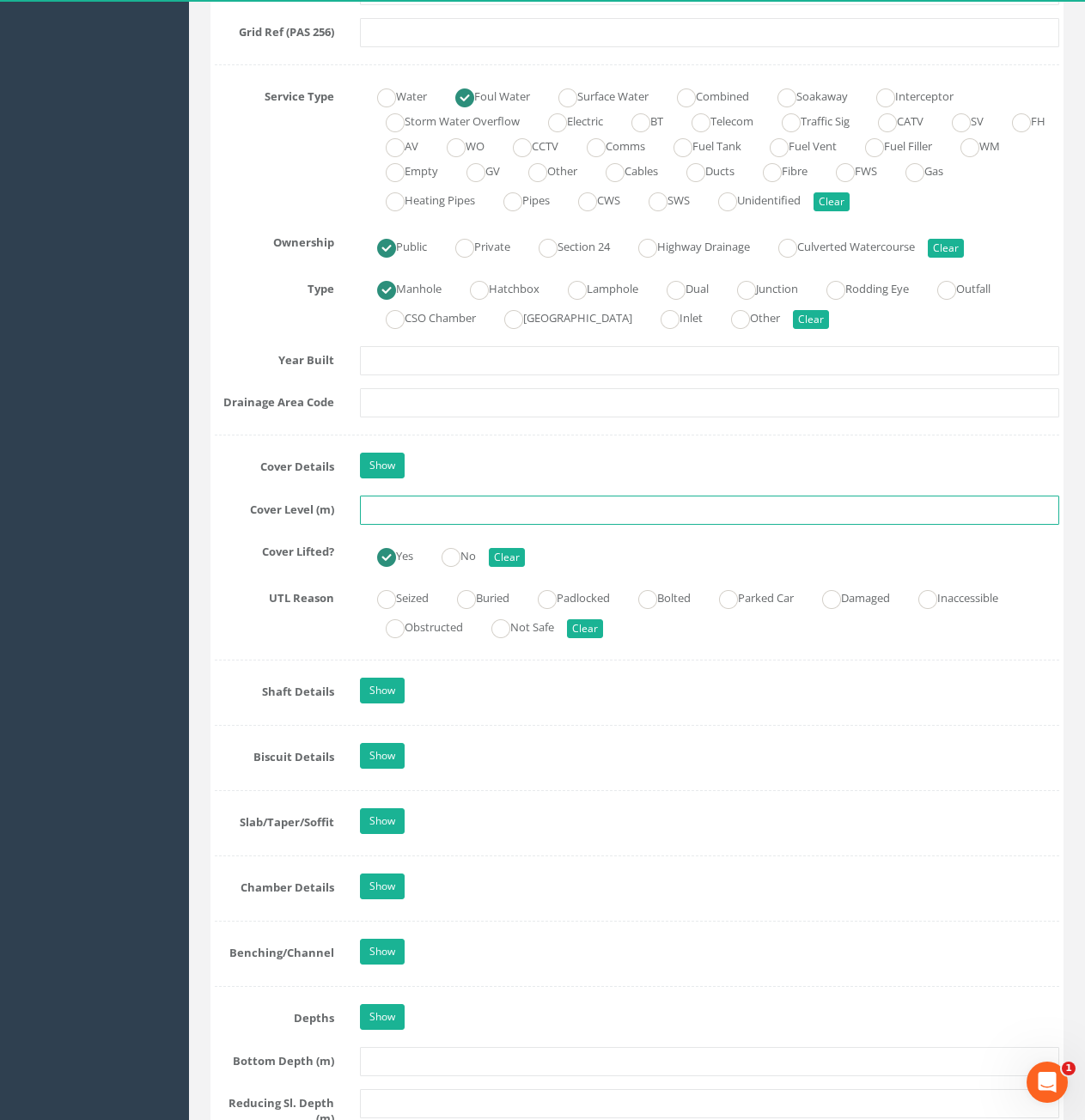
click at [460, 517] on input "text" at bounding box center [709, 510] width 699 height 29
type input "11.63"
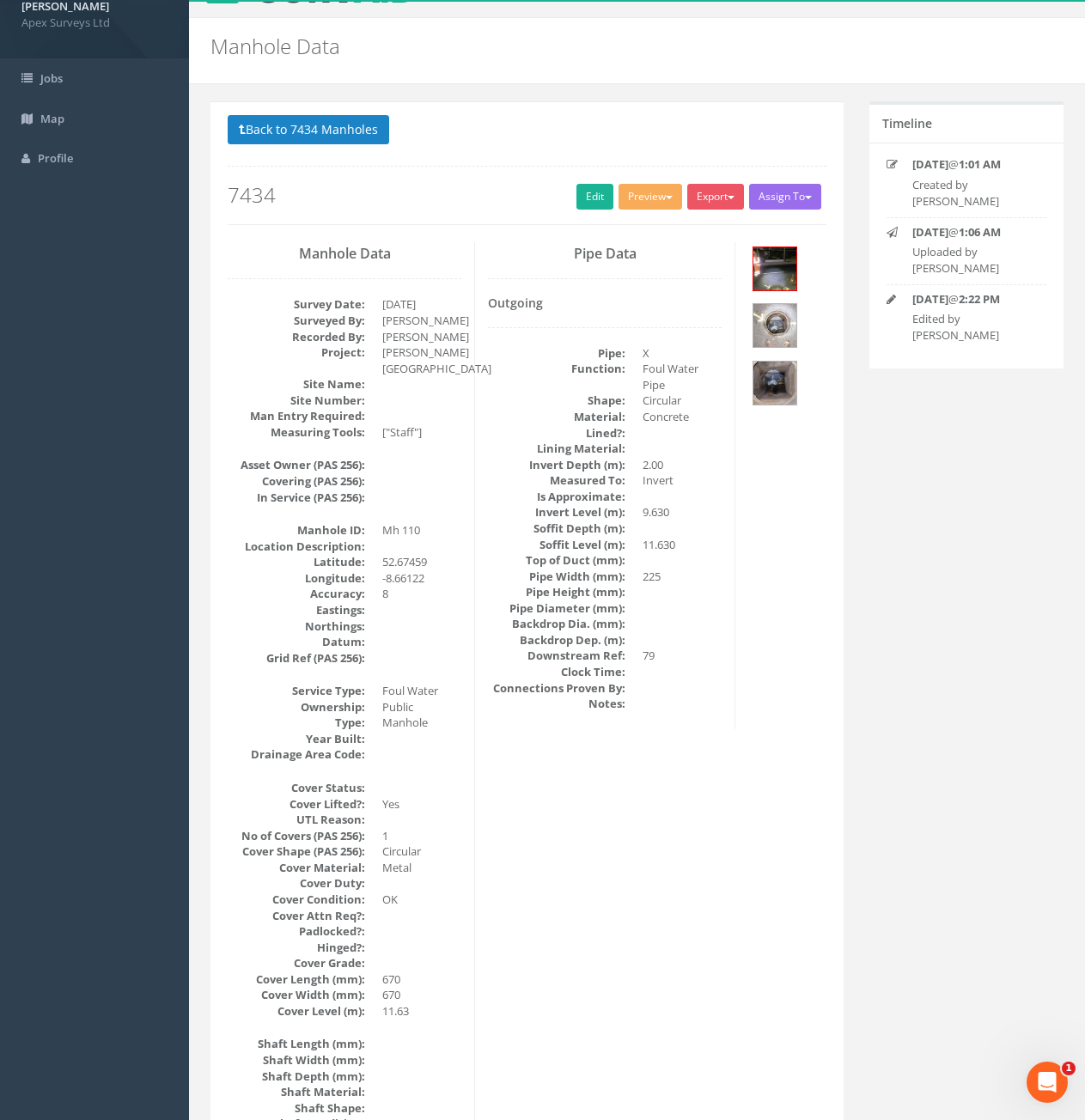
scroll to position [0, 0]
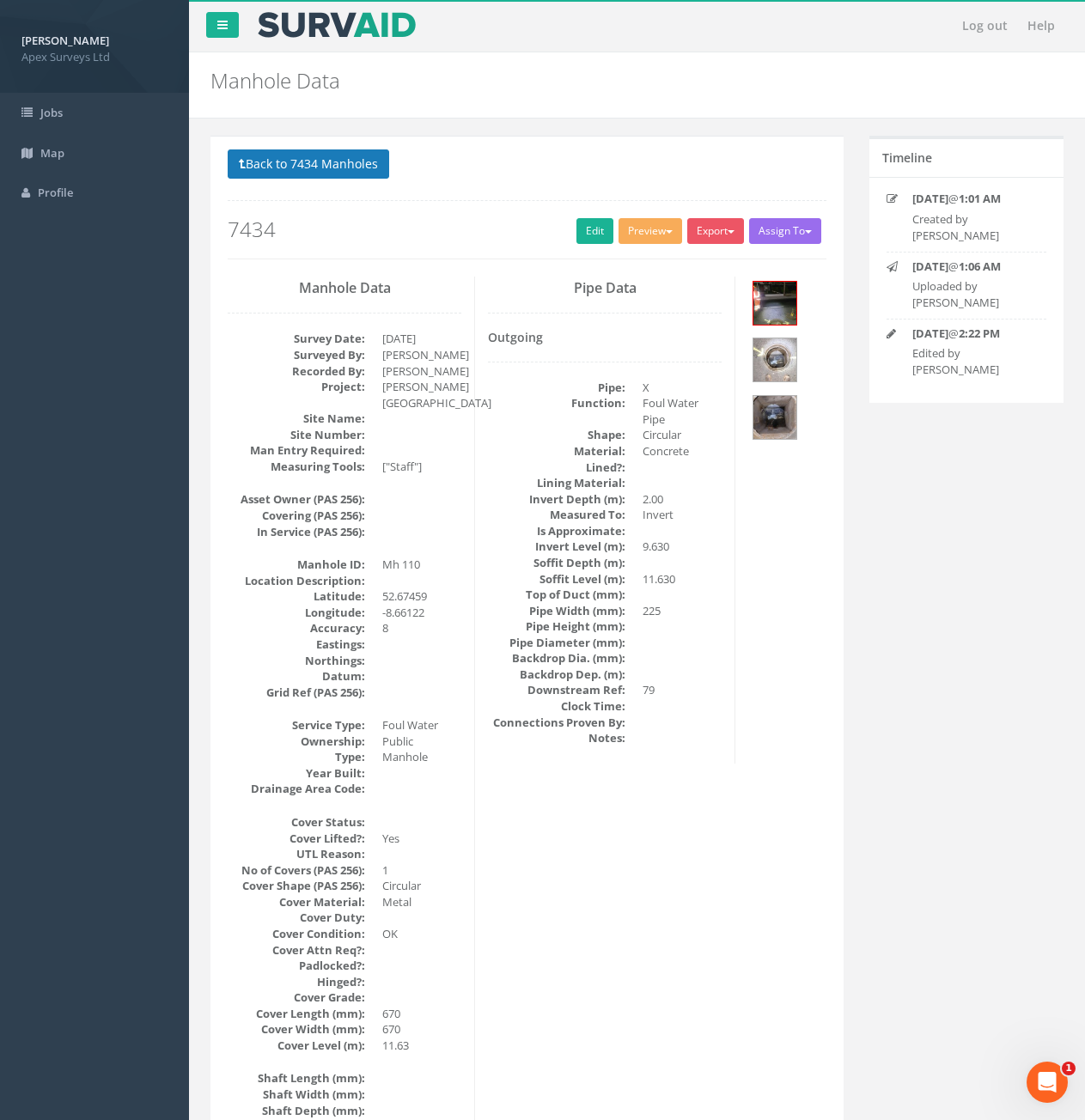
click at [344, 179] on p "Back to 7434 Manholes Back to Map" at bounding box center [527, 166] width 599 height 34
click at [317, 165] on button "Back to 7434 Manholes" at bounding box center [308, 164] width 161 height 29
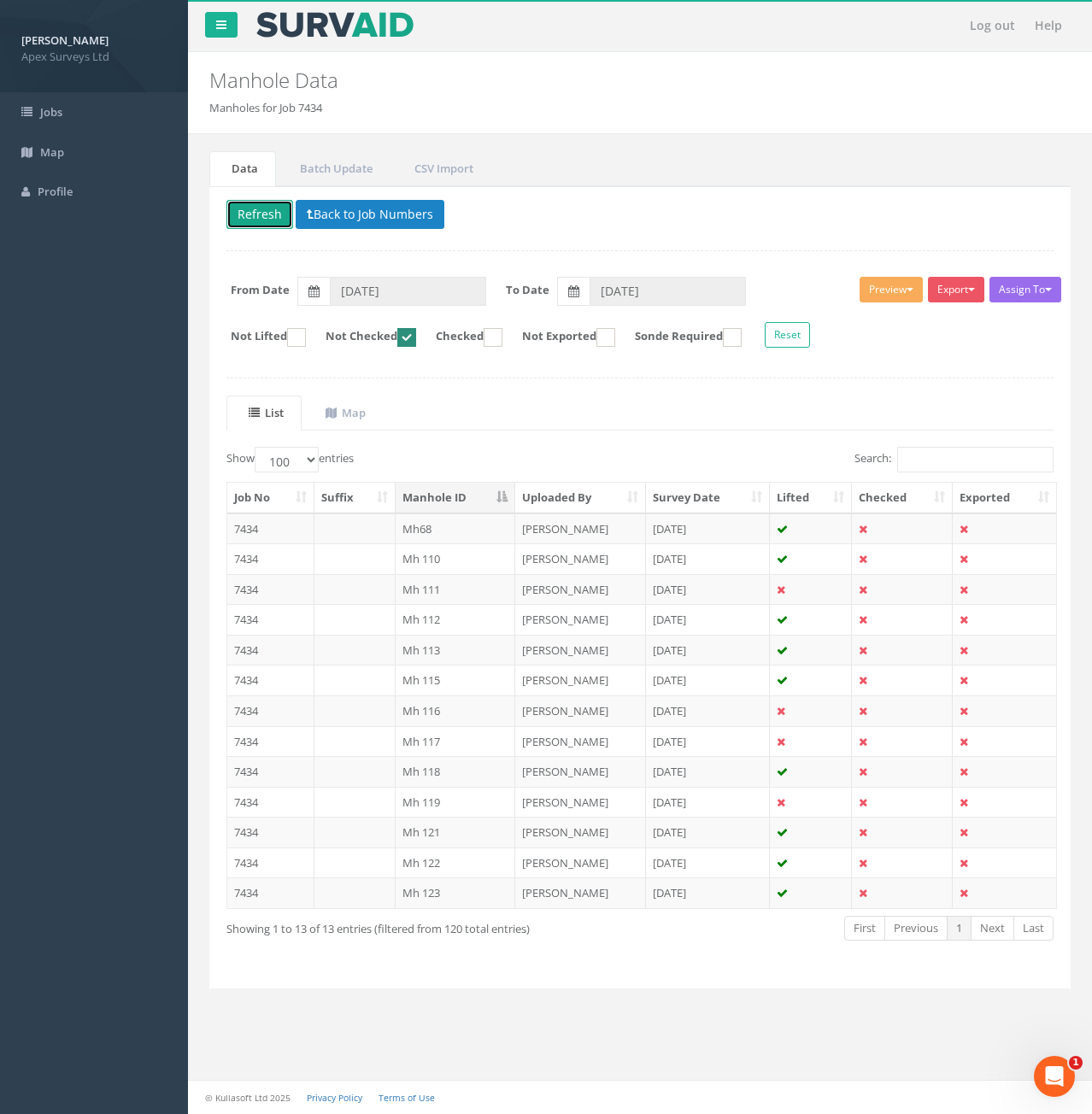
click at [268, 214] on button "Refresh" at bounding box center [259, 214] width 66 height 29
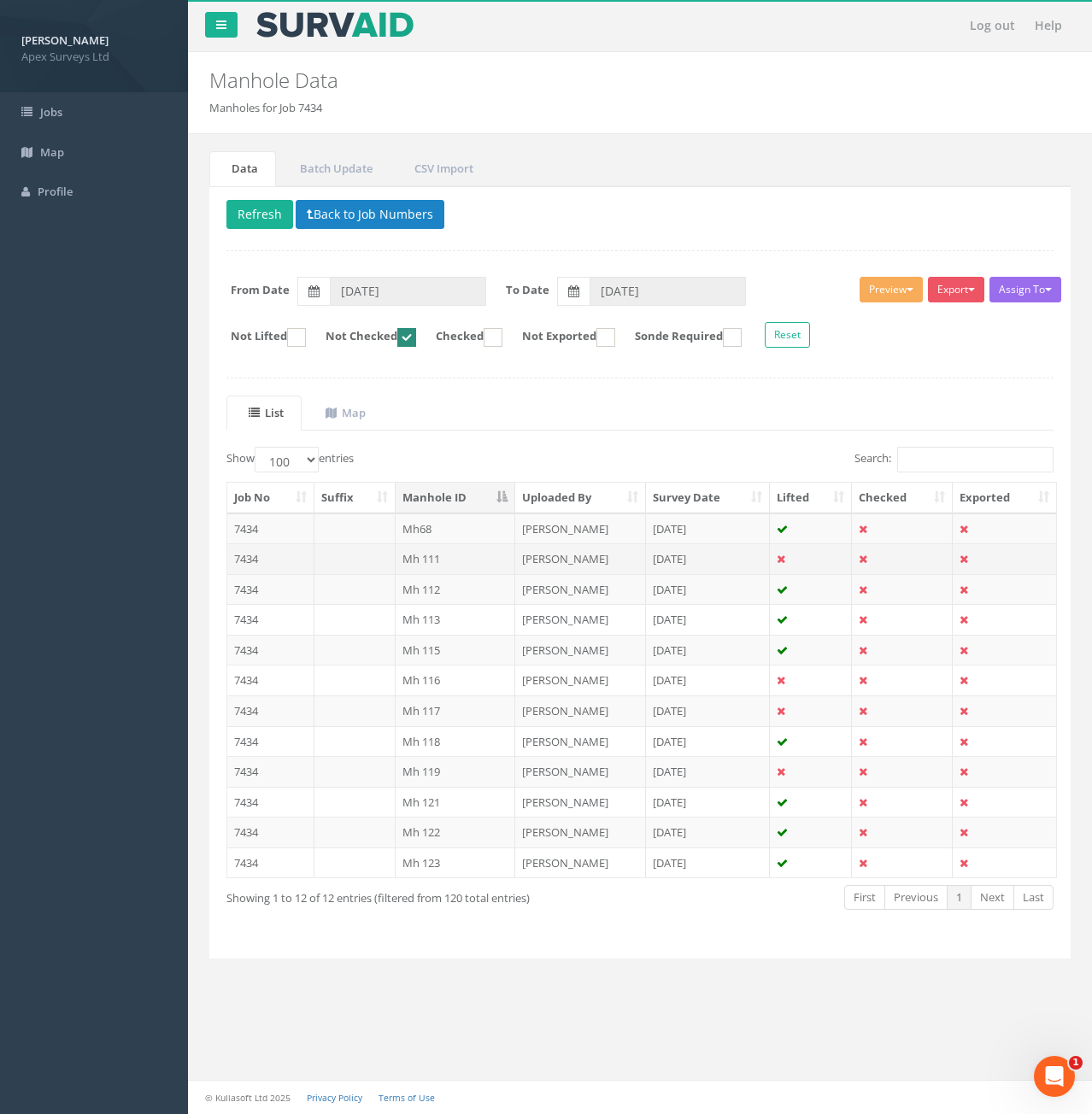
click at [288, 556] on td "7434" at bounding box center [271, 558] width 87 height 31
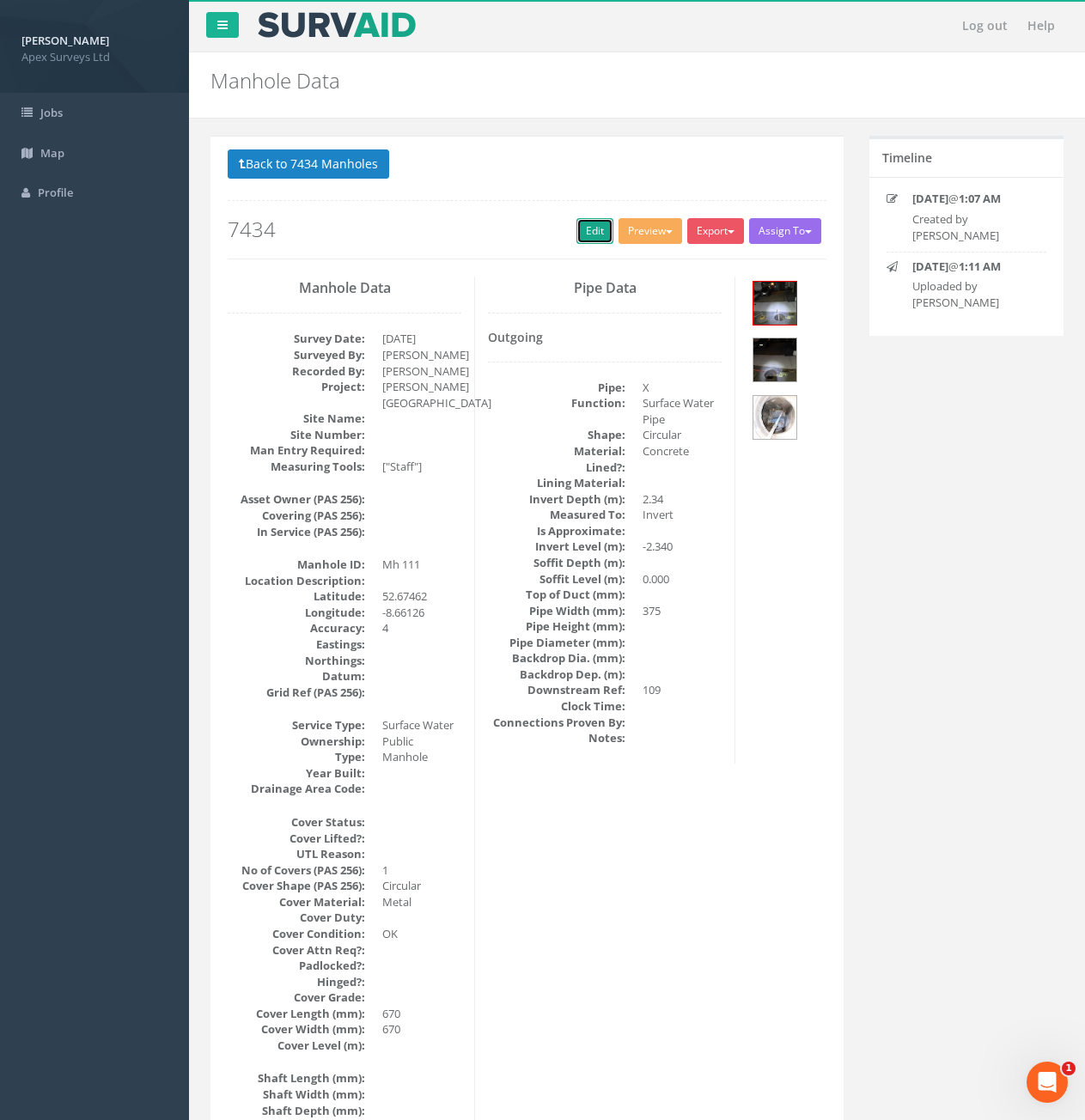
click at [577, 231] on link "Edit" at bounding box center [595, 231] width 37 height 26
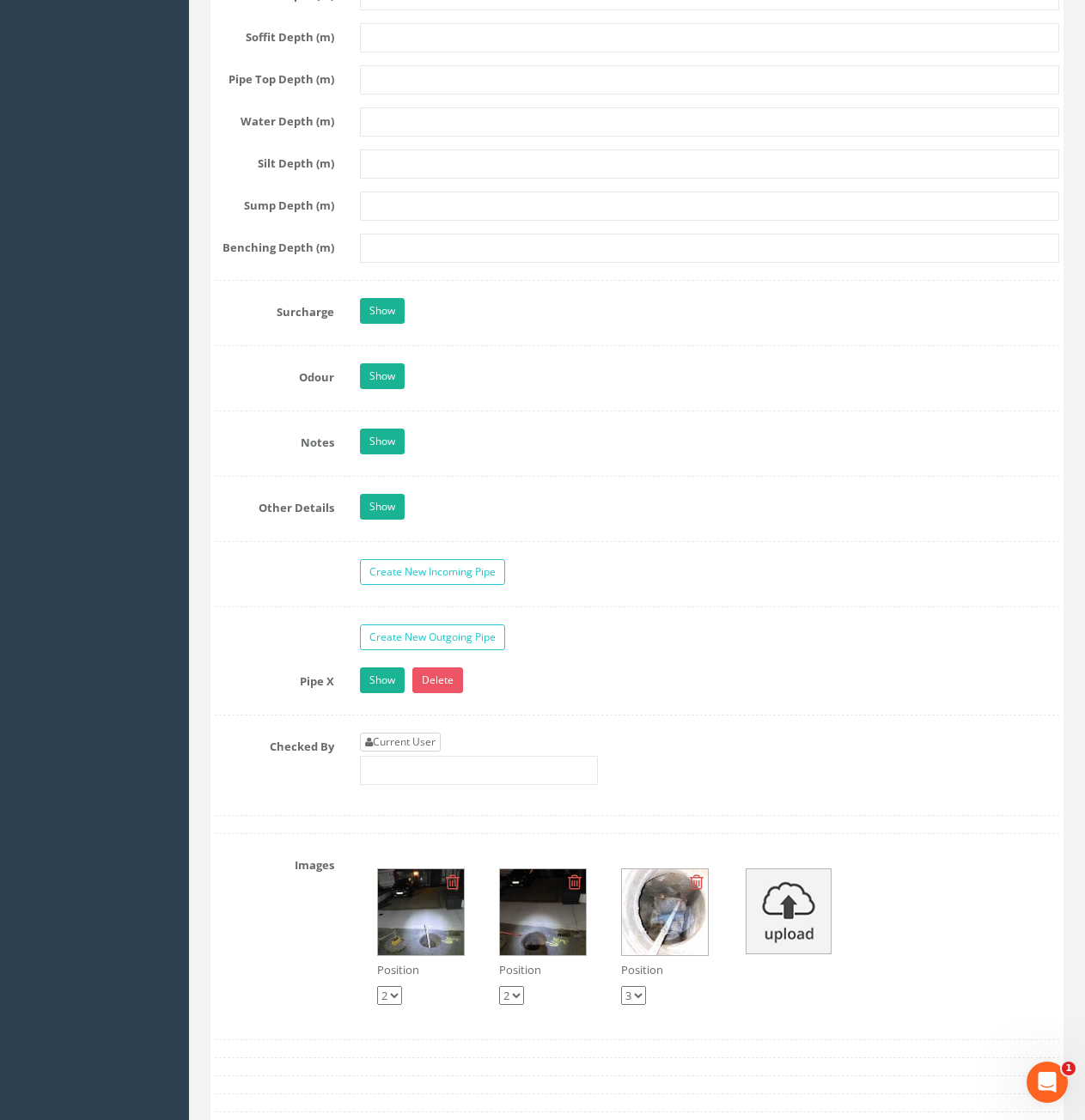
scroll to position [2578, 0]
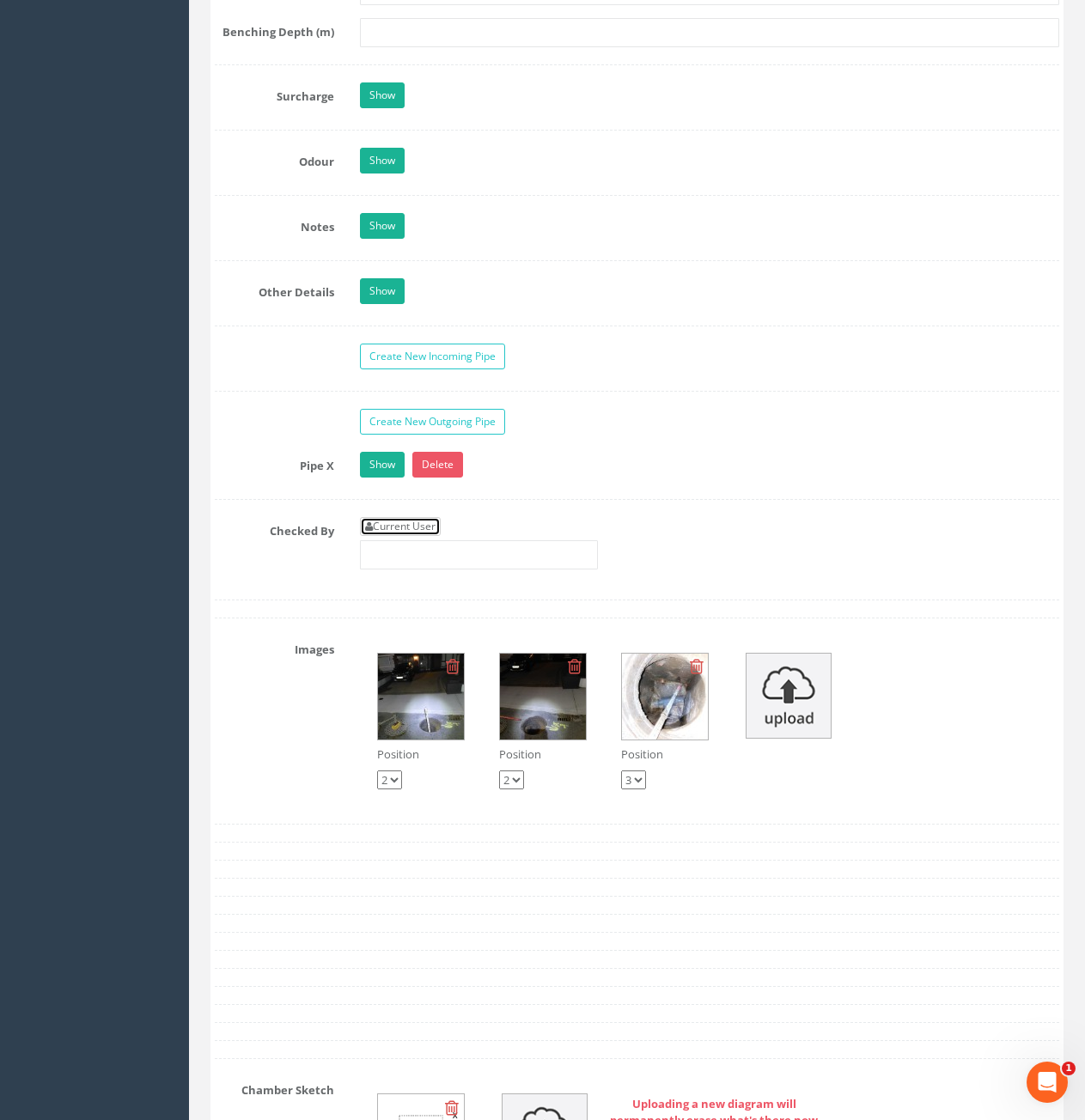
click at [420, 526] on link "Current User" at bounding box center [400, 527] width 81 height 19
type input "[PERSON_NAME]"
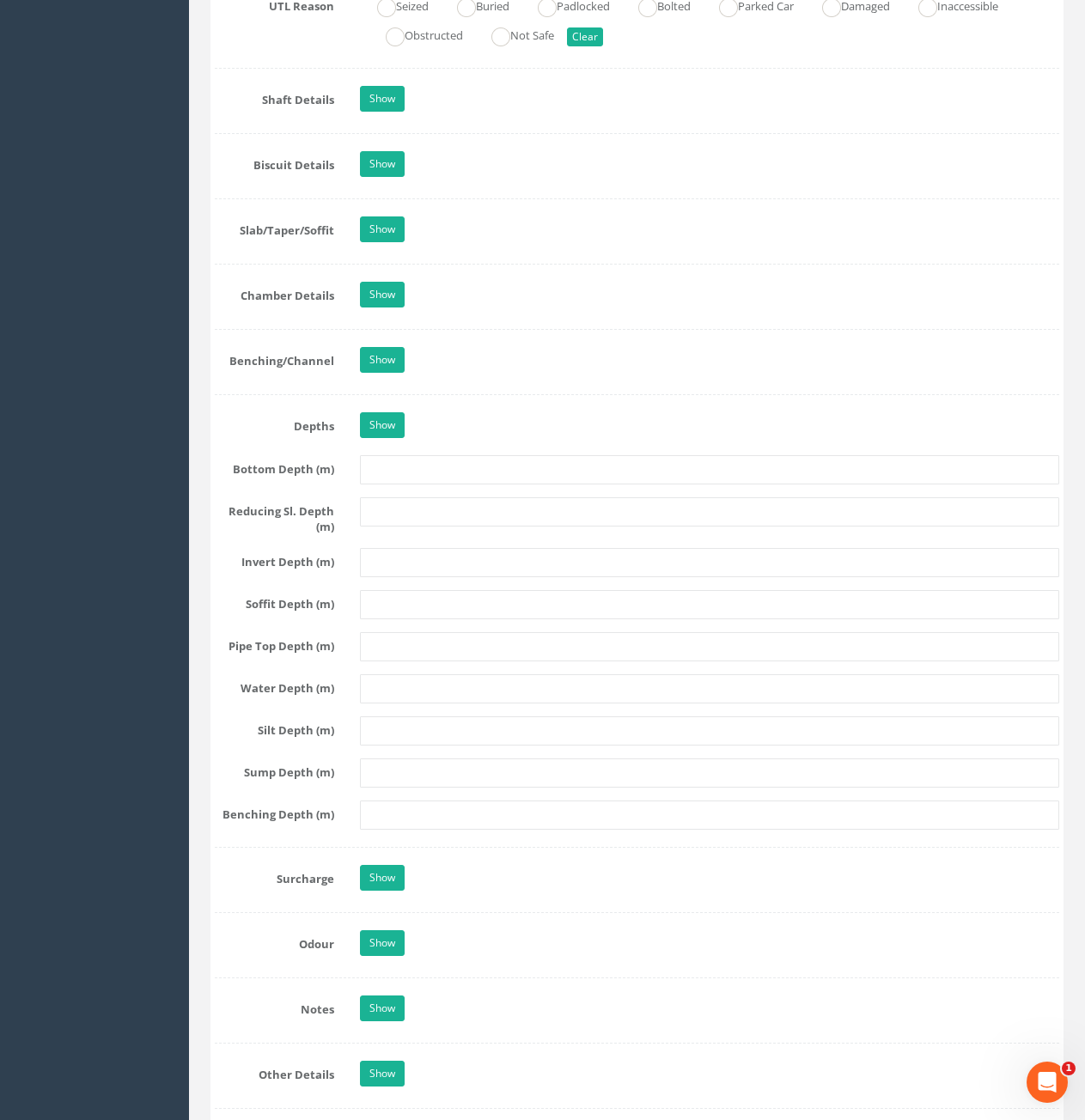
scroll to position [1117, 0]
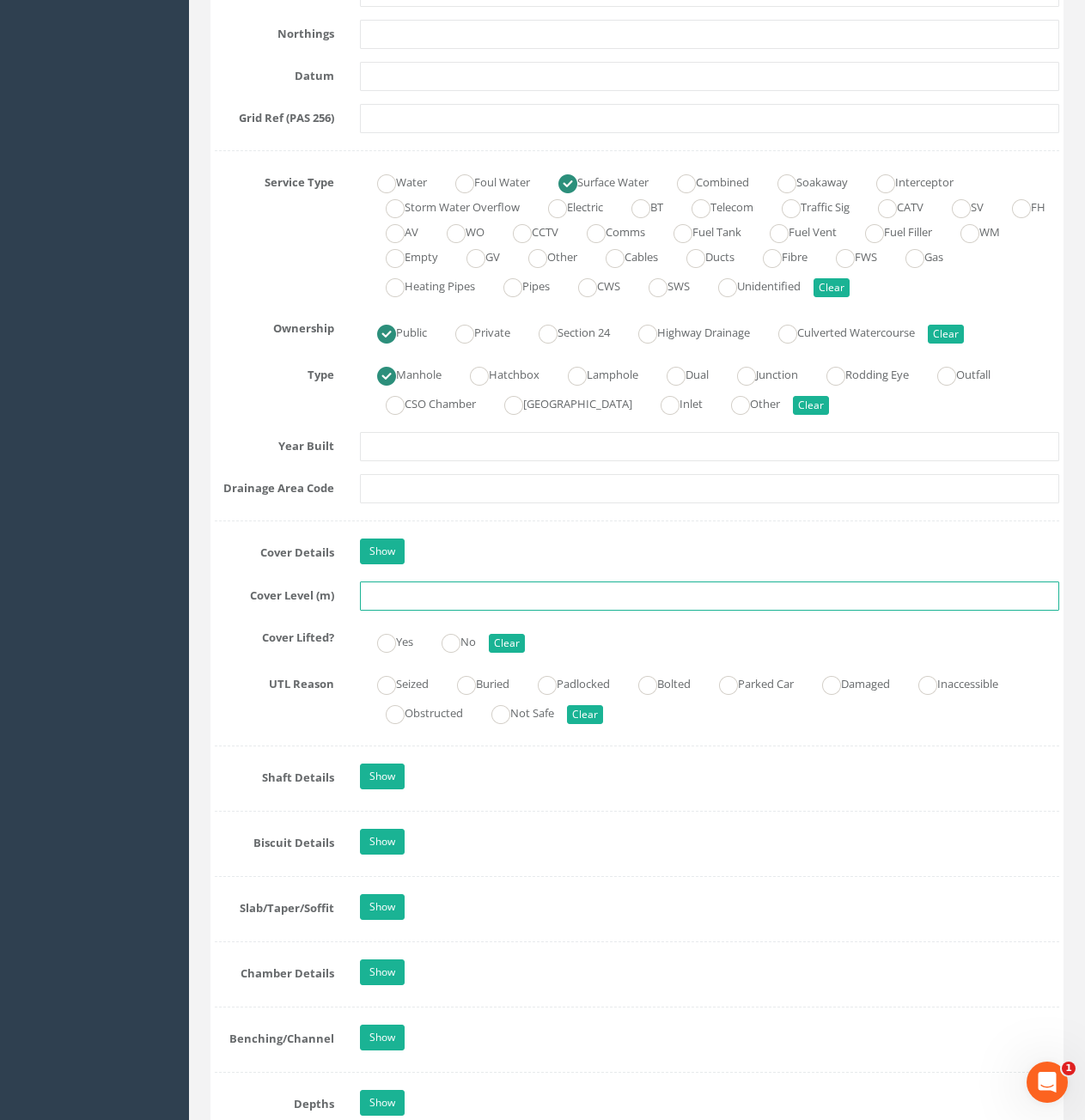
click at [476, 592] on input "text" at bounding box center [709, 596] width 699 height 29
type input "11.55"
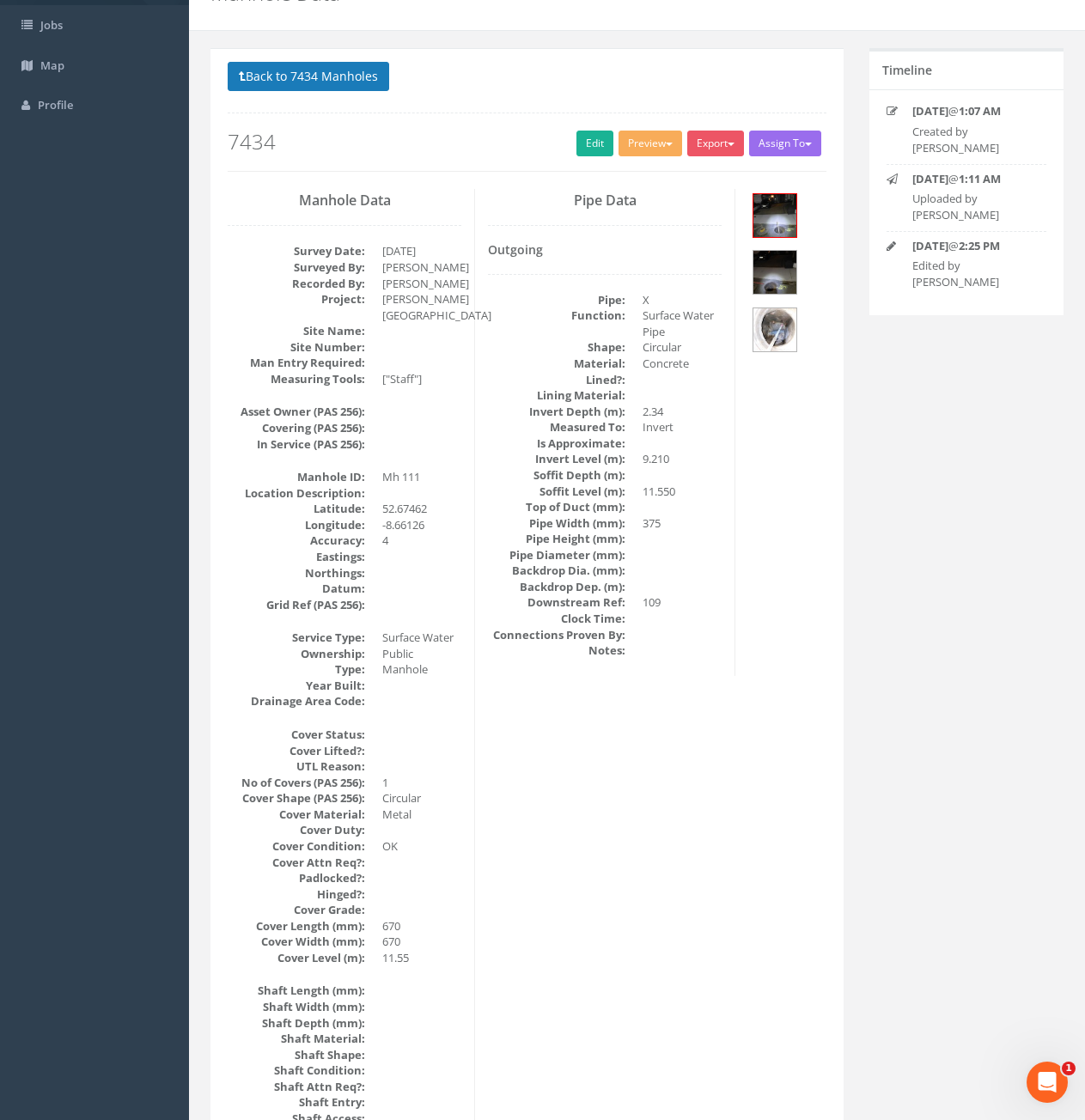
scroll to position [0, 0]
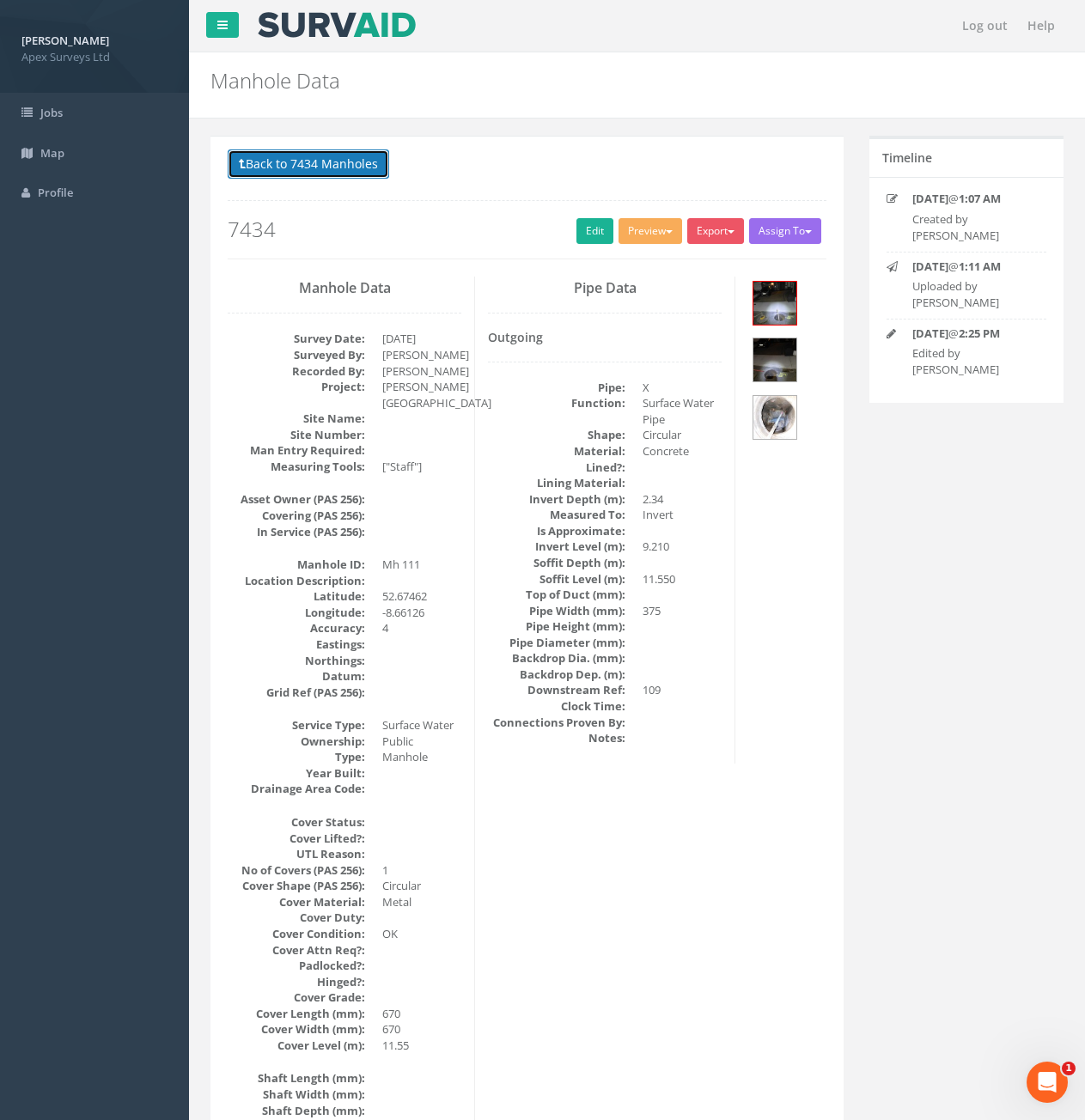
click at [312, 159] on button "Back to 7434 Manholes" at bounding box center [308, 164] width 161 height 29
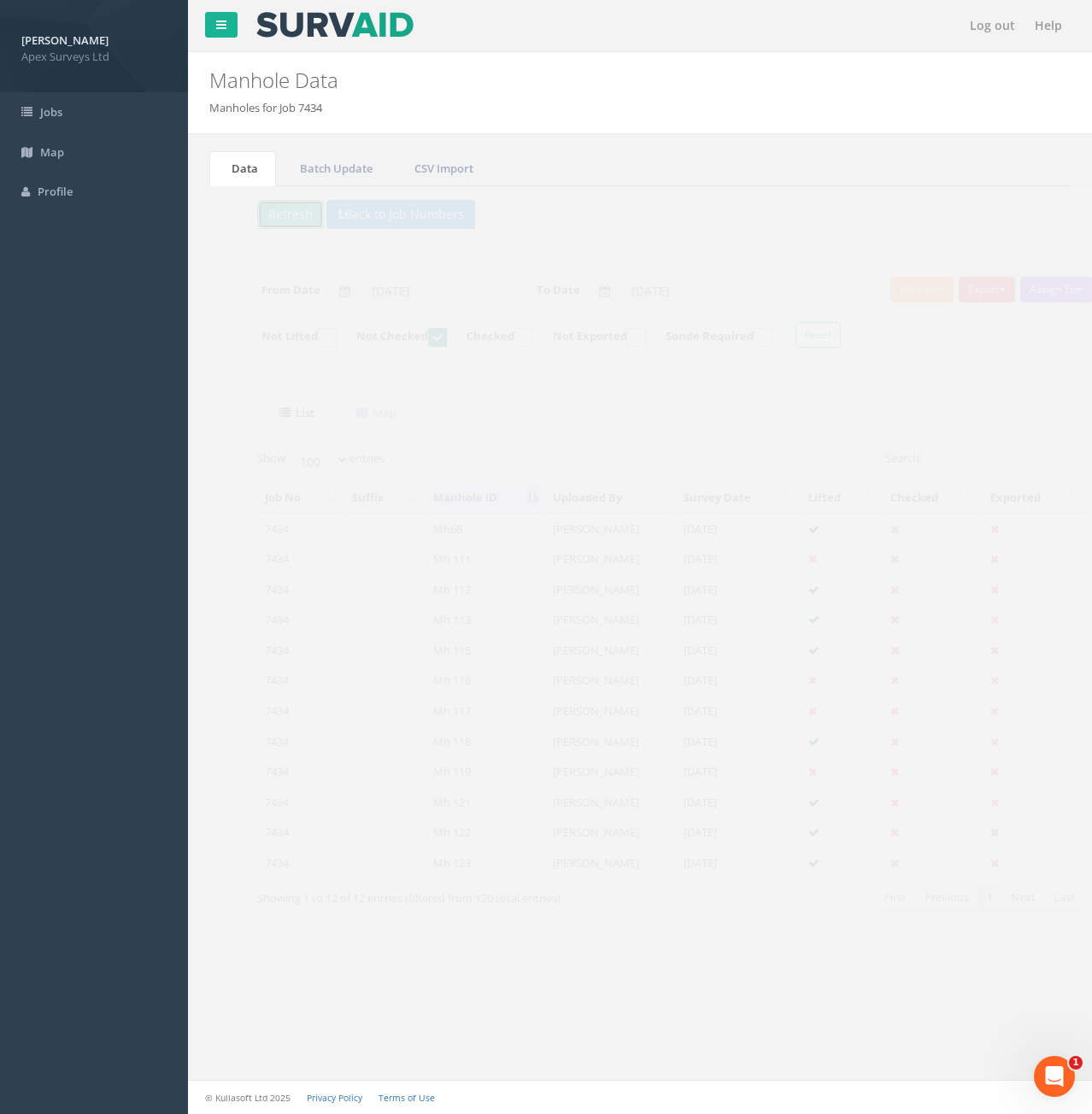
click at [247, 209] on button "Refresh" at bounding box center [259, 214] width 66 height 29
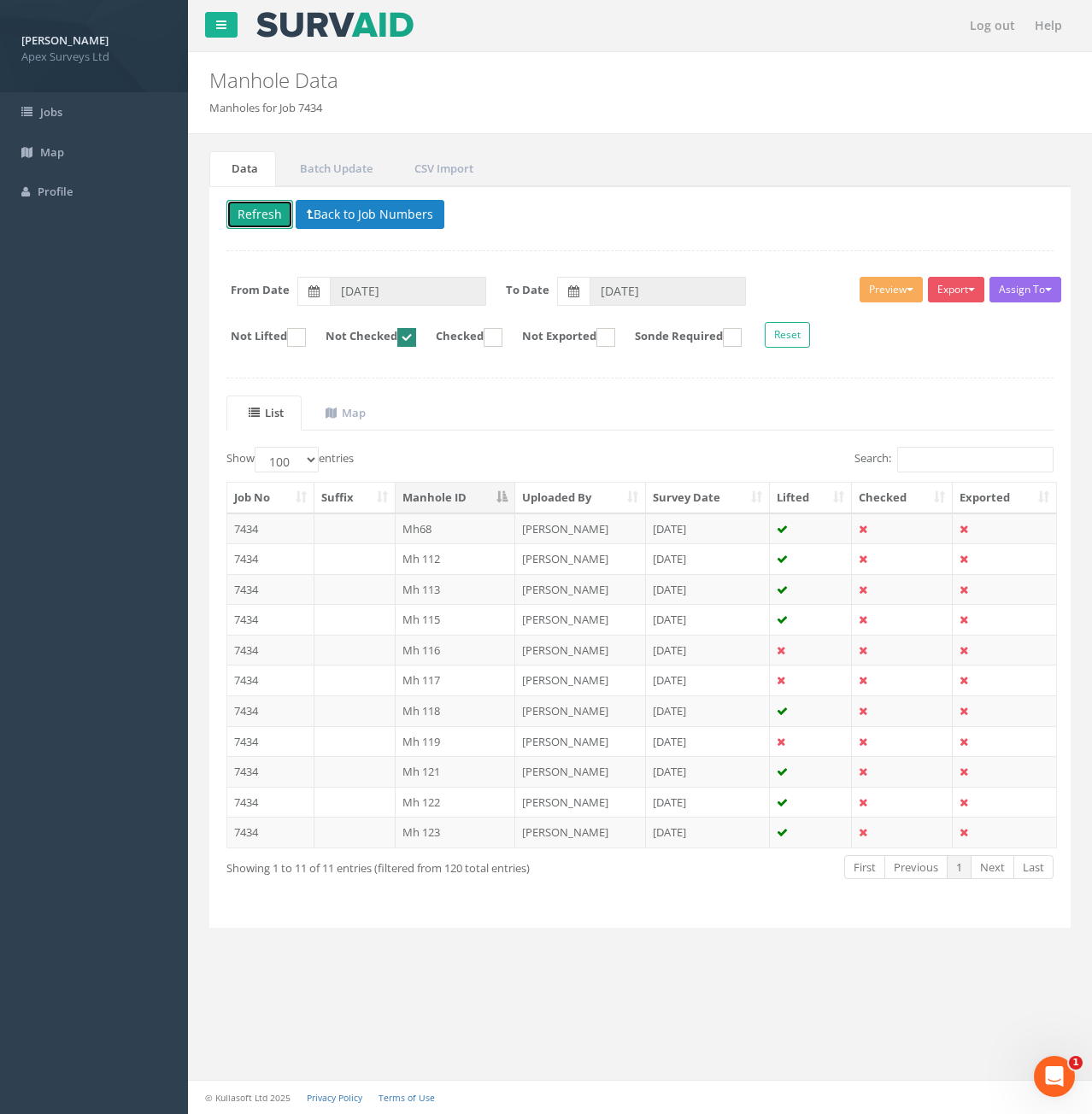
click at [272, 220] on button "Refresh" at bounding box center [259, 214] width 66 height 29
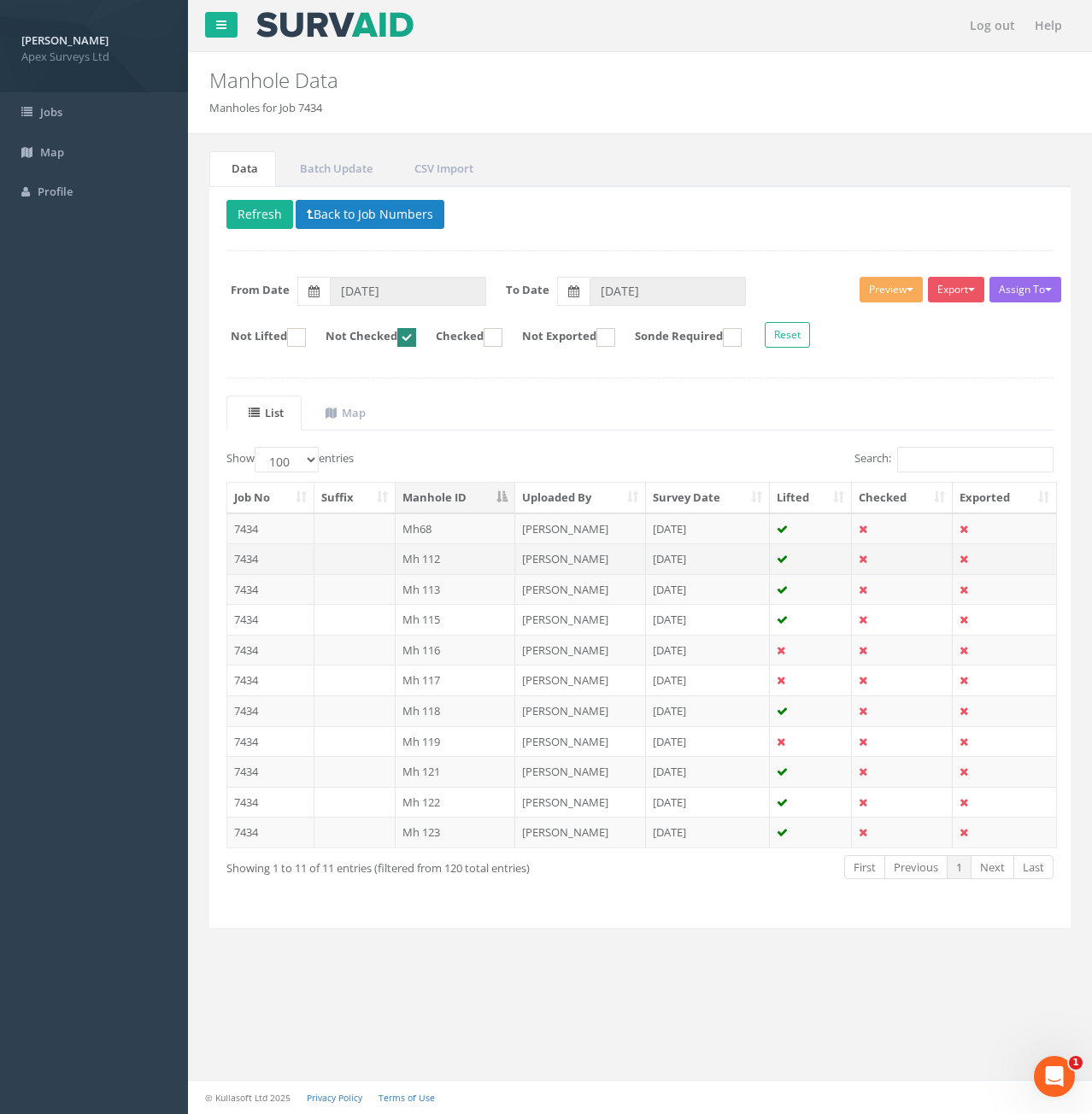
click at [282, 564] on td "7434" at bounding box center [271, 558] width 87 height 31
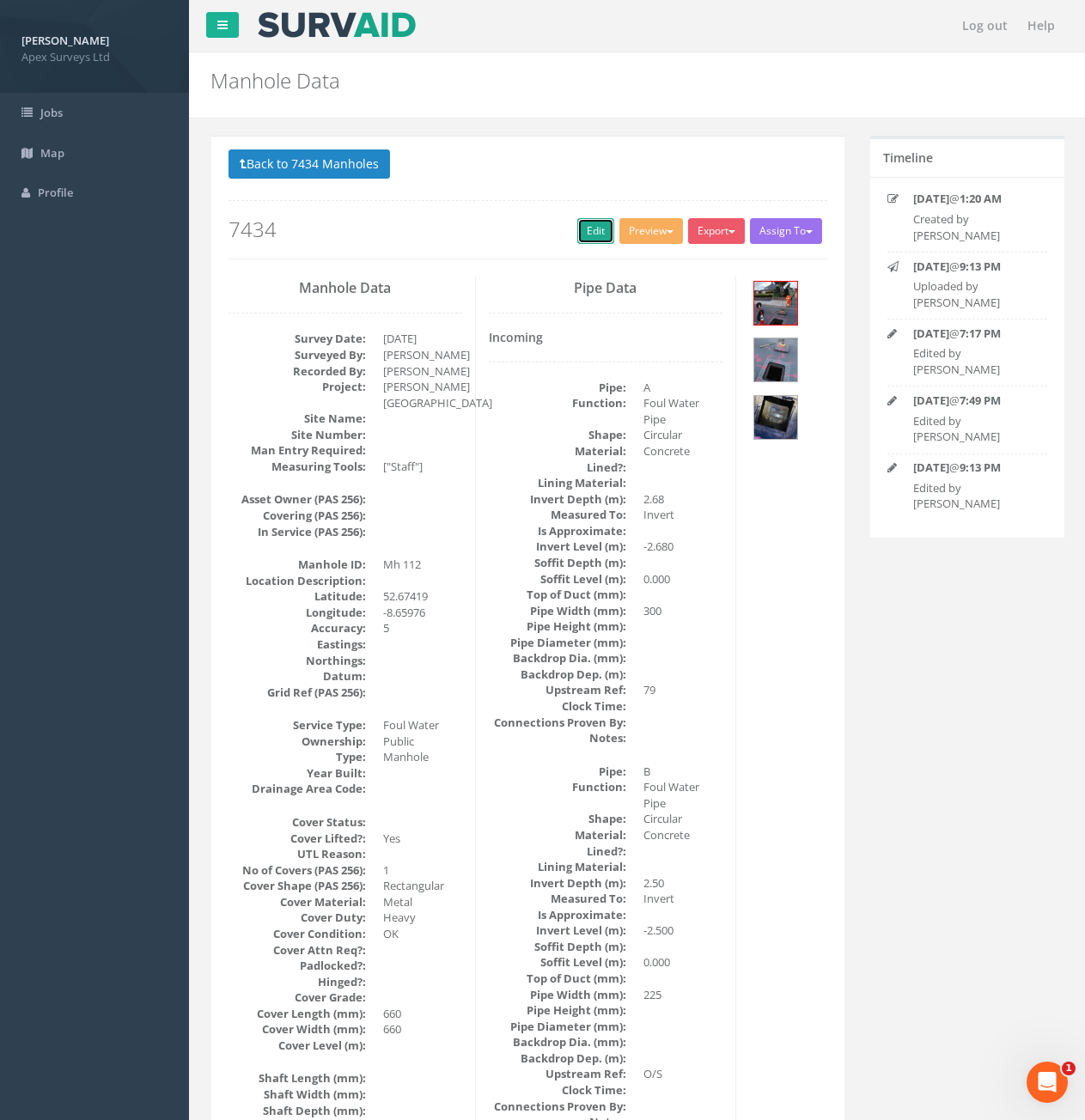
click at [601, 239] on link "Edit" at bounding box center [595, 231] width 37 height 26
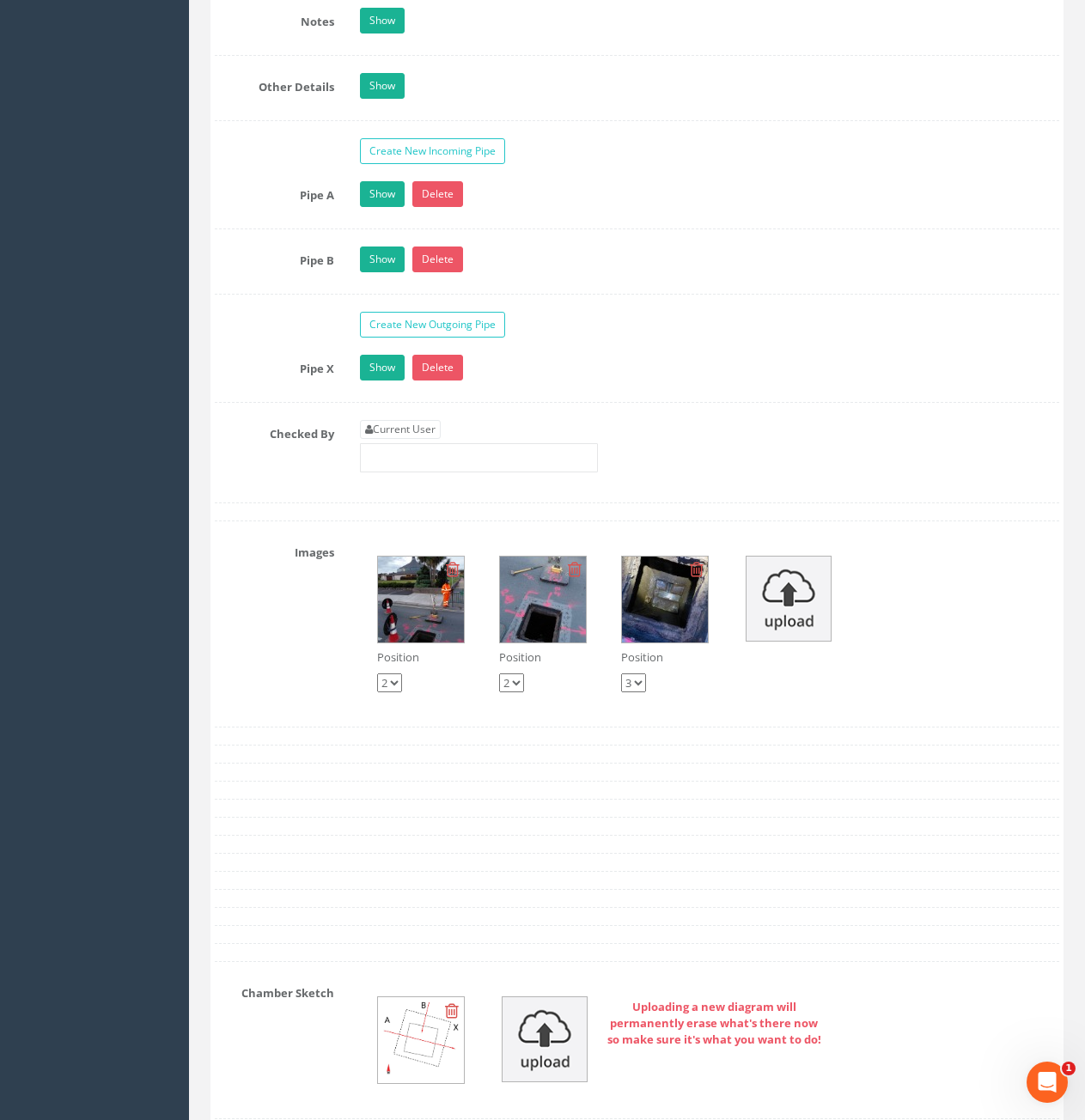
scroll to position [2835, 0]
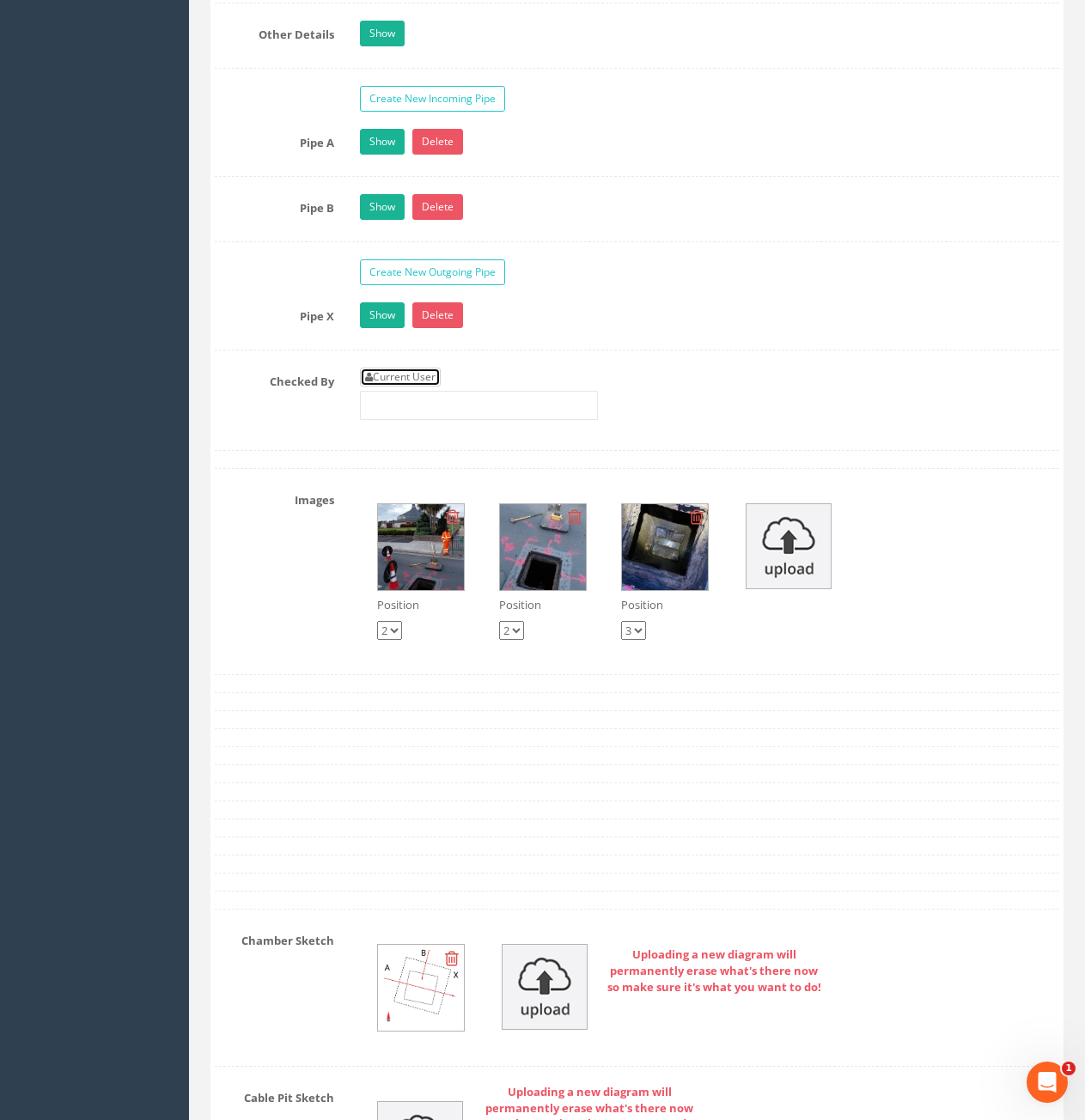
click at [392, 371] on link "Current User" at bounding box center [400, 377] width 81 height 19
type input "[PERSON_NAME]"
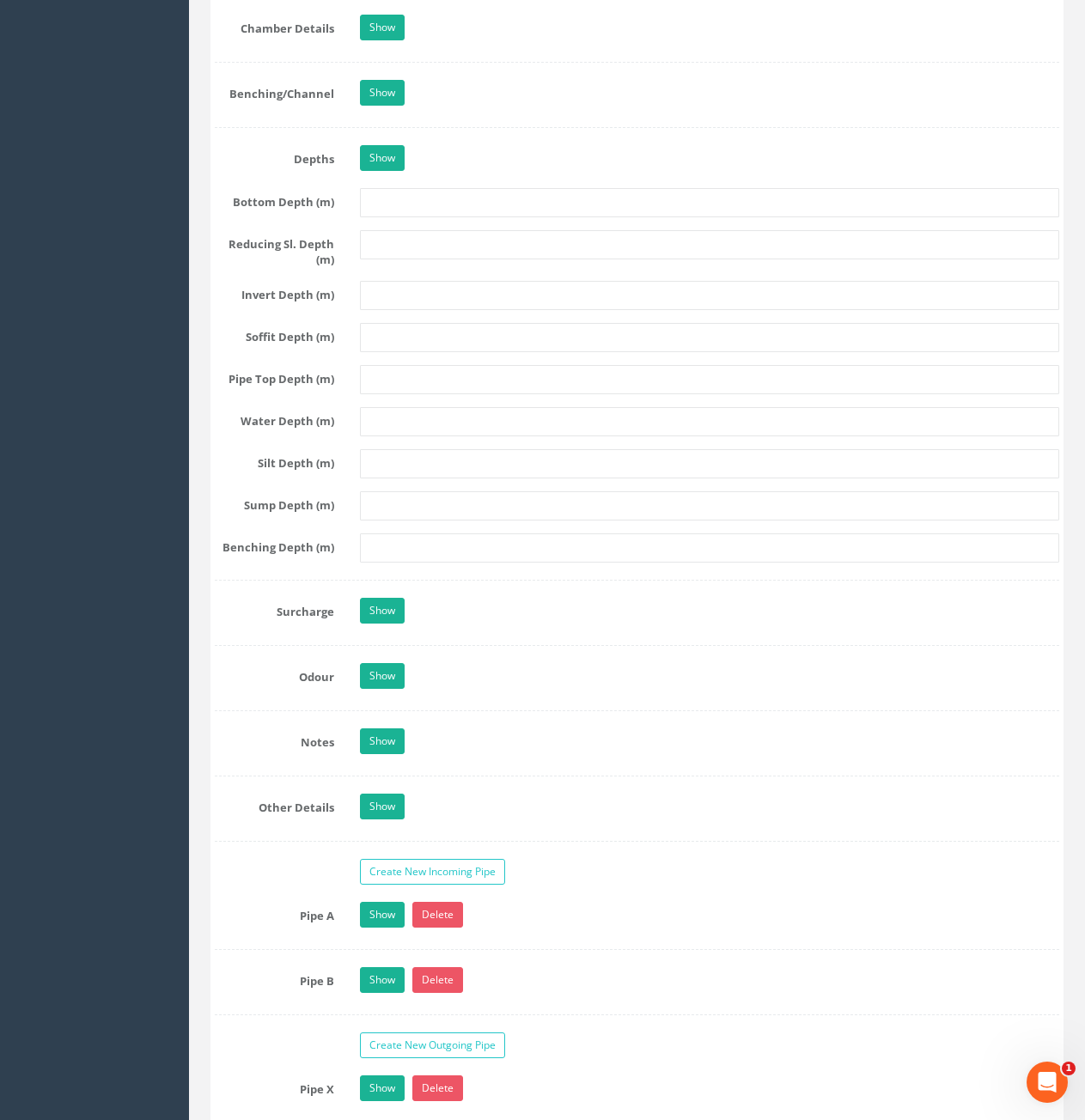
scroll to position [1375, 0]
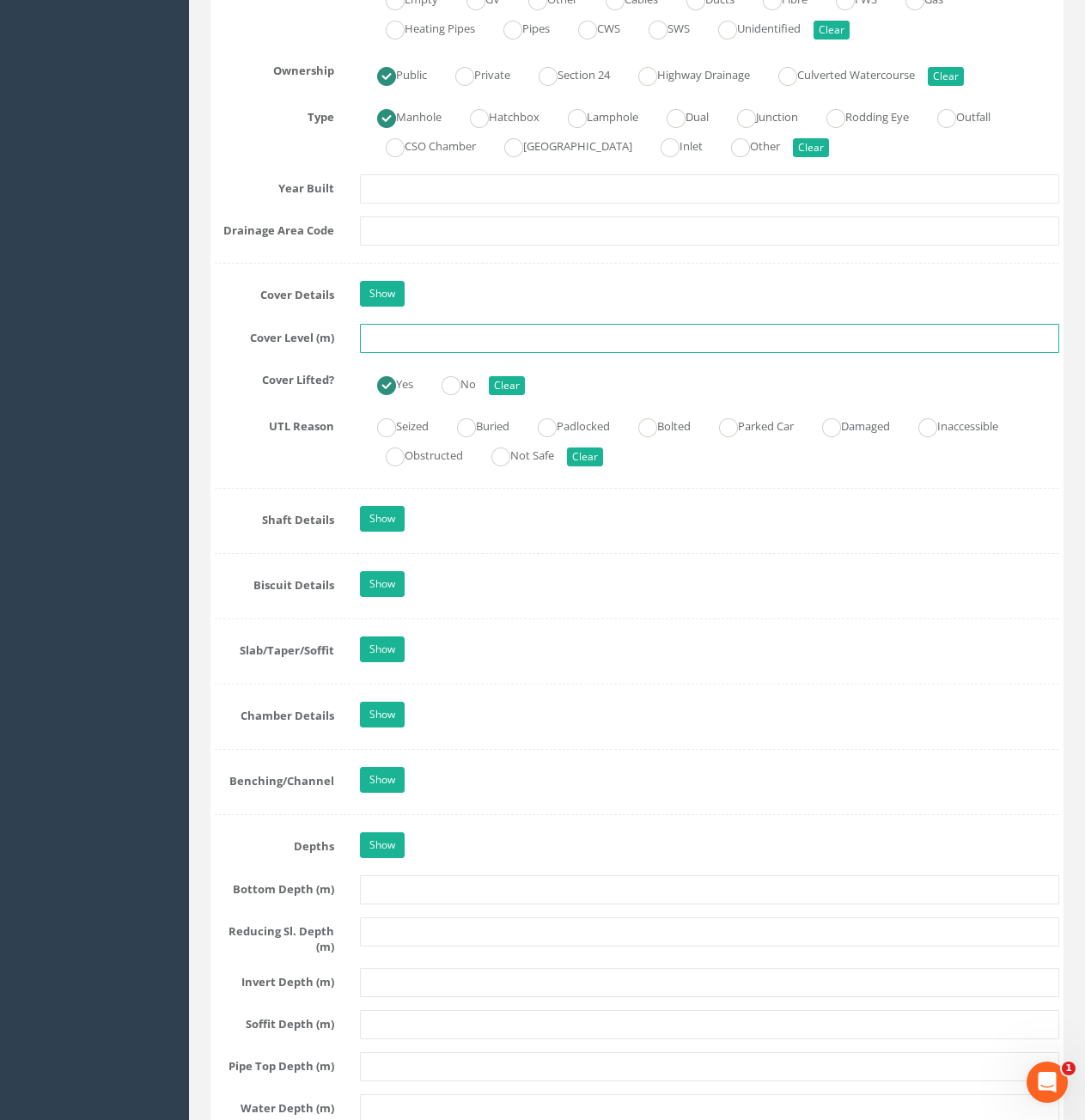
click at [571, 340] on input "text" at bounding box center [709, 339] width 699 height 29
type input "10.79"
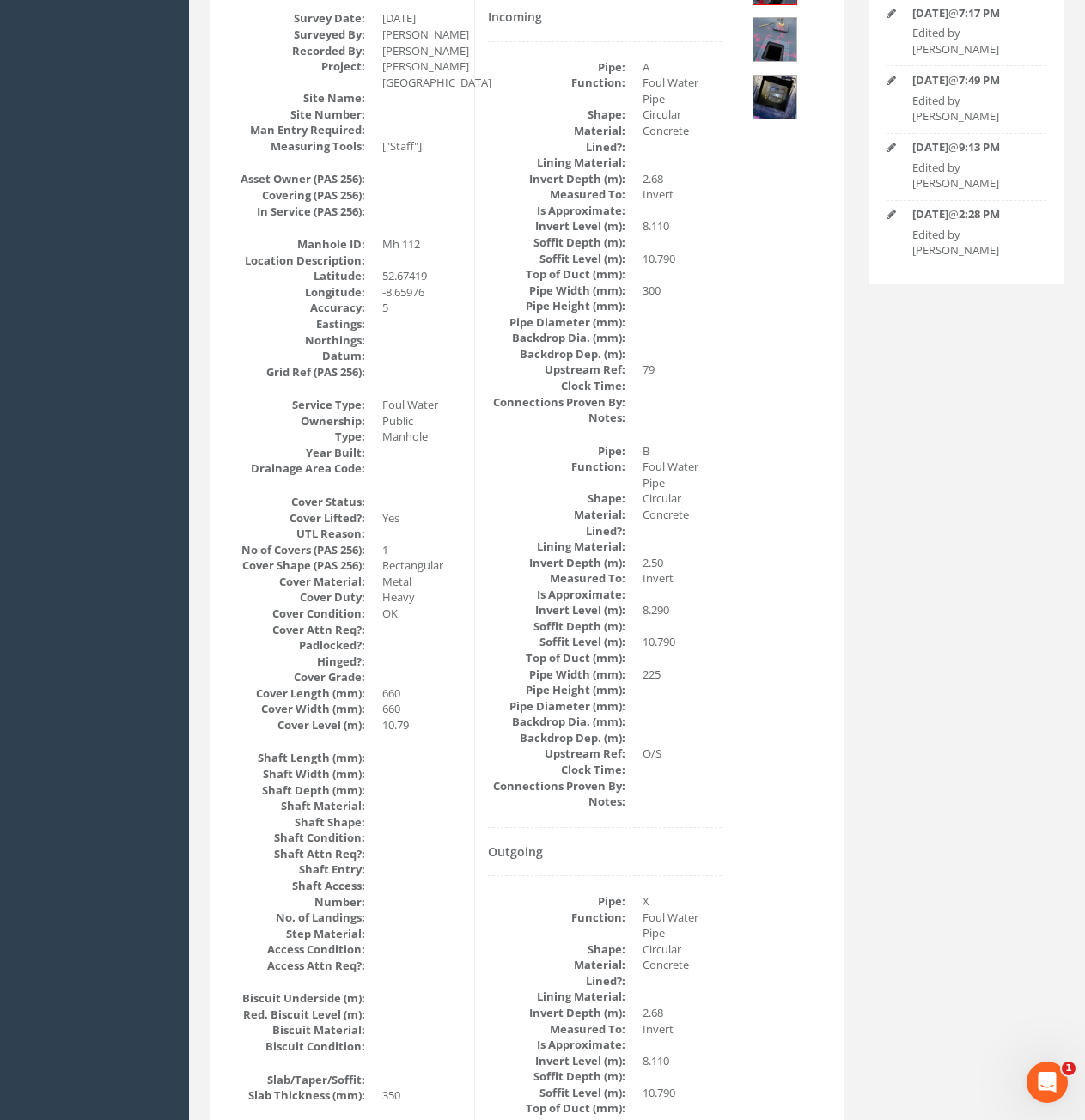
scroll to position [0, 0]
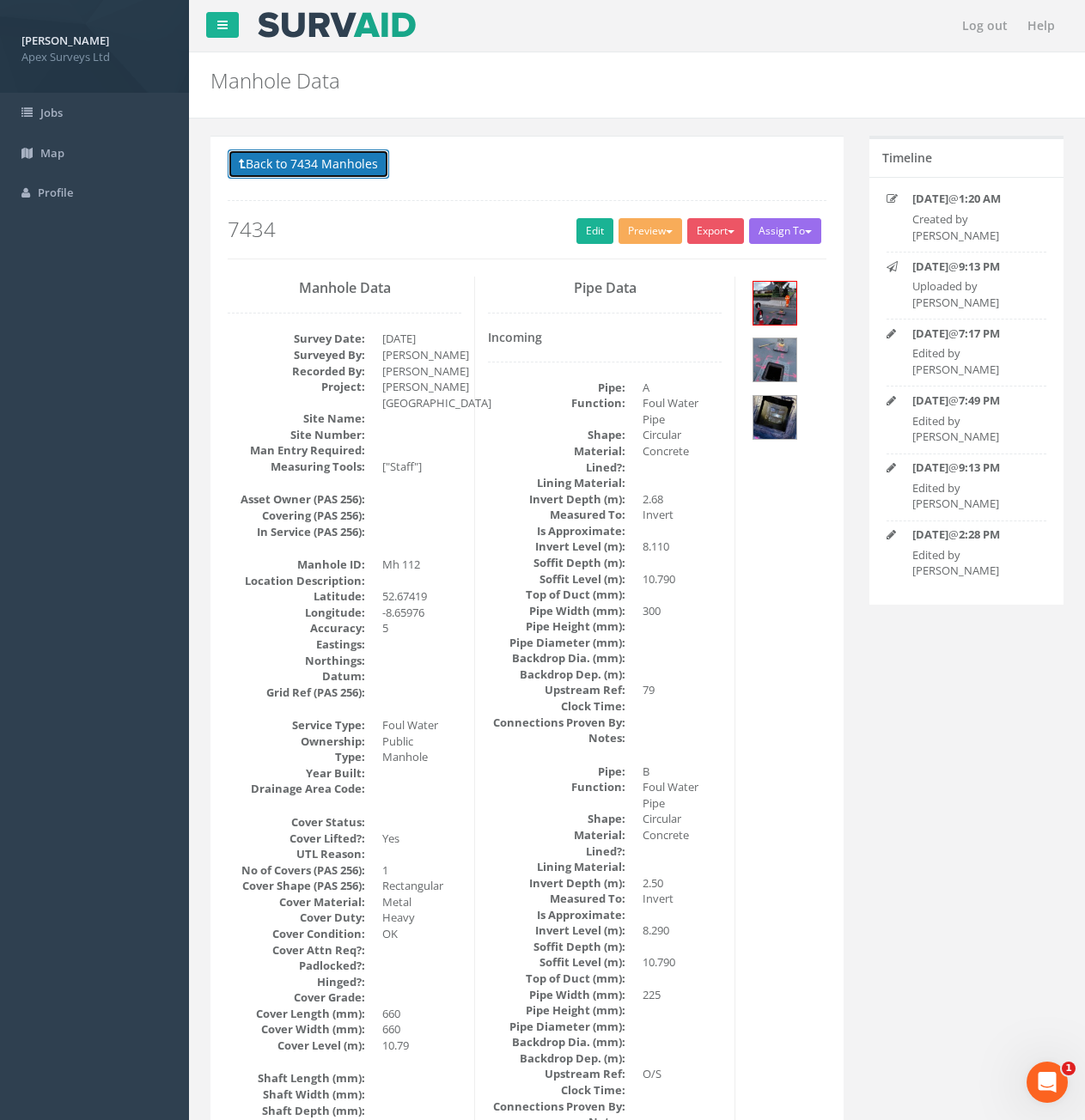
click at [355, 174] on button "Back to 7434 Manholes" at bounding box center [308, 164] width 161 height 29
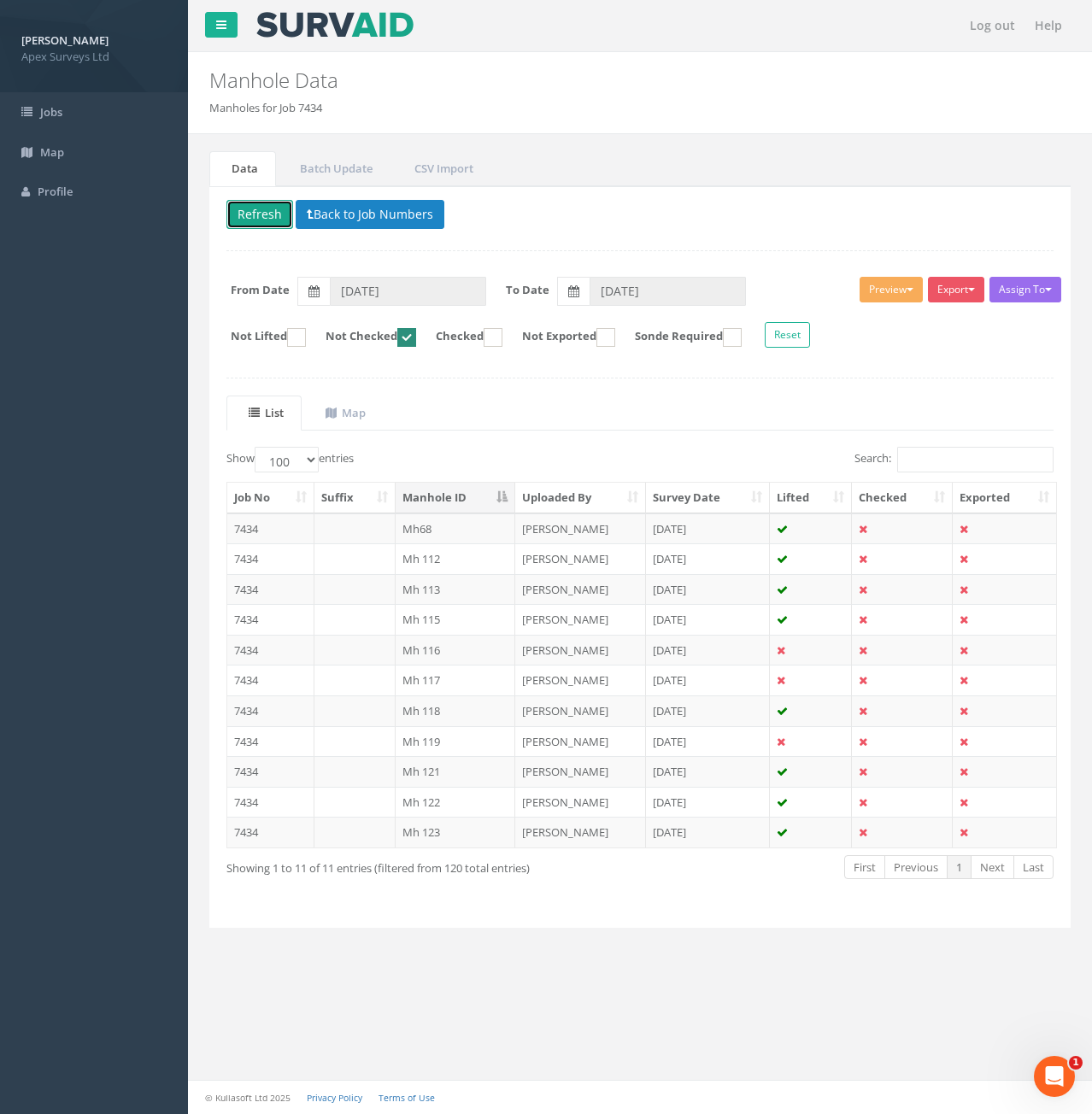
click at [257, 219] on button "Refresh" at bounding box center [259, 214] width 66 height 29
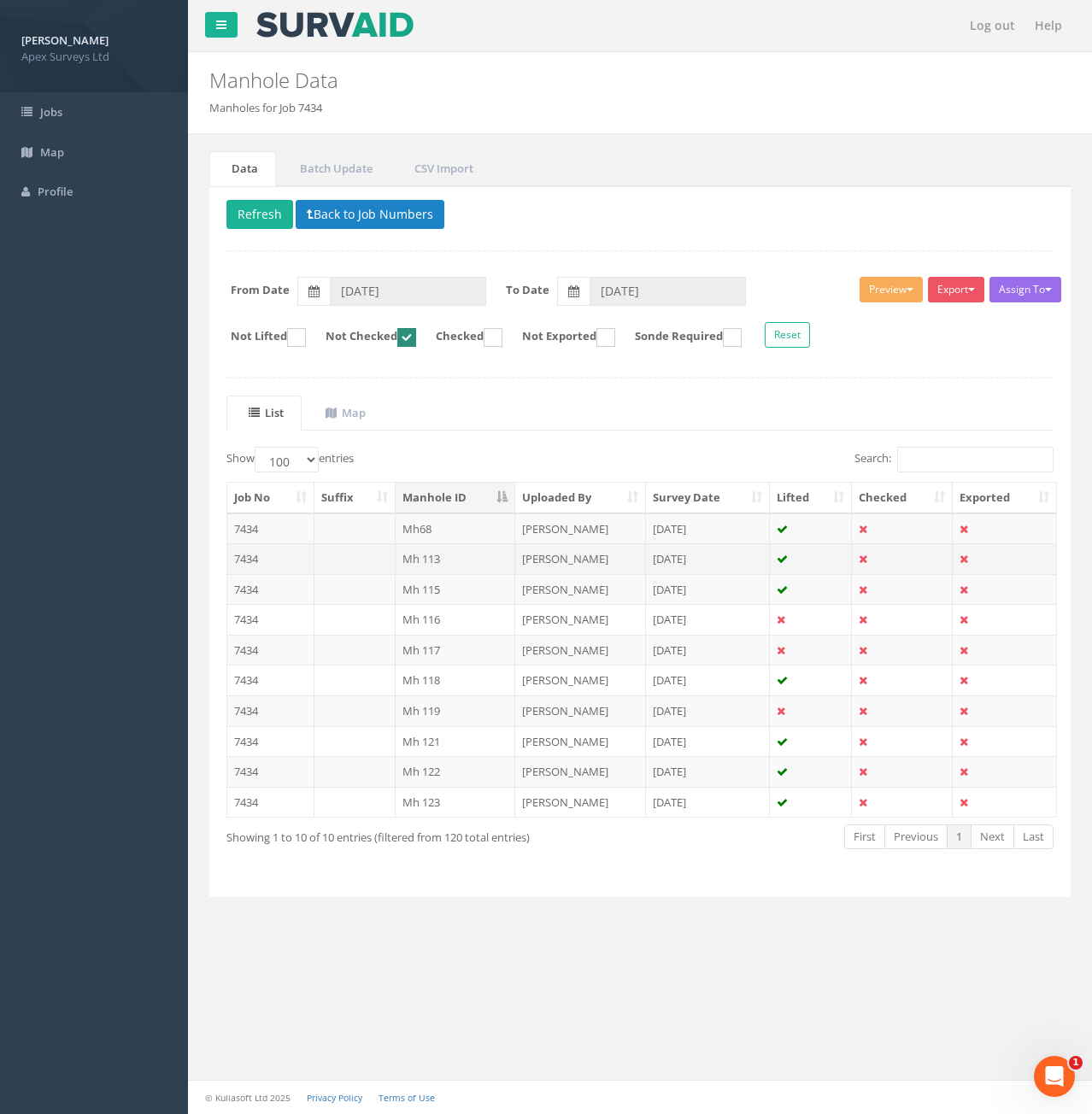
click at [296, 558] on td "7434" at bounding box center [271, 558] width 87 height 31
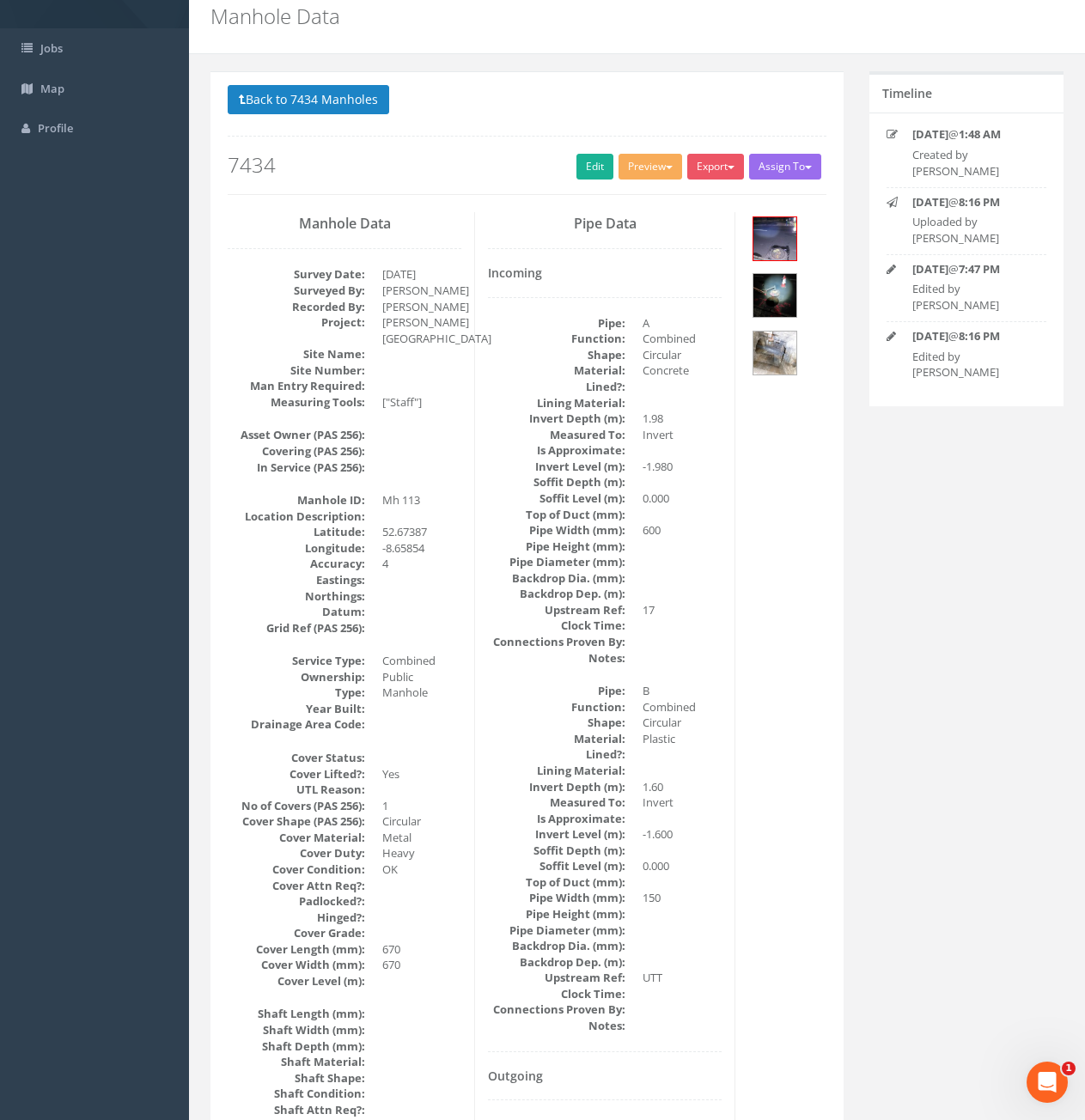
scroll to position [63, 0]
click at [593, 170] on link "Edit" at bounding box center [595, 168] width 37 height 26
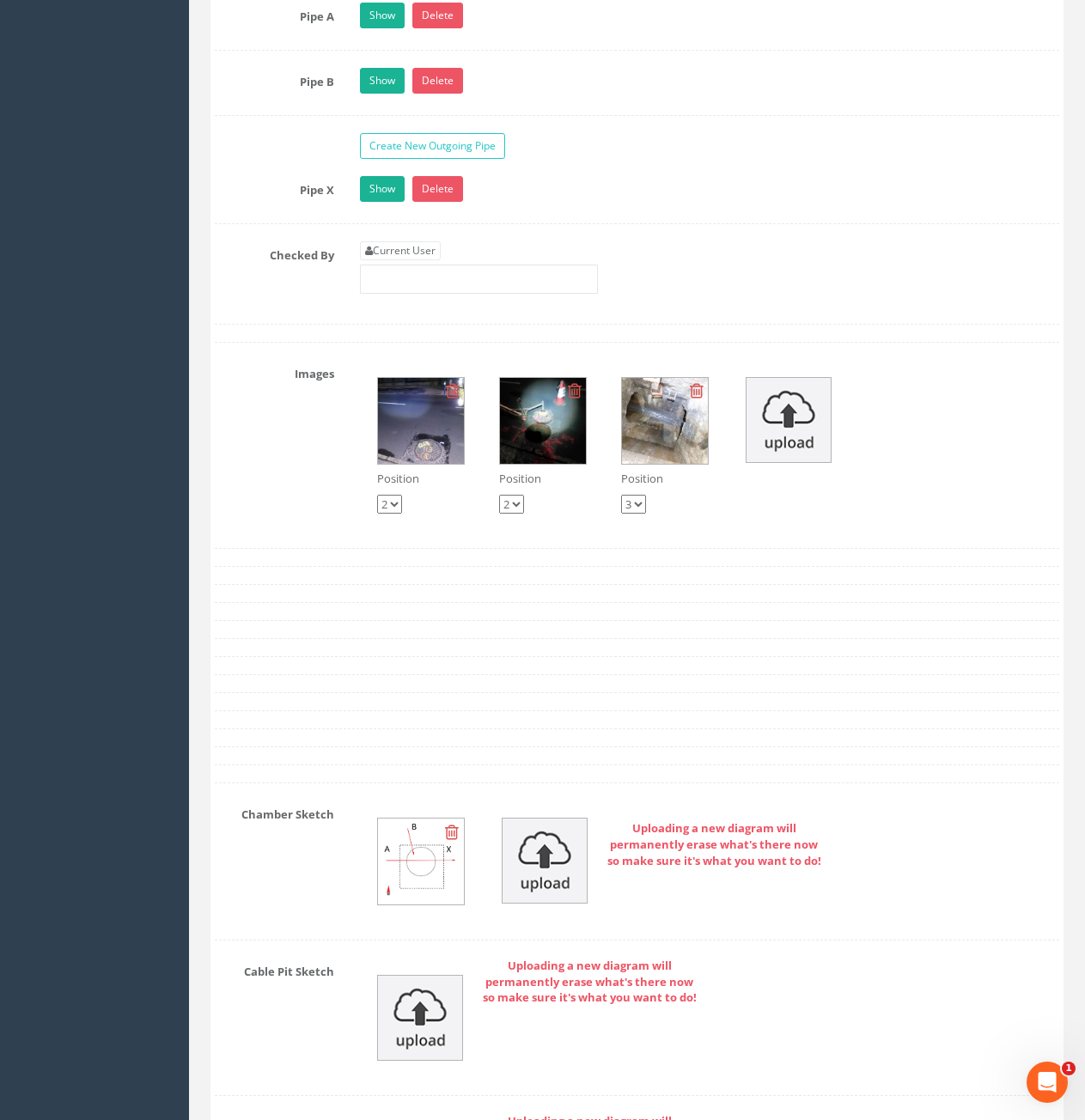
scroll to position [2984, 0]
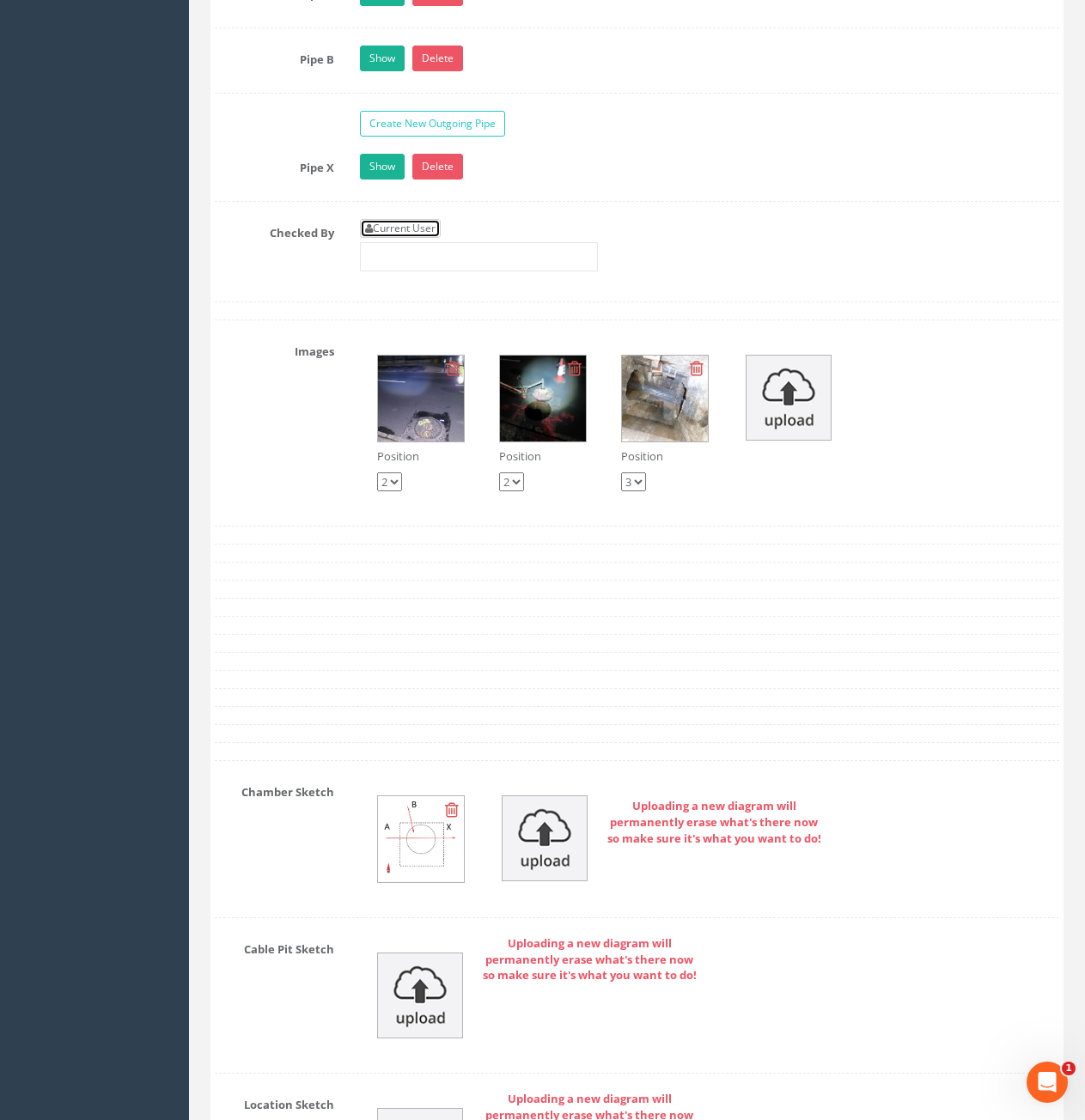
click at [399, 227] on link "Current User" at bounding box center [400, 229] width 81 height 19
type input "[PERSON_NAME]"
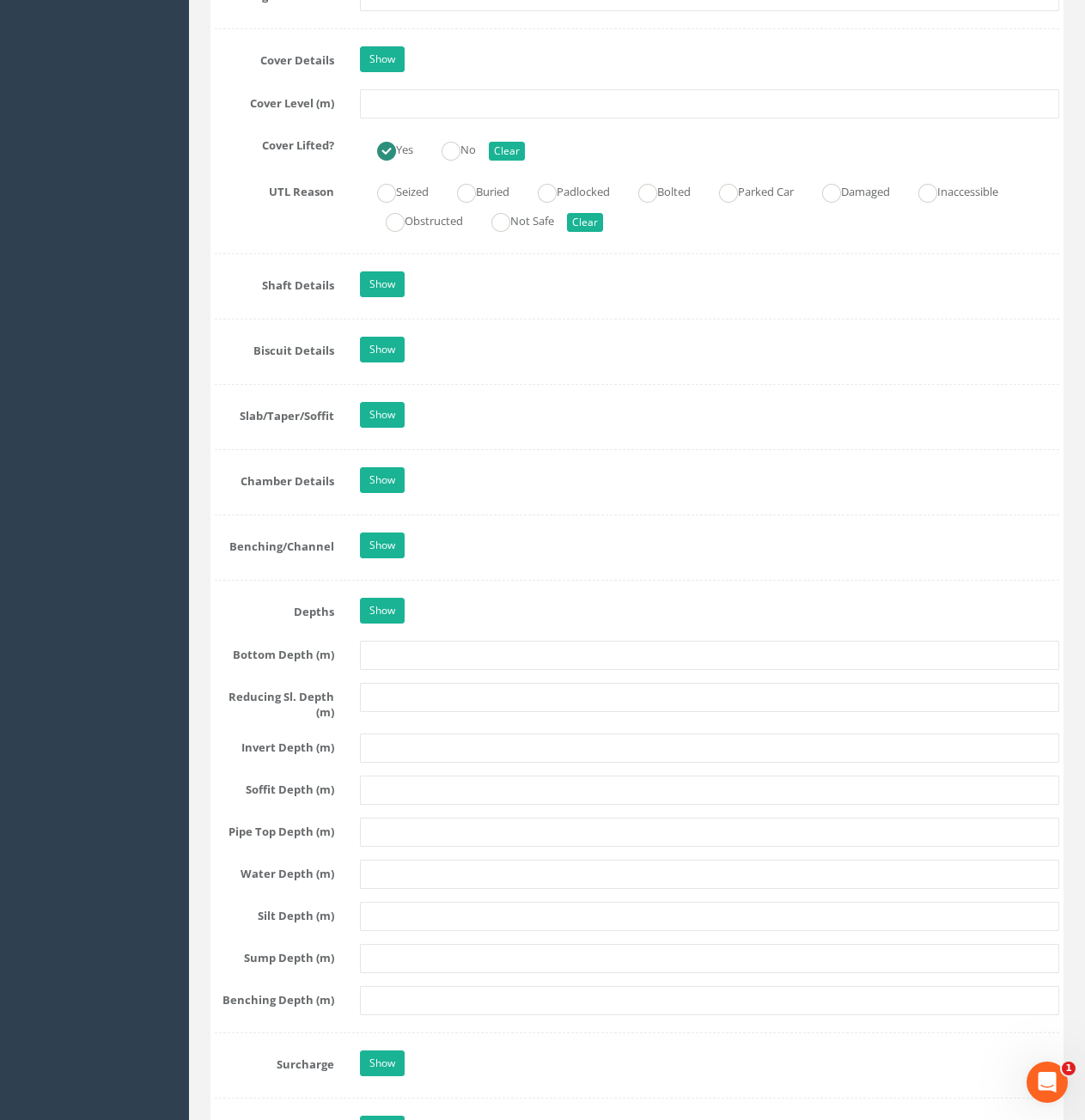
scroll to position [1008, 0]
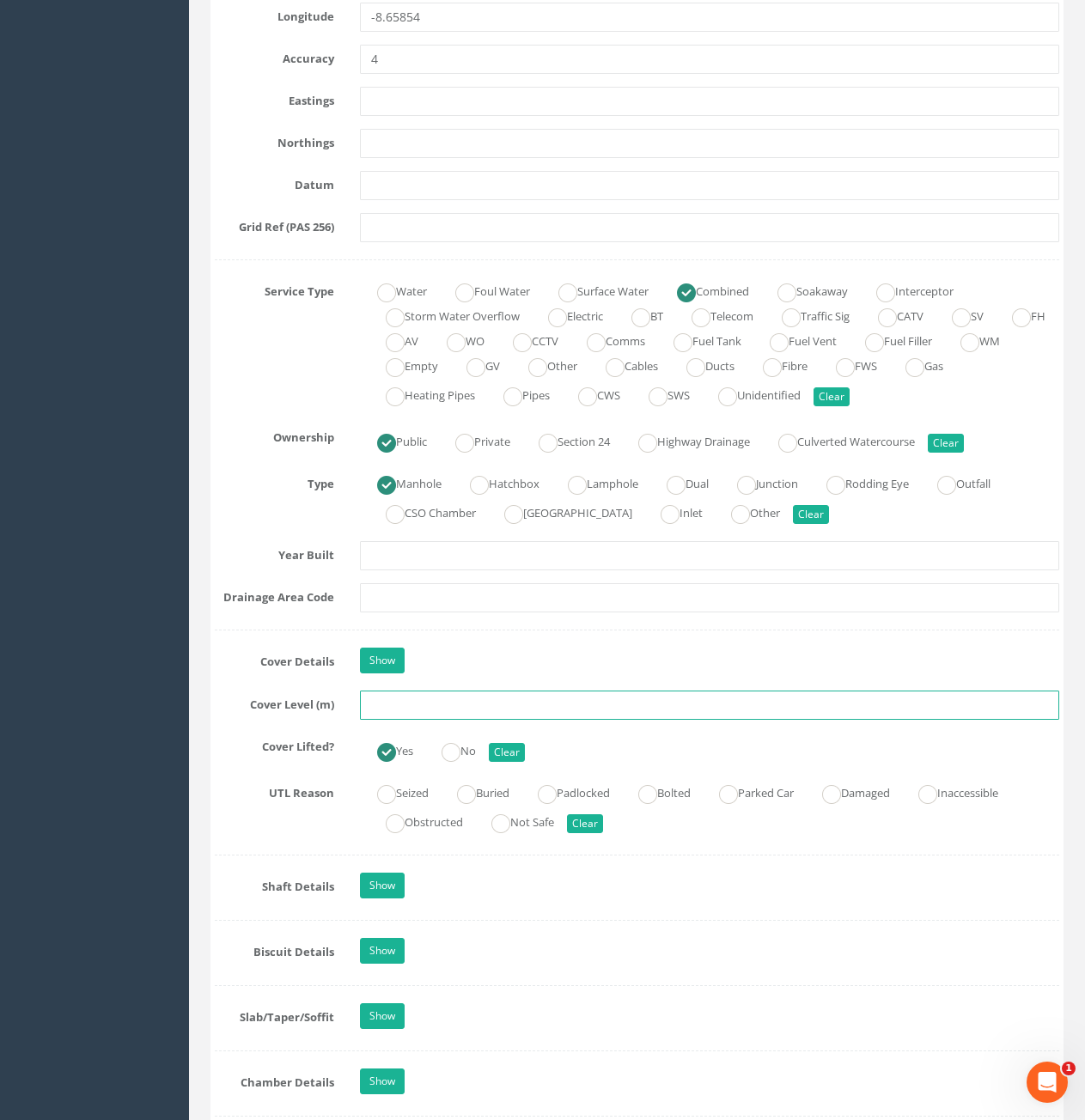
click at [538, 711] on input "text" at bounding box center [709, 705] width 699 height 29
type input "9.62"
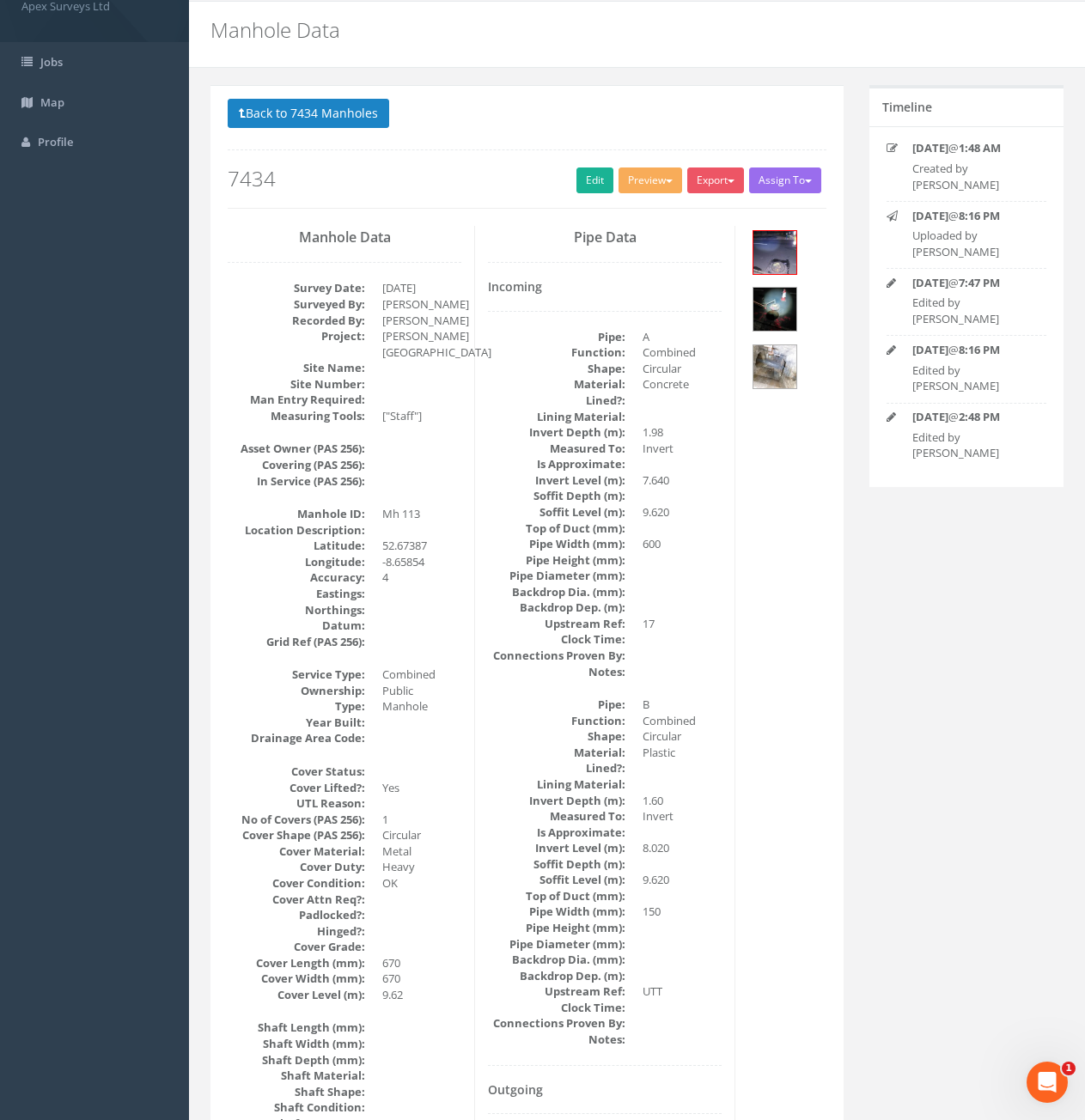
scroll to position [86, 0]
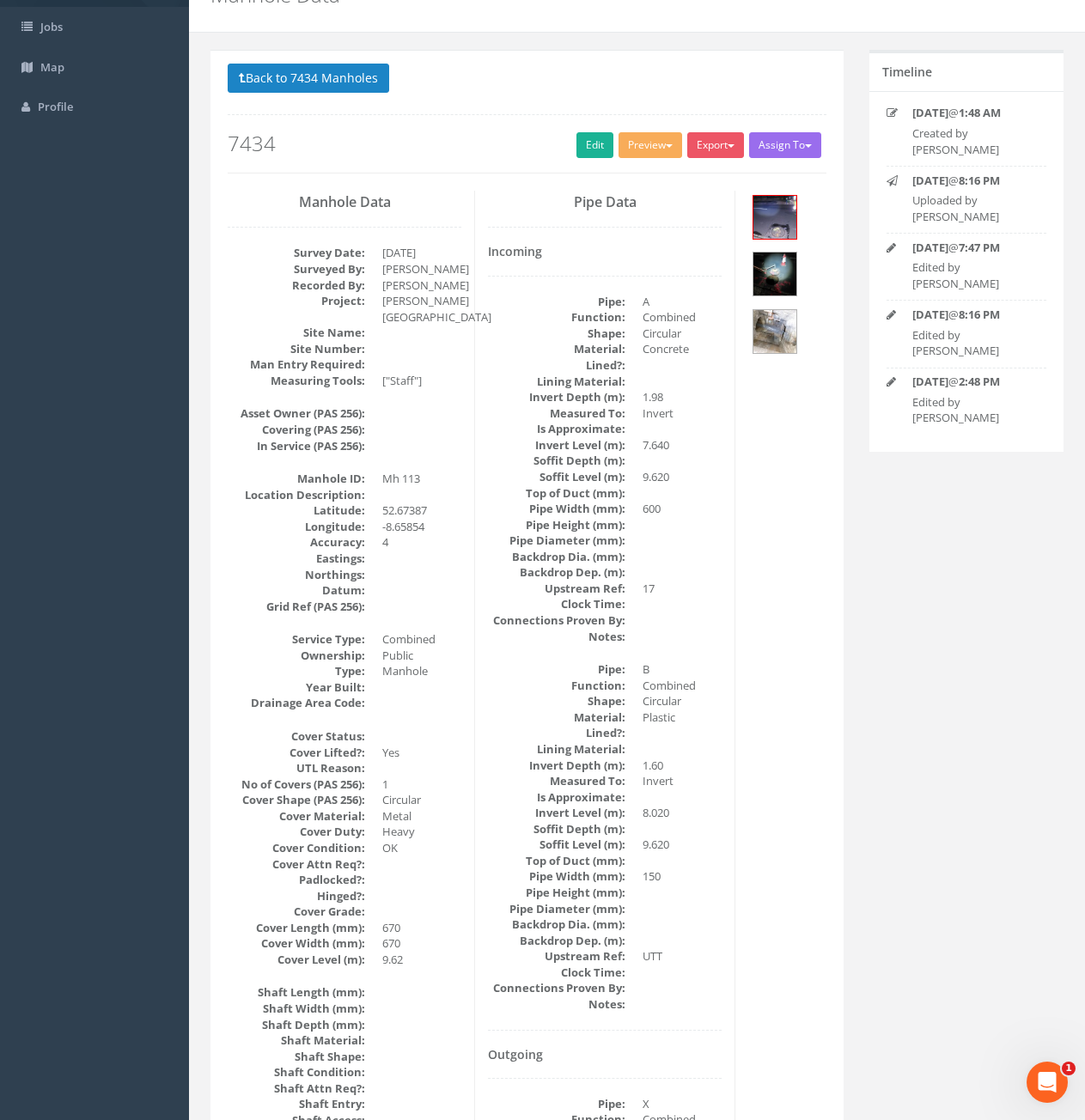
click at [584, 147] on link "Edit" at bounding box center [595, 145] width 37 height 26
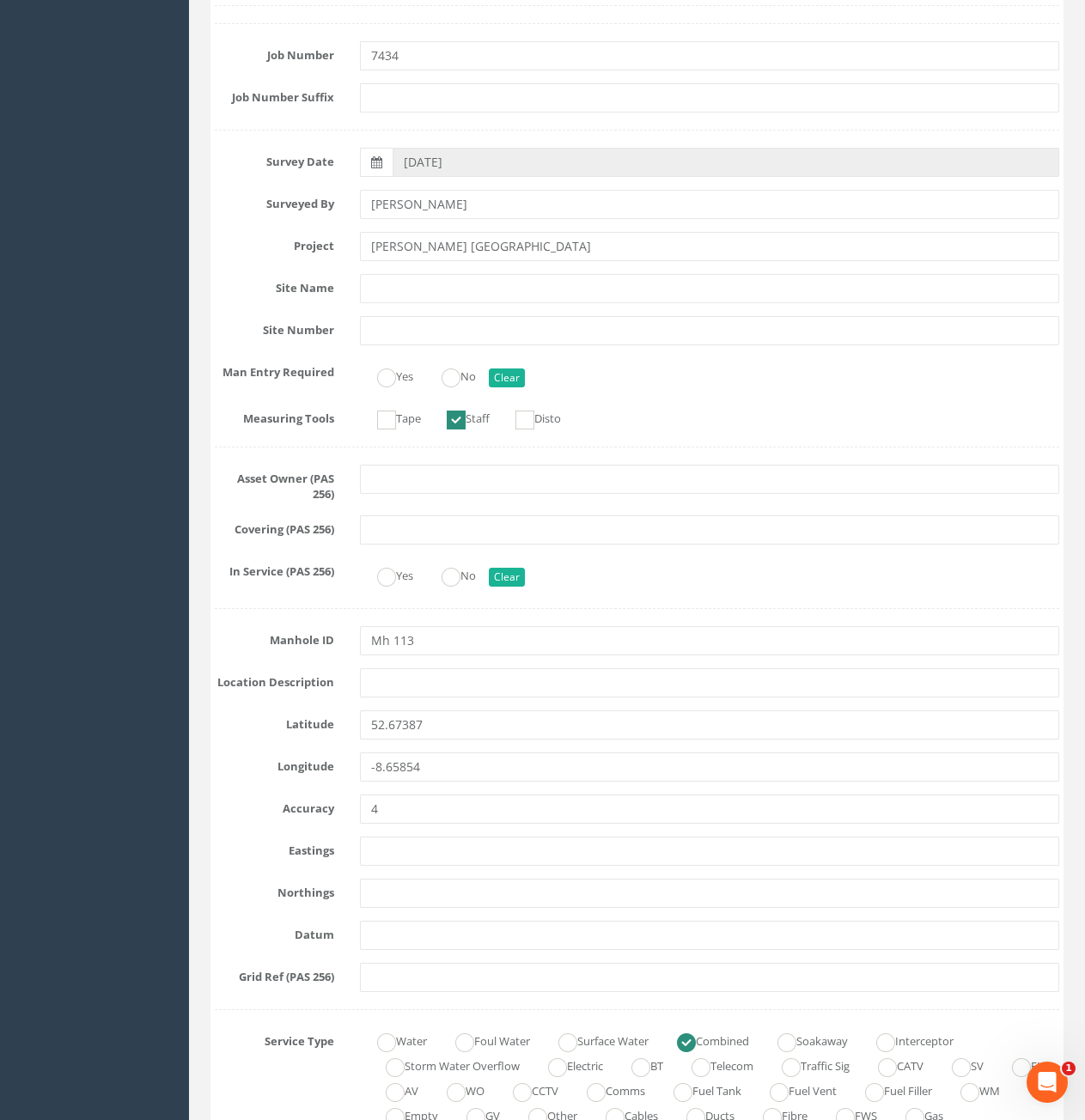
scroll to position [0, 0]
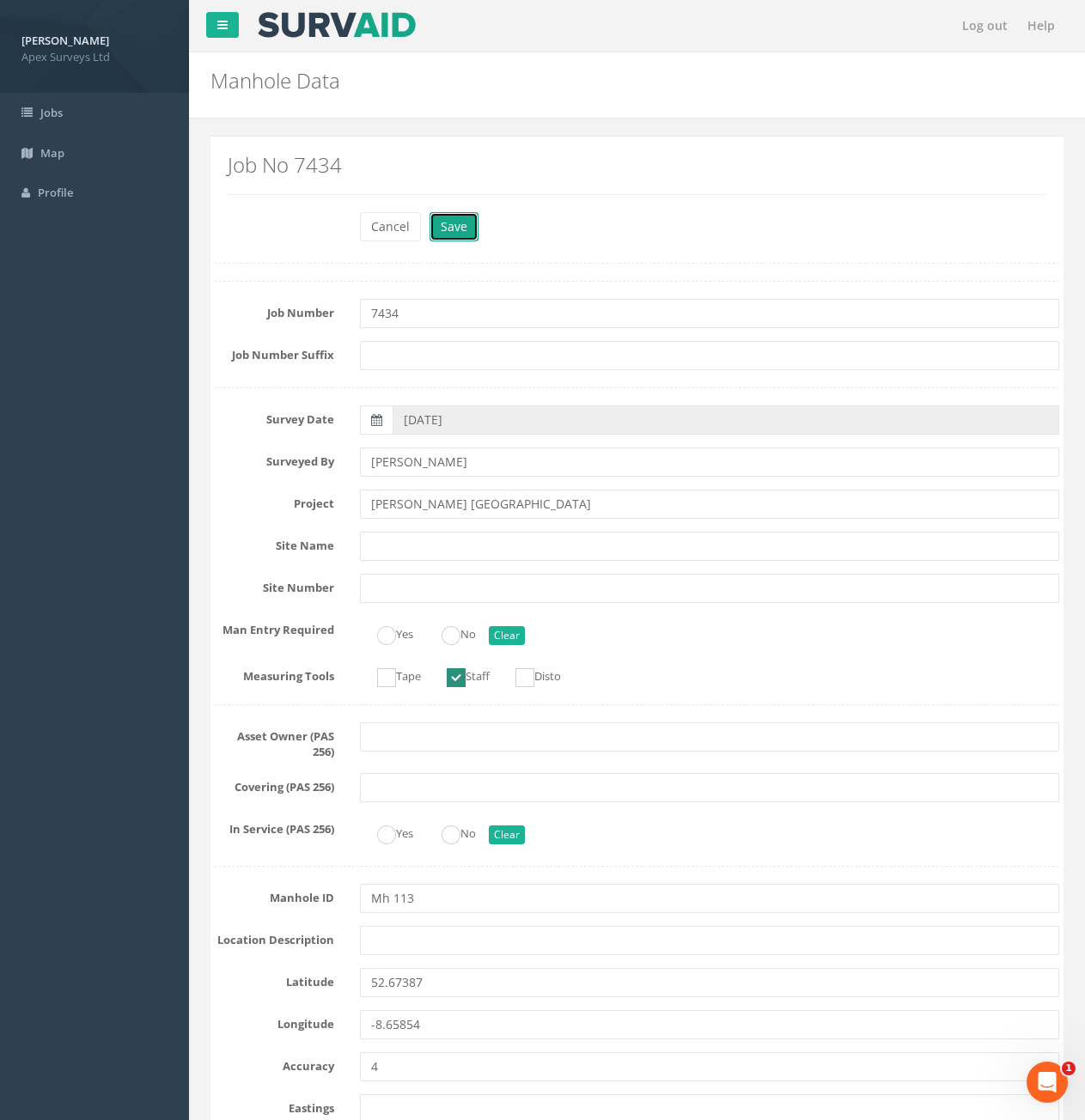
click at [458, 235] on button "Save" at bounding box center [453, 227] width 49 height 29
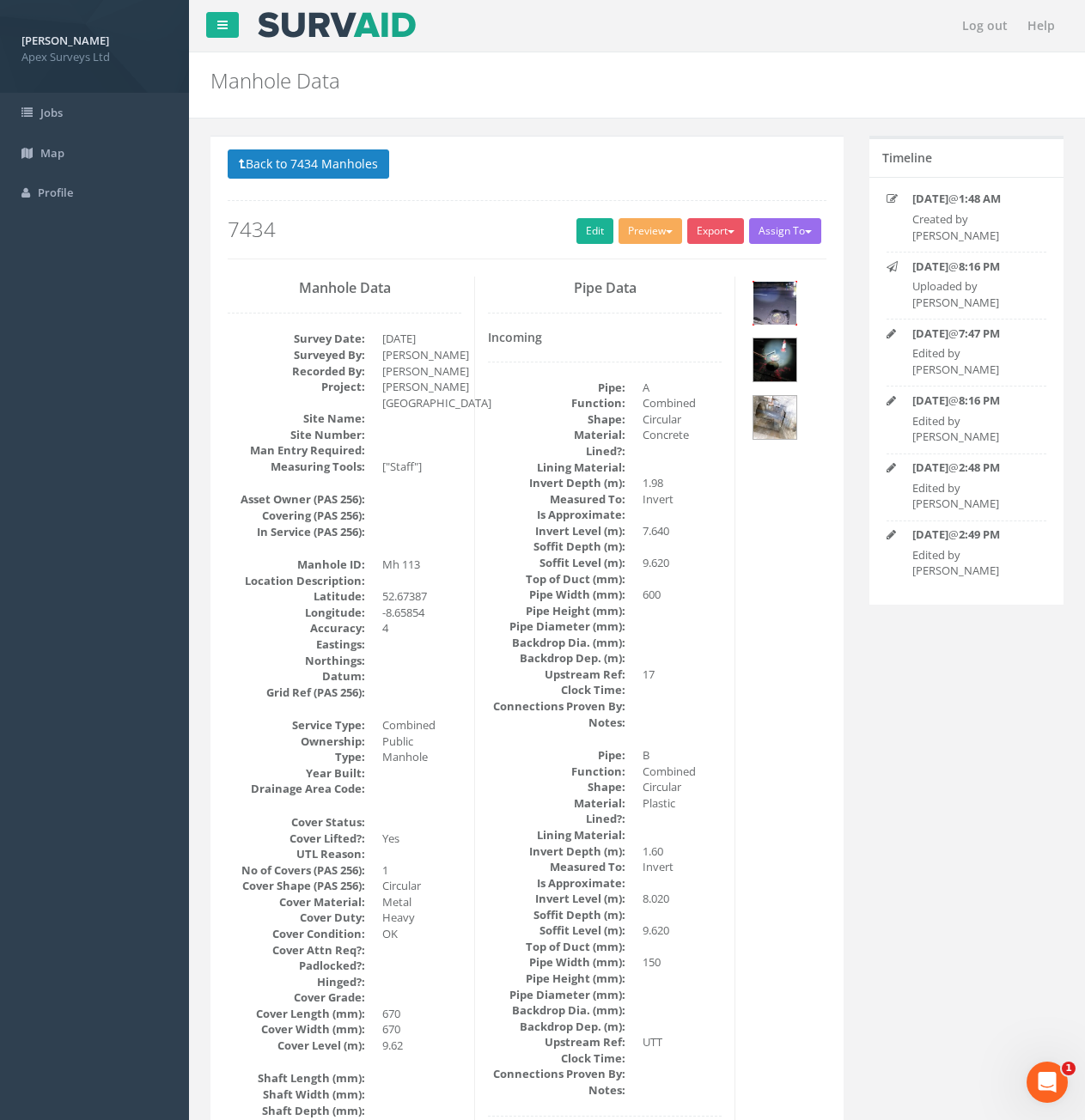
click at [780, 315] on img at bounding box center [774, 303] width 43 height 43
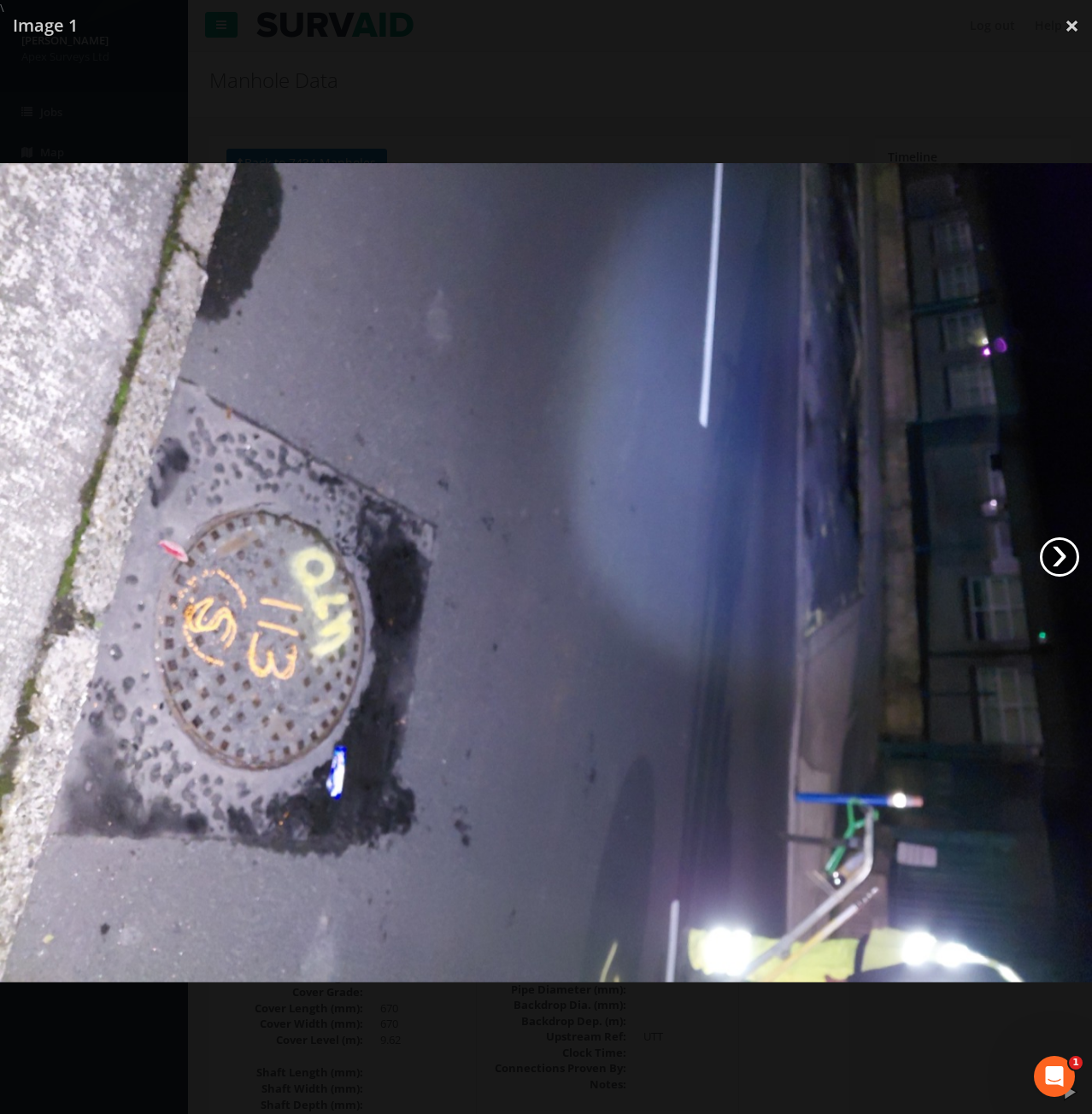
click at [1056, 563] on link "›" at bounding box center [1059, 557] width 39 height 39
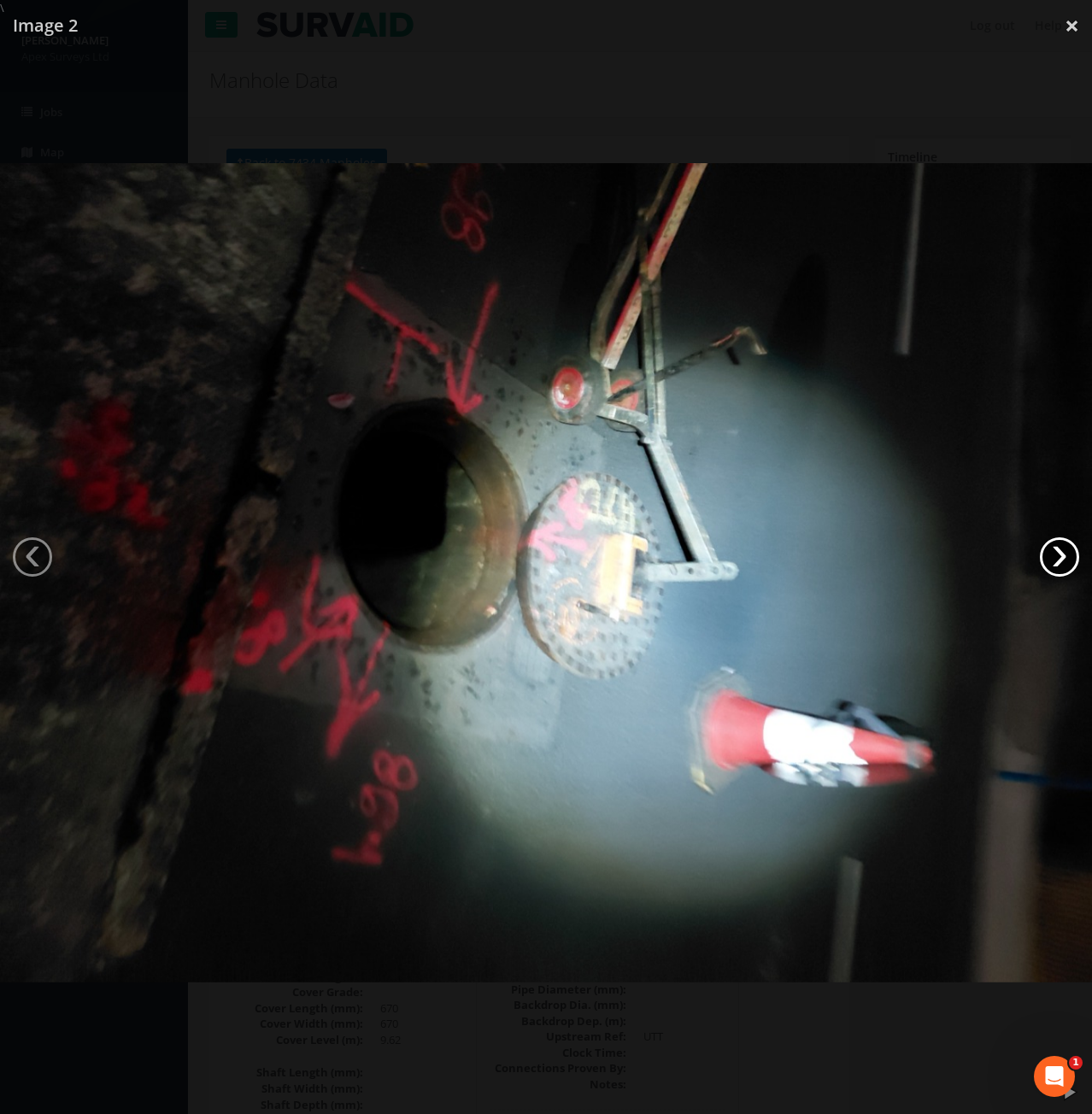
click at [1056, 563] on link "›" at bounding box center [1059, 557] width 39 height 39
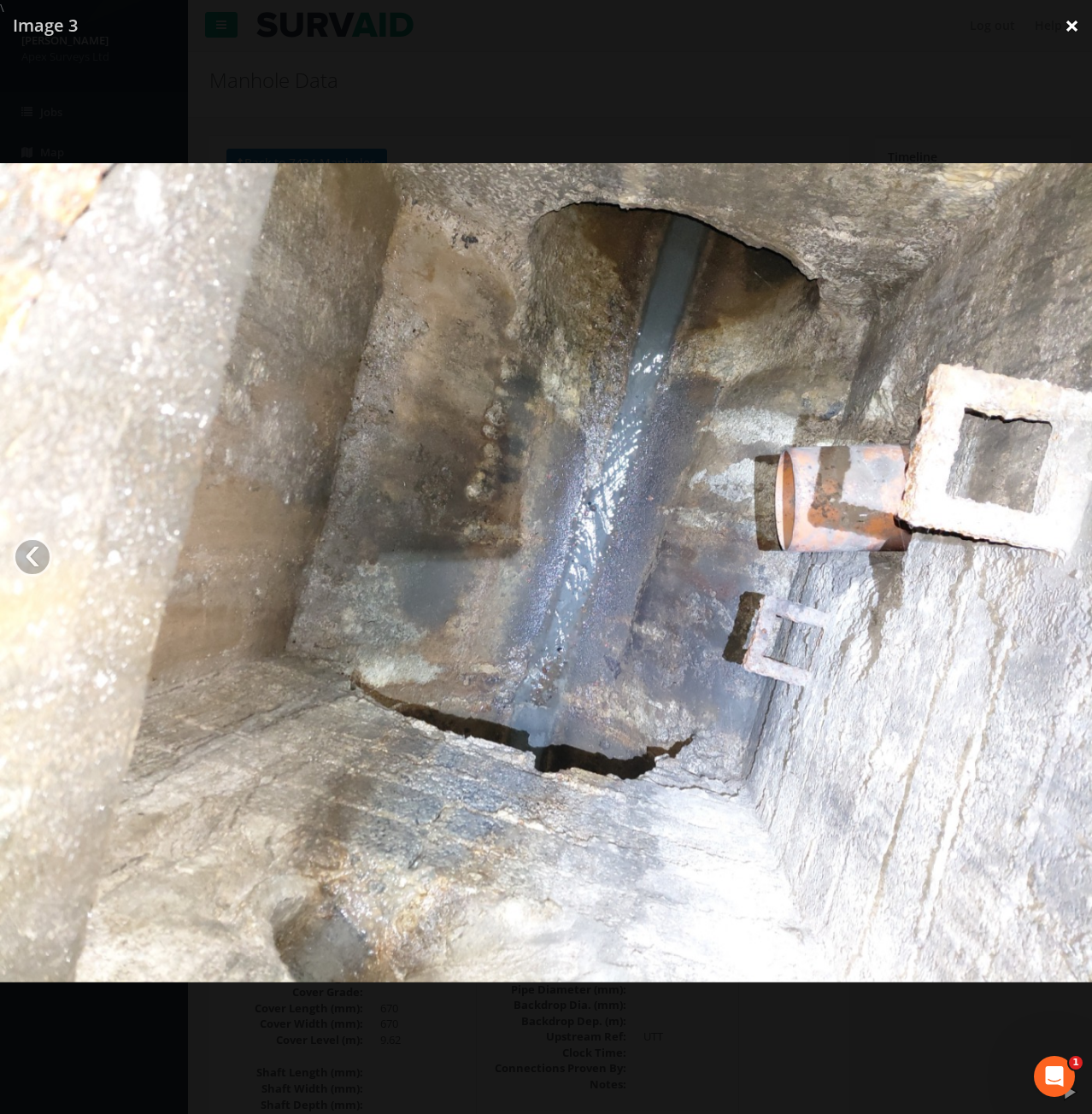
click at [1065, 26] on link "×" at bounding box center [1072, 25] width 40 height 51
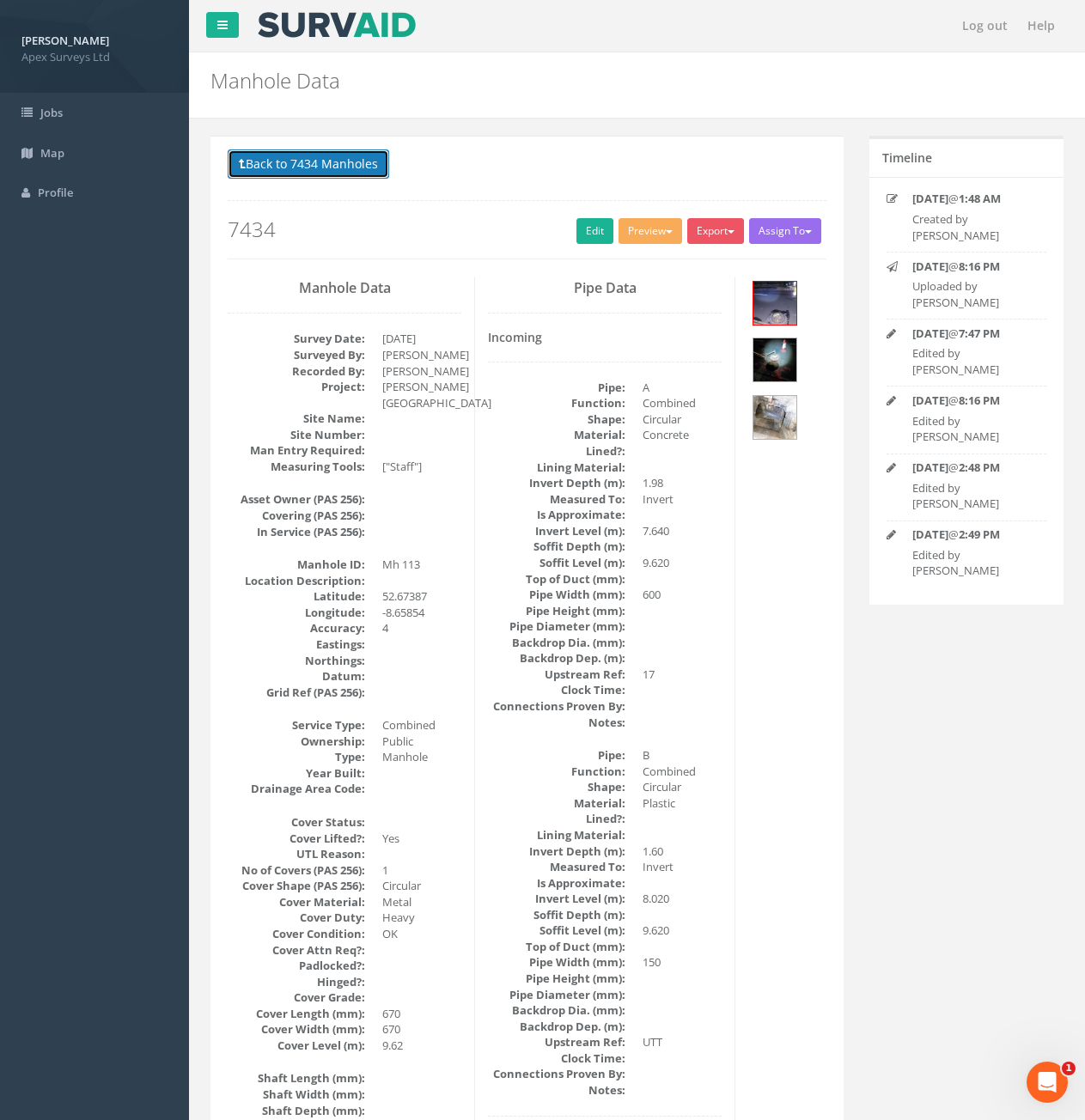
click at [282, 155] on button "Back to 7434 Manholes" at bounding box center [308, 164] width 161 height 29
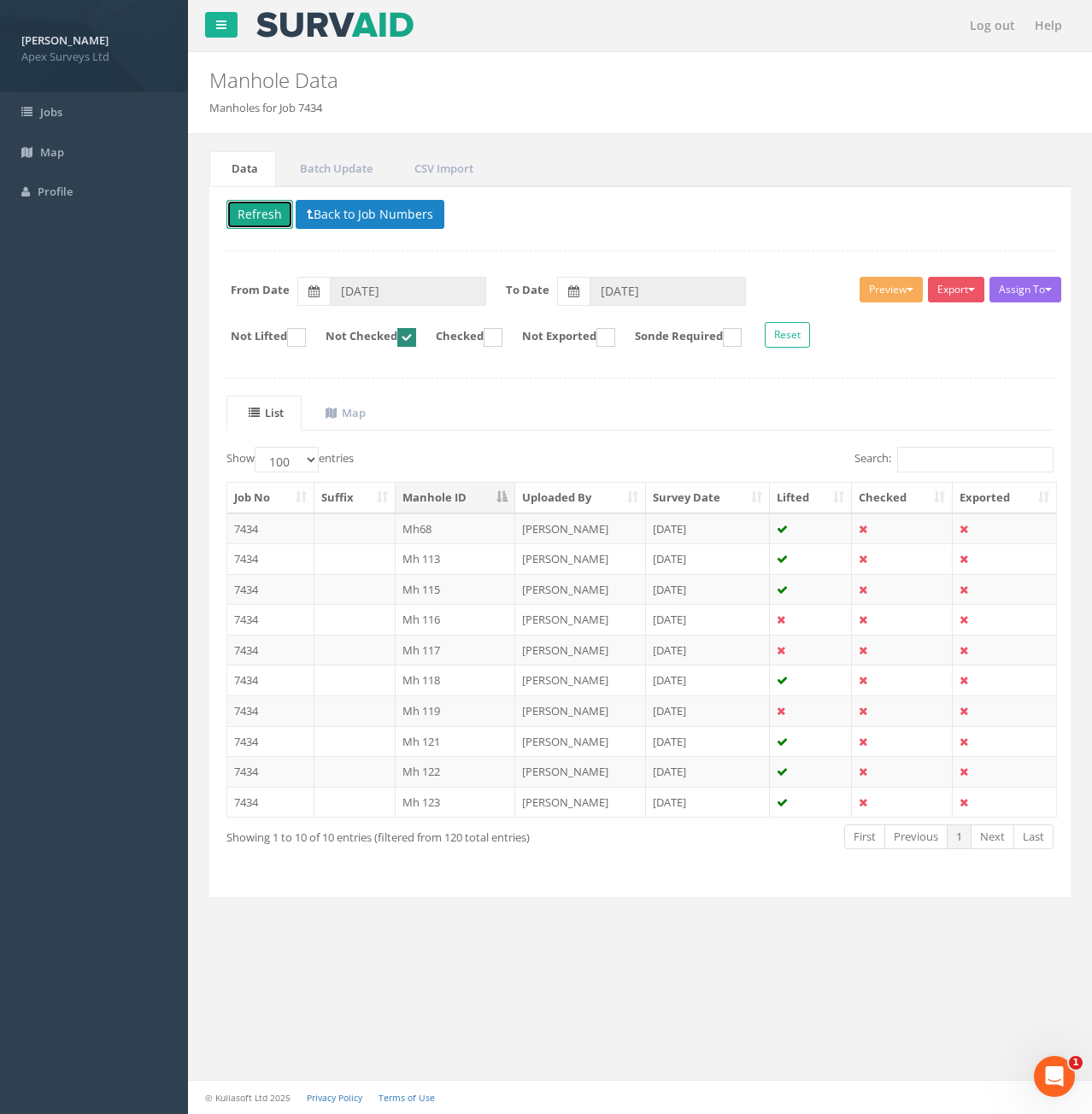
click at [246, 207] on button "Refresh" at bounding box center [259, 214] width 66 height 29
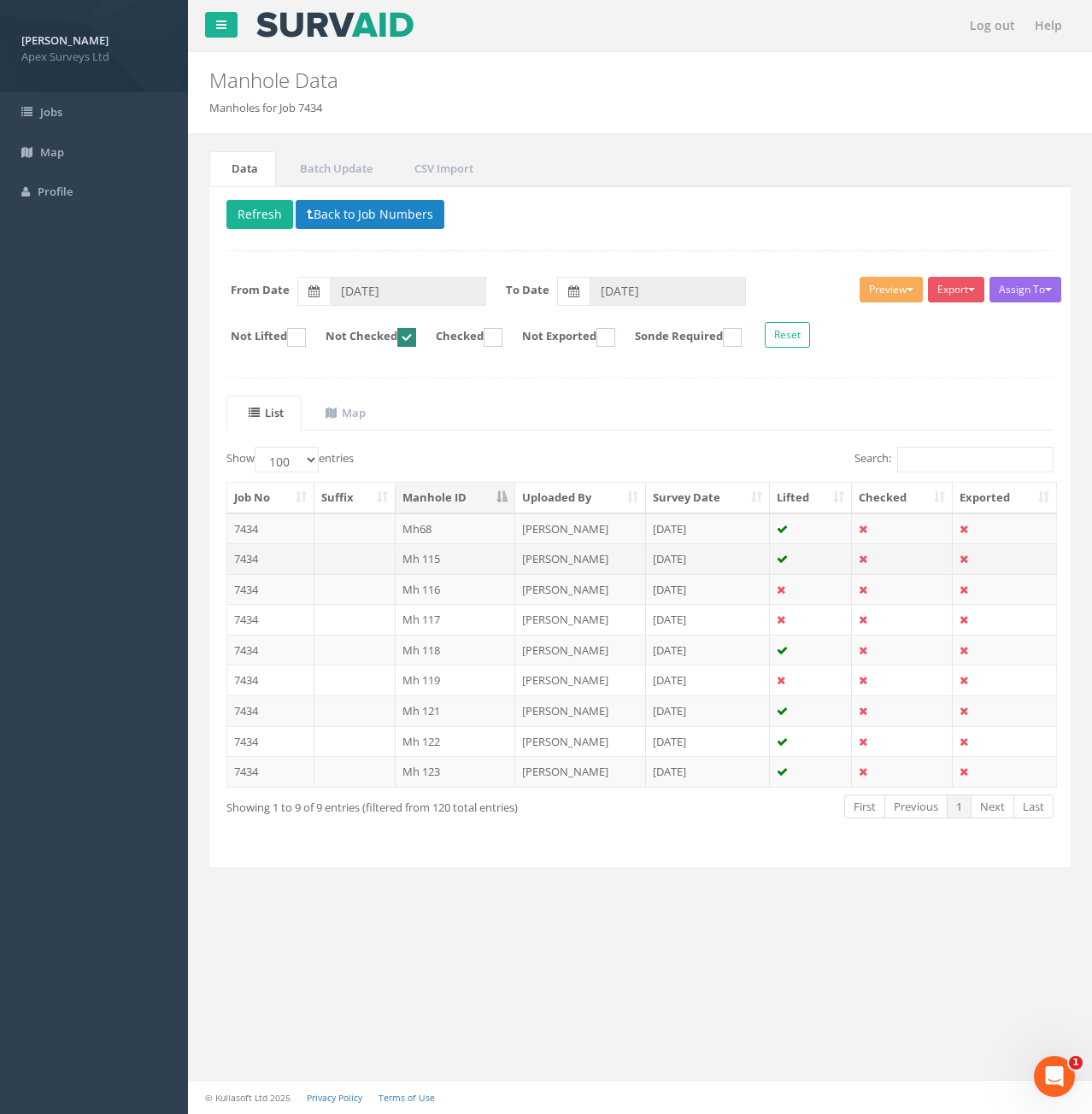
click at [325, 553] on td at bounding box center [355, 558] width 82 height 31
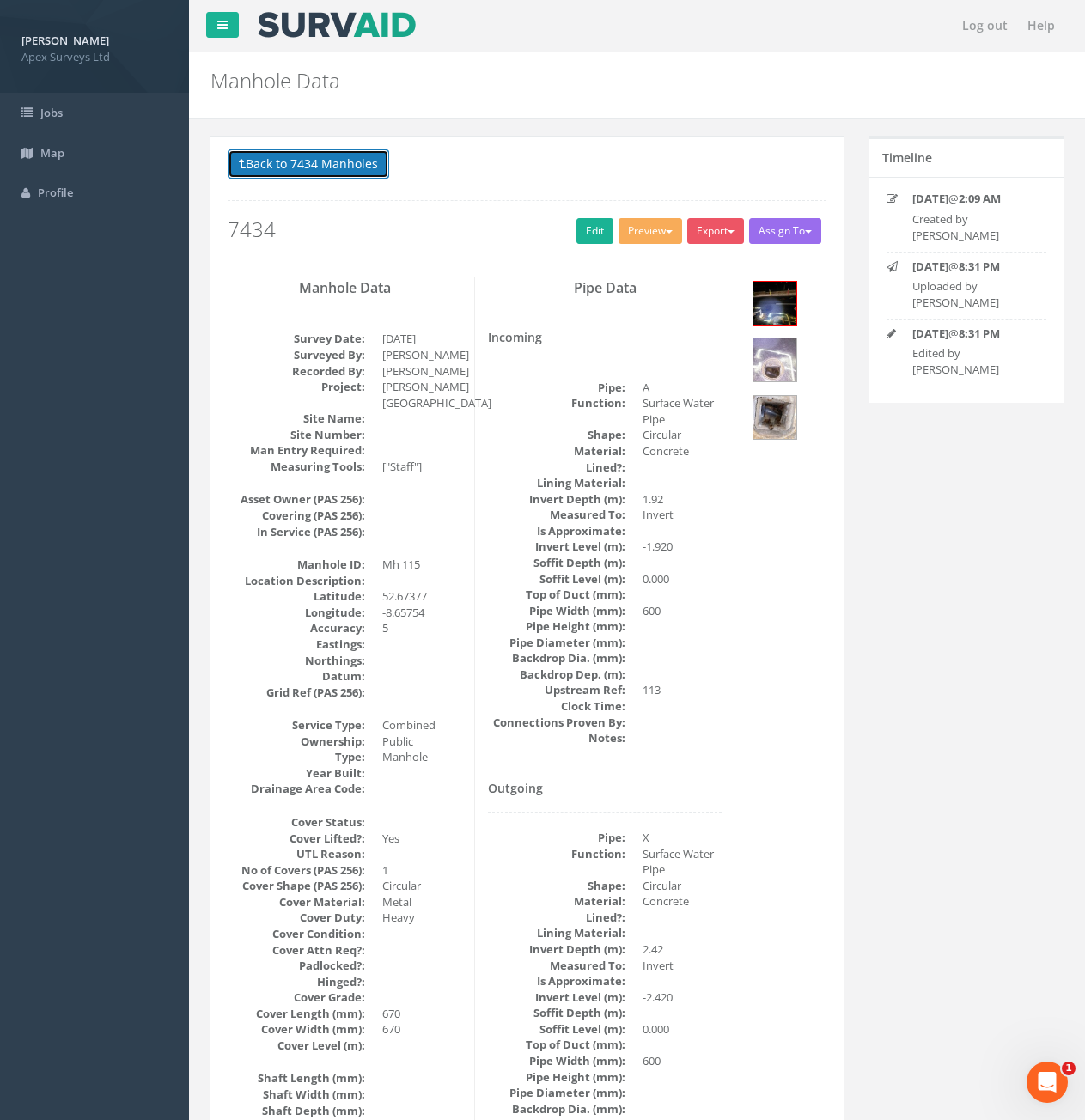
click at [316, 174] on button "Back to 7434 Manholes" at bounding box center [308, 164] width 161 height 29
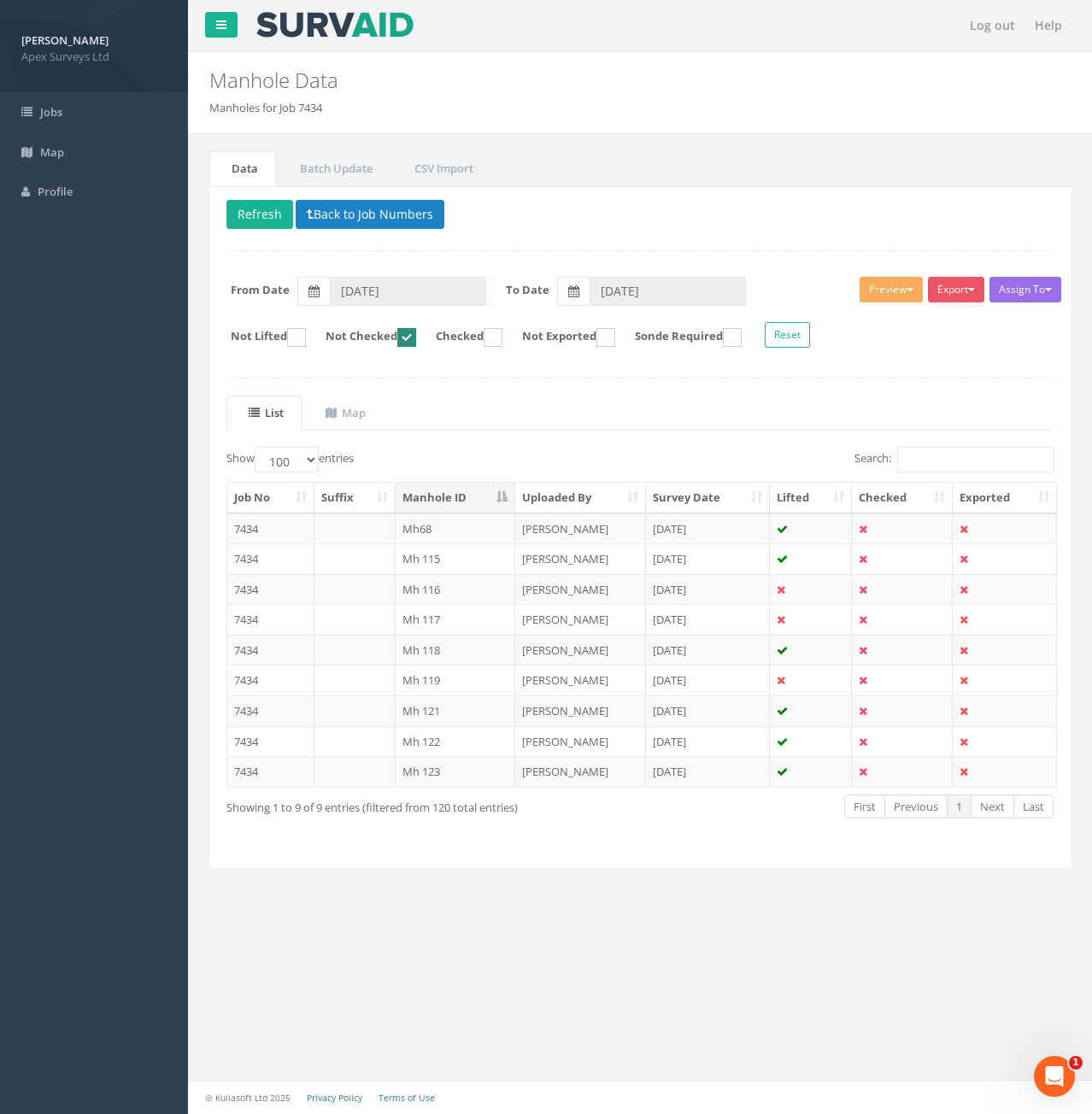
click at [503, 340] on ins at bounding box center [493, 338] width 19 height 19
checkbox input "true"
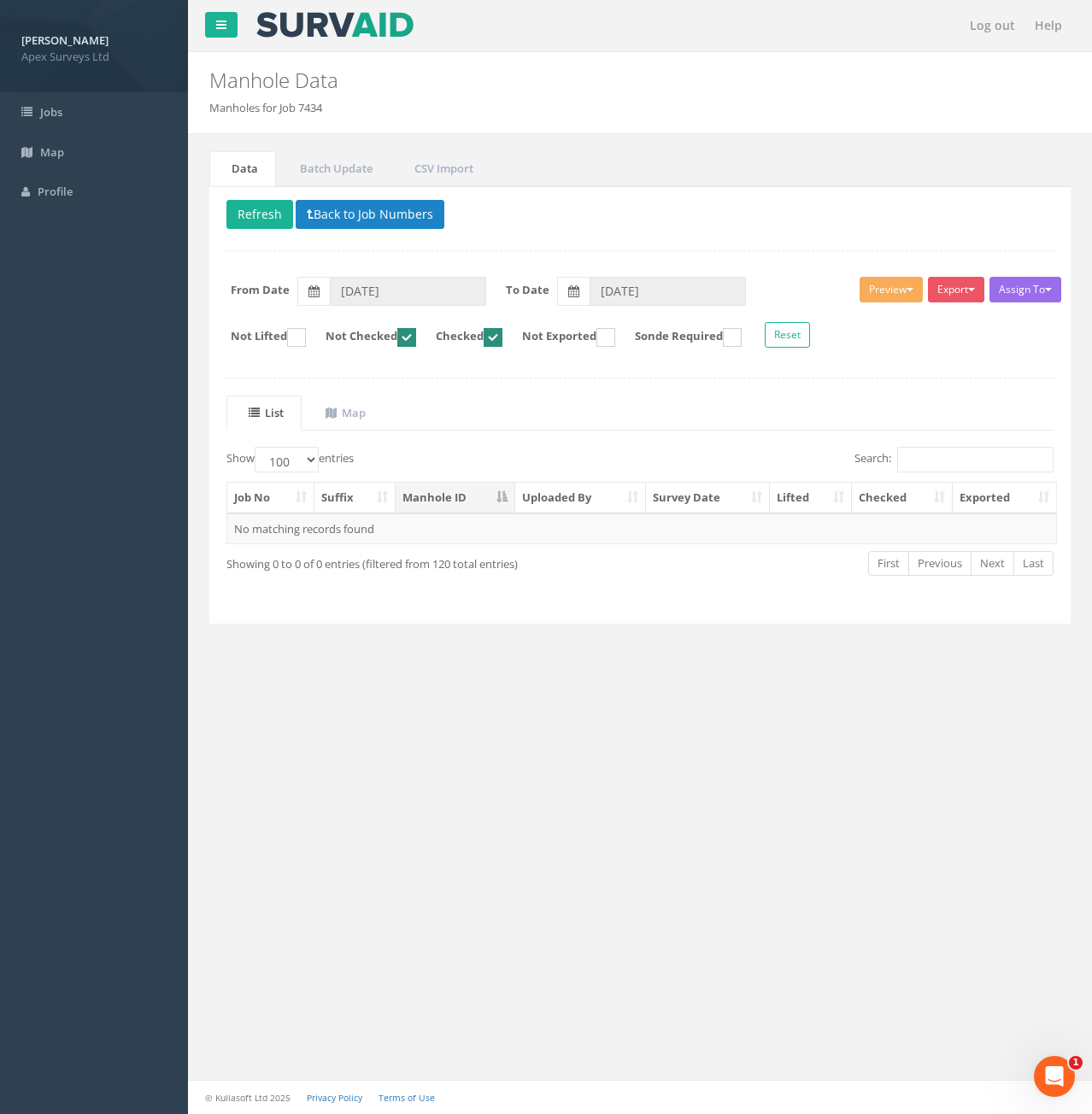
click at [416, 331] on ins at bounding box center [407, 338] width 19 height 19
checkbox input "false"
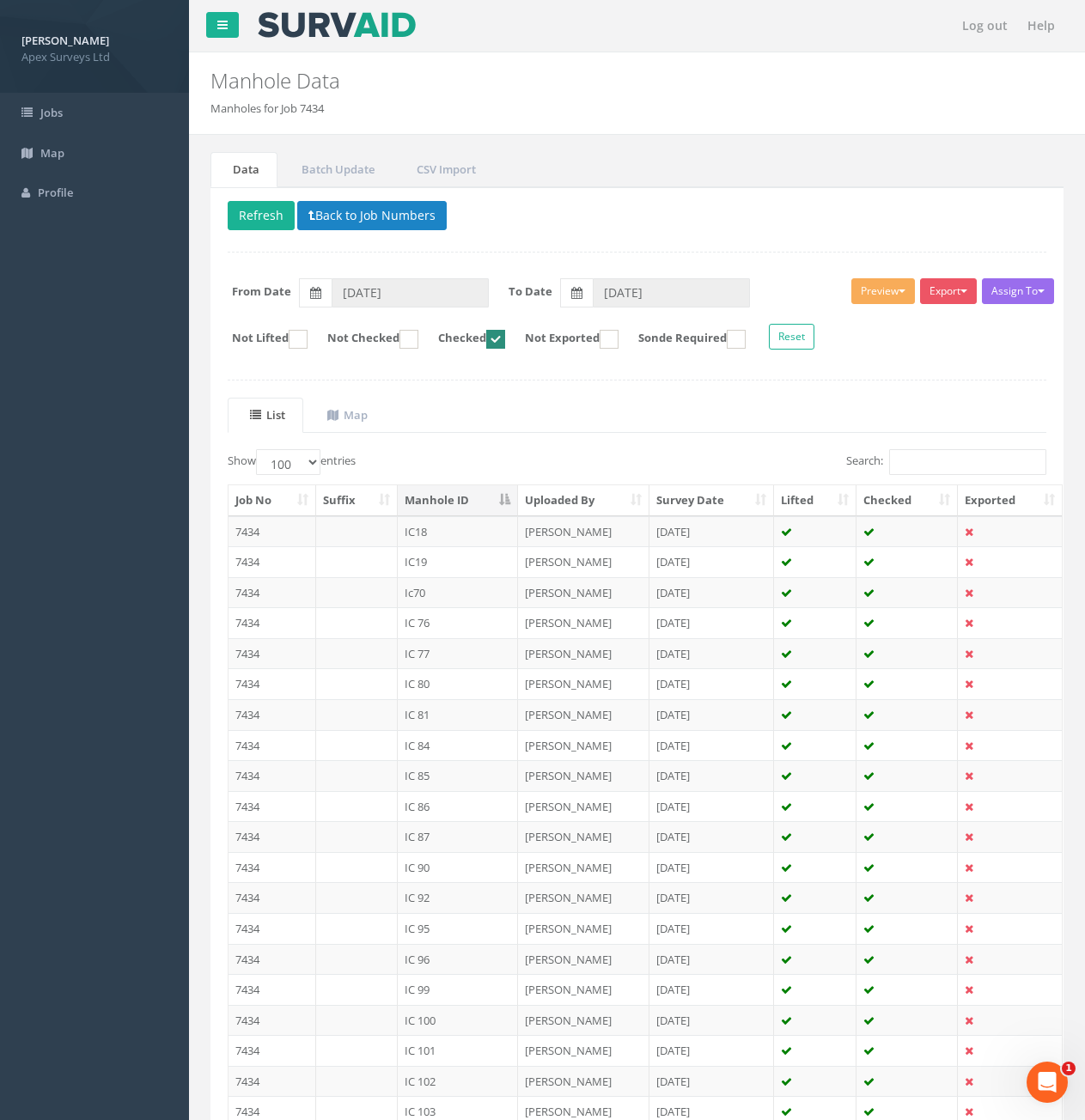
click at [464, 506] on th "Manhole ID" at bounding box center [458, 501] width 122 height 31
click at [357, 525] on td at bounding box center [357, 532] width 82 height 31
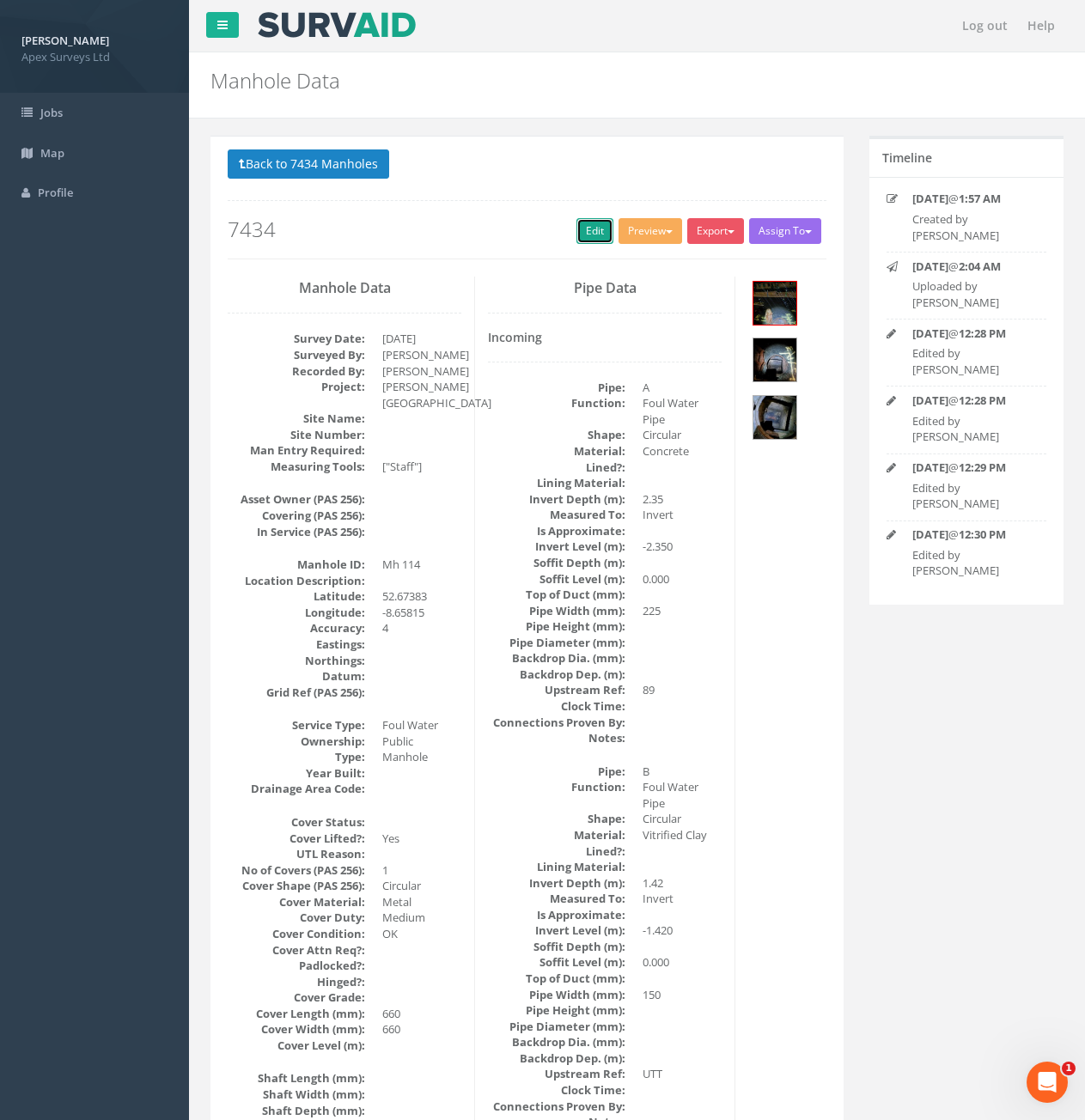
click at [581, 230] on link "Edit" at bounding box center [595, 231] width 37 height 26
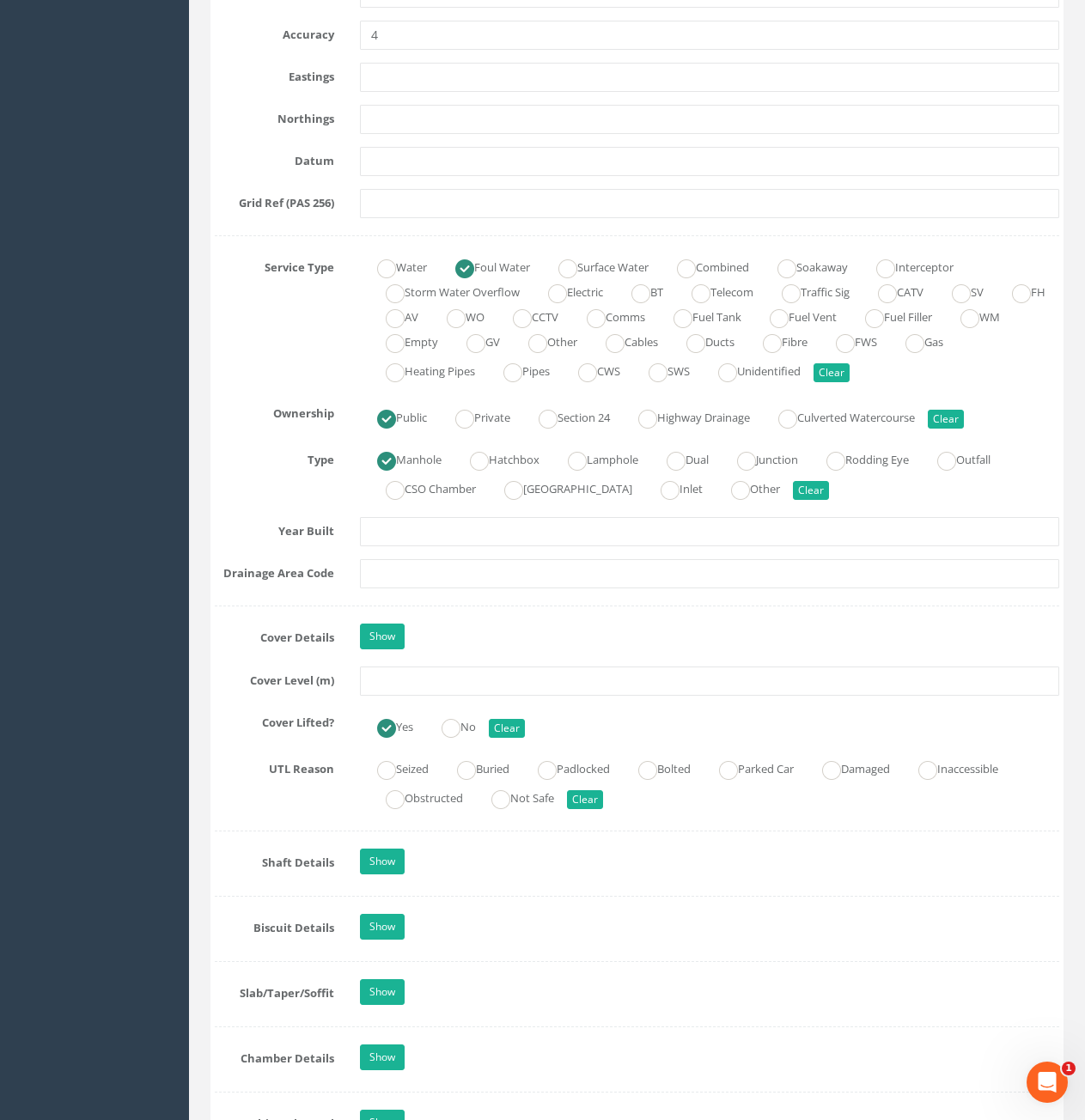
scroll to position [1031, 0]
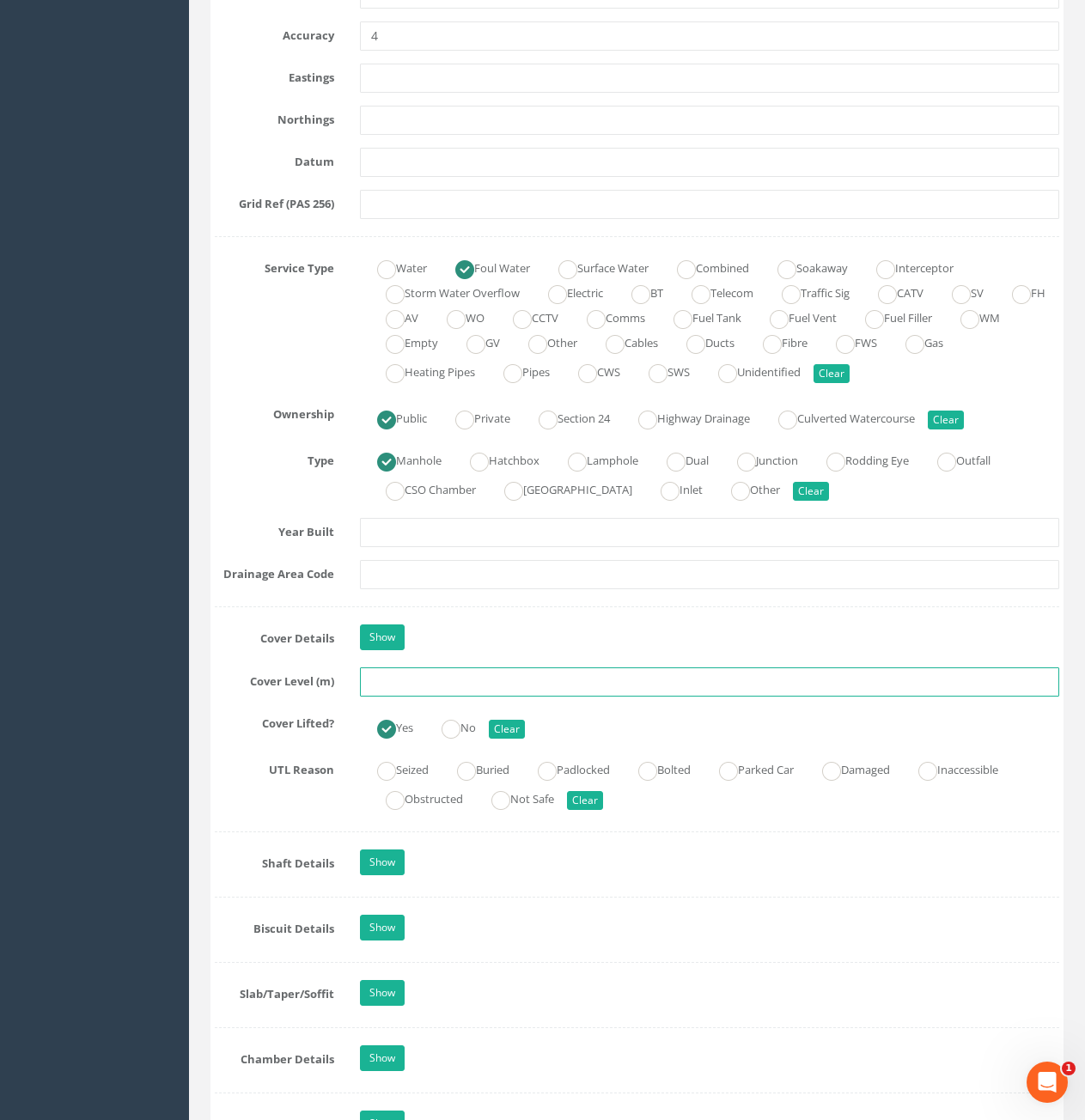
click at [593, 671] on input "text" at bounding box center [709, 682] width 699 height 29
click at [486, 687] on input "text" at bounding box center [709, 682] width 699 height 29
type input "8.73"
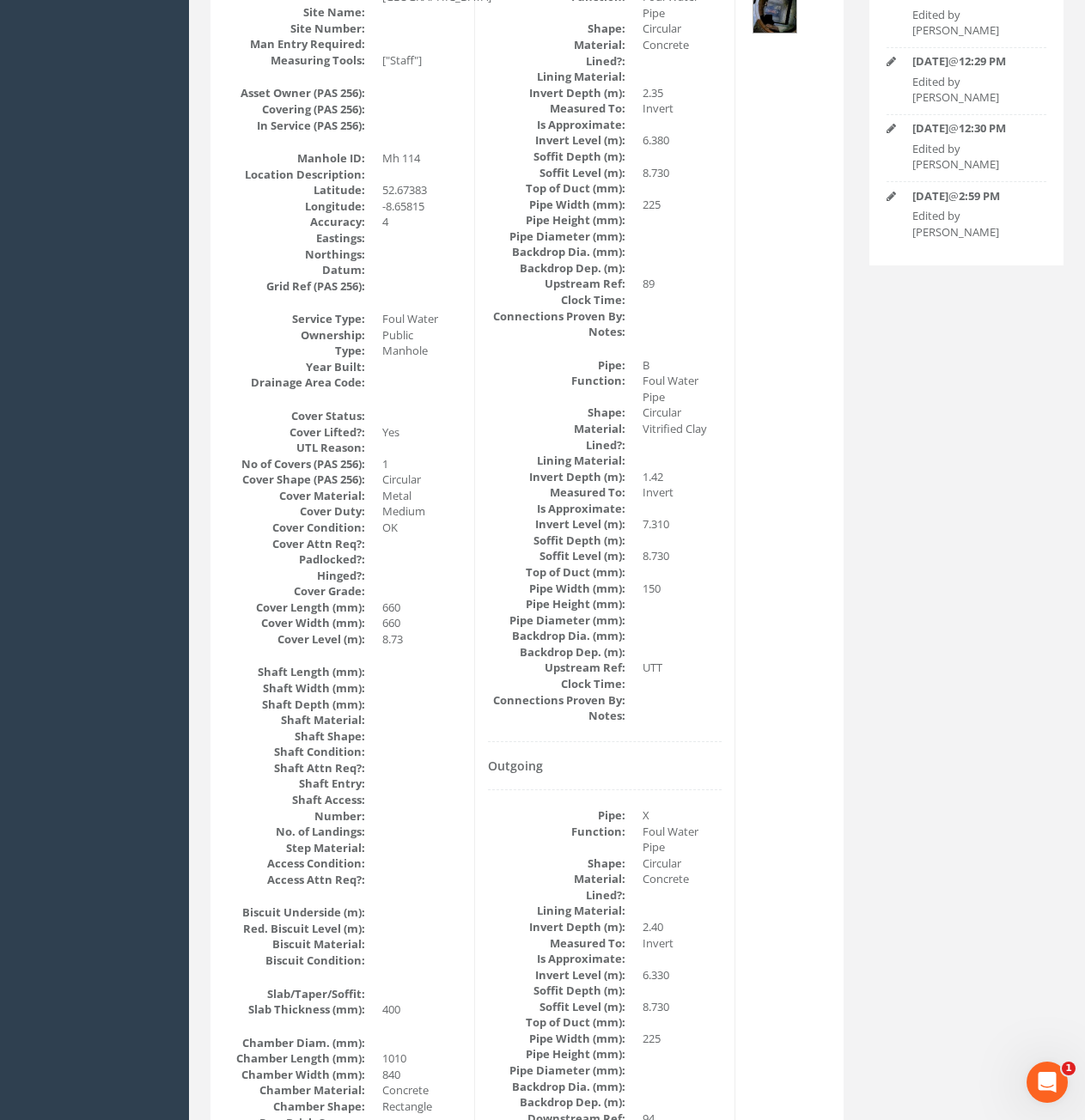
scroll to position [0, 0]
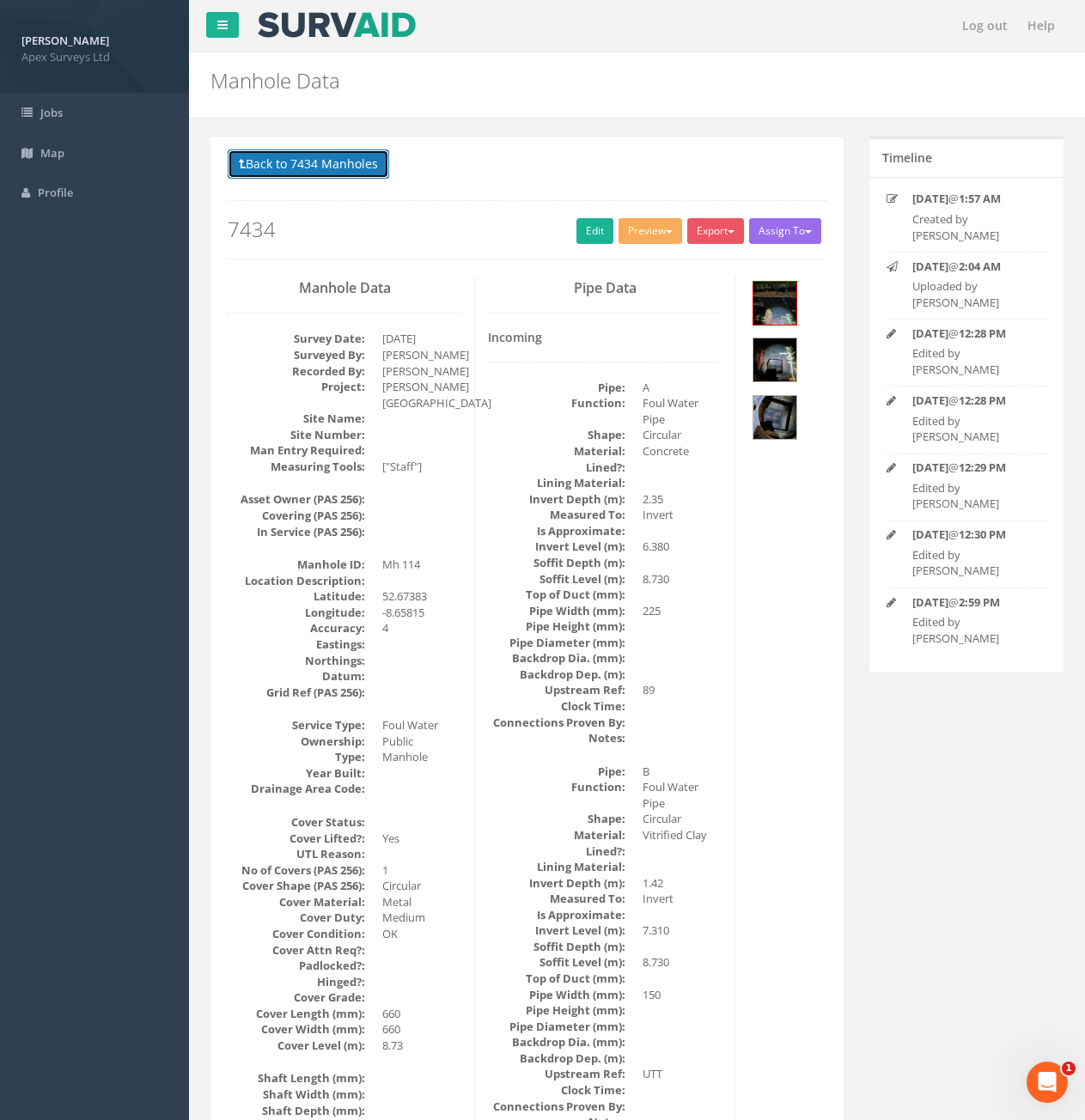
click at [356, 173] on button "Back to 7434 Manholes" at bounding box center [308, 164] width 161 height 29
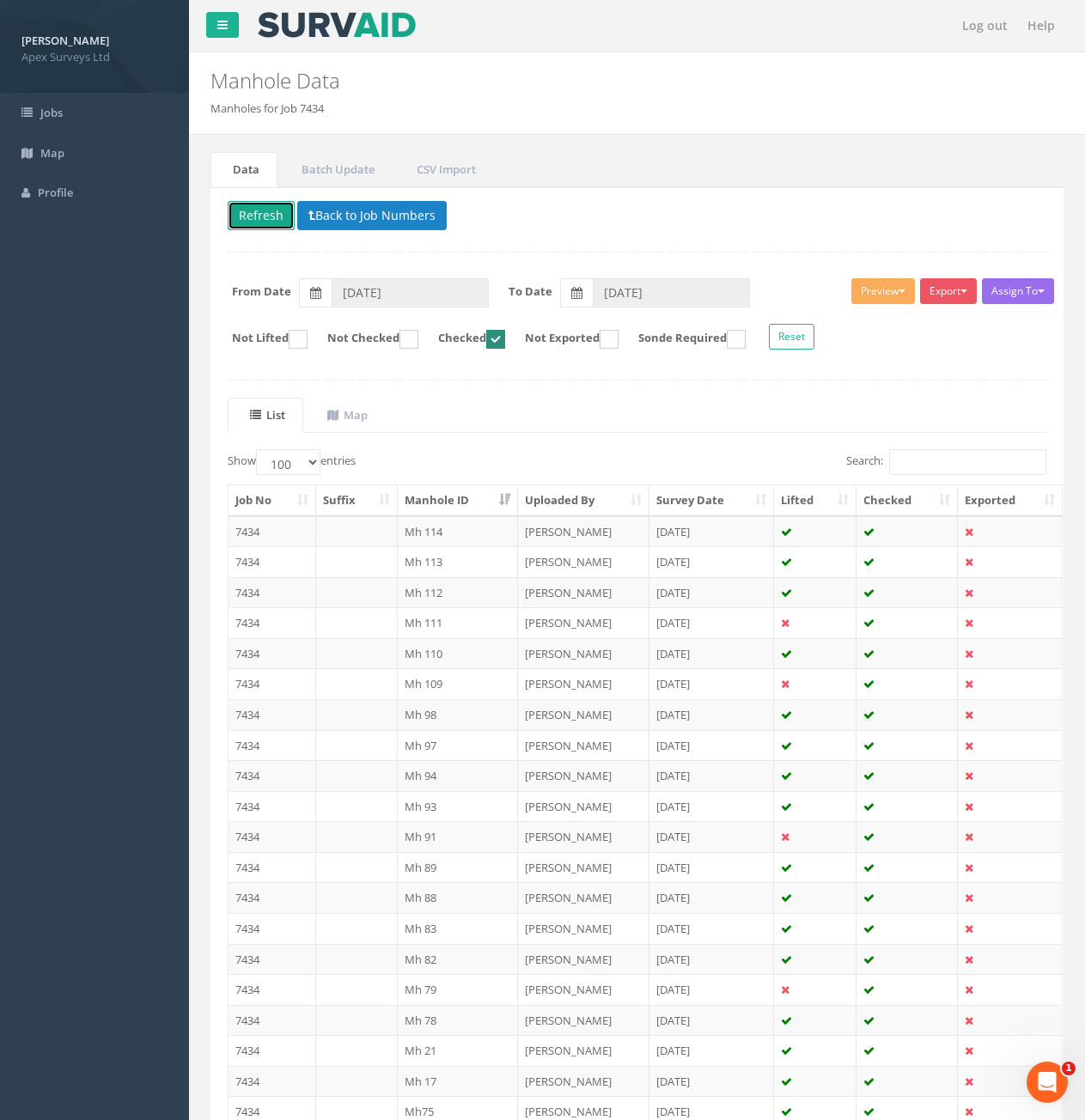
click at [264, 214] on button "Refresh" at bounding box center [260, 215] width 67 height 29
click at [505, 346] on ins at bounding box center [496, 340] width 19 height 19
checkbox input "false"
click at [419, 347] on ins at bounding box center [409, 340] width 19 height 19
checkbox input "true"
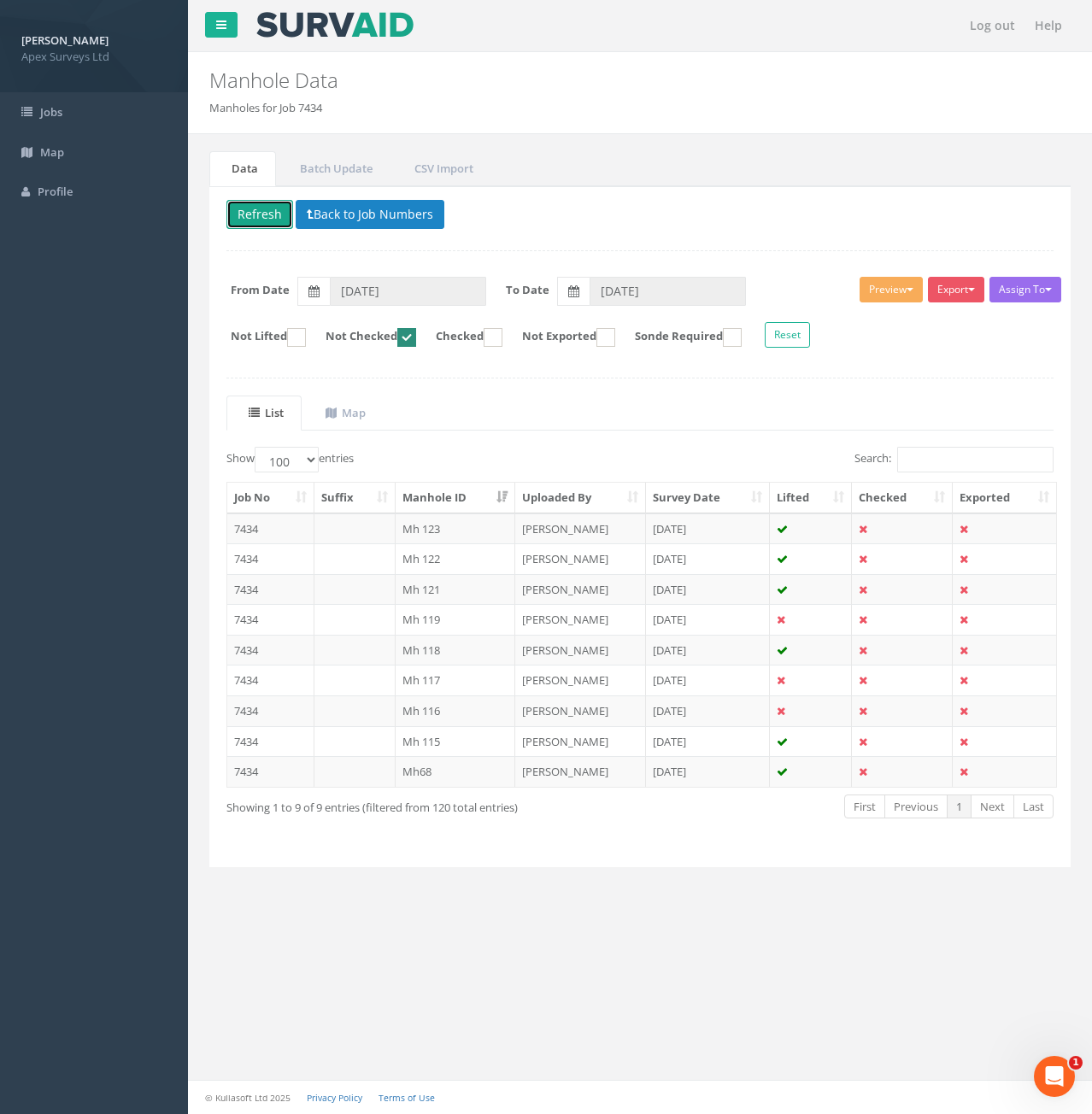
click at [262, 225] on button "Refresh" at bounding box center [259, 214] width 66 height 29
click at [439, 494] on th "Manhole ID" at bounding box center [456, 498] width 121 height 31
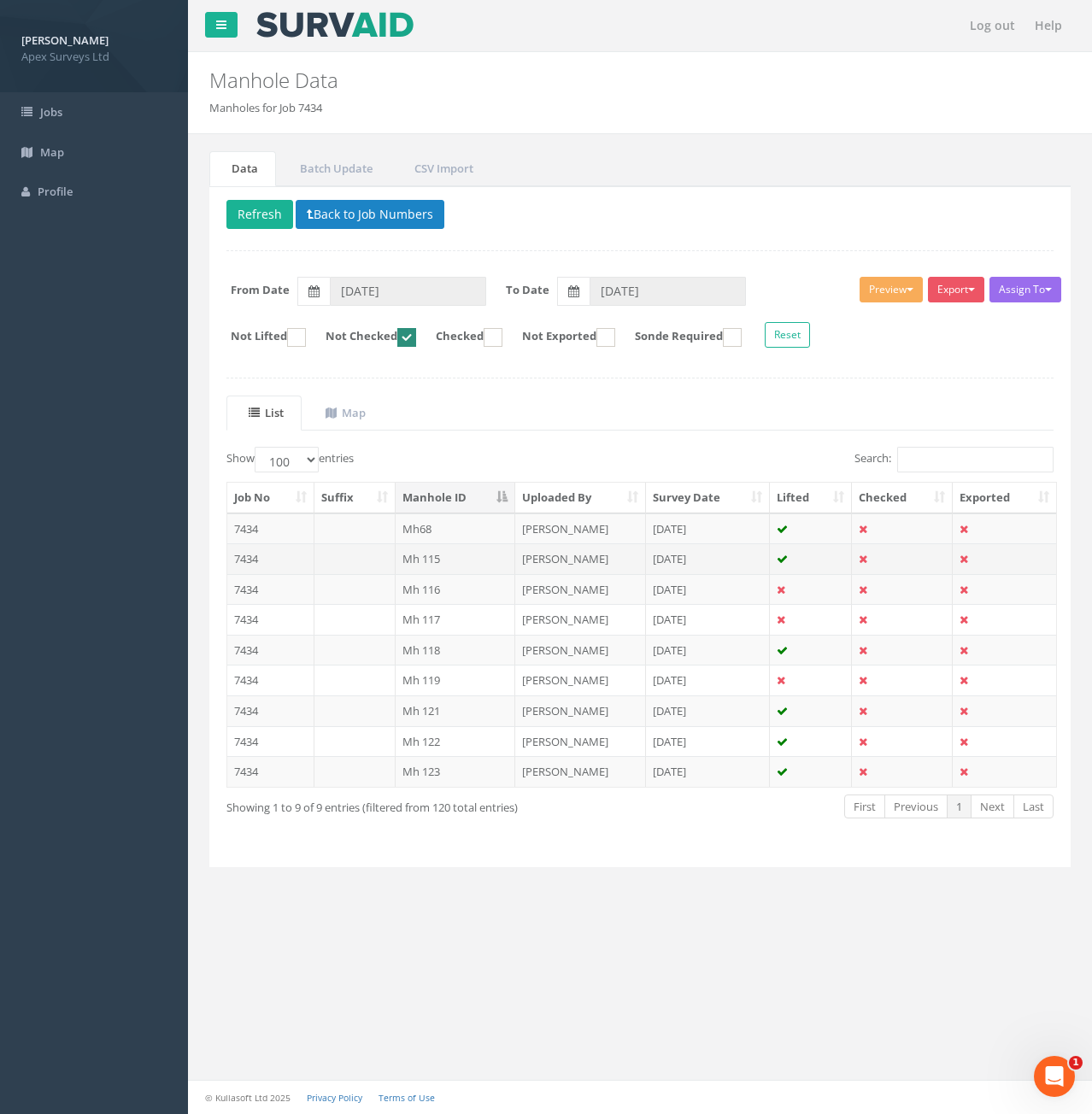
click at [290, 557] on td "7434" at bounding box center [271, 558] width 87 height 31
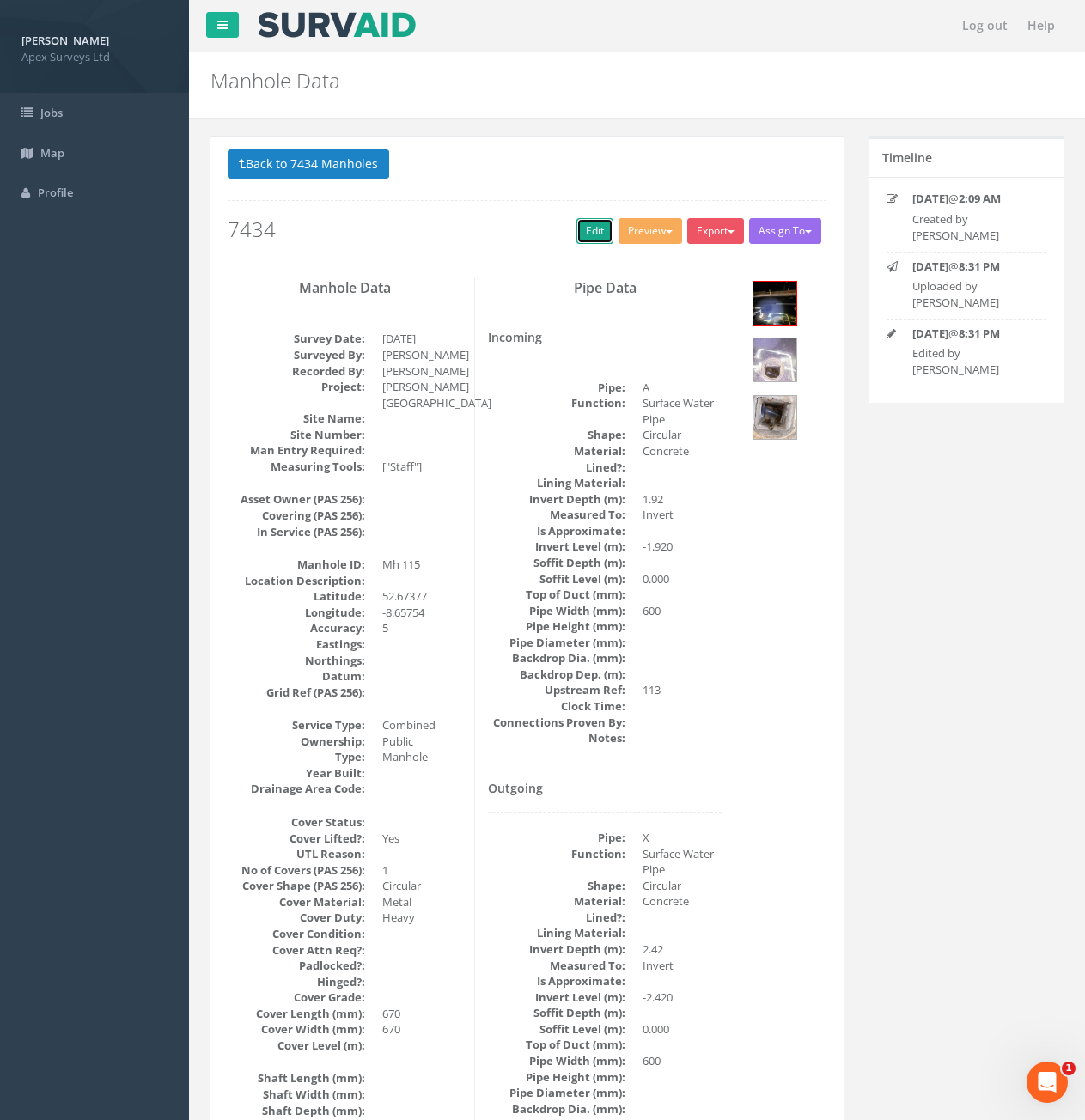
click at [591, 232] on link "Edit" at bounding box center [595, 231] width 37 height 26
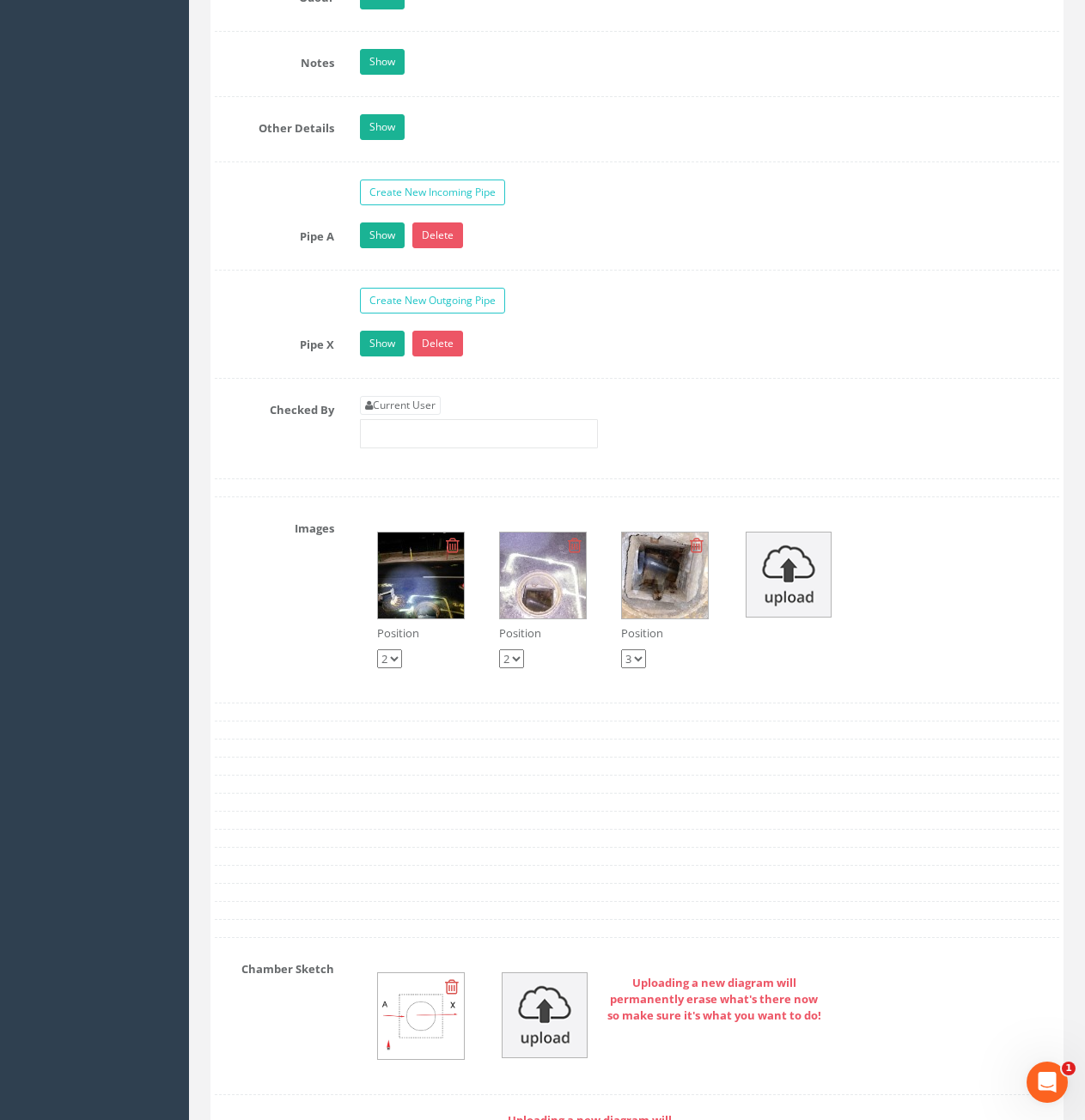
scroll to position [2749, 0]
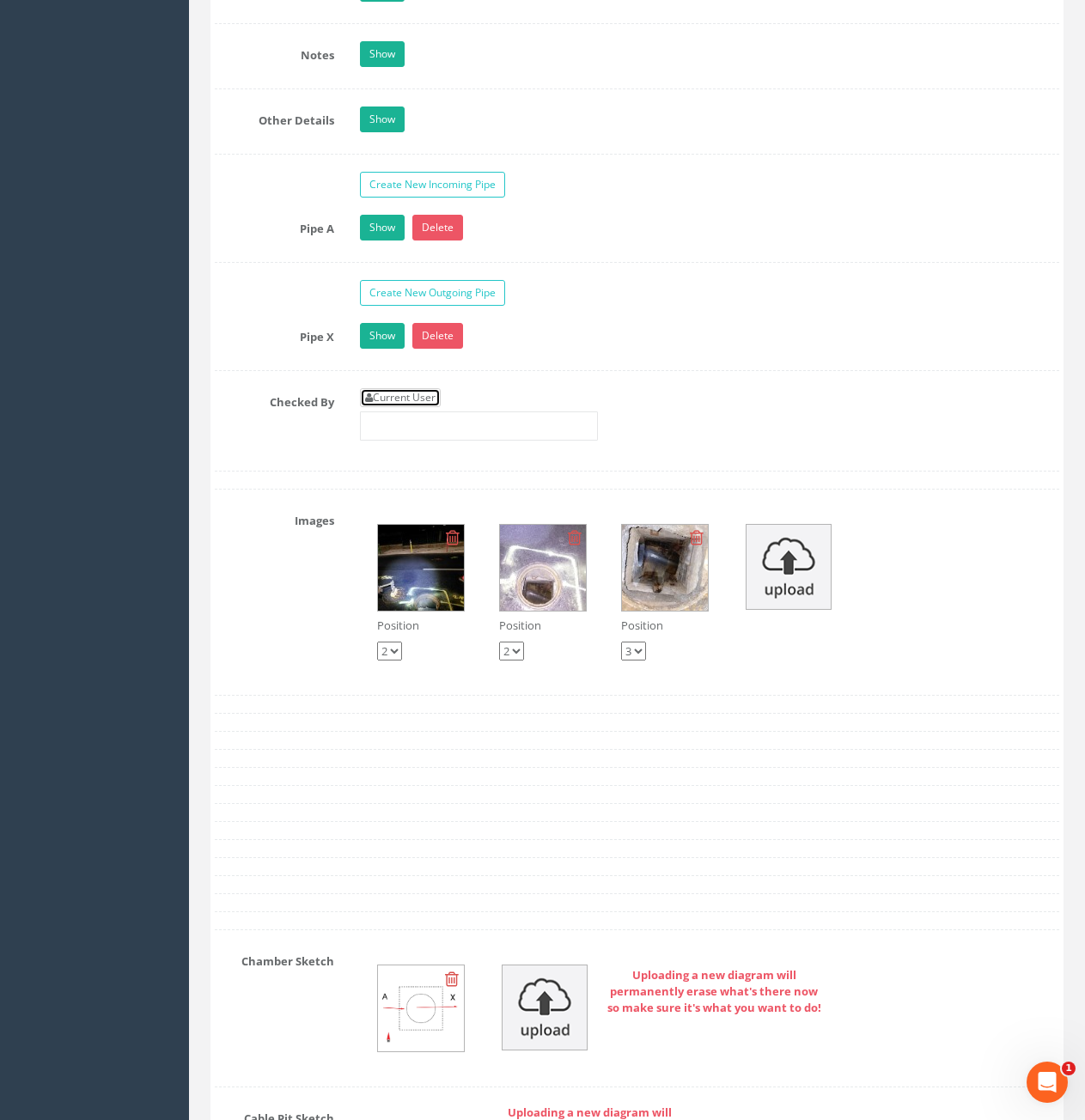
click at [411, 404] on link "Current User" at bounding box center [400, 398] width 81 height 19
type input "[PERSON_NAME]"
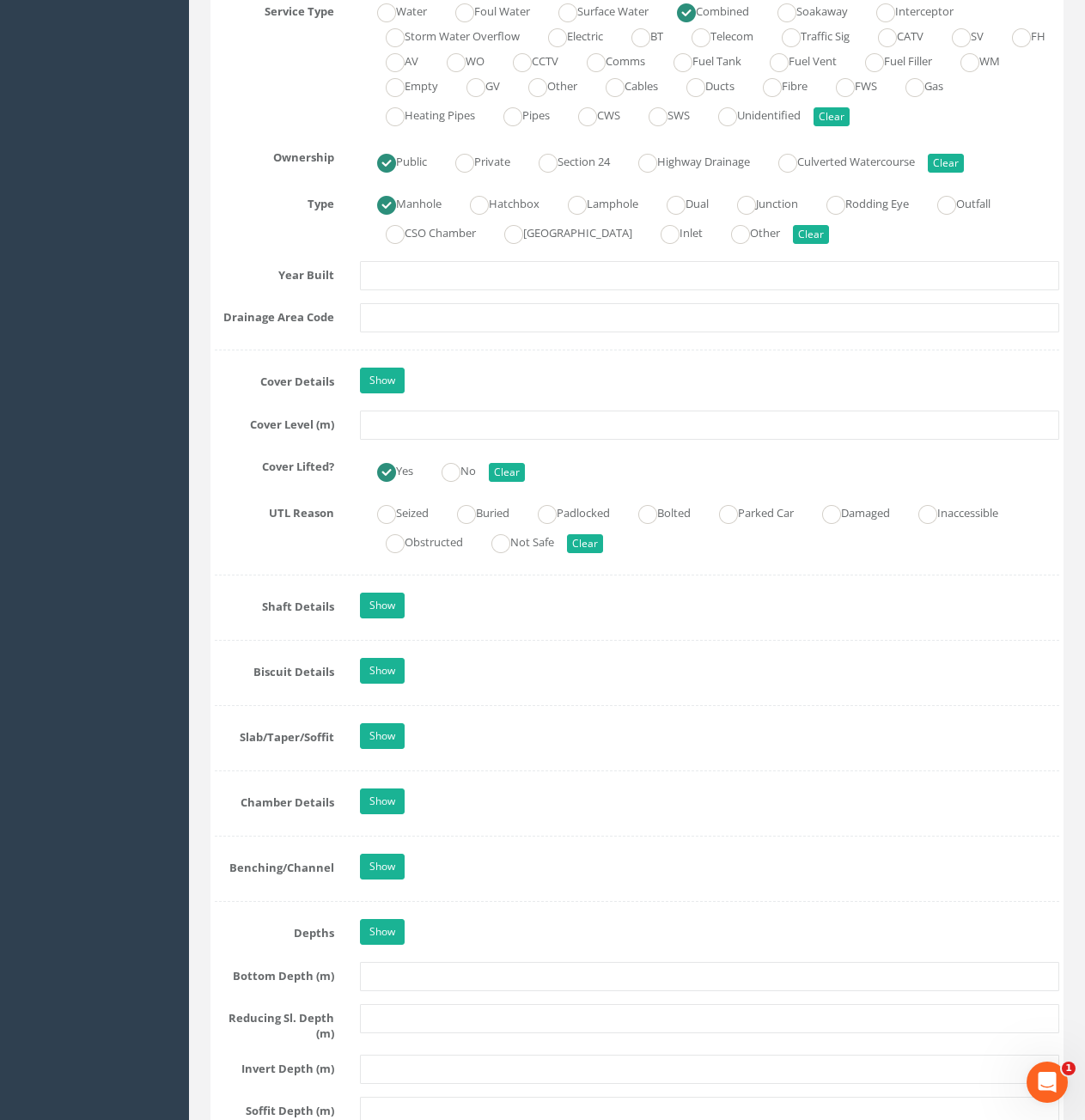
scroll to position [1289, 0]
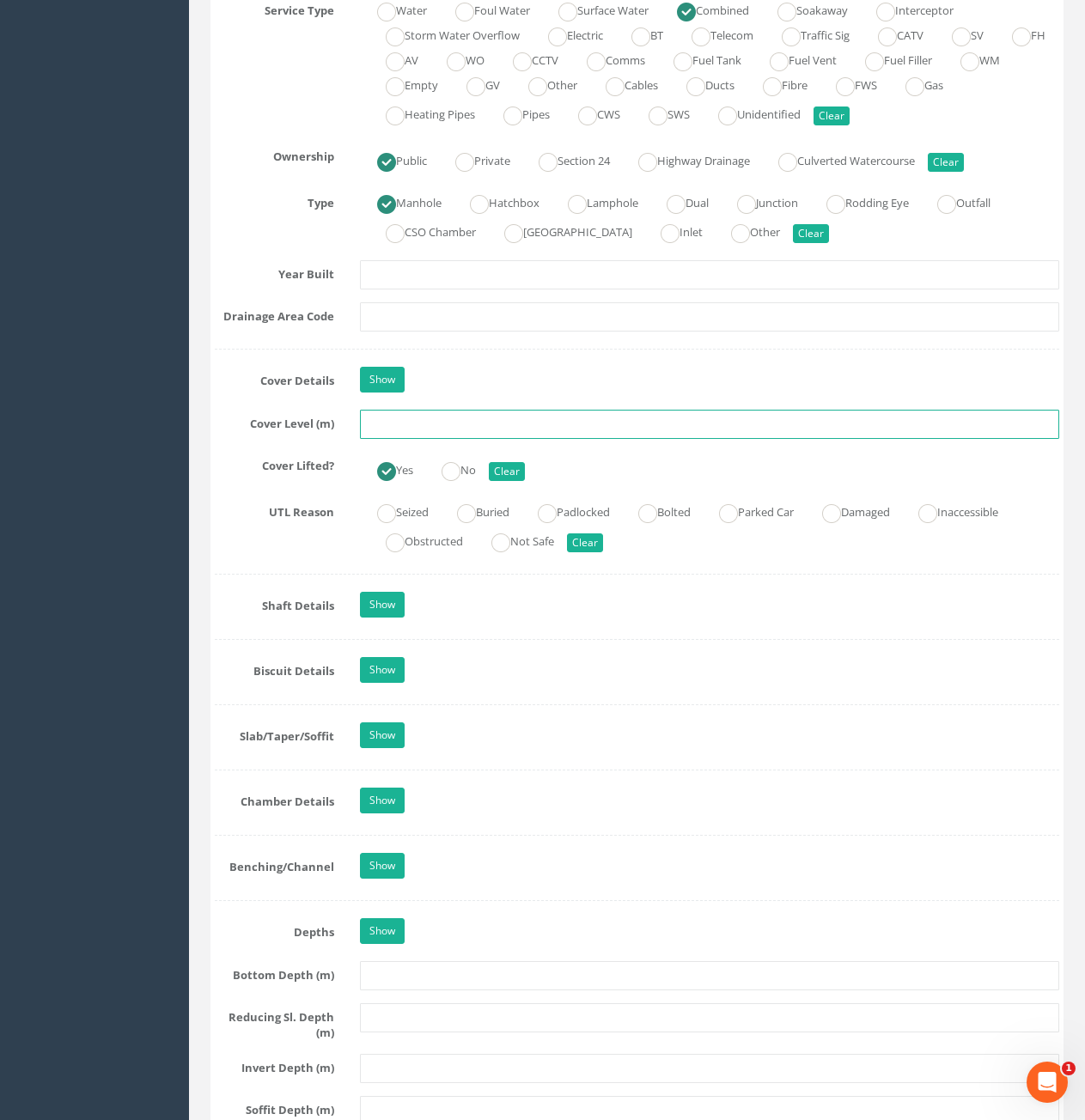
click at [641, 425] on input "text" at bounding box center [709, 424] width 699 height 29
type input "7.18"
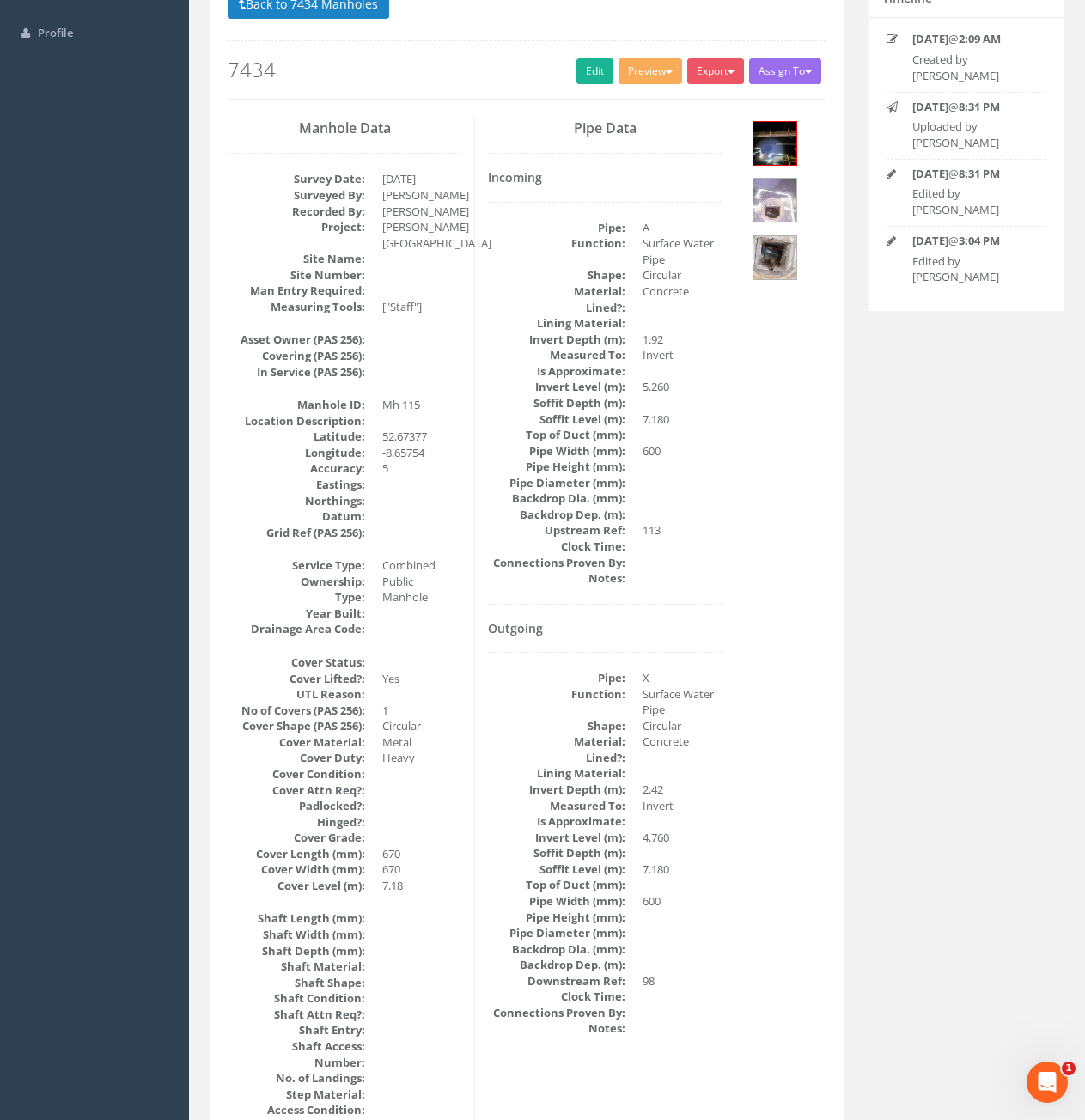
scroll to position [149, 0]
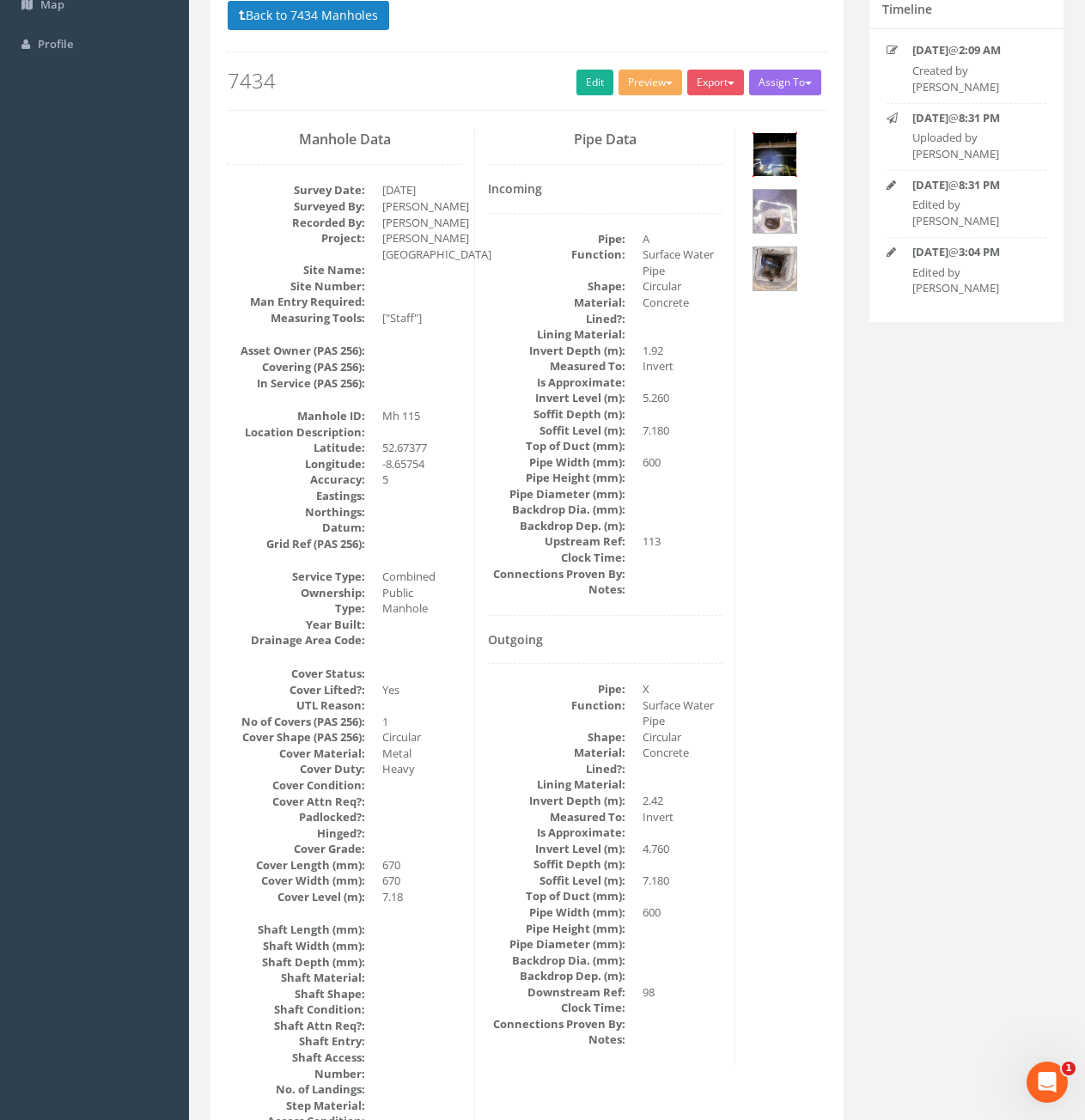
click at [781, 173] on img at bounding box center [774, 154] width 43 height 43
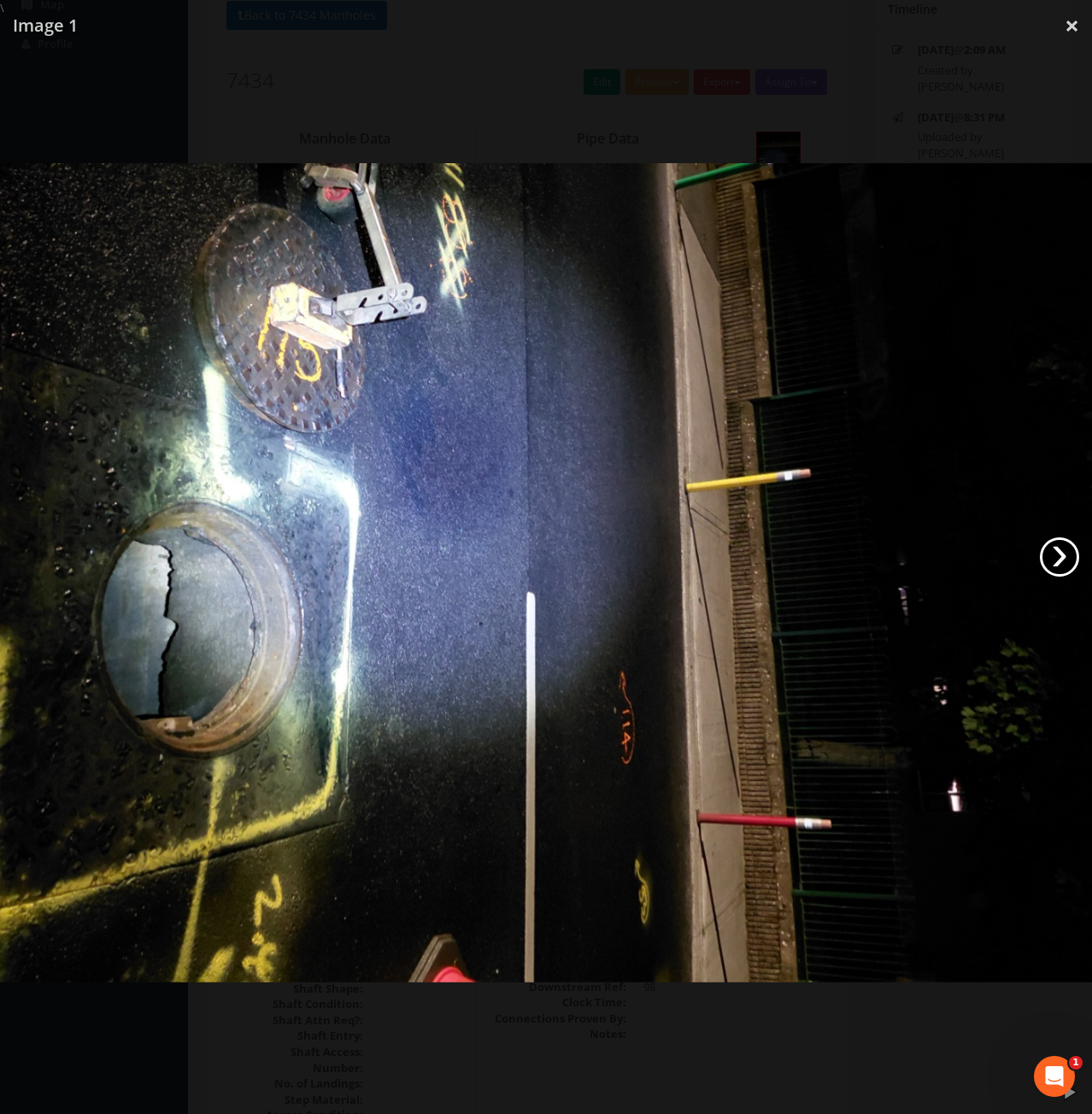
click at [1056, 563] on link "›" at bounding box center [1059, 557] width 39 height 39
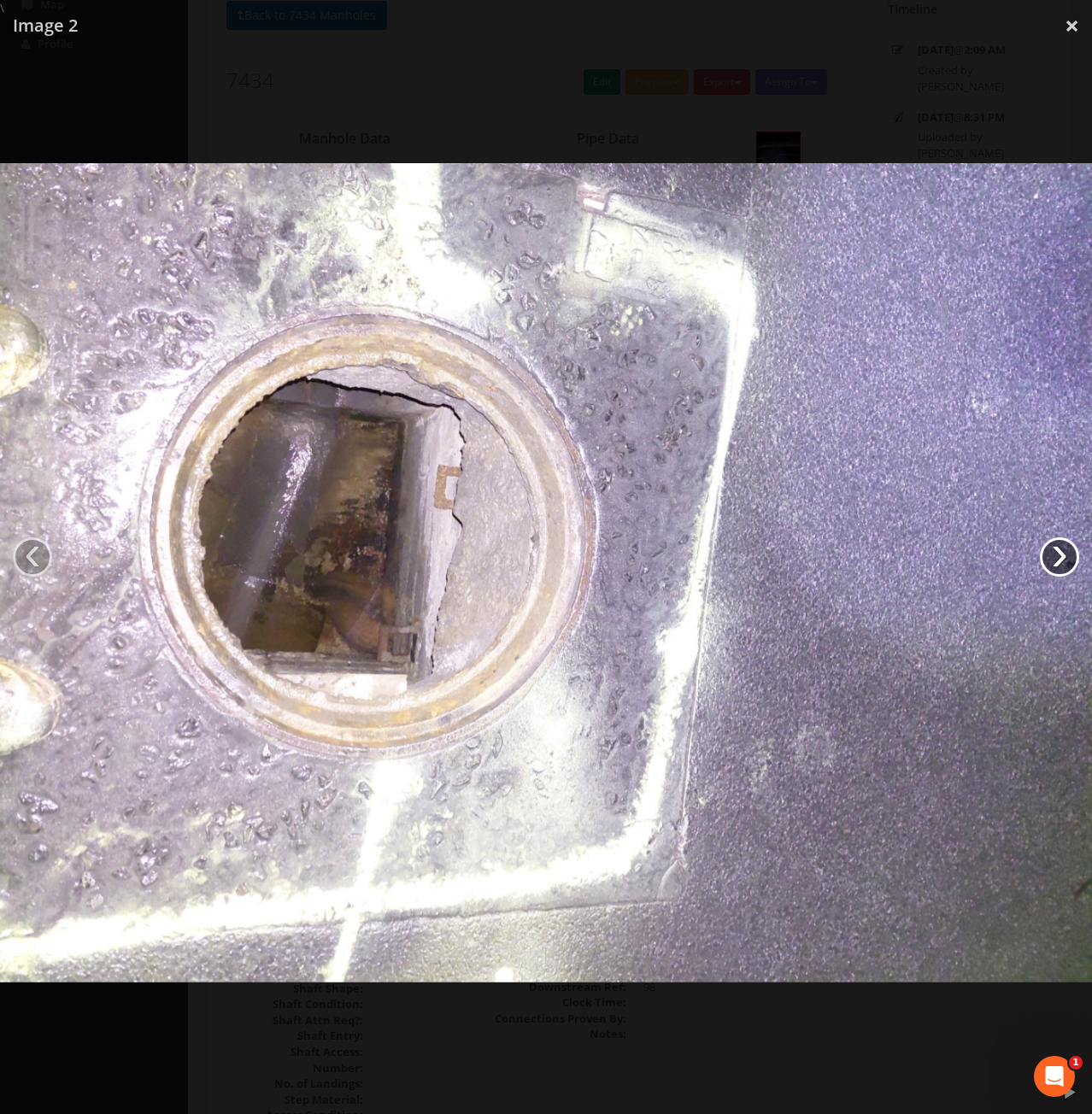
click at [1056, 563] on link "›" at bounding box center [1059, 557] width 39 height 39
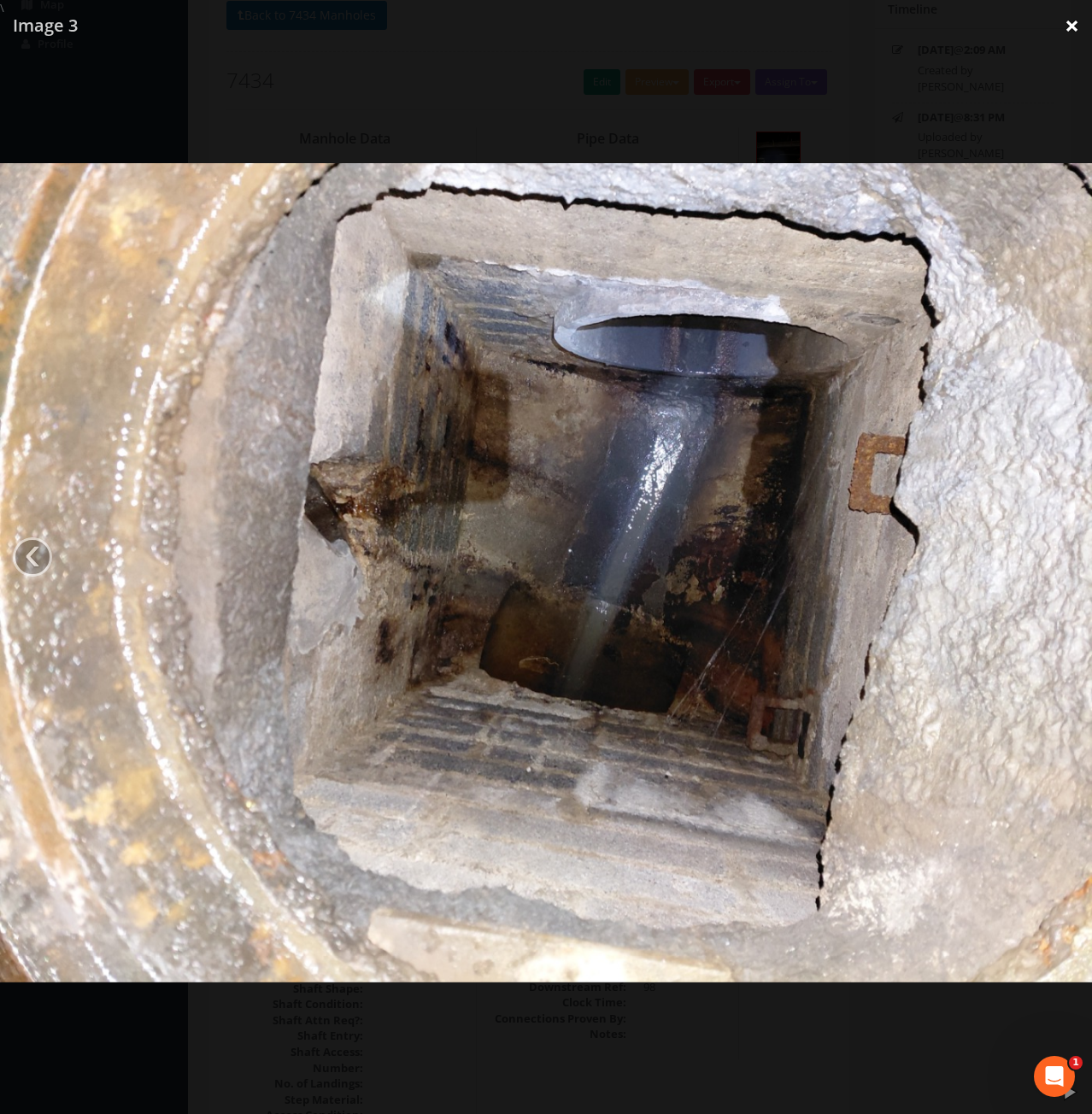
click at [1074, 27] on link "×" at bounding box center [1072, 25] width 40 height 51
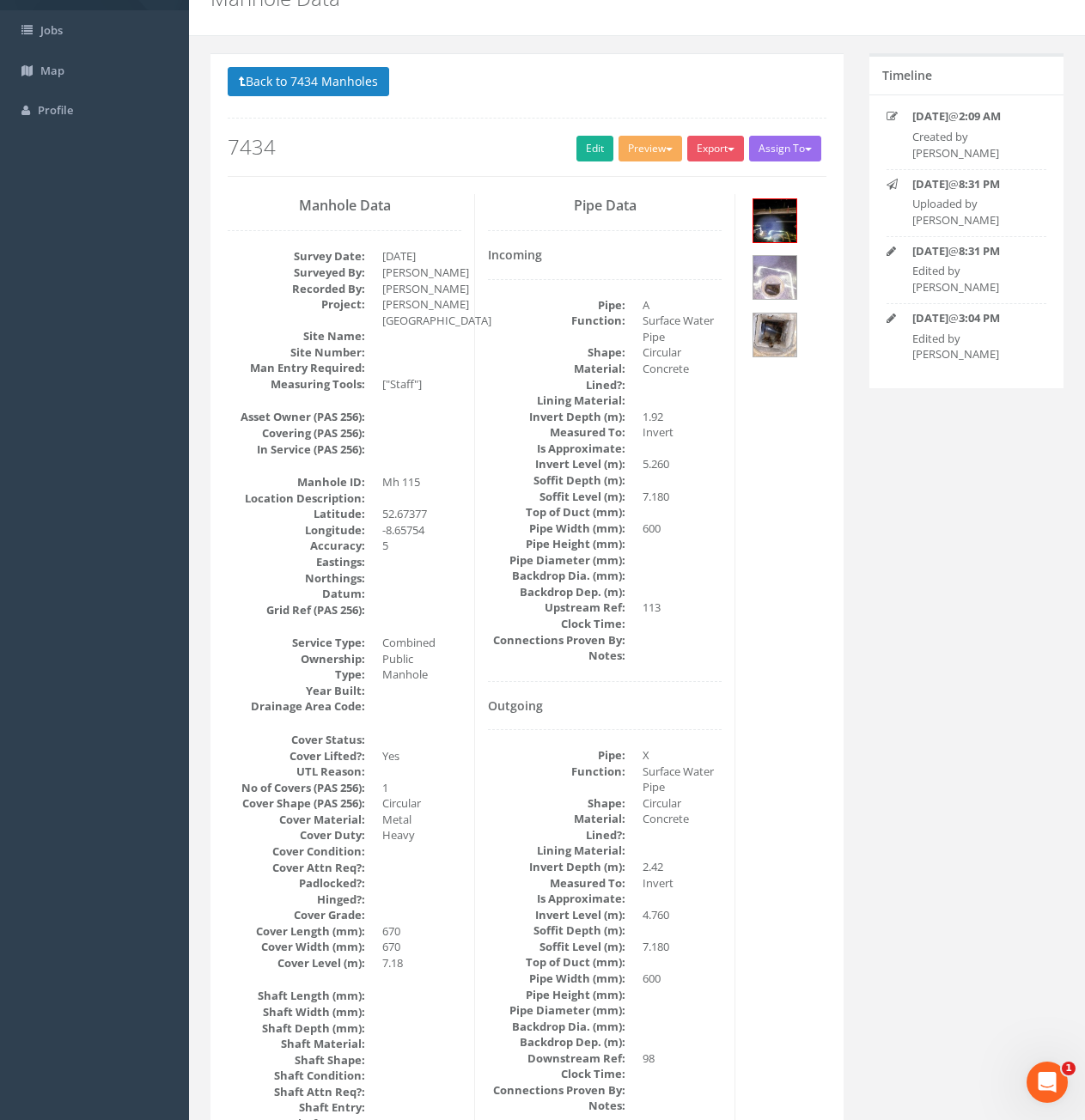
scroll to position [0, 0]
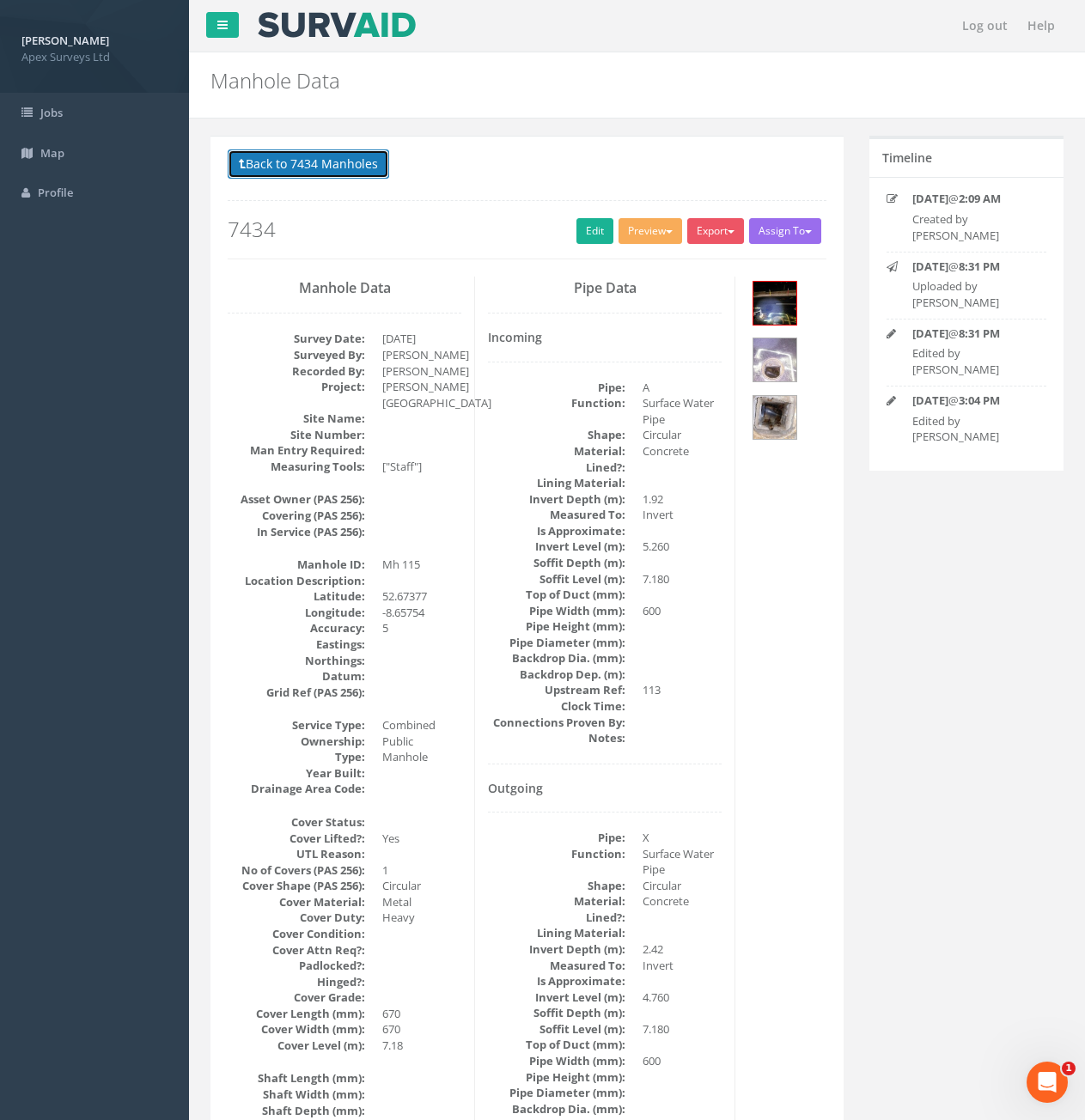
click at [330, 168] on button "Back to 7434 Manholes" at bounding box center [308, 164] width 161 height 29
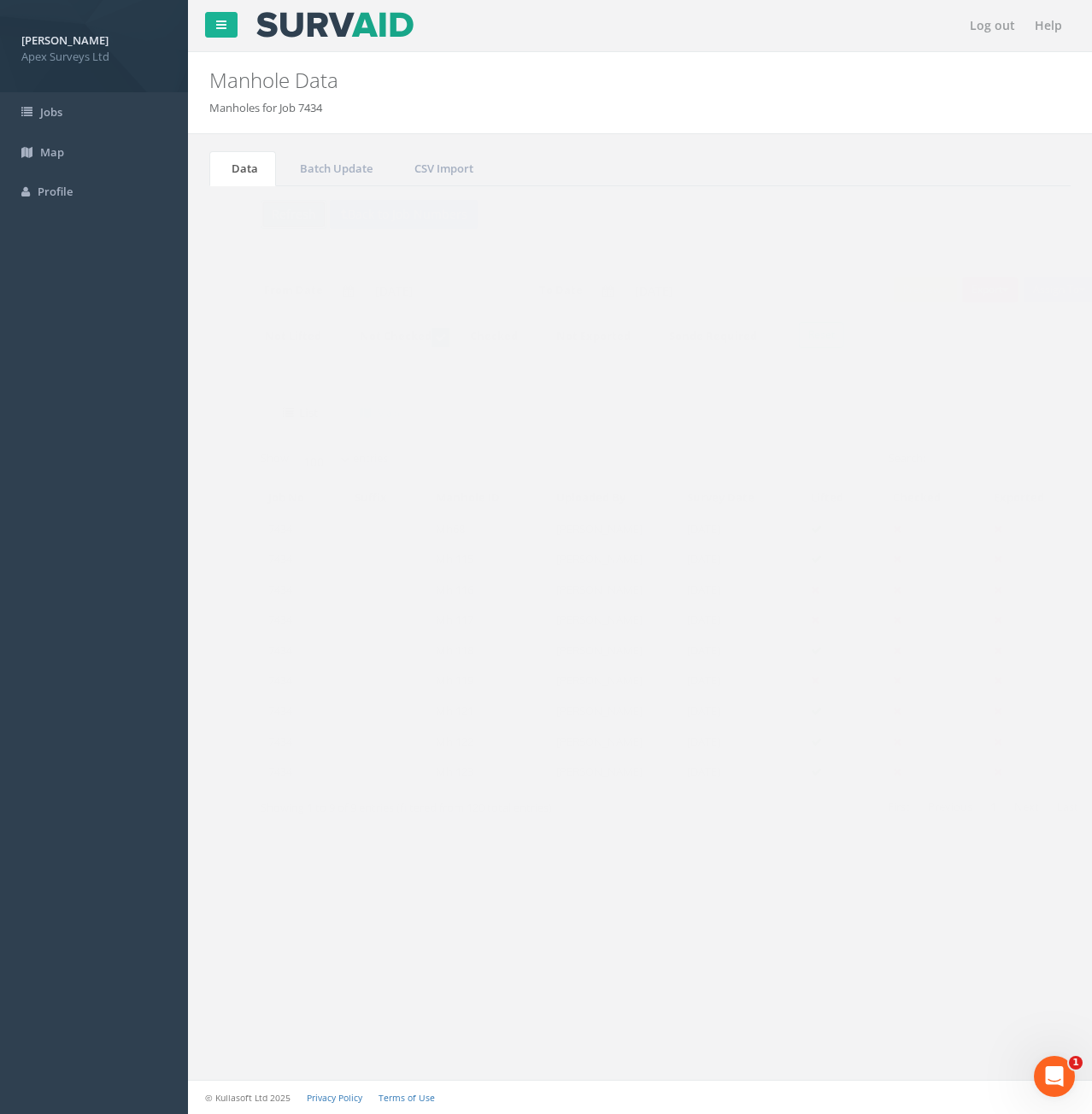
drag, startPoint x: 261, startPoint y: 214, endPoint x: 252, endPoint y: 238, distance: 25.6
click at [261, 214] on button "Refresh" at bounding box center [259, 214] width 66 height 29
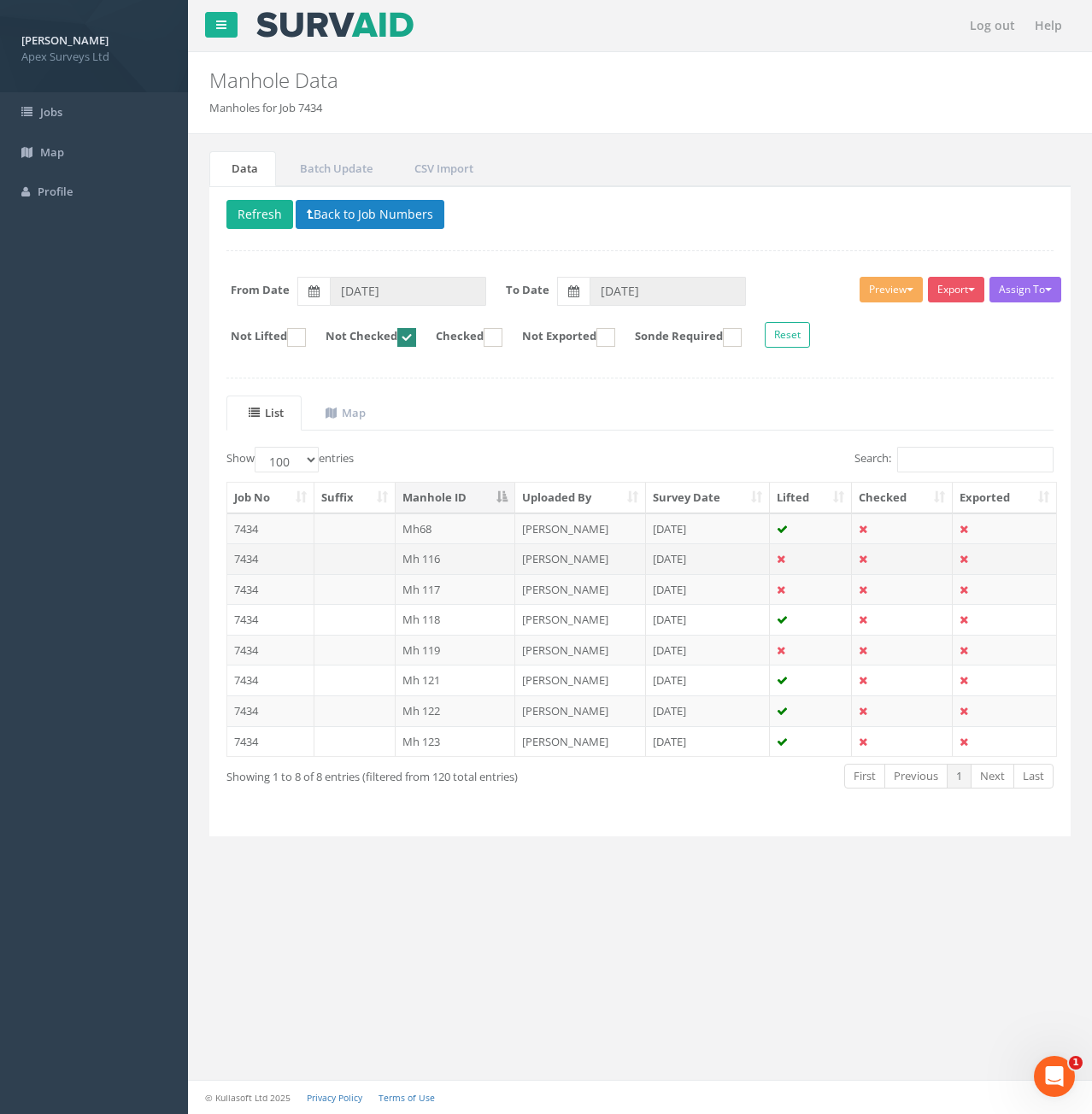
click at [284, 562] on td "7434" at bounding box center [271, 558] width 87 height 31
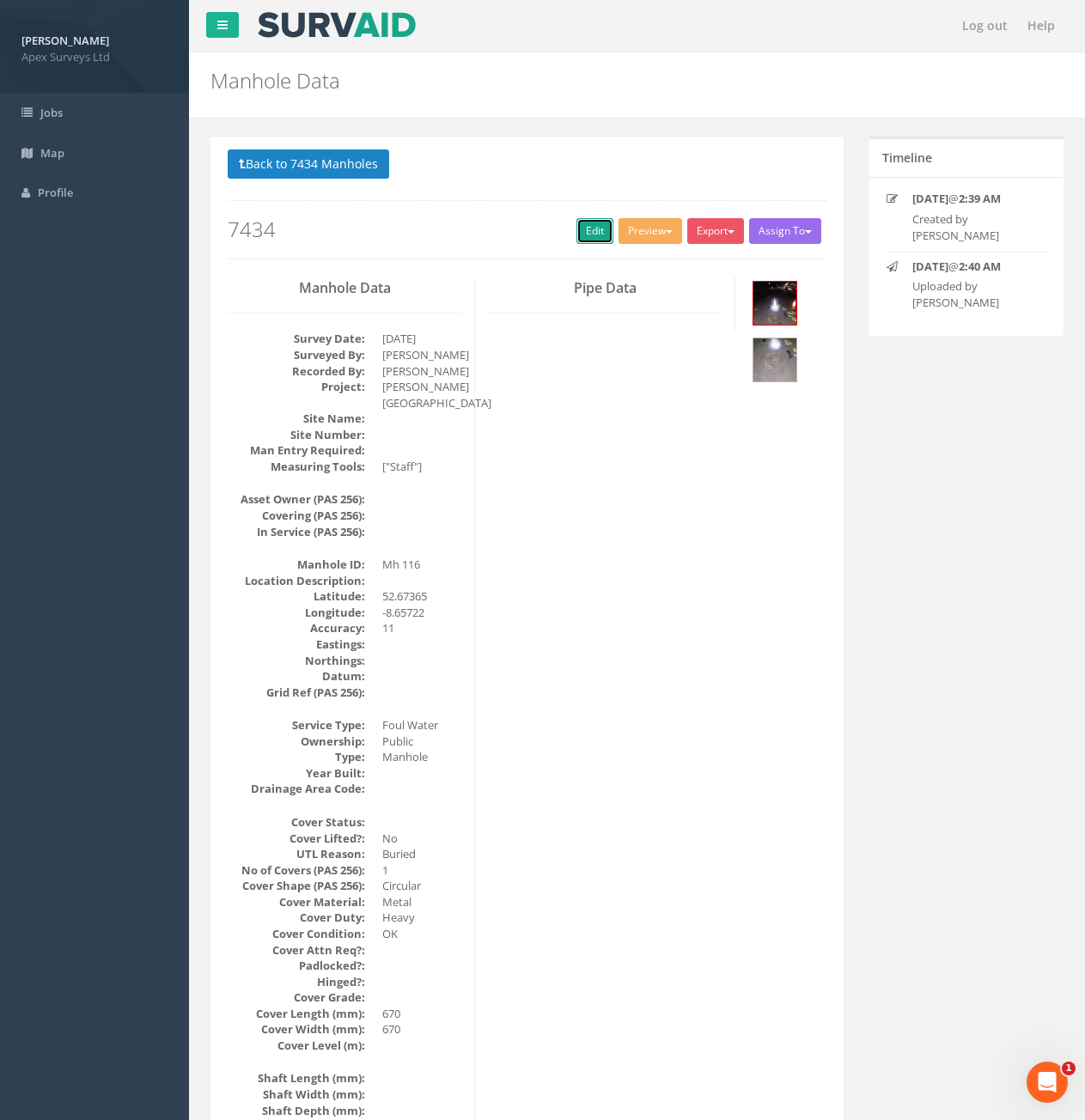
drag, startPoint x: 579, startPoint y: 236, endPoint x: 1092, endPoint y: 349, distance: 525.3
click at [579, 235] on link "Edit" at bounding box center [595, 231] width 37 height 26
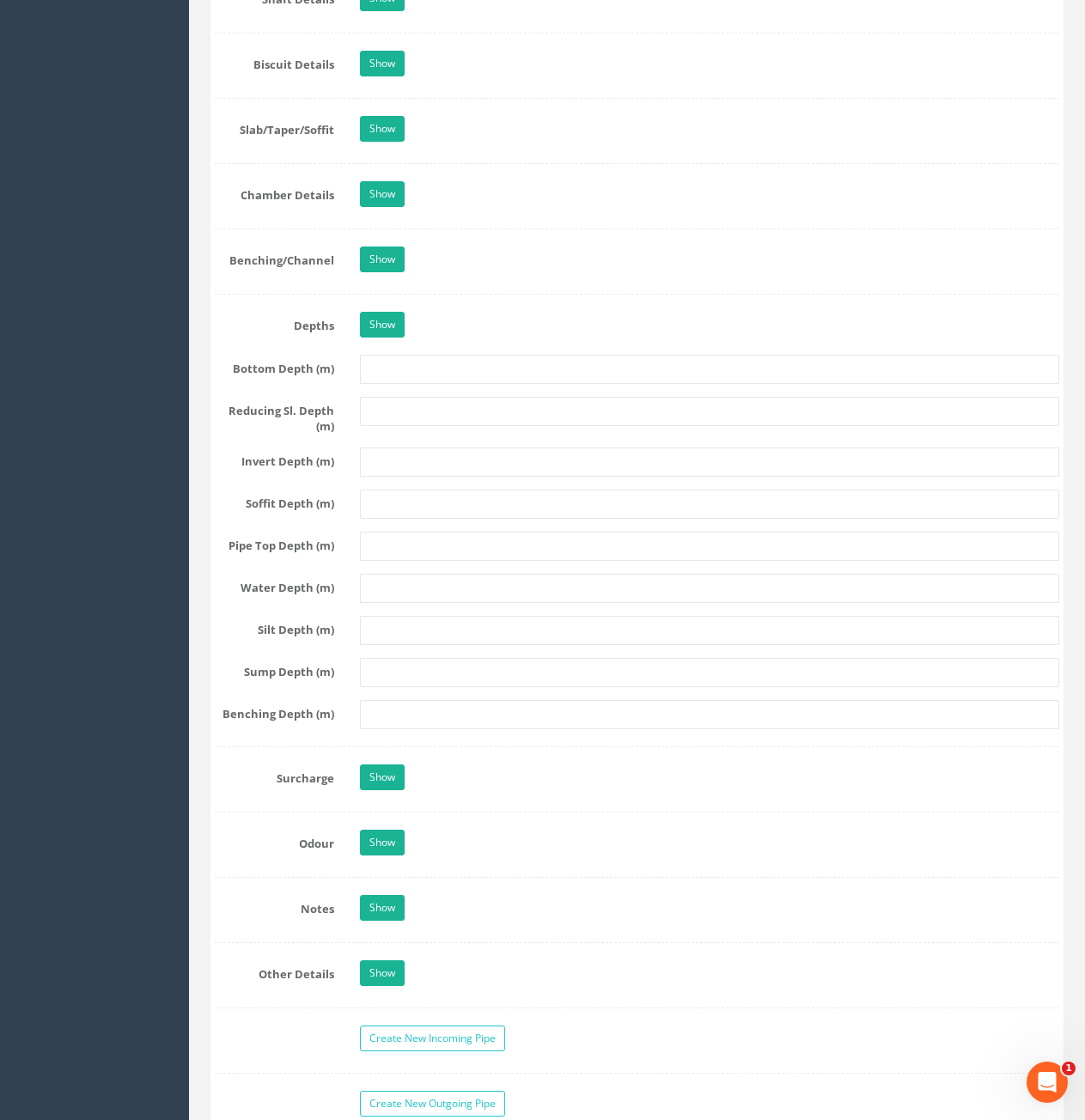
scroll to position [2320, 0]
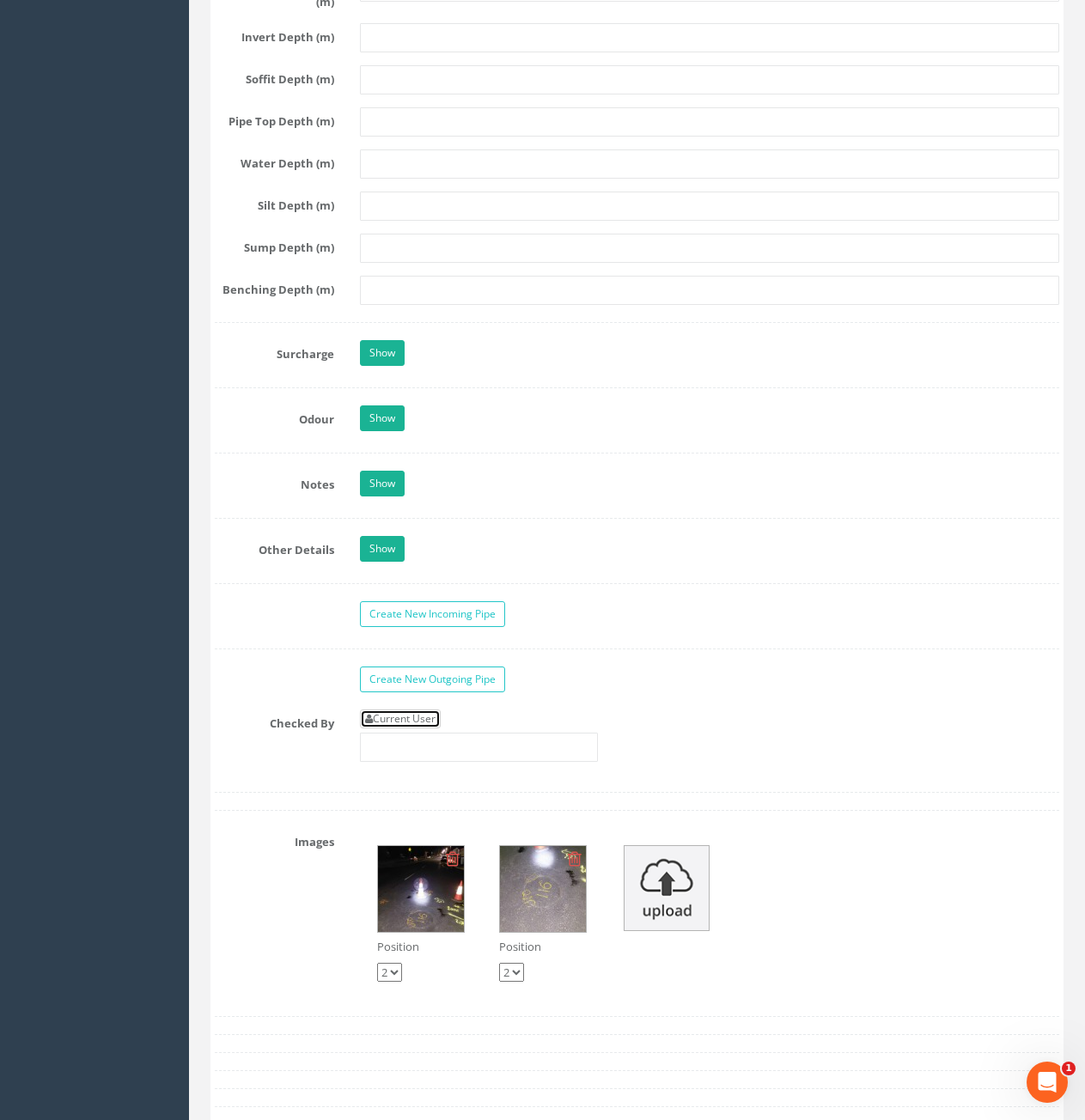
drag, startPoint x: 417, startPoint y: 717, endPoint x: 467, endPoint y: 713, distance: 50.2
click at [417, 717] on link "Current User" at bounding box center [400, 720] width 81 height 19
type input "[PERSON_NAME]"
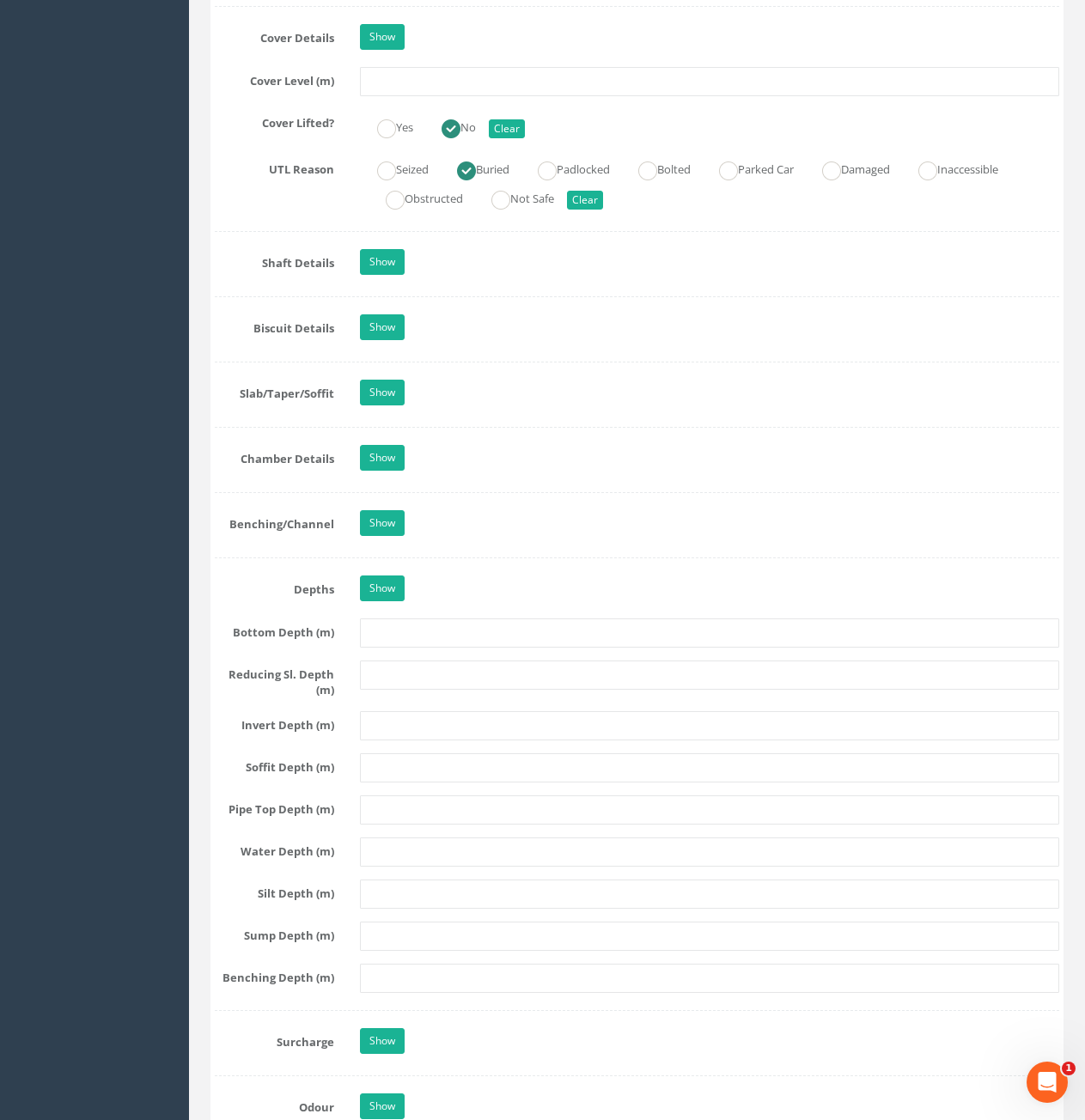
scroll to position [1117, 0]
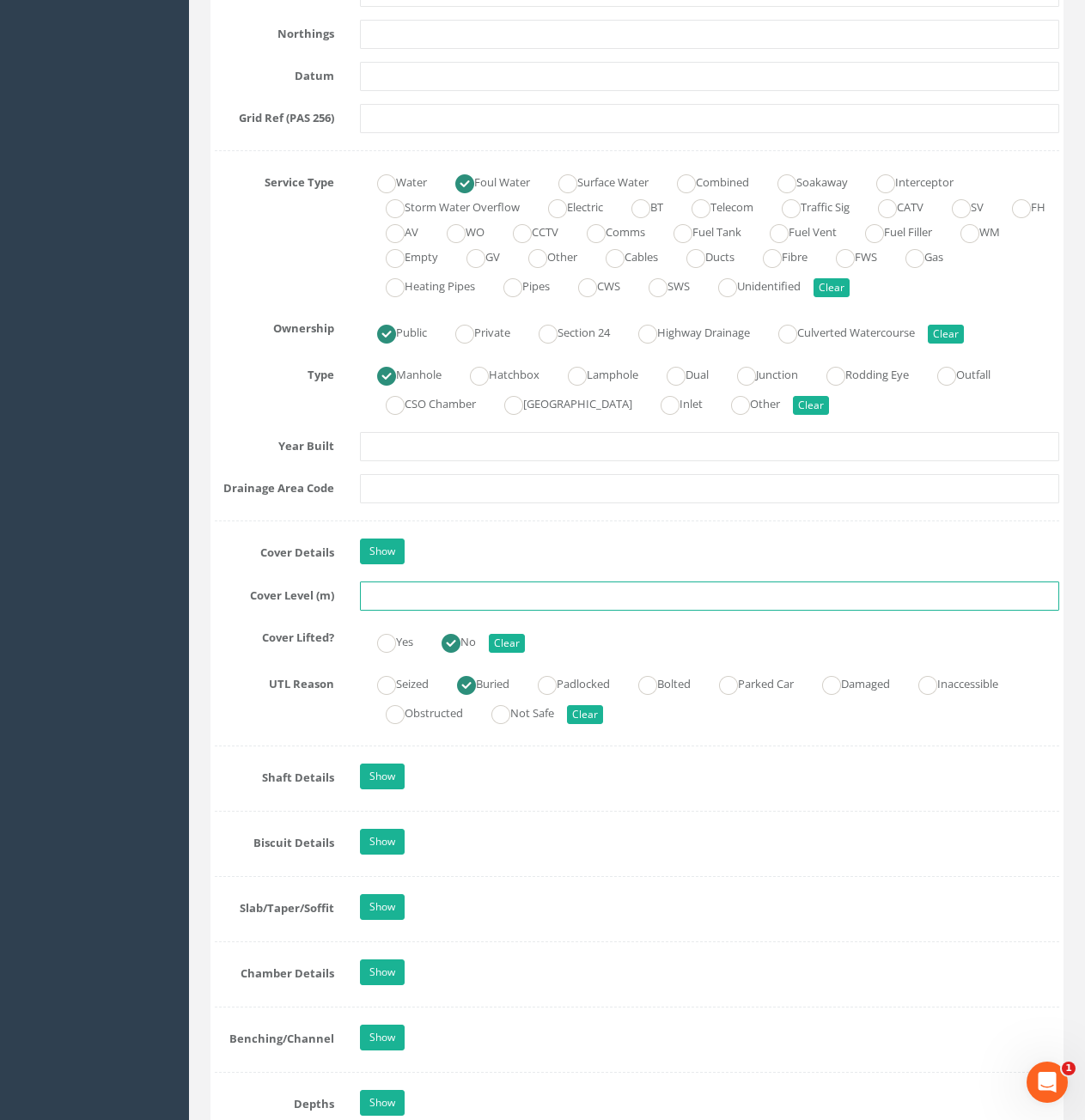
click at [437, 593] on input "text" at bounding box center [709, 596] width 699 height 29
type input "6.48"
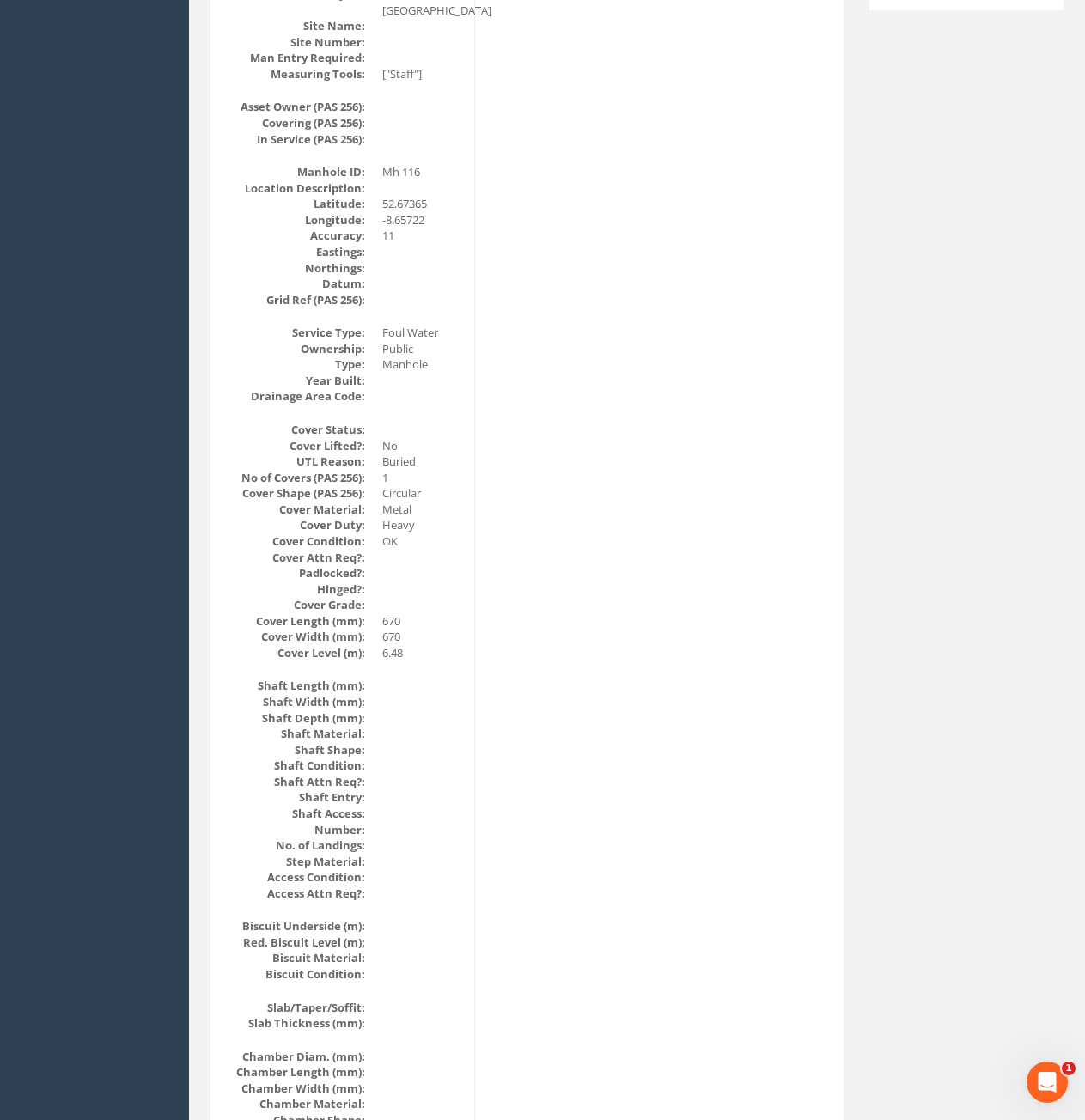
scroll to position [70, 0]
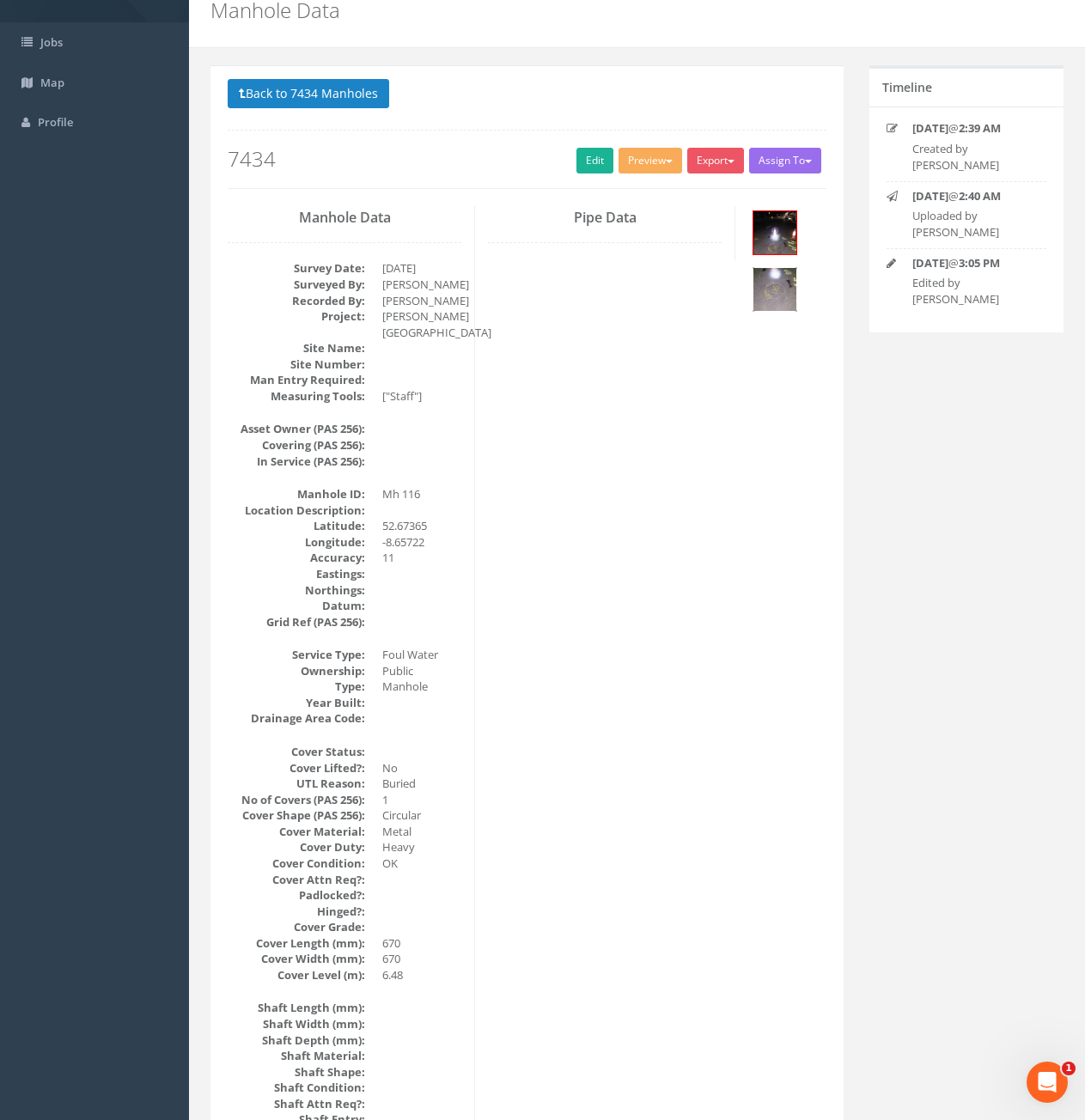
click at [775, 299] on img at bounding box center [774, 289] width 43 height 43
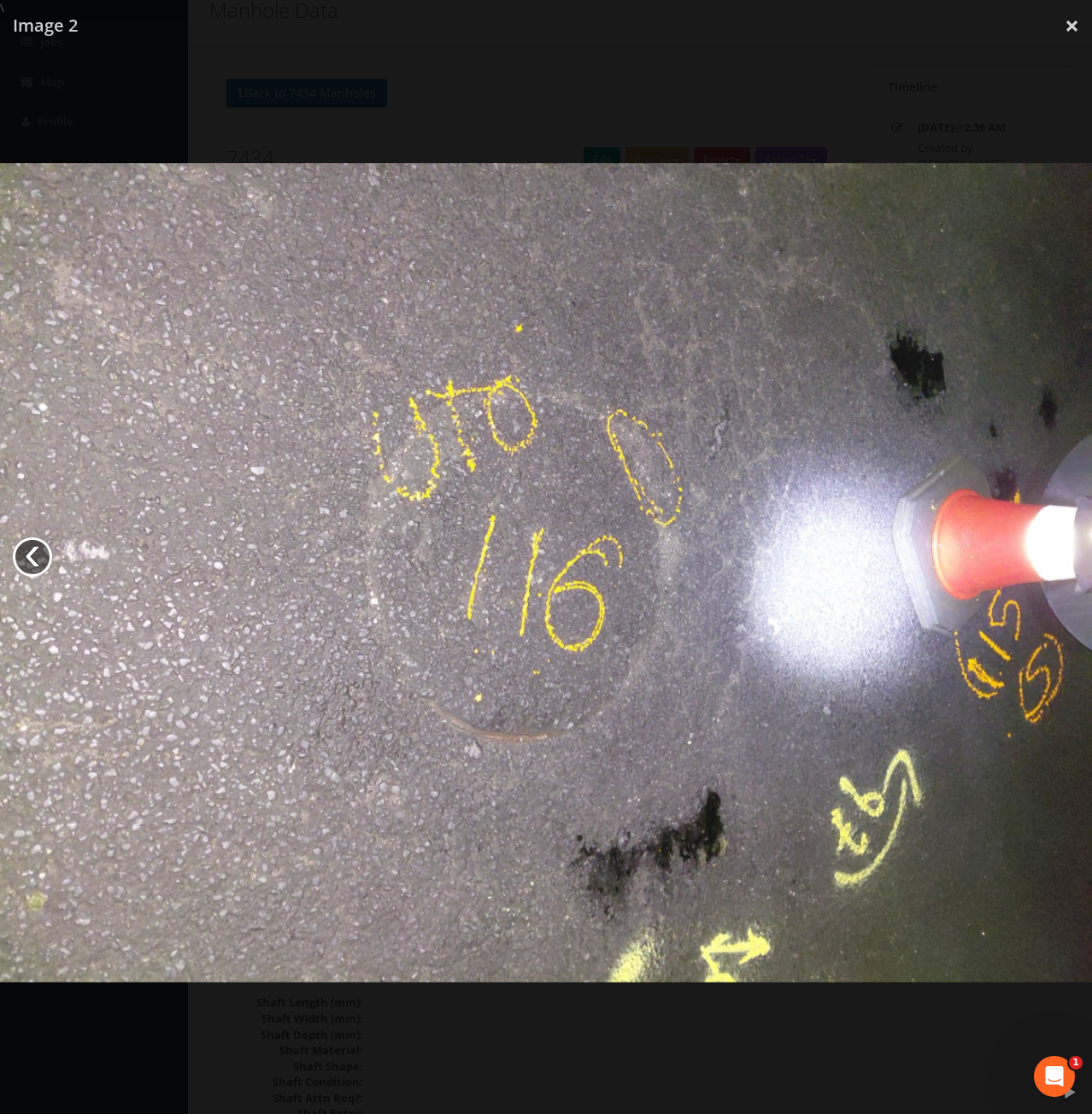
click at [28, 555] on link "‹" at bounding box center [32, 557] width 39 height 39
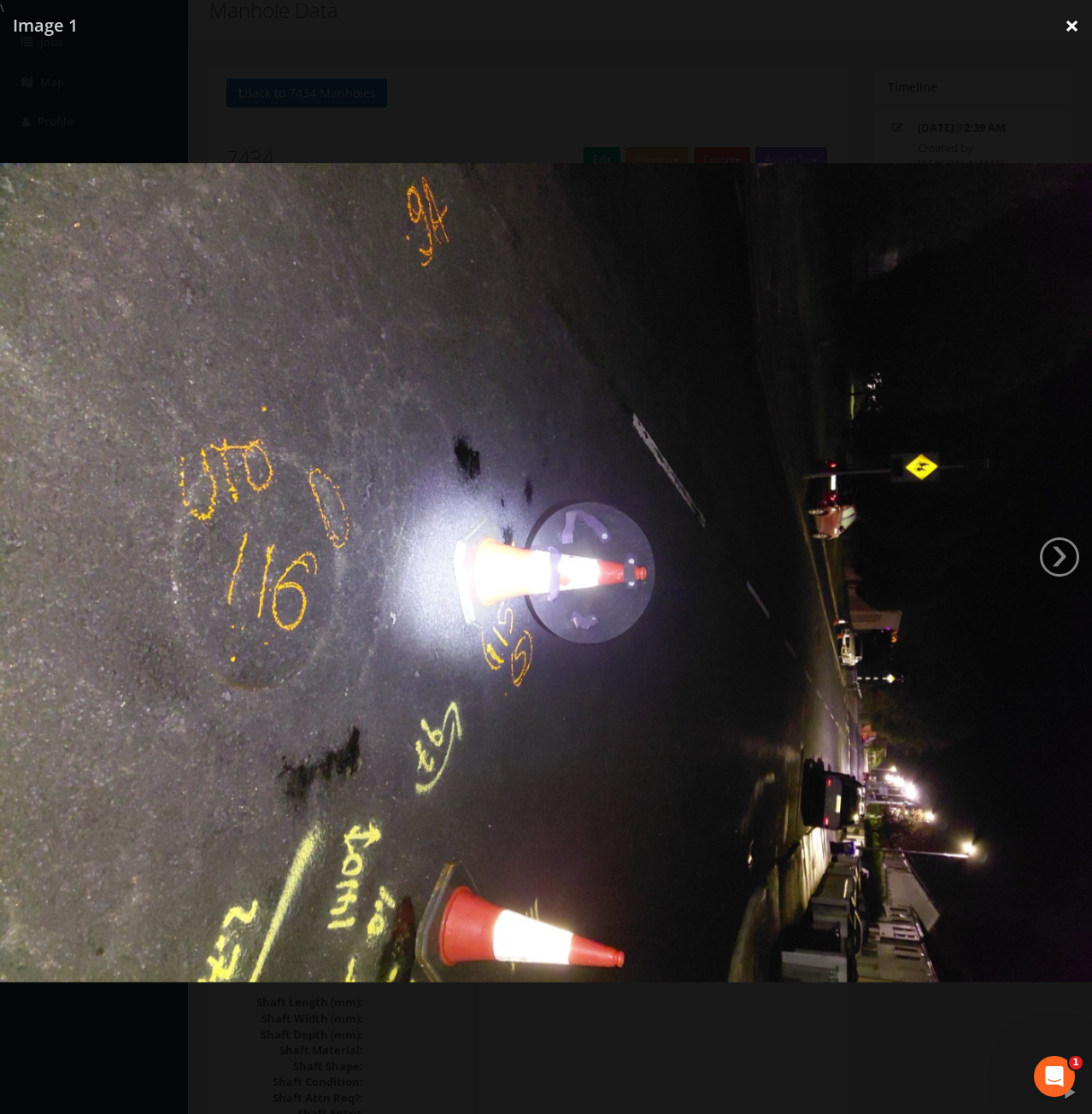
click at [1063, 25] on link "×" at bounding box center [1072, 25] width 40 height 51
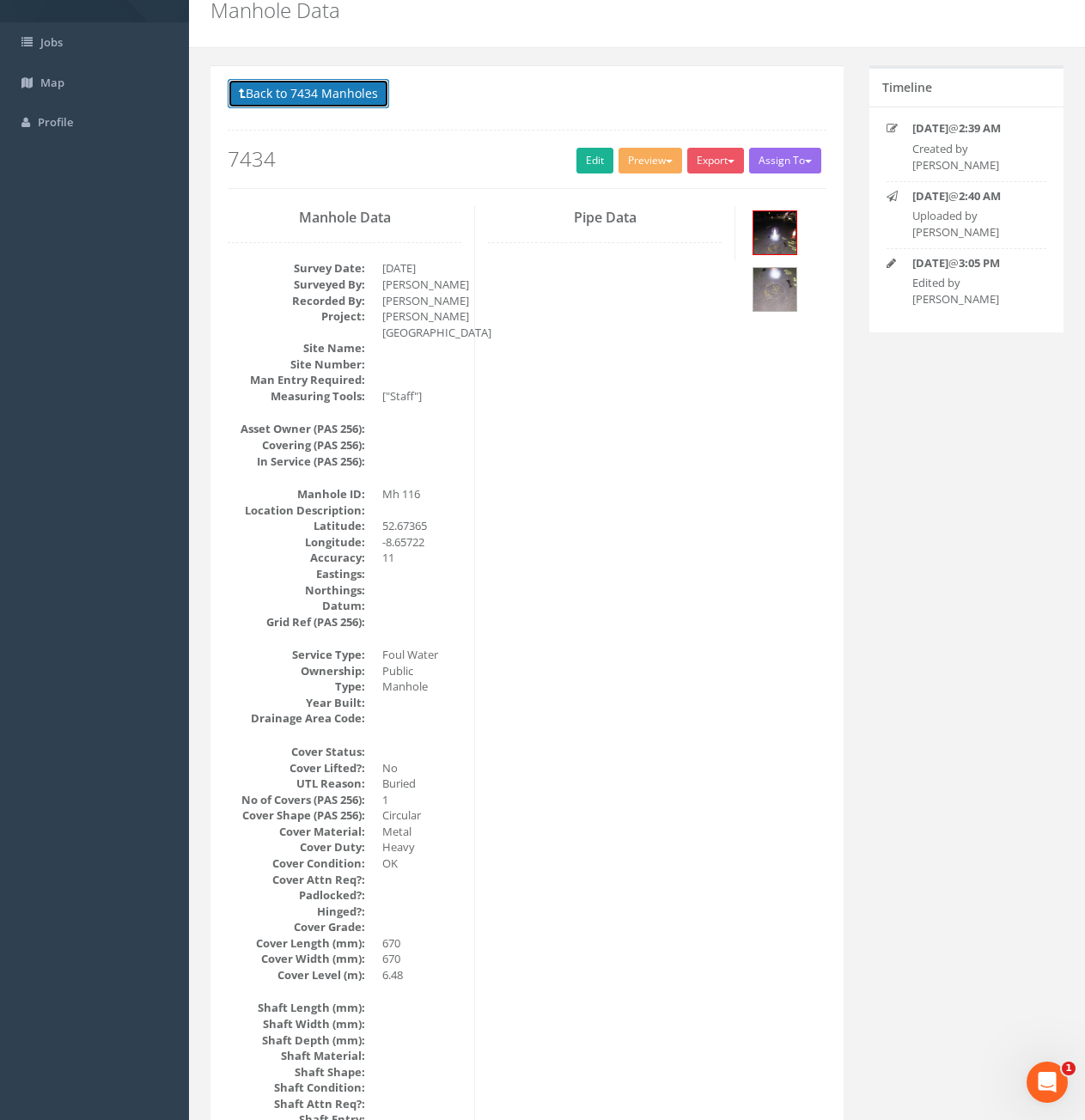
click at [296, 93] on button "Back to 7434 Manholes" at bounding box center [308, 94] width 161 height 29
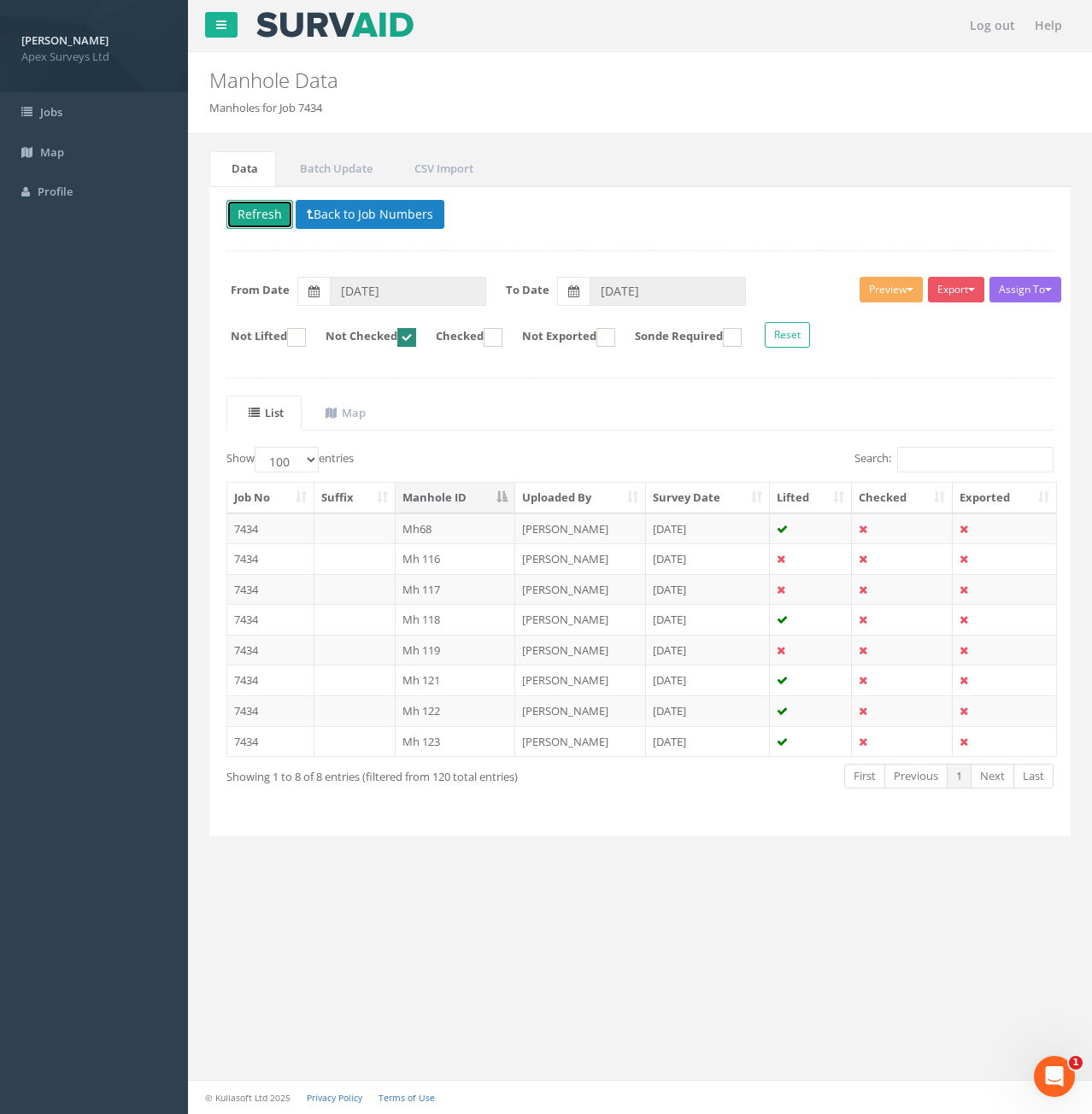
click at [257, 211] on button "Refresh" at bounding box center [259, 214] width 66 height 29
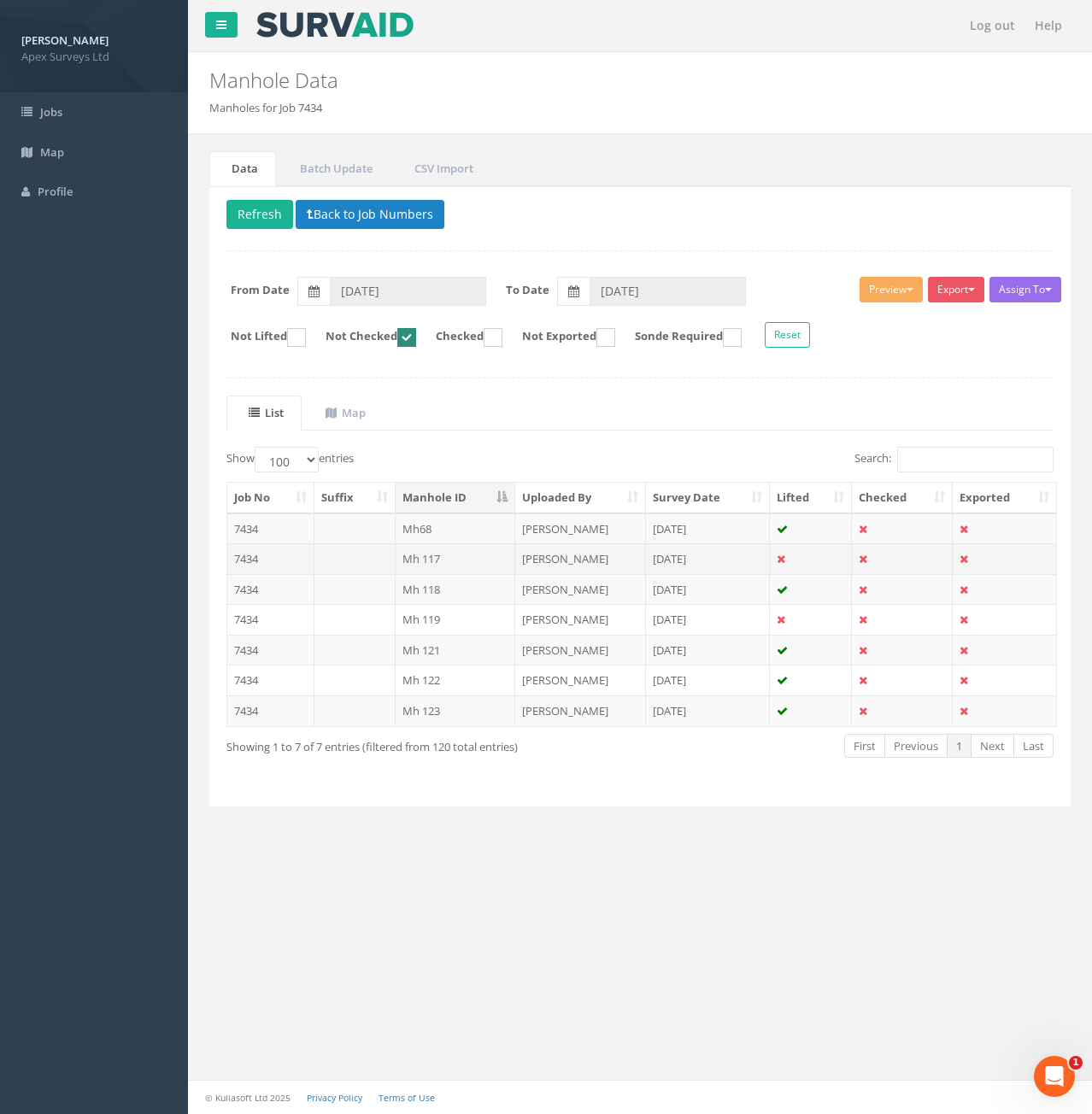
click at [285, 558] on td "7434" at bounding box center [271, 558] width 87 height 31
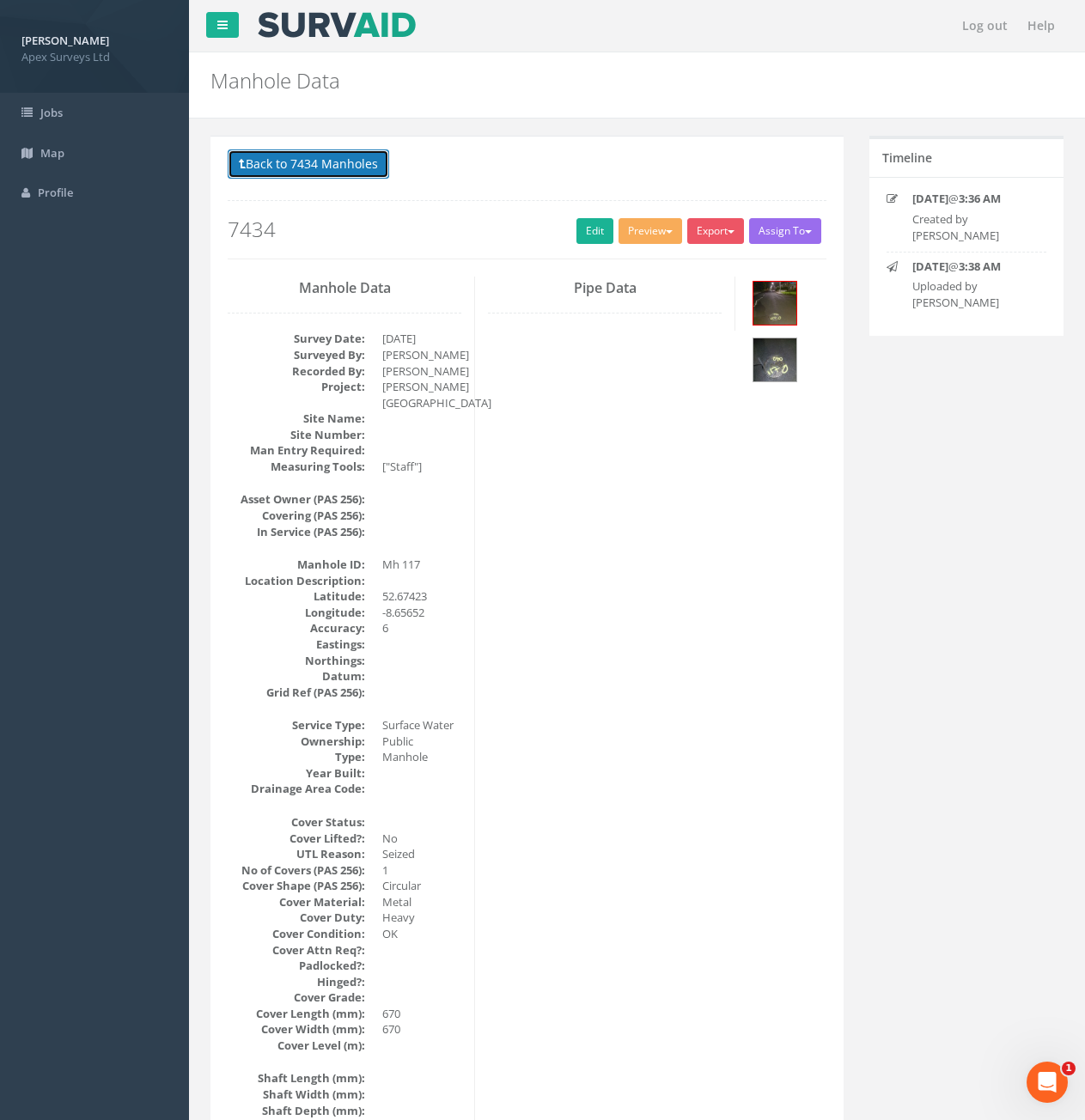
click at [322, 168] on button "Back to 7434 Manholes" at bounding box center [308, 164] width 161 height 29
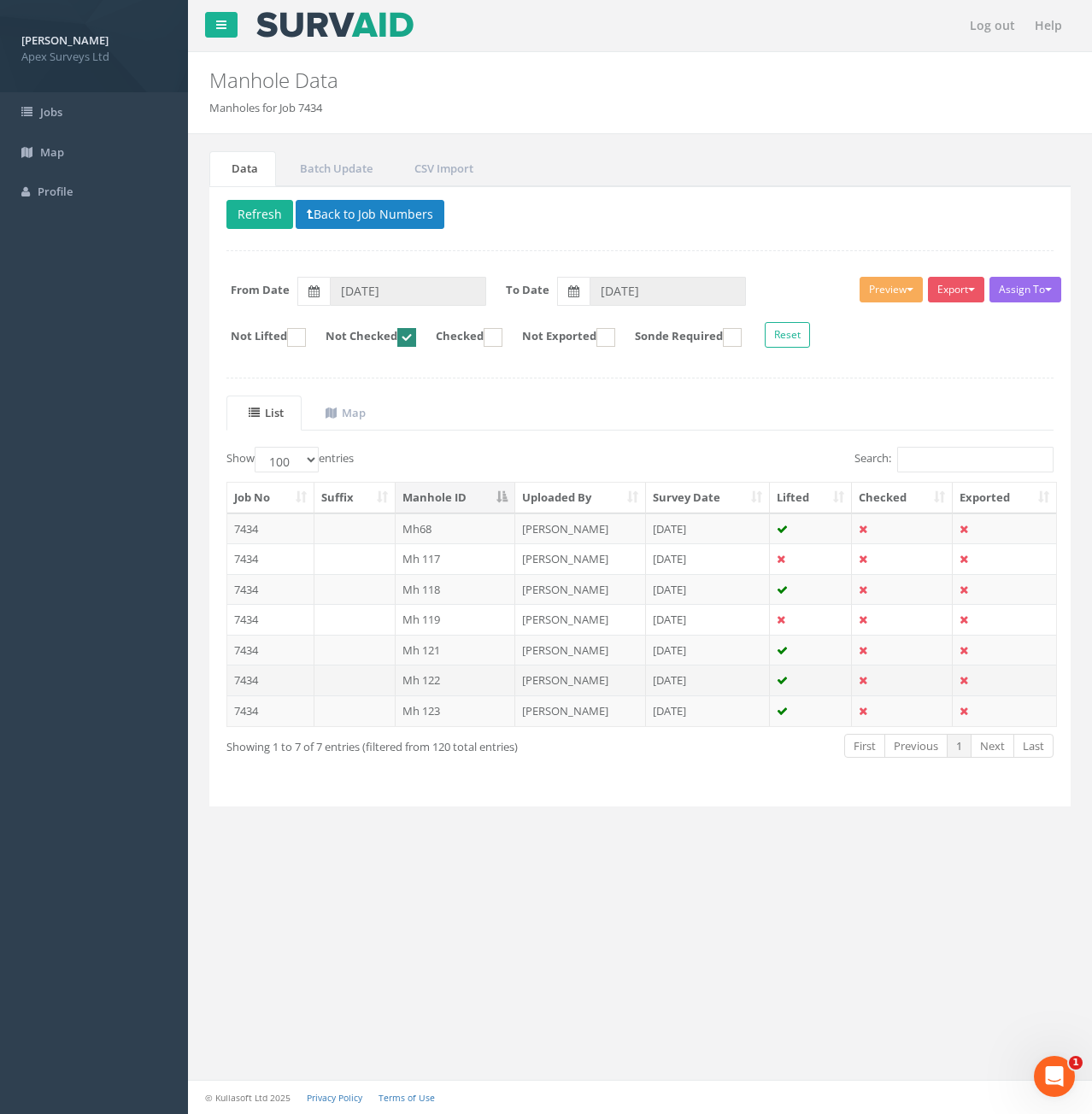
click at [297, 669] on td "7434" at bounding box center [271, 680] width 87 height 31
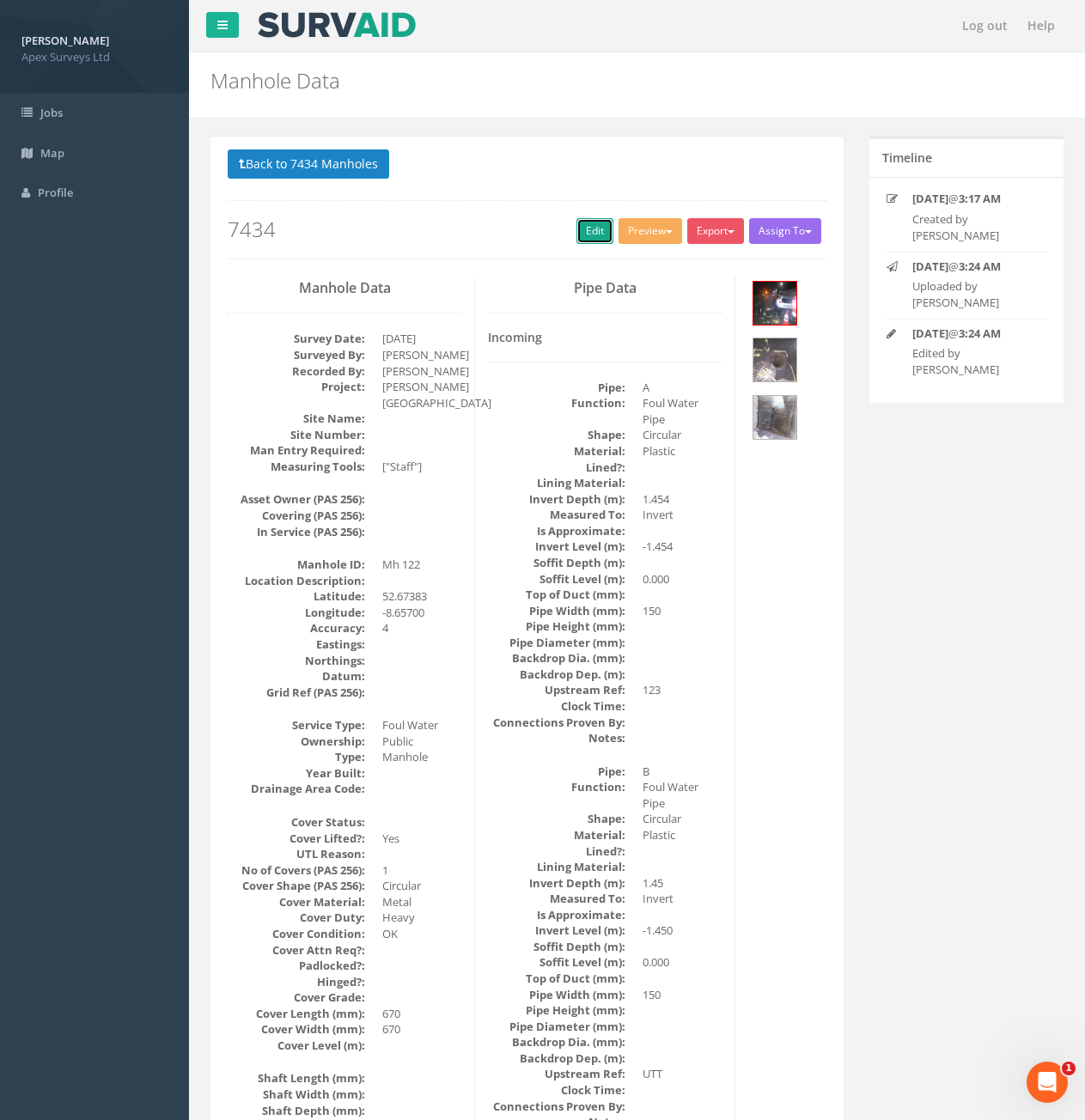
click at [593, 235] on link "Edit" at bounding box center [595, 231] width 37 height 26
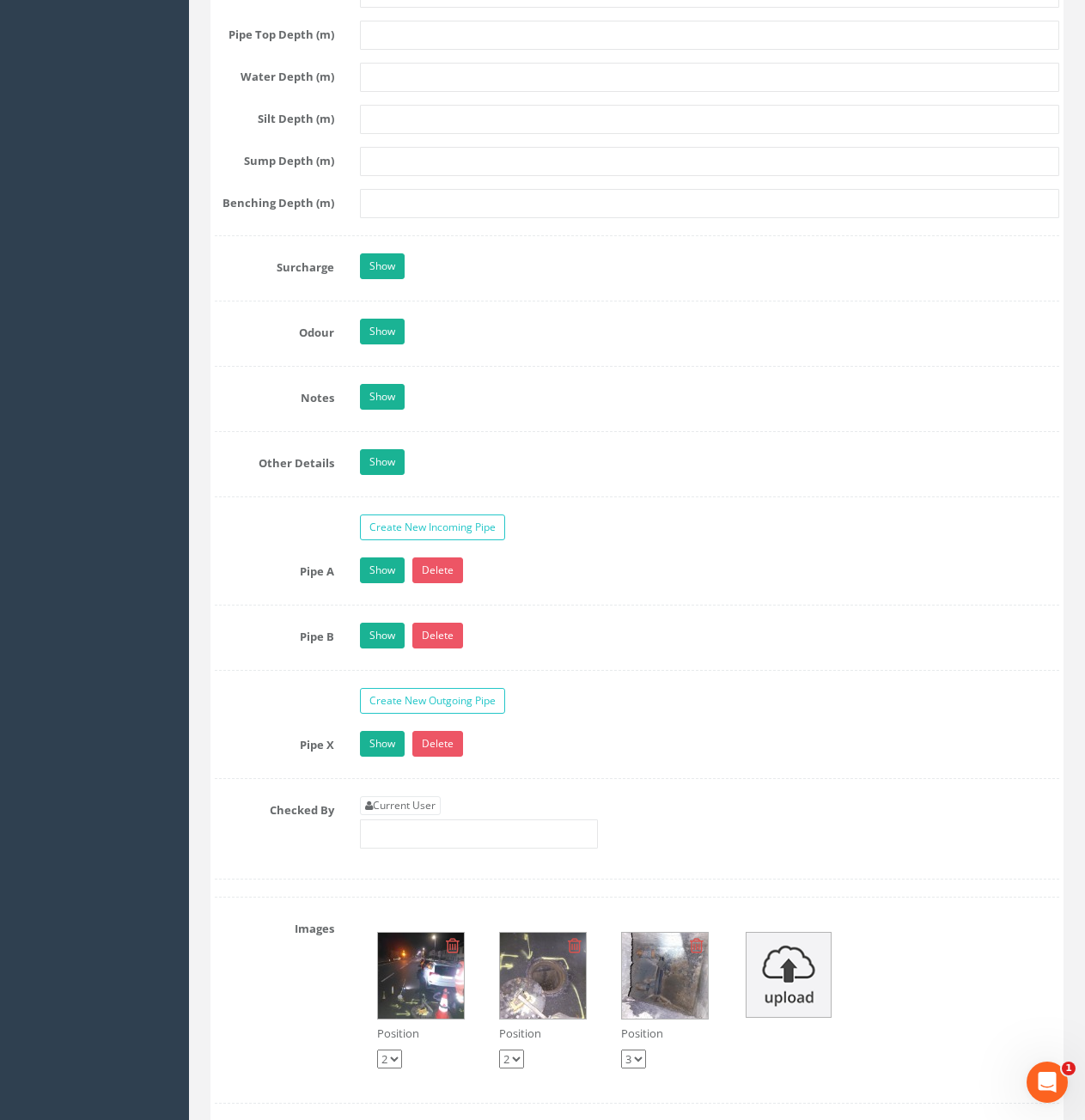
scroll to position [3179, 0]
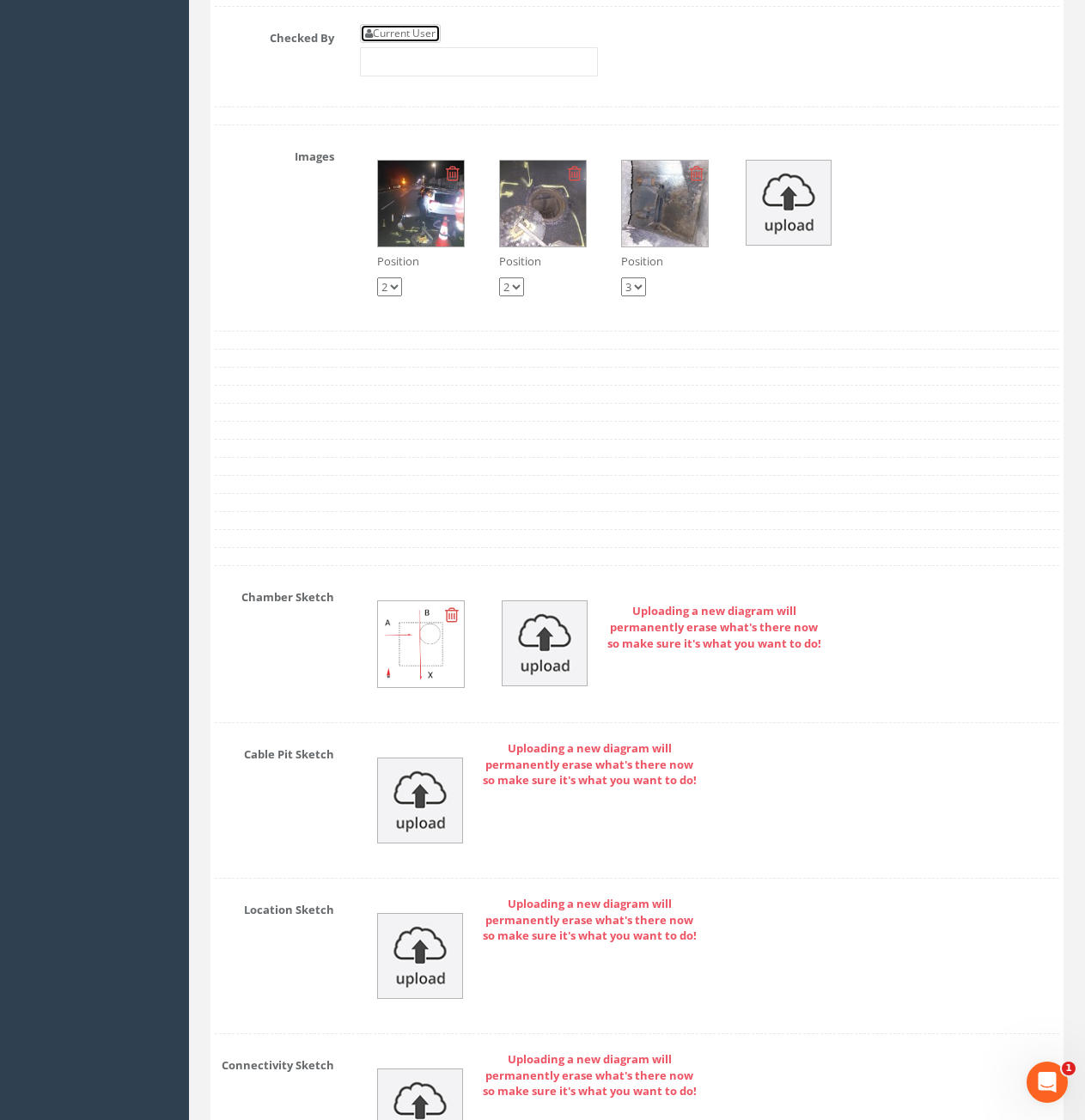
click at [416, 36] on link "Current User" at bounding box center [400, 34] width 81 height 19
type input "[PERSON_NAME]"
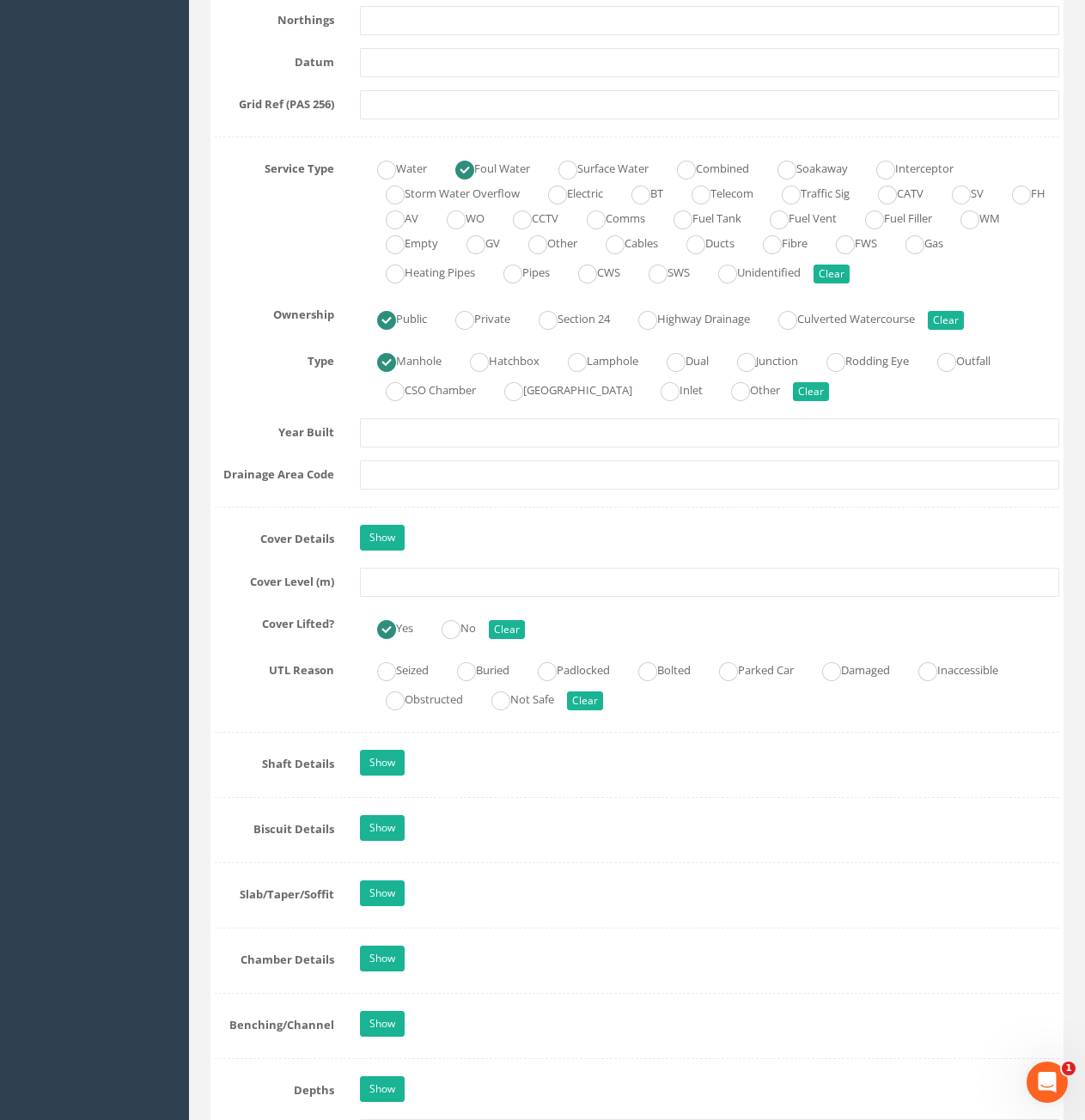
scroll to position [1117, 0]
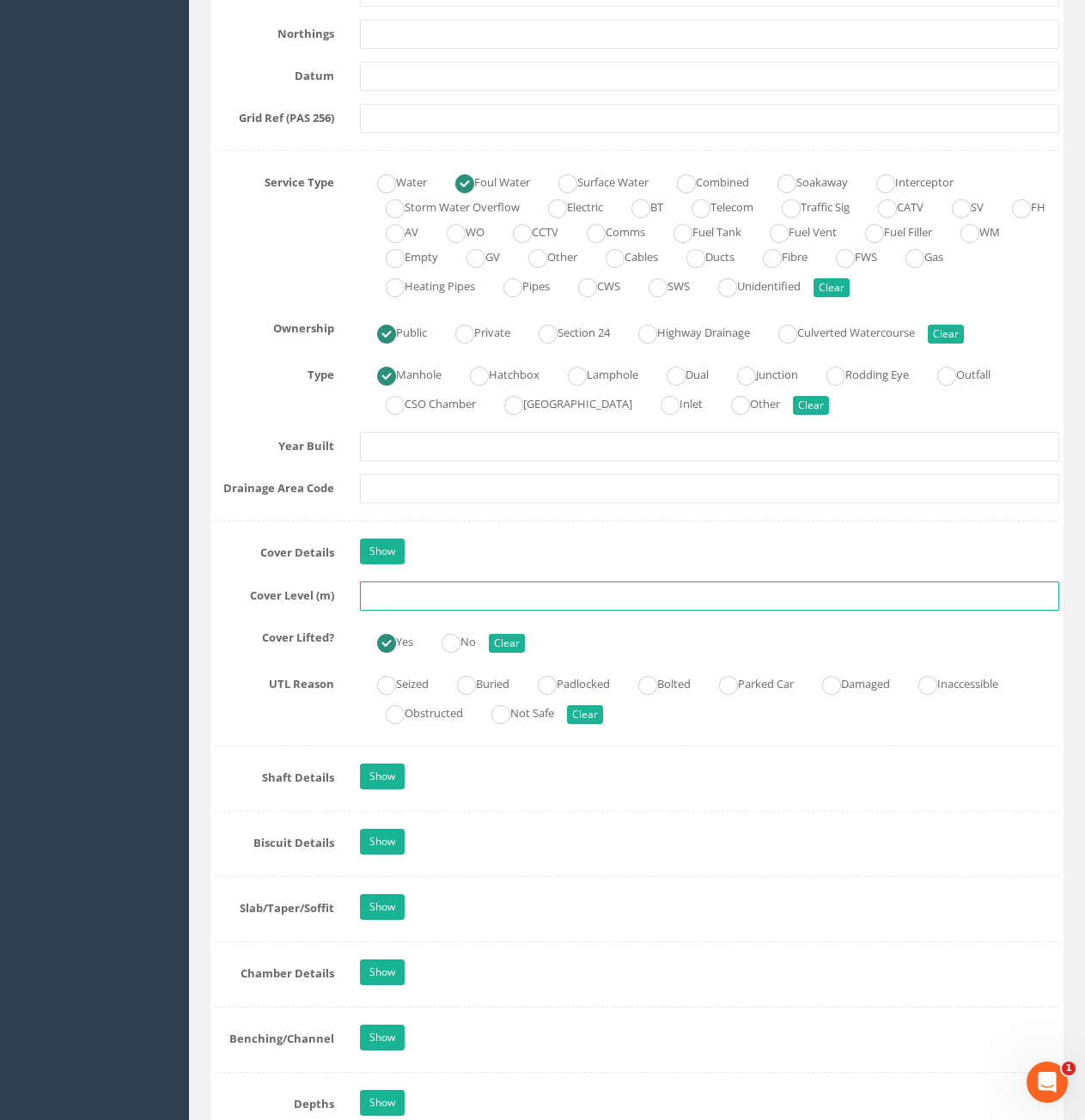
click at [465, 588] on input "text" at bounding box center [709, 596] width 699 height 29
type input "6.60"
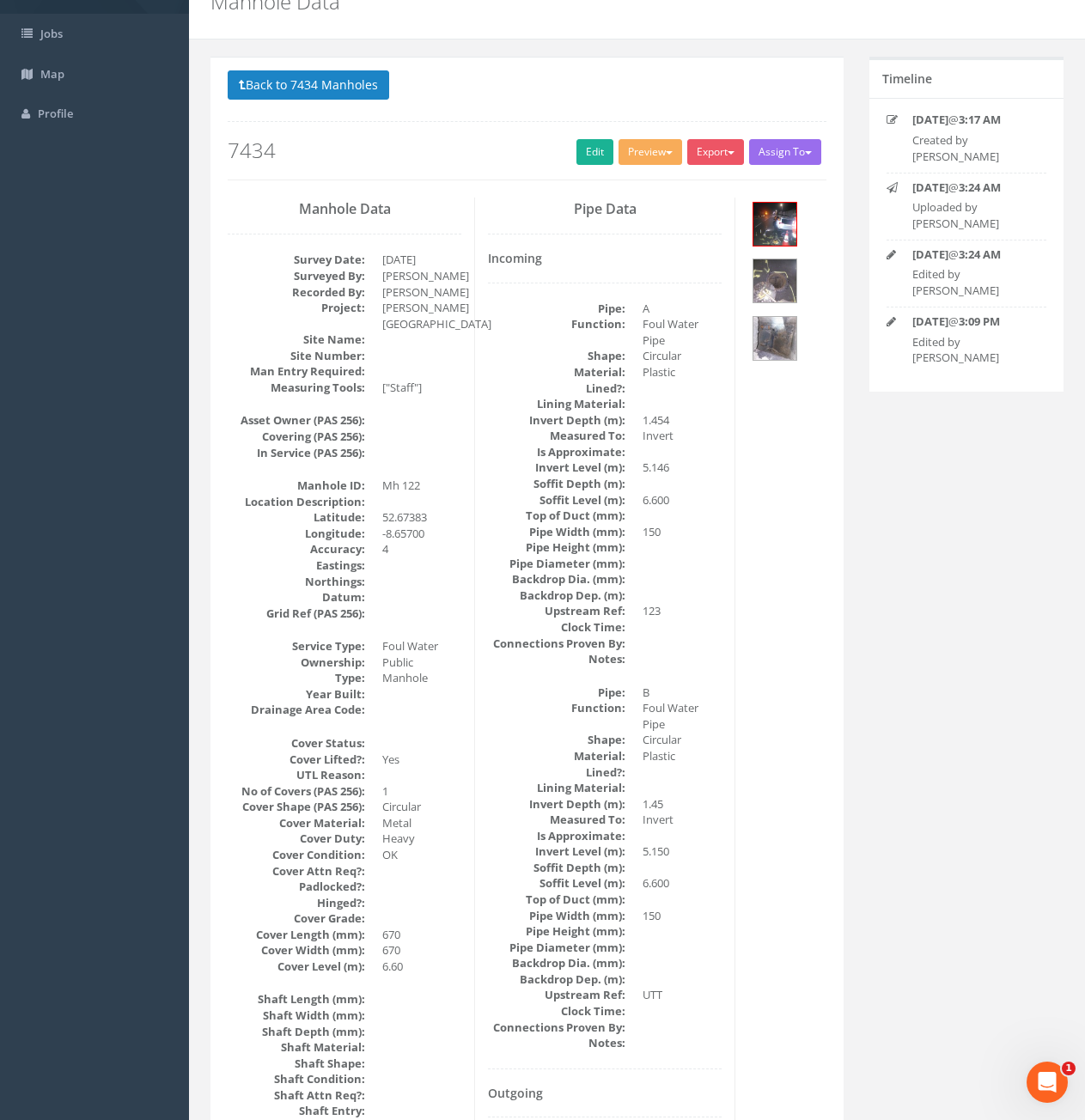
scroll to position [63, 0]
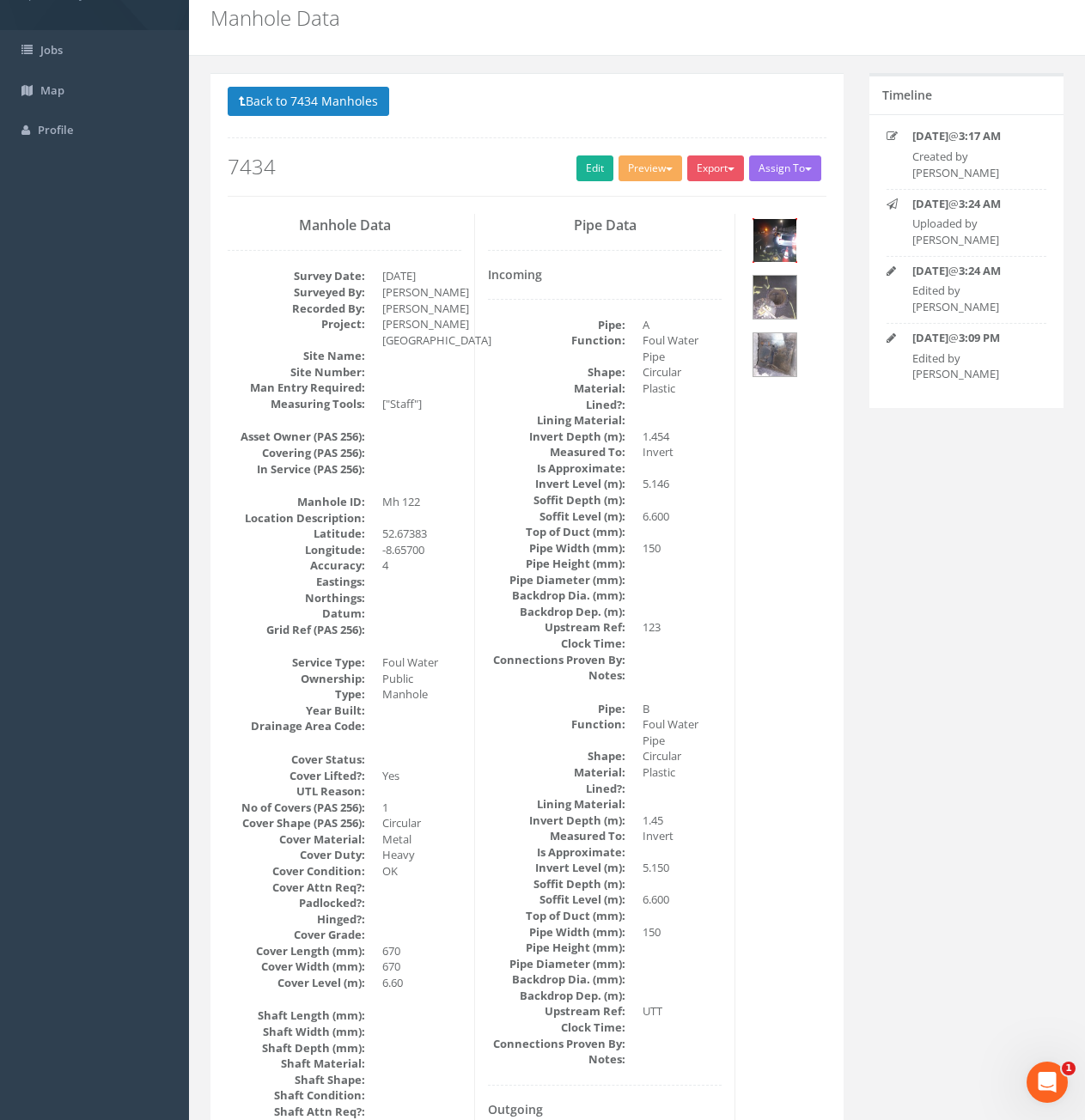
click at [789, 241] on img at bounding box center [774, 240] width 43 height 43
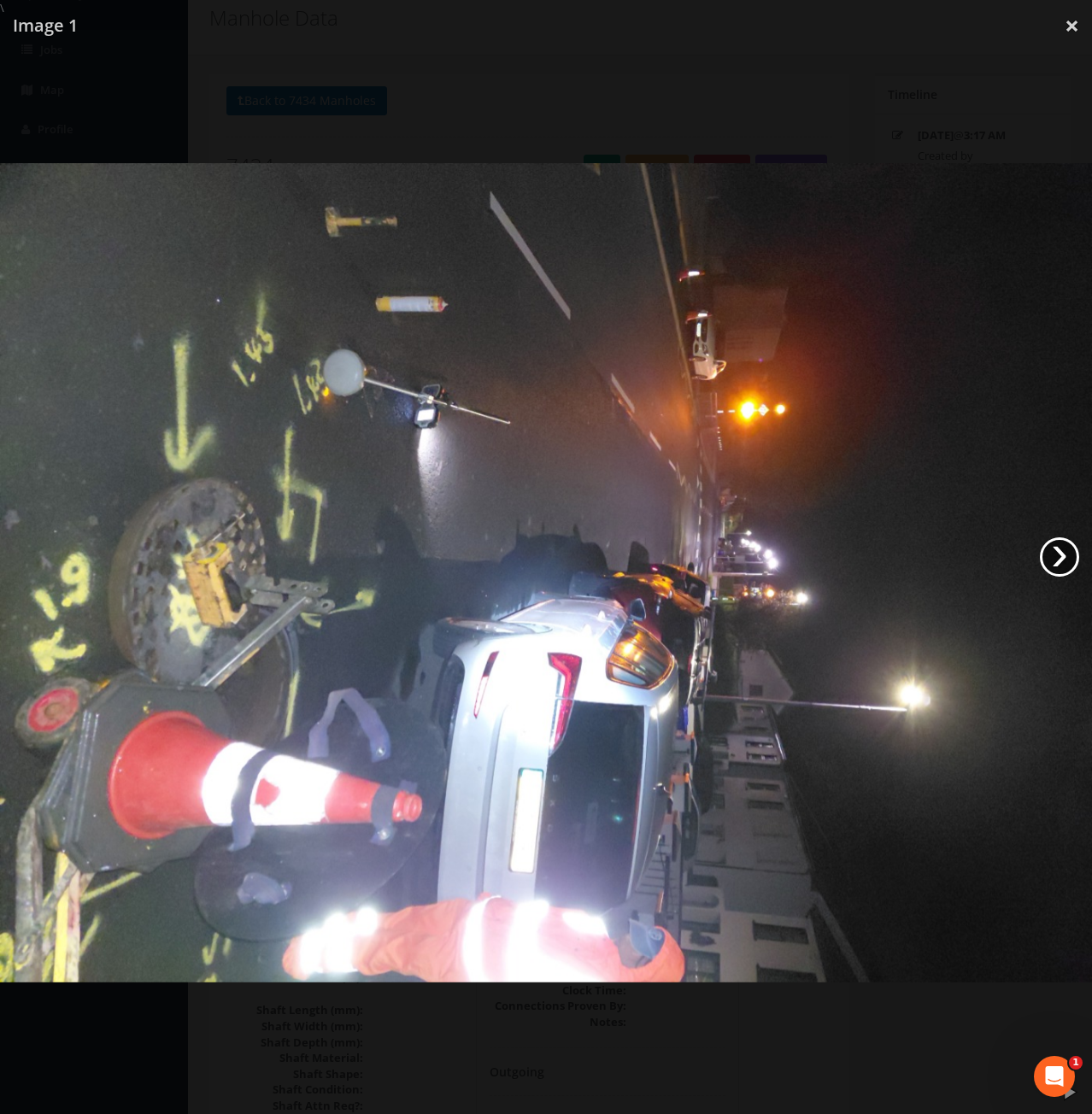
click at [1051, 557] on link "›" at bounding box center [1059, 557] width 39 height 39
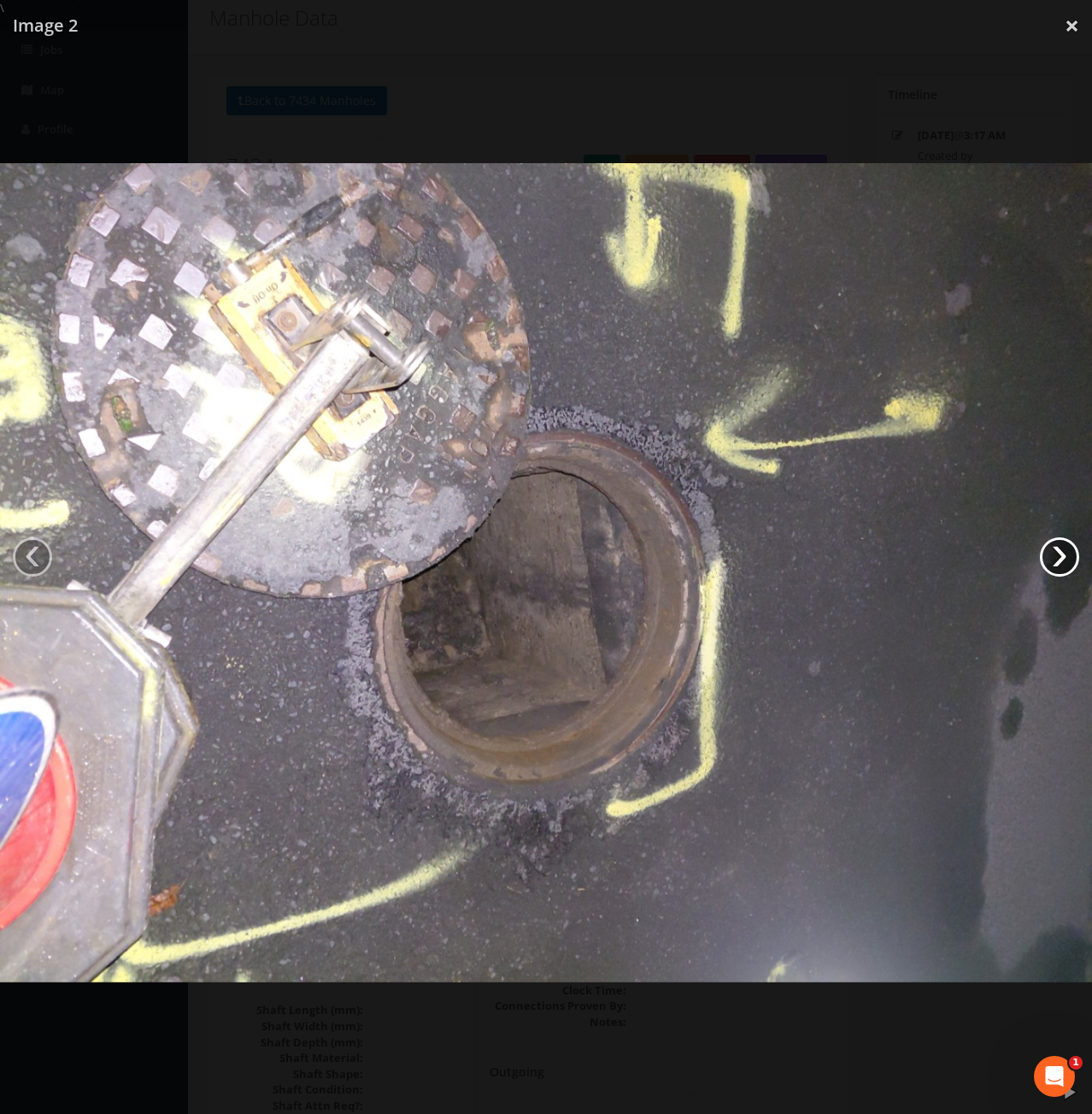
click at [1051, 557] on link "›" at bounding box center [1059, 557] width 39 height 39
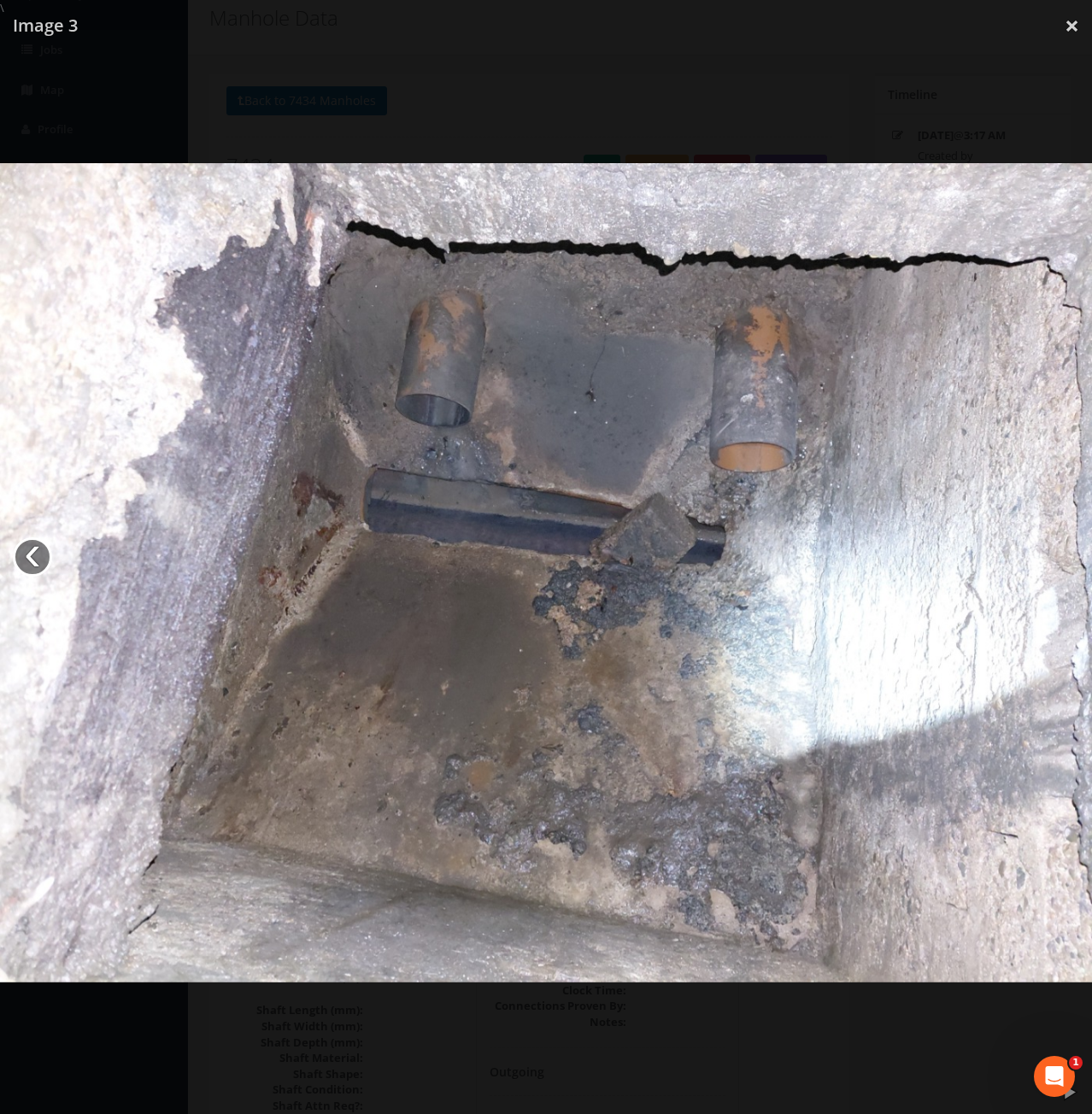
click at [33, 553] on link "‹" at bounding box center [32, 557] width 39 height 39
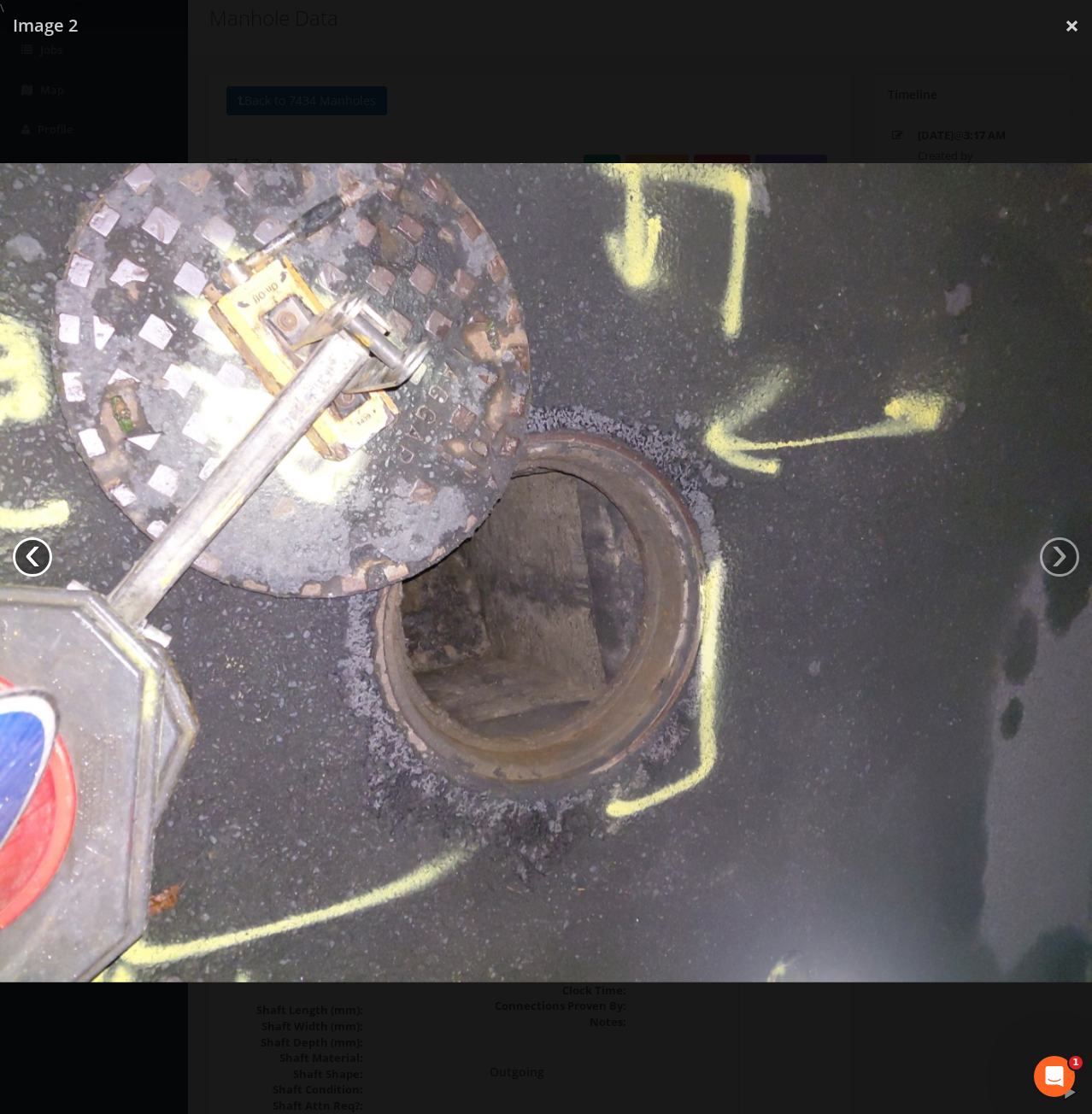
click at [33, 553] on link "‹" at bounding box center [32, 557] width 39 height 39
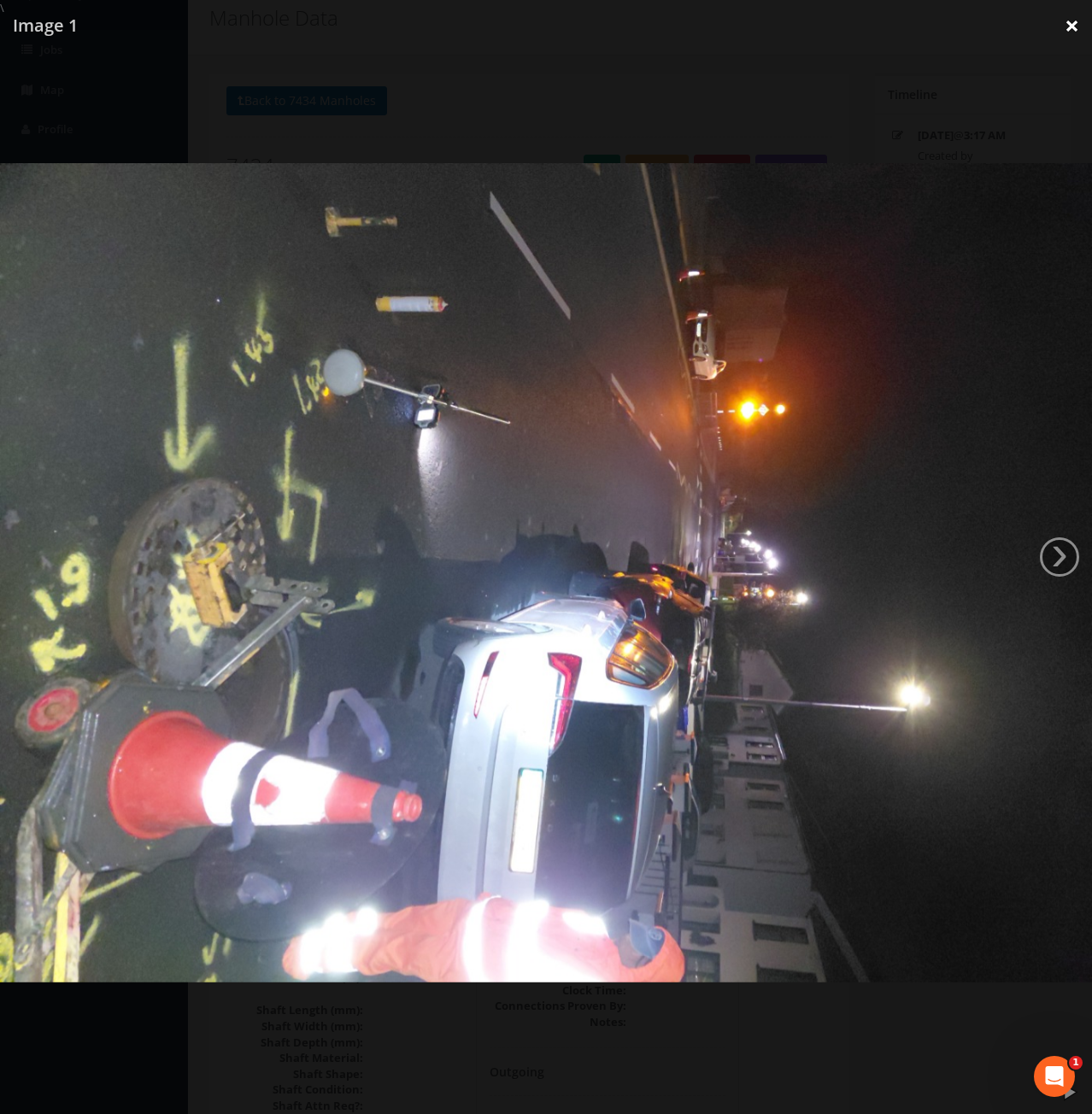
click at [1064, 29] on link "×" at bounding box center [1072, 25] width 40 height 51
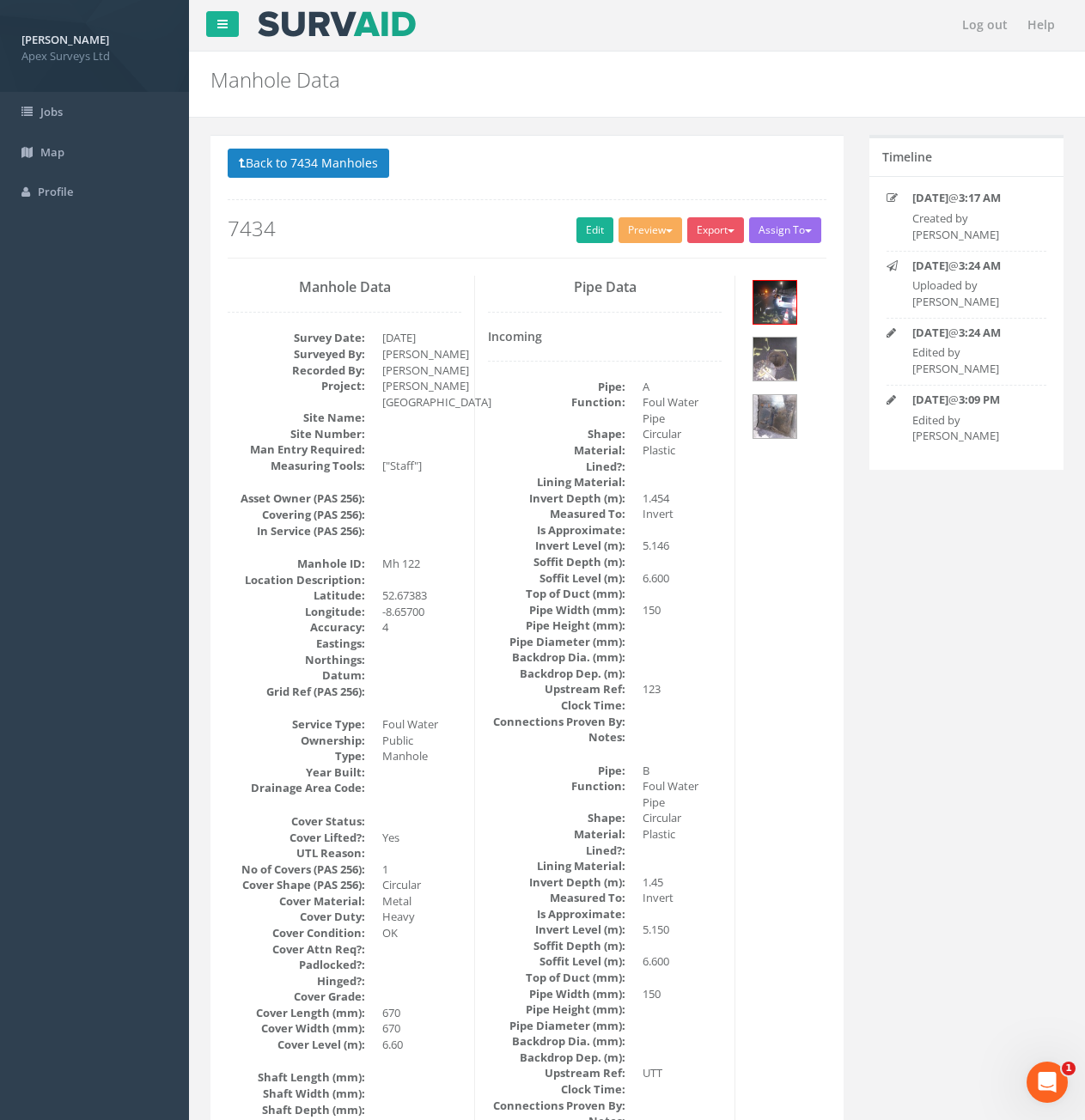
scroll to position [0, 0]
click at [789, 400] on img at bounding box center [774, 418] width 43 height 43
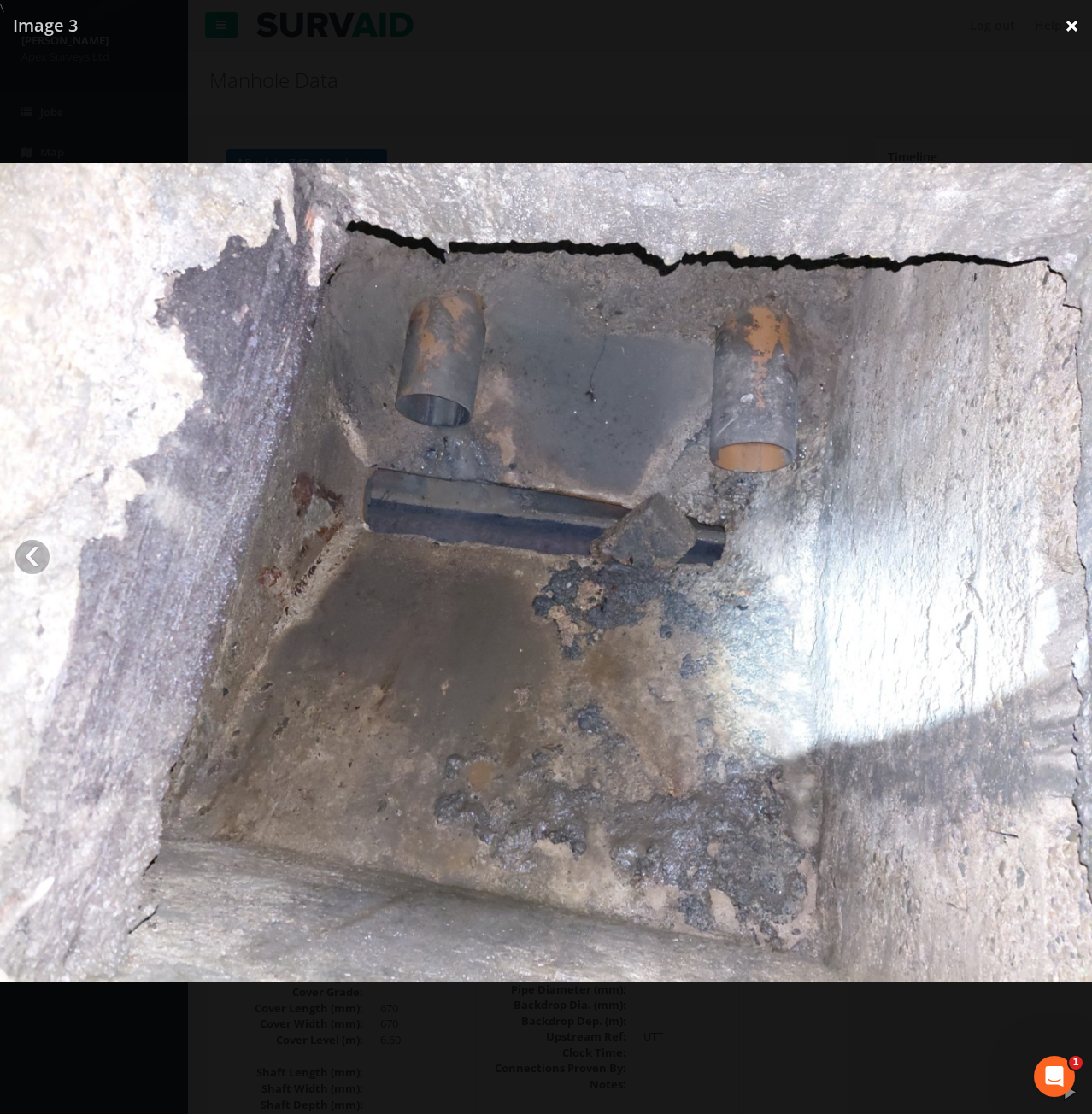
click at [1074, 30] on link "×" at bounding box center [1072, 25] width 40 height 51
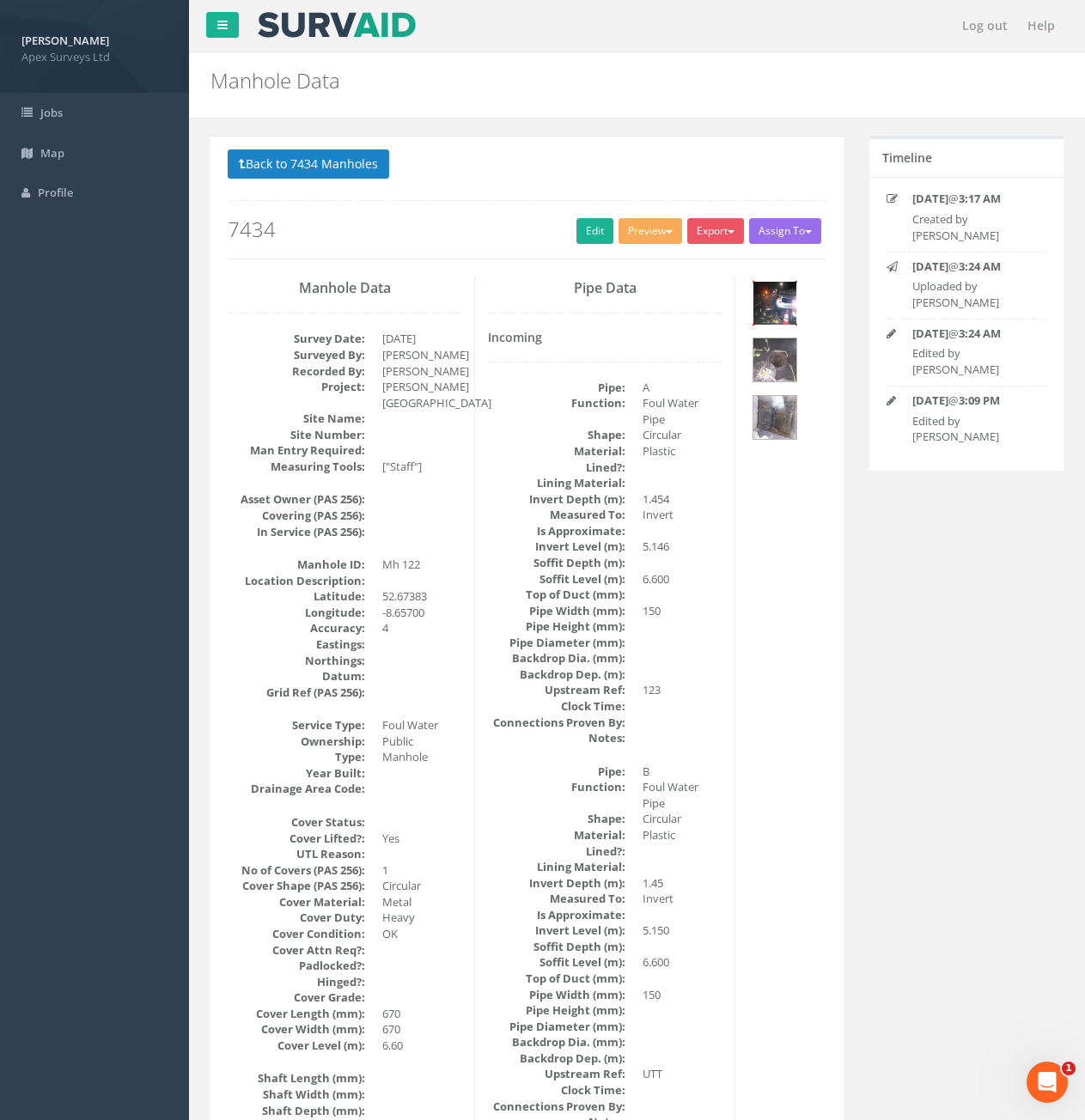
click at [777, 305] on img at bounding box center [774, 303] width 43 height 43
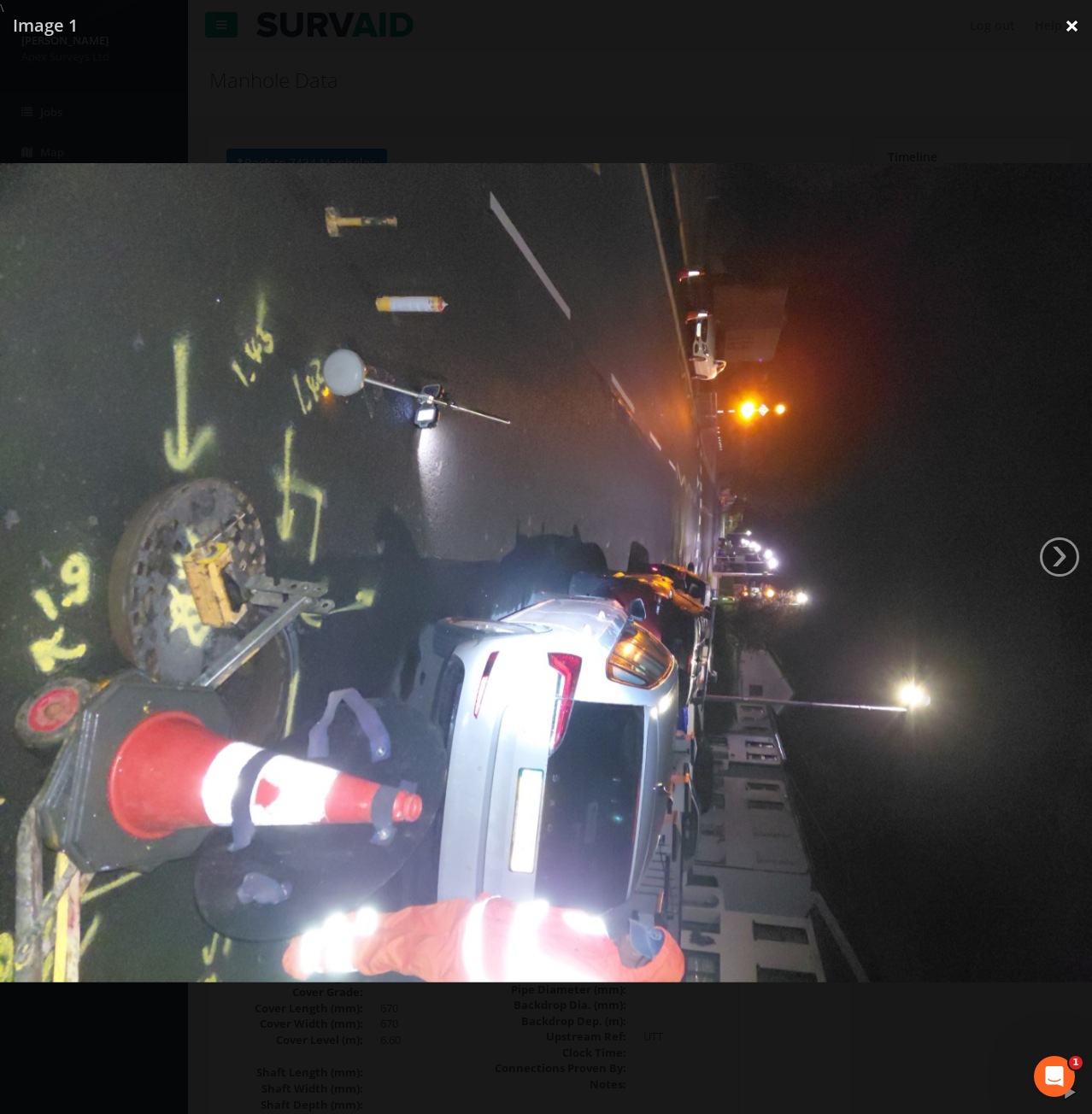
click at [1065, 34] on link "×" at bounding box center [1072, 25] width 40 height 51
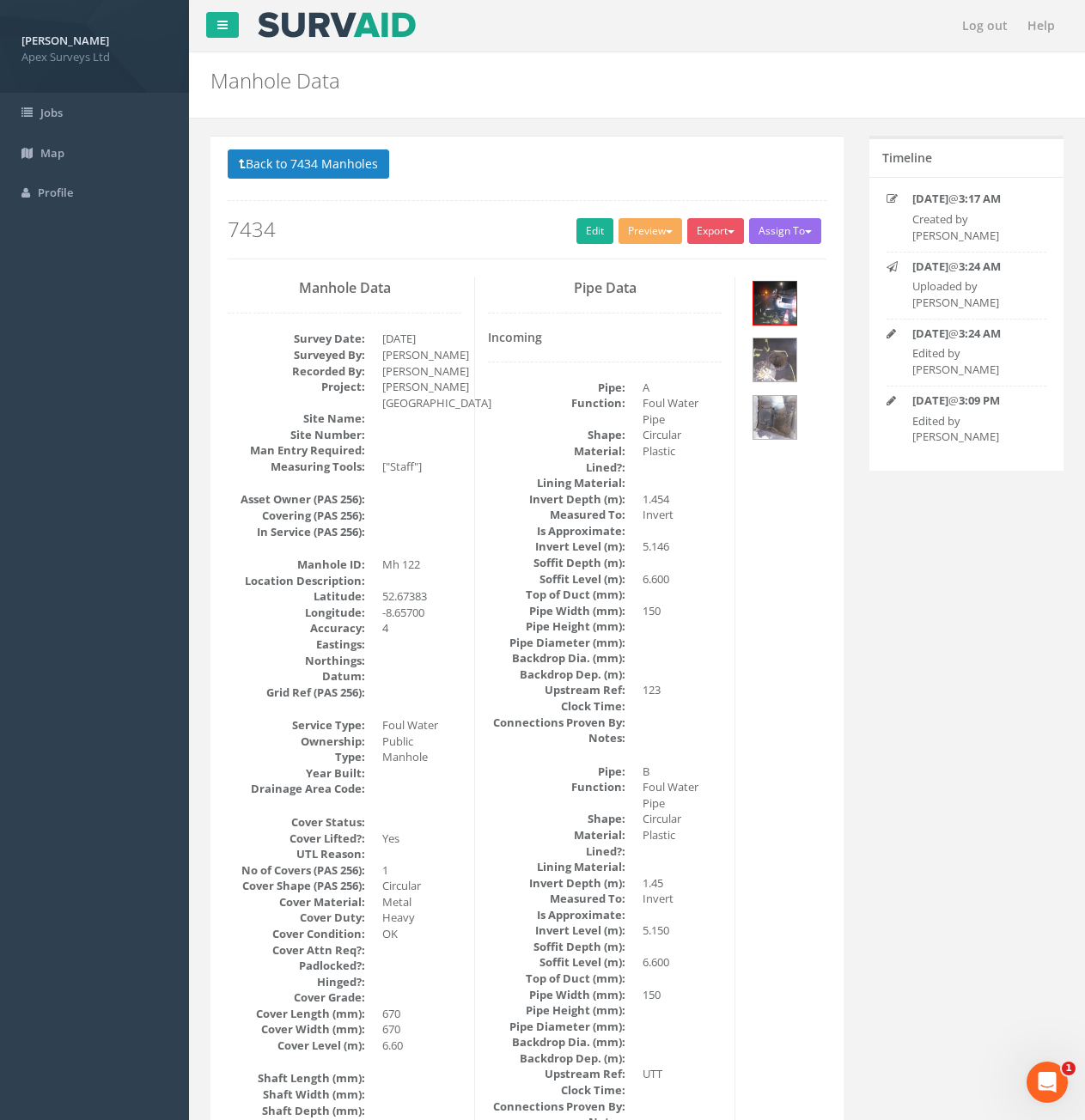
click at [349, 156] on button "Back to 7434 Manholes" at bounding box center [308, 164] width 161 height 29
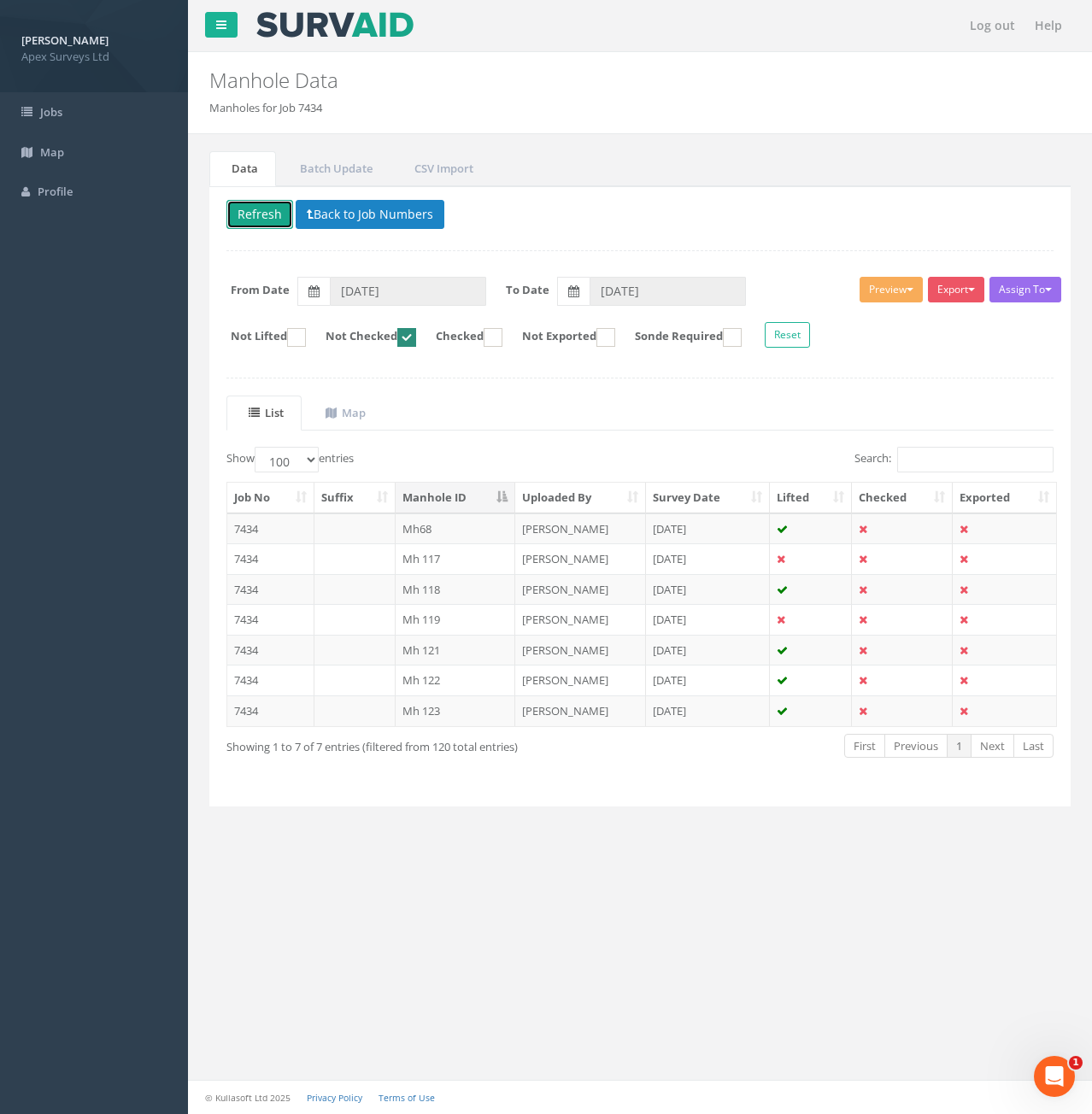
click at [268, 212] on button "Refresh" at bounding box center [259, 214] width 66 height 29
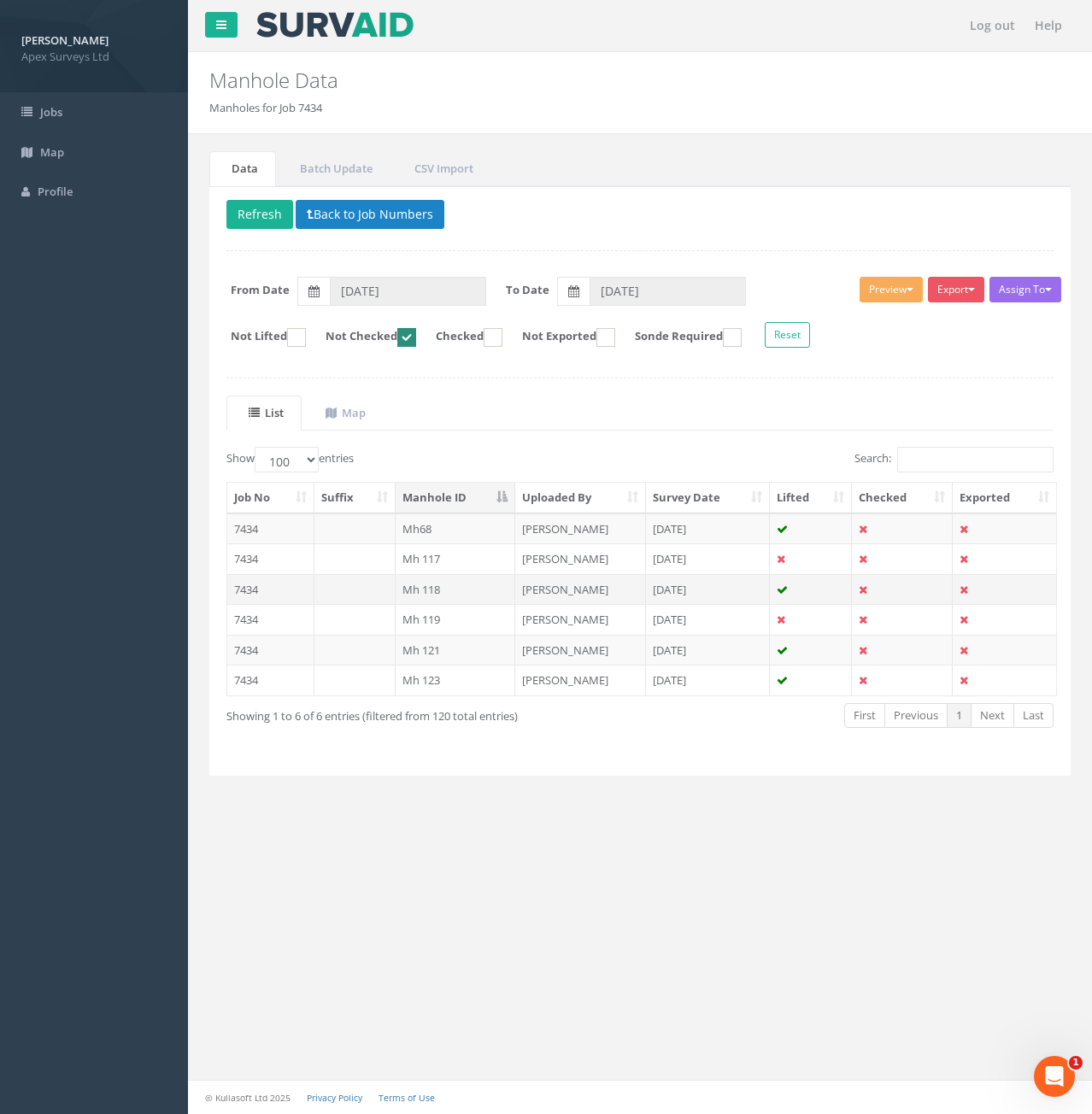
click at [290, 591] on td "7434" at bounding box center [271, 589] width 87 height 31
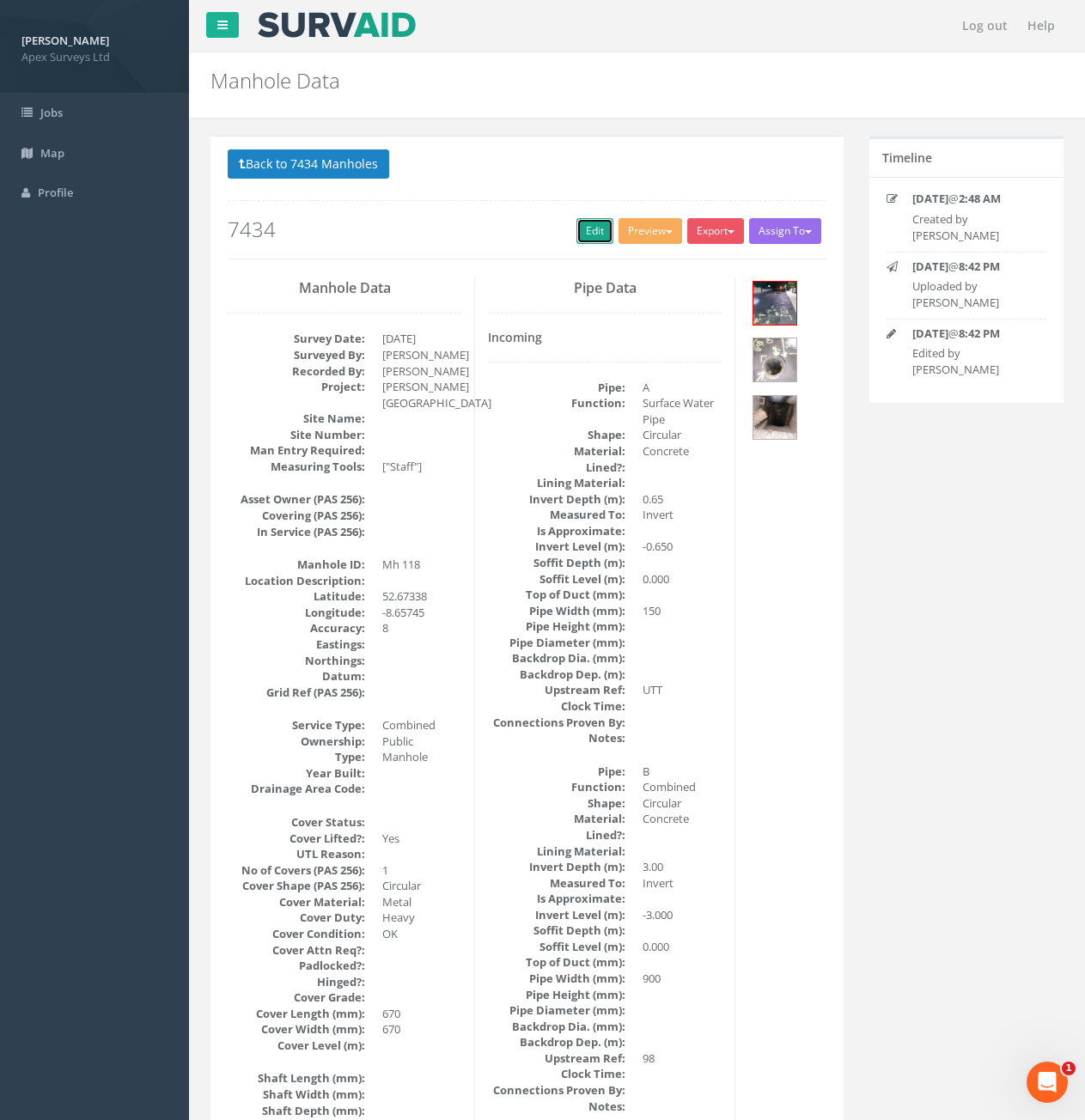
click at [582, 230] on link "Edit" at bounding box center [595, 231] width 37 height 26
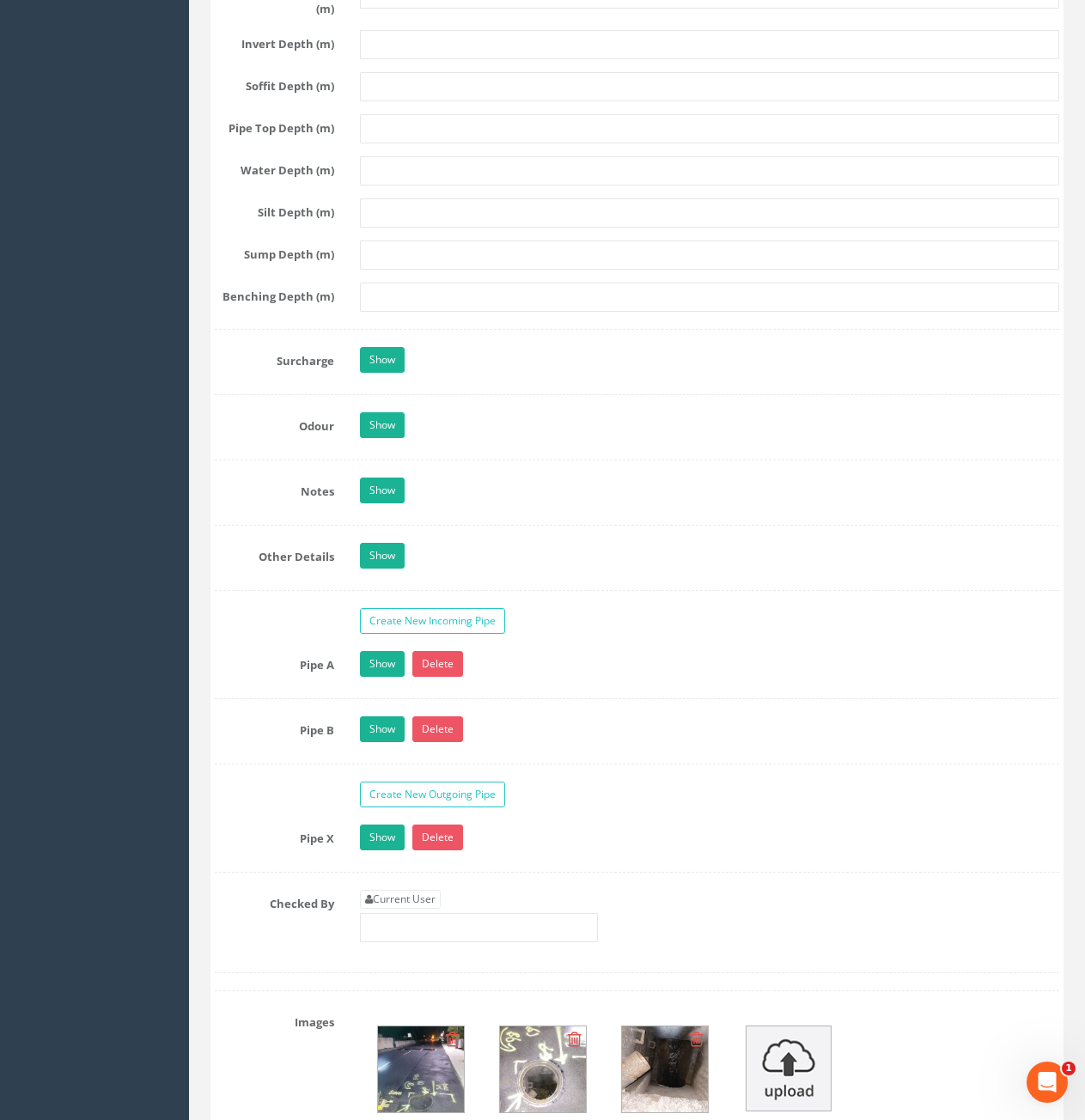
scroll to position [2663, 0]
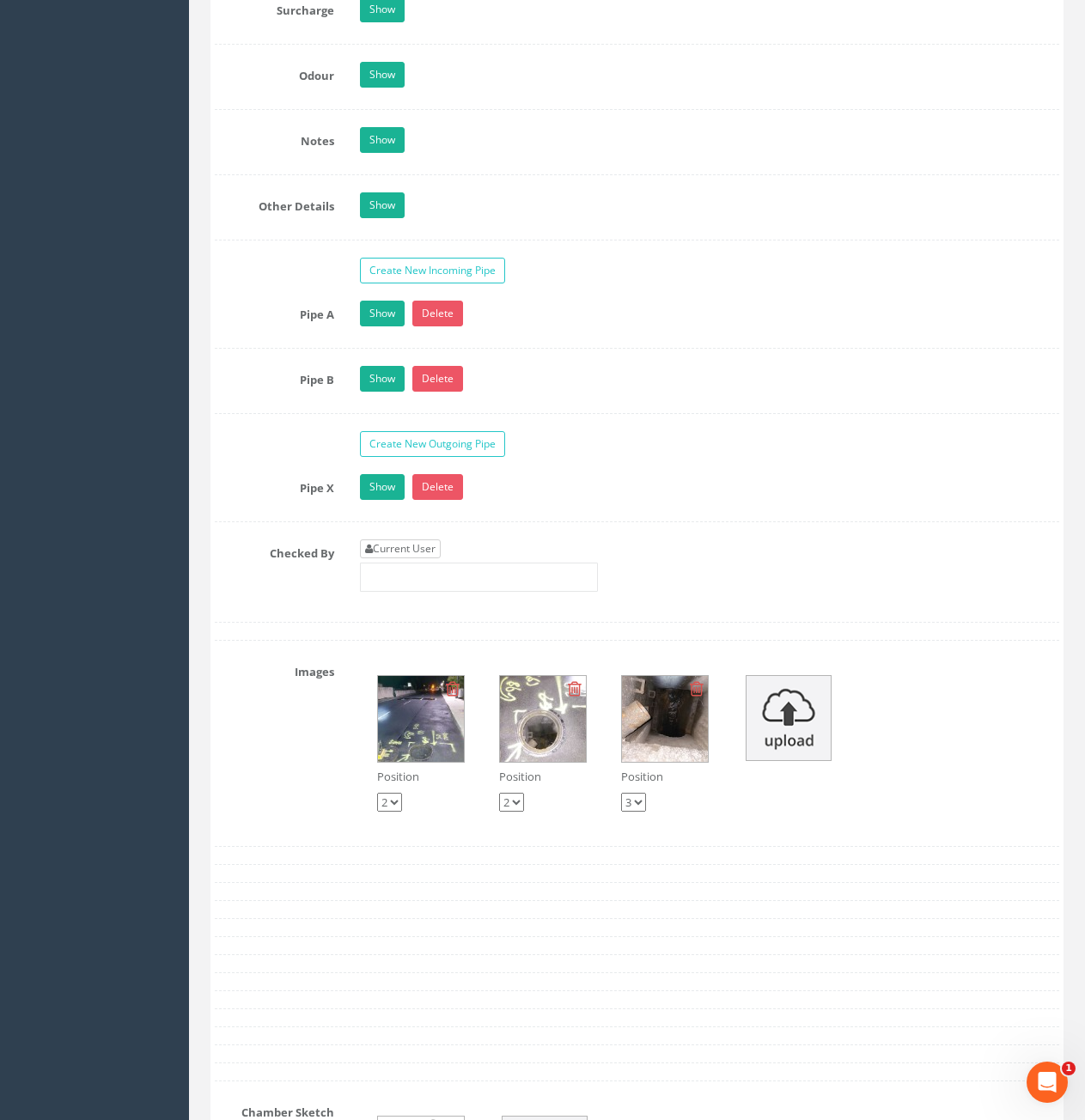
click at [420, 539] on link "Current User" at bounding box center [400, 549] width 81 height 19
type input "[PERSON_NAME]"
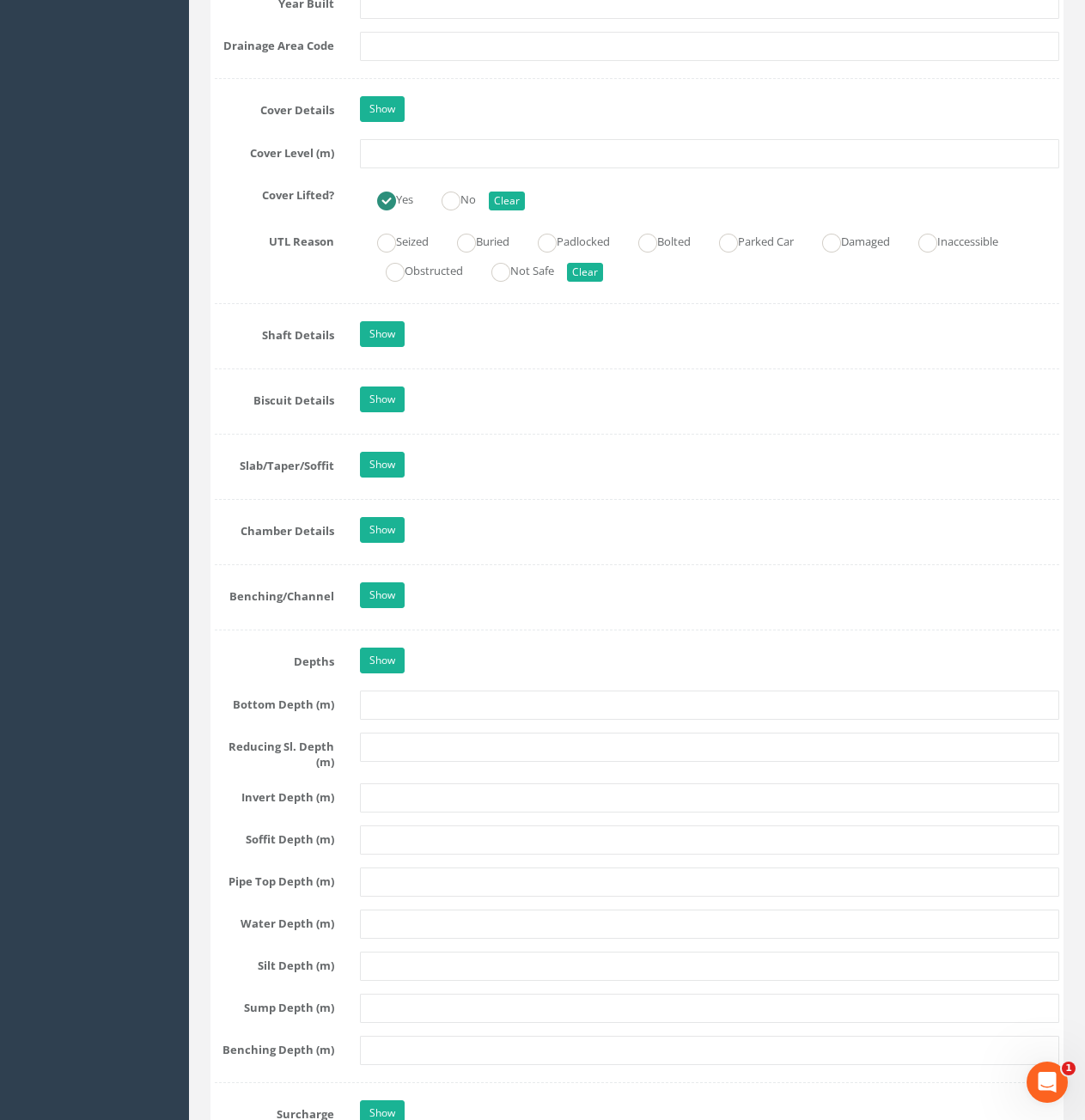
scroll to position [1289, 0]
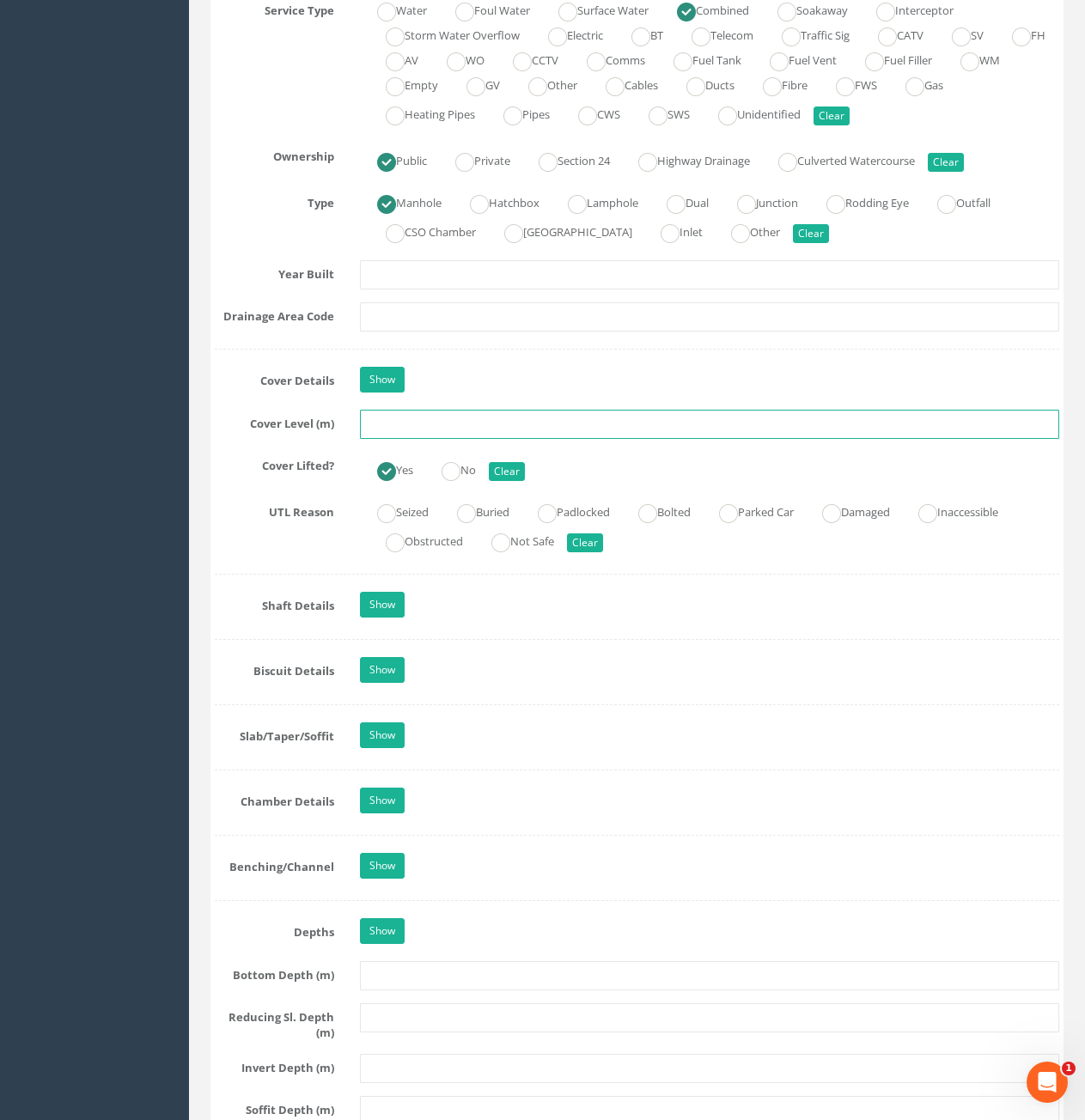
click at [469, 417] on input "text" at bounding box center [709, 424] width 699 height 29
type input "6.15"
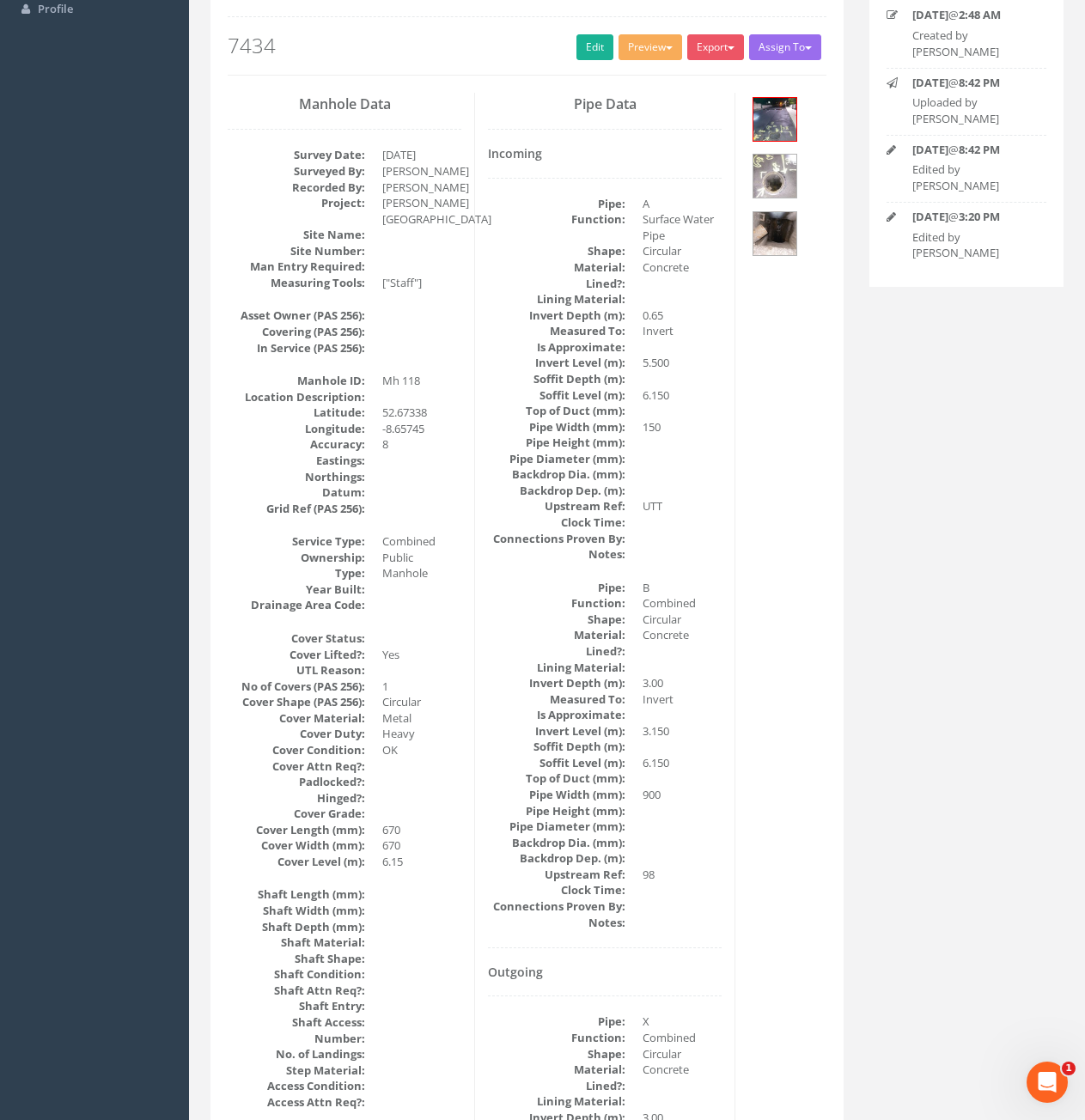
scroll to position [0, 0]
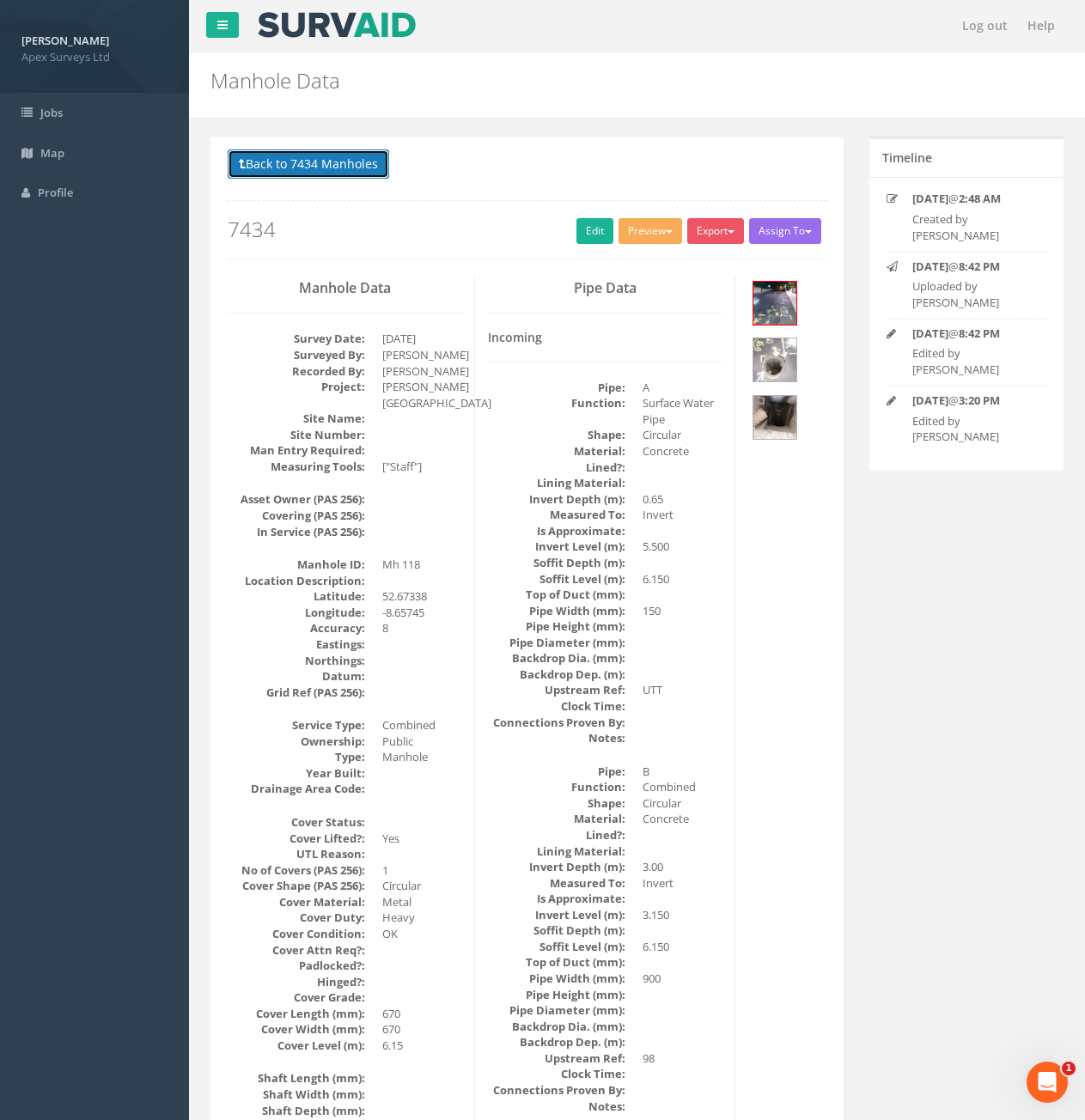
click at [313, 167] on button "Back to 7434 Manholes" at bounding box center [308, 164] width 161 height 29
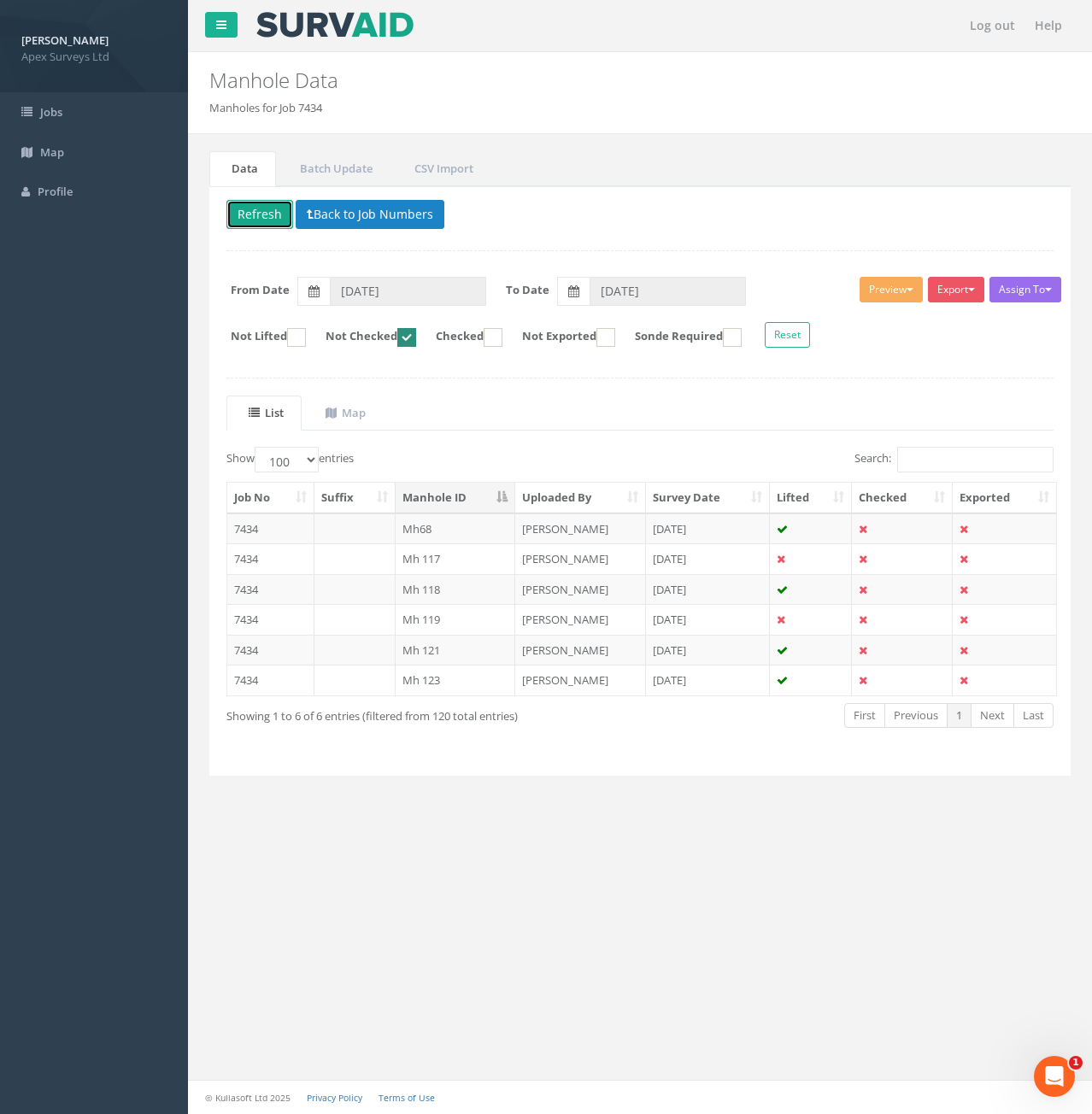
click at [269, 211] on button "Refresh" at bounding box center [259, 214] width 66 height 29
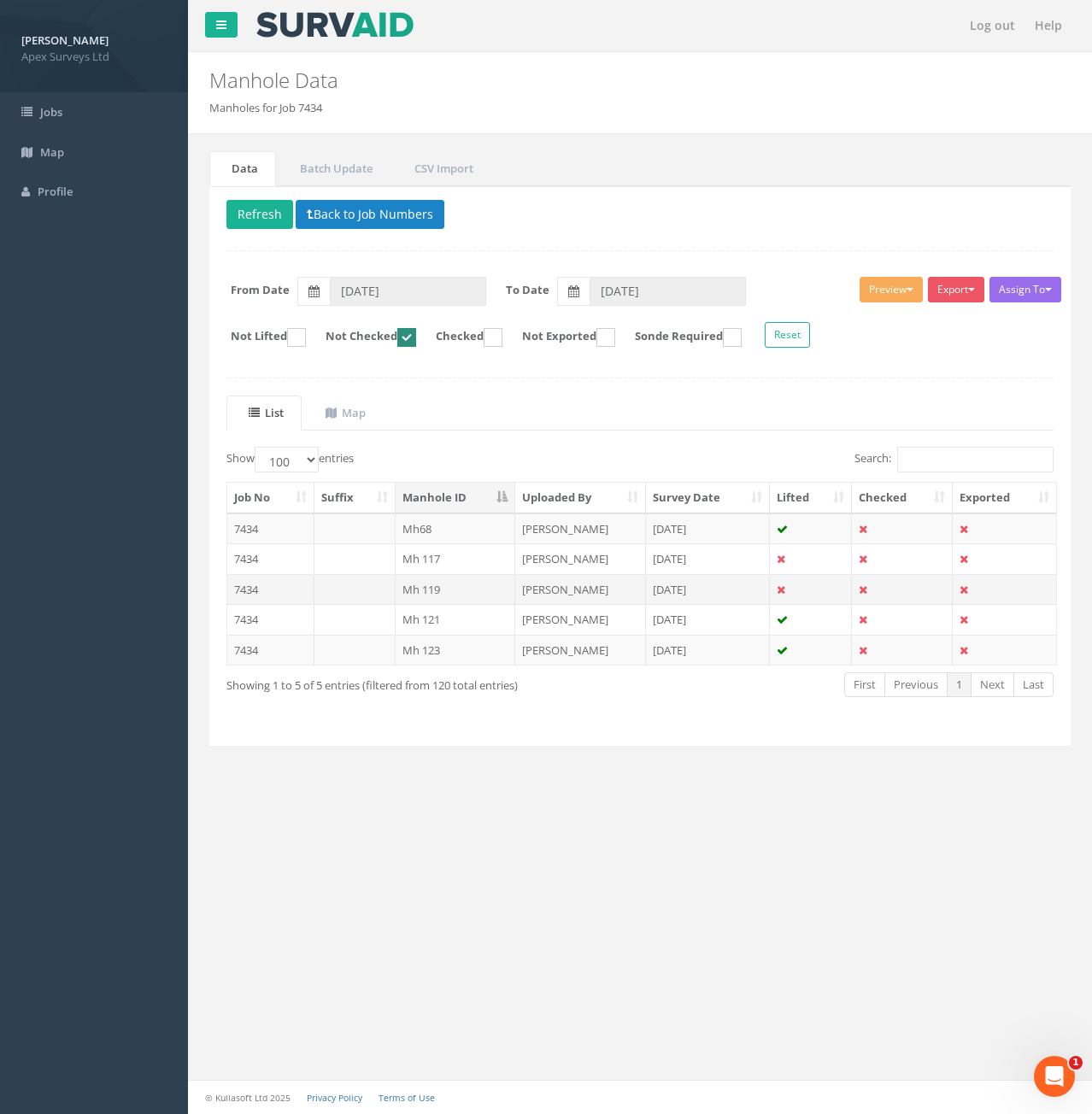
click at [306, 590] on td "7434" at bounding box center [271, 589] width 87 height 31
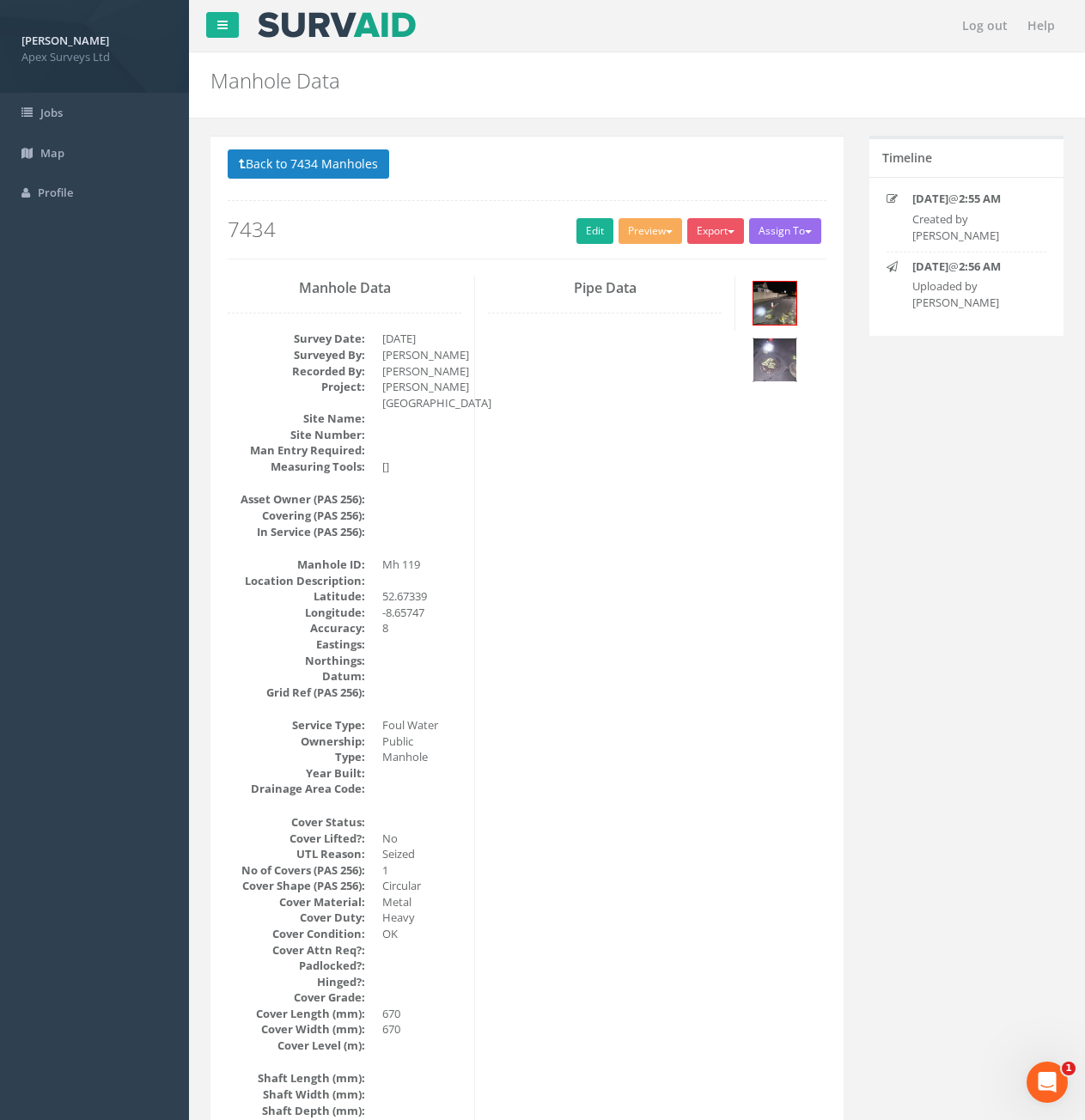
click at [766, 372] on img at bounding box center [774, 360] width 43 height 43
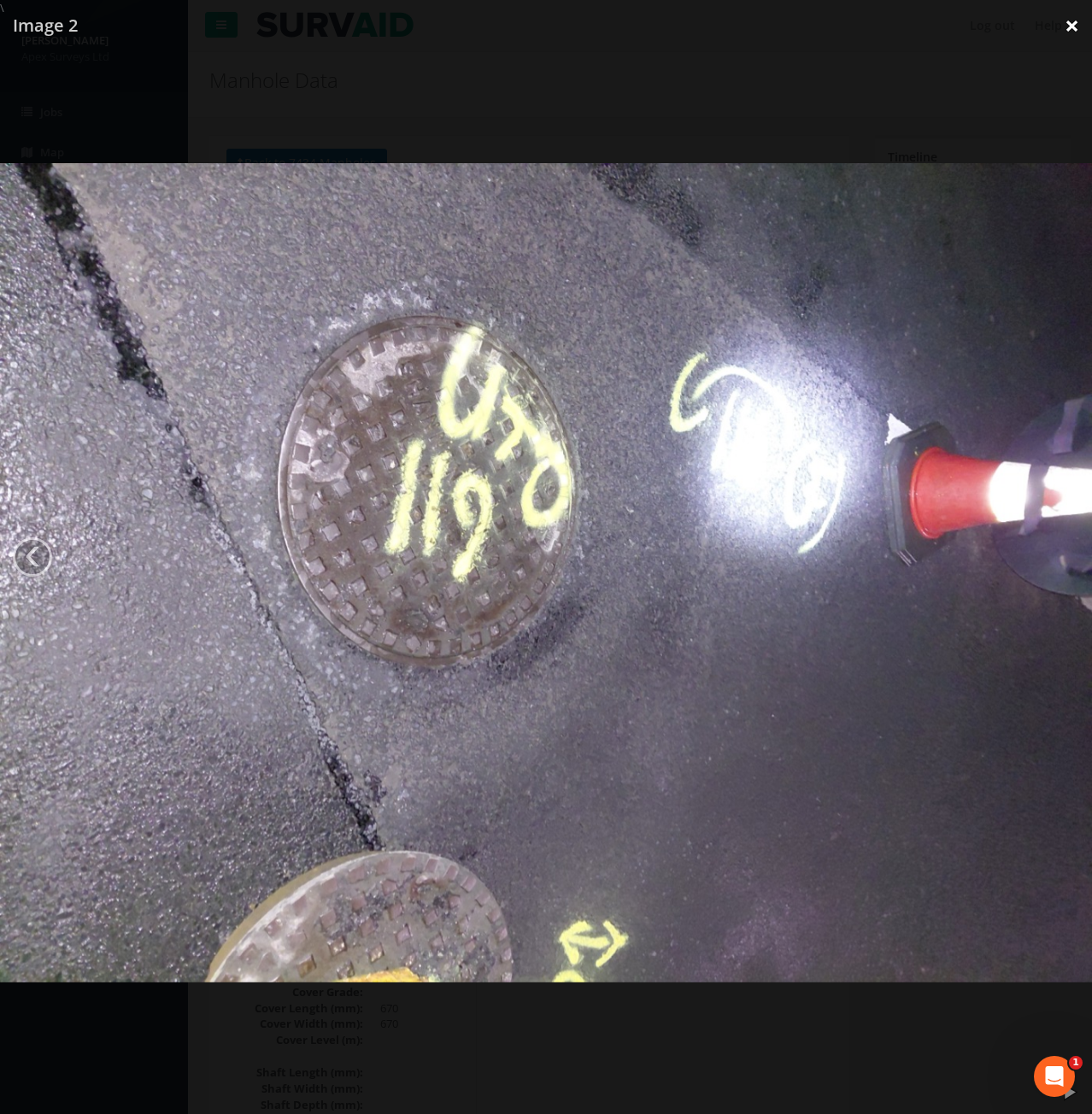
click at [1066, 28] on link "×" at bounding box center [1072, 25] width 40 height 51
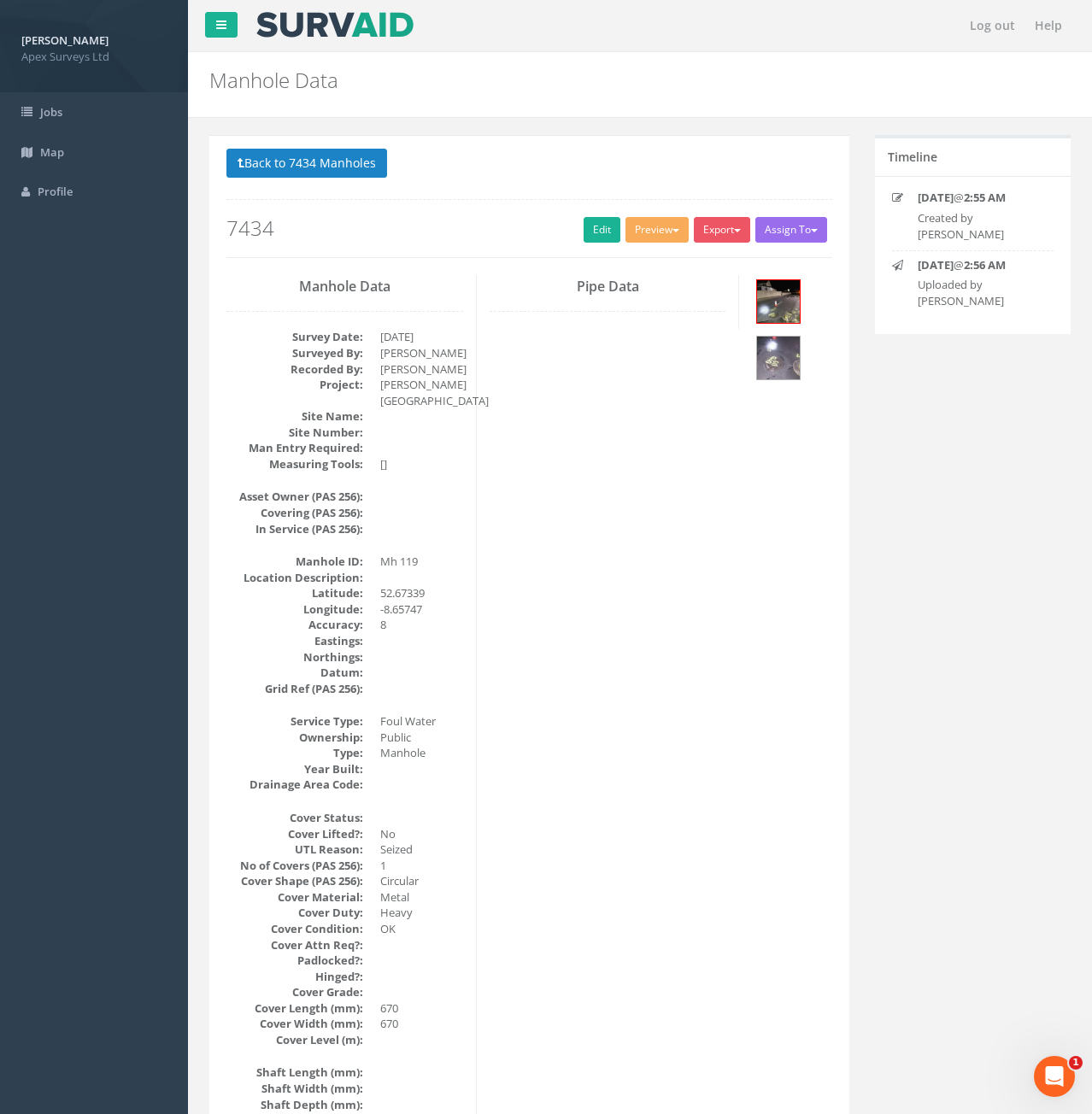
click at [1066, 28] on link "×" at bounding box center [1072, 25] width 40 height 51
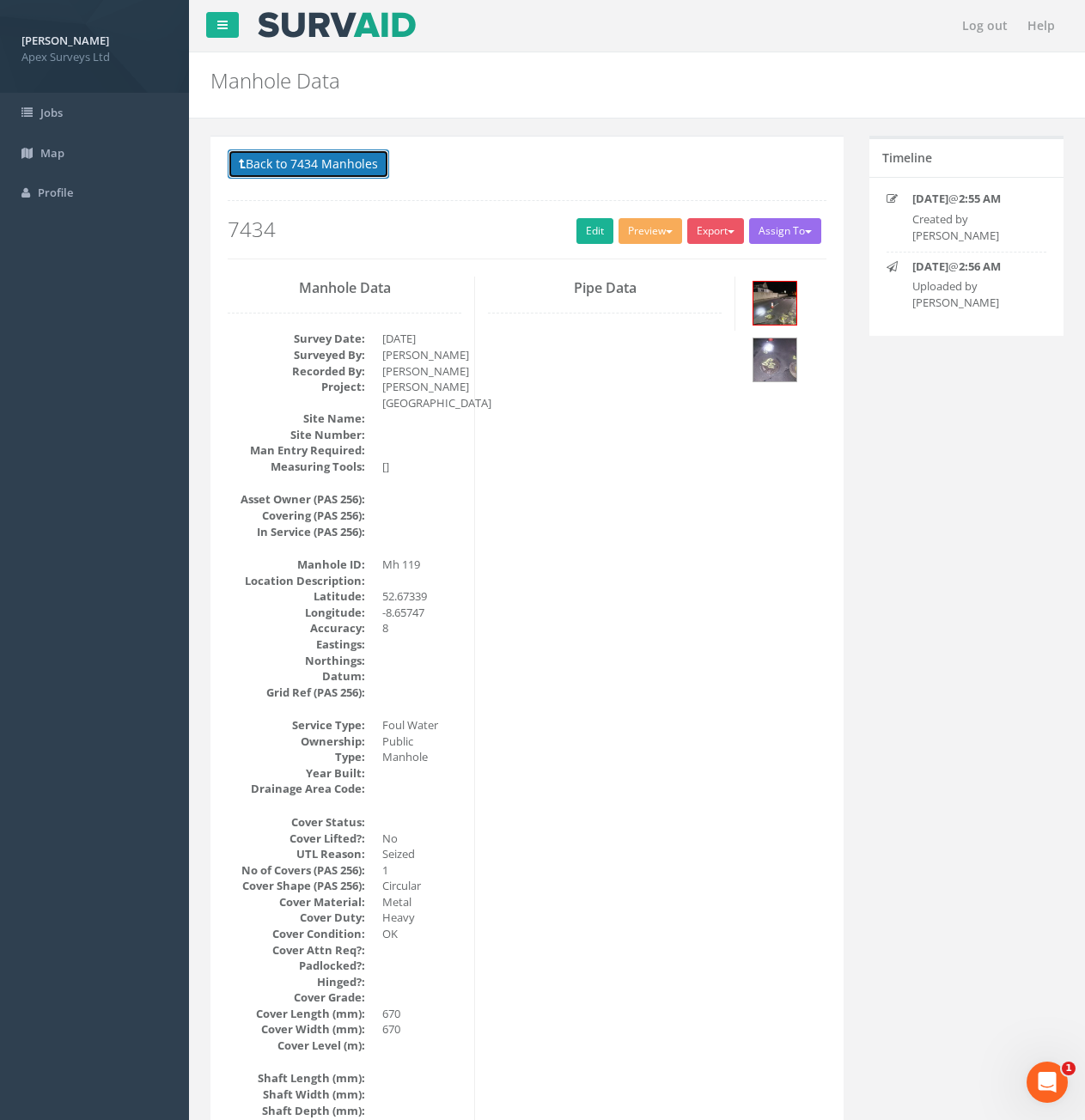
click at [311, 153] on button "Back to 7434 Manholes" at bounding box center [308, 164] width 161 height 29
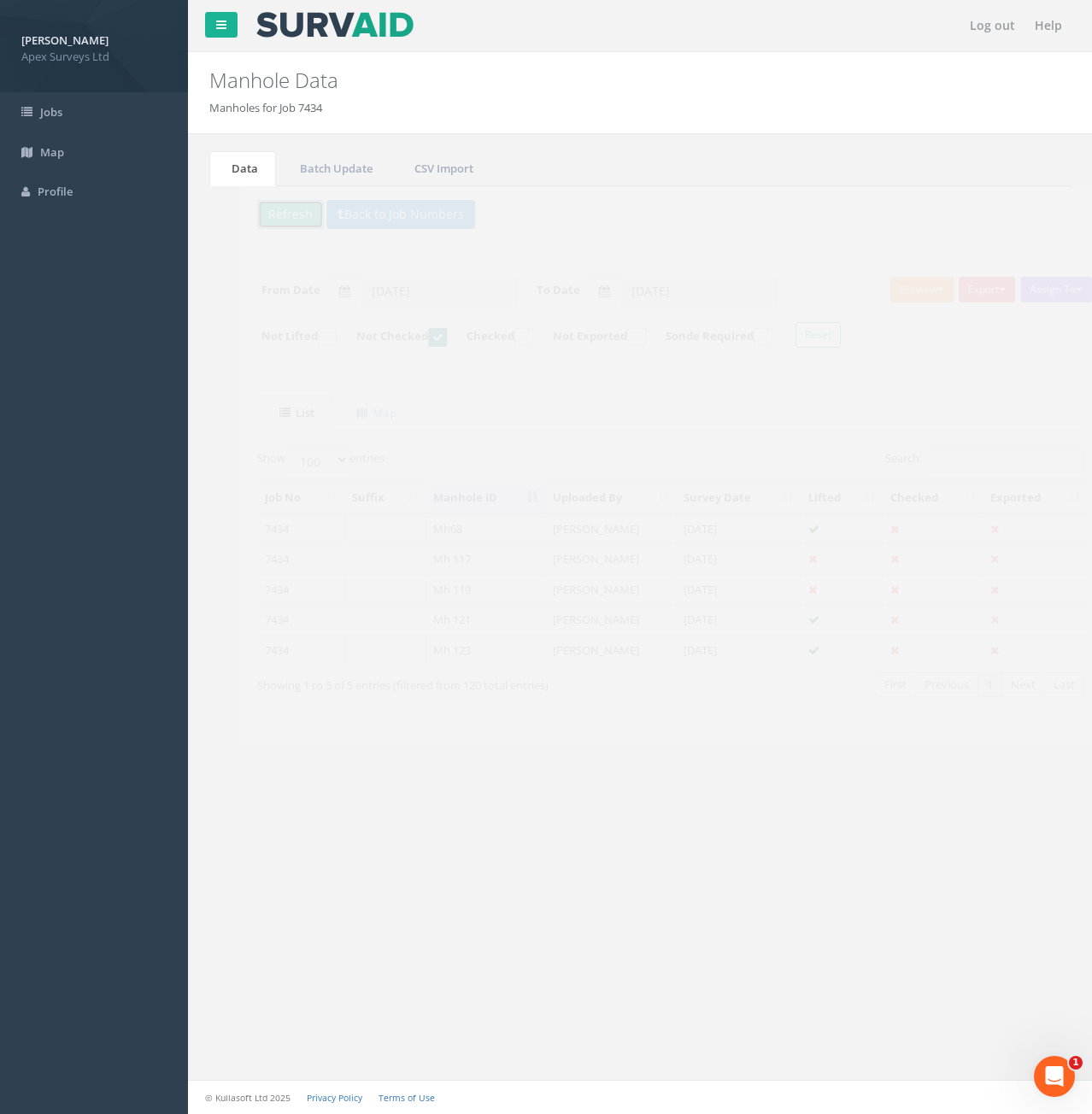
click at [268, 215] on button "Refresh" at bounding box center [259, 214] width 66 height 29
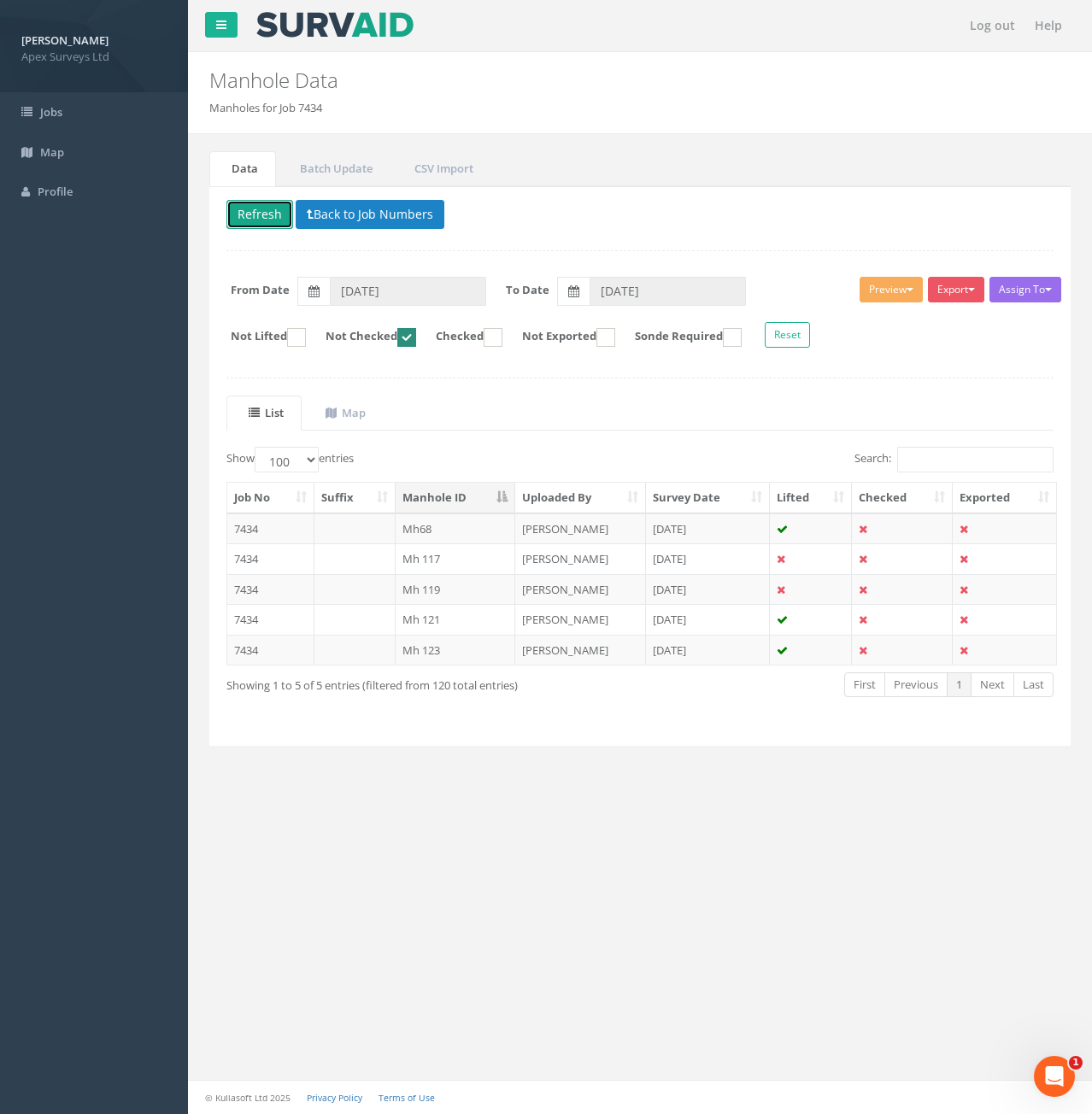
click at [255, 214] on button "Refresh" at bounding box center [259, 214] width 66 height 29
click at [290, 580] on td "7434" at bounding box center [271, 589] width 87 height 31
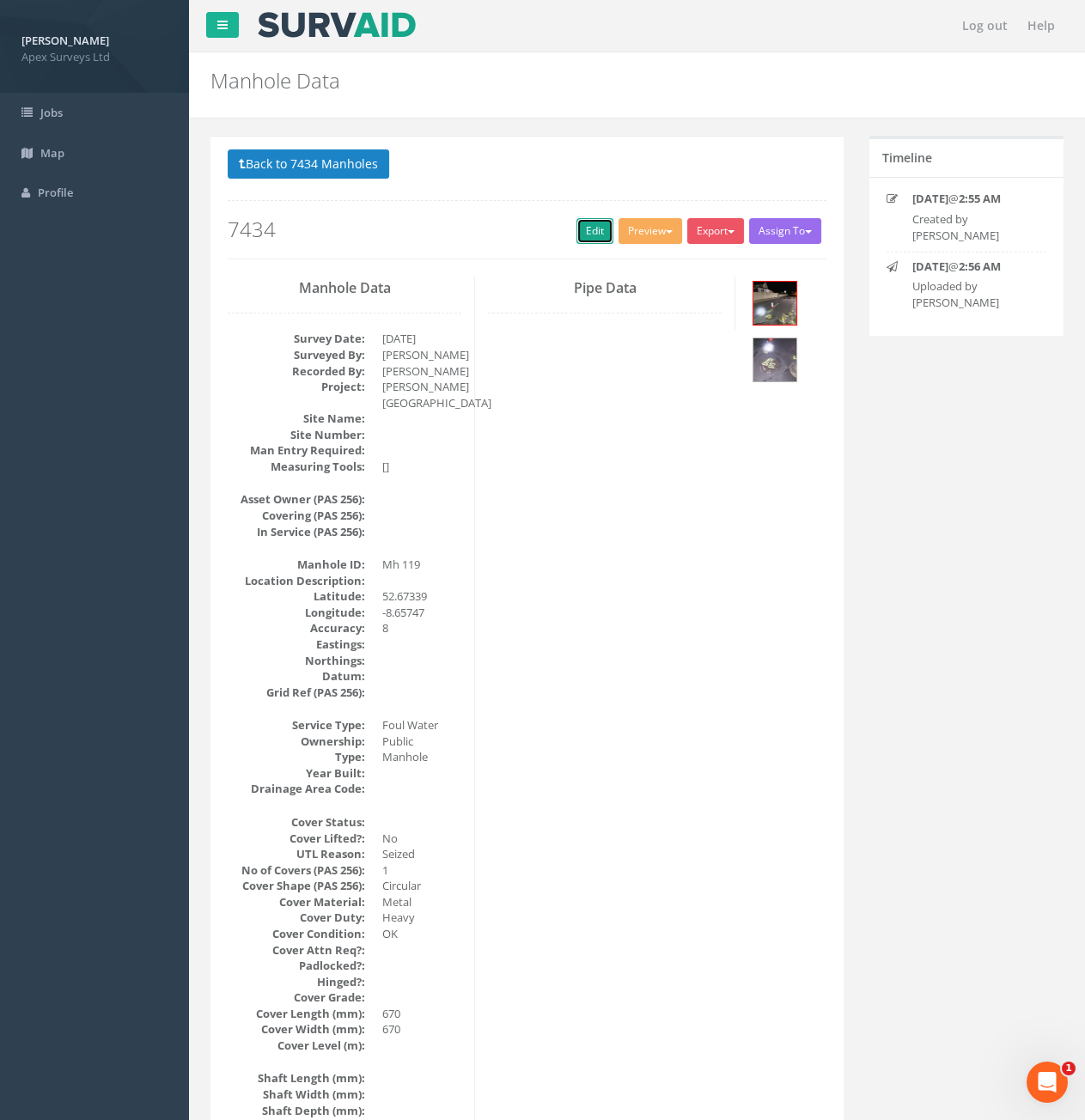
click at [597, 227] on link "Edit" at bounding box center [595, 231] width 37 height 26
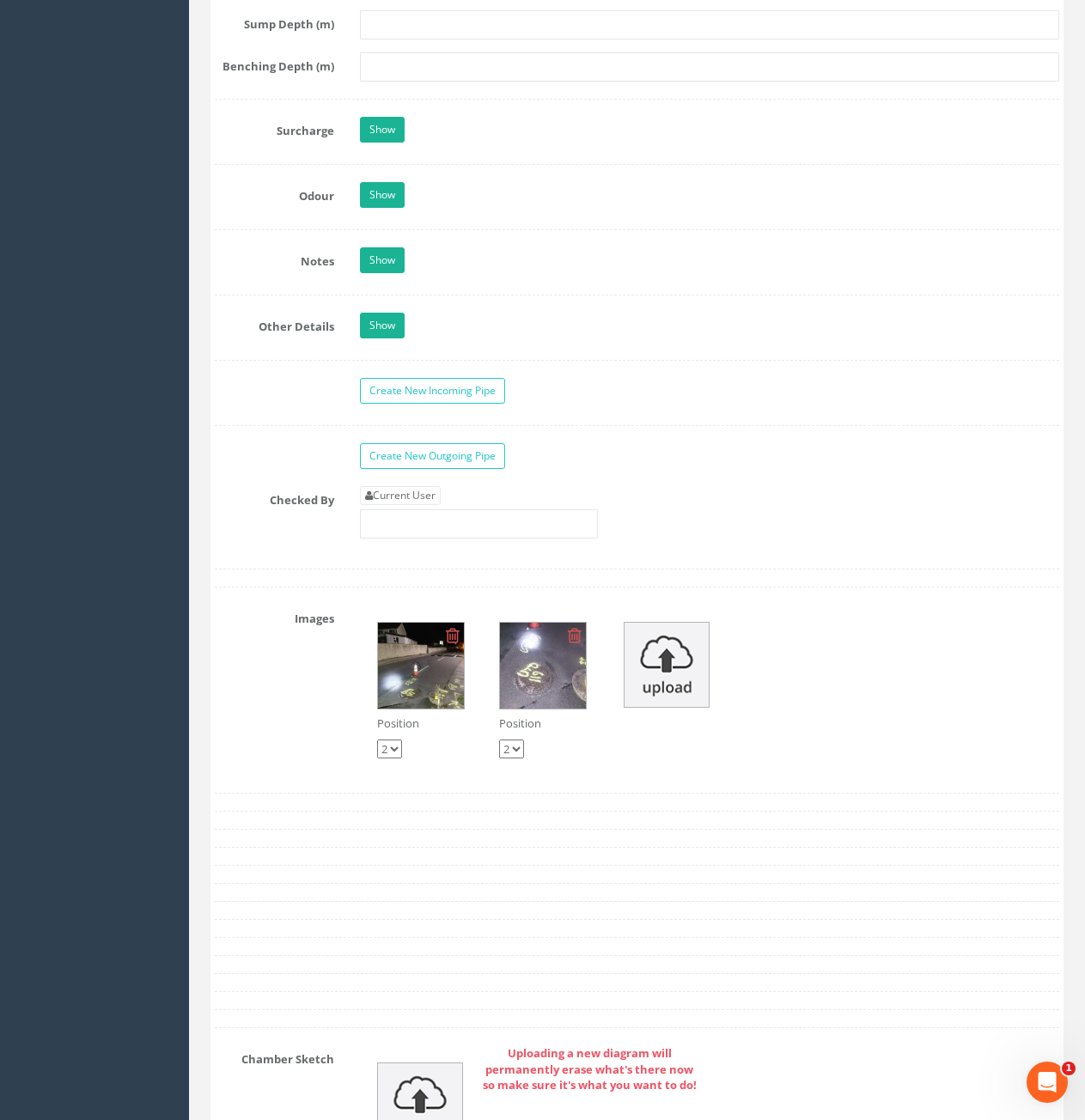
scroll to position [2663, 0]
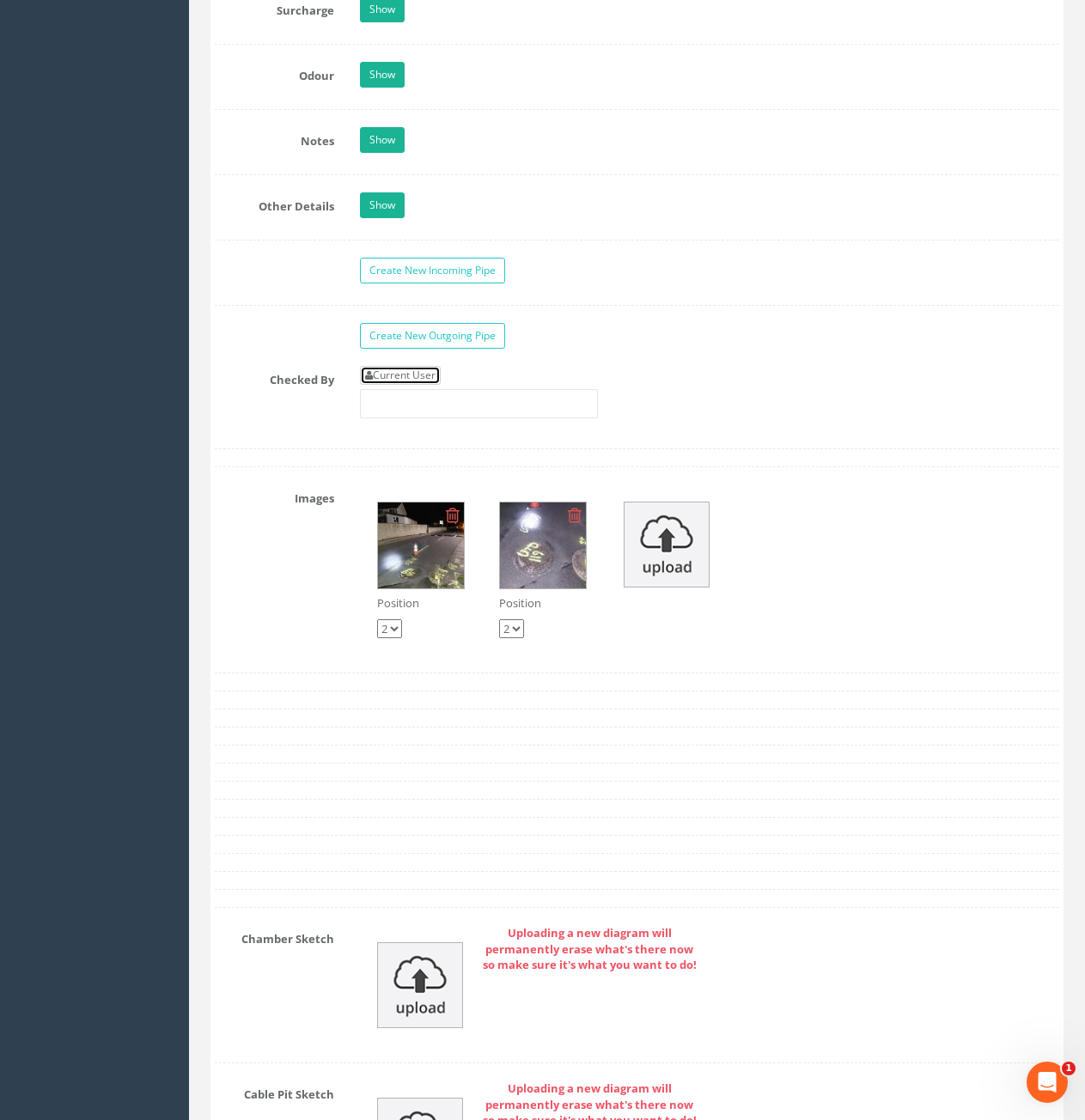
click at [402, 381] on link "Current User" at bounding box center [400, 375] width 81 height 19
type input "[PERSON_NAME]"
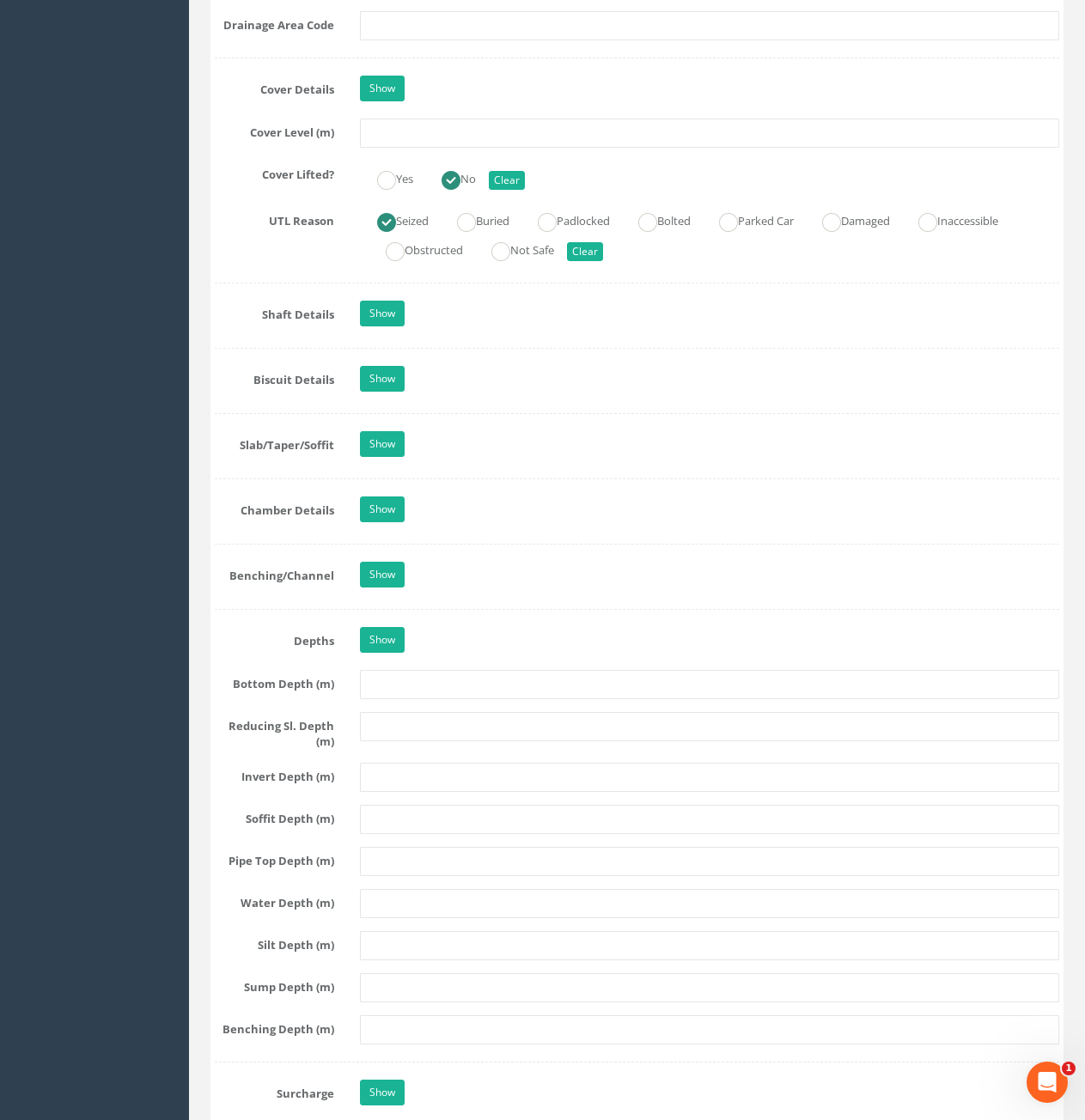
scroll to position [1117, 0]
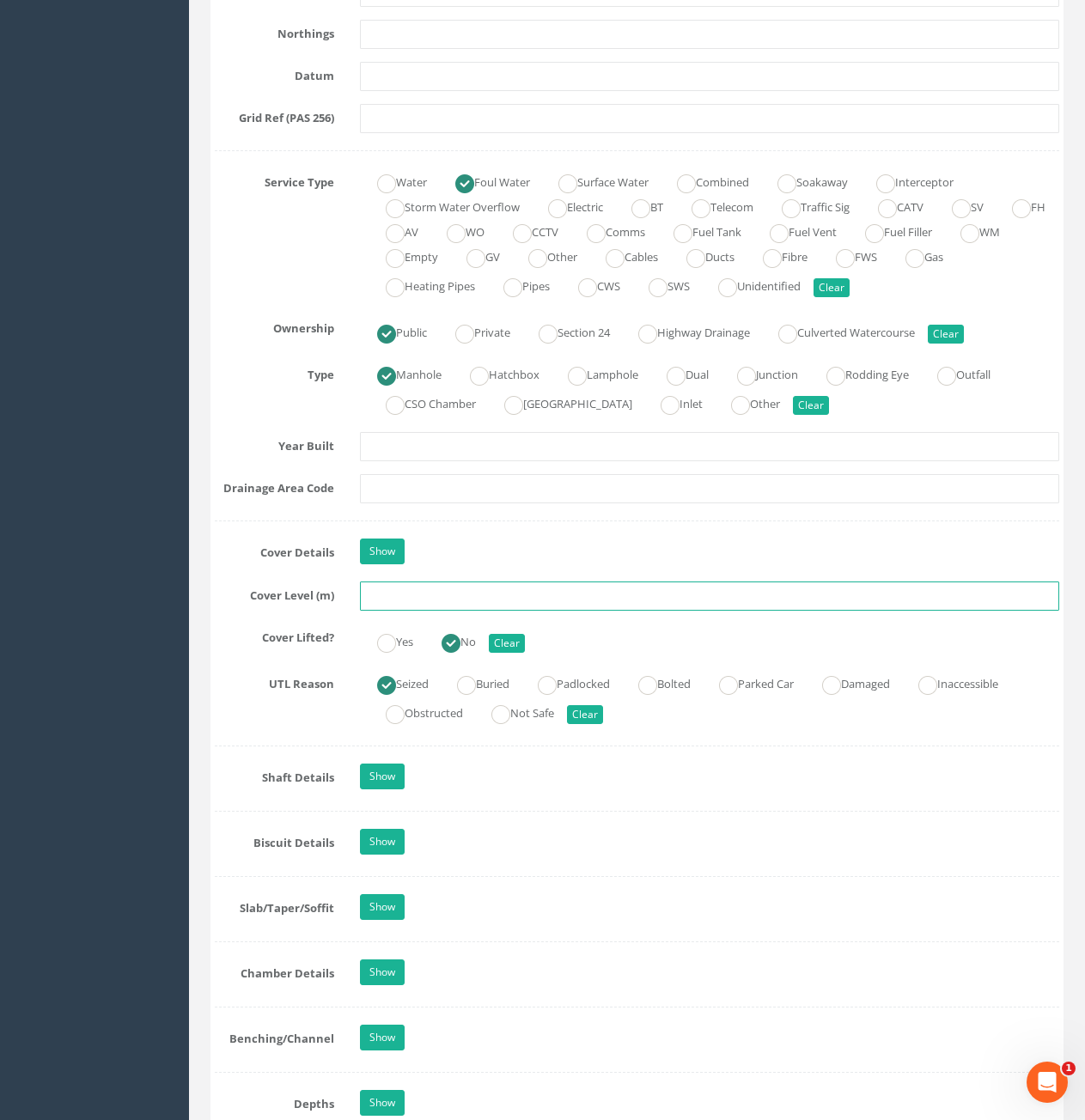
click at [468, 587] on input "text" at bounding box center [709, 596] width 699 height 29
type input "6.26"
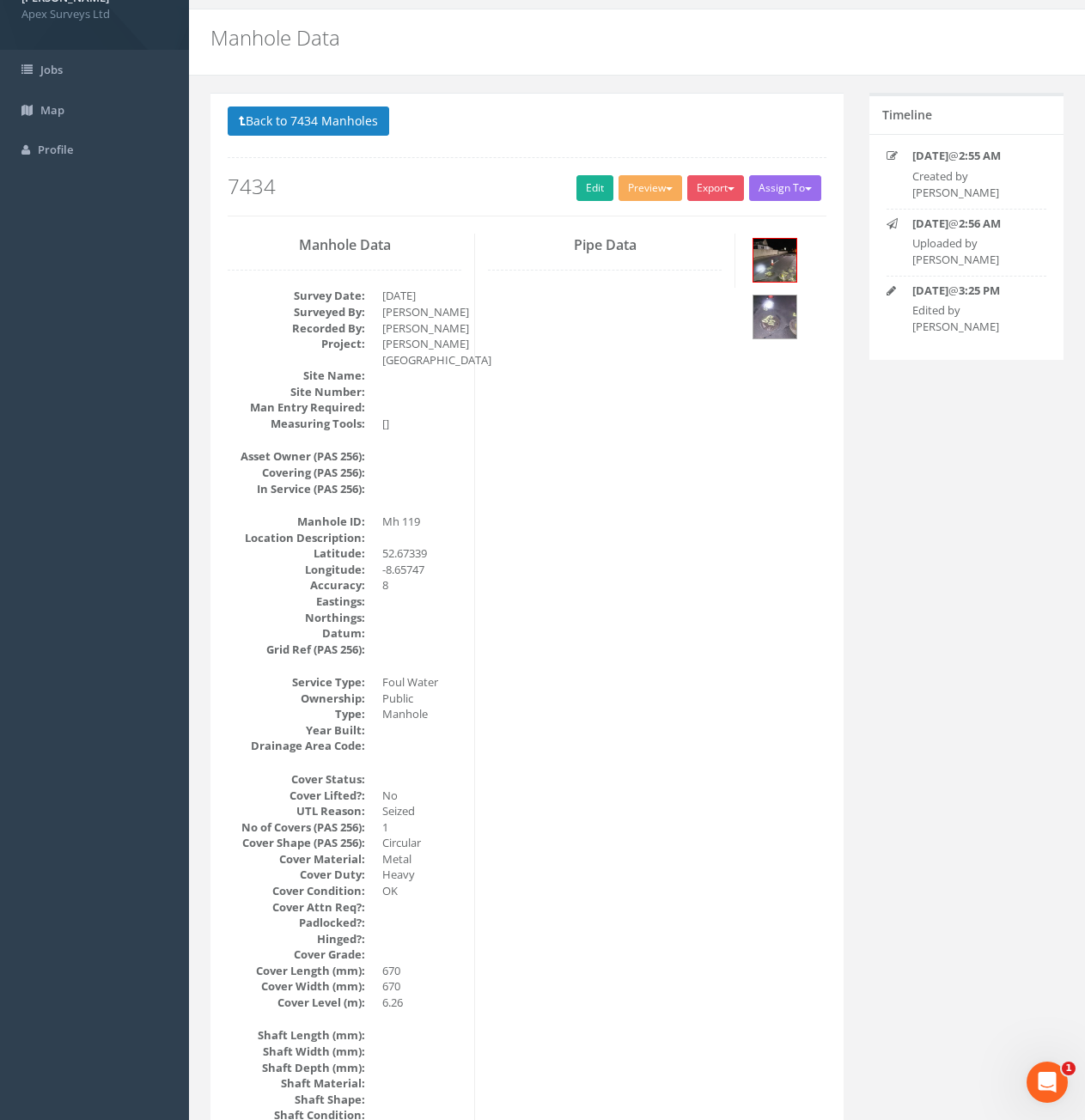
scroll to position [0, 0]
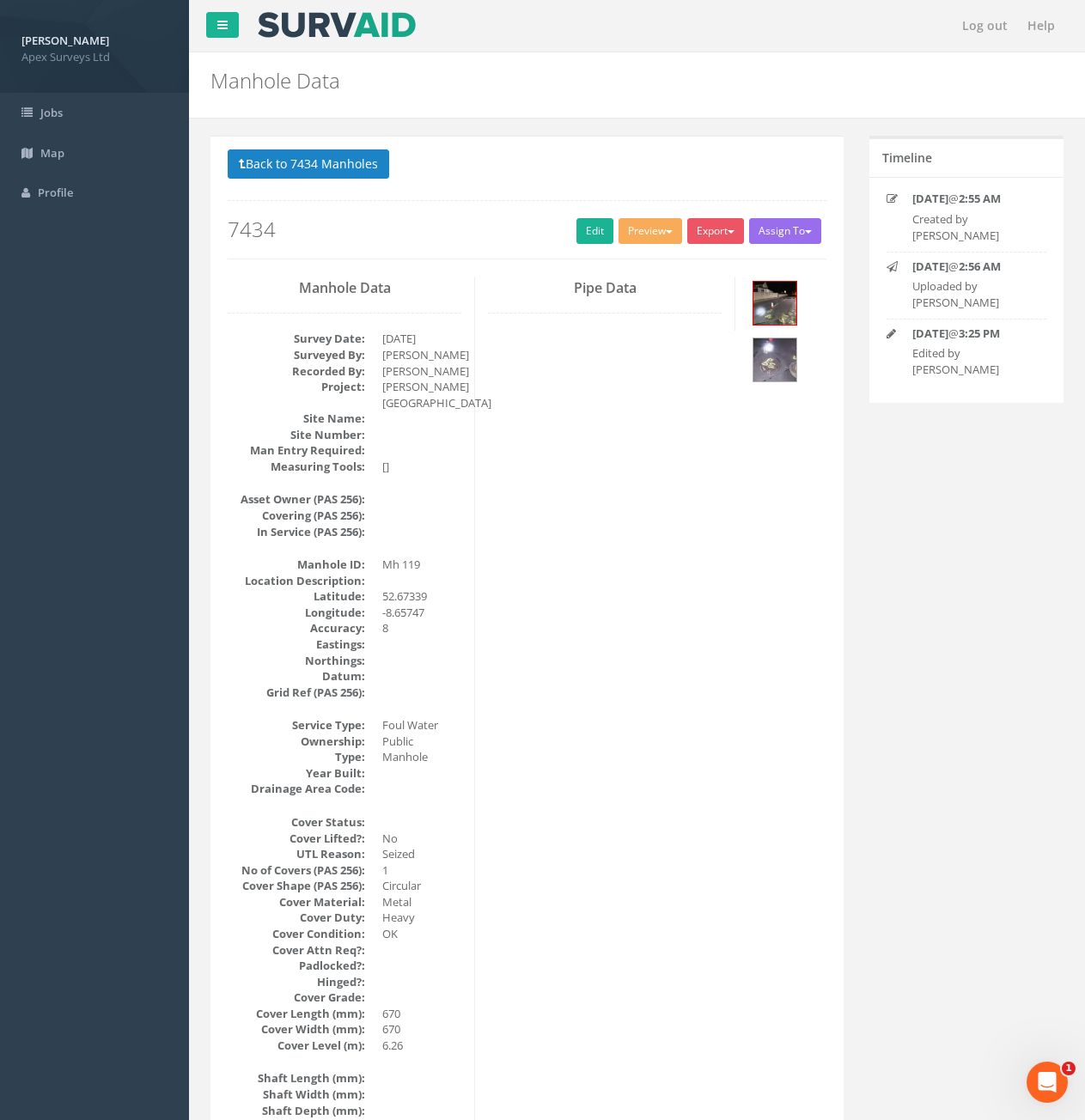
click at [366, 181] on p "Back to 7434 Manholes Back to Map" at bounding box center [527, 166] width 599 height 34
click at [358, 175] on button "Back to 7434 Manholes" at bounding box center [308, 164] width 161 height 29
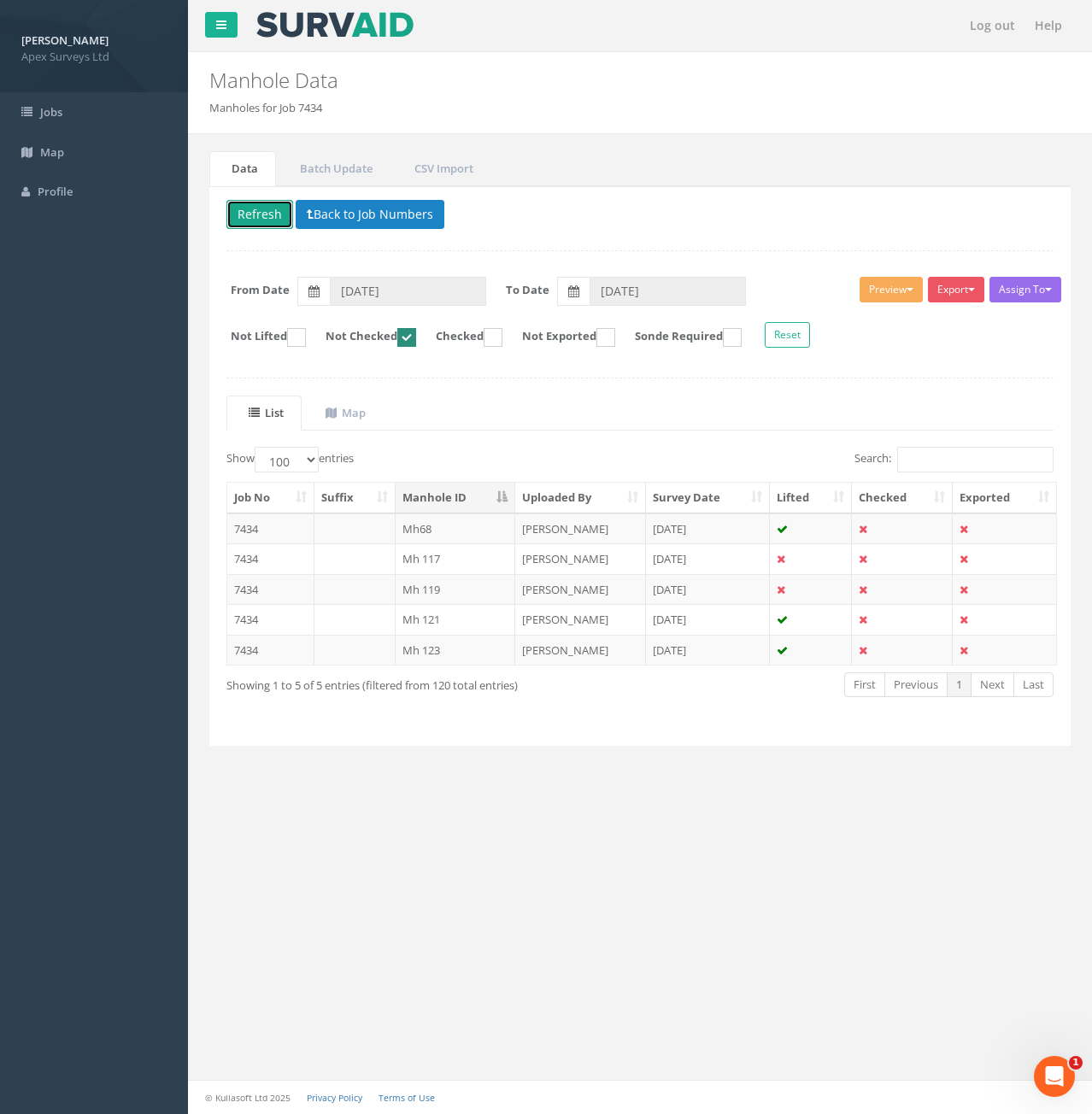
drag, startPoint x: 258, startPoint y: 220, endPoint x: 246, endPoint y: 261, distance: 42.7
click at [258, 220] on button "Refresh" at bounding box center [259, 214] width 66 height 29
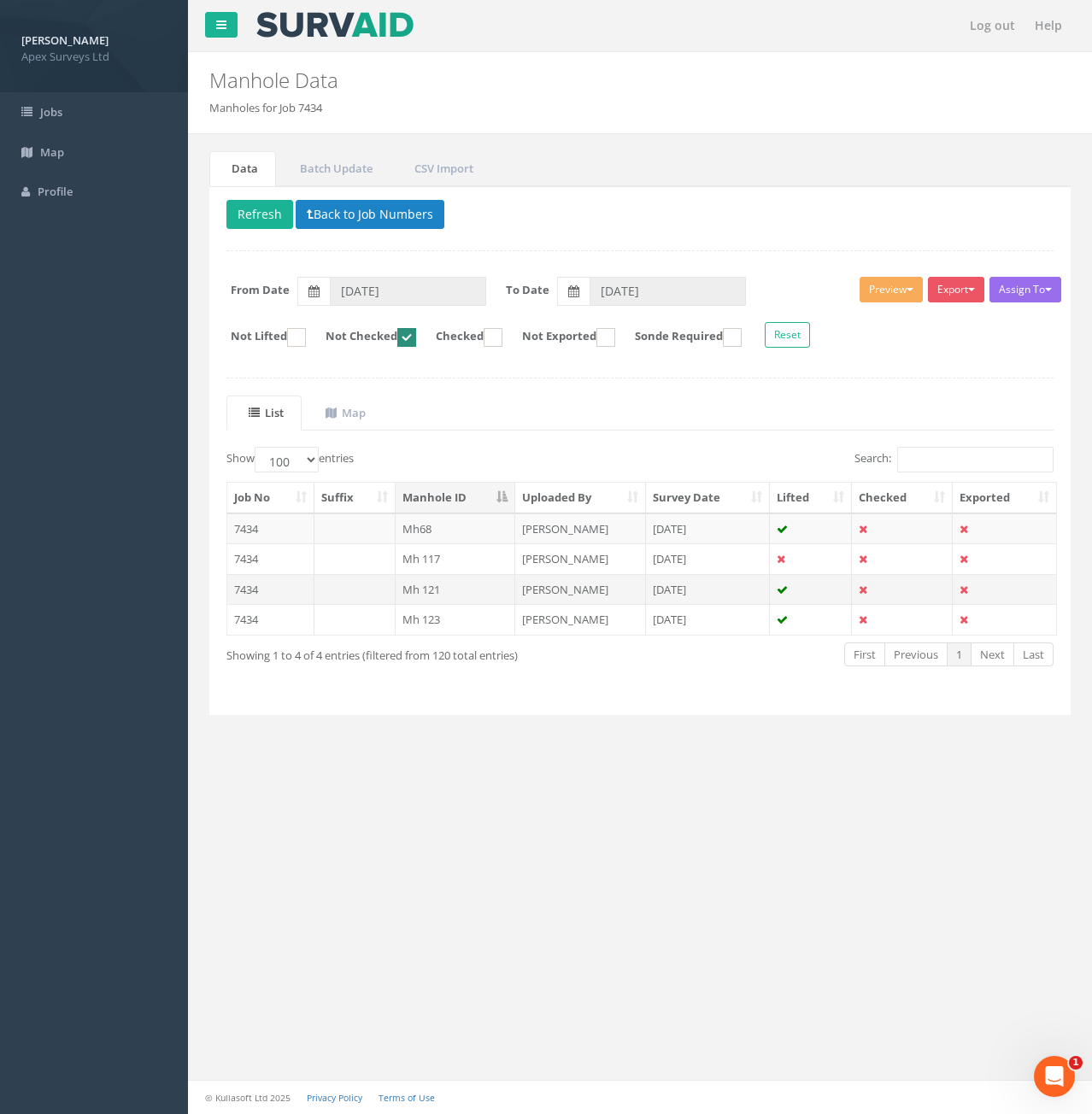
click at [276, 585] on td "7434" at bounding box center [271, 589] width 87 height 31
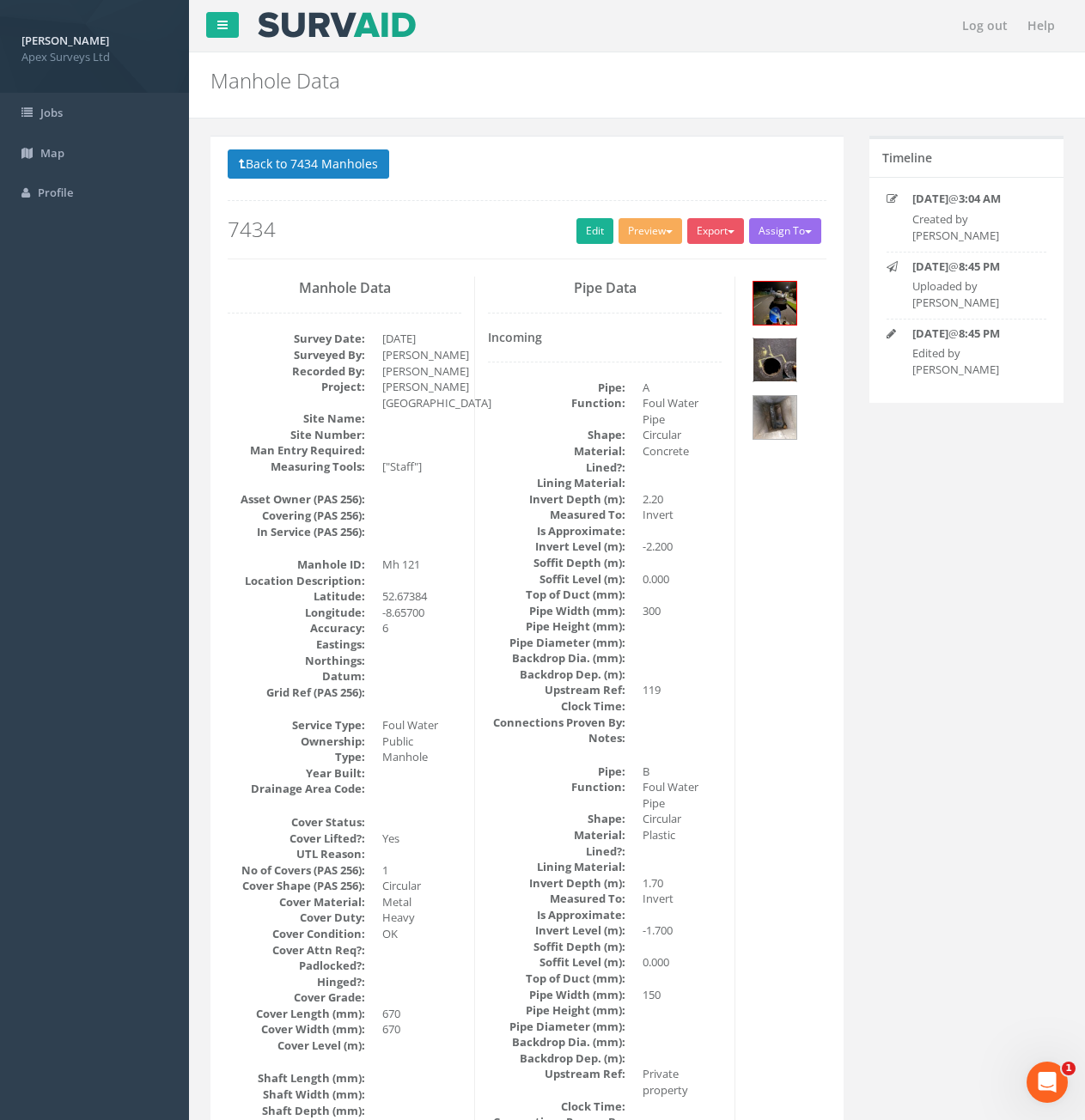
click at [767, 363] on img at bounding box center [774, 360] width 43 height 43
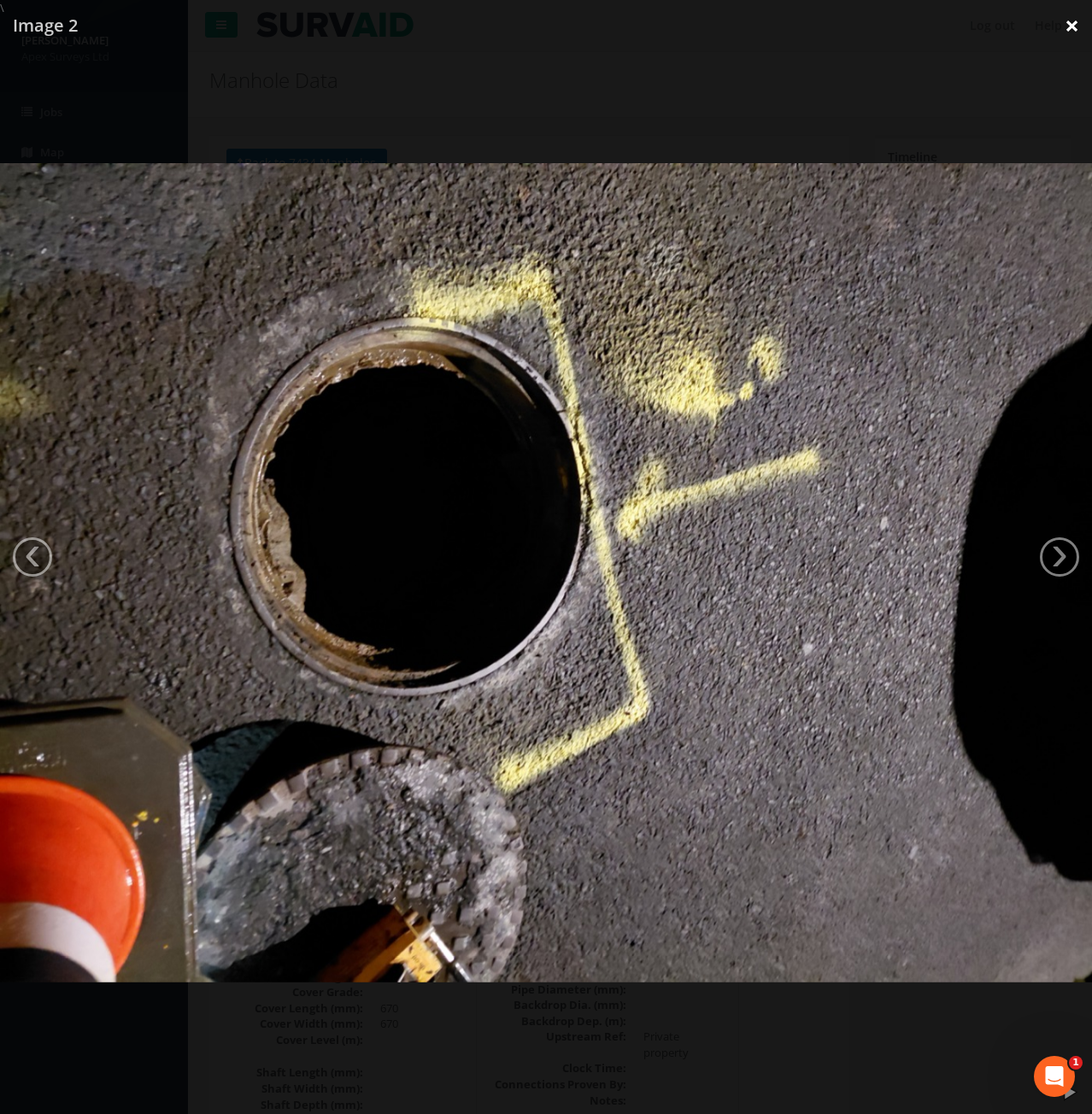
click at [1072, 27] on link "×" at bounding box center [1072, 25] width 40 height 51
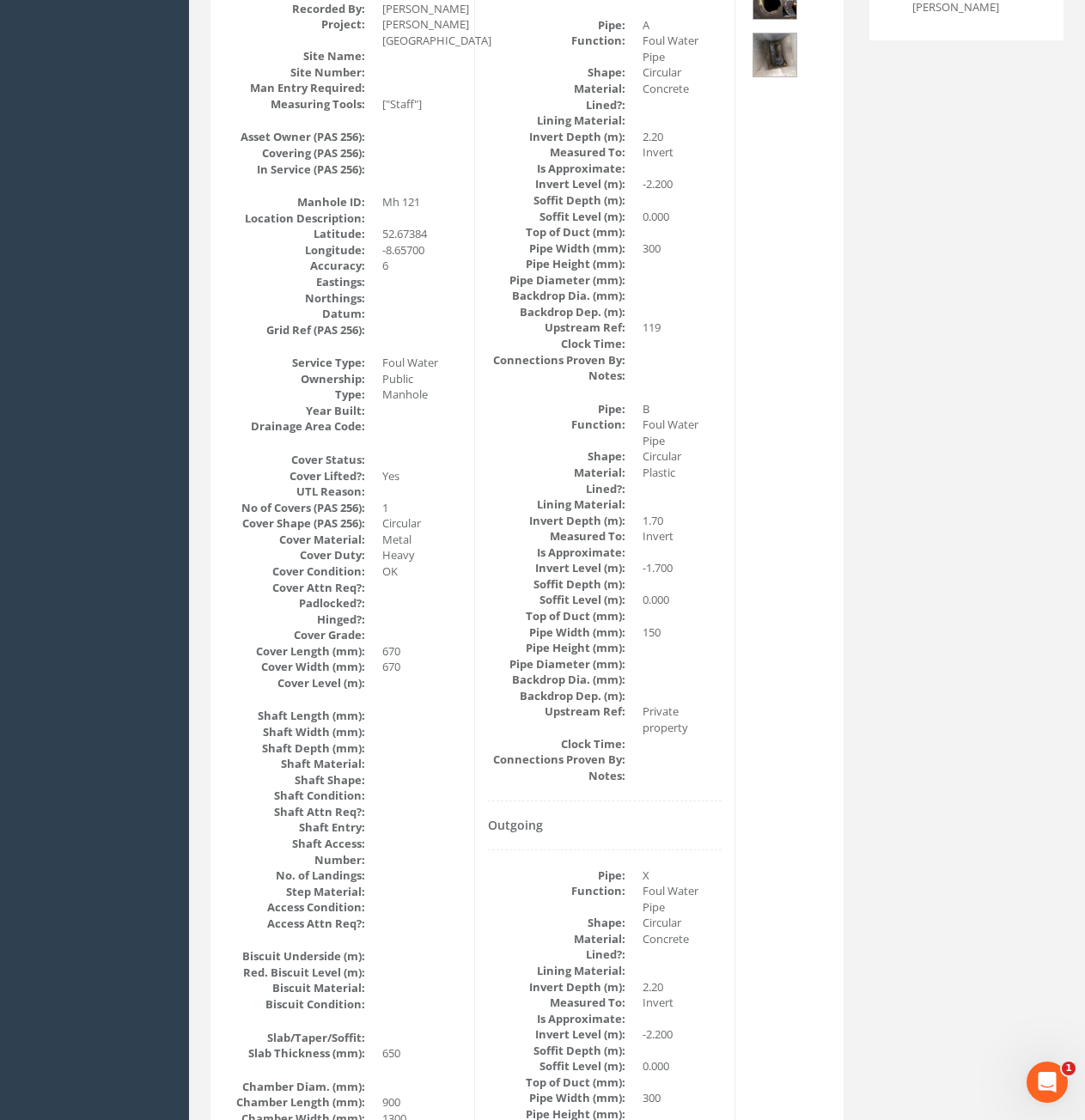
scroll to position [320, 0]
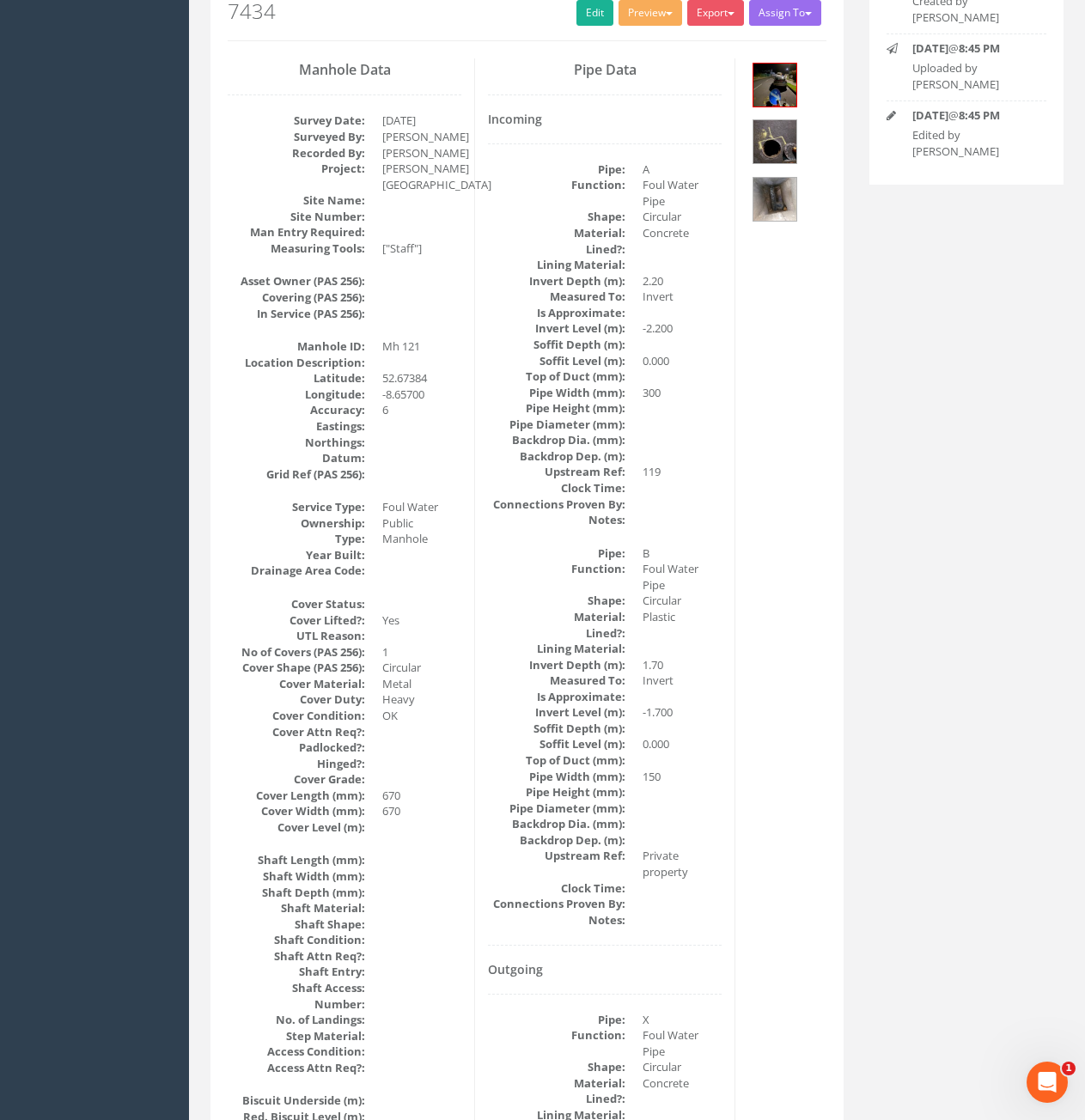
drag, startPoint x: 680, startPoint y: 650, endPoint x: 654, endPoint y: 511, distance: 141.4
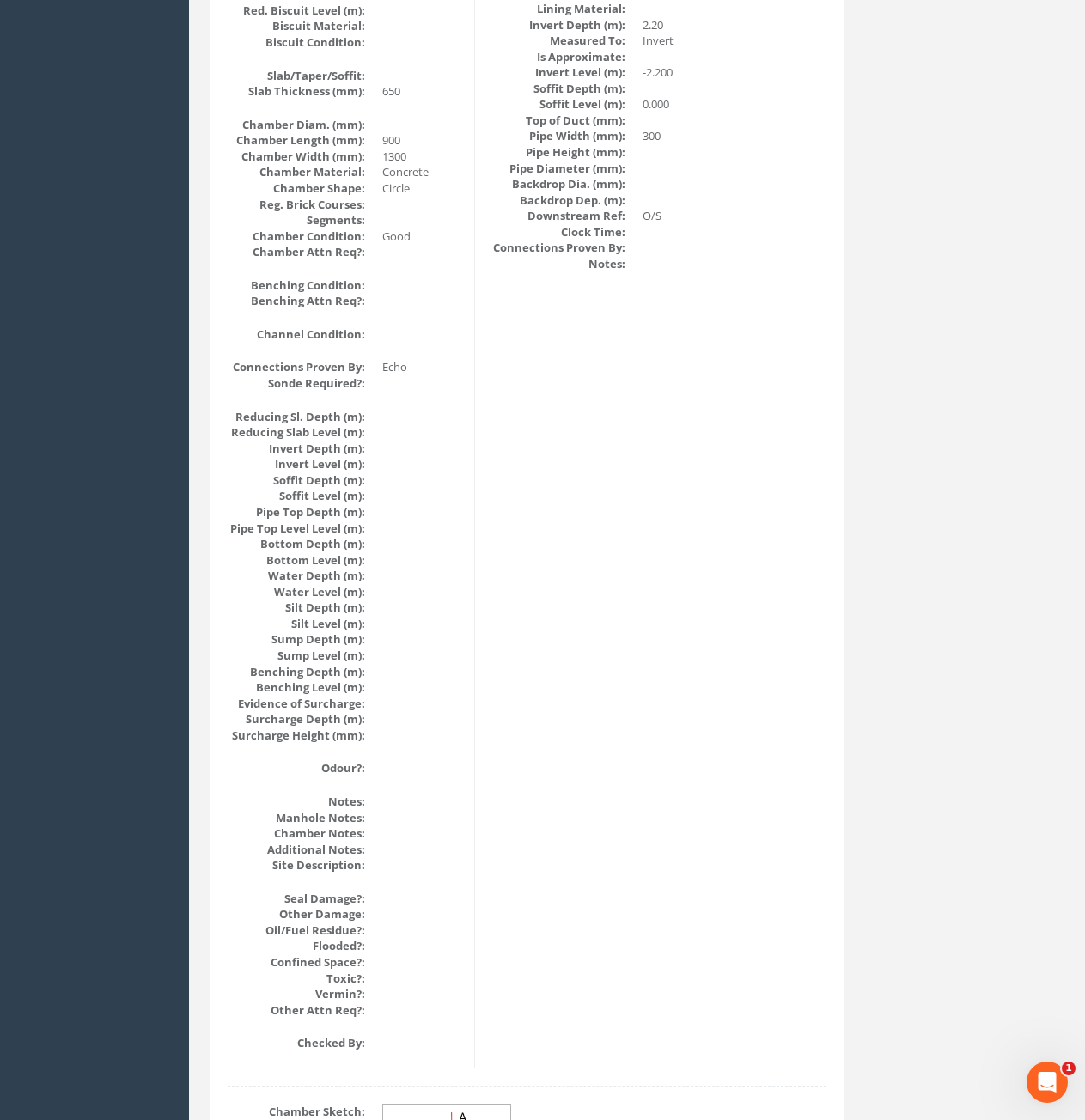
scroll to position [1609, 0]
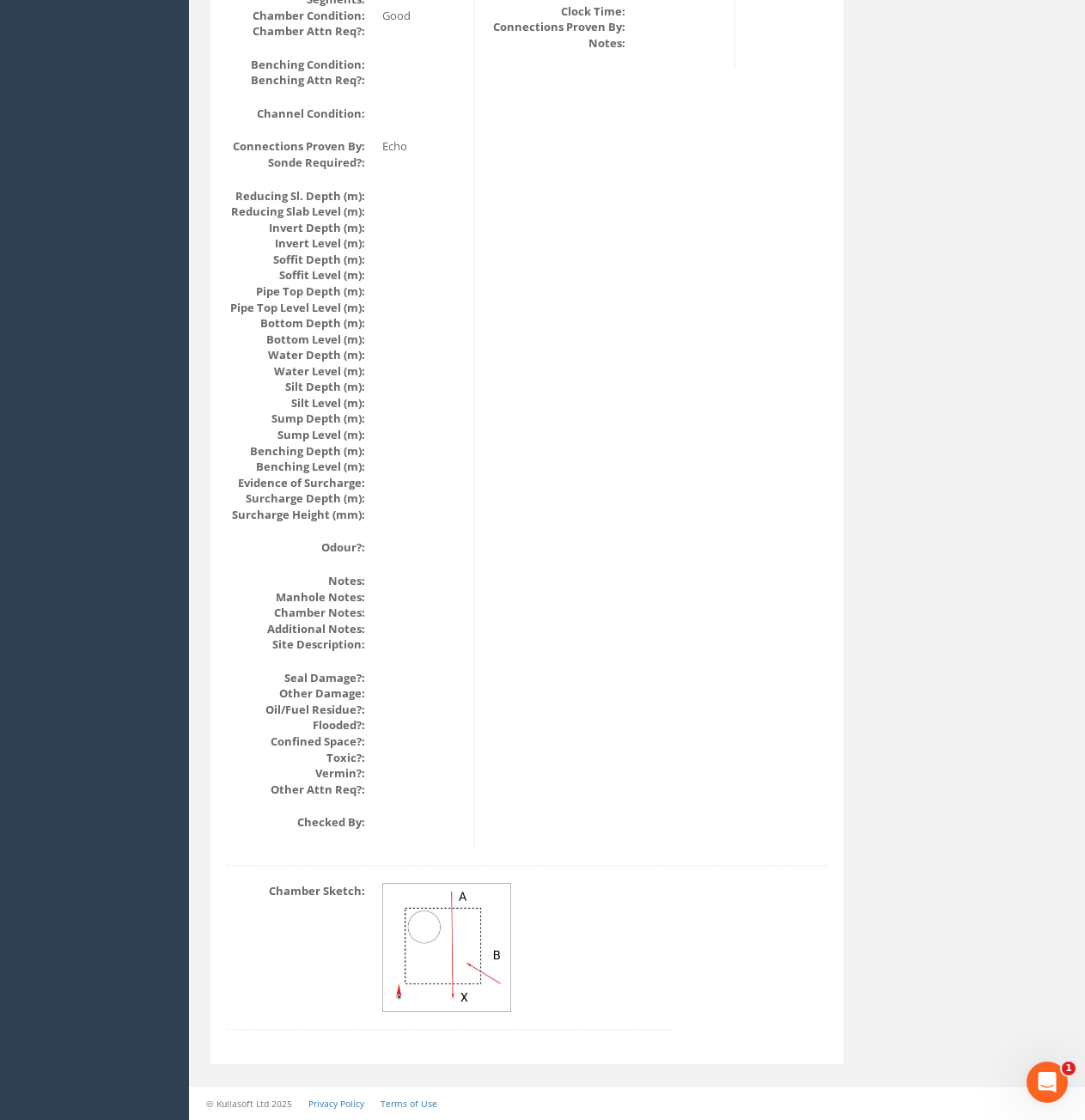
drag, startPoint x: 654, startPoint y: 511, endPoint x: 647, endPoint y: 687, distance: 176.1
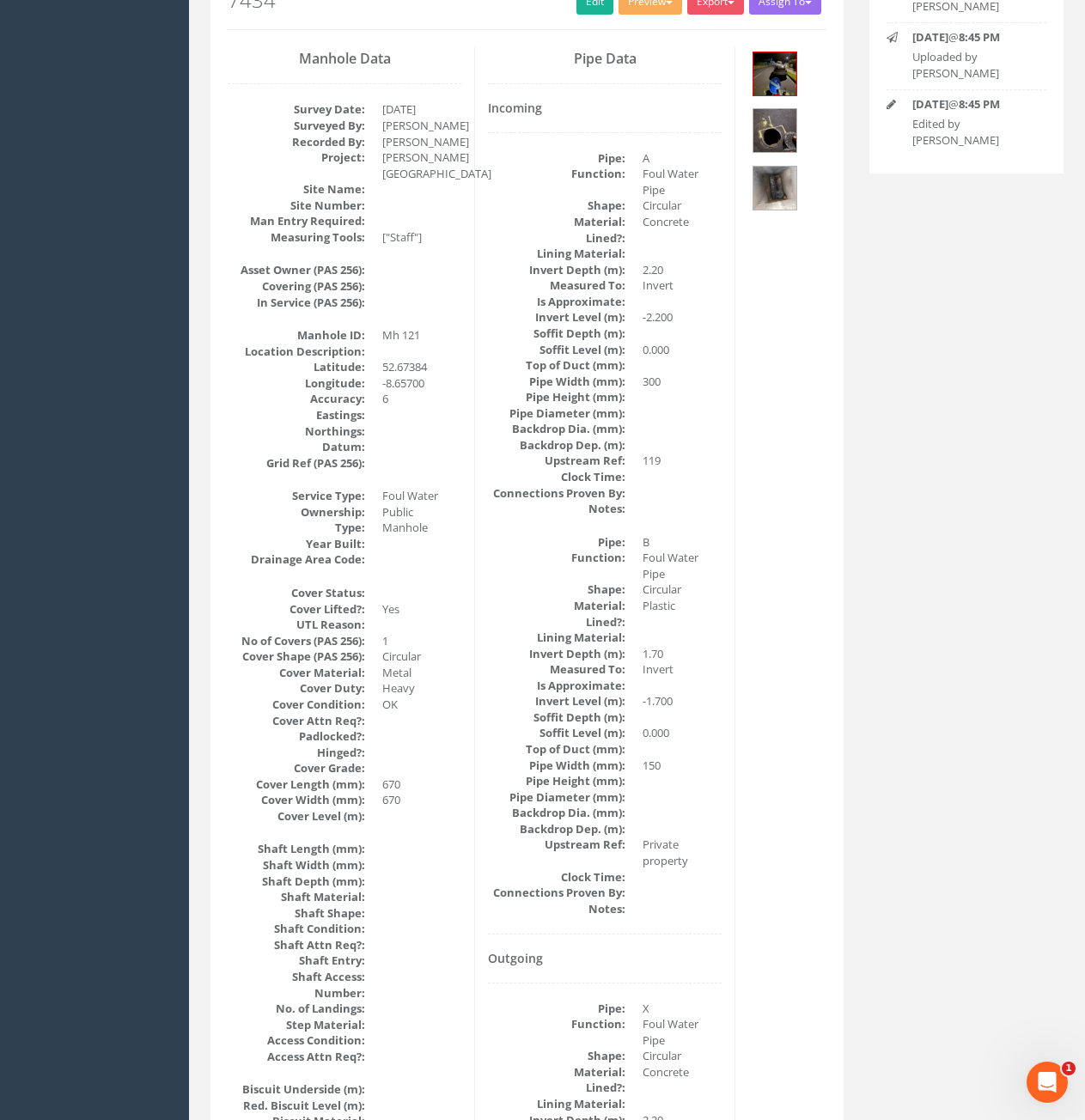
scroll to position [172, 0]
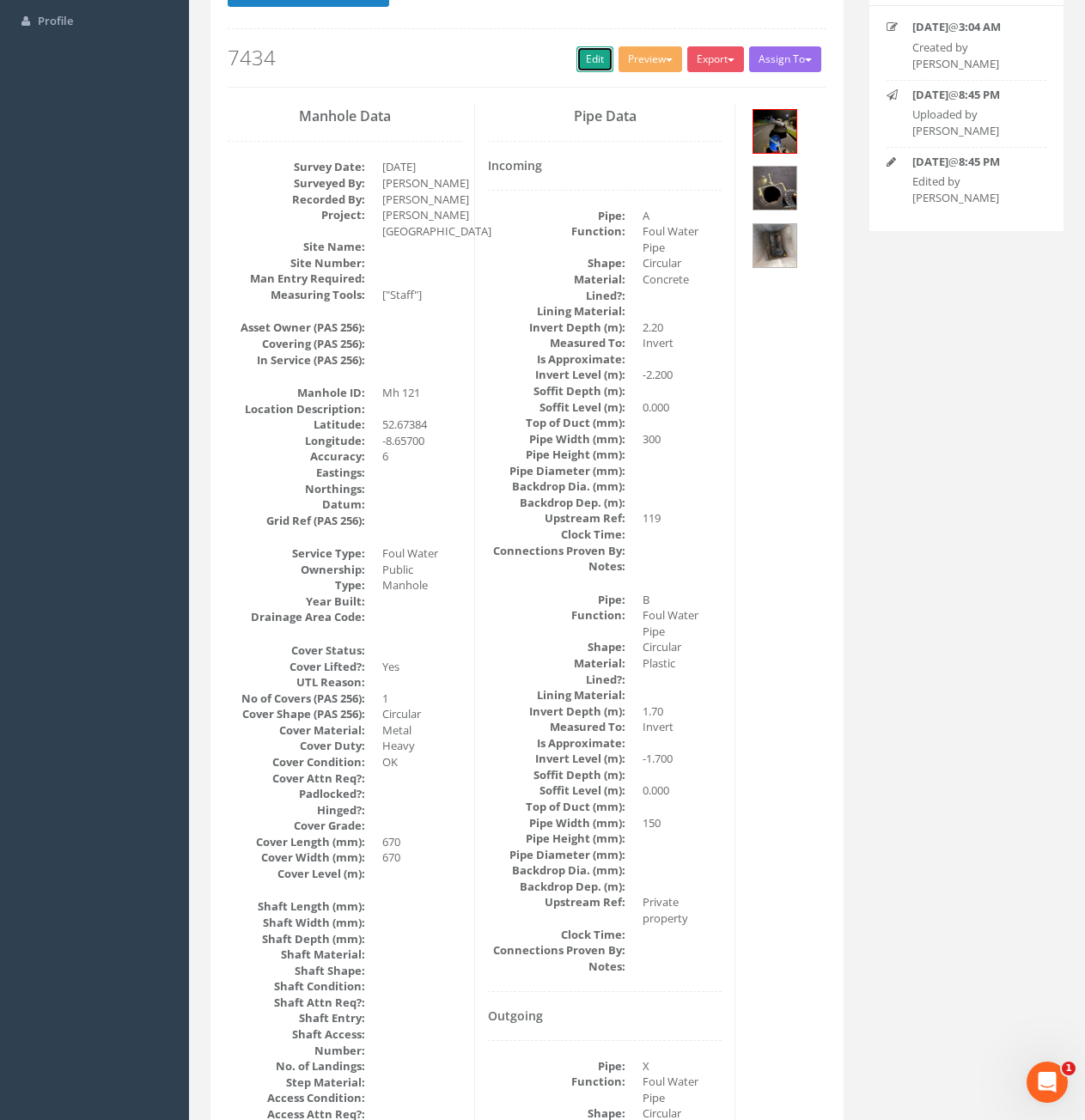
click at [577, 64] on link "Edit" at bounding box center [595, 59] width 37 height 26
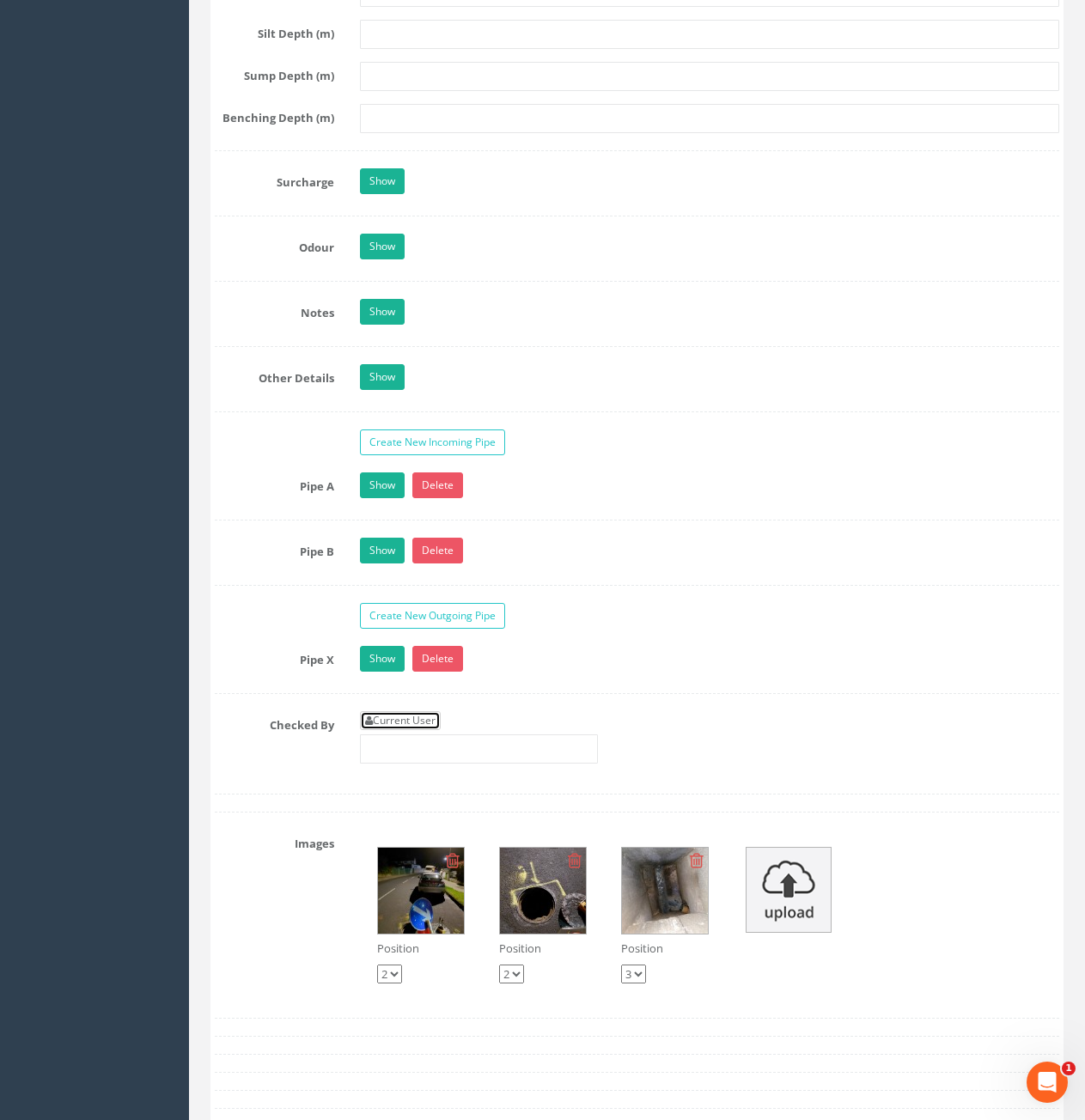
click at [401, 720] on link "Current User" at bounding box center [400, 721] width 81 height 19
type input "[PERSON_NAME]"
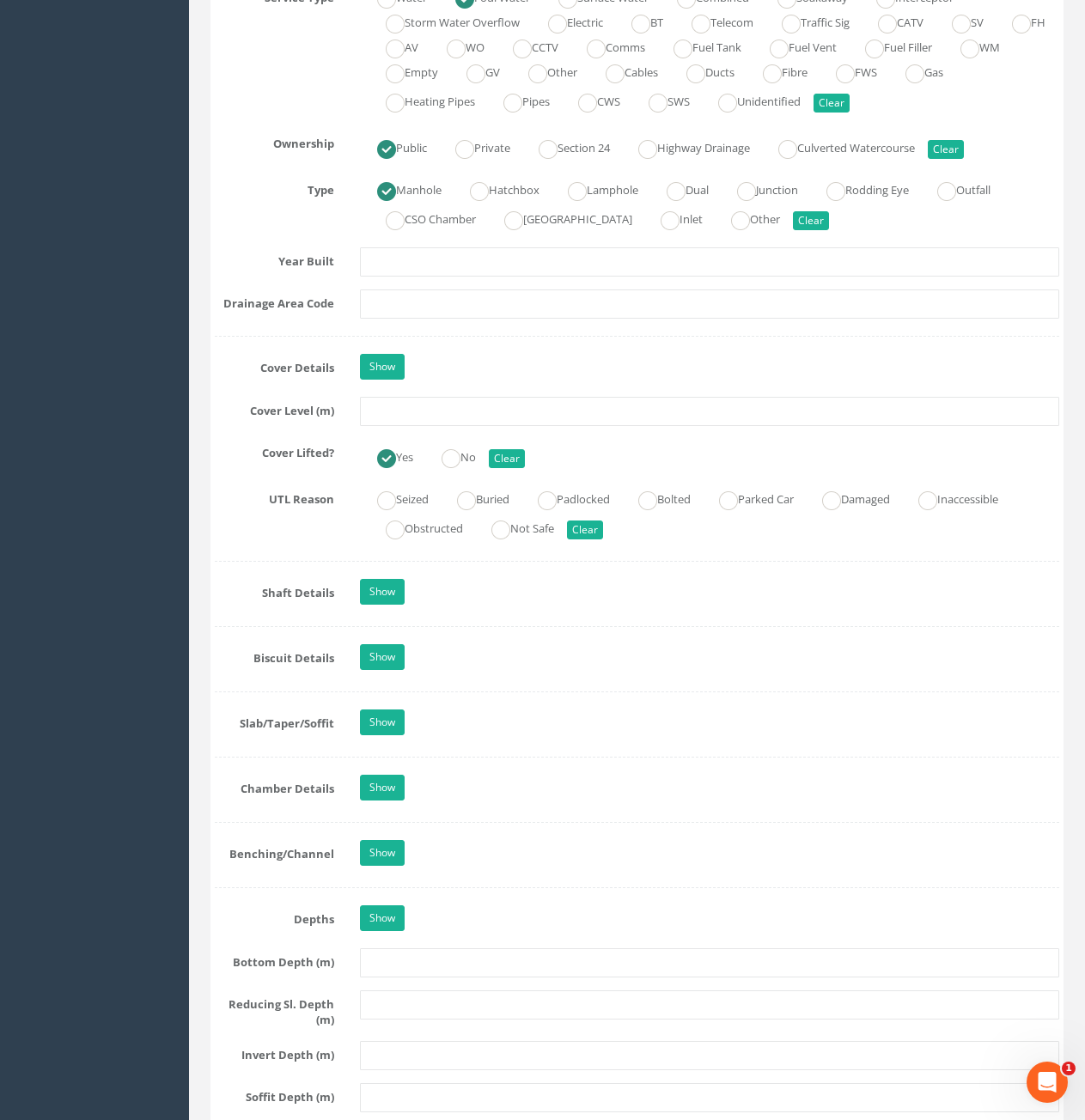
scroll to position [1289, 0]
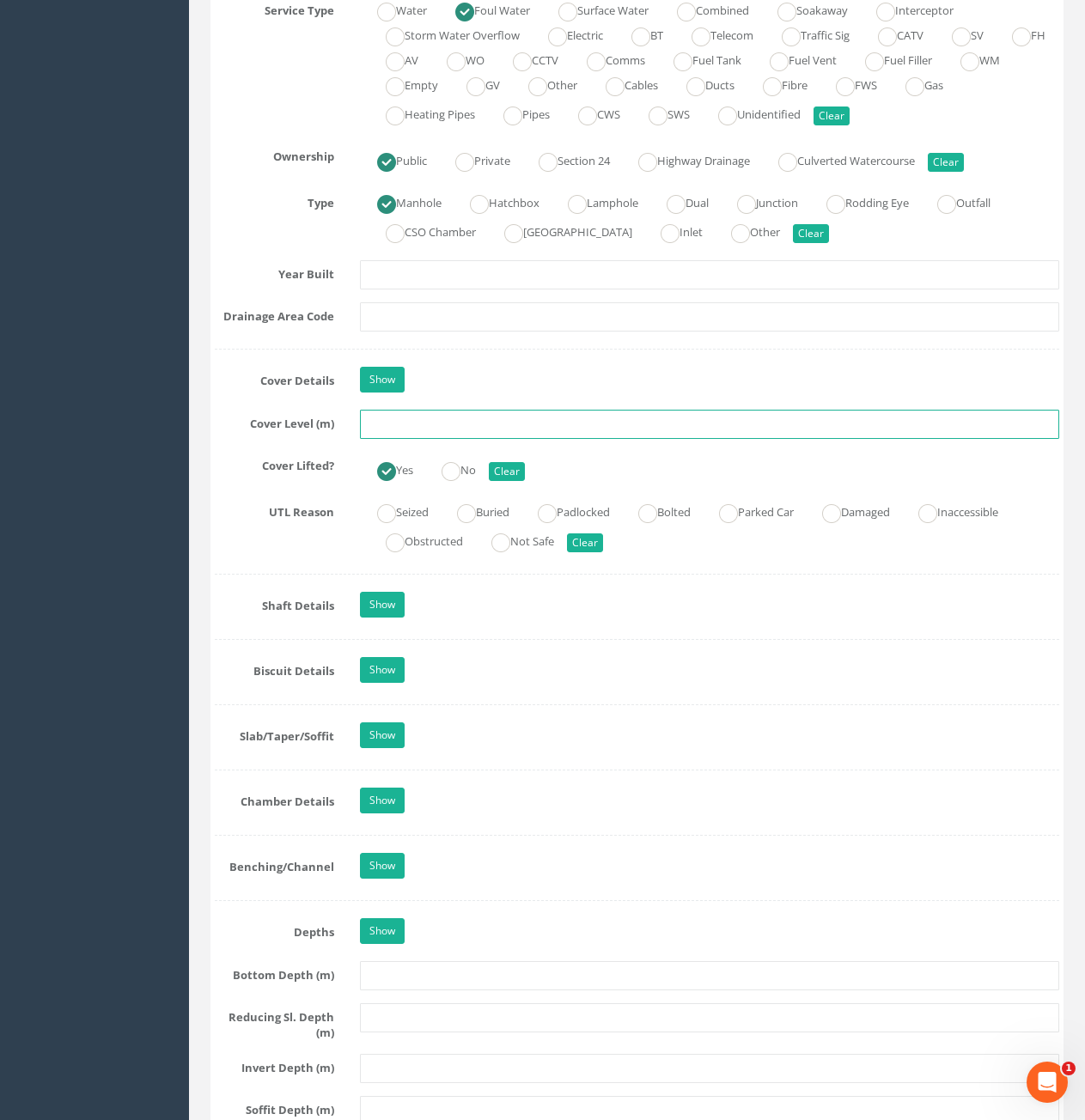
click at [466, 423] on input "text" at bounding box center [709, 424] width 699 height 29
type input "5.77"
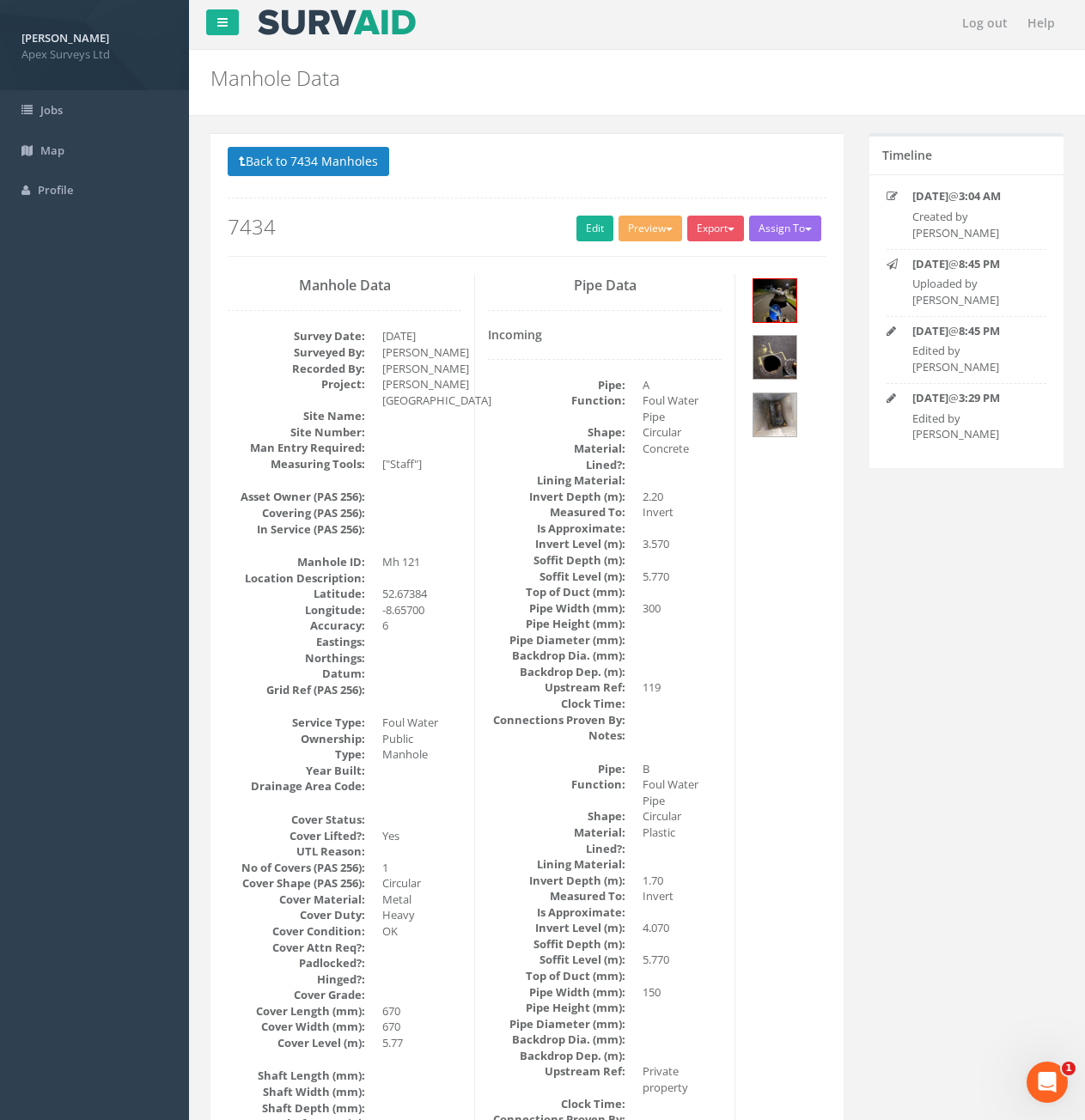
scroll to position [0, 0]
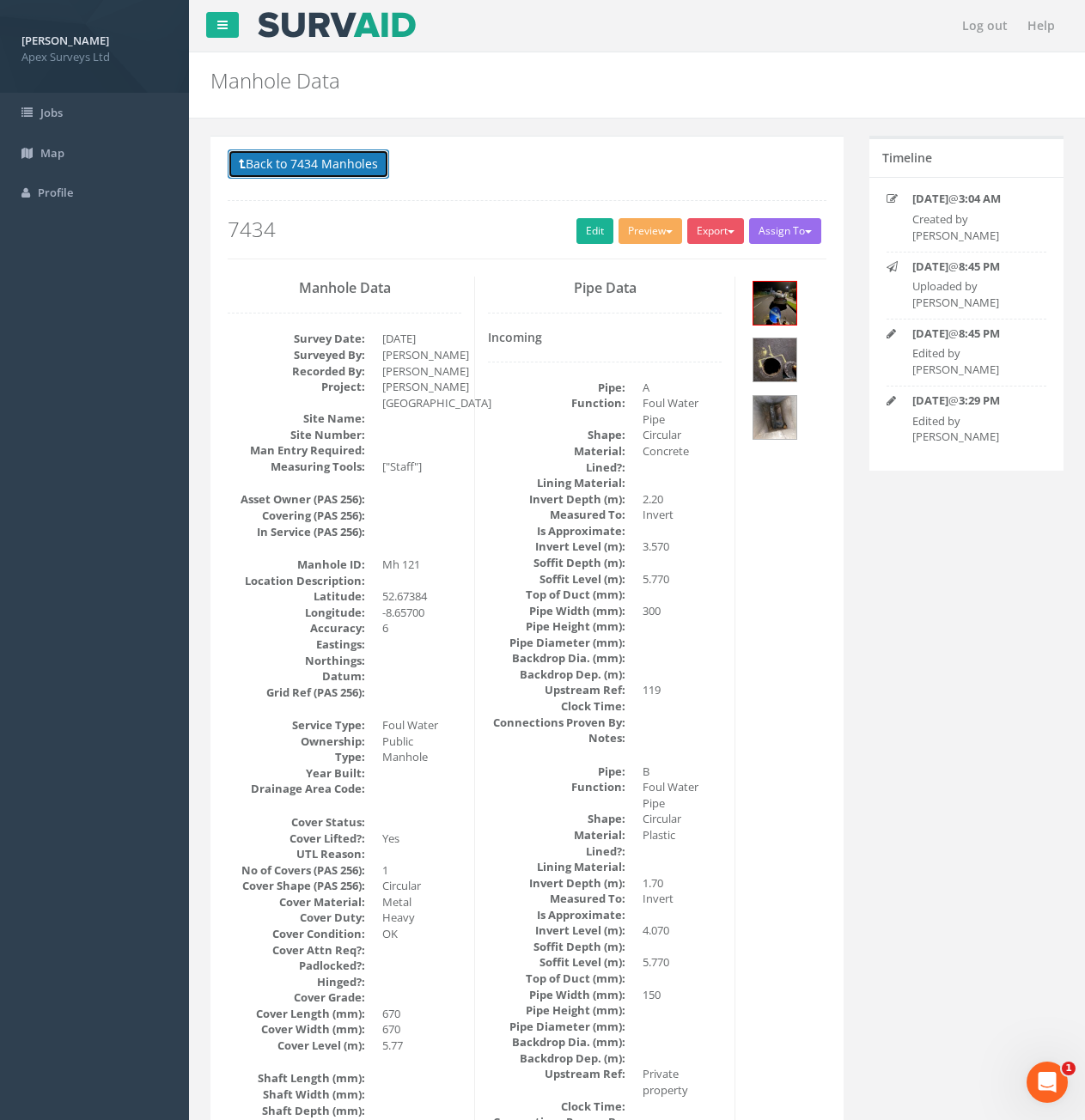
click at [292, 169] on button "Back to 7434 Manholes" at bounding box center [308, 164] width 161 height 29
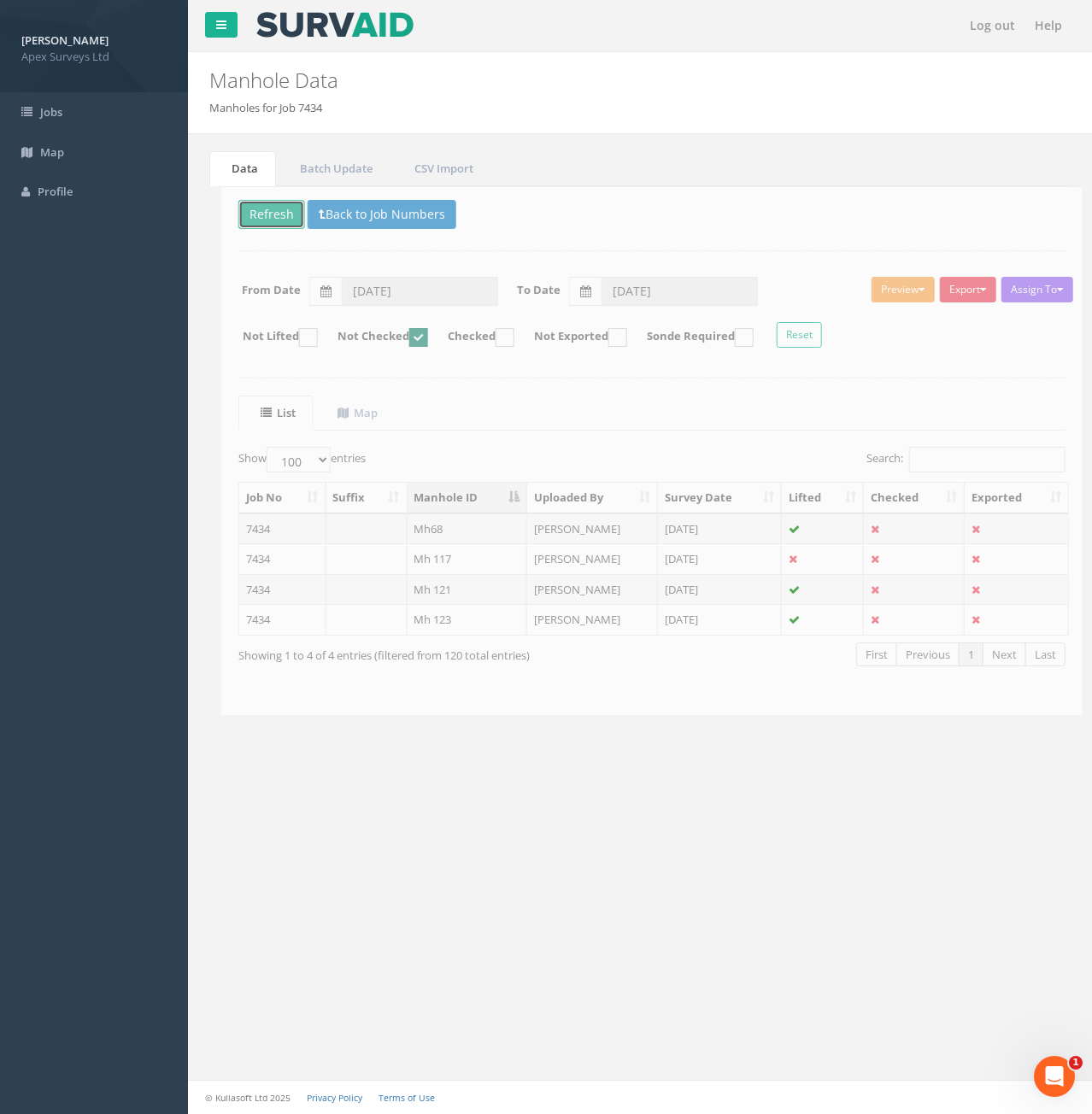
click at [238, 215] on button "Refresh" at bounding box center [259, 214] width 66 height 29
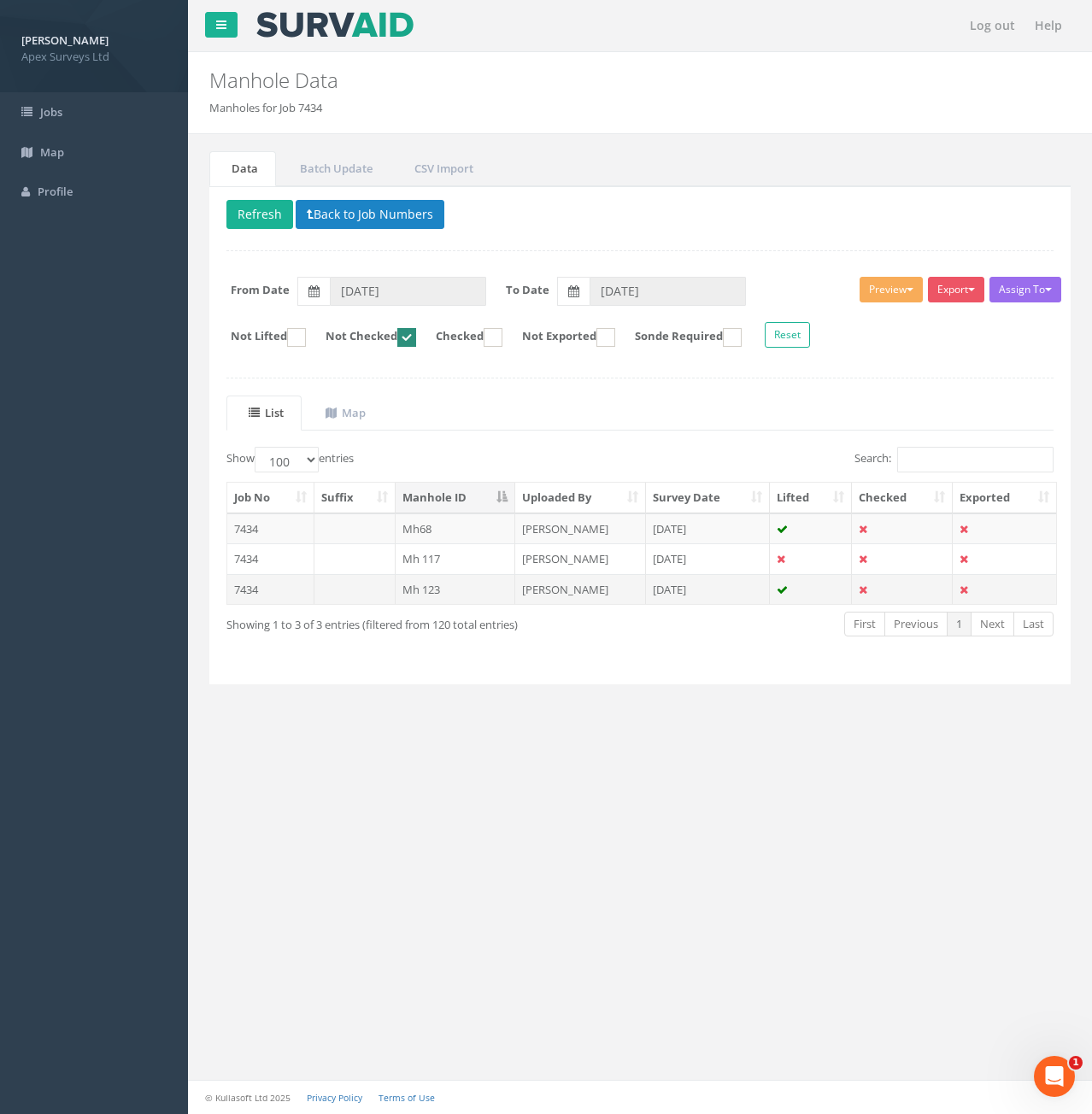
click at [290, 589] on td "7434" at bounding box center [271, 589] width 87 height 31
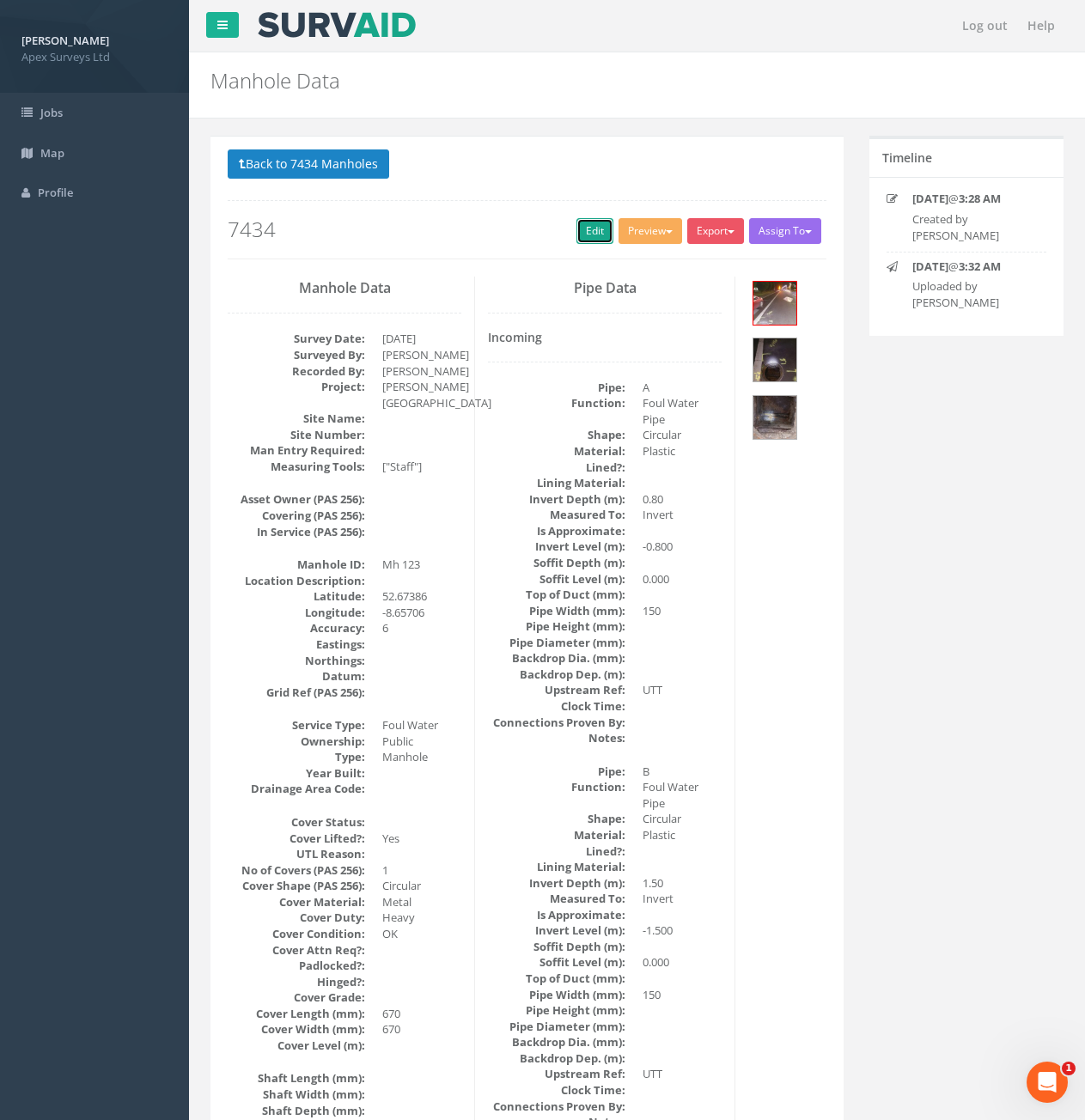
click at [586, 234] on link "Edit" at bounding box center [595, 231] width 37 height 26
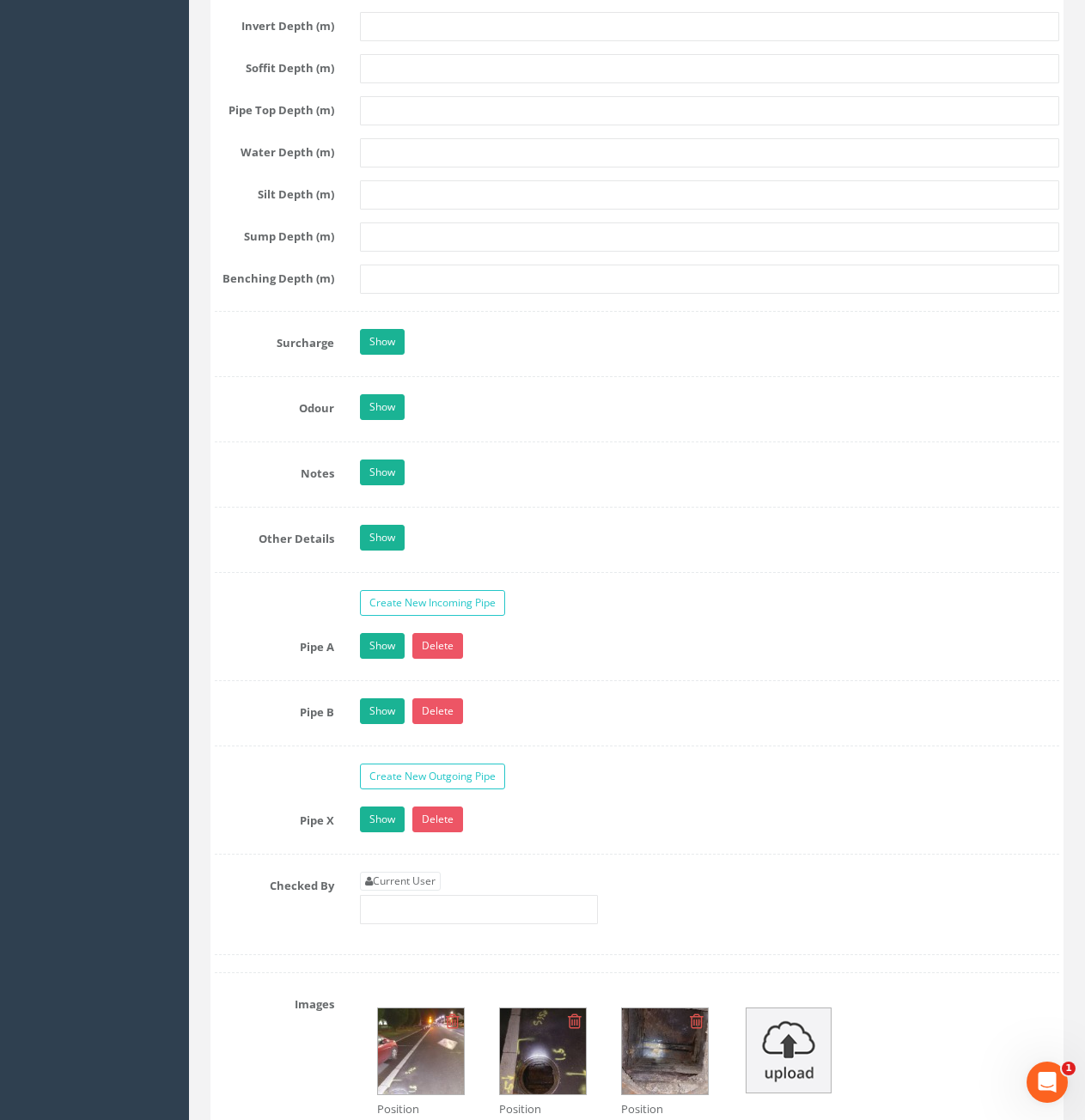
scroll to position [2492, 0]
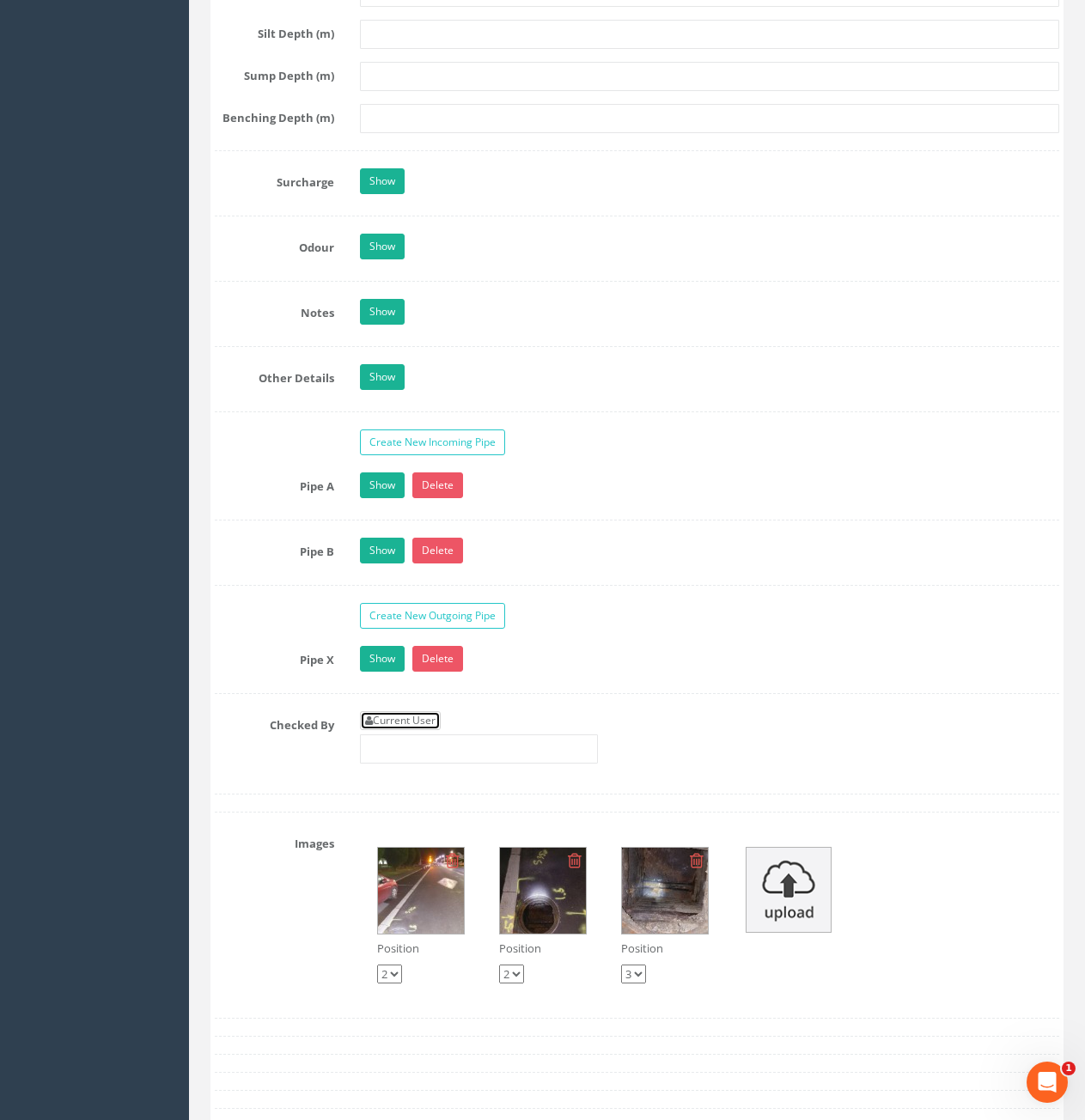
drag, startPoint x: 413, startPoint y: 719, endPoint x: 426, endPoint y: 705, distance: 19.1
click at [413, 719] on link "Current User" at bounding box center [400, 721] width 81 height 19
type input "[PERSON_NAME]"
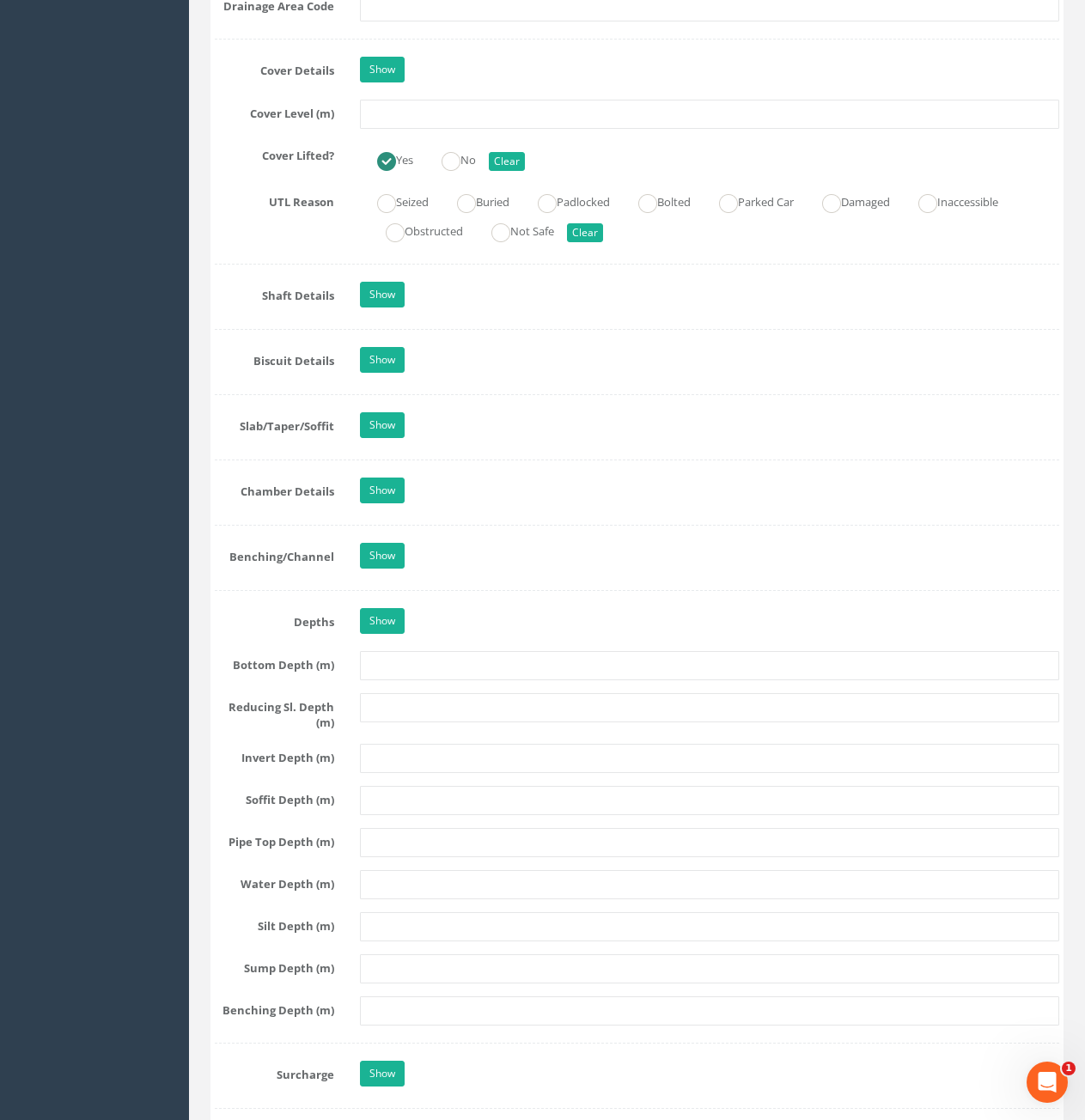
scroll to position [1461, 0]
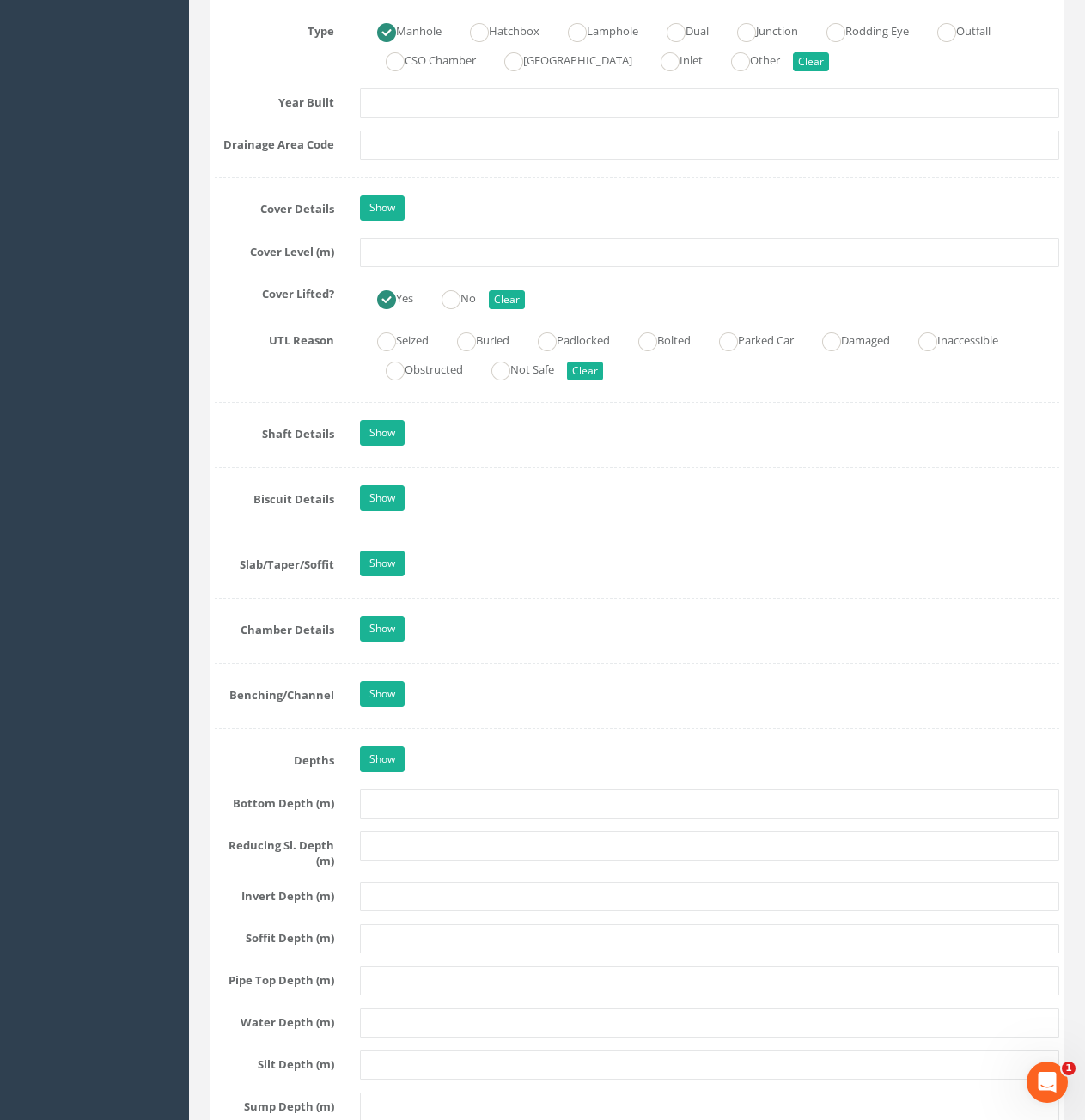
drag, startPoint x: 667, startPoint y: 267, endPoint x: 670, endPoint y: 259, distance: 8.5
click at [668, 266] on div "Job Number 7434 Job Number Suffix Survey Date [DATE] Surveyed By [PERSON_NAME] …" at bounding box center [637, 332] width 844 height 3023
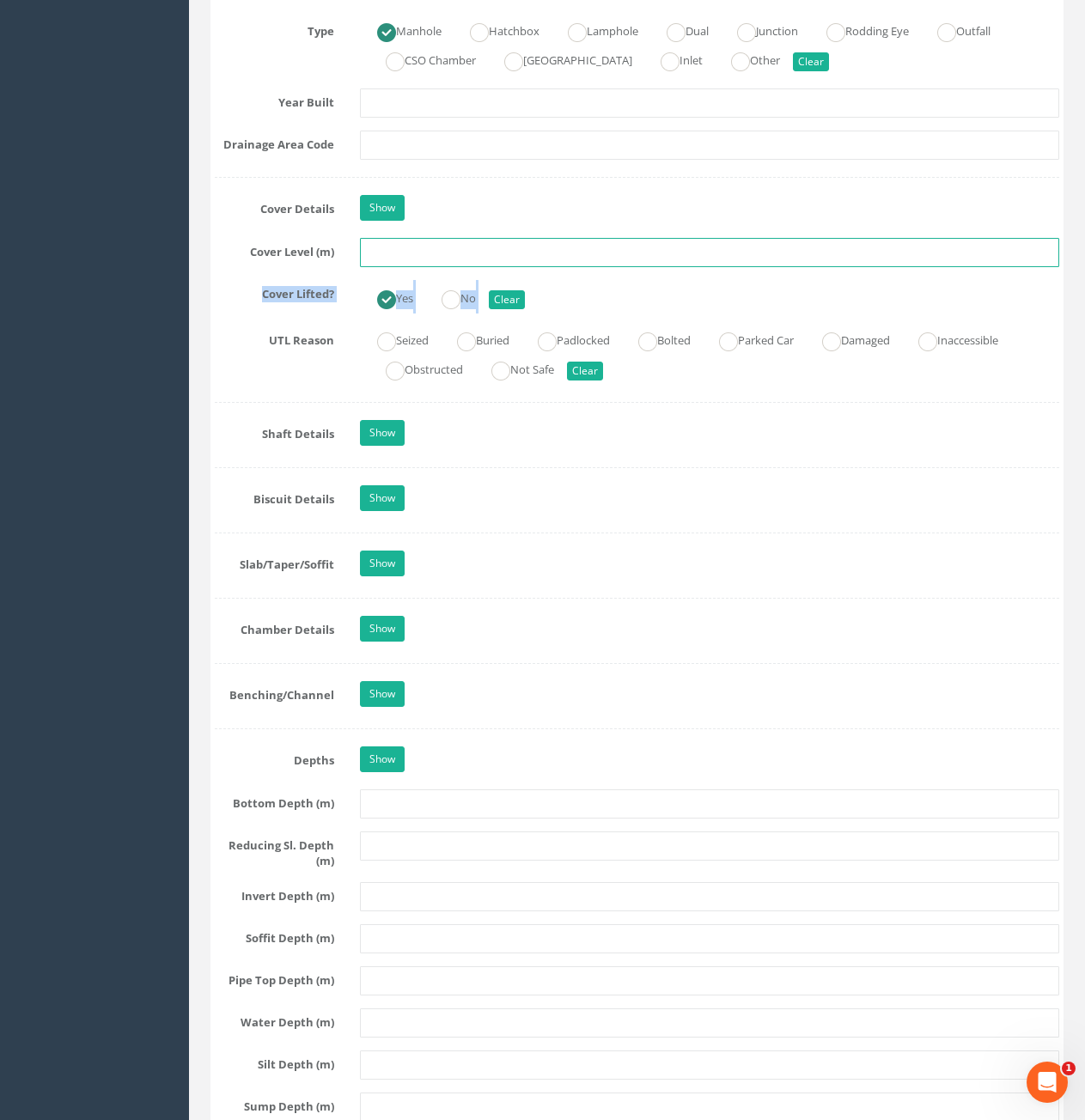
click at [671, 258] on input "text" at bounding box center [709, 253] width 699 height 29
type input "6.70"
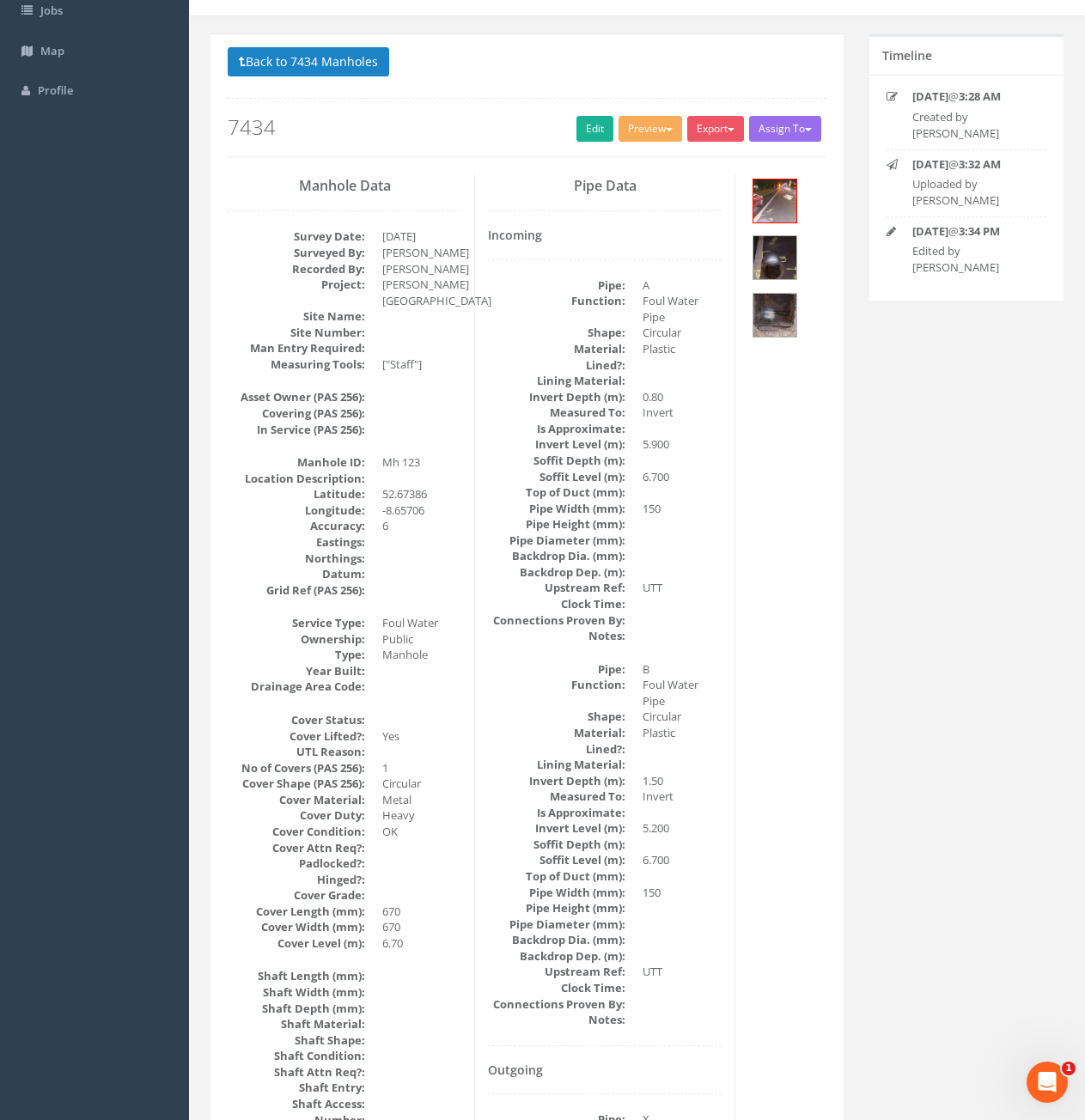
scroll to position [0, 0]
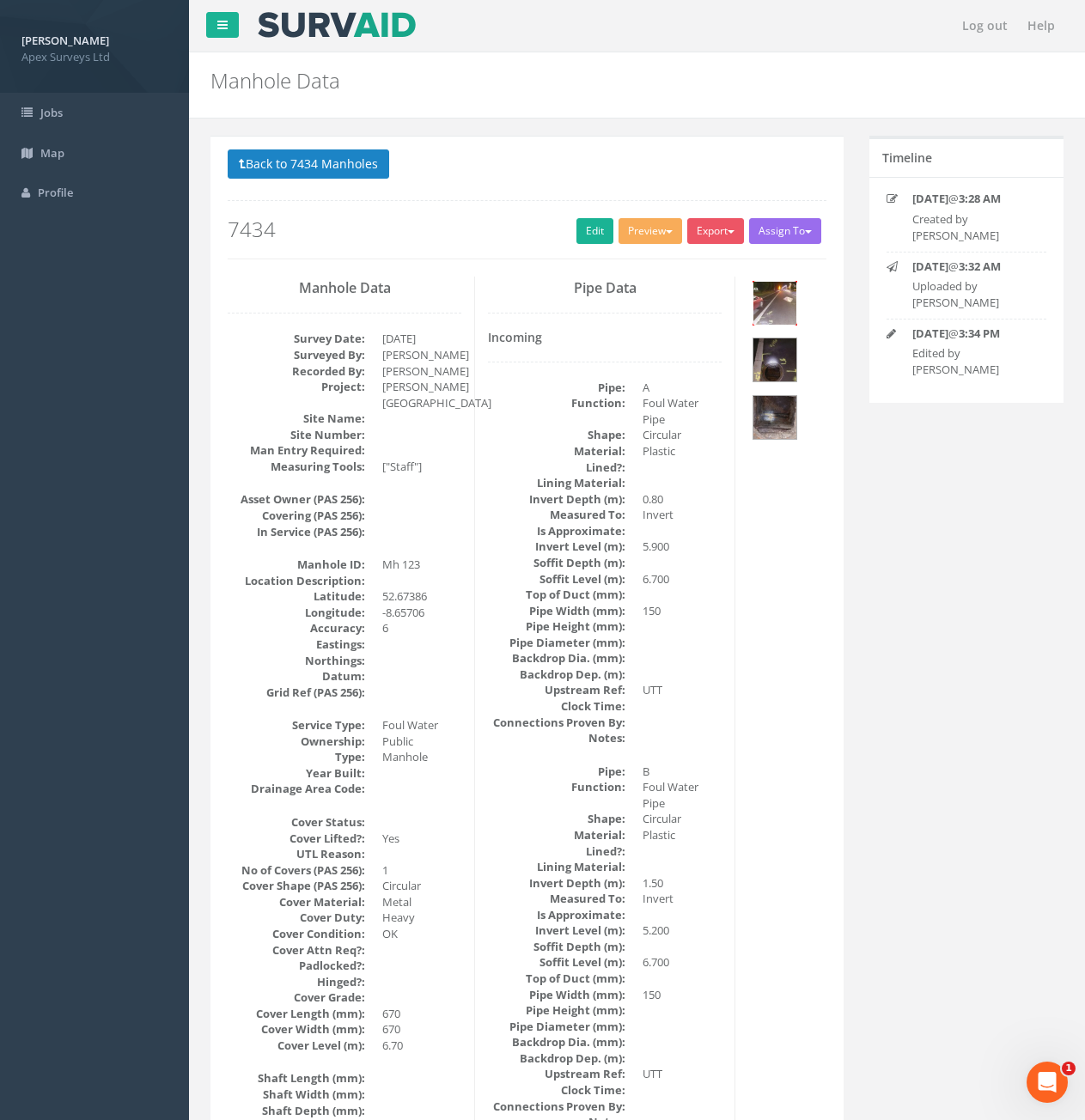
click at [786, 314] on img at bounding box center [774, 303] width 43 height 43
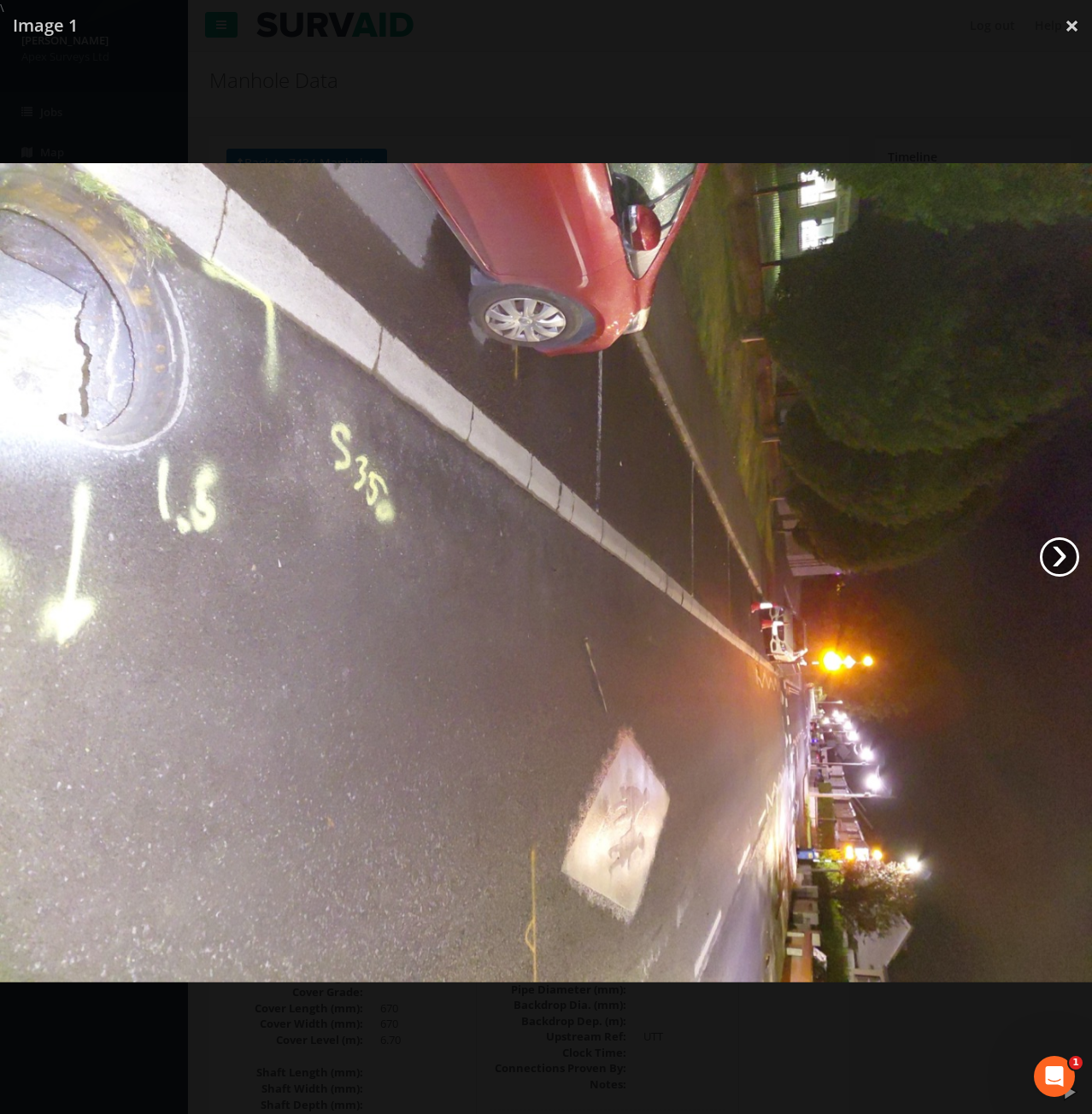
click at [1071, 551] on link "›" at bounding box center [1059, 557] width 39 height 39
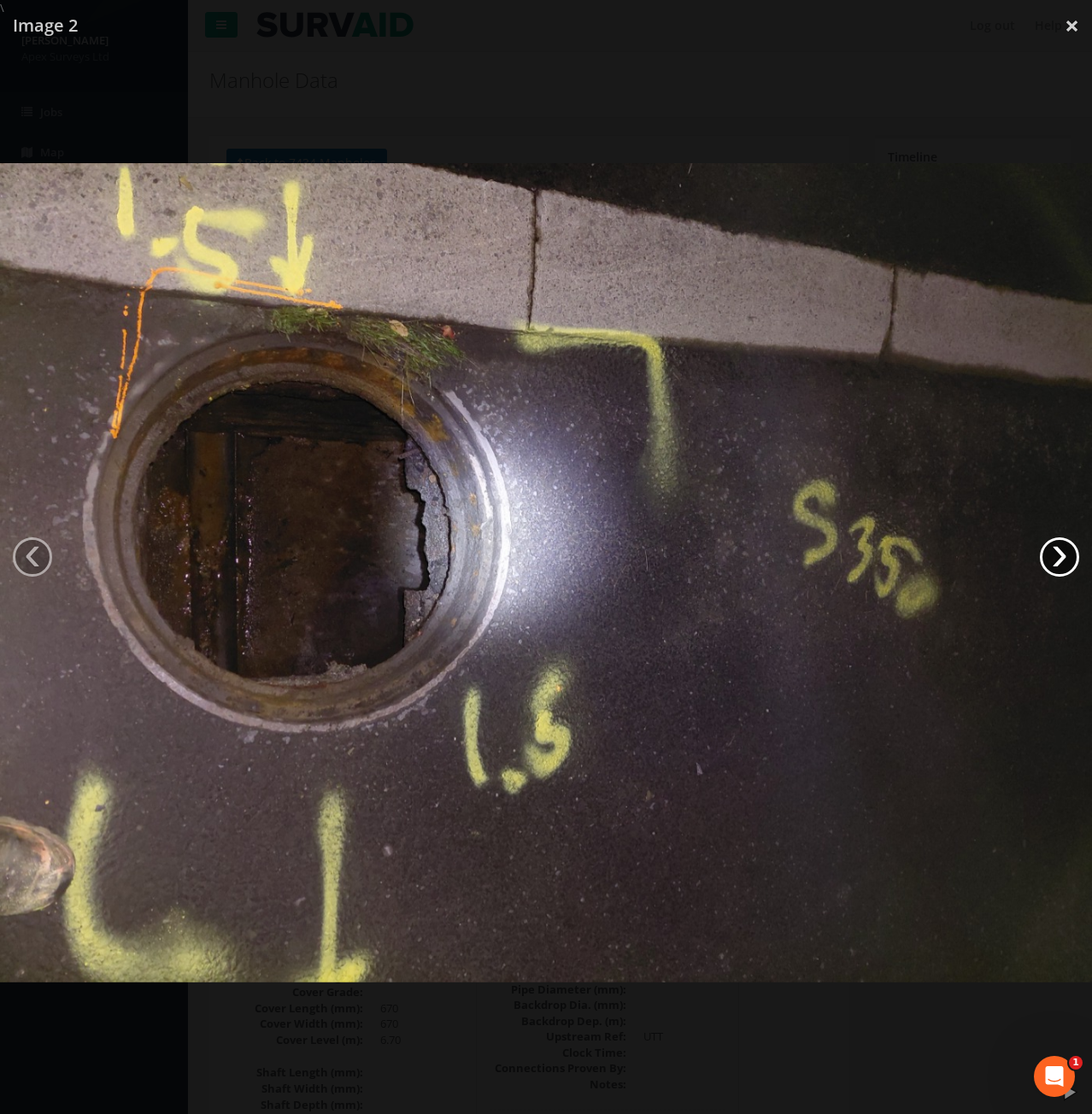
click at [1071, 551] on link "›" at bounding box center [1059, 557] width 39 height 39
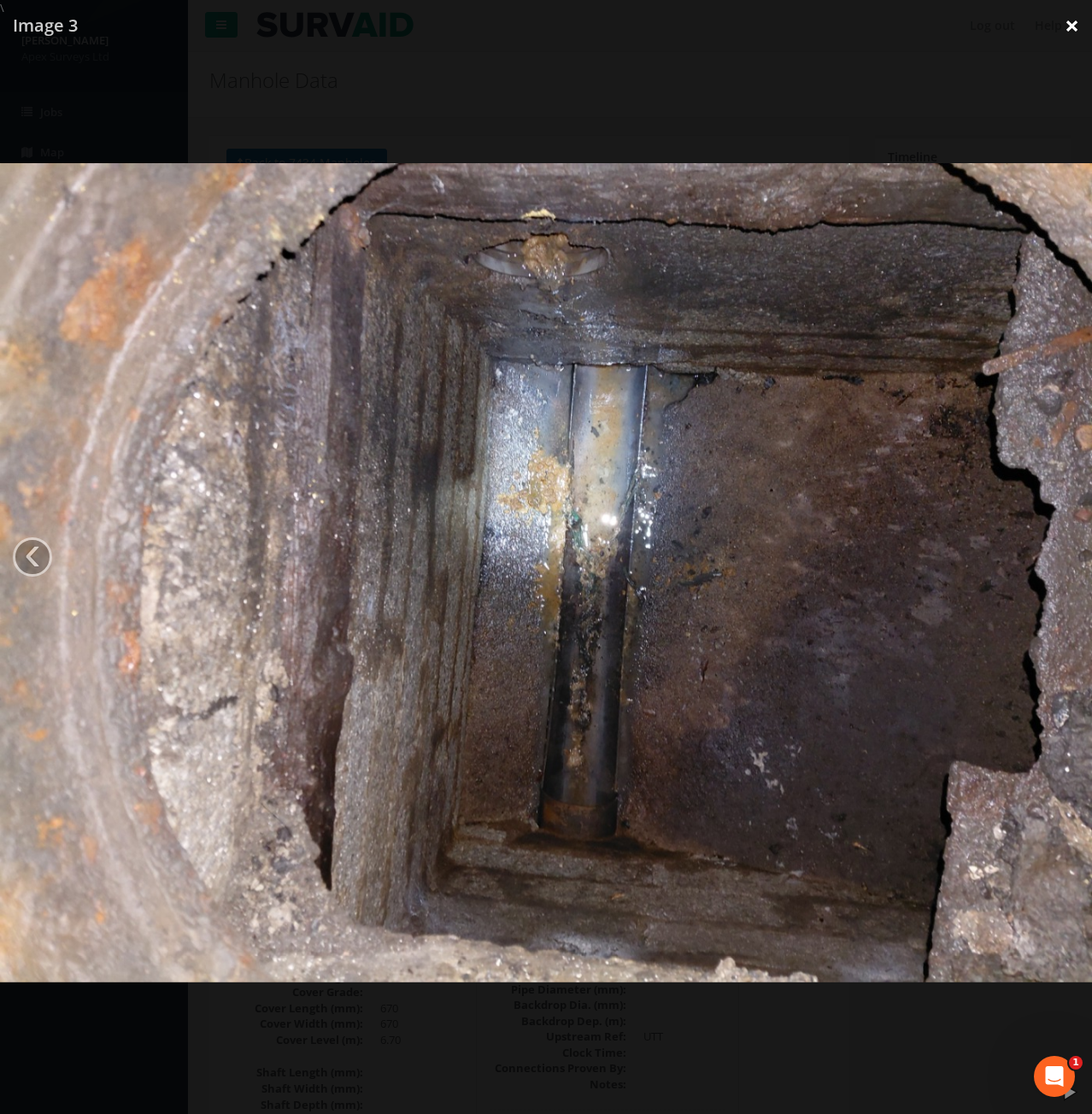
click at [1066, 35] on link "×" at bounding box center [1072, 25] width 40 height 51
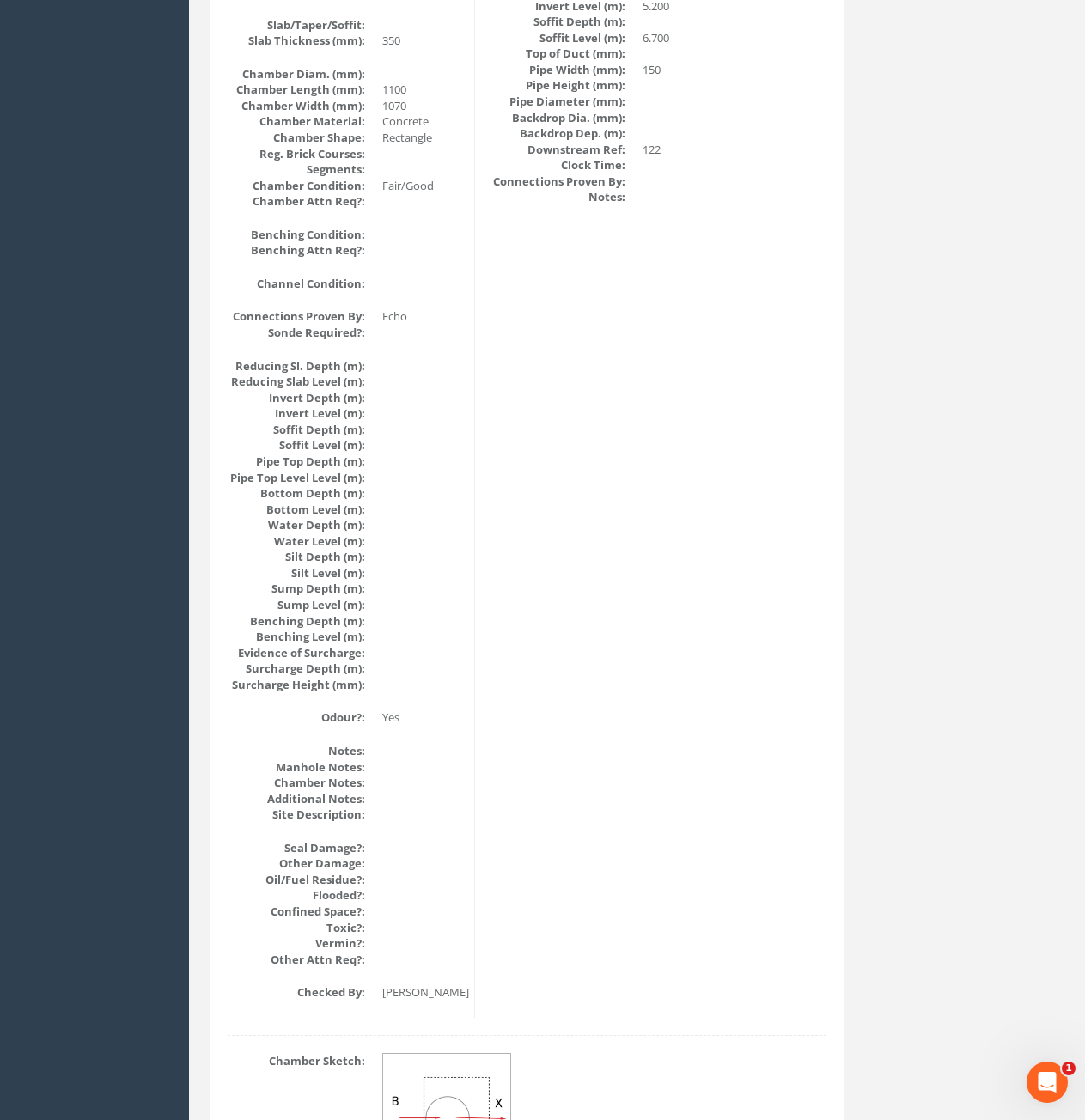
scroll to position [1609, 0]
